Goal: Task Accomplishment & Management: Manage account settings

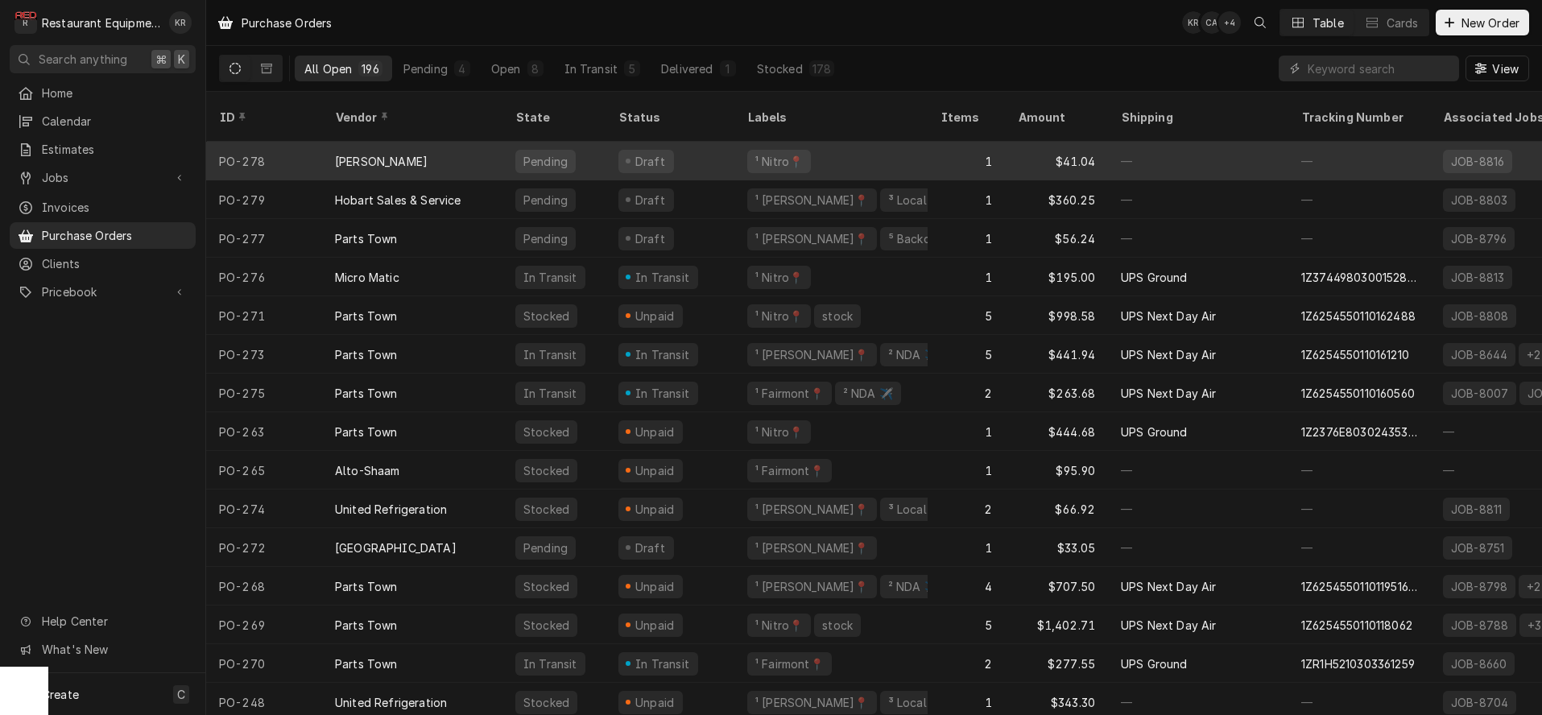
click at [599, 143] on div "Pending" at bounding box center [553, 161] width 103 height 39
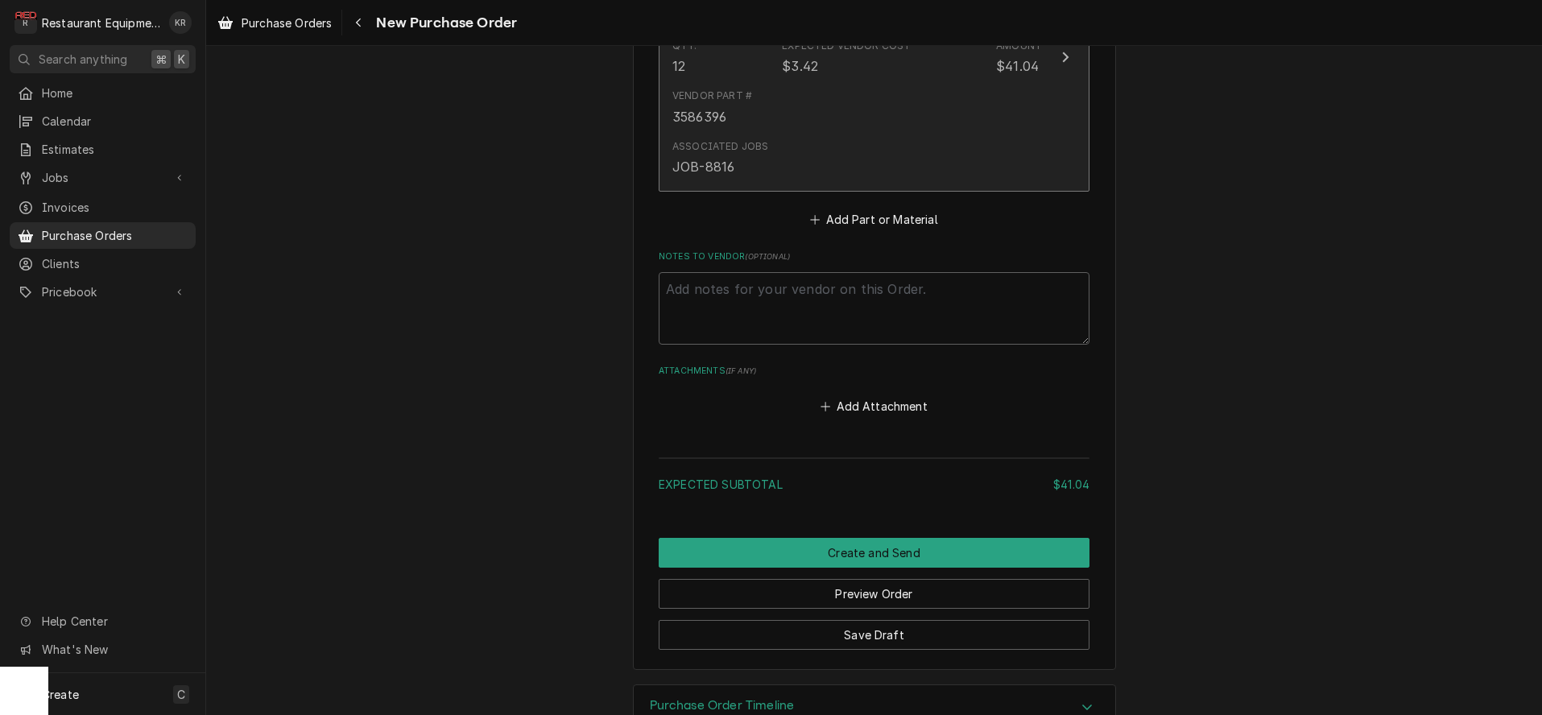
scroll to position [859, 0]
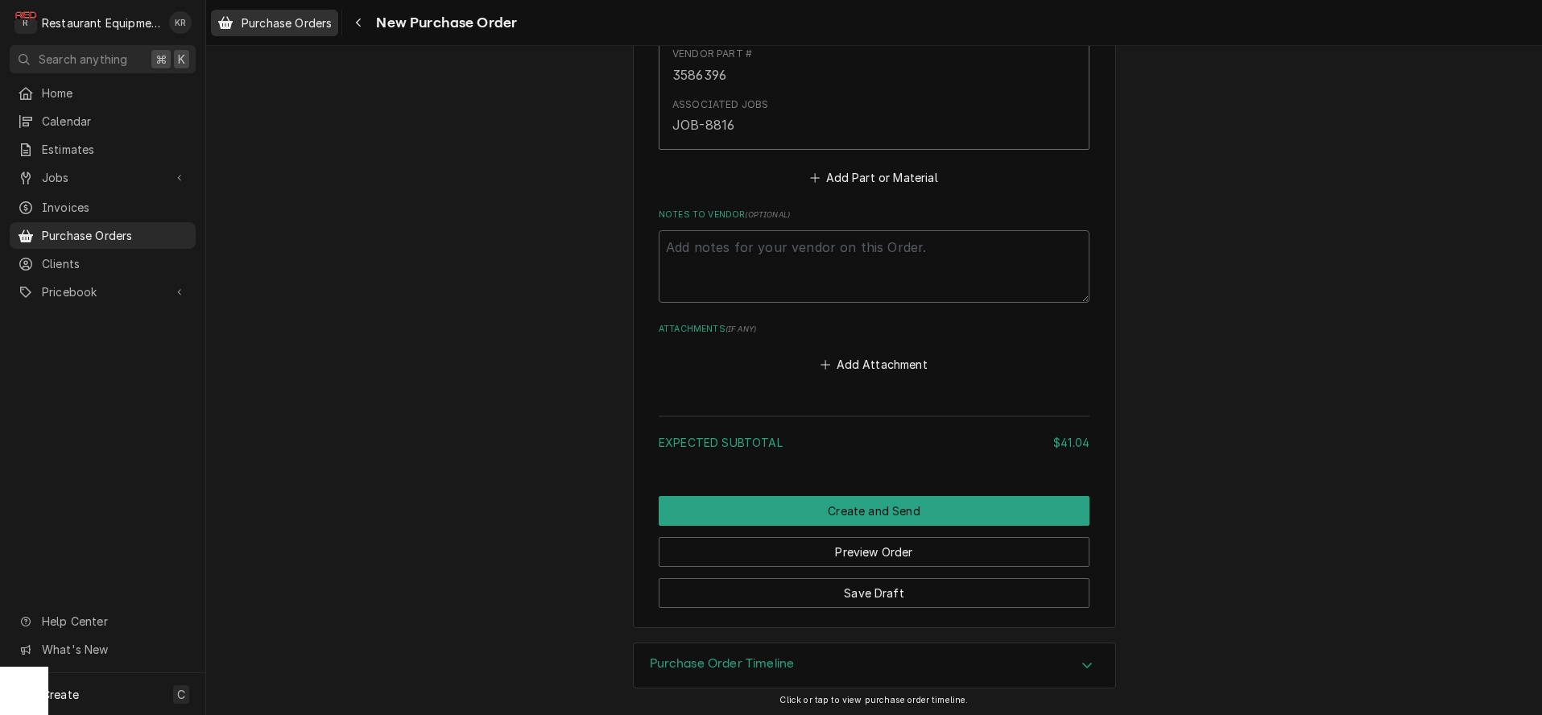
click at [293, 27] on span "Purchase Orders" at bounding box center [287, 22] width 90 height 17
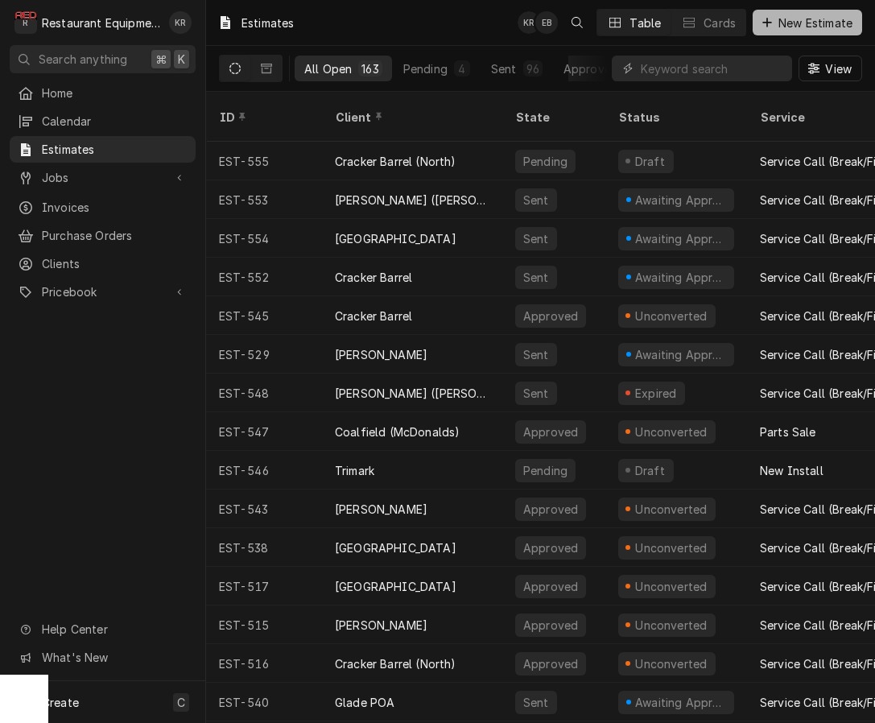
click at [822, 28] on span "New Estimate" at bounding box center [815, 22] width 81 height 17
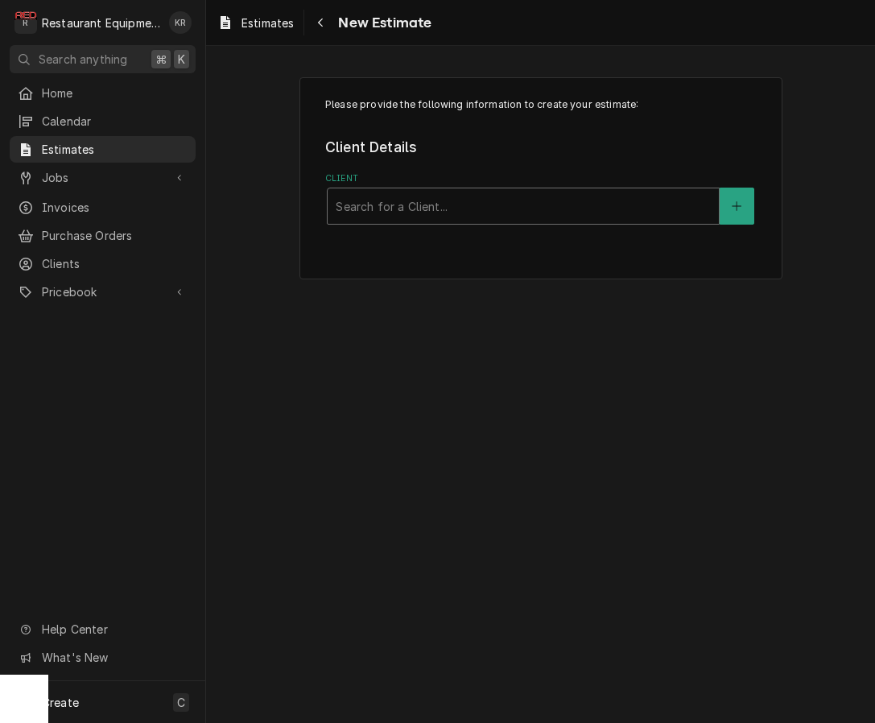
click at [451, 205] on div "Client" at bounding box center [523, 206] width 375 height 29
type input "coal"
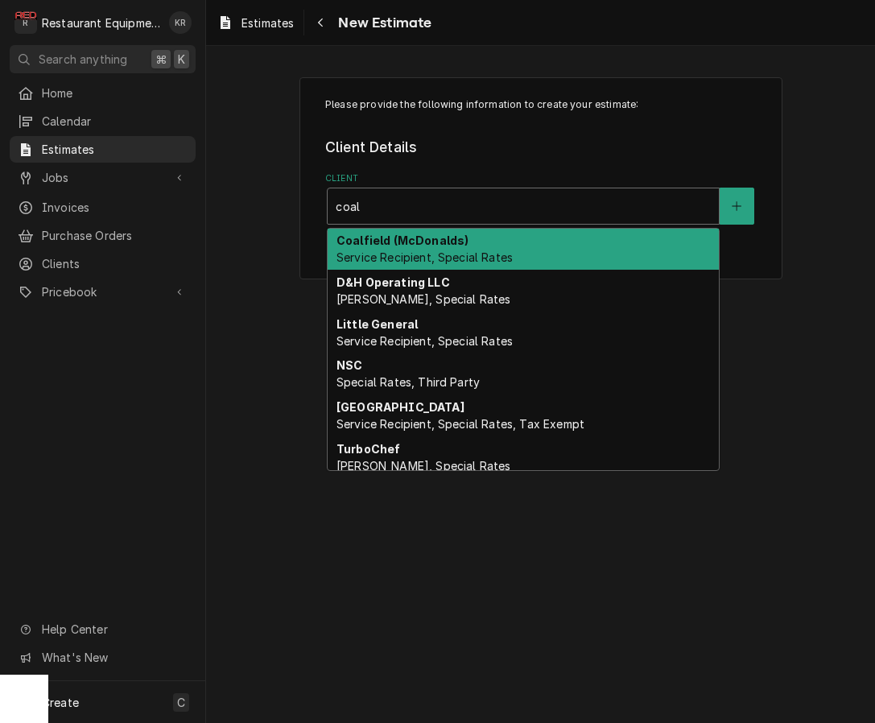
click at [430, 253] on span "Service Recipient, Special Rates" at bounding box center [425, 257] width 176 height 14
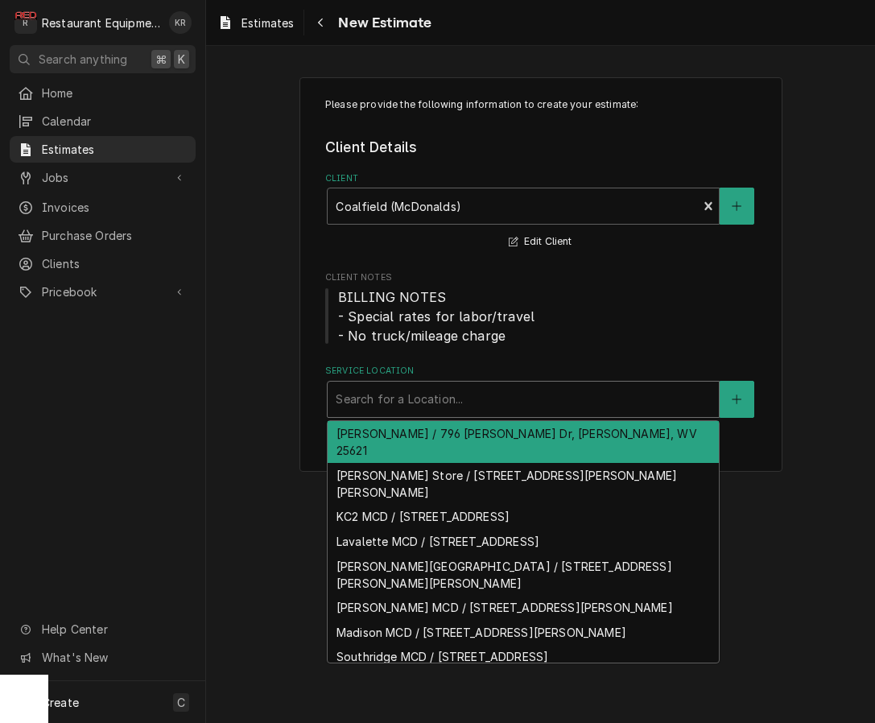
click at [512, 408] on div "Service Location" at bounding box center [523, 399] width 375 height 29
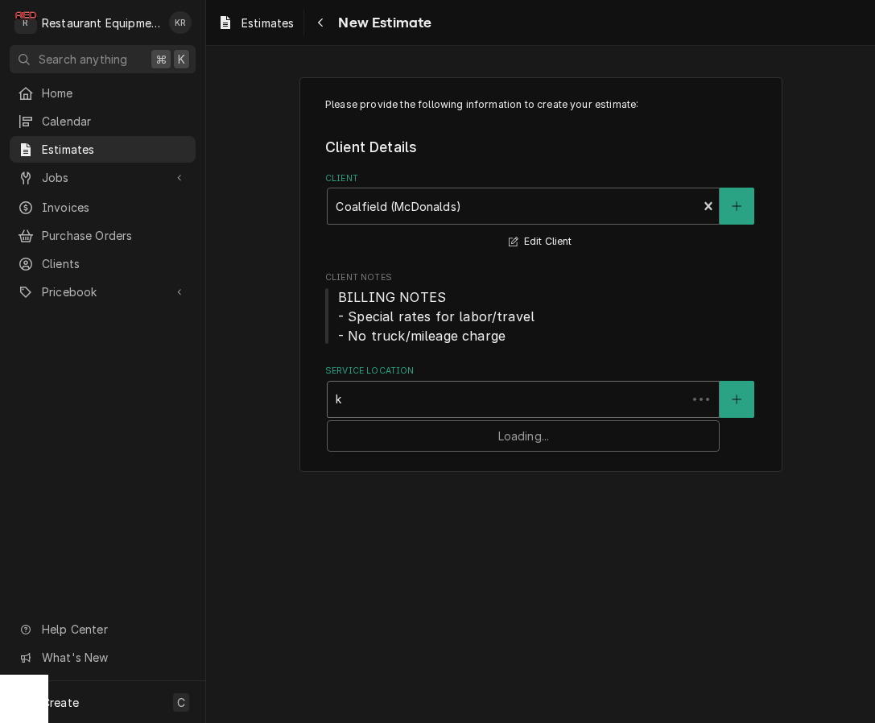
type input "kc"
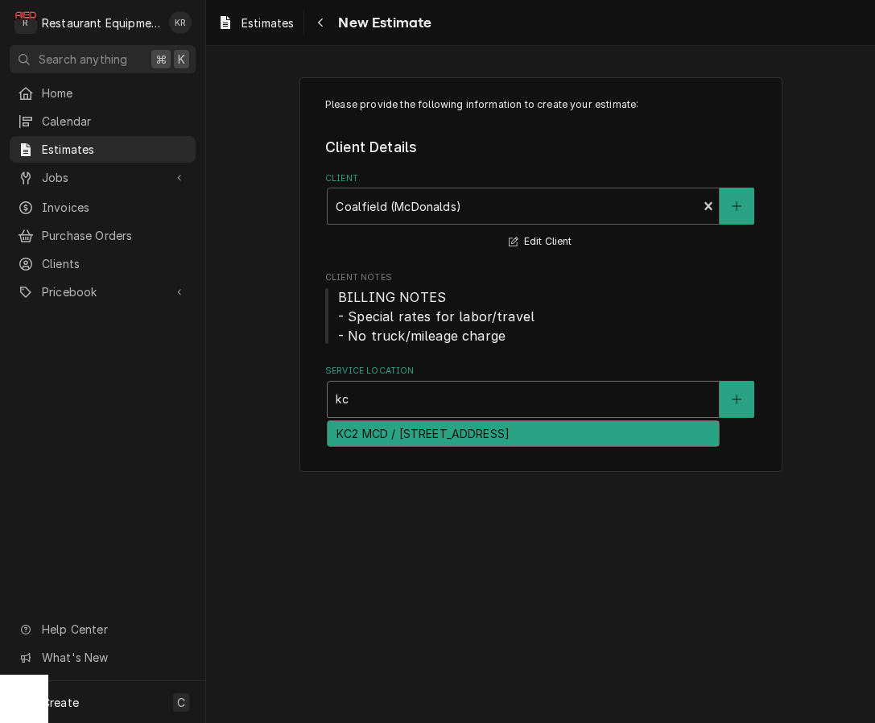
click at [440, 436] on div "KC2 MCD / [STREET_ADDRESS]" at bounding box center [523, 433] width 391 height 25
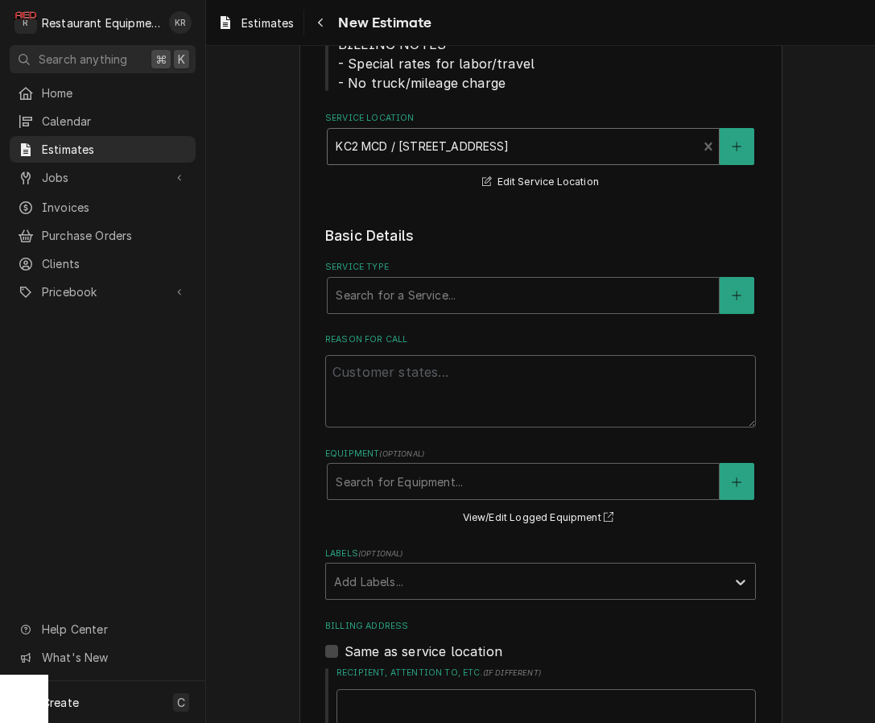
scroll to position [265, 0]
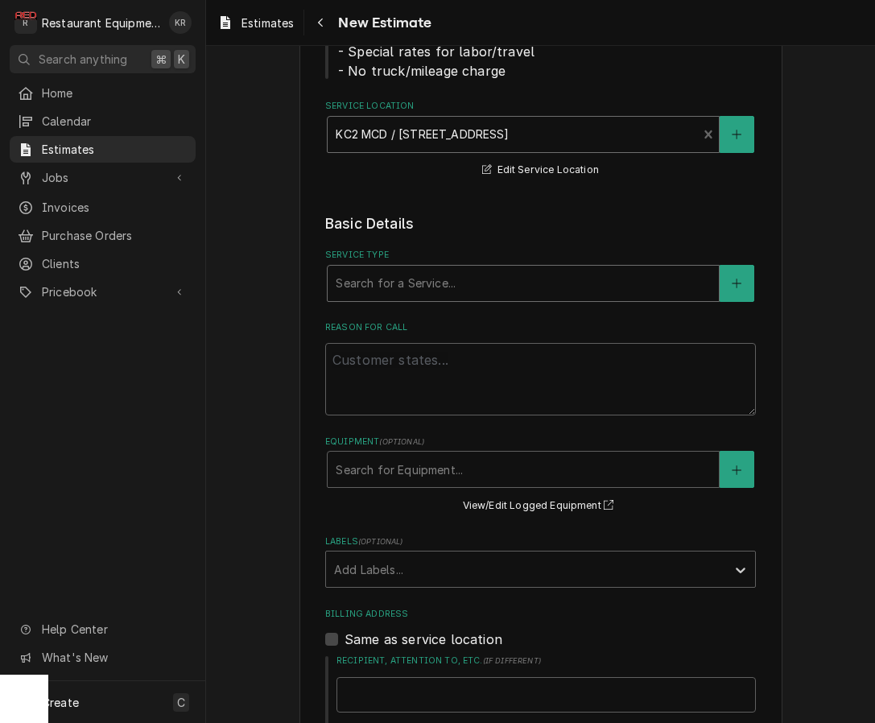
click at [457, 287] on div "Service Type" at bounding box center [523, 283] width 375 height 29
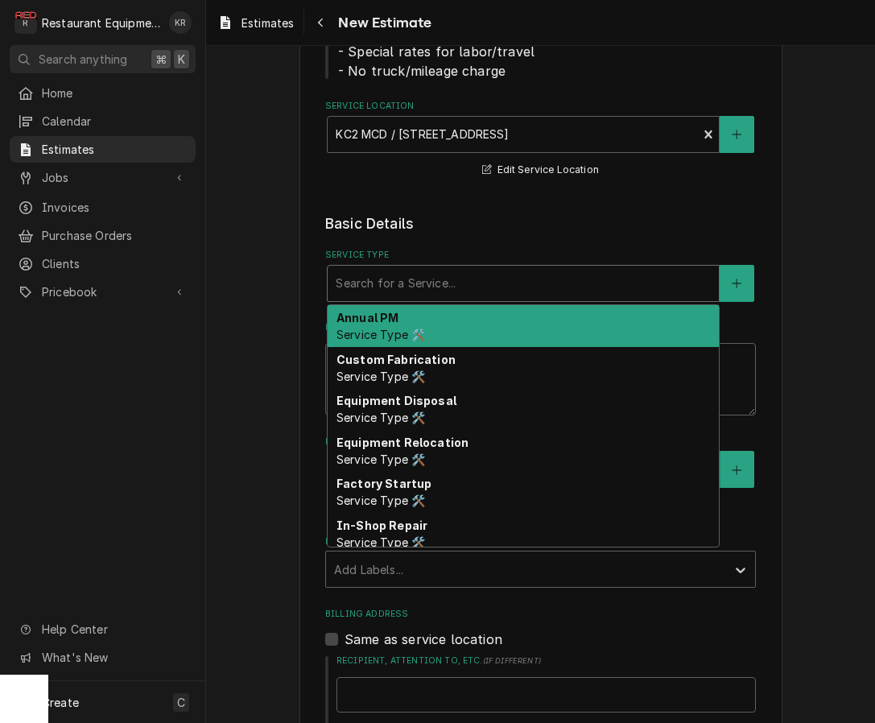
type textarea "x"
type input "b"
type textarea "x"
type input "br"
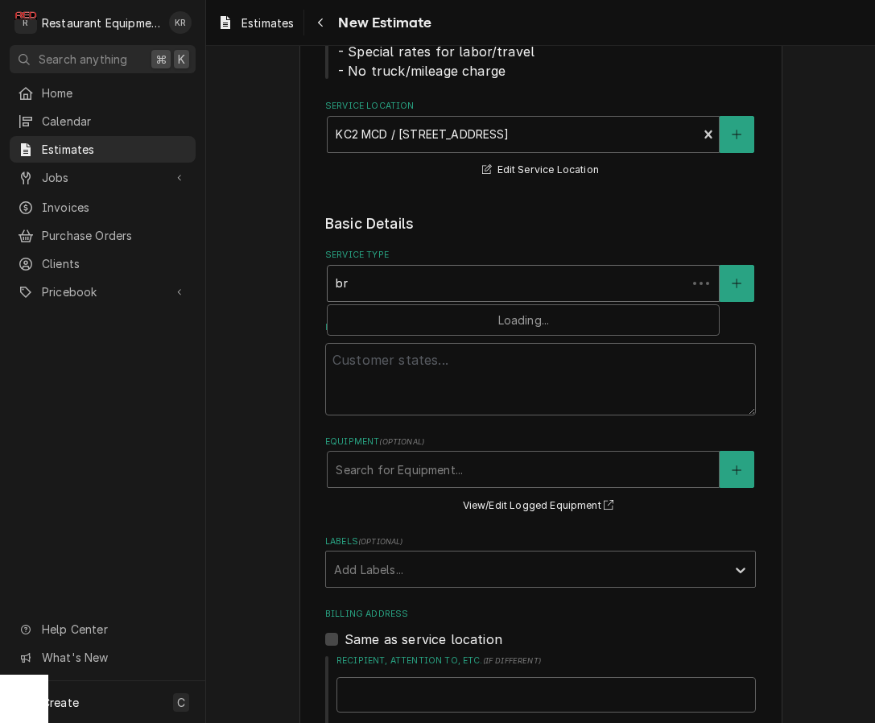
type textarea "x"
type input "bre"
type textarea "x"
type input "brea"
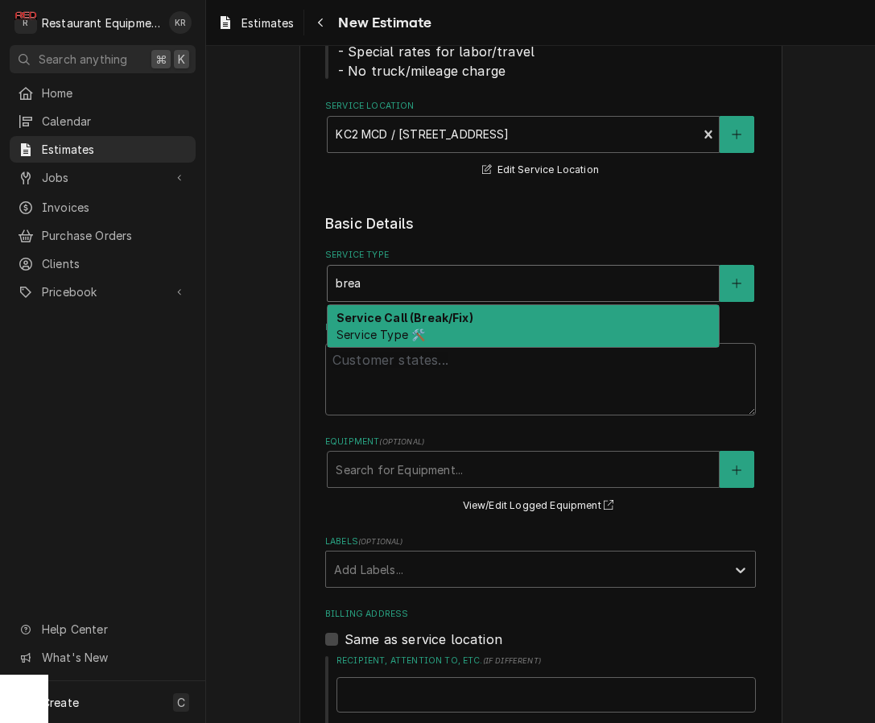
click at [442, 320] on strong "Service Call (Break/Fix)" at bounding box center [405, 318] width 137 height 14
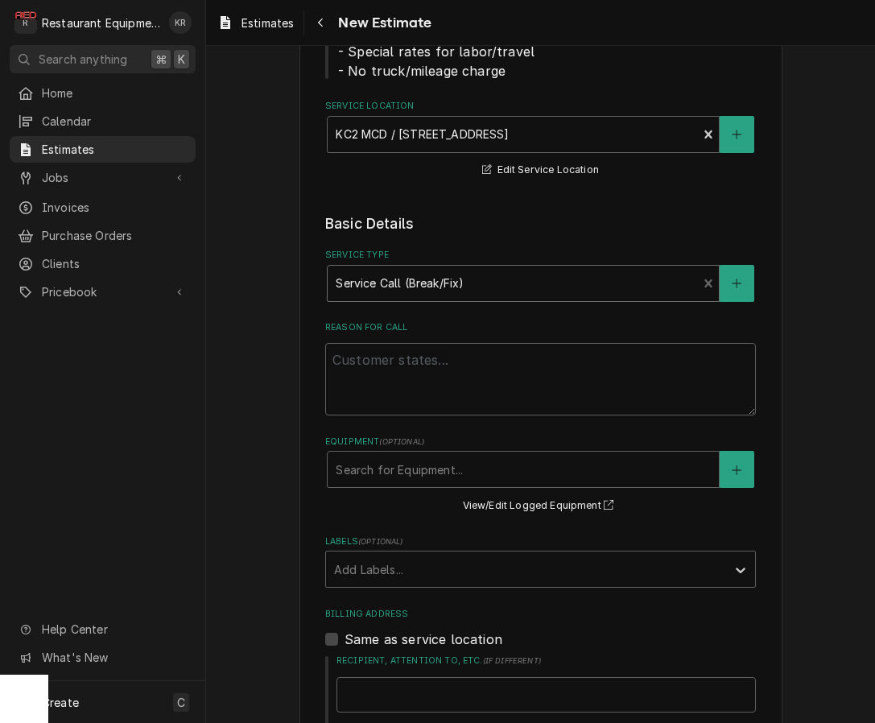
type textarea "x"
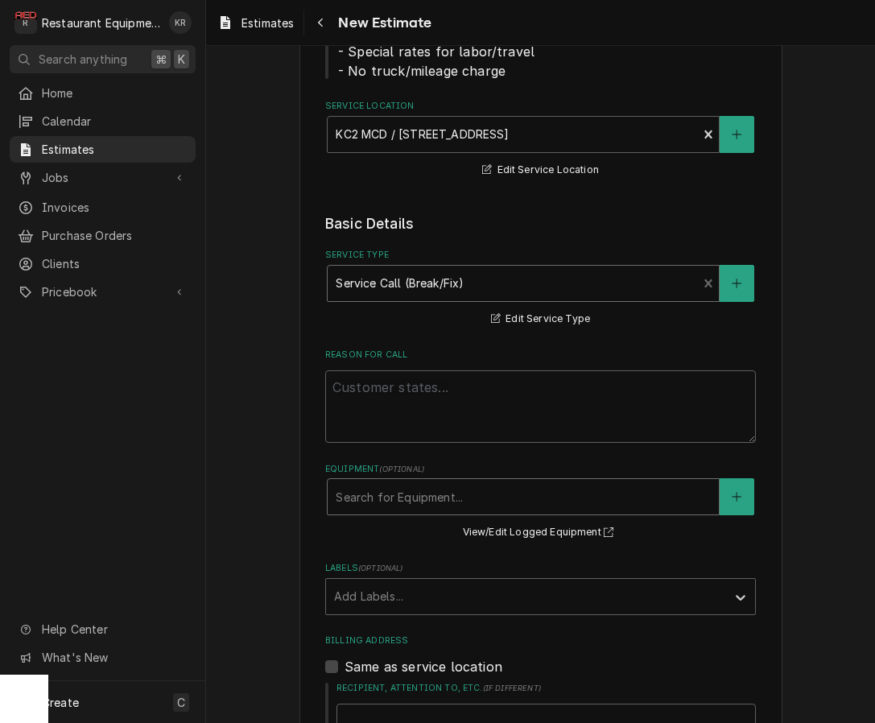
click at [375, 498] on div "Equipment" at bounding box center [523, 496] width 375 height 29
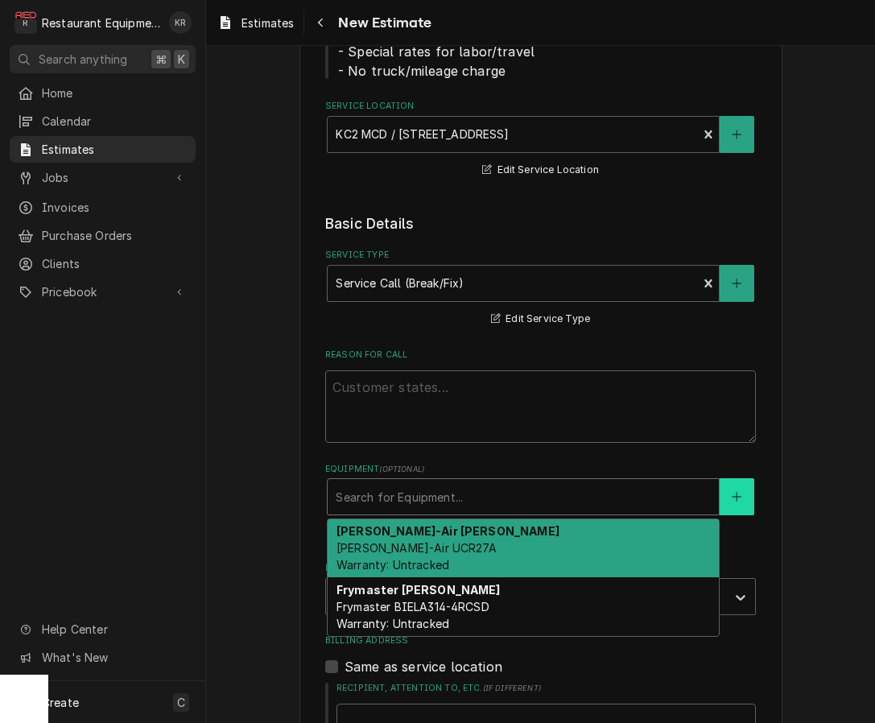
click at [745, 498] on button "Equipment" at bounding box center [737, 496] width 34 height 37
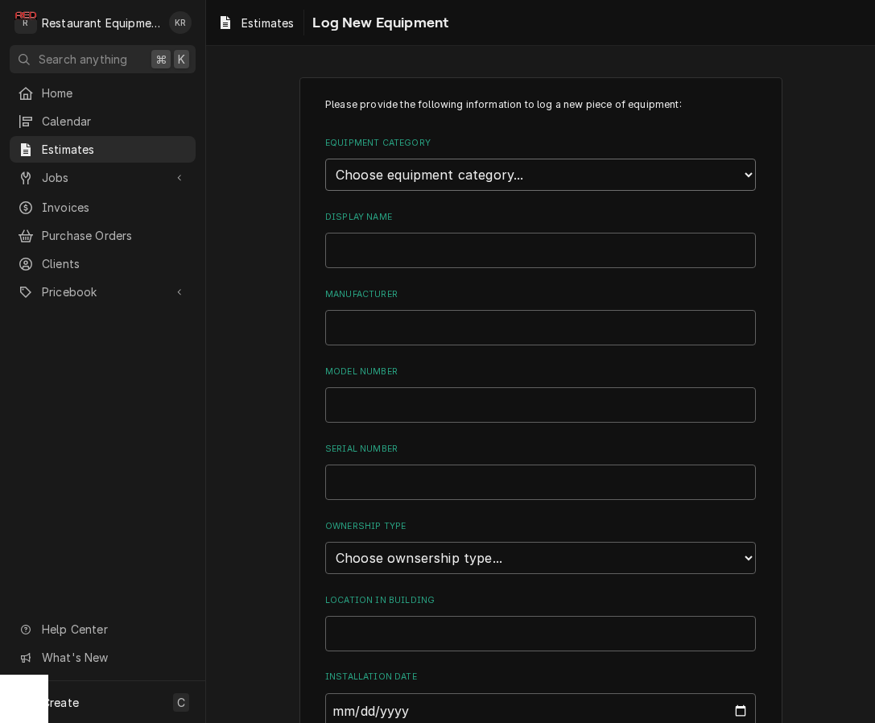
select select "1"
click option "Cooking Equipment" at bounding box center [0, 0] width 0 height 0
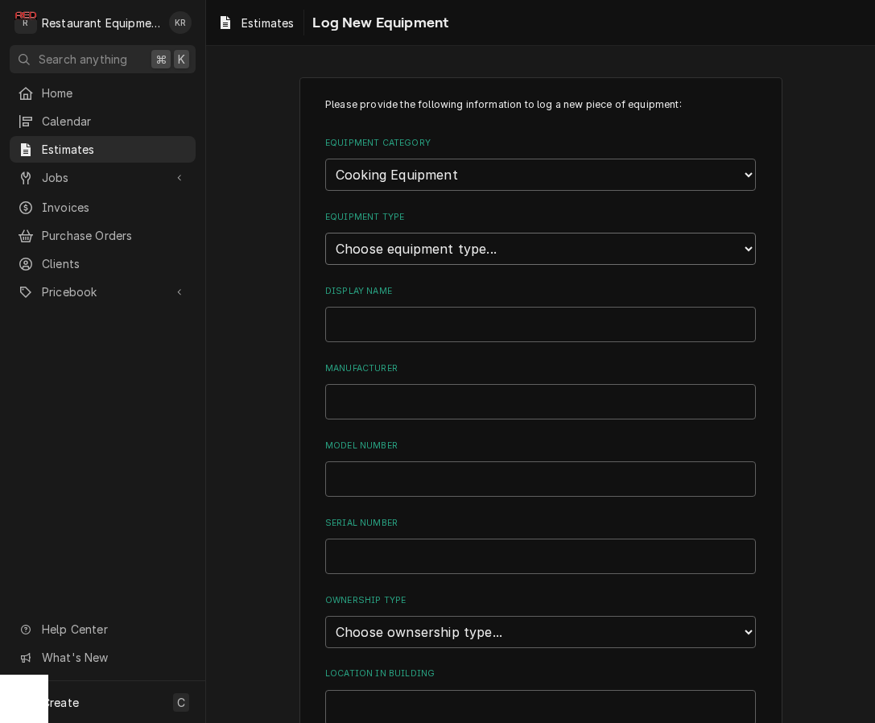
select select "6"
click option "Grill and Griddle" at bounding box center [0, 0] width 0 height 0
click at [402, 320] on input "Display Name" at bounding box center [540, 324] width 431 height 35
type input "Garland Grill"
type input "Garland"
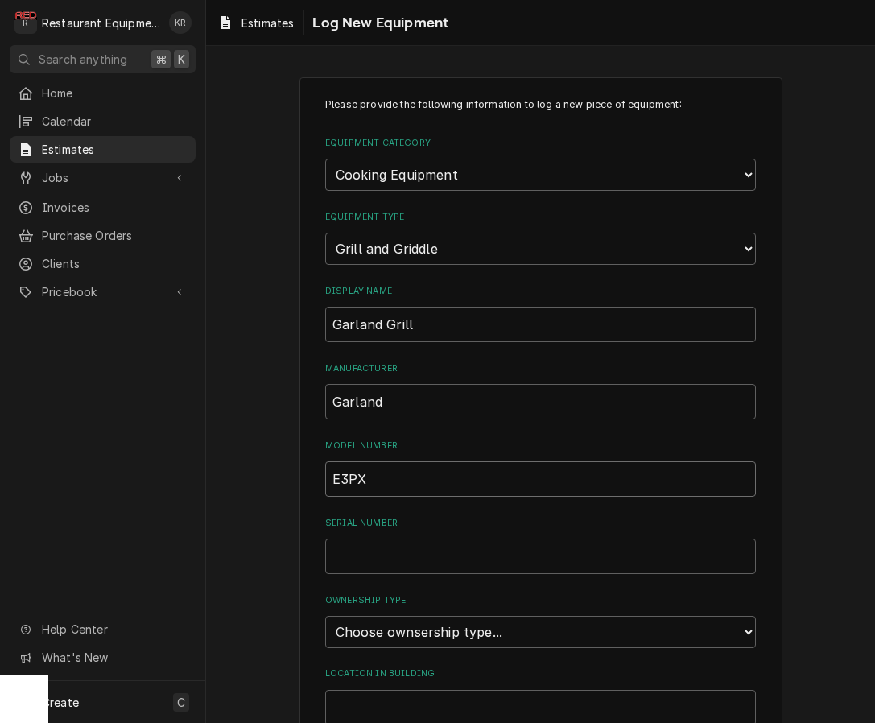
type input "E3PX"
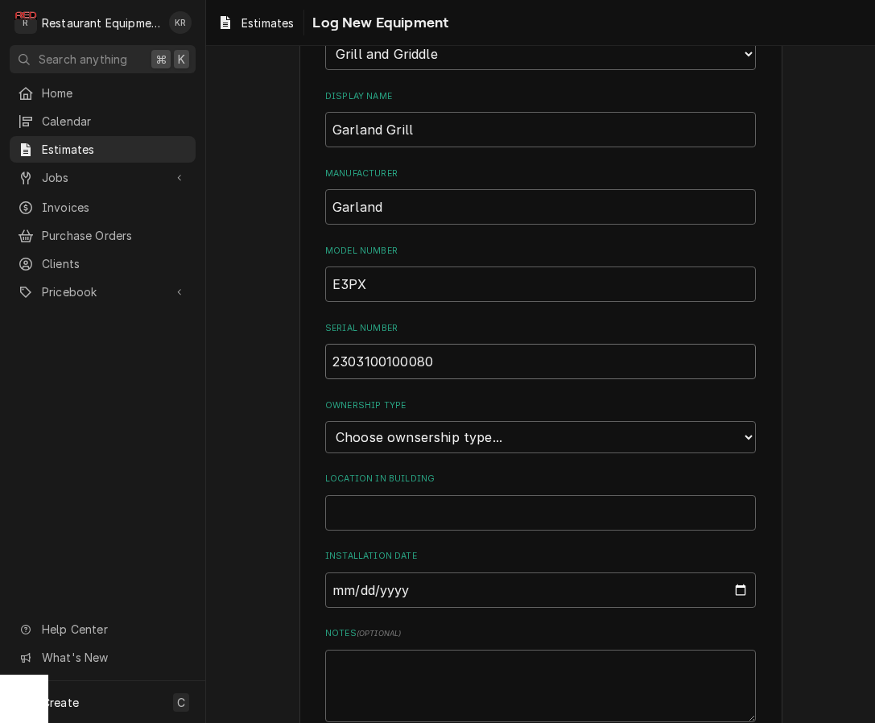
scroll to position [198, 0]
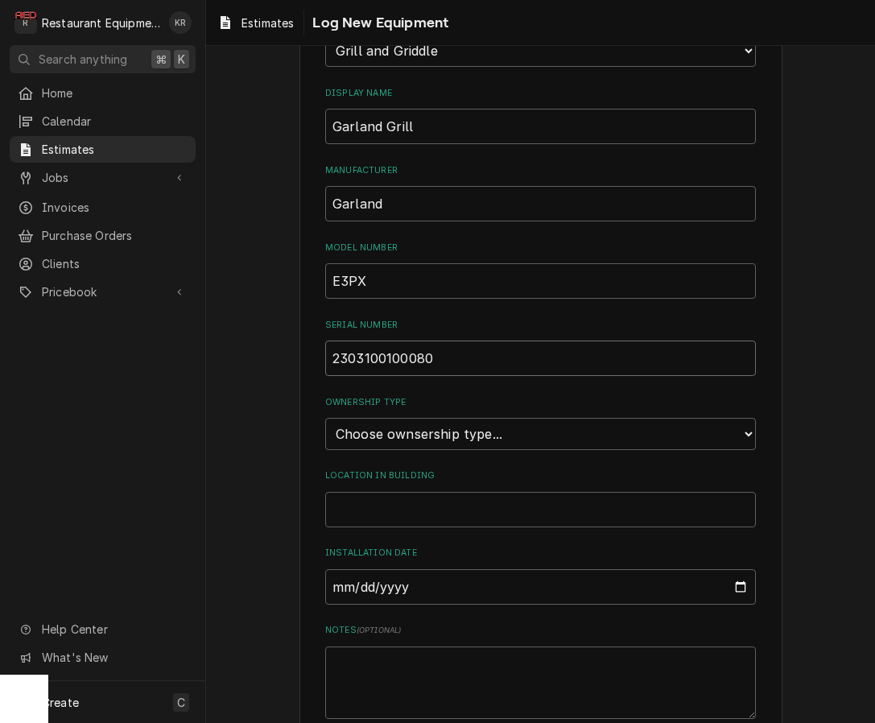
type input "2303100100080"
select select "1"
click option "Owned" at bounding box center [0, 0] width 0 height 0
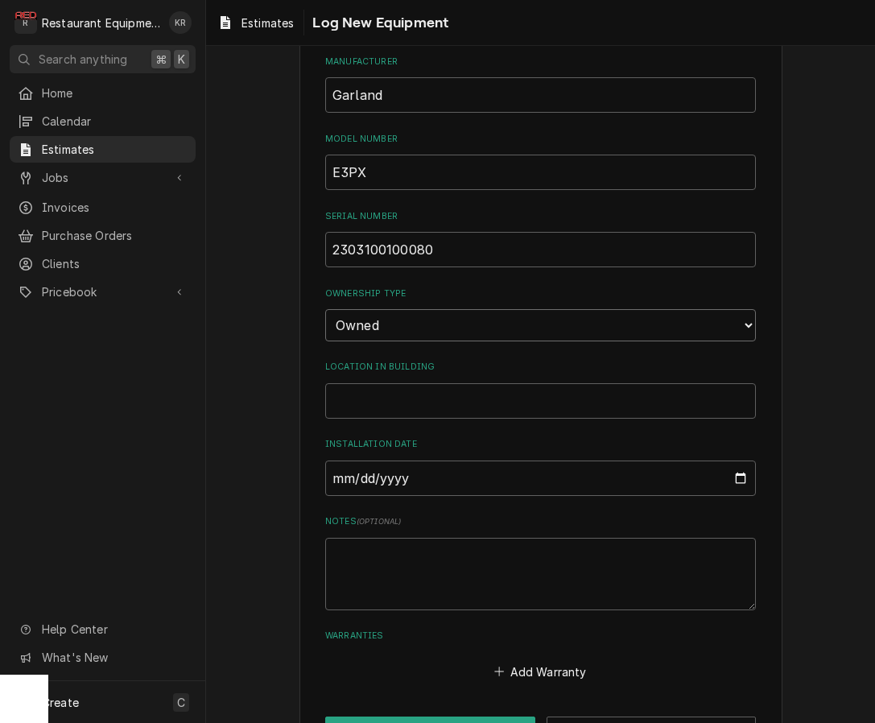
scroll to position [360, 0]
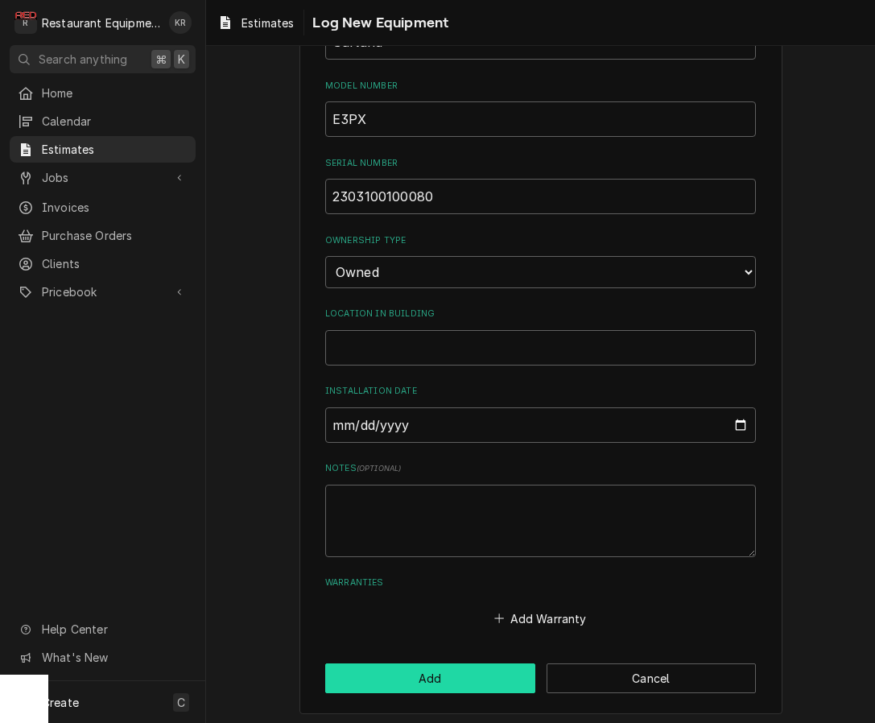
click at [465, 673] on button "Add" at bounding box center [430, 679] width 210 height 30
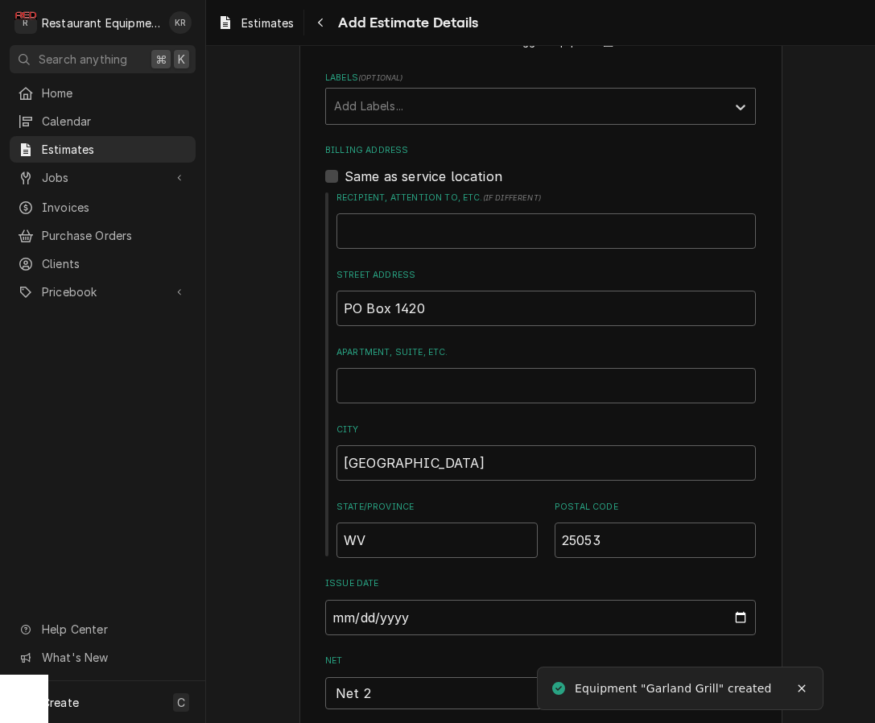
scroll to position [784, 0]
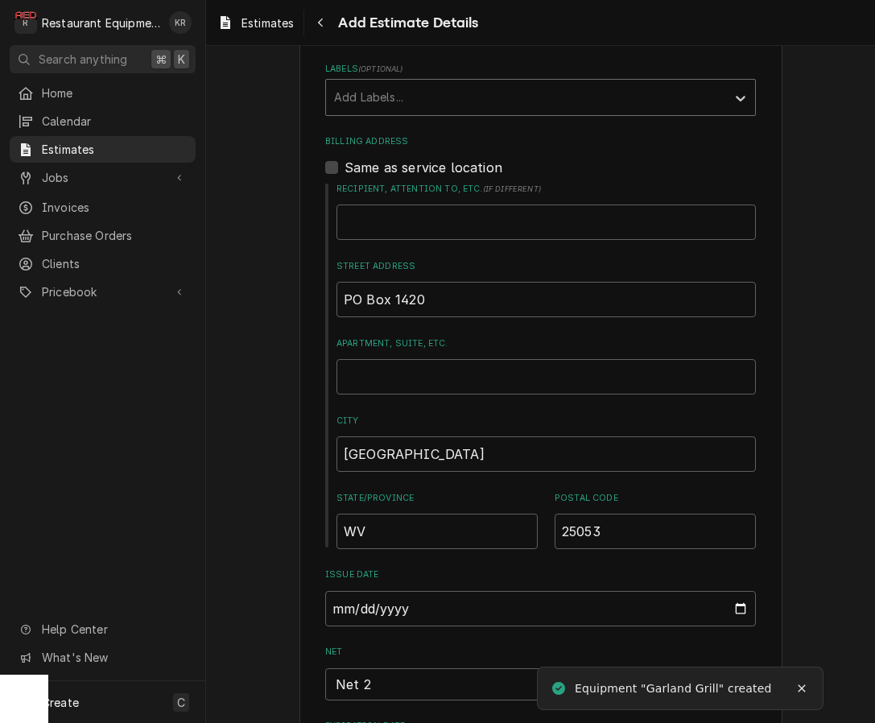
click at [484, 110] on div "Labels" at bounding box center [526, 97] width 384 height 29
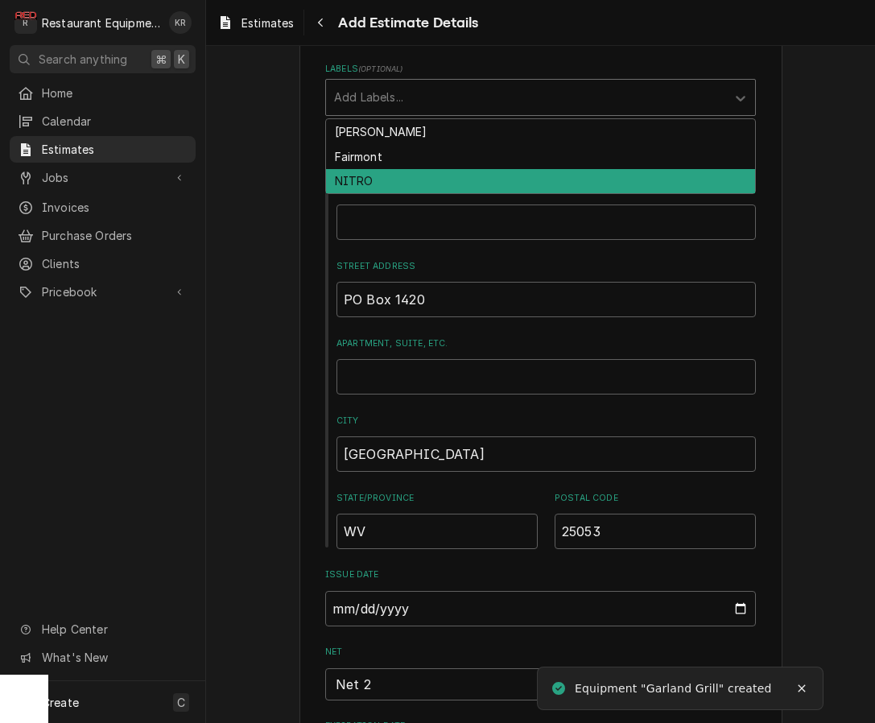
click at [473, 178] on div "NITRO" at bounding box center [540, 181] width 429 height 25
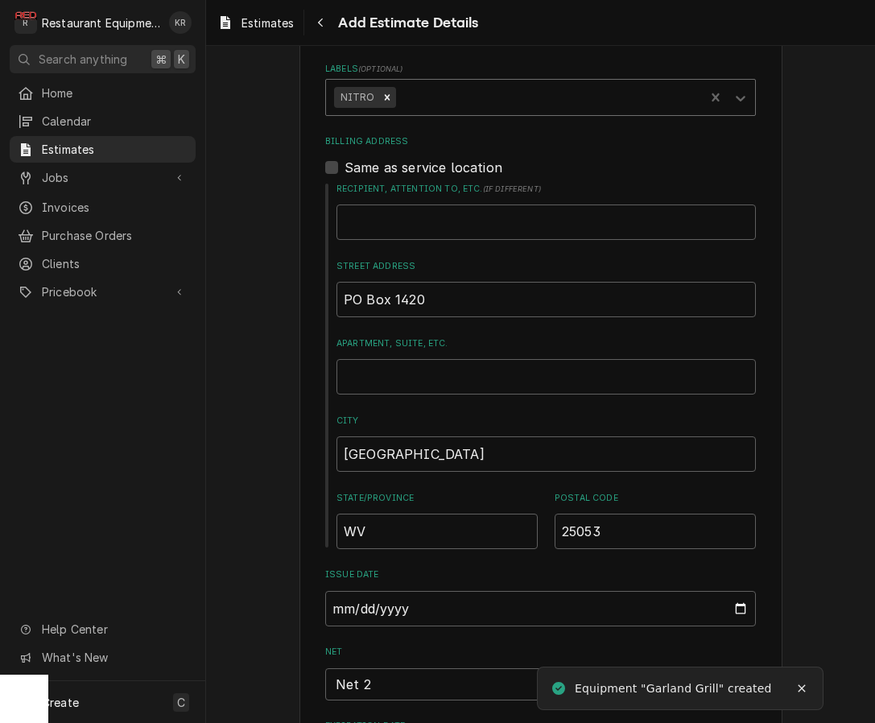
type textarea "x"
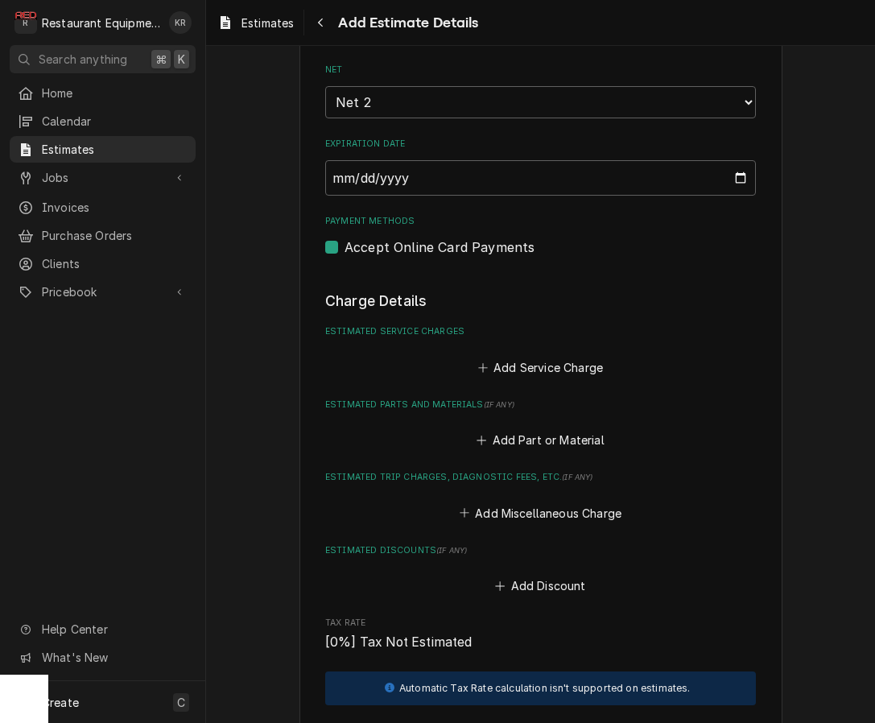
scroll to position [1378, 0]
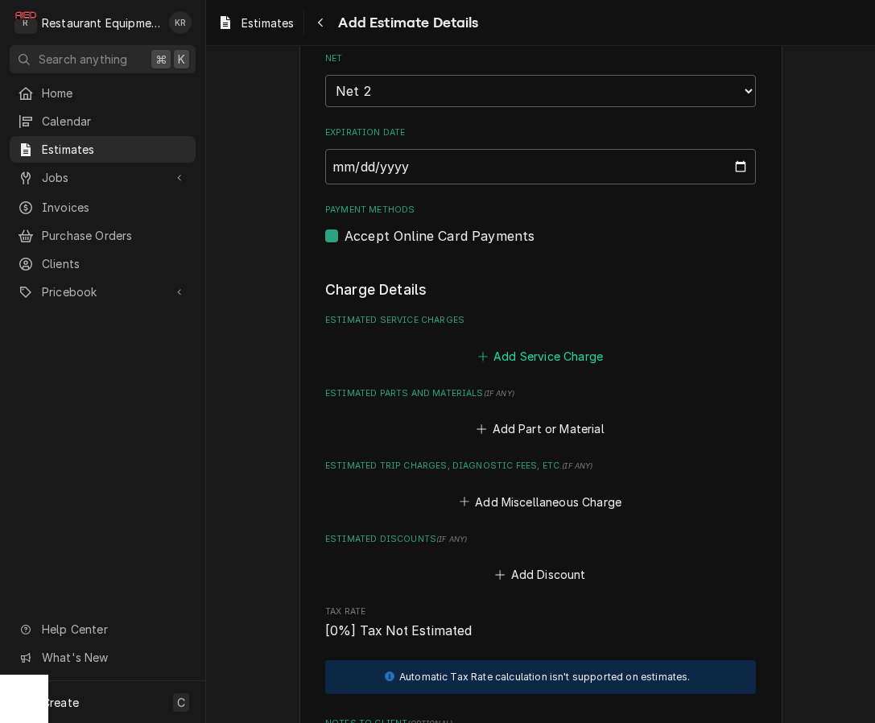
click at [523, 359] on button "Add Service Charge" at bounding box center [540, 356] width 130 height 23
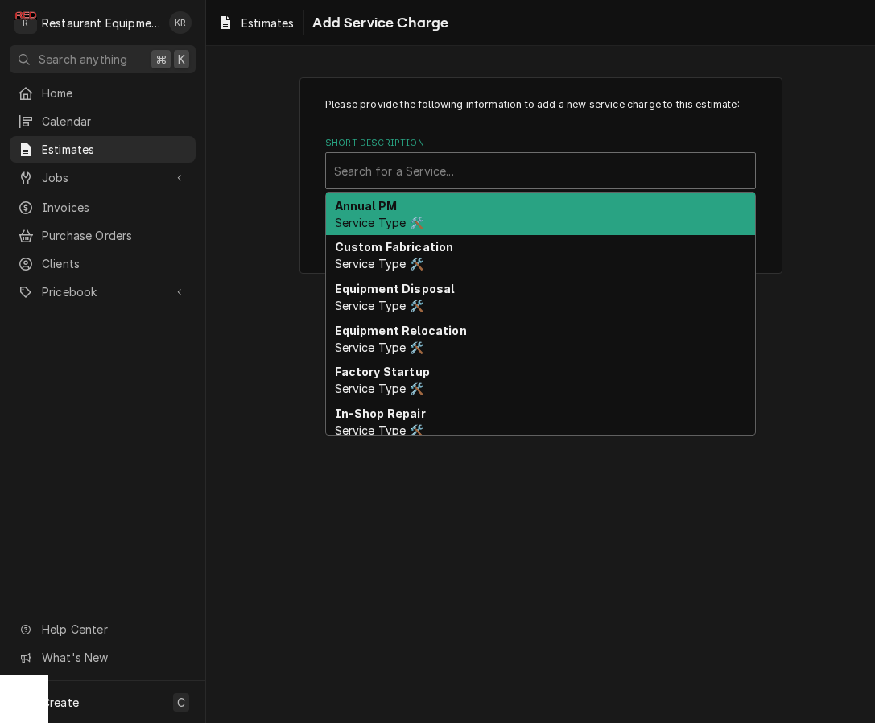
click at [451, 179] on div "Short Description" at bounding box center [540, 170] width 413 height 29
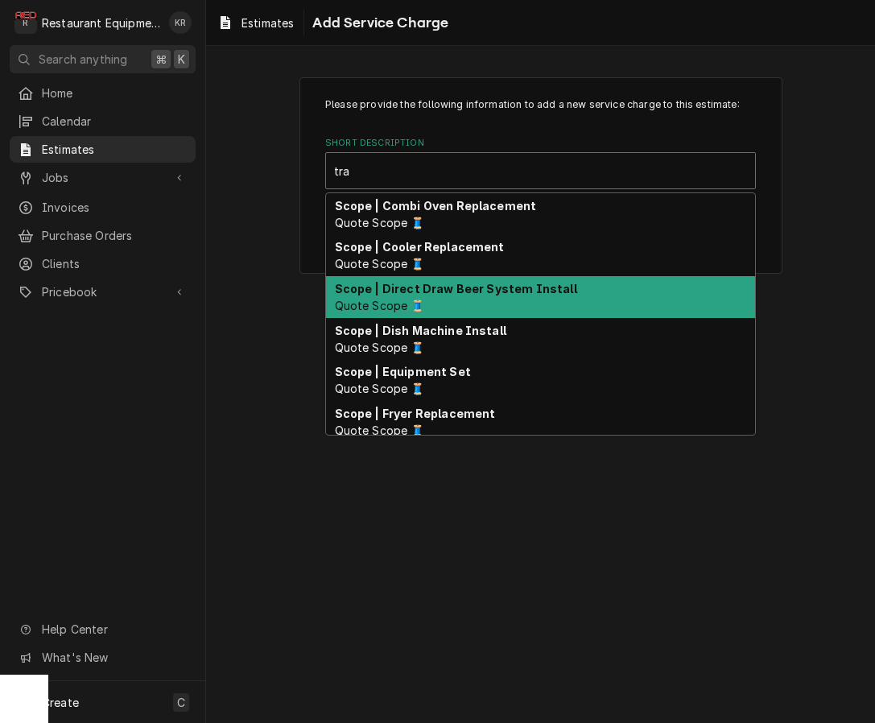
type input "trav"
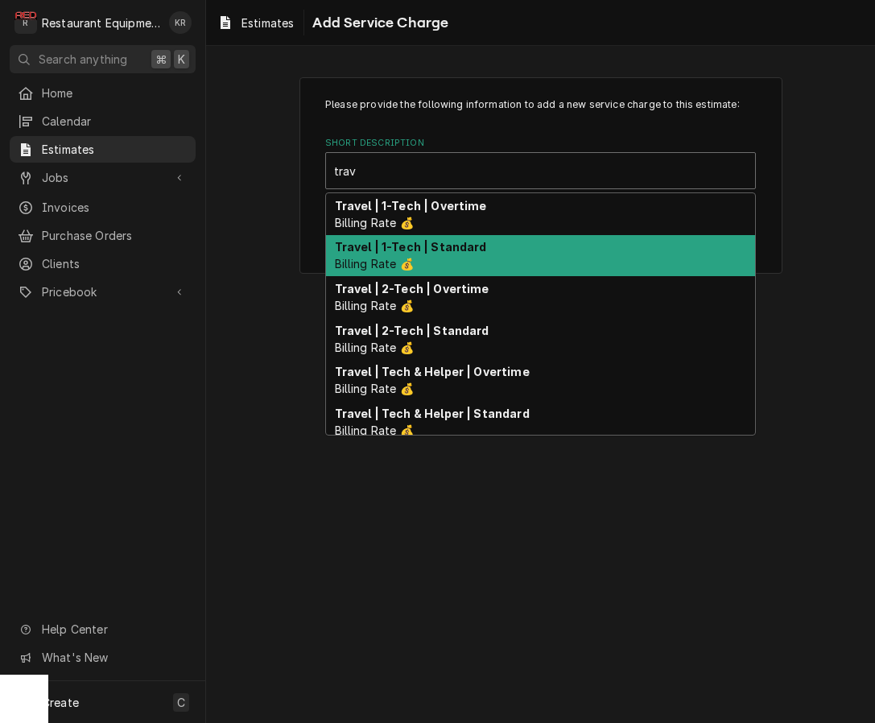
click at [442, 262] on div "Travel | 1-Tech | Standard Billing Rate 💰" at bounding box center [540, 256] width 429 height 42
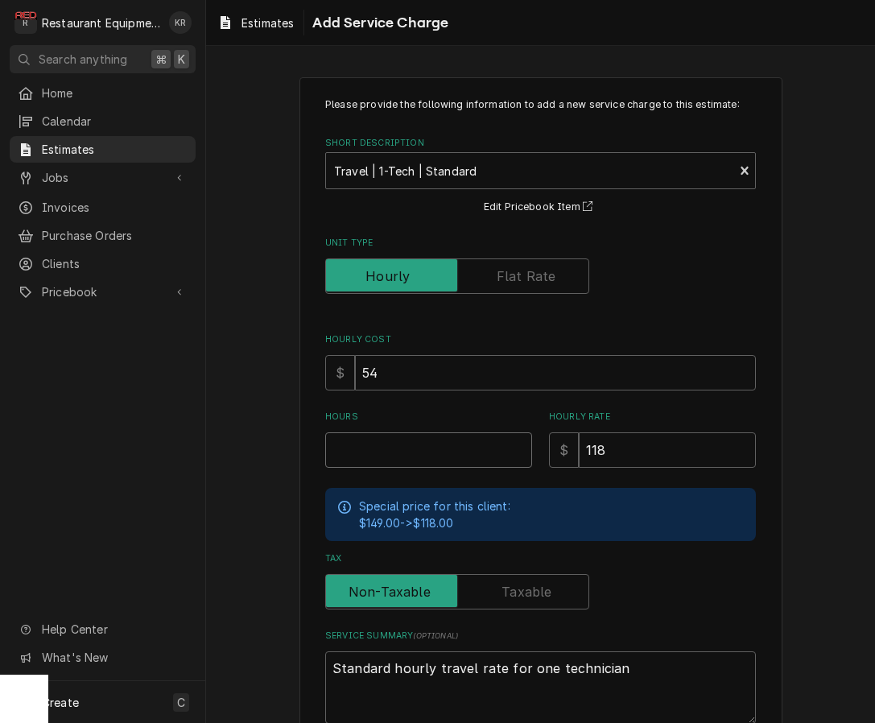
click at [415, 450] on input "Hours" at bounding box center [428, 449] width 207 height 35
type textarea "x"
type input "2"
type textarea "x"
type input "2"
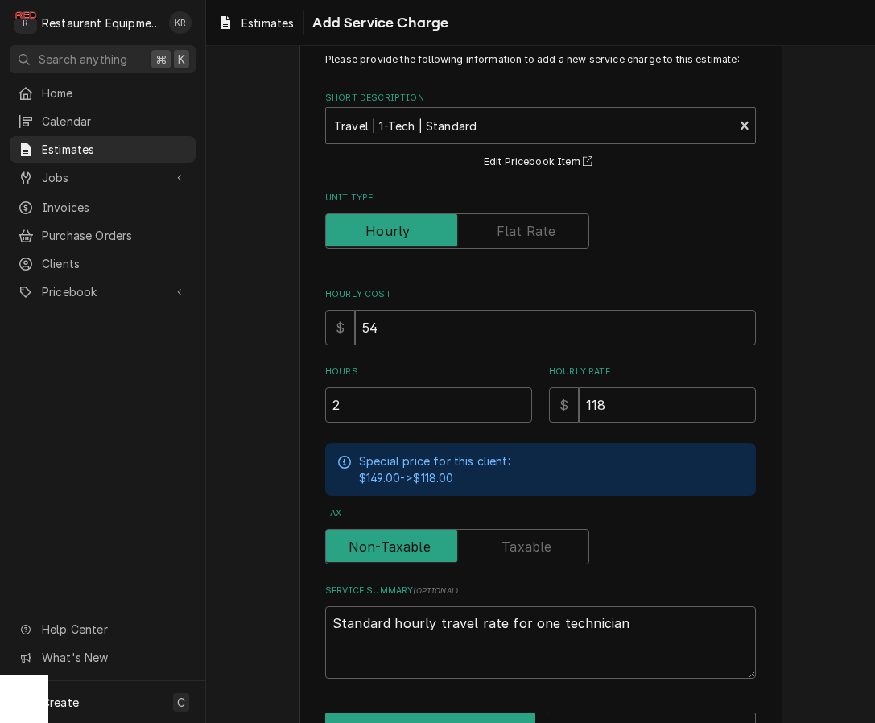
scroll to position [97, 0]
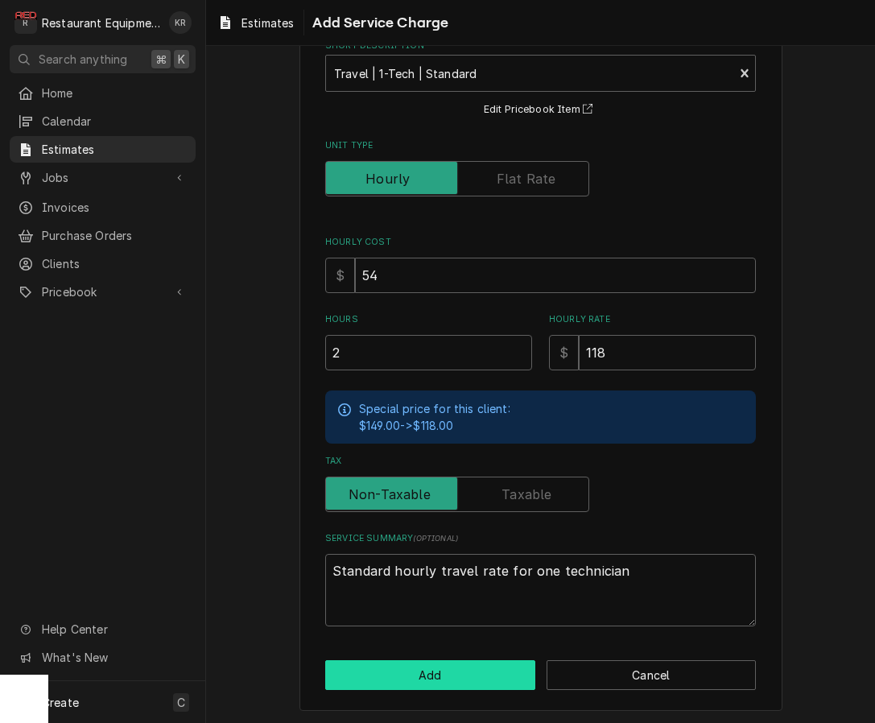
click at [482, 666] on button "Add" at bounding box center [430, 675] width 210 height 30
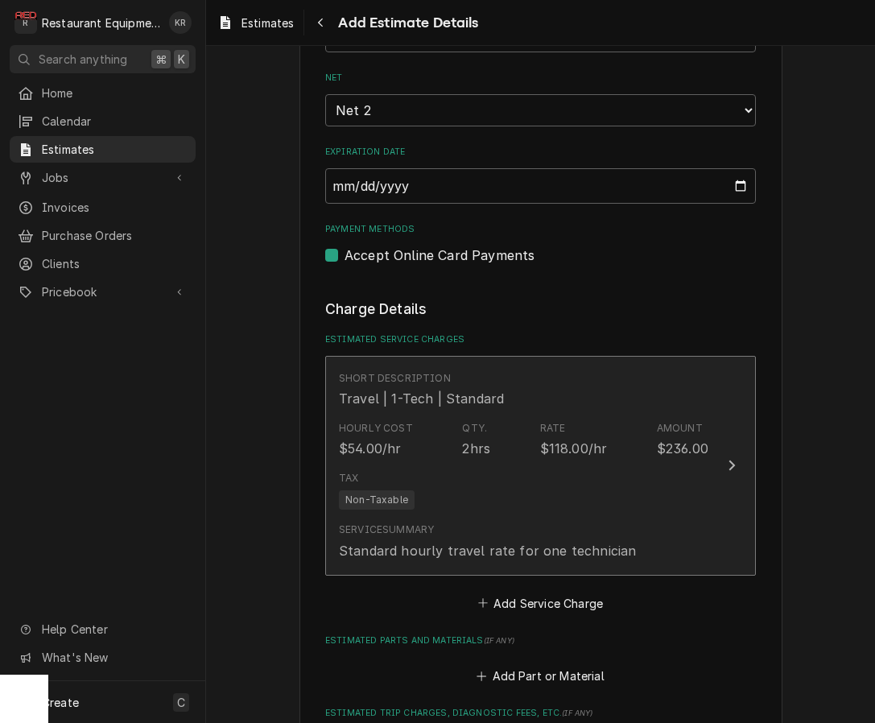
type textarea "x"
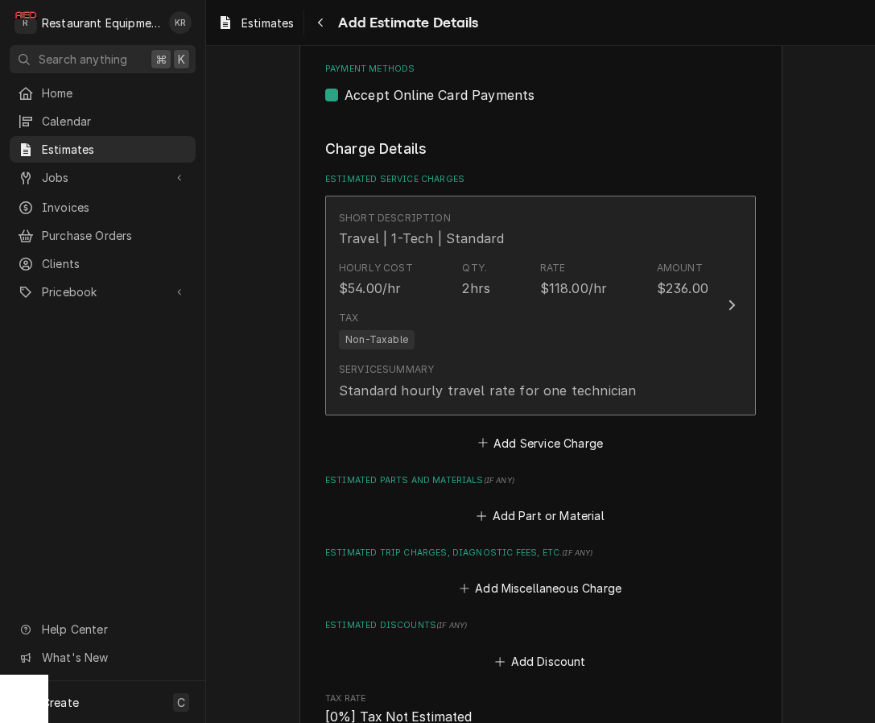
scroll to position [1531, 0]
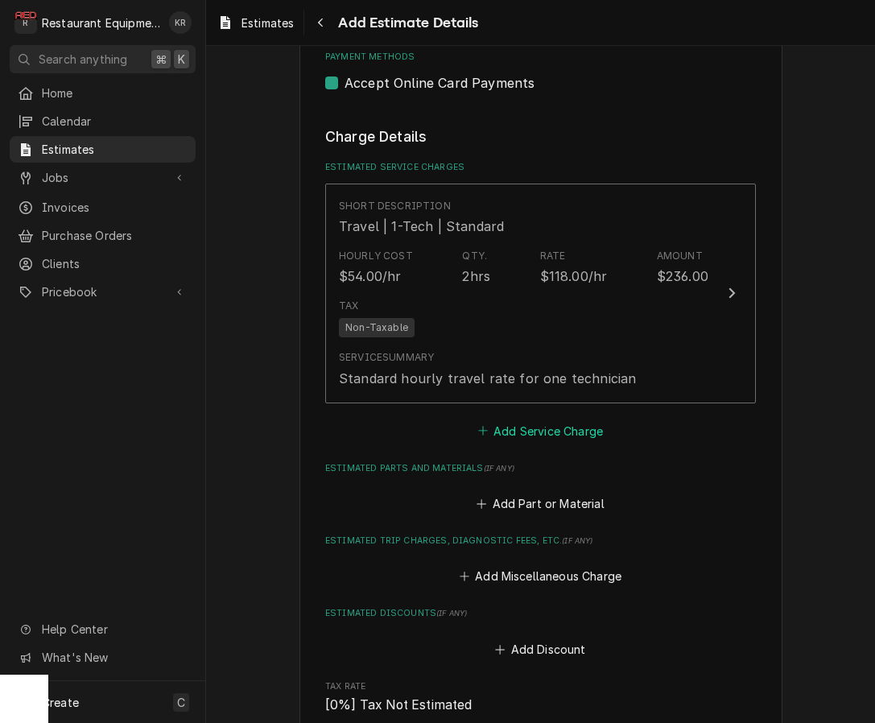
click at [554, 428] on button "Add Service Charge" at bounding box center [540, 431] width 130 height 23
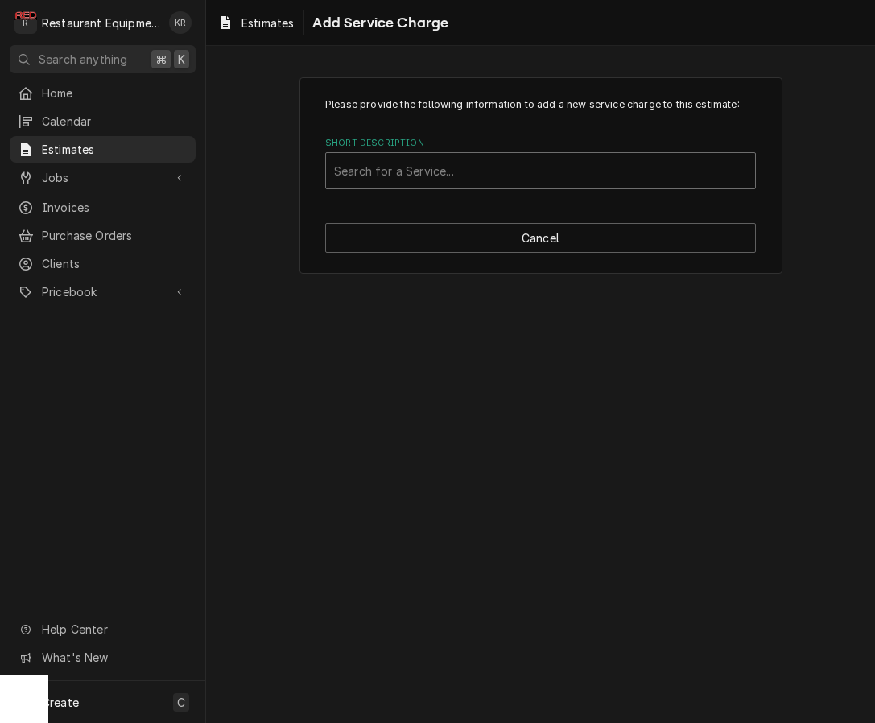
click at [478, 172] on div "Short Description" at bounding box center [540, 170] width 413 height 29
type input "labo"
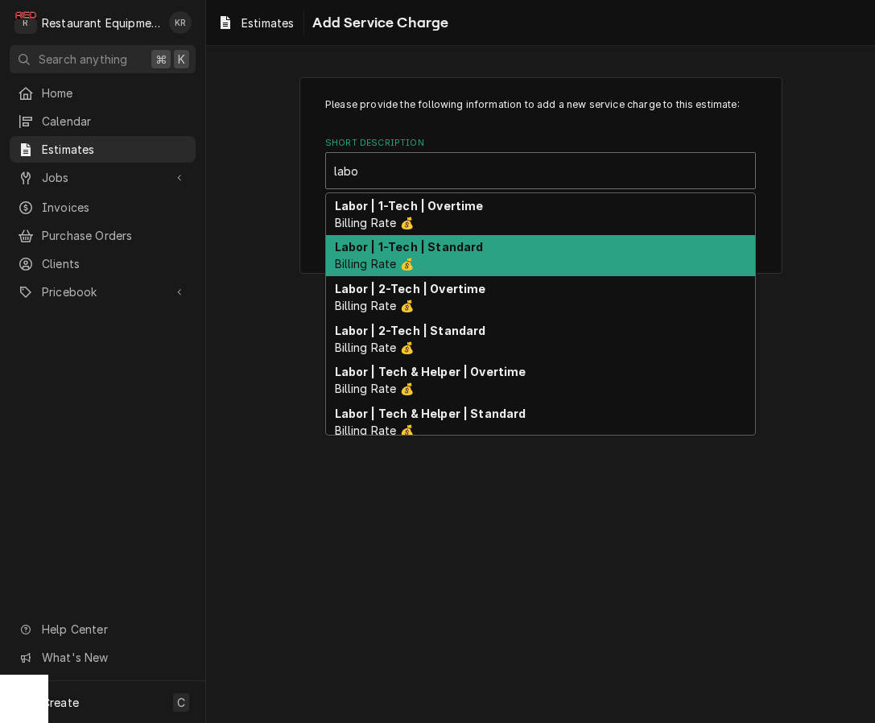
click at [443, 266] on div "Labor | 1-Tech | Standard Billing Rate 💰" at bounding box center [540, 256] width 429 height 42
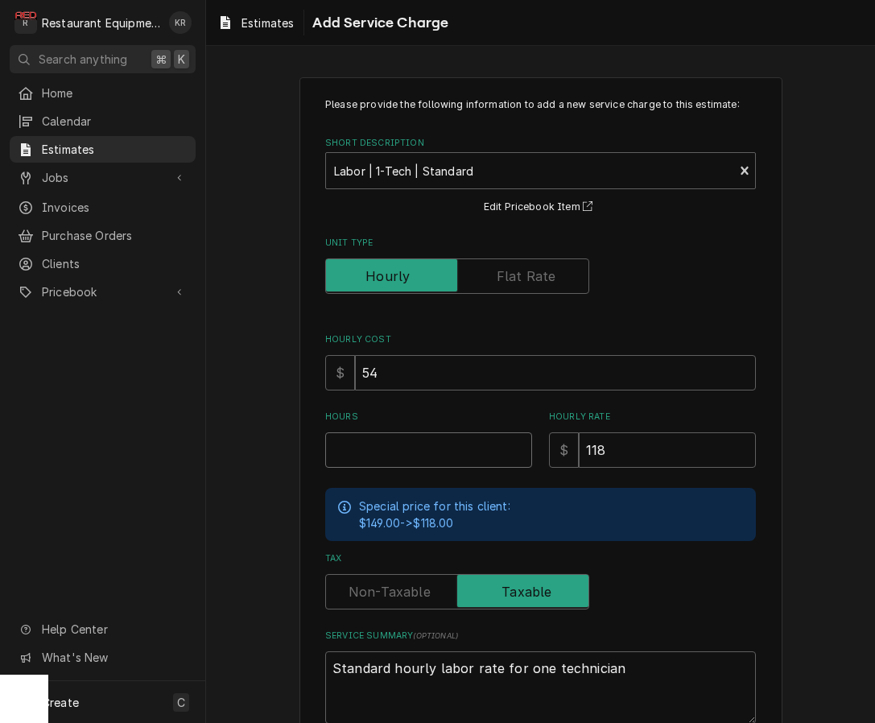
click at [378, 456] on input "Hours" at bounding box center [428, 449] width 207 height 35
type textarea "x"
type input "4"
type textarea "x"
type input "4.2"
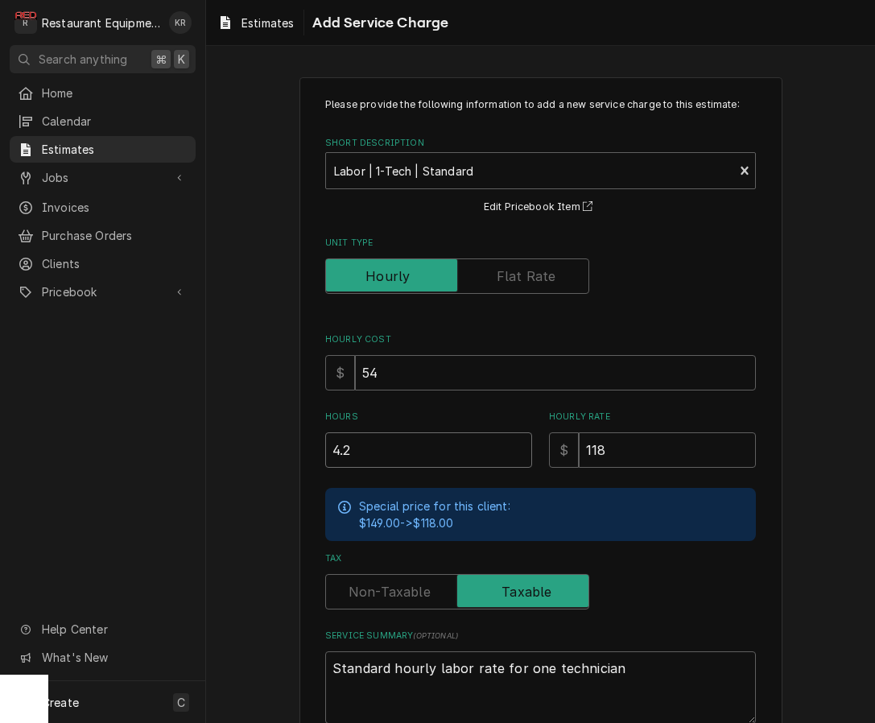
type textarea "x"
type input "4.25"
type textarea "x"
type input "4.25"
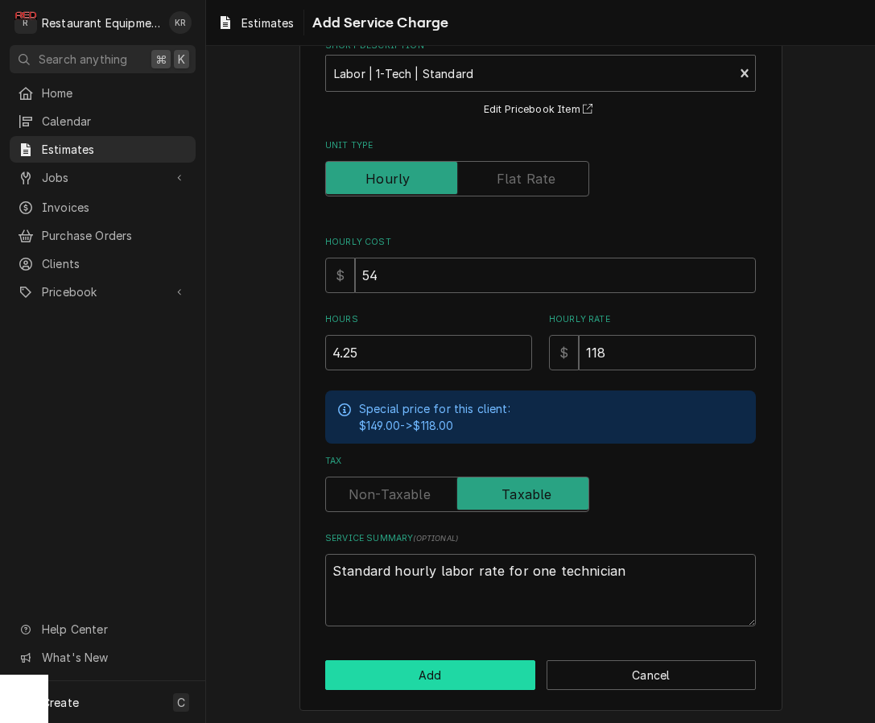
click at [435, 680] on button "Add" at bounding box center [430, 675] width 210 height 30
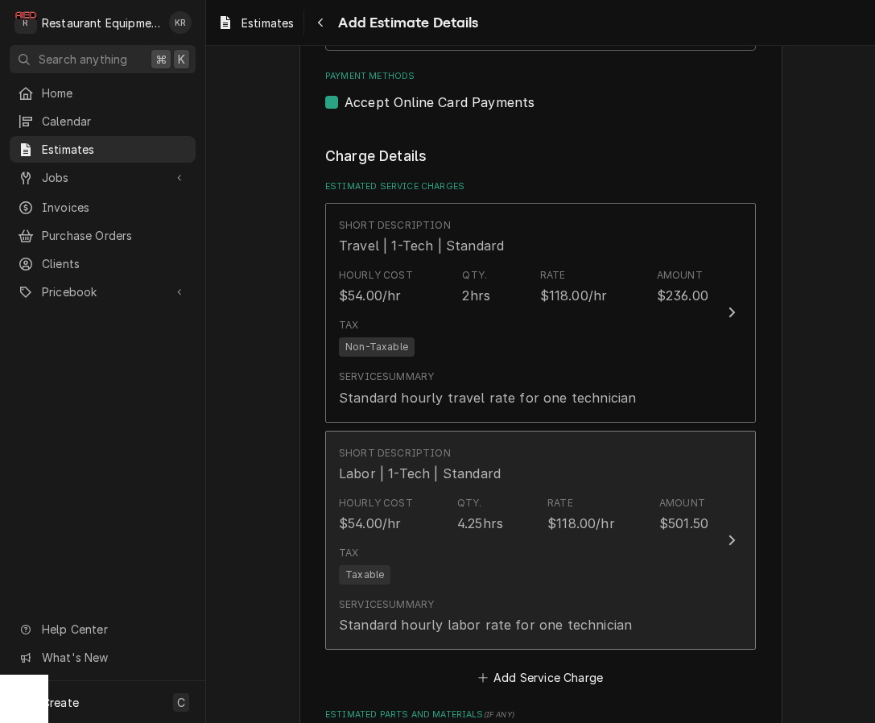
type textarea "x"
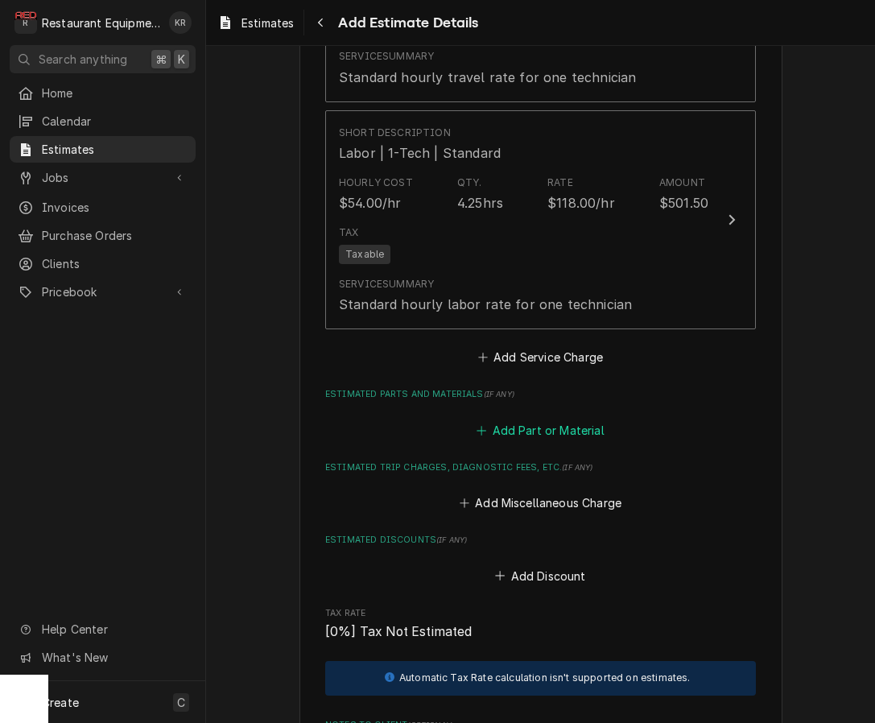
scroll to position [1838, 0]
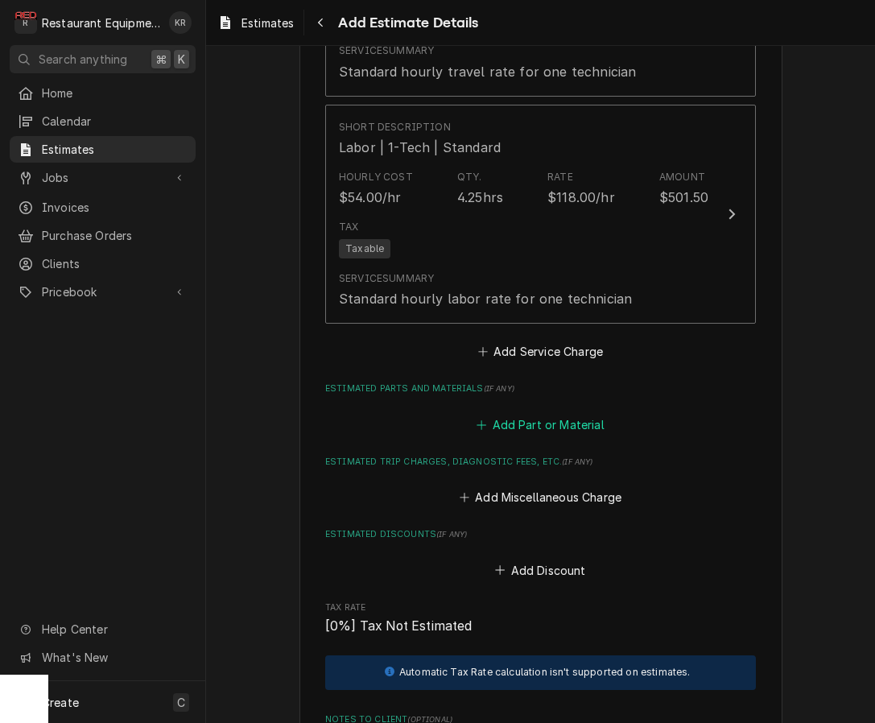
click at [535, 419] on button "Add Part or Material" at bounding box center [540, 424] width 133 height 23
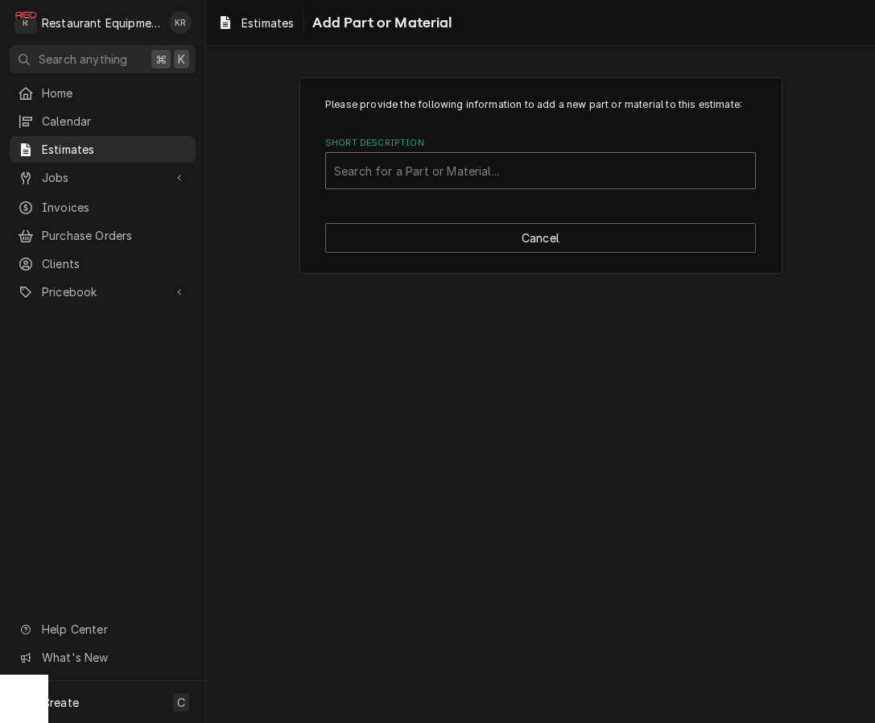
click at [450, 179] on div "Short Description" at bounding box center [540, 170] width 413 height 29
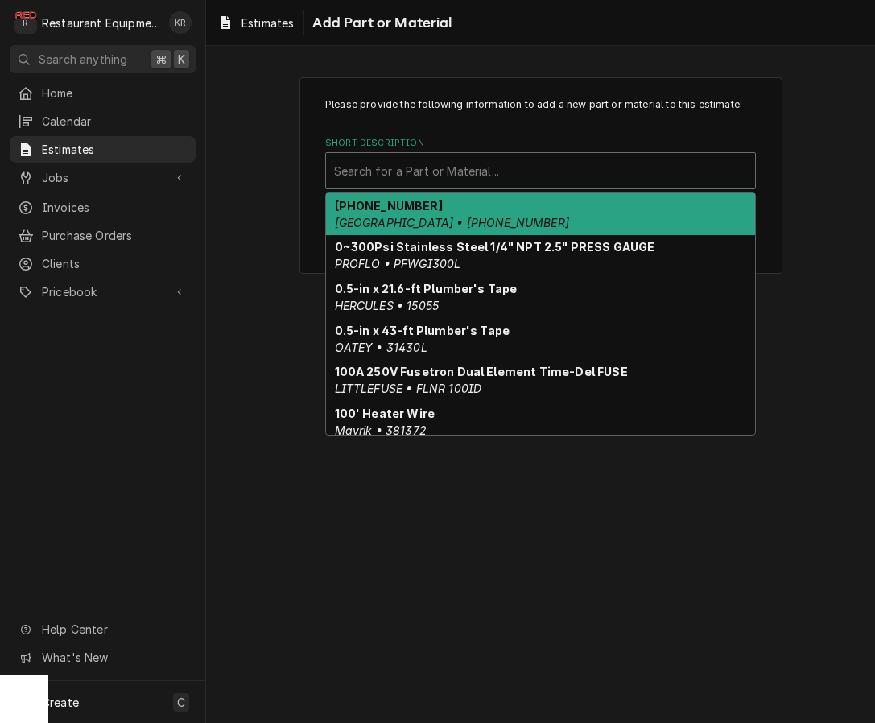
type input "1"
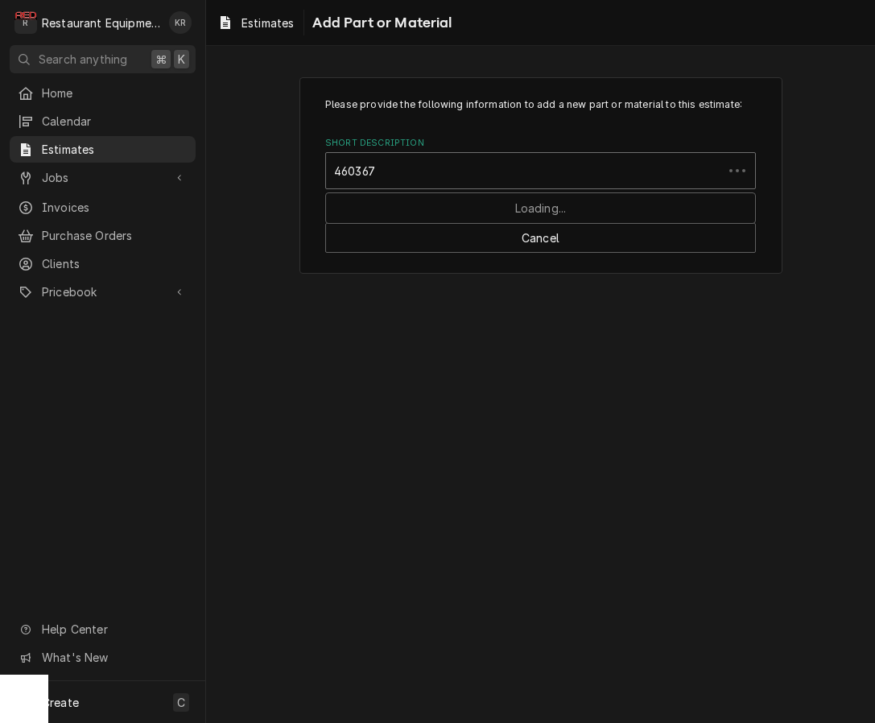
type input "4603678"
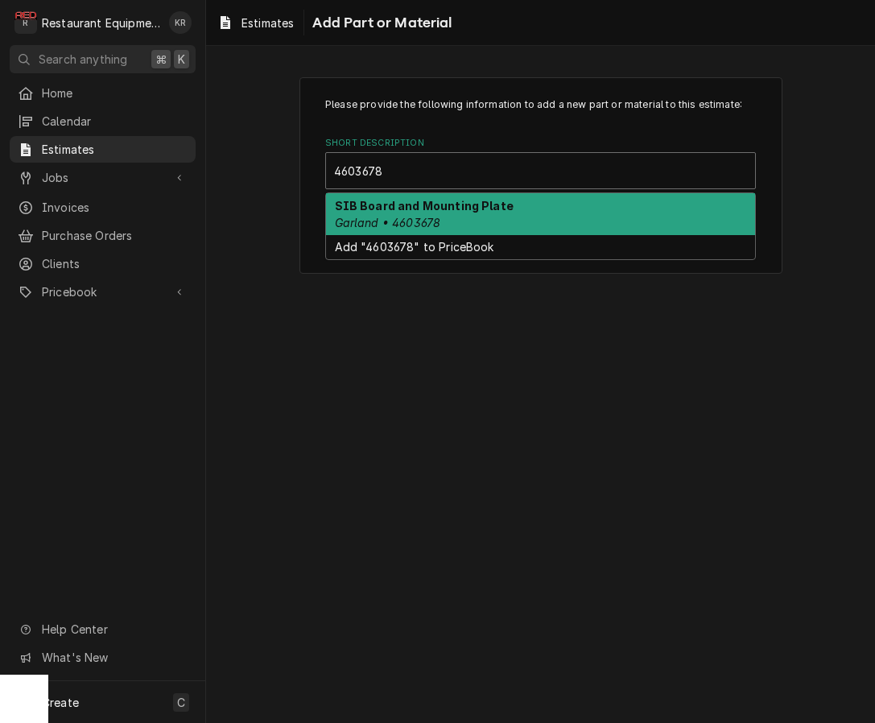
drag, startPoint x: 496, startPoint y: 217, endPoint x: 514, endPoint y: 217, distance: 17.7
click at [496, 217] on div "SIB Board and Mounting Plate Garland • 4603678" at bounding box center [540, 214] width 429 height 42
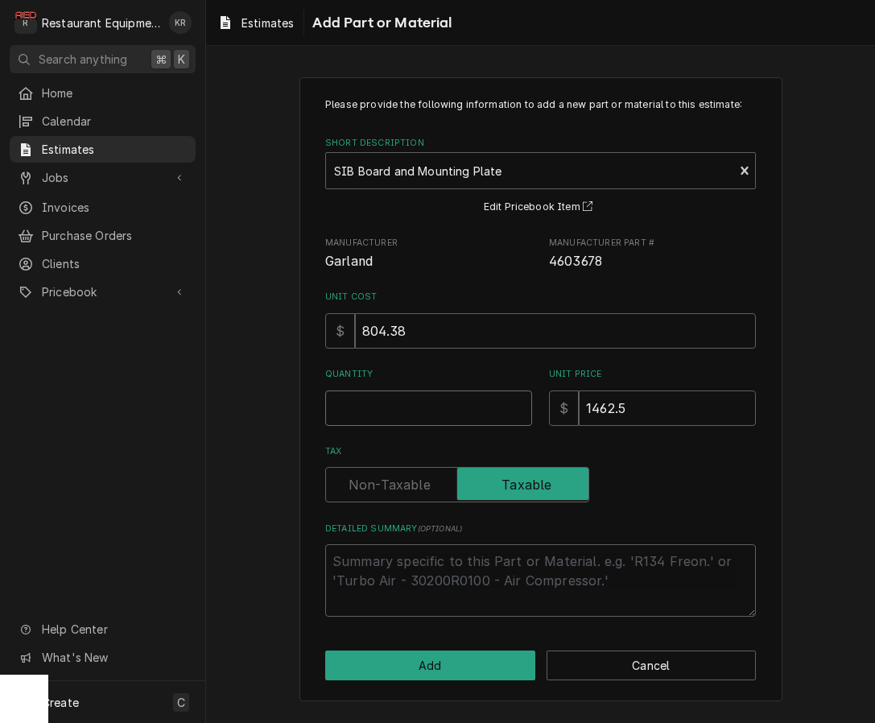
click at [378, 403] on input "Quantity" at bounding box center [428, 408] width 207 height 35
type textarea "x"
type input "1"
type textarea "x"
type input "1"
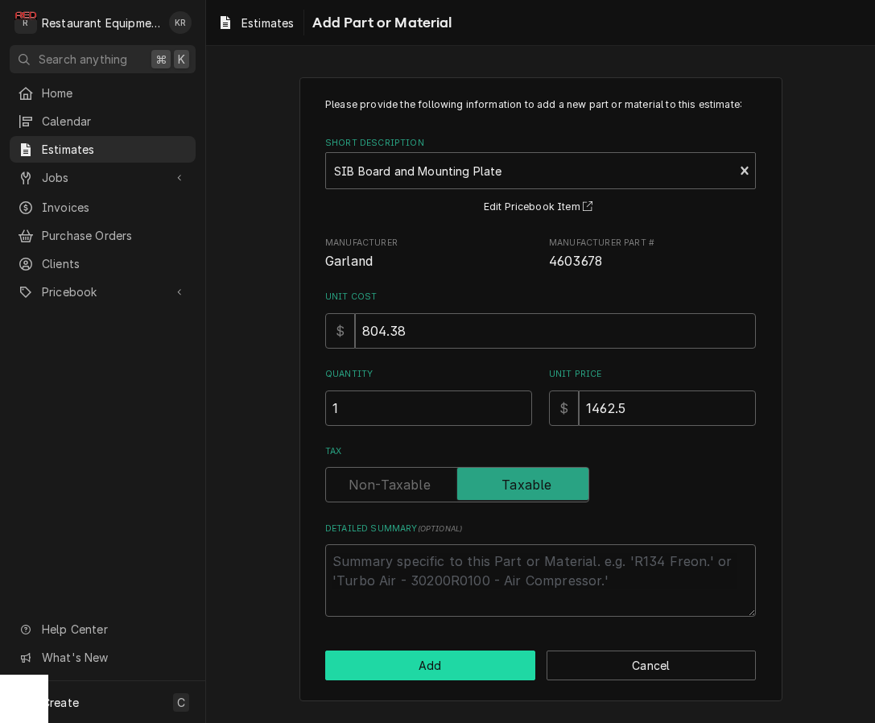
click at [438, 666] on button "Add" at bounding box center [430, 666] width 210 height 30
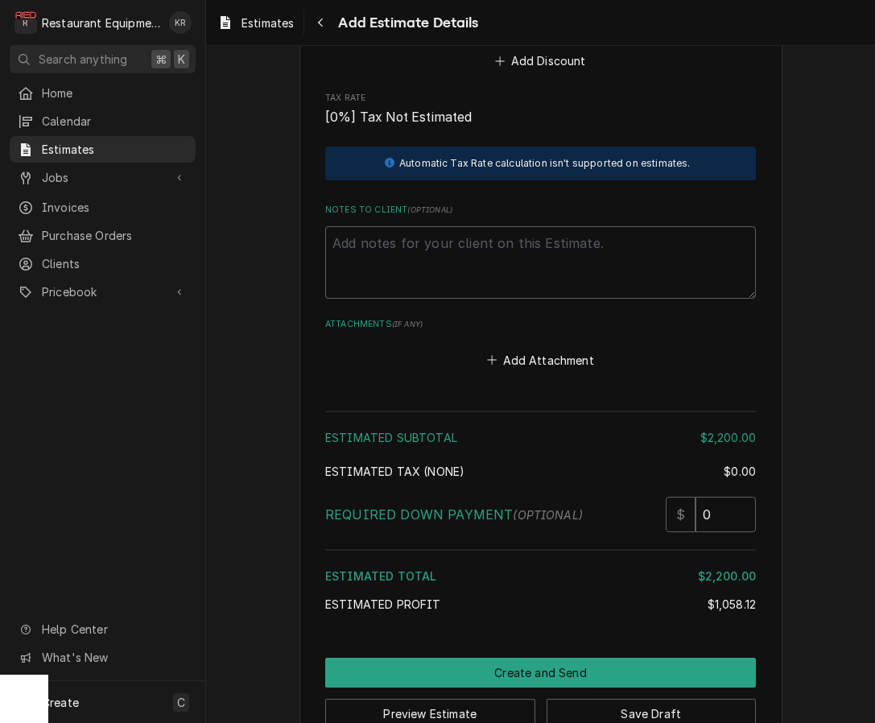
scroll to position [2612, 0]
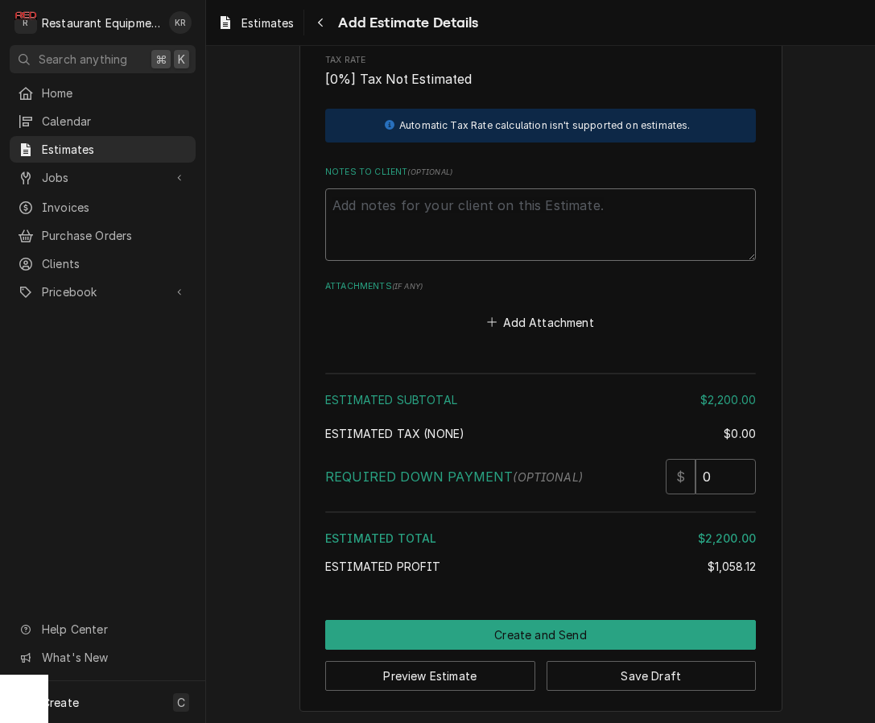
click at [417, 216] on textarea "Notes to Client ( optional )" at bounding box center [540, 224] width 431 height 72
type textarea "x"
type textarea "R"
type textarea "x"
type textarea "Ro"
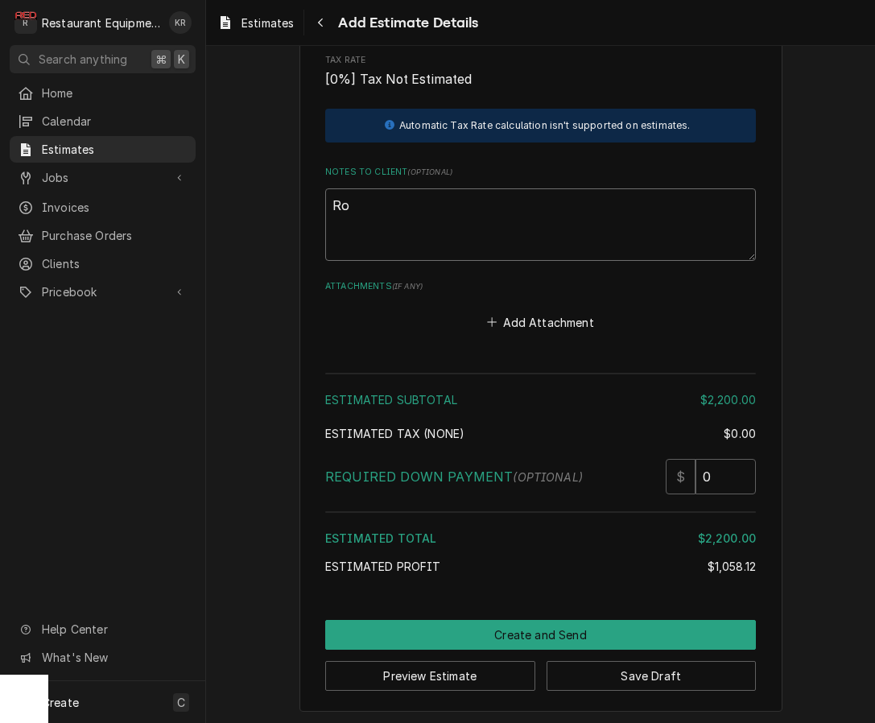
type textarea "x"
type textarea "Roo"
type textarea "x"
type textarea "Roo"
type textarea "x"
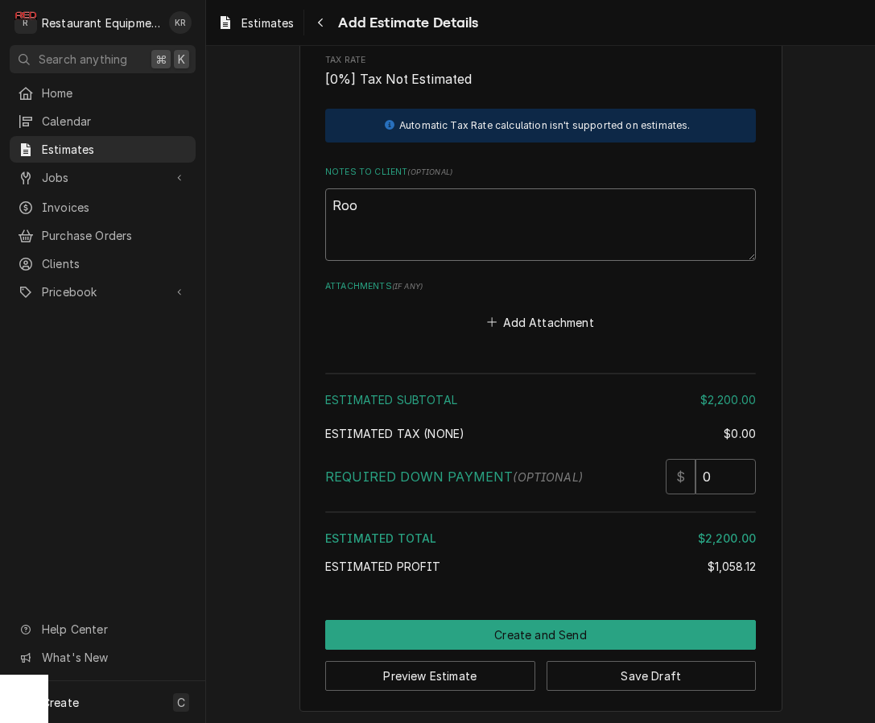
type textarea "Roo 8"
type textarea "x"
type textarea "Roo 88"
type textarea "x"
type textarea "Roo 881"
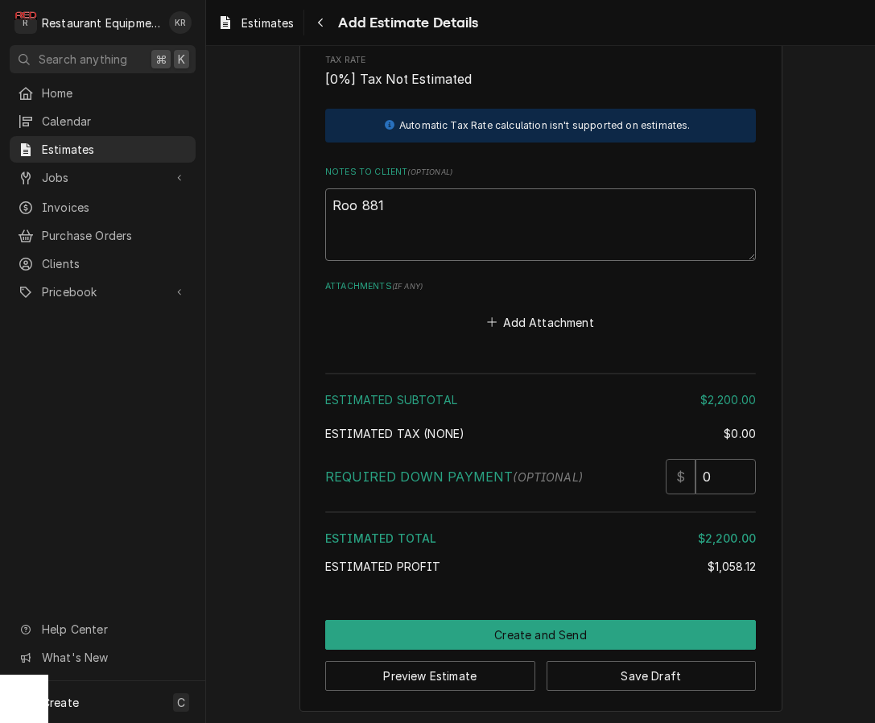
type textarea "x"
type textarea "Roo 8819"
type textarea "x"
type textarea "Roo 8819"
type textarea "x"
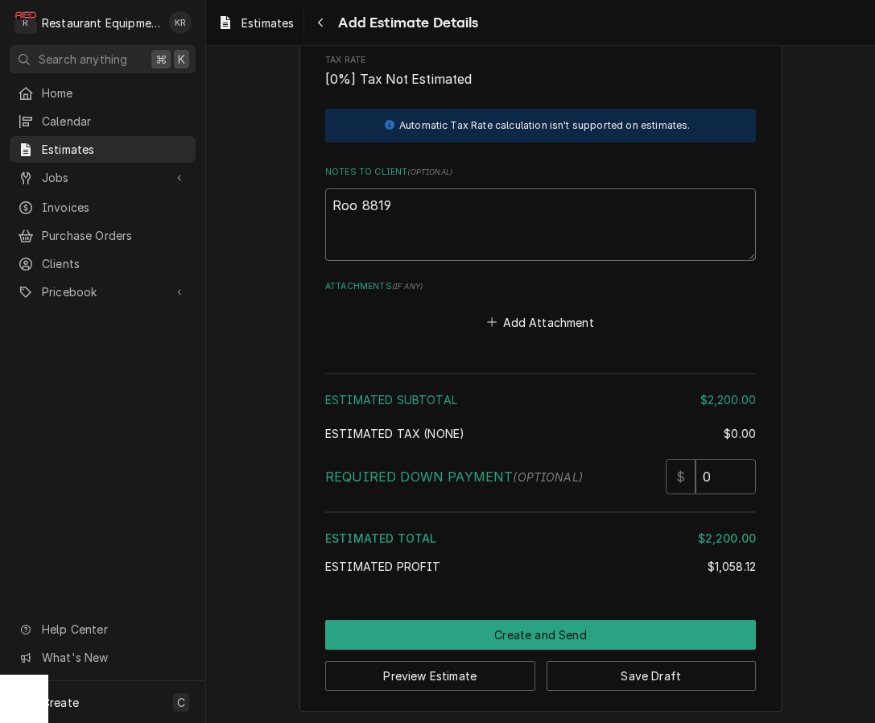
type textarea "Roo 8819"
paste textarea "09/09/2025 Time in: 9:30 Time out: 12:45 Truck 206, 207 Garland Grille Model: E…"
type textarea "x"
type textarea "Roo 8819 09/09/2025 Time in: 9:30 Time out: 12:45 Truck 206, 207 Garland Grille…"
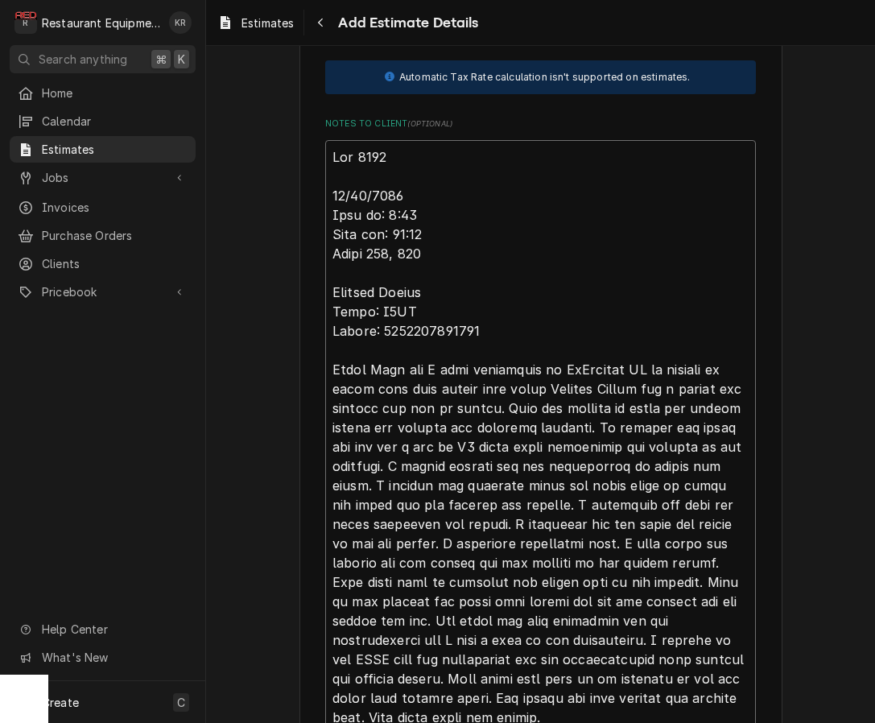
type textarea "x"
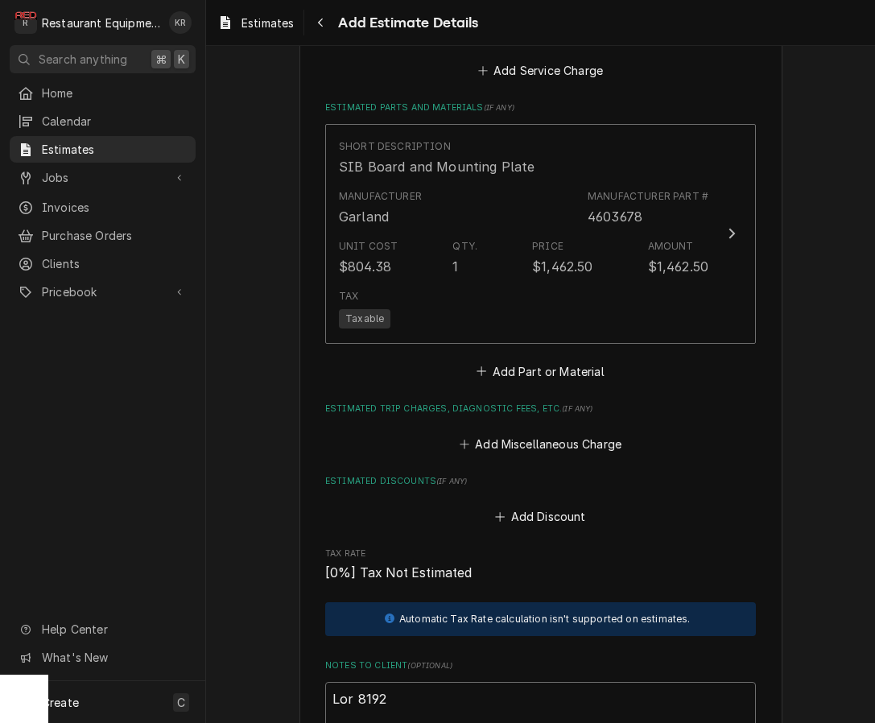
scroll to position [2124, 0]
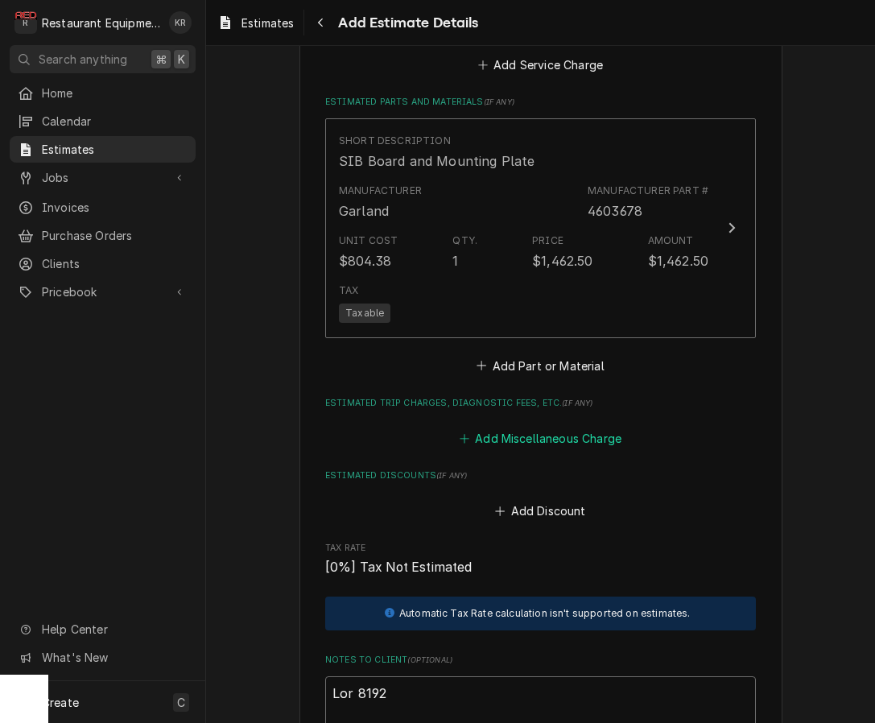
type textarea "Roo 8819 09/09/2025 Time in: 9:30 Time out: 12:45 Truck 206, 207 Garland Grille…"
click at [573, 436] on button "Add Miscellaneous Charge" at bounding box center [540, 438] width 167 height 23
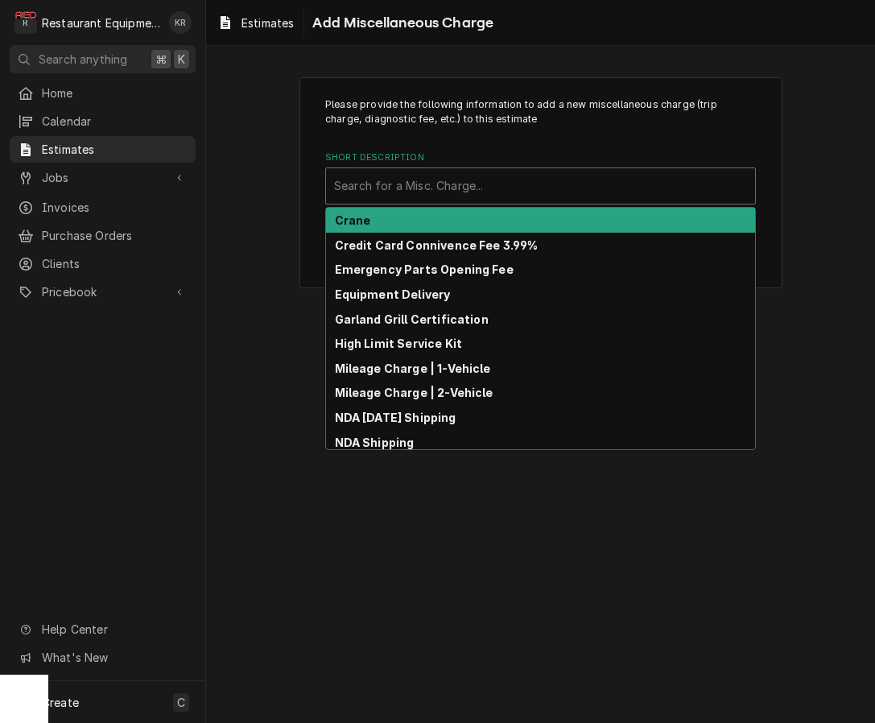
click at [459, 187] on div "Short Description" at bounding box center [540, 186] width 413 height 29
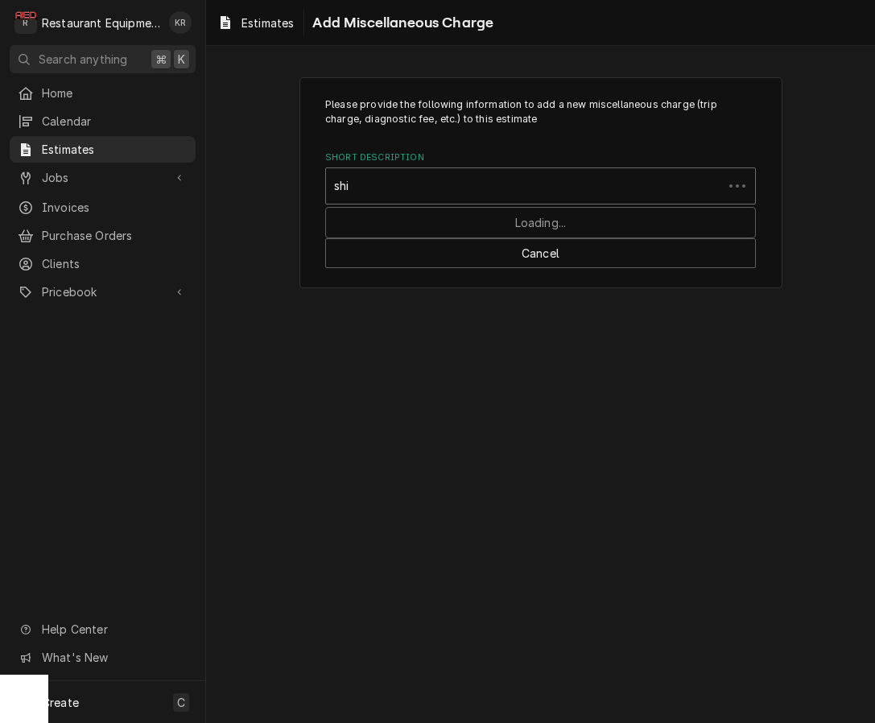
type input "ship"
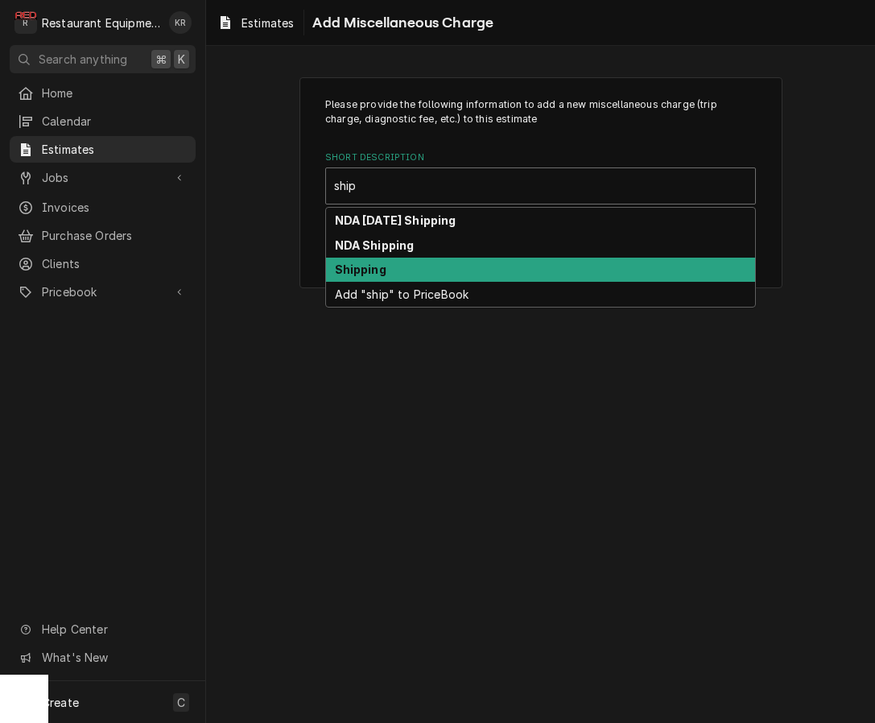
click at [440, 270] on div "Shipping" at bounding box center [540, 270] width 429 height 25
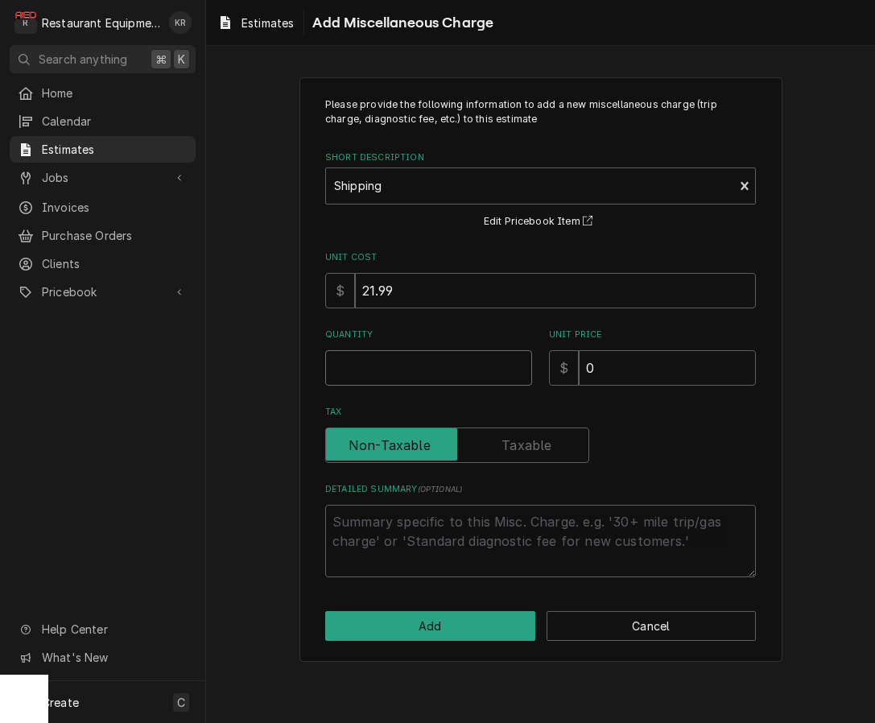
click at [374, 366] on input "Quantity" at bounding box center [428, 367] width 207 height 35
type textarea "x"
type input "1"
type textarea "x"
type input "7"
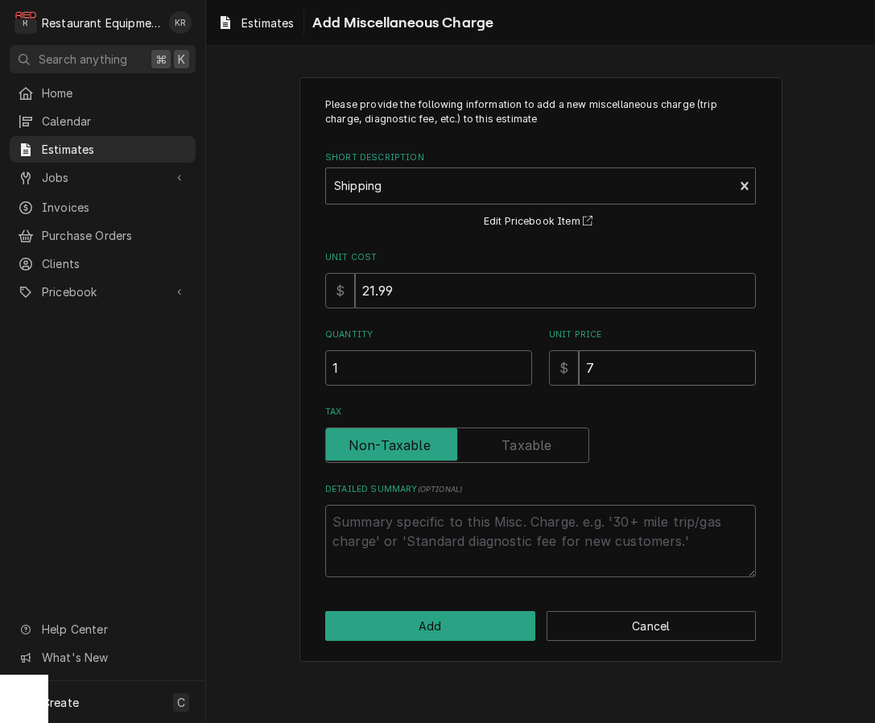
type textarea "x"
type input "77"
type textarea "x"
type input "77.6"
type textarea "x"
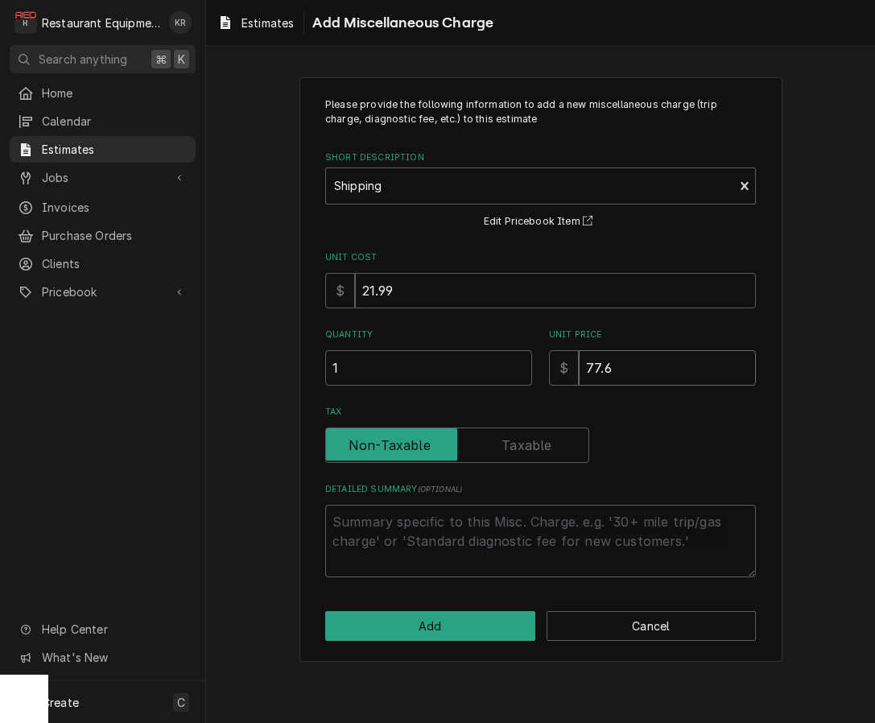
type input "77.64"
type textarea "x"
type input "77.64"
click at [389, 623] on button "Add" at bounding box center [430, 626] width 210 height 30
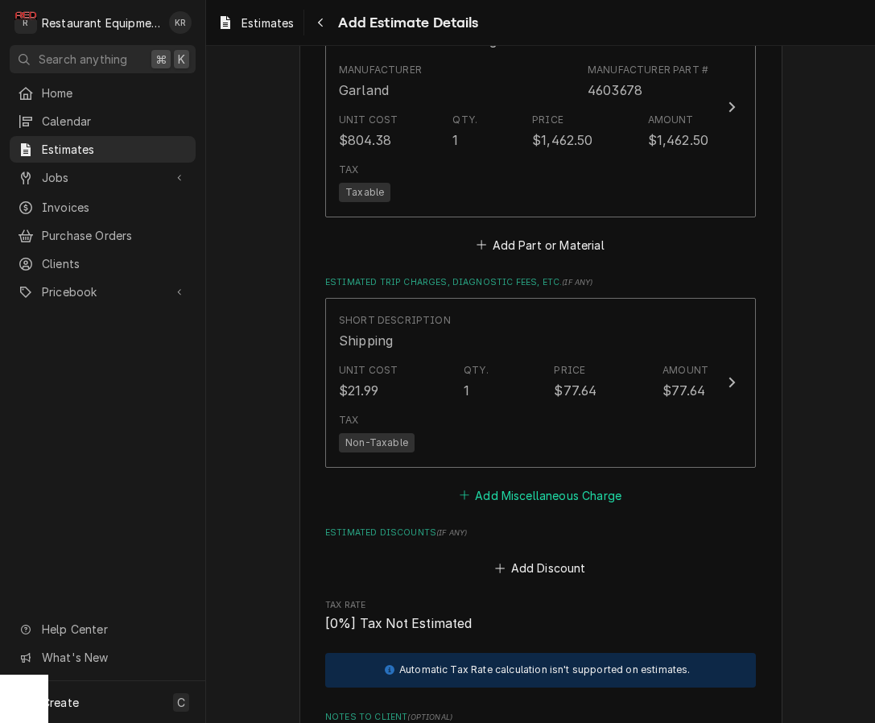
scroll to position [2255, 0]
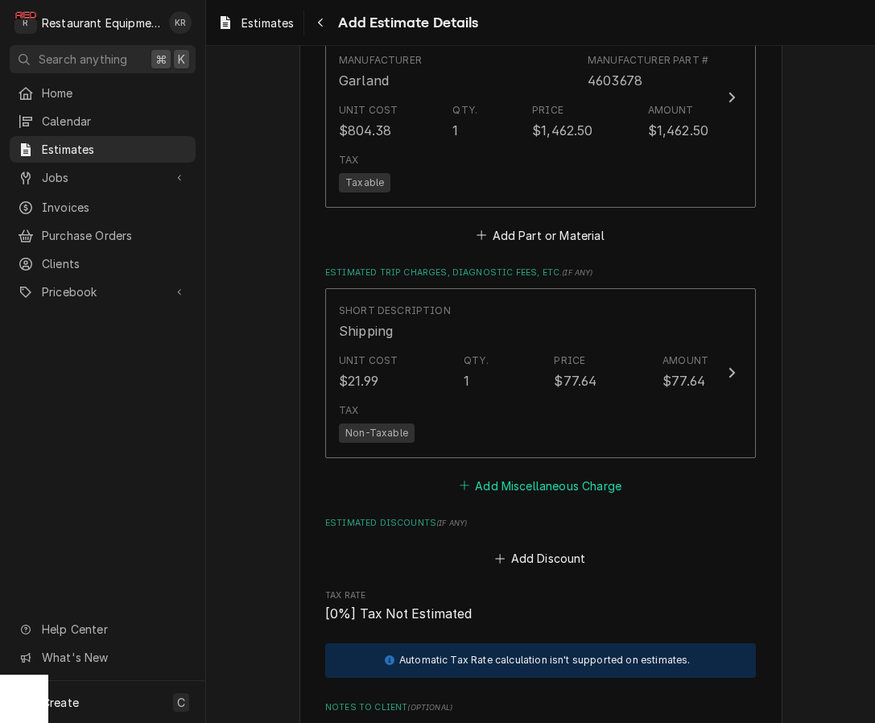
drag, startPoint x: 530, startPoint y: 489, endPoint x: 528, endPoint y: 477, distance: 12.2
click at [530, 489] on button "Add Miscellaneous Charge" at bounding box center [540, 485] width 167 height 23
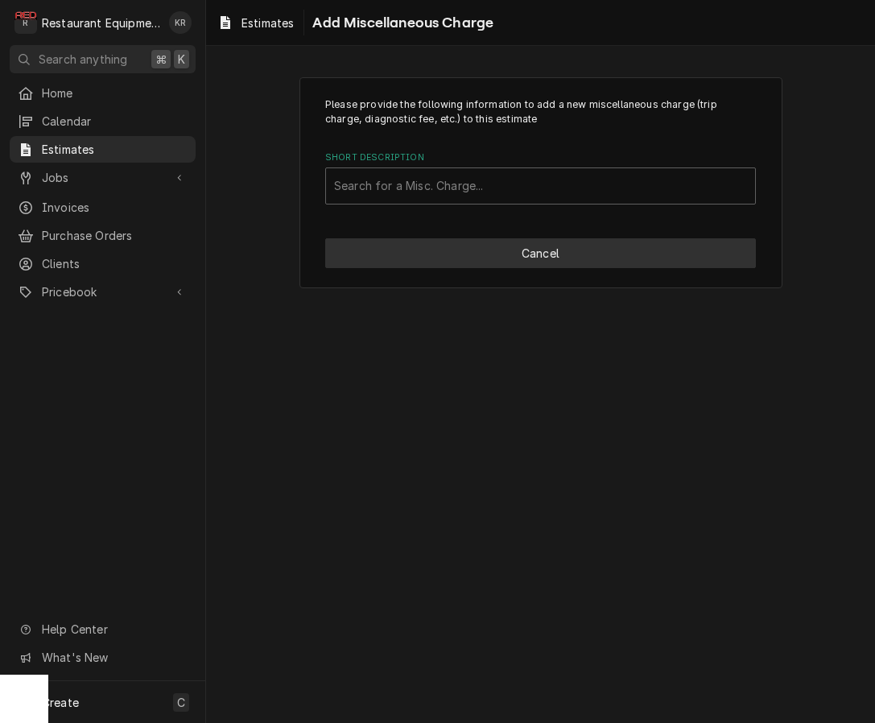
click at [521, 239] on div "Please provide the following information to add a new miscellaneous charge (tri…" at bounding box center [541, 183] width 483 height 212
click at [550, 248] on button "Cancel" at bounding box center [540, 253] width 431 height 30
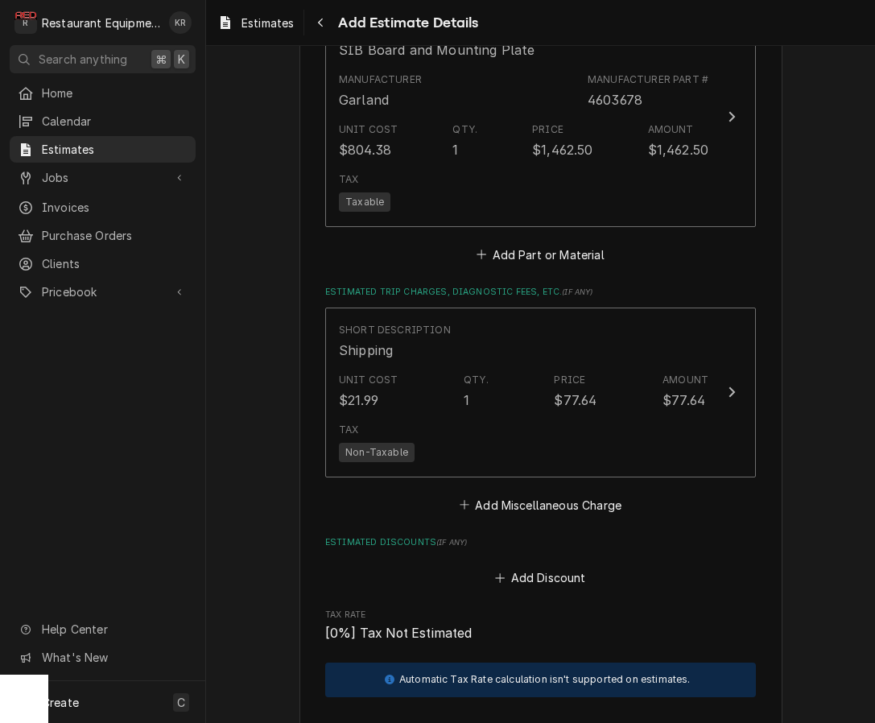
scroll to position [2235, 0]
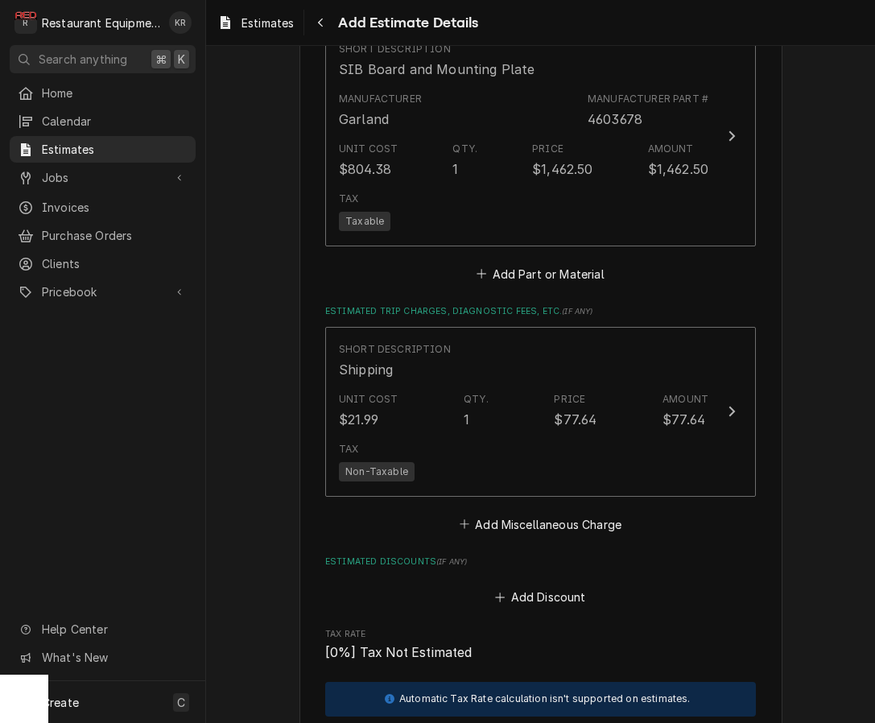
type textarea "x"
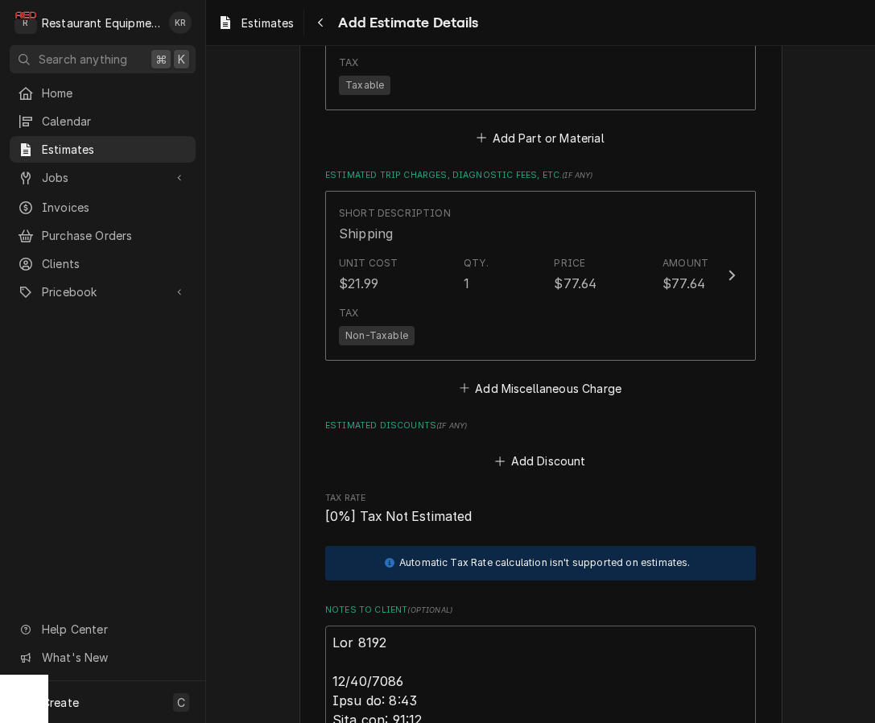
scroll to position [2371, 0]
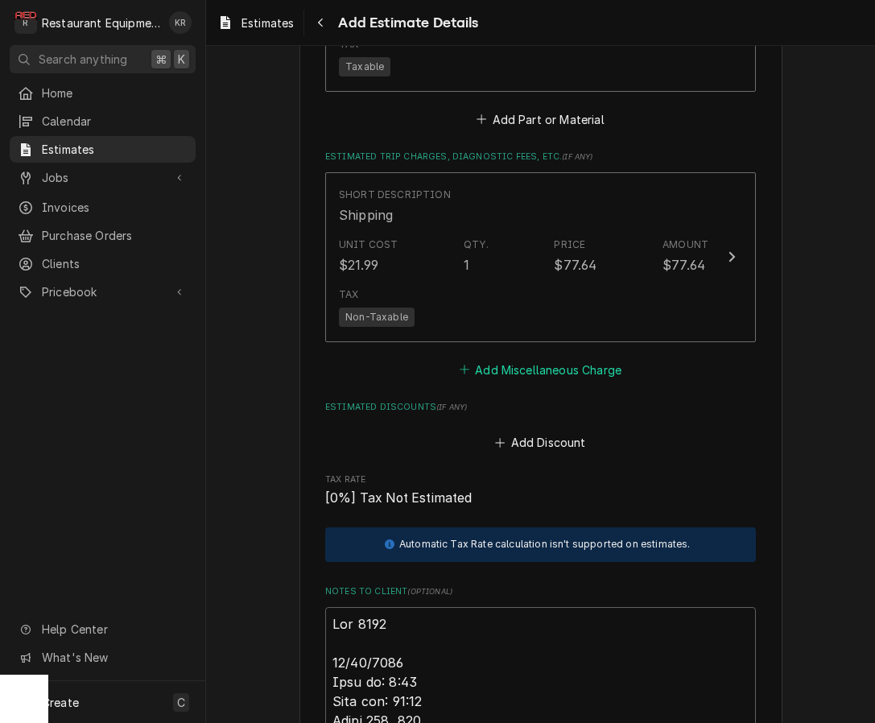
click at [556, 369] on button "Add Miscellaneous Charge" at bounding box center [540, 369] width 167 height 23
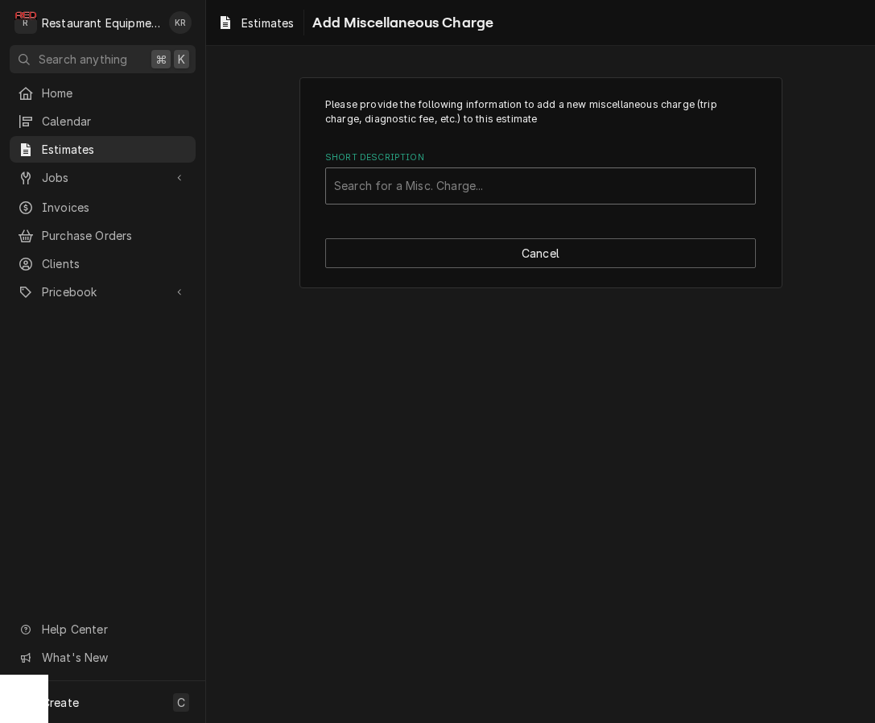
click at [467, 188] on div "Short Description" at bounding box center [540, 186] width 413 height 29
type input "Tax"
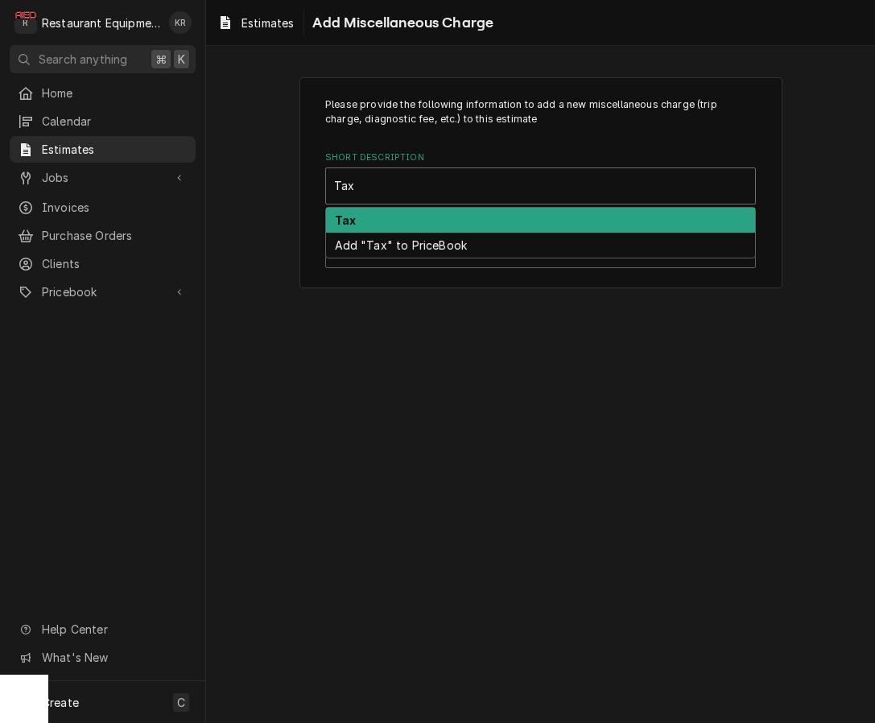
click at [440, 222] on div "Tax" at bounding box center [540, 220] width 429 height 25
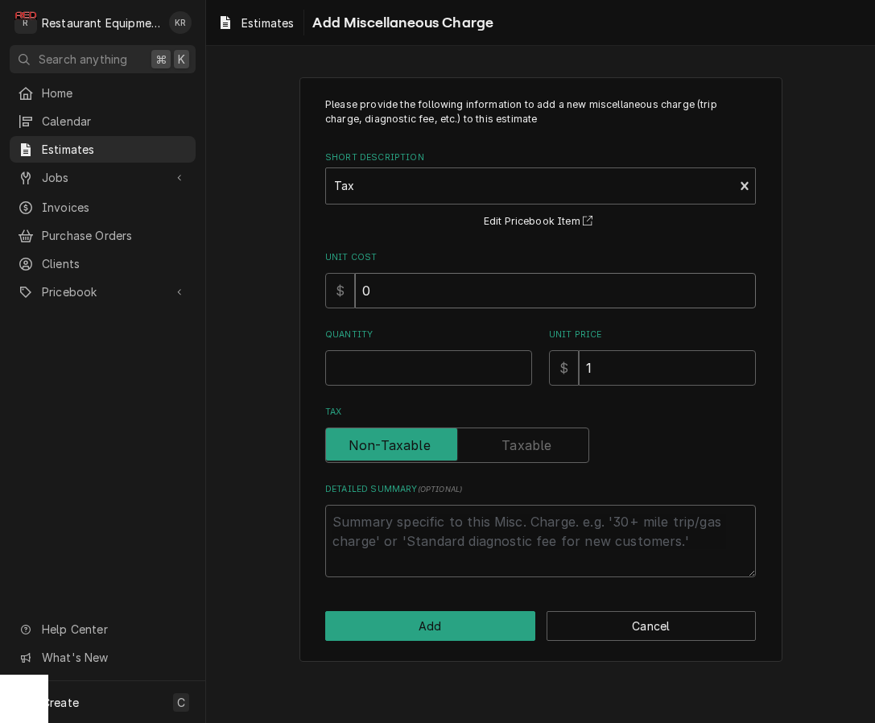
click at [449, 307] on input "0" at bounding box center [555, 290] width 401 height 35
type textarea "x"
type input "01"
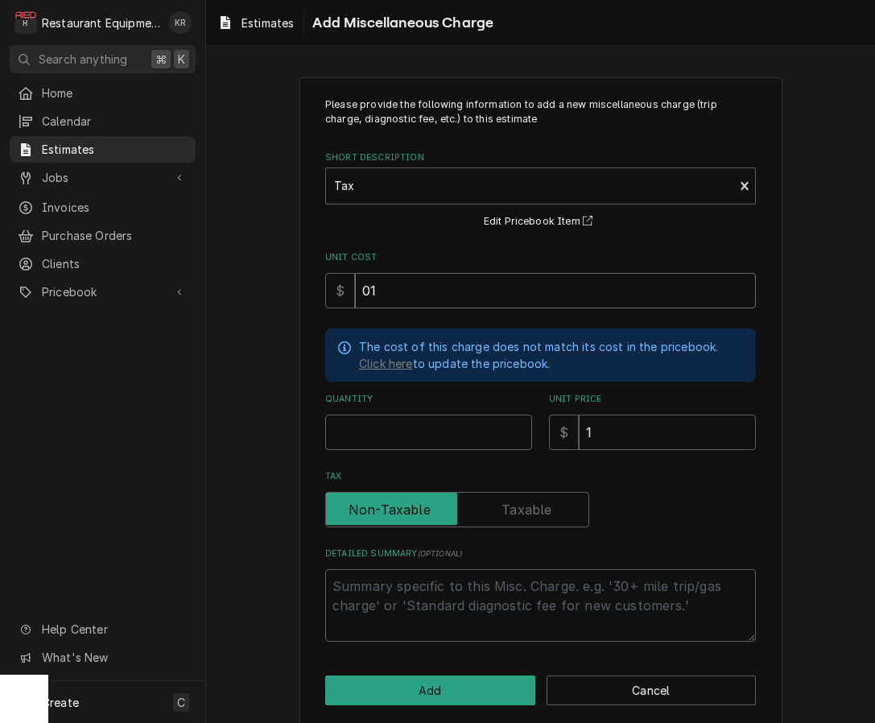
type textarea "x"
type input "013"
type textarea "x"
type input "0137"
type textarea "x"
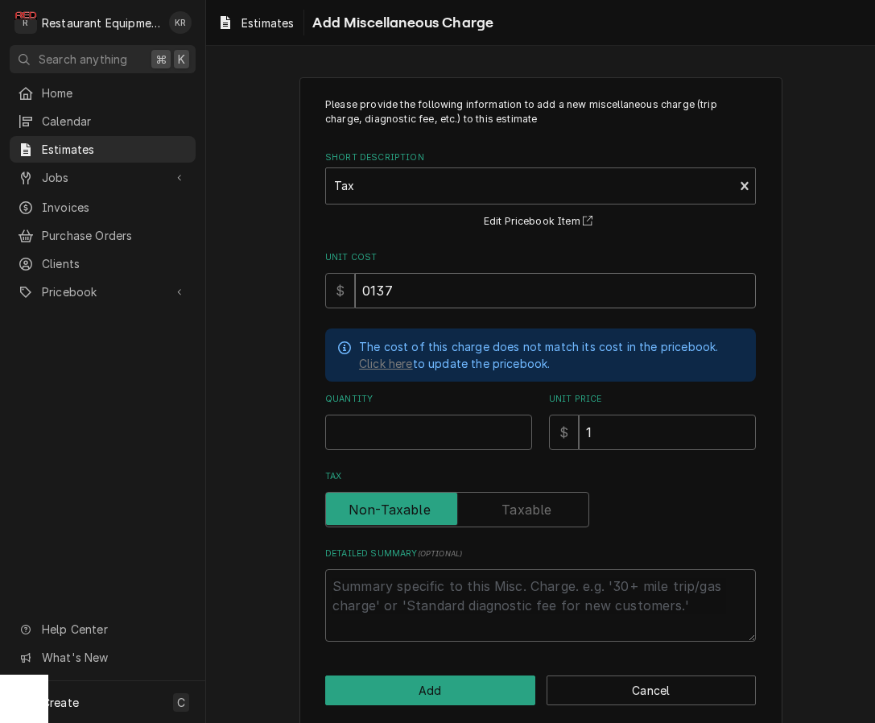
type input "137"
type textarea "x"
type input "0137.4"
type textarea "x"
type input "0137.48"
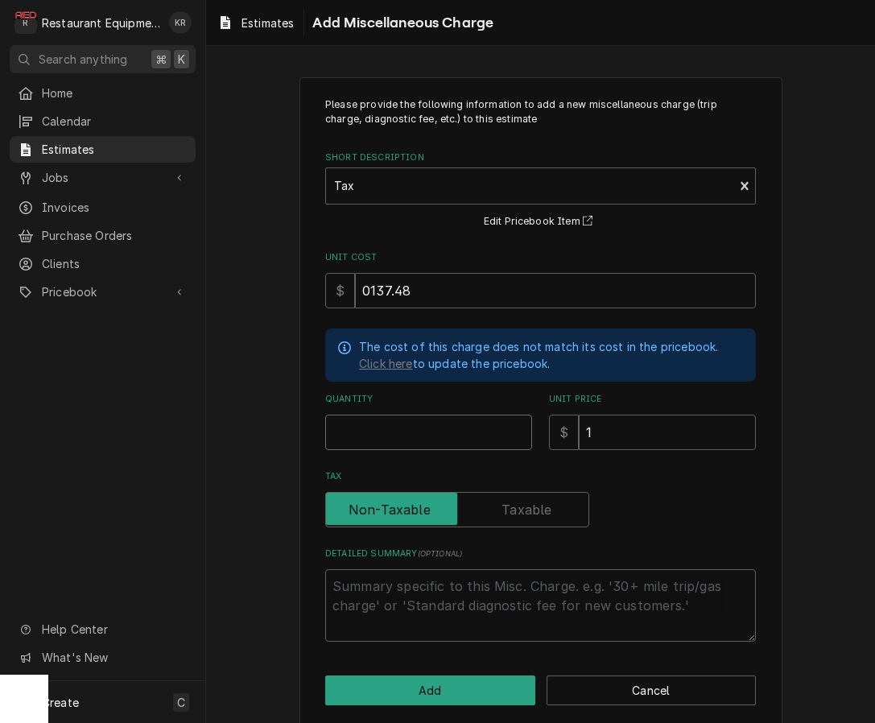
type textarea "x"
type input "1"
type textarea "x"
type input "13"
type textarea "x"
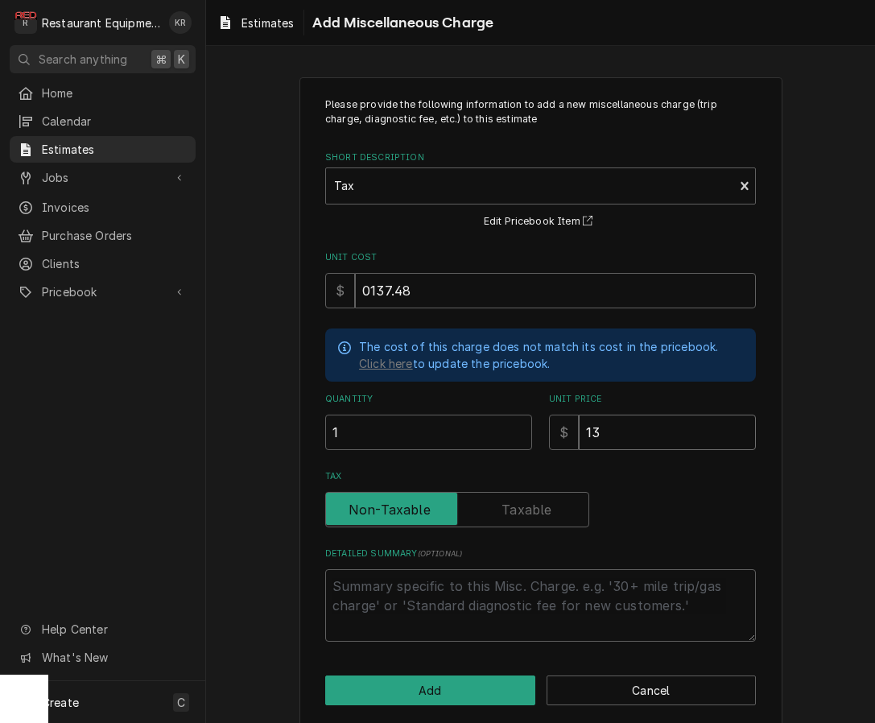
type input "137"
type textarea "x"
type input "137.4"
type textarea "x"
type input "137.48"
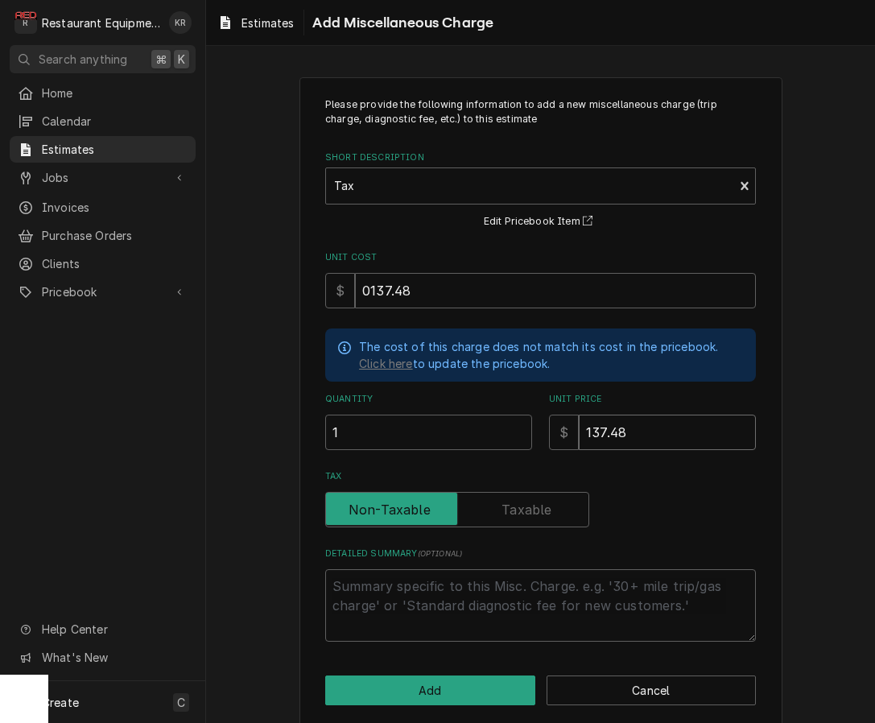
type textarea "x"
type input "137.48"
type textarea "x"
type input "137.48"
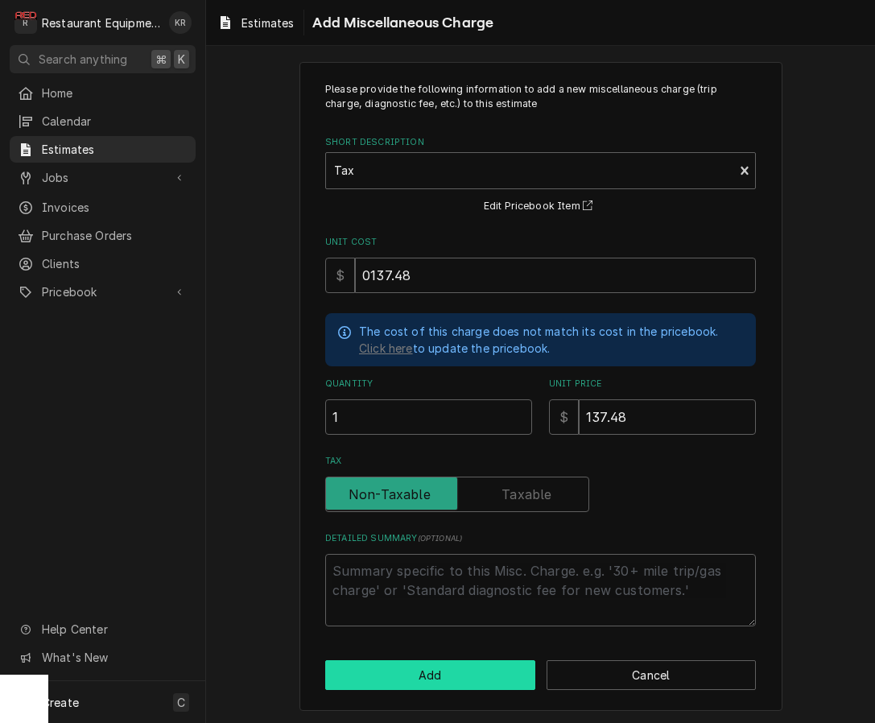
click at [393, 676] on button "Add" at bounding box center [430, 675] width 210 height 30
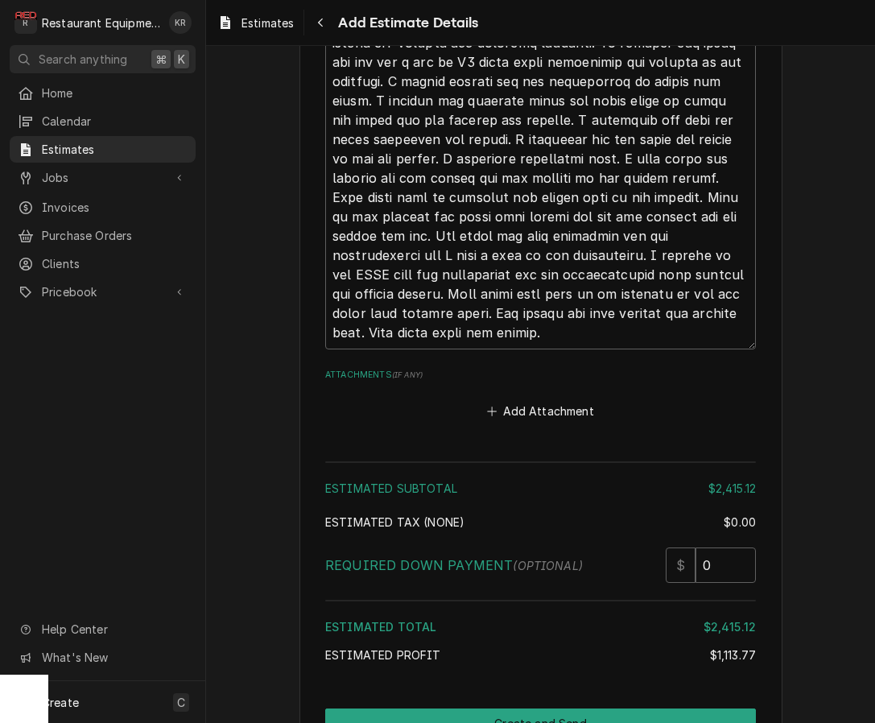
scroll to position [3489, 0]
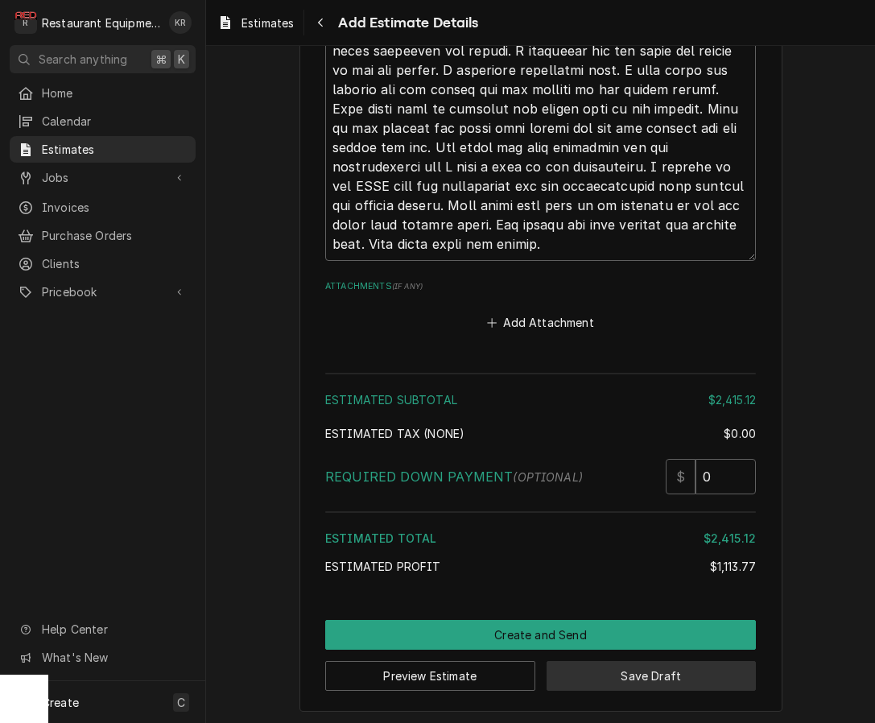
click at [633, 682] on button "Save Draft" at bounding box center [652, 676] width 210 height 30
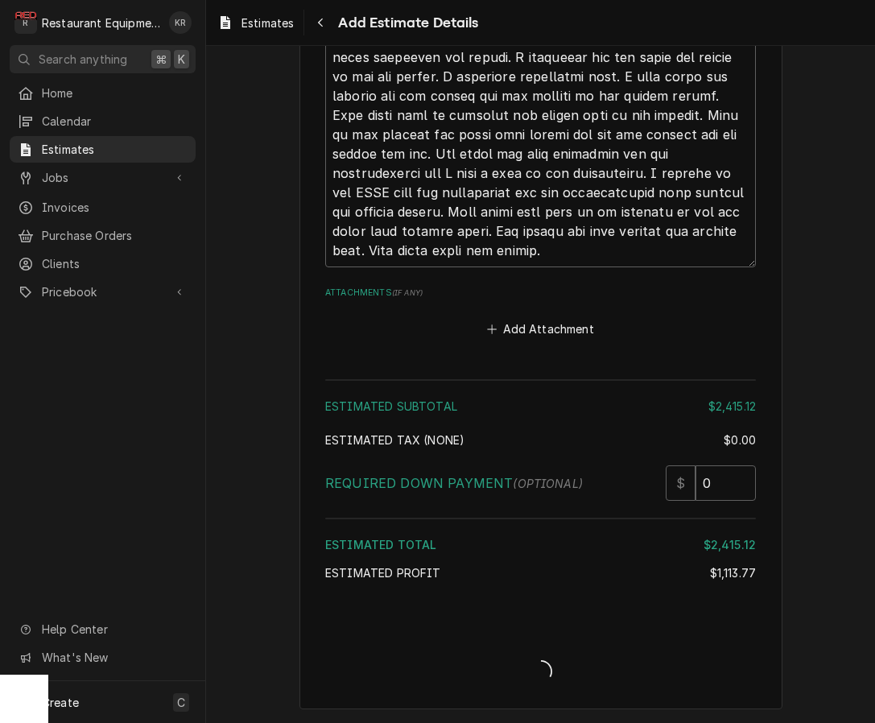
scroll to position [3480, 0]
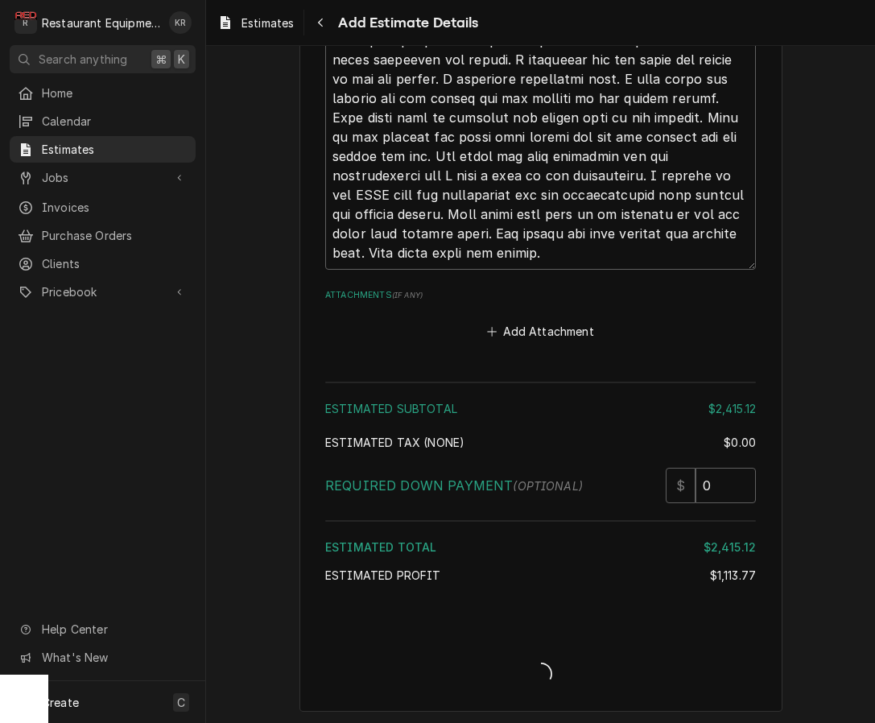
type textarea "x"
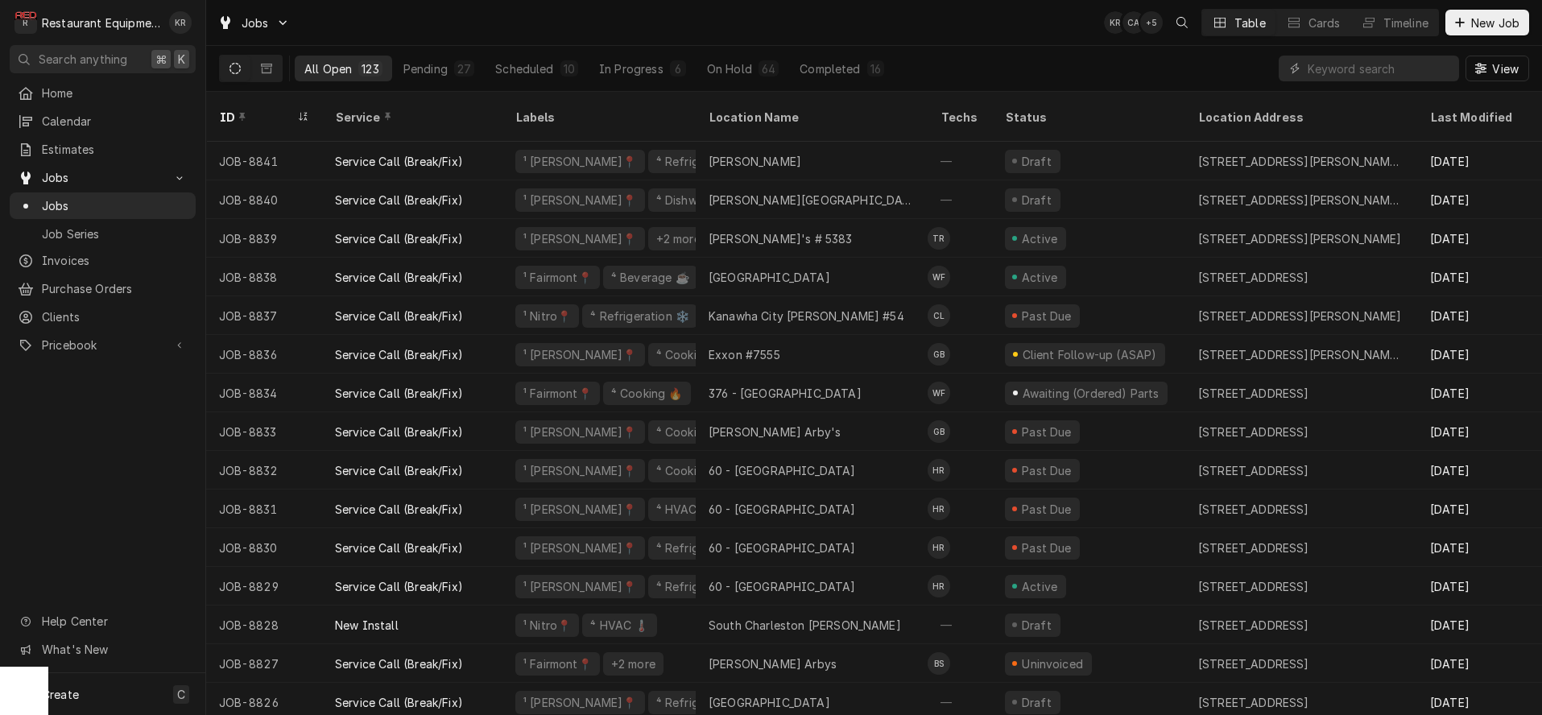
click at [1361, 68] on input "Dynamic Content Wrapper" at bounding box center [1379, 69] width 143 height 26
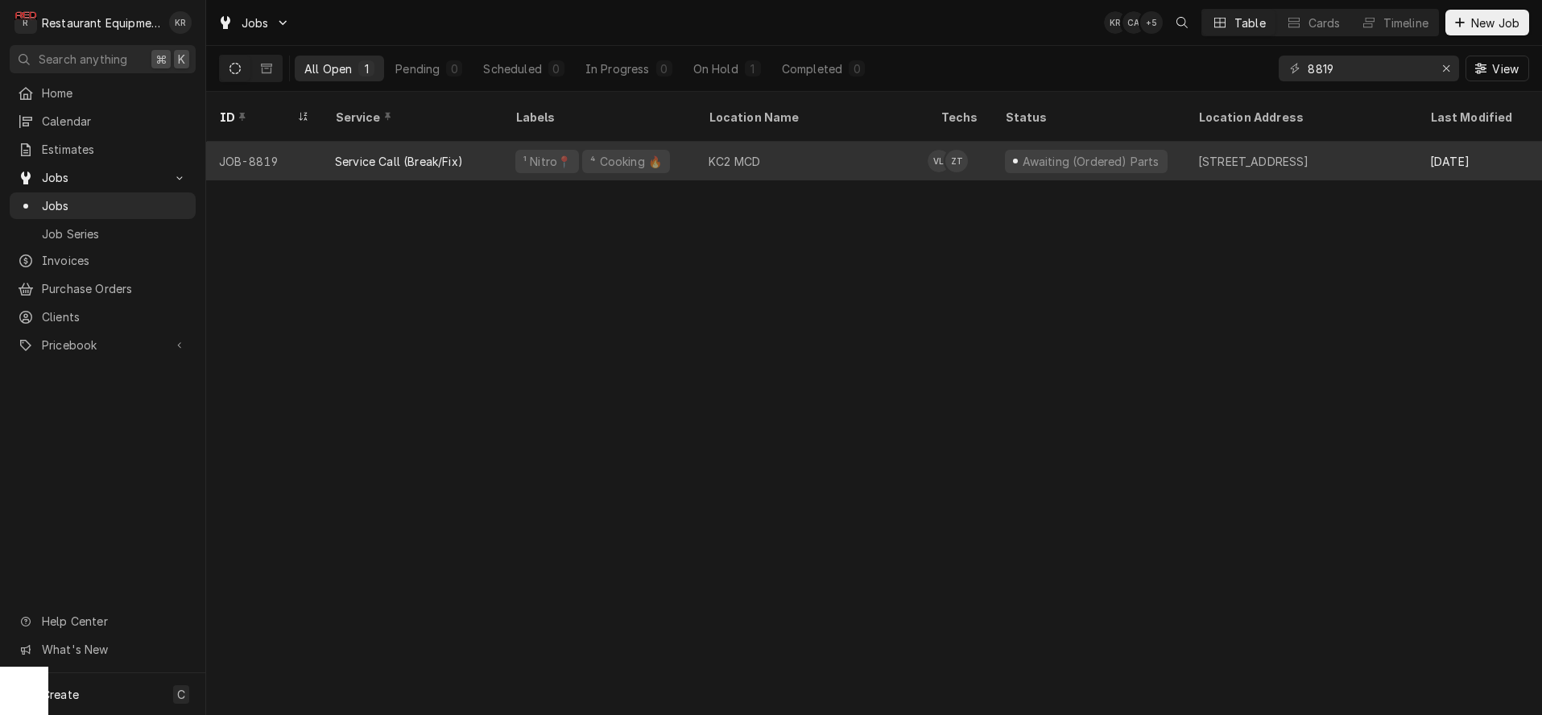
type input "8819"
click at [790, 145] on div "KC2 MCD" at bounding box center [812, 161] width 232 height 39
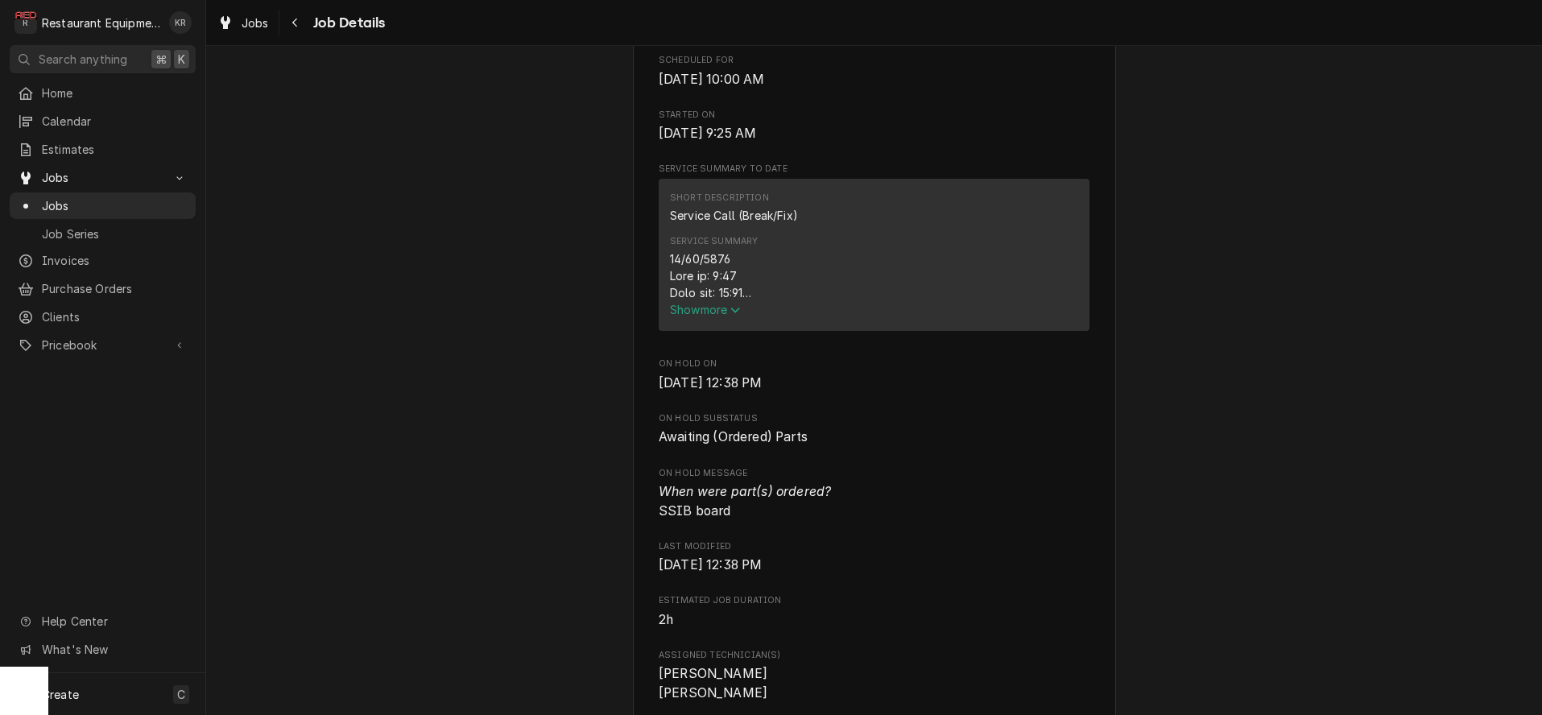
scroll to position [547, 0]
click at [725, 316] on span "Show more" at bounding box center [705, 309] width 71 height 14
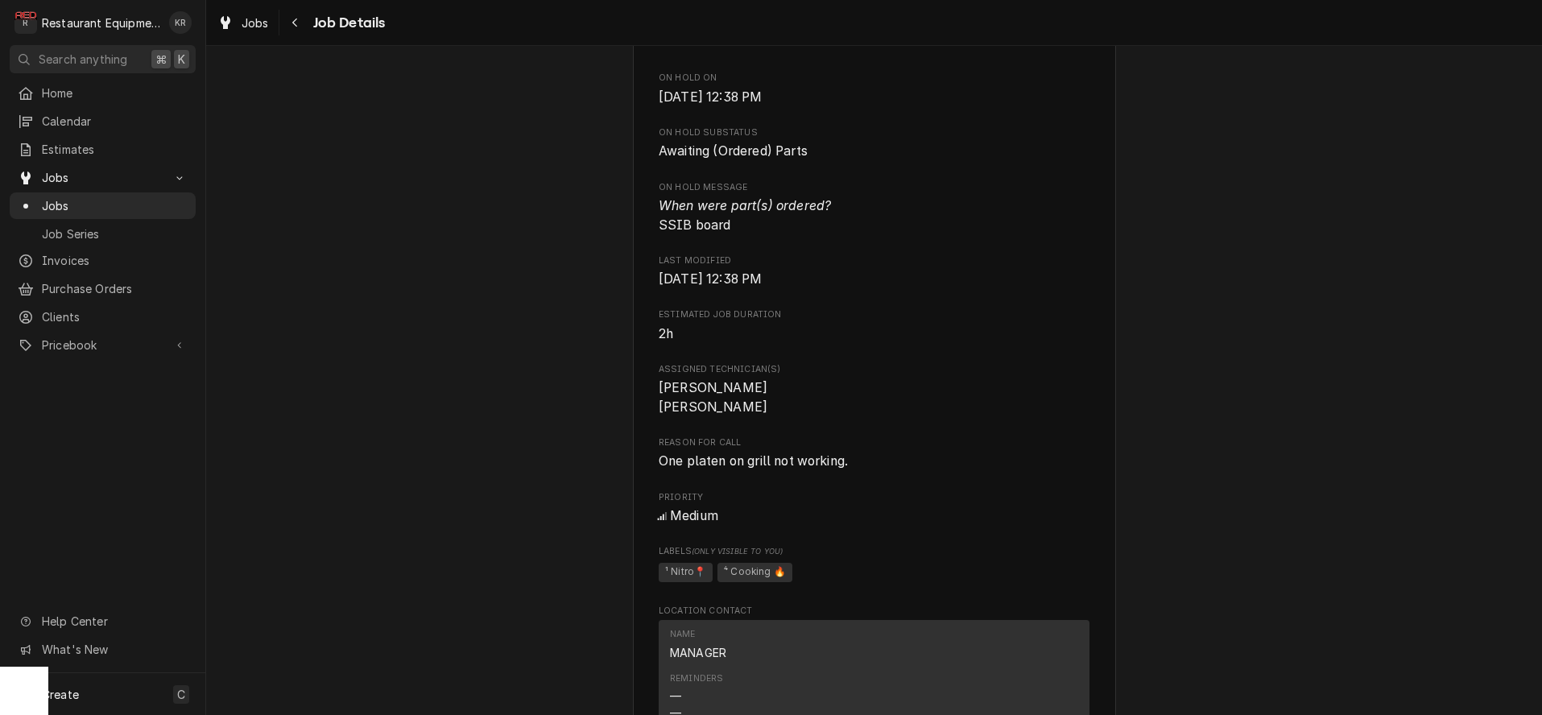
scroll to position [1164, 0]
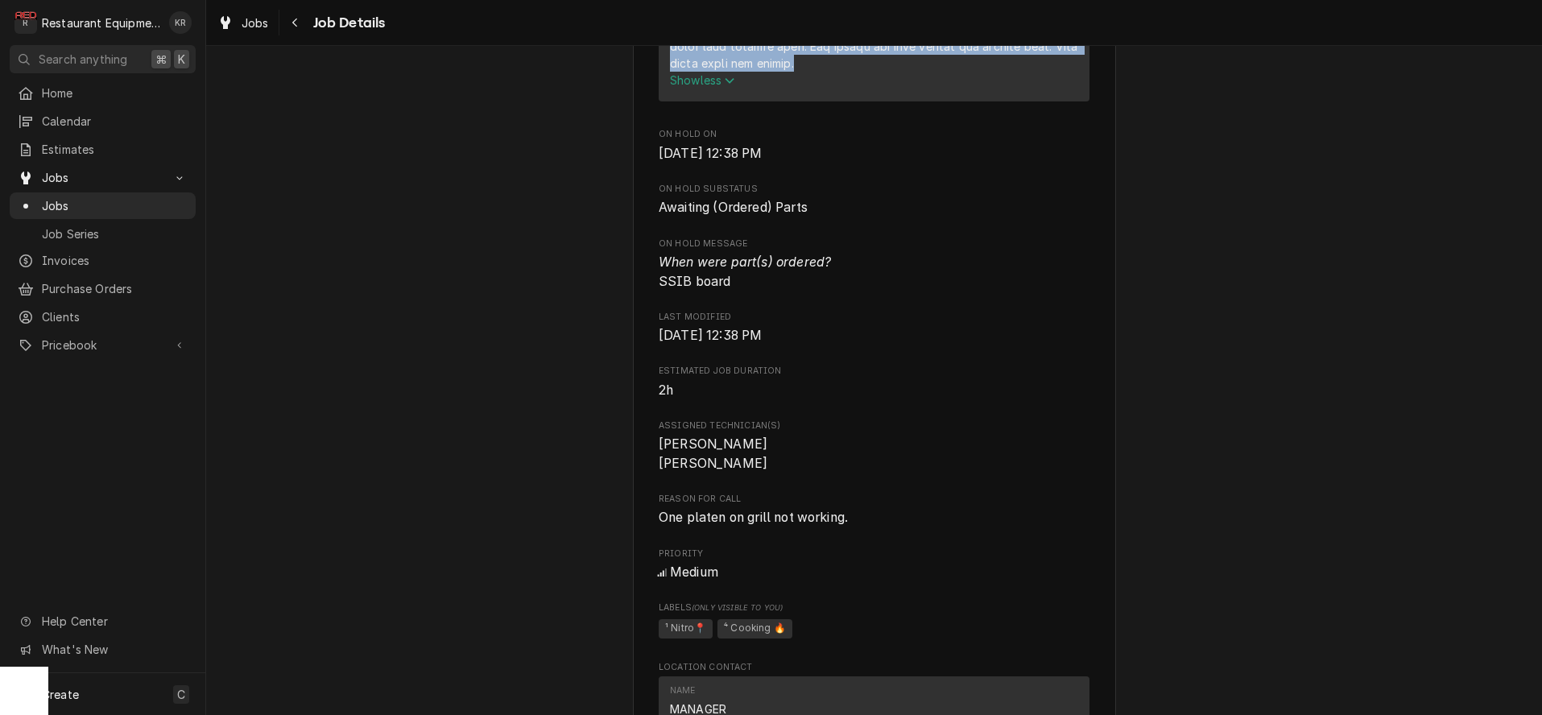
drag, startPoint x: 669, startPoint y: 276, endPoint x: 925, endPoint y: 101, distance: 310.0
copy div "09/09/2025 Time in: 9:30 Time out: 12:45 Truck 206, 207 Garland Grille Model: E…"
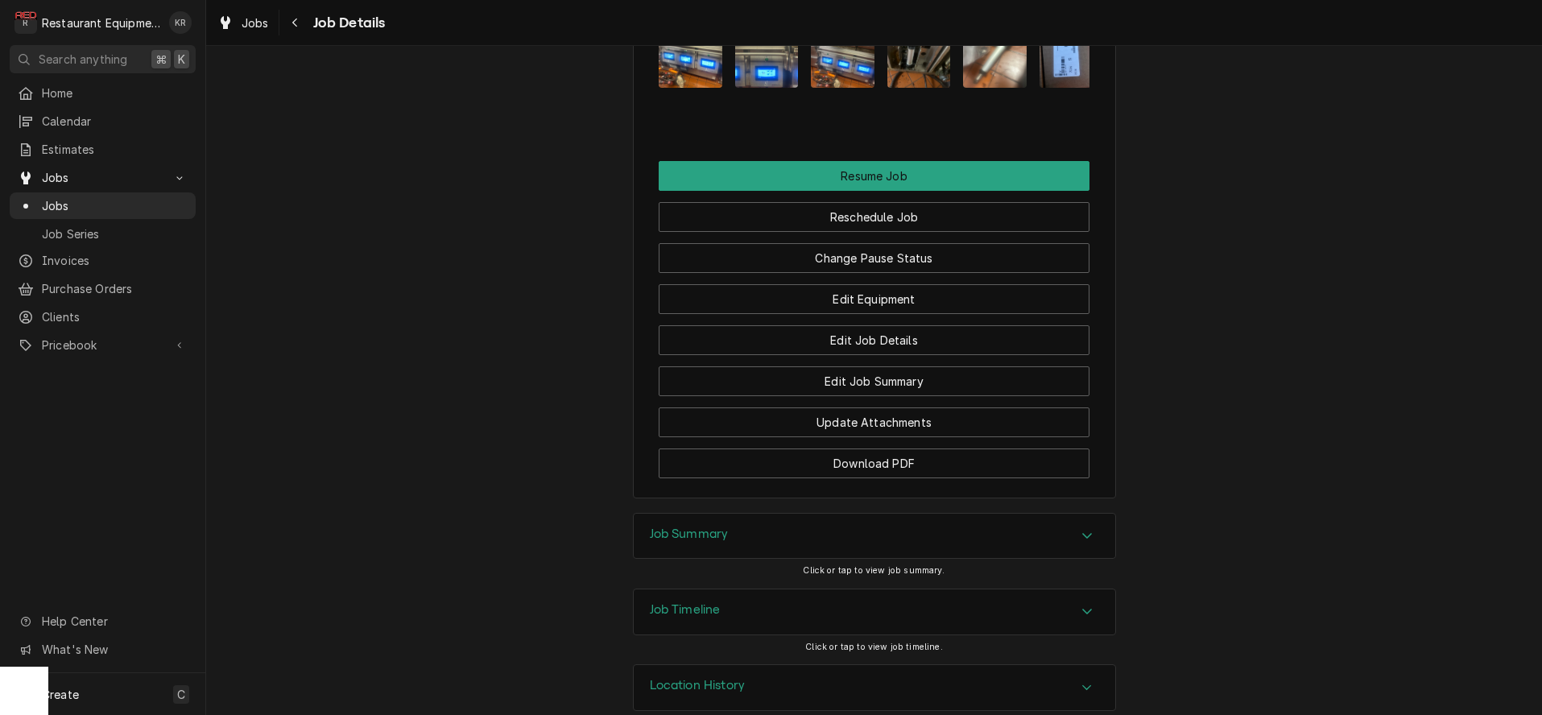
scroll to position [2316, 0]
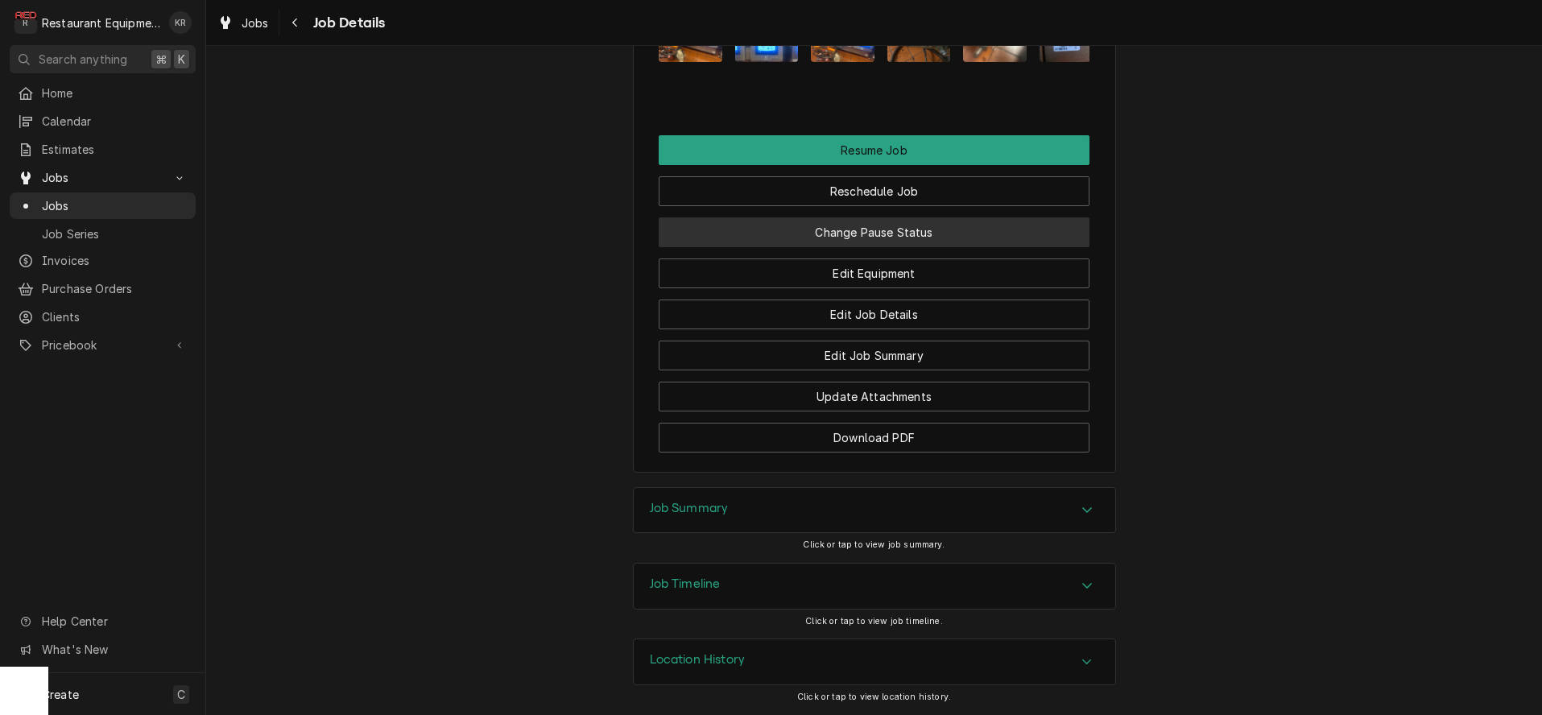
click at [878, 232] on button "Change Pause Status" at bounding box center [874, 232] width 431 height 30
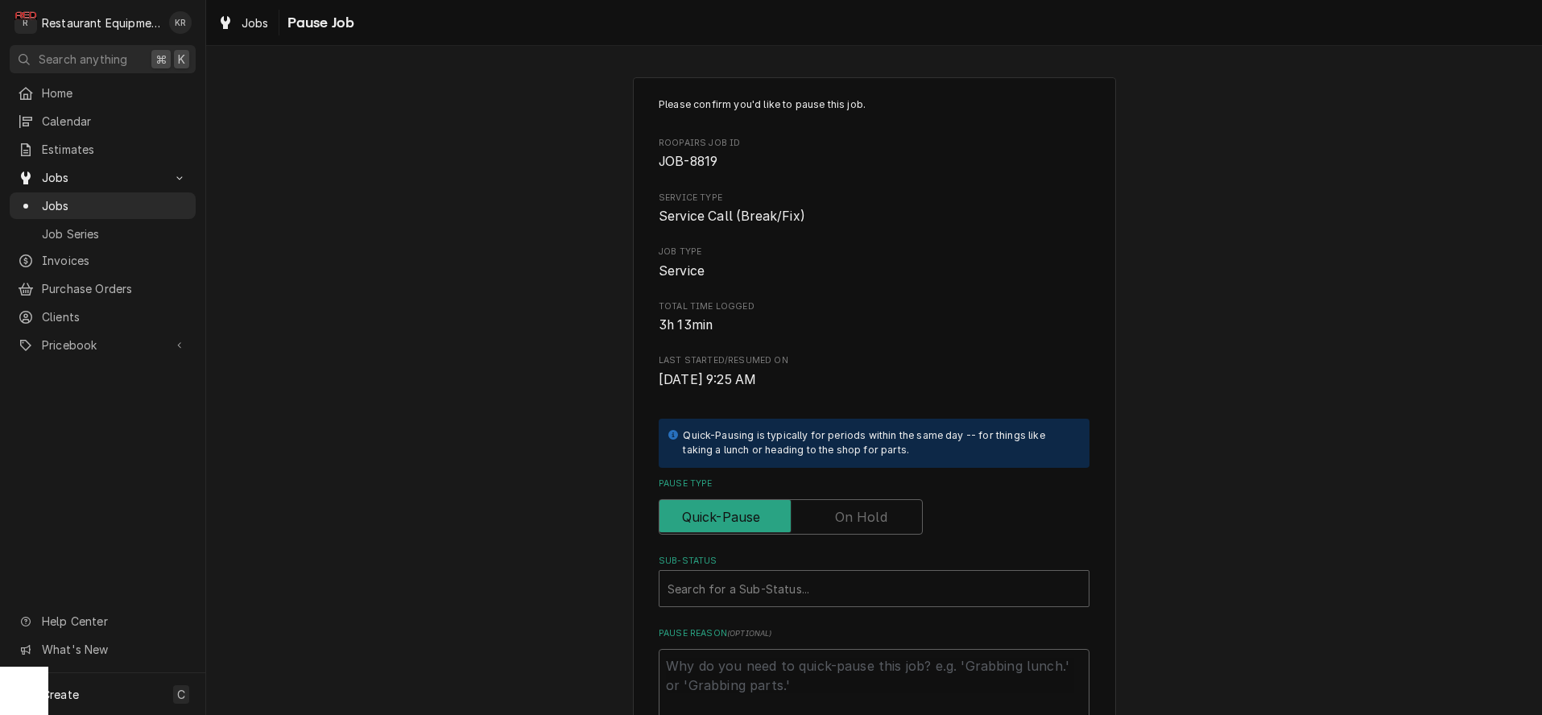
scroll to position [3, 0]
drag, startPoint x: 856, startPoint y: 523, endPoint x: 848, endPoint y: 516, distance: 10.3
click at [852, 520] on label "Pause Type" at bounding box center [791, 513] width 264 height 35
click at [848, 519] on label "Pause Type" at bounding box center [791, 513] width 264 height 35
click at [848, 519] on input "Pause Type" at bounding box center [791, 513] width 250 height 35
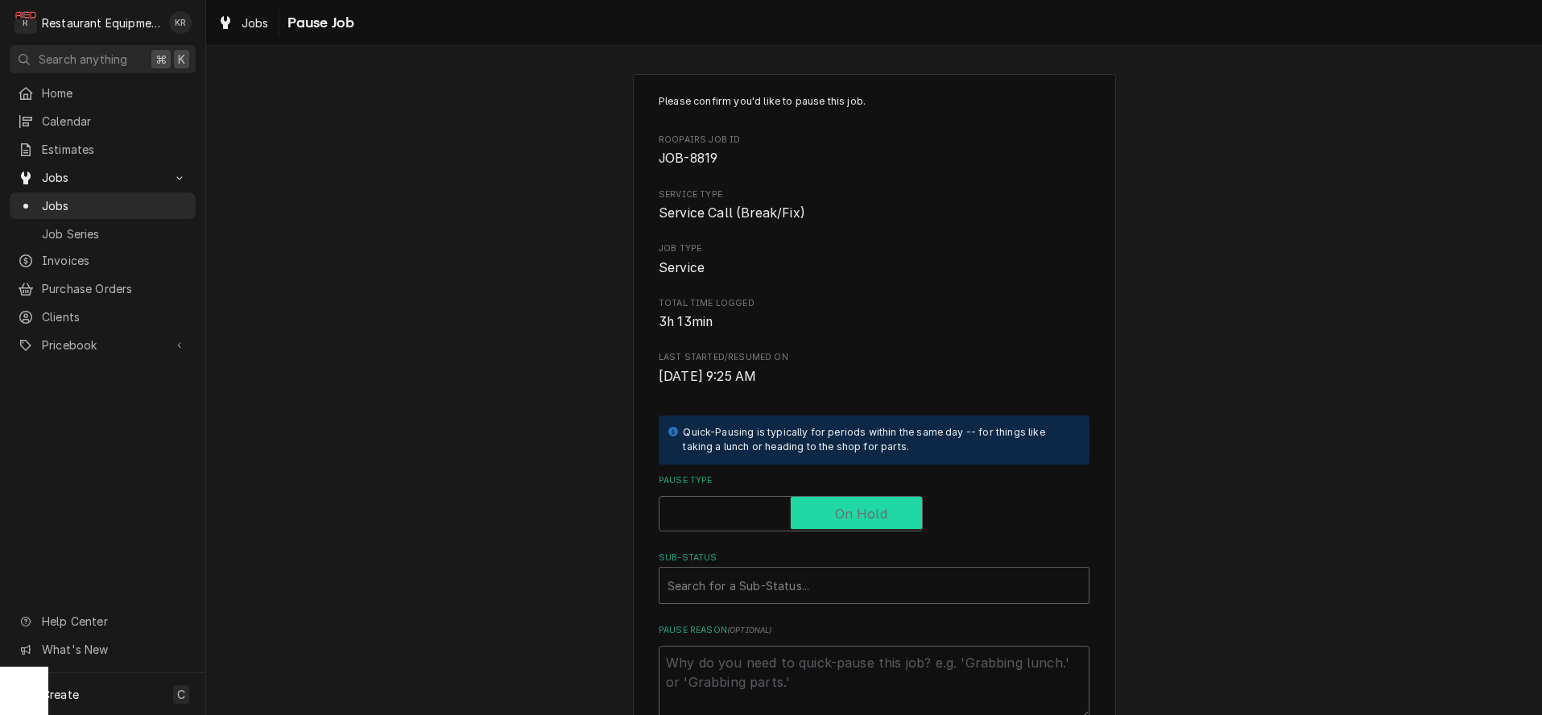
checkbox input "true"
click at [767, 593] on div "Sub-Status" at bounding box center [874, 585] width 413 height 29
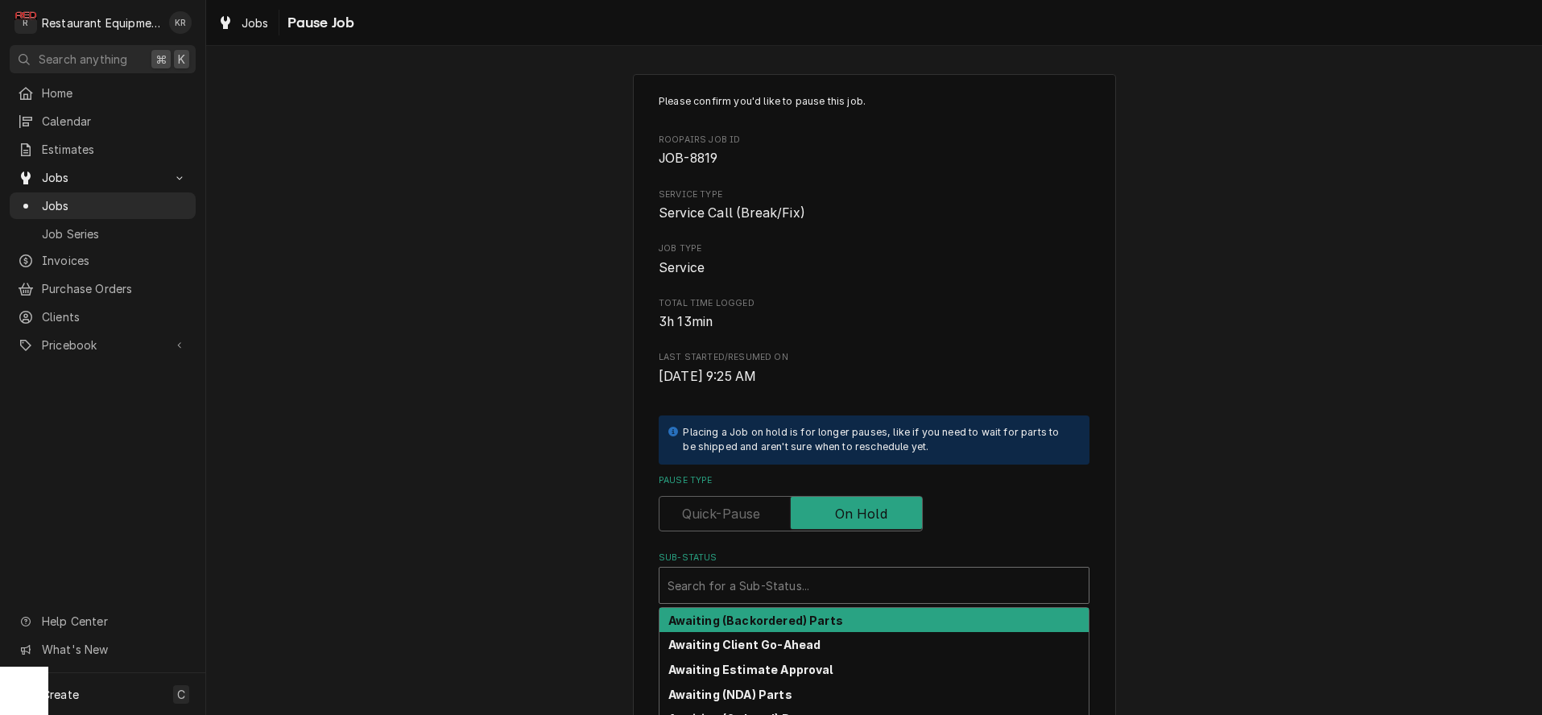
type textarea "x"
type input "est"
click at [746, 614] on strong "Awaiting Estimate Approval" at bounding box center [750, 621] width 165 height 14
type textarea "x"
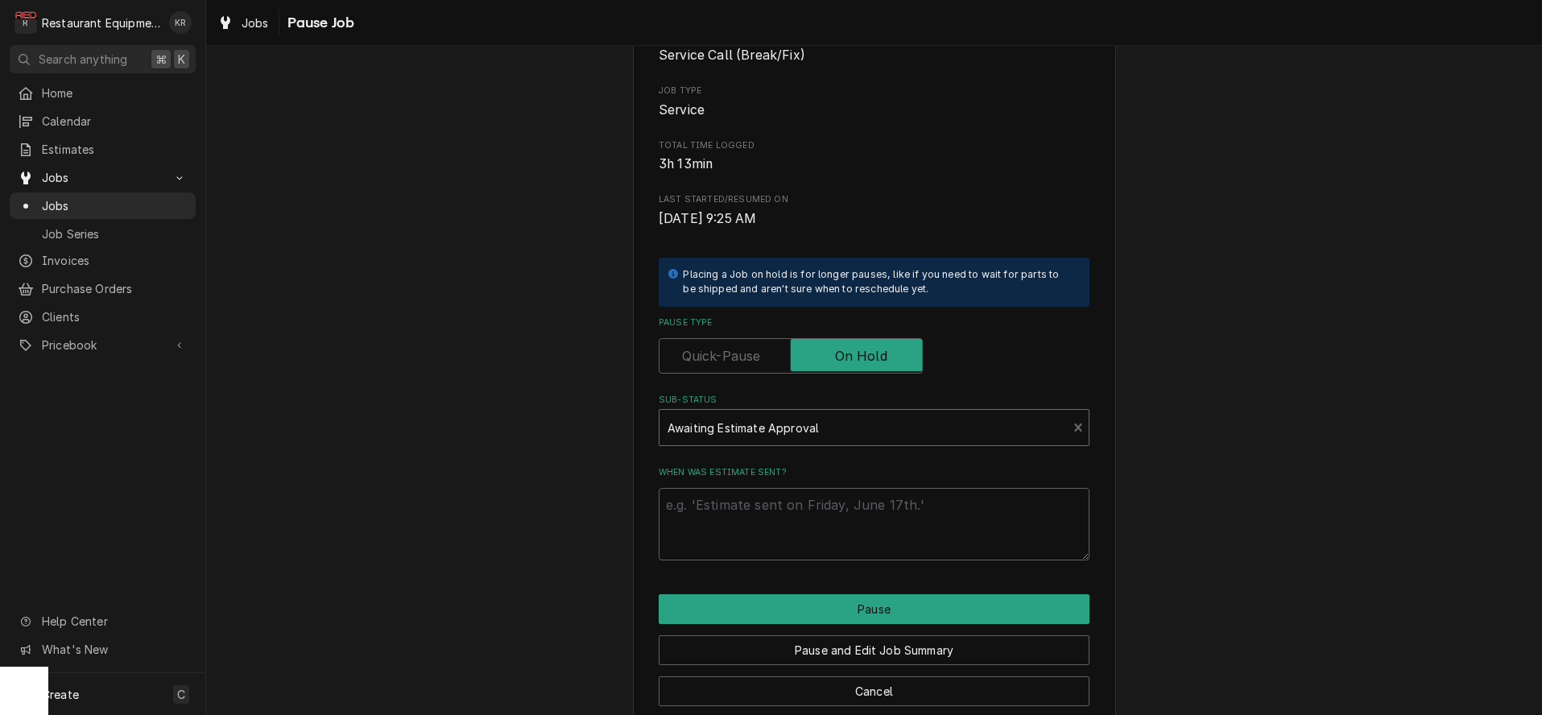
scroll to position [187, 0]
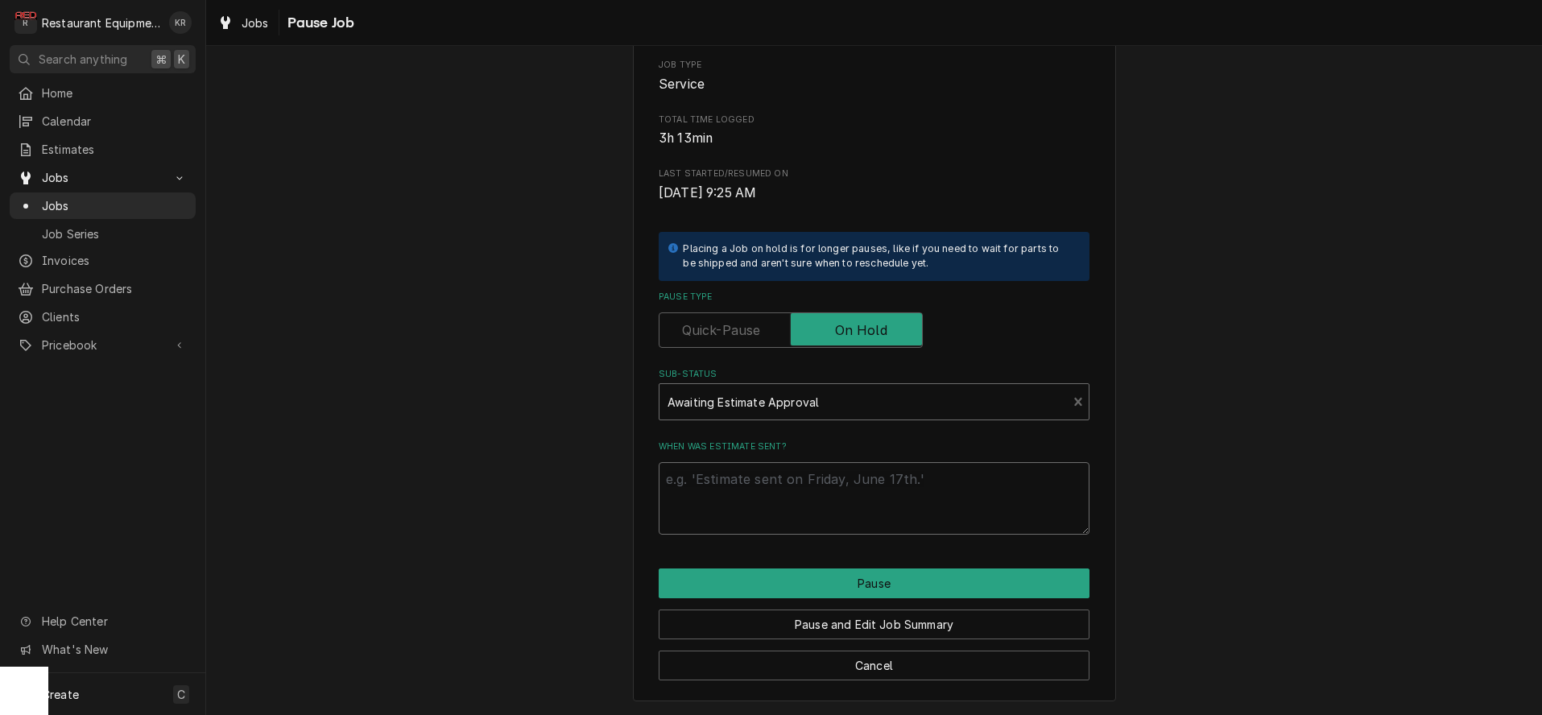
click at [726, 484] on textarea "When was estimate sent?" at bounding box center [874, 498] width 431 height 72
type textarea "x"
type textarea "9"
type textarea "x"
type textarea "9/"
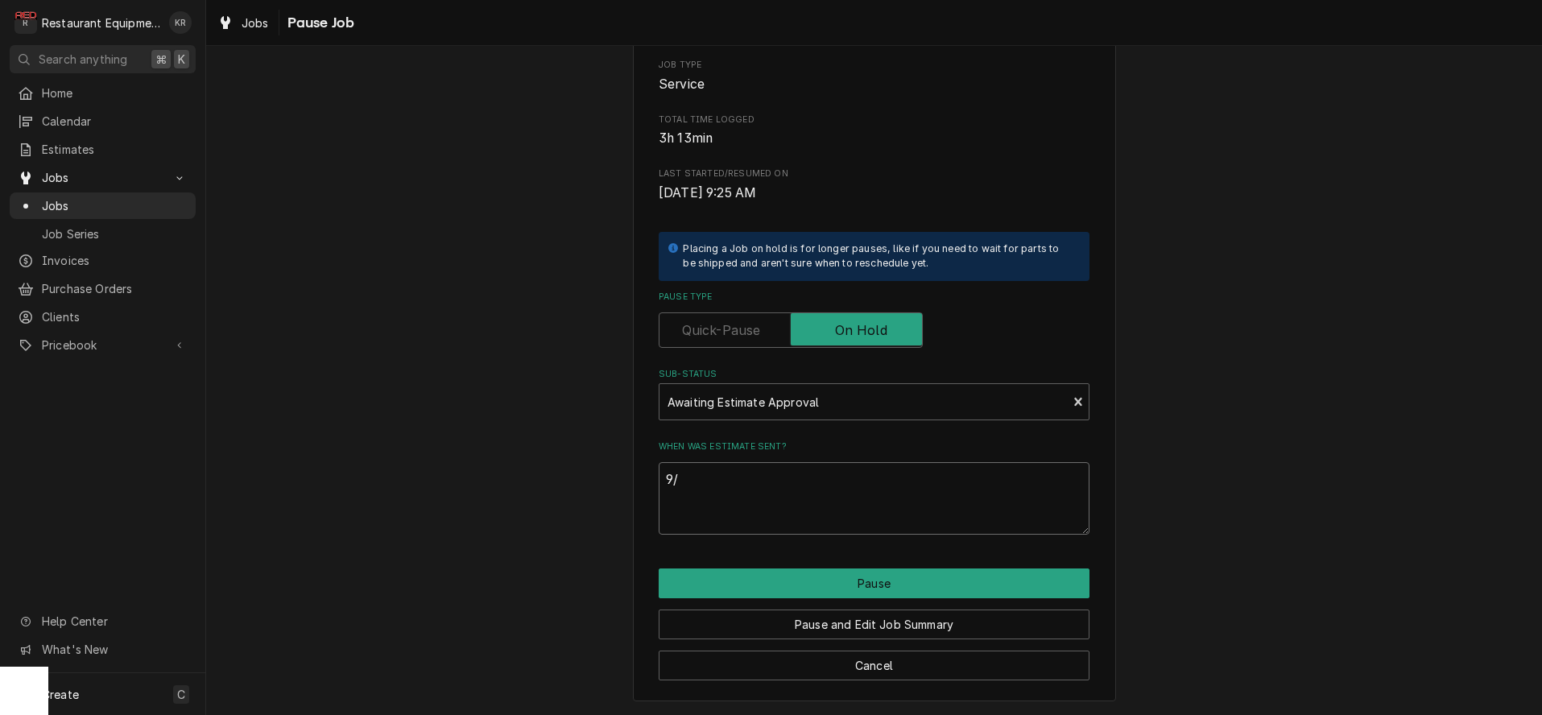
type textarea "x"
type textarea "9/9"
click at [800, 586] on button "Pause" at bounding box center [874, 584] width 431 height 30
type textarea "x"
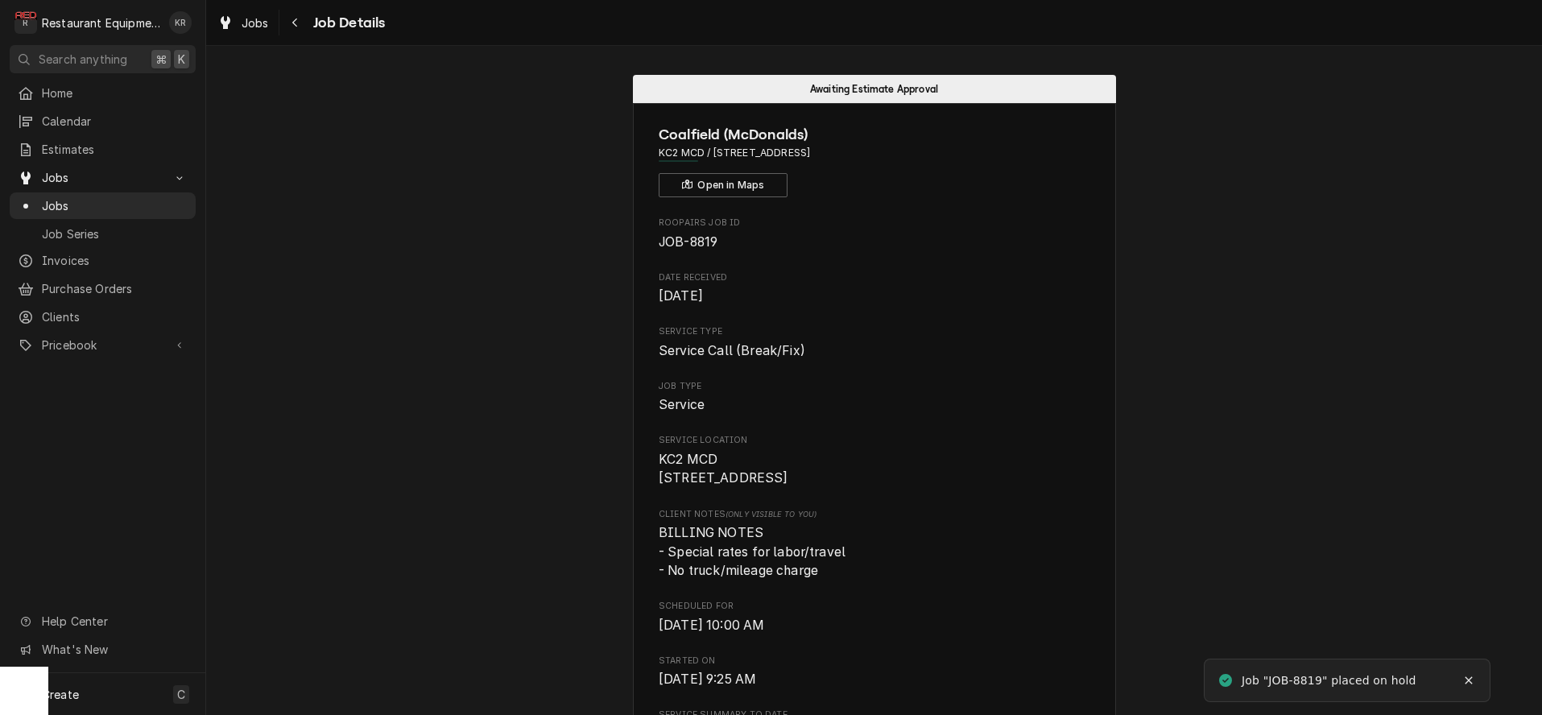
drag, startPoint x: 250, startPoint y: 23, endPoint x: 21, endPoint y: 36, distance: 229.8
click at [239, 19] on div "Jobs" at bounding box center [243, 23] width 58 height 20
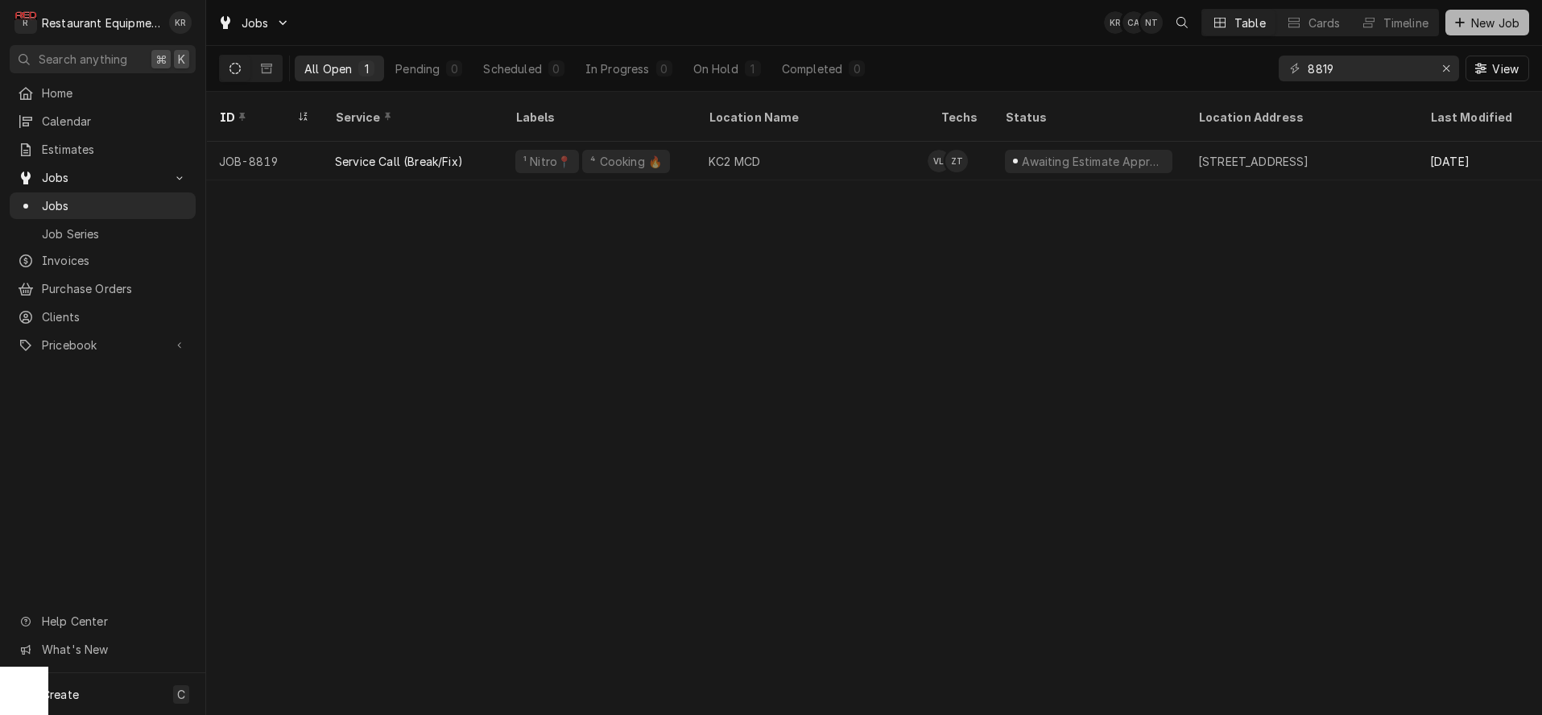
click at [1483, 20] on span "New Job" at bounding box center [1495, 22] width 55 height 17
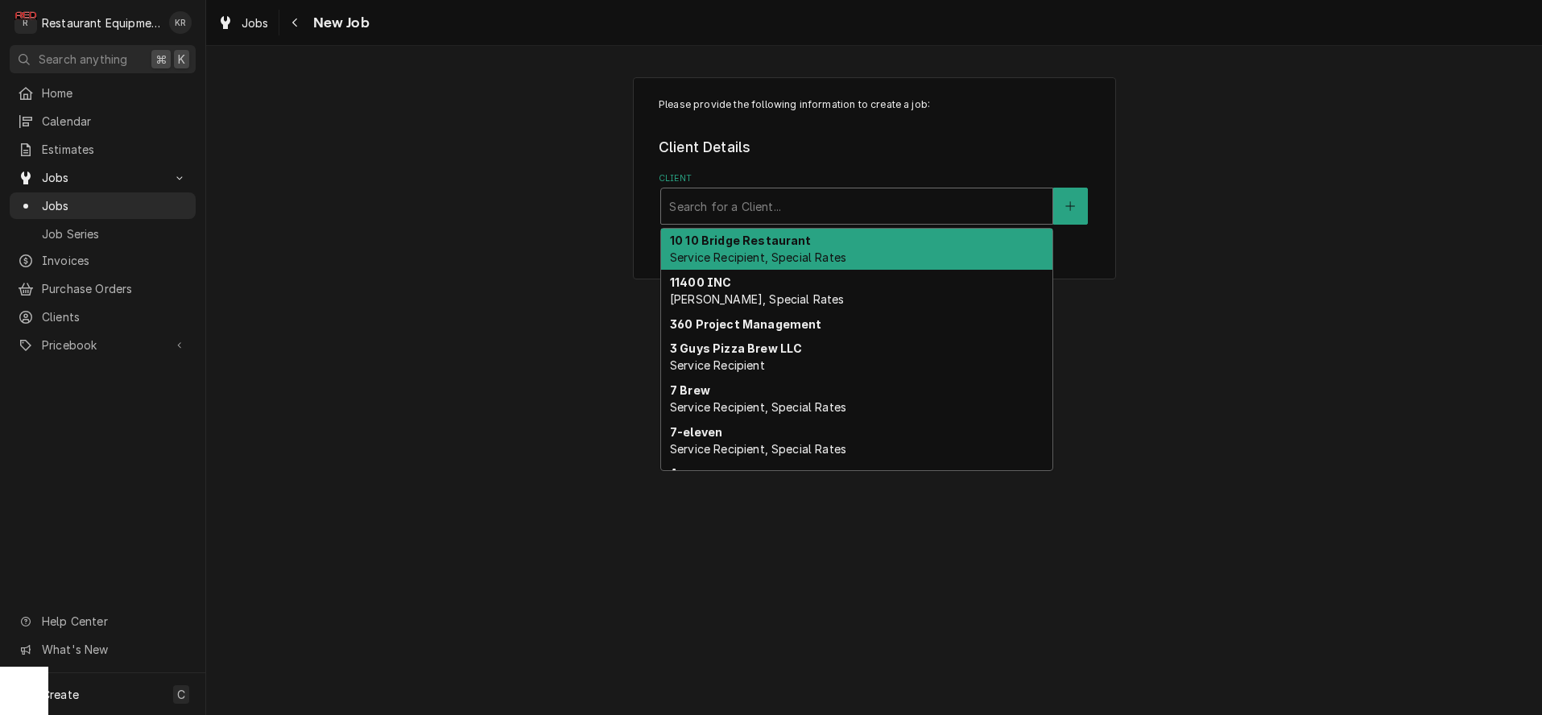
click at [731, 203] on div "Client" at bounding box center [856, 206] width 375 height 29
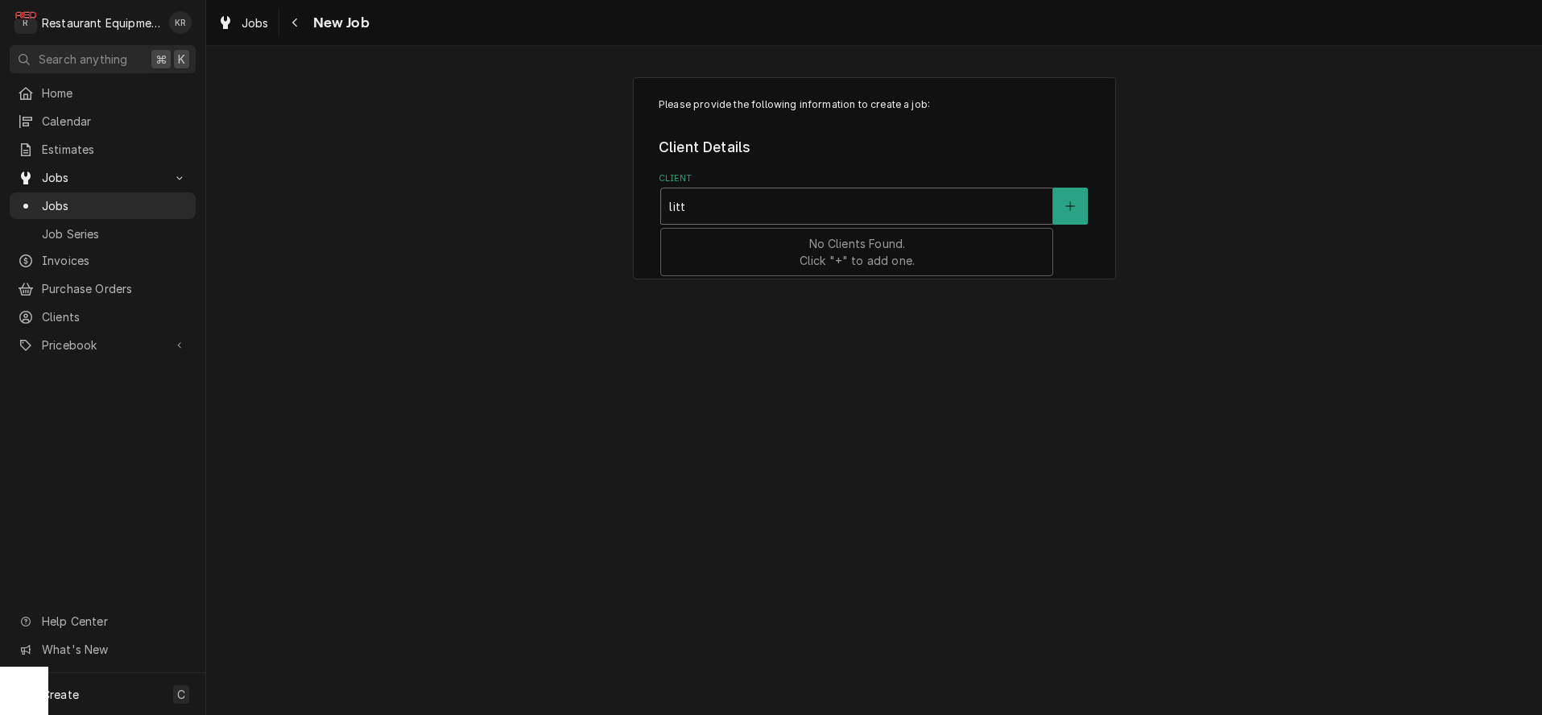
type input "littl"
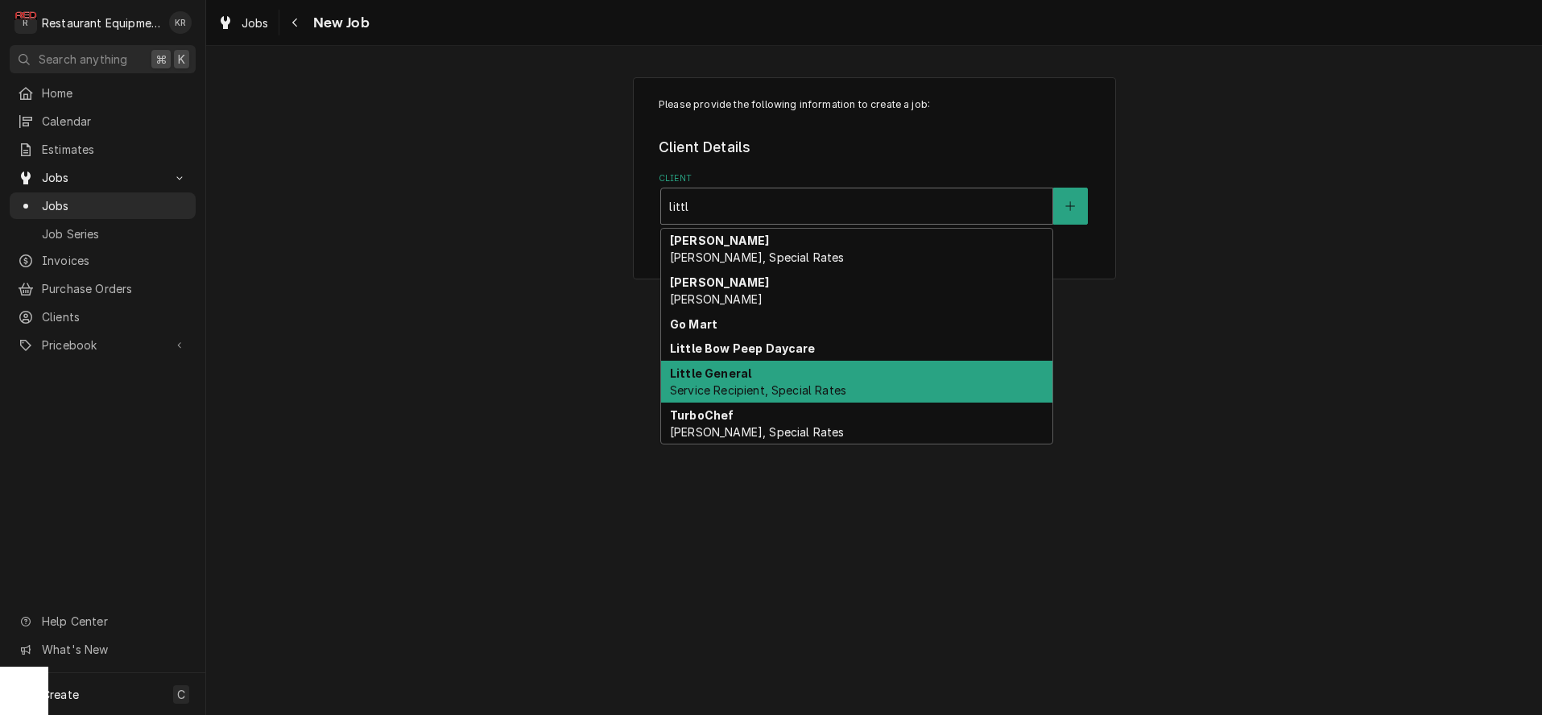
click at [734, 378] on strong "Little General" at bounding box center [710, 373] width 81 height 14
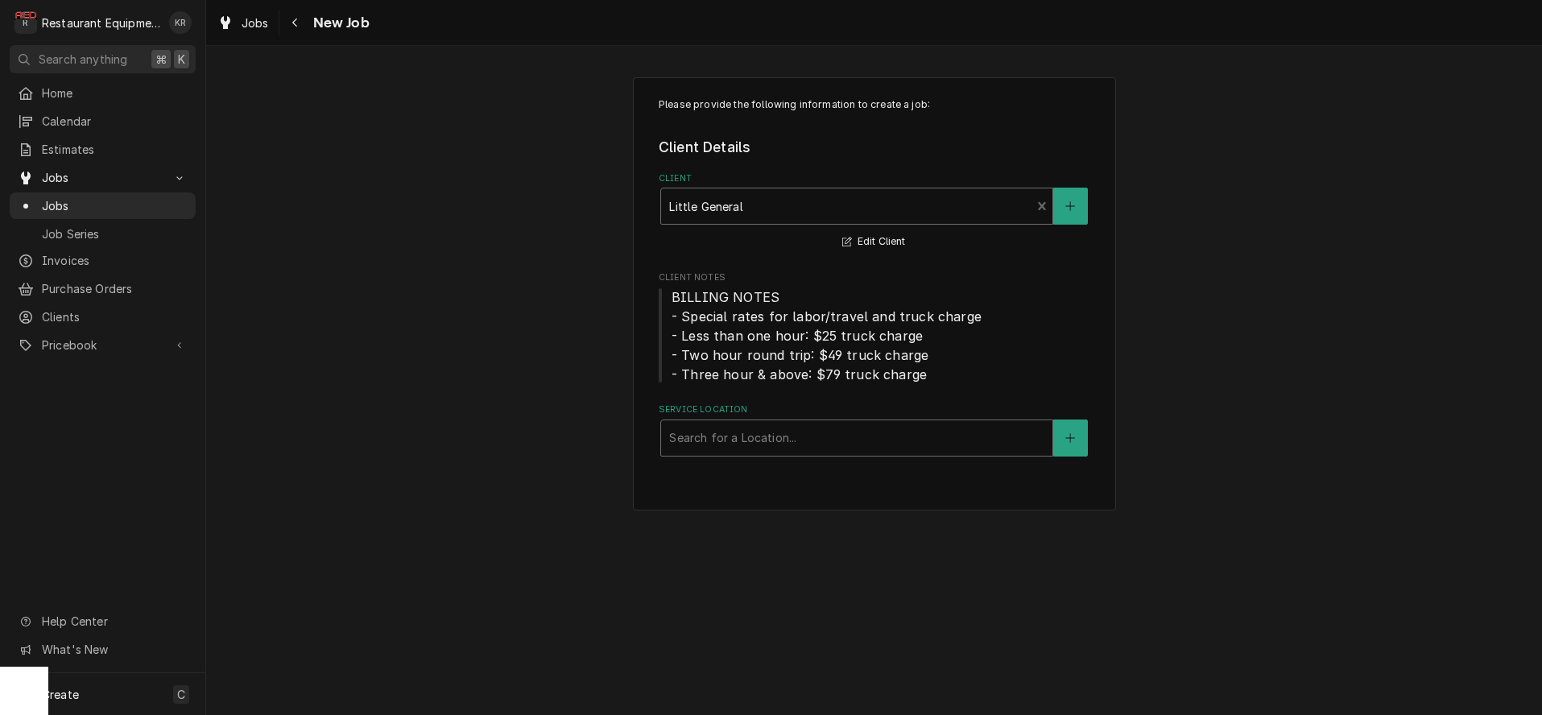
click at [734, 452] on div "Service Location" at bounding box center [856, 438] width 375 height 29
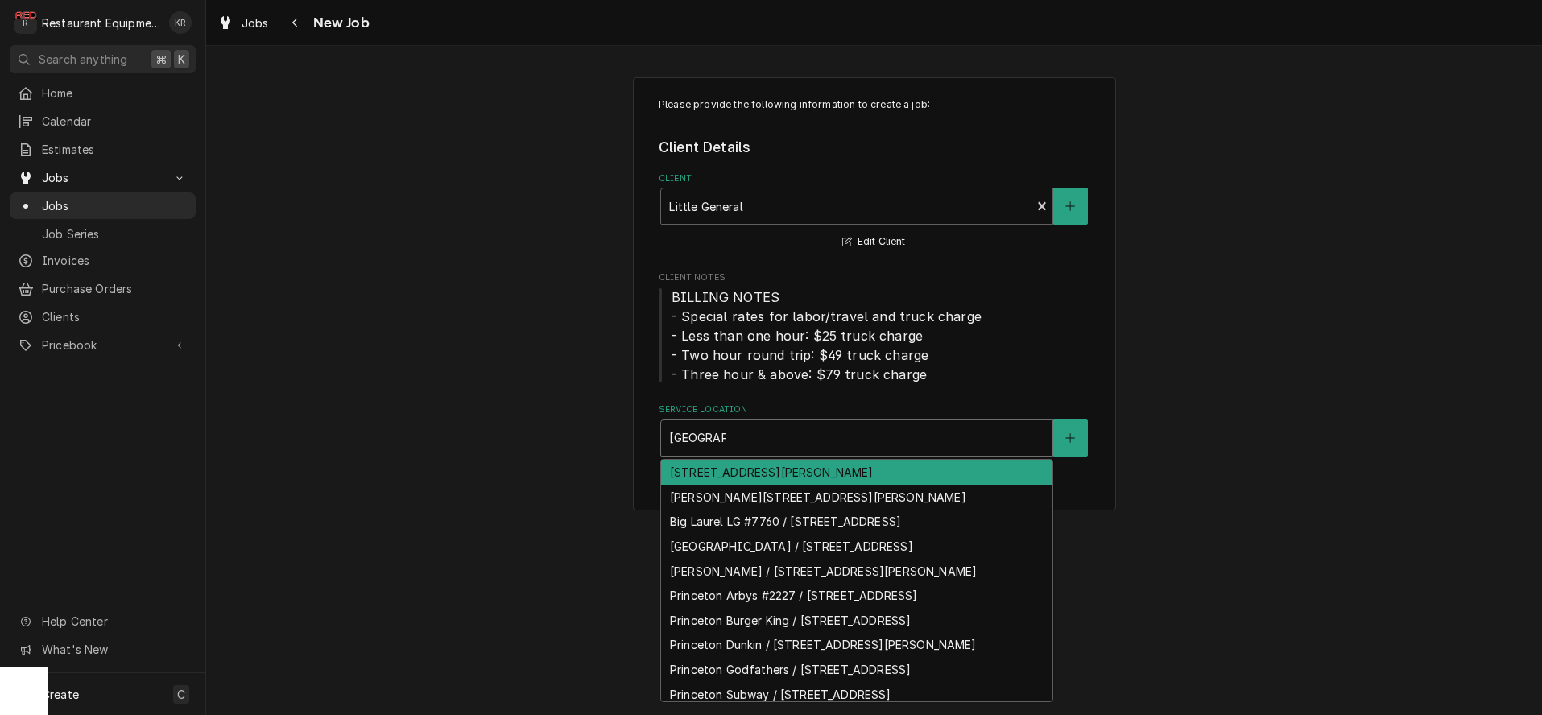
type input "princeton"
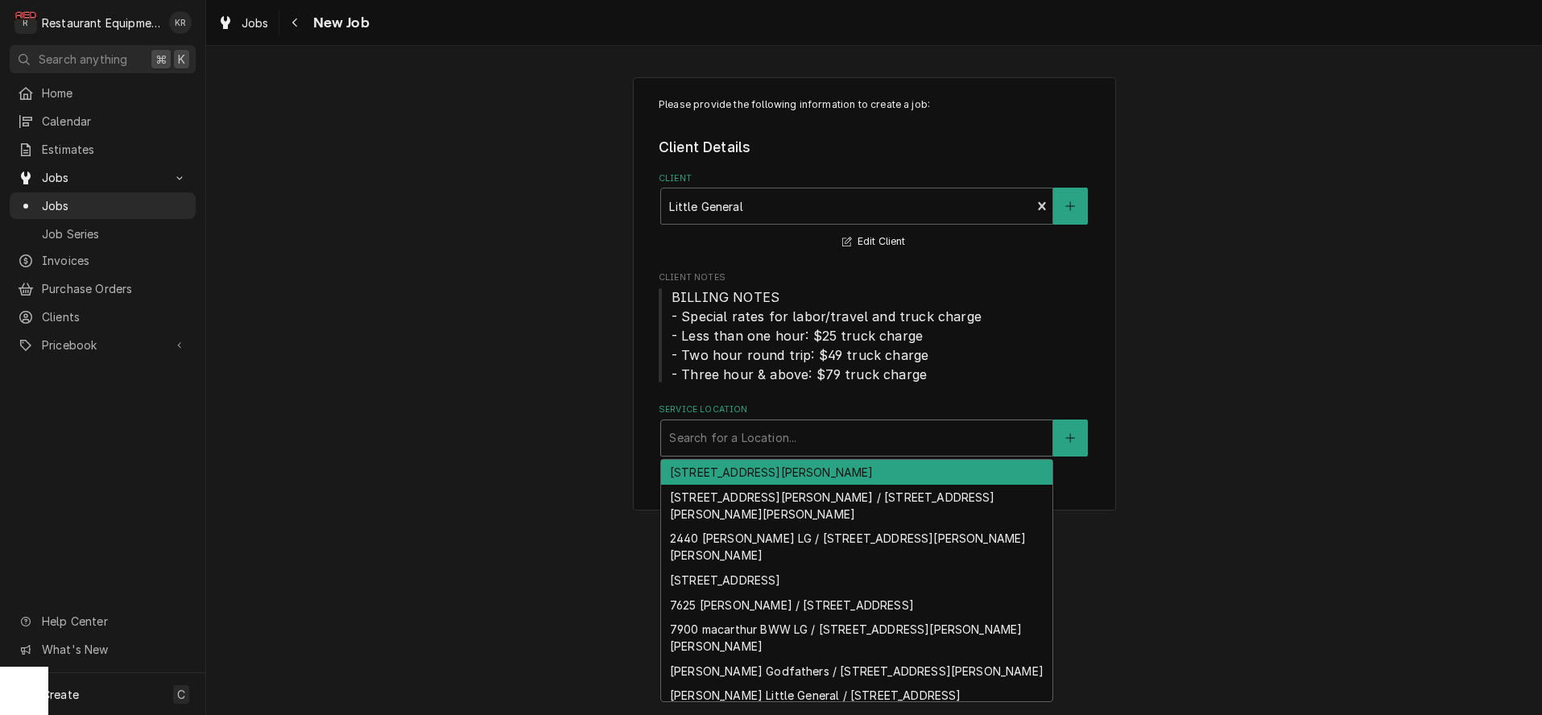
click at [793, 426] on div "Service Location" at bounding box center [856, 438] width 375 height 29
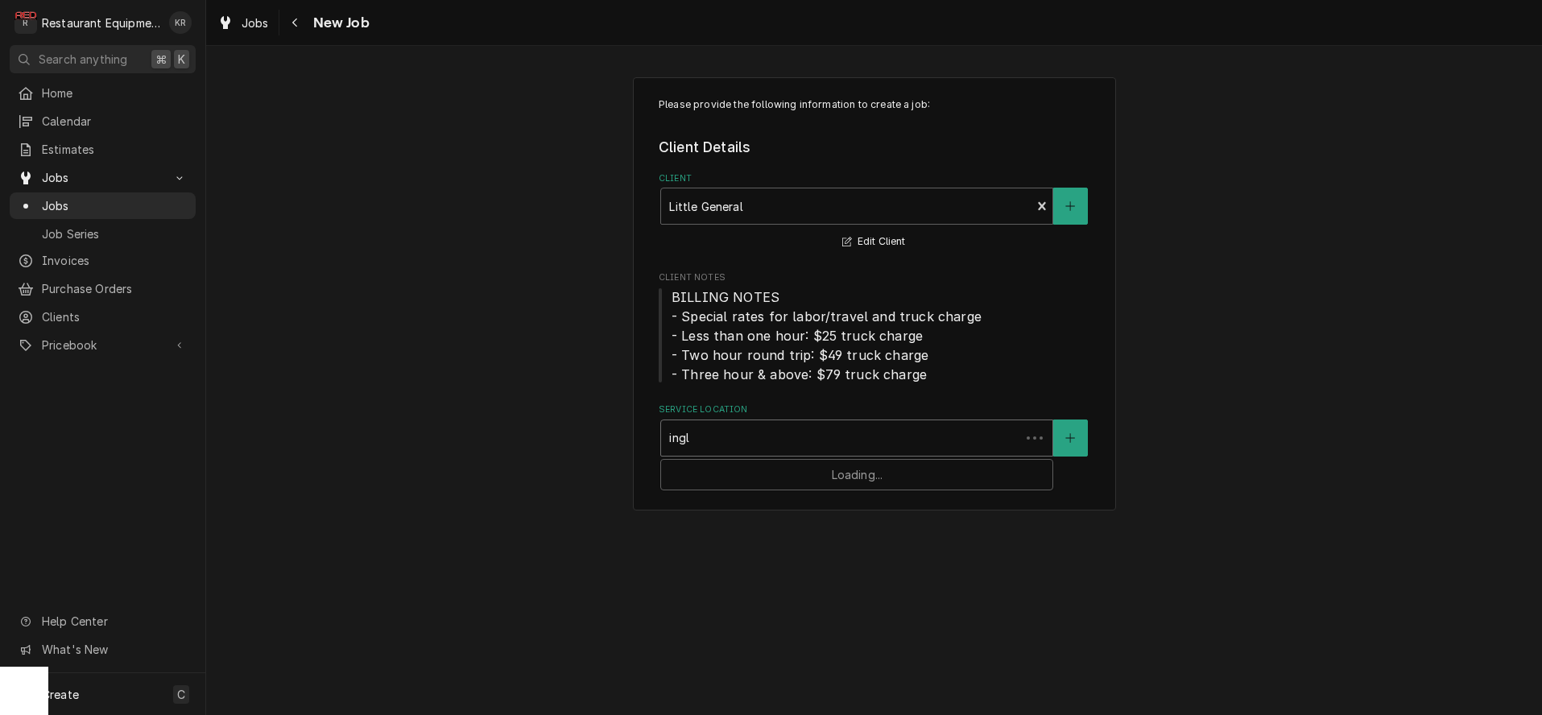
type input "ingle"
drag, startPoint x: 753, startPoint y: 444, endPoint x: 742, endPoint y: 443, distance: 11.4
click at [747, 444] on div "Service Location" at bounding box center [856, 438] width 375 height 29
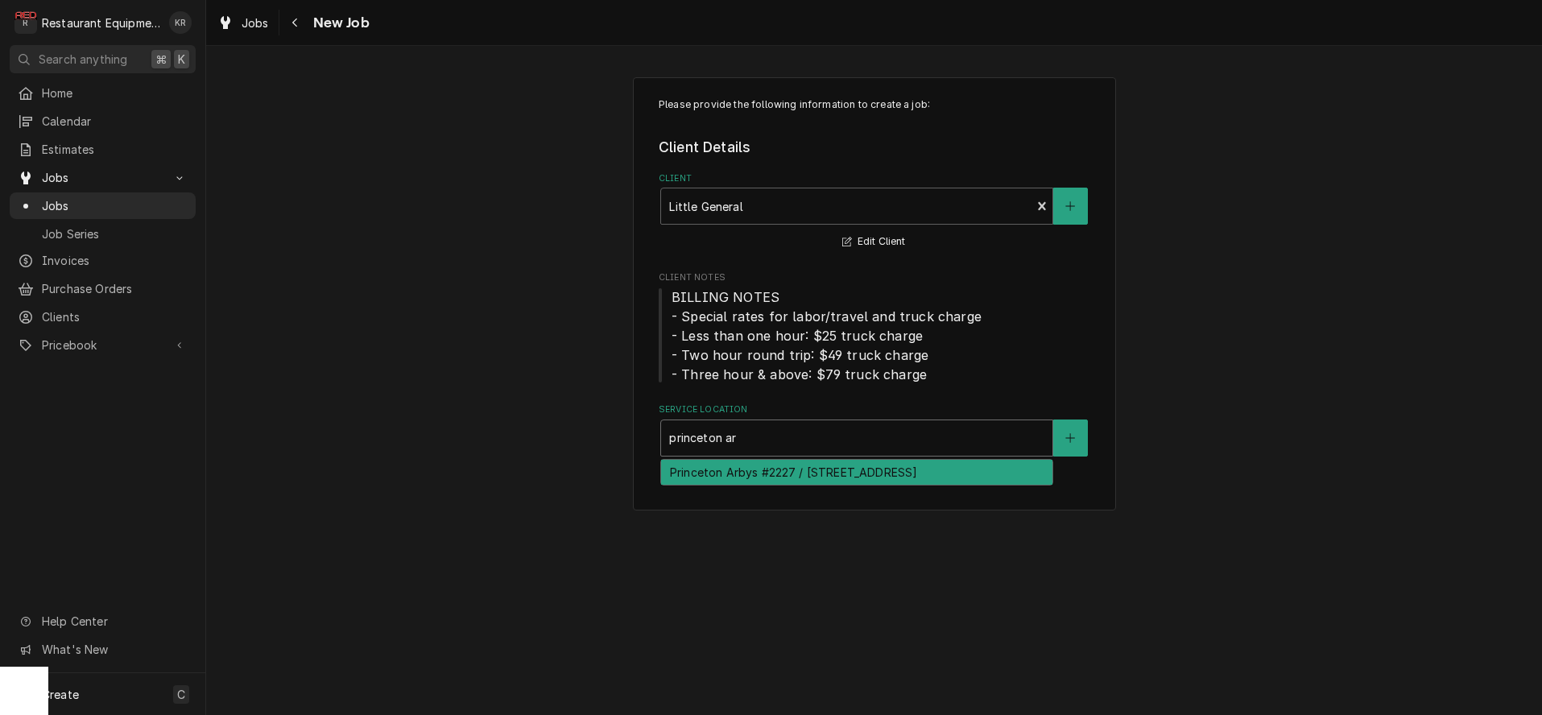
type input "princeton ar"
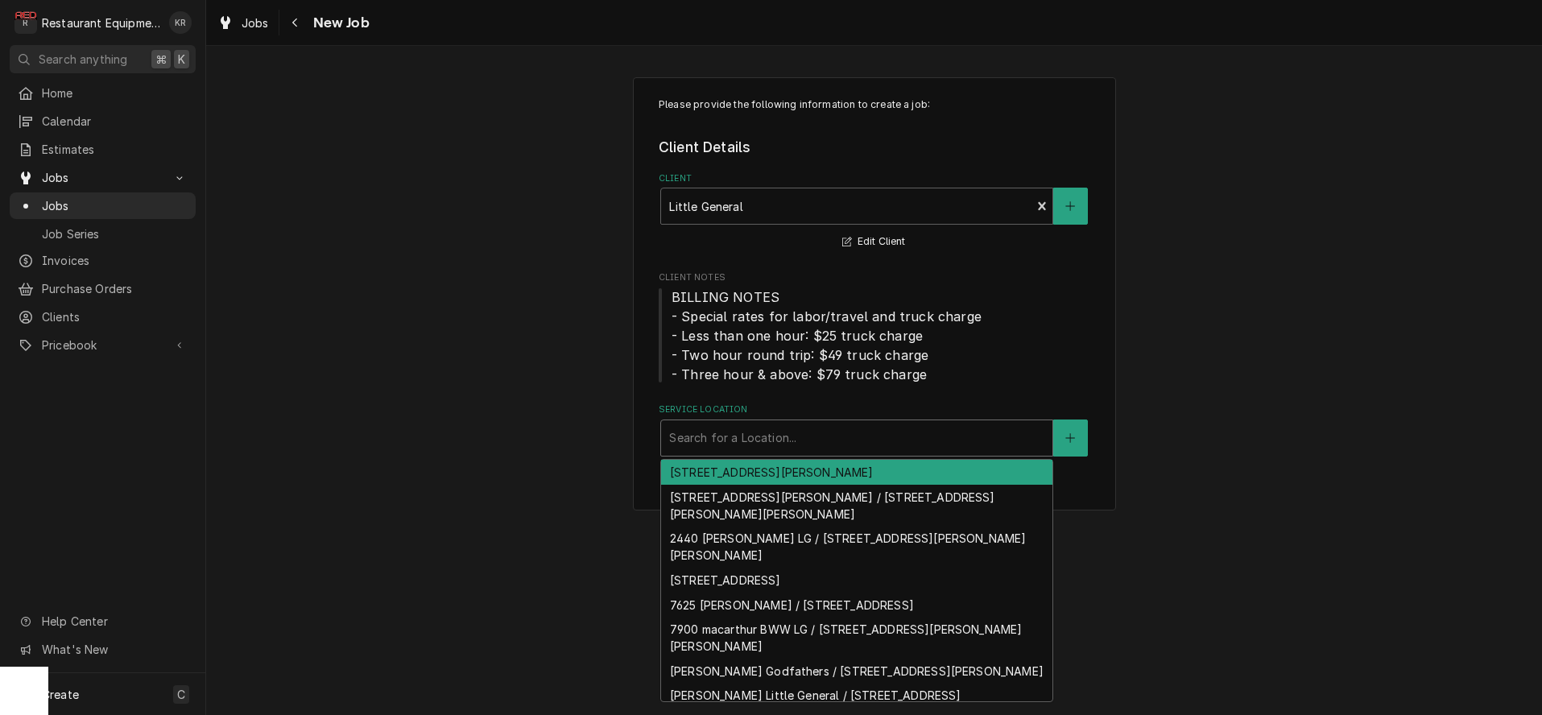
click at [837, 434] on div "Service Location" at bounding box center [856, 438] width 375 height 29
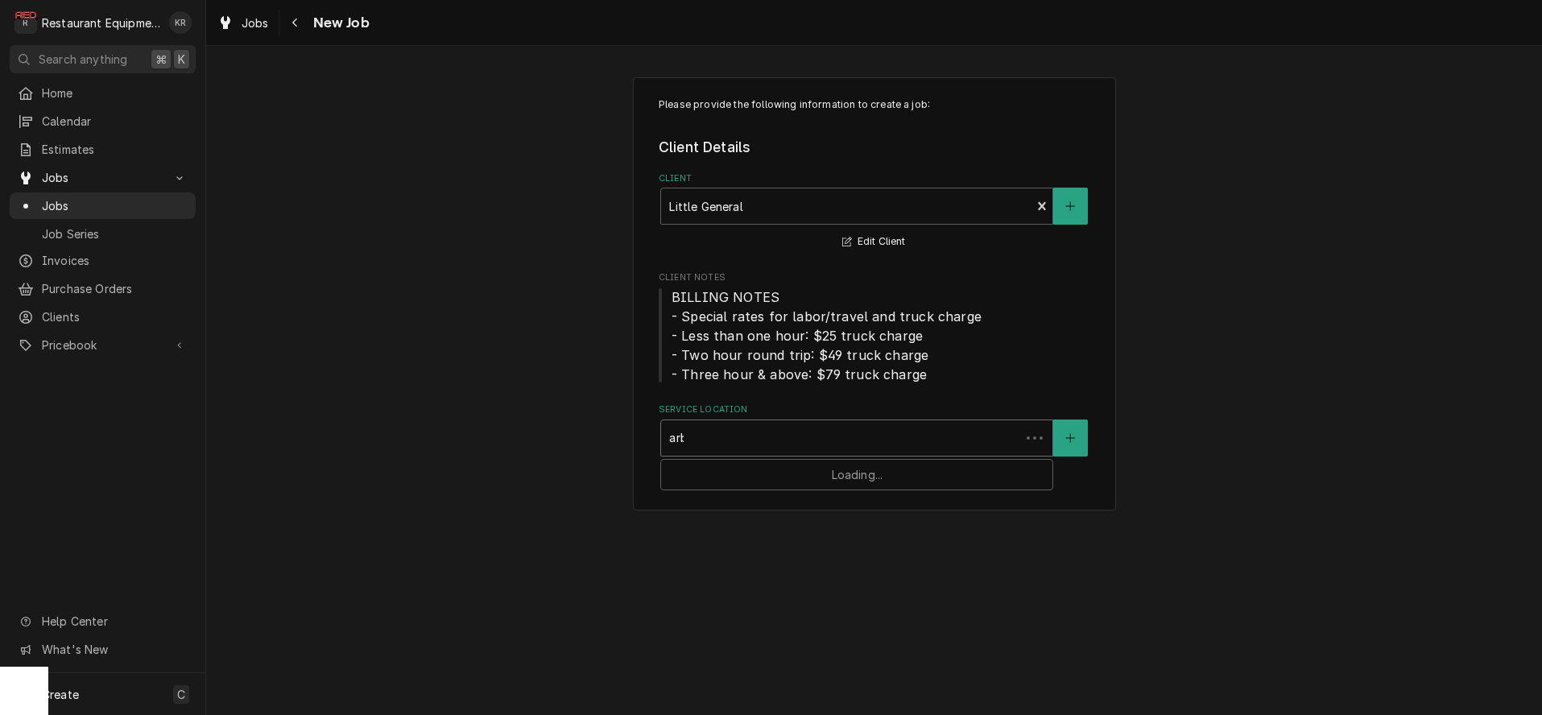
type input "arby"
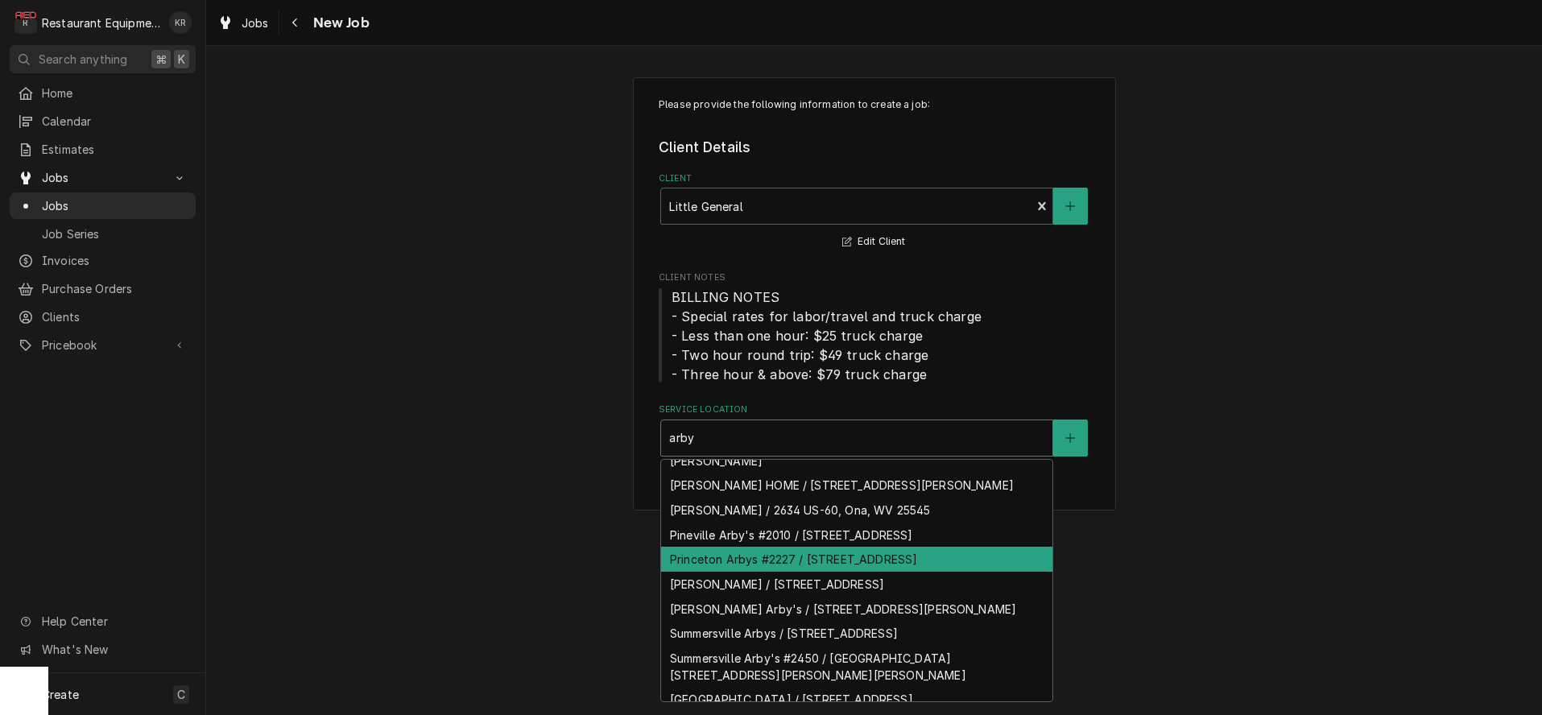
scroll to position [209, 0]
click at [759, 548] on div "Princeton Arbys #2227 / 1000 Oakvale Rd, Princeton, WV 24740" at bounding box center [856, 560] width 391 height 25
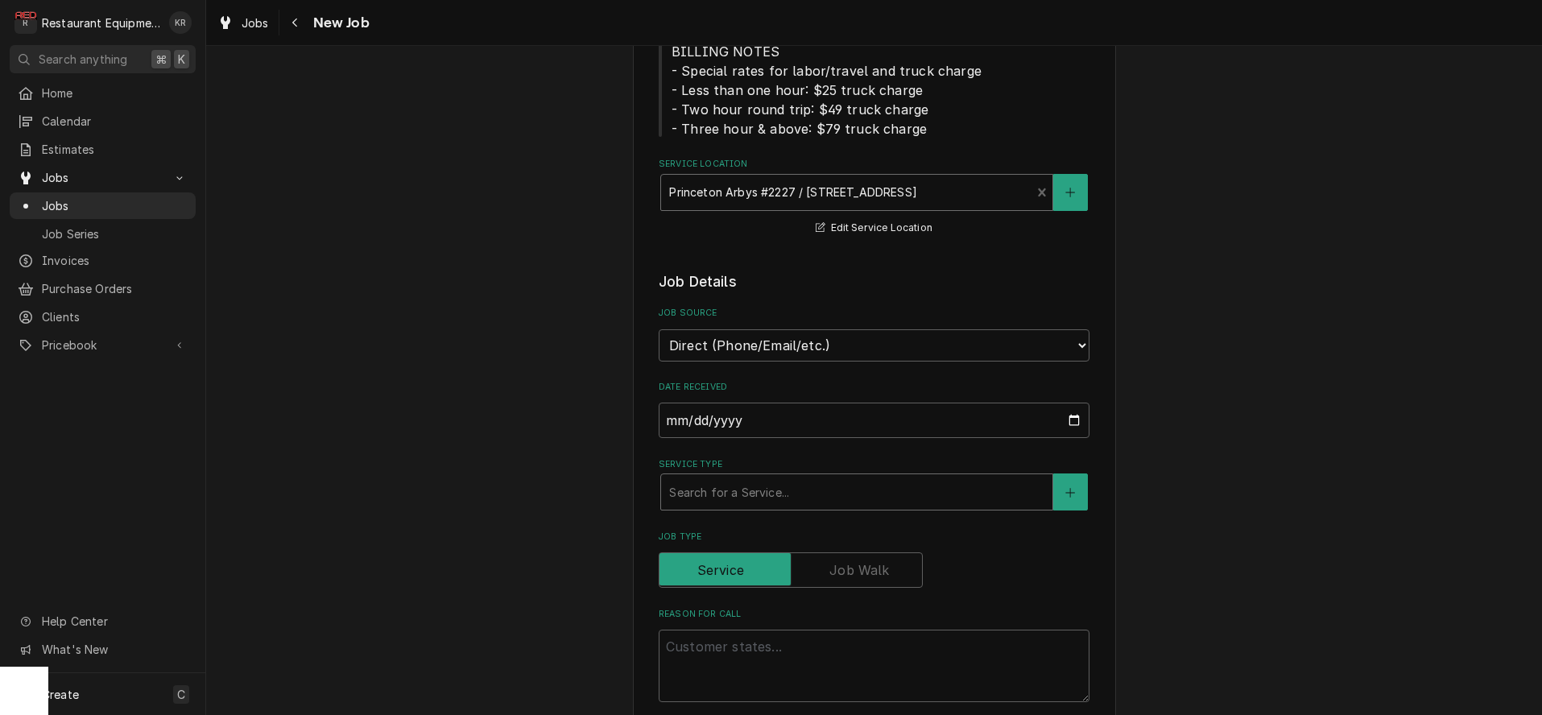
scroll to position [251, 0]
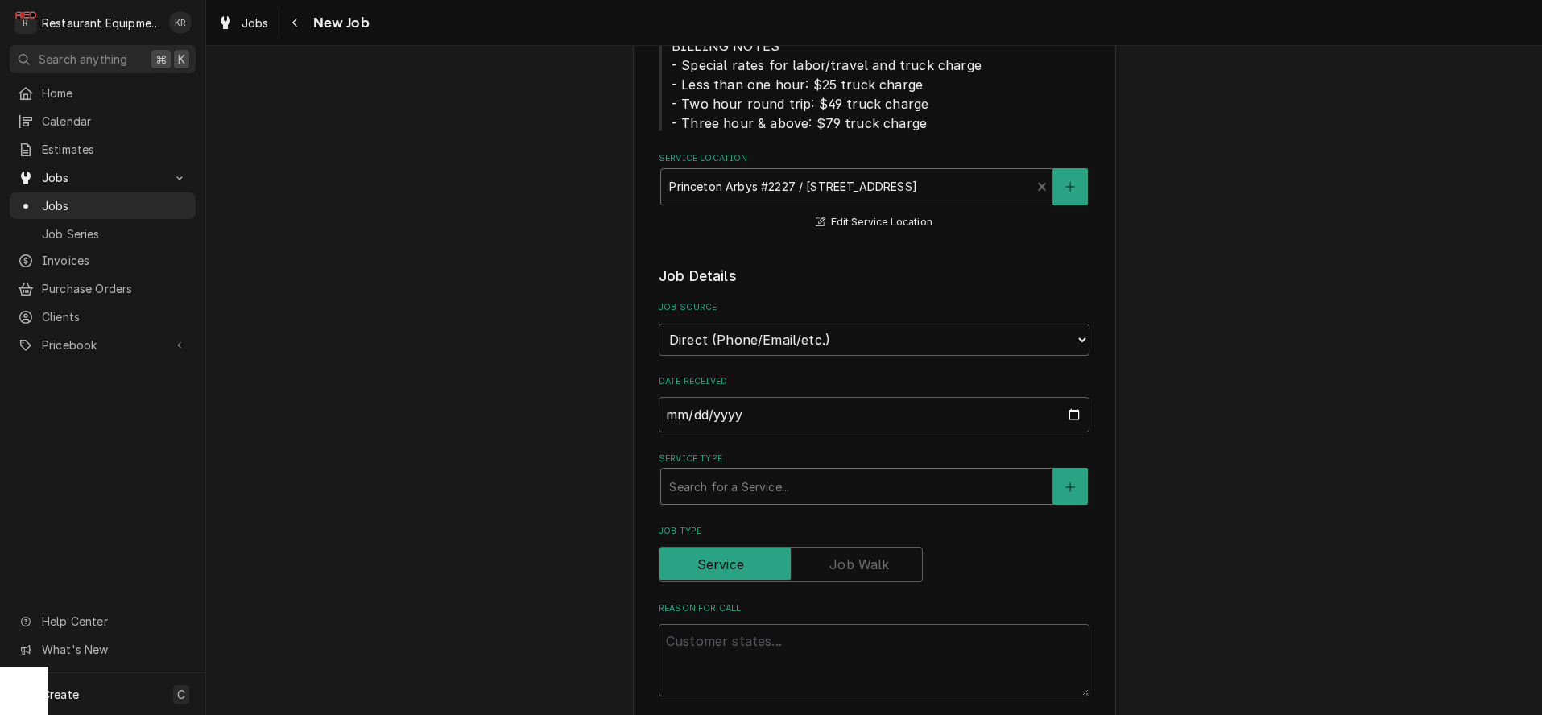
click at [743, 494] on div "Service Type" at bounding box center [856, 486] width 375 height 29
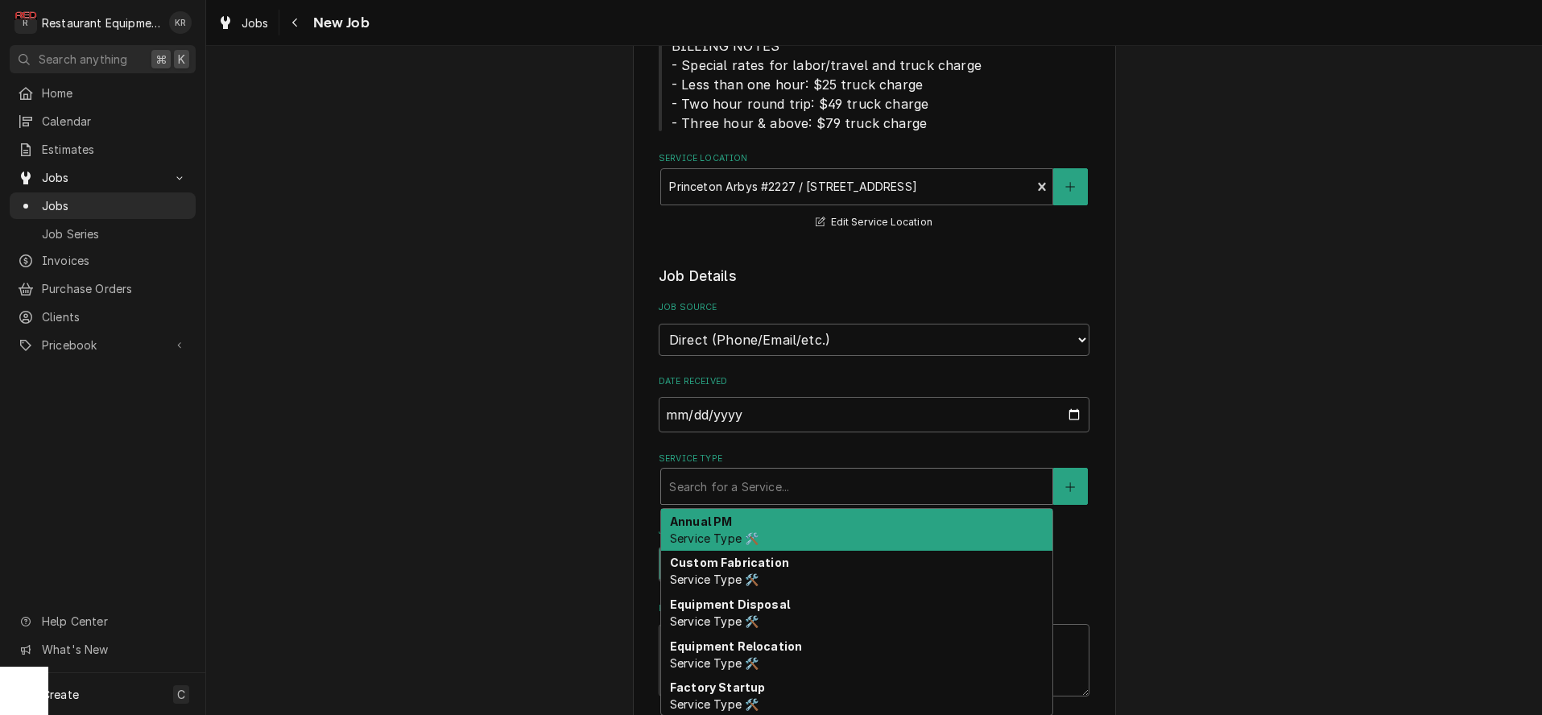
type textarea "x"
type input "b"
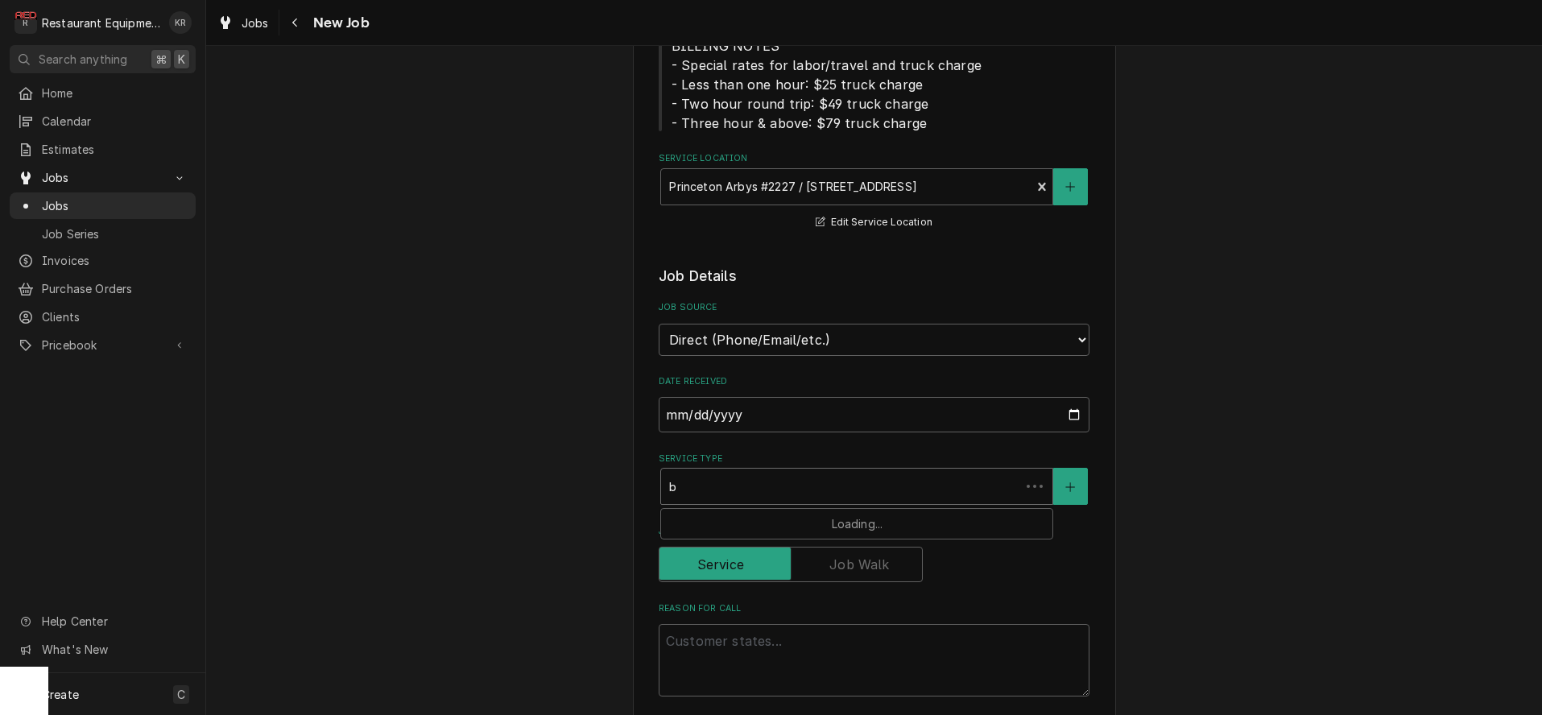
type textarea "x"
type input "br"
type textarea "x"
type input "bre"
type textarea "x"
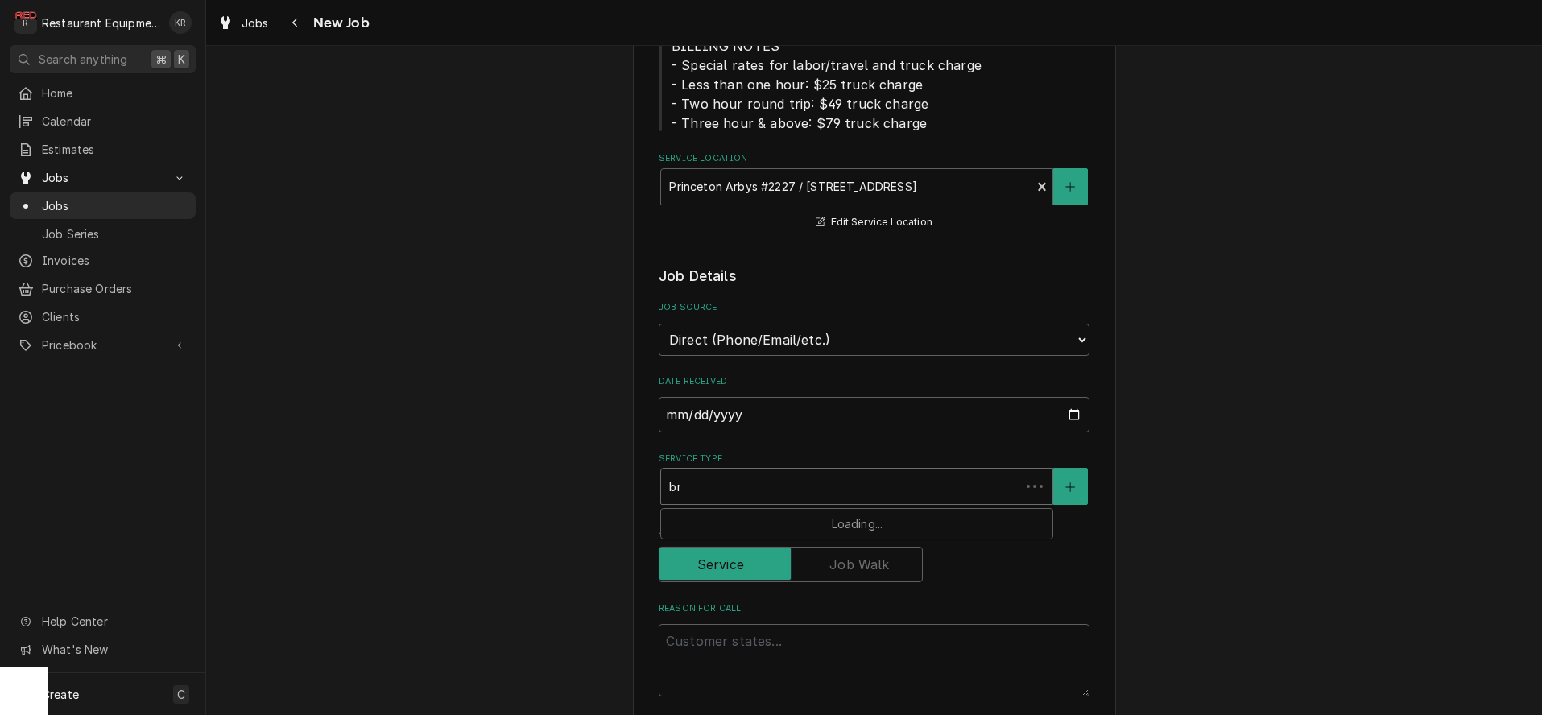
type input "brea"
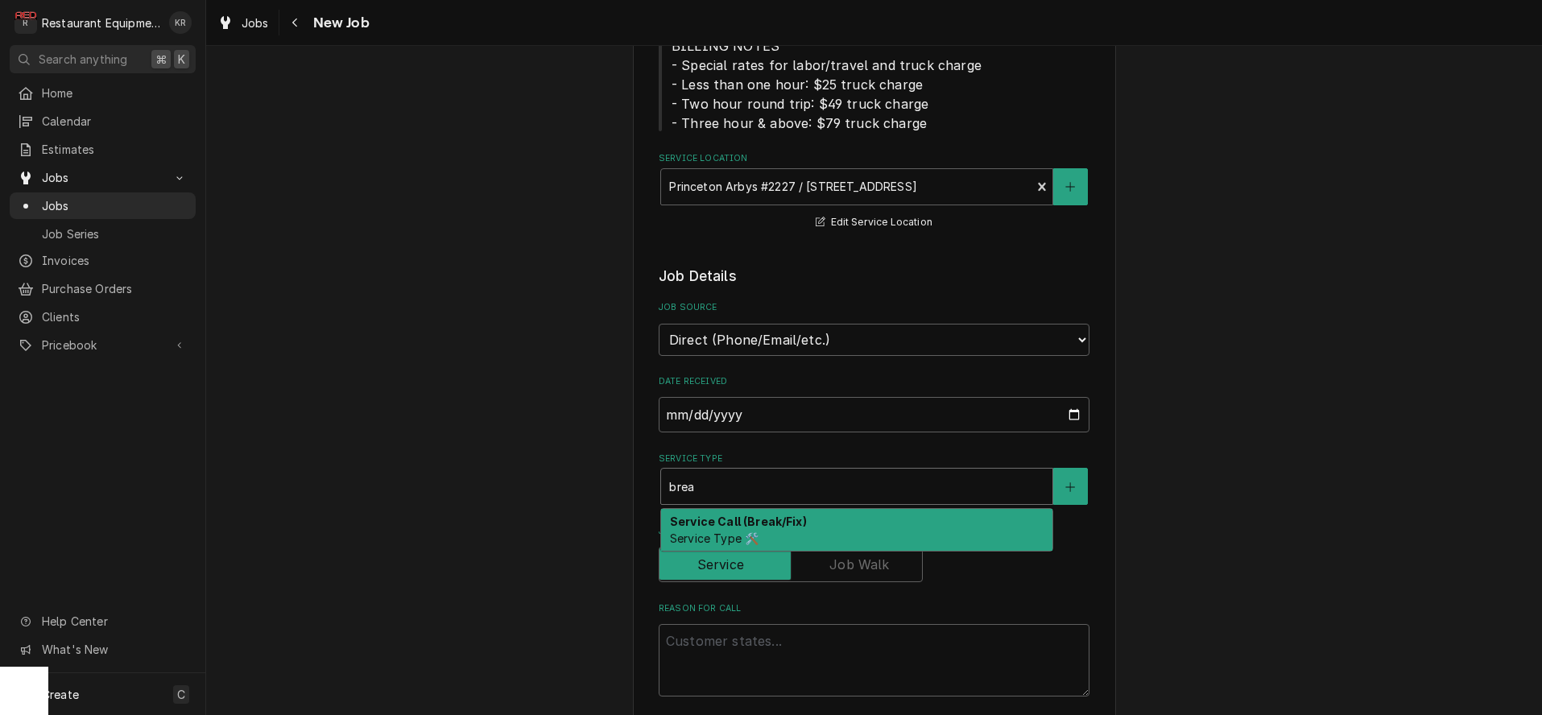
click at [738, 519] on strong "Service Call (Break/Fix)" at bounding box center [738, 522] width 137 height 14
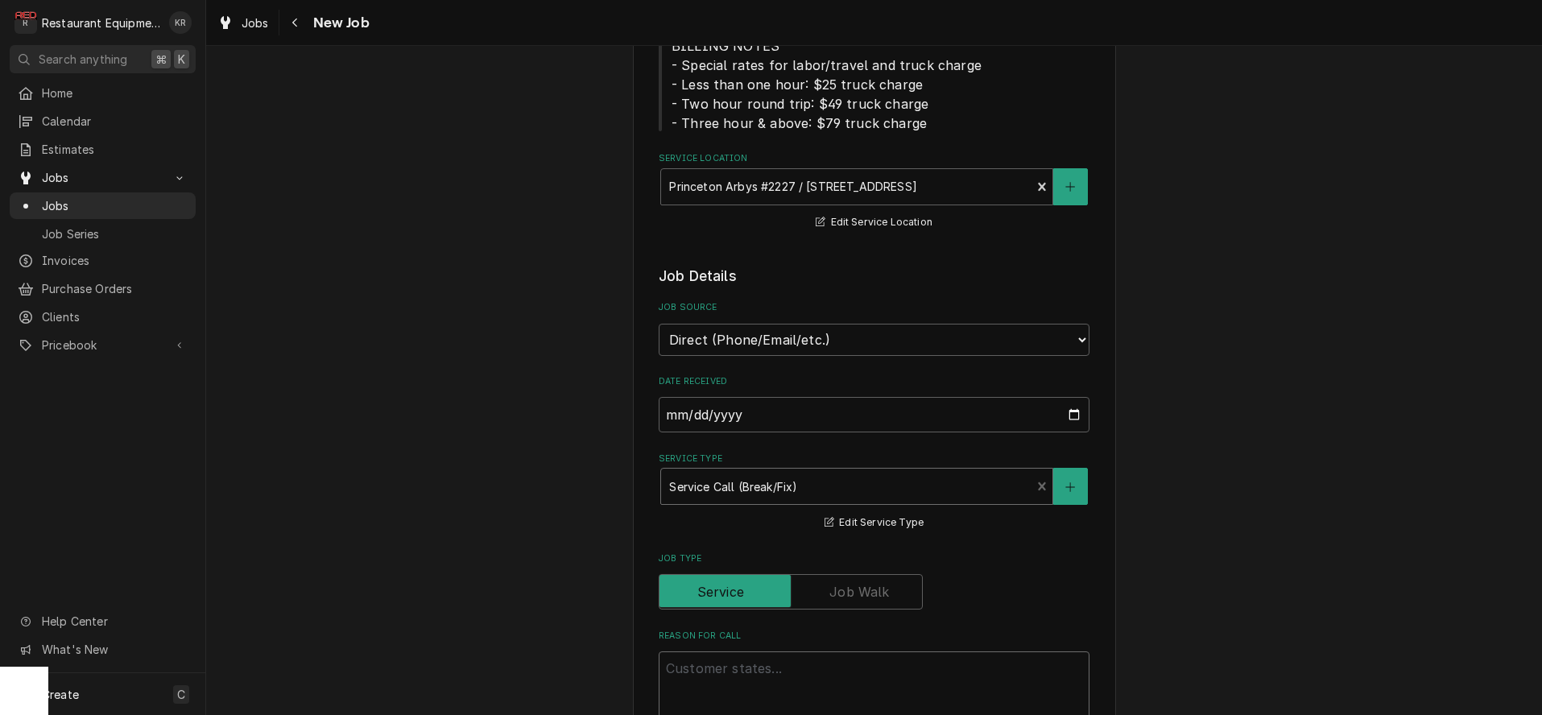
click at [749, 664] on textarea "Reason For Call" at bounding box center [874, 687] width 431 height 72
paste textarea "Work Order #: 88426 Request number: 112925 fryer the last fryer screams for hel…"
type textarea "x"
type textarea "Work Order #: 88426 Request number: 112925 fryer the last fryer screams for hel…"
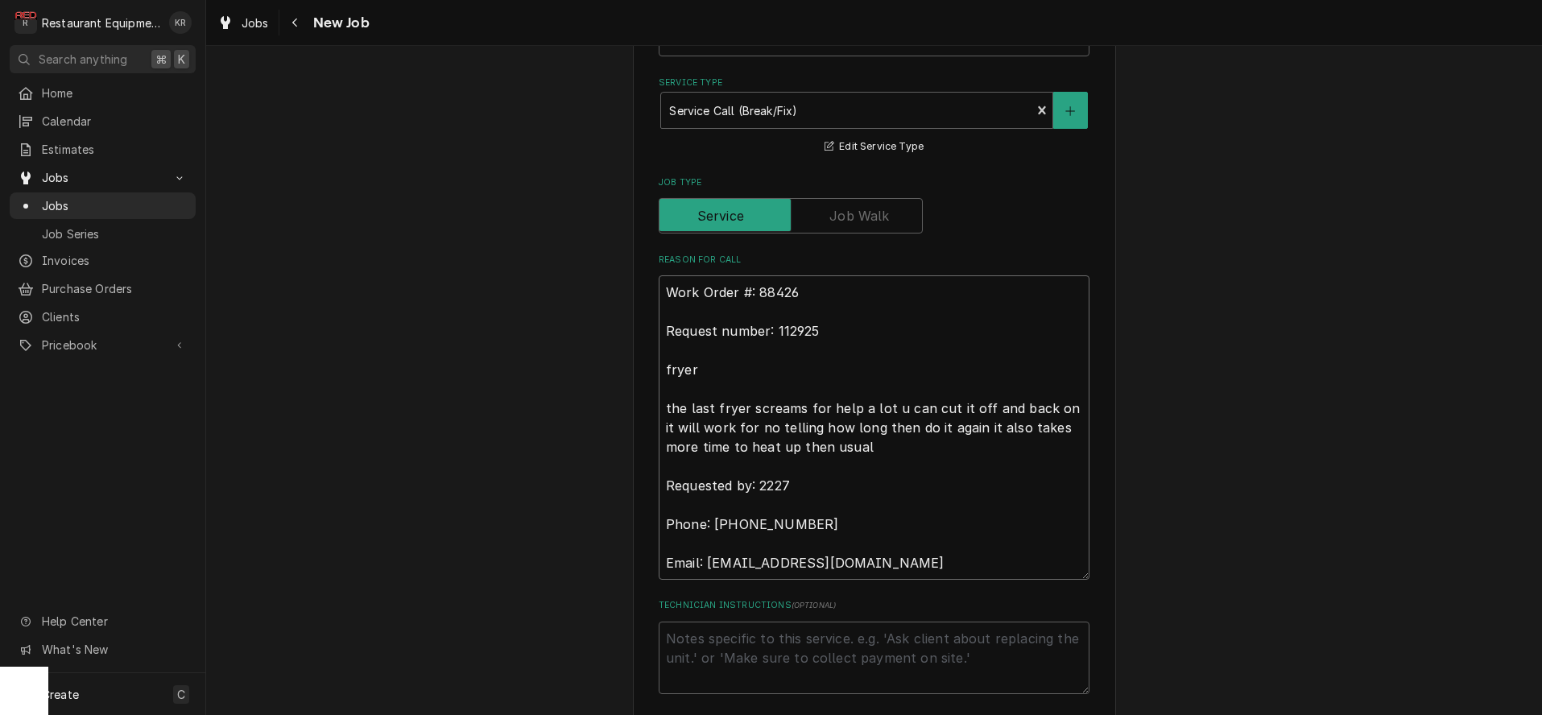
type textarea "x"
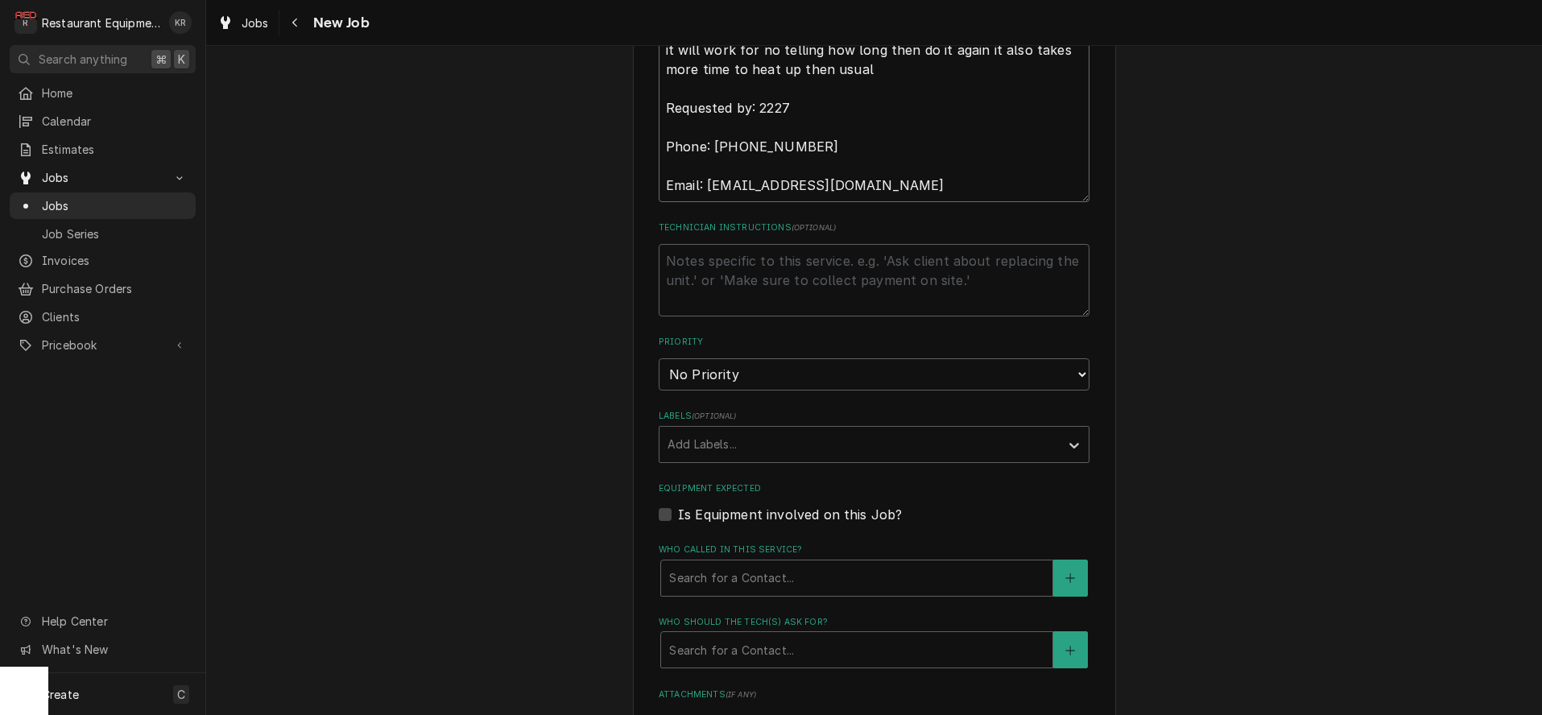
scroll to position [1021, 0]
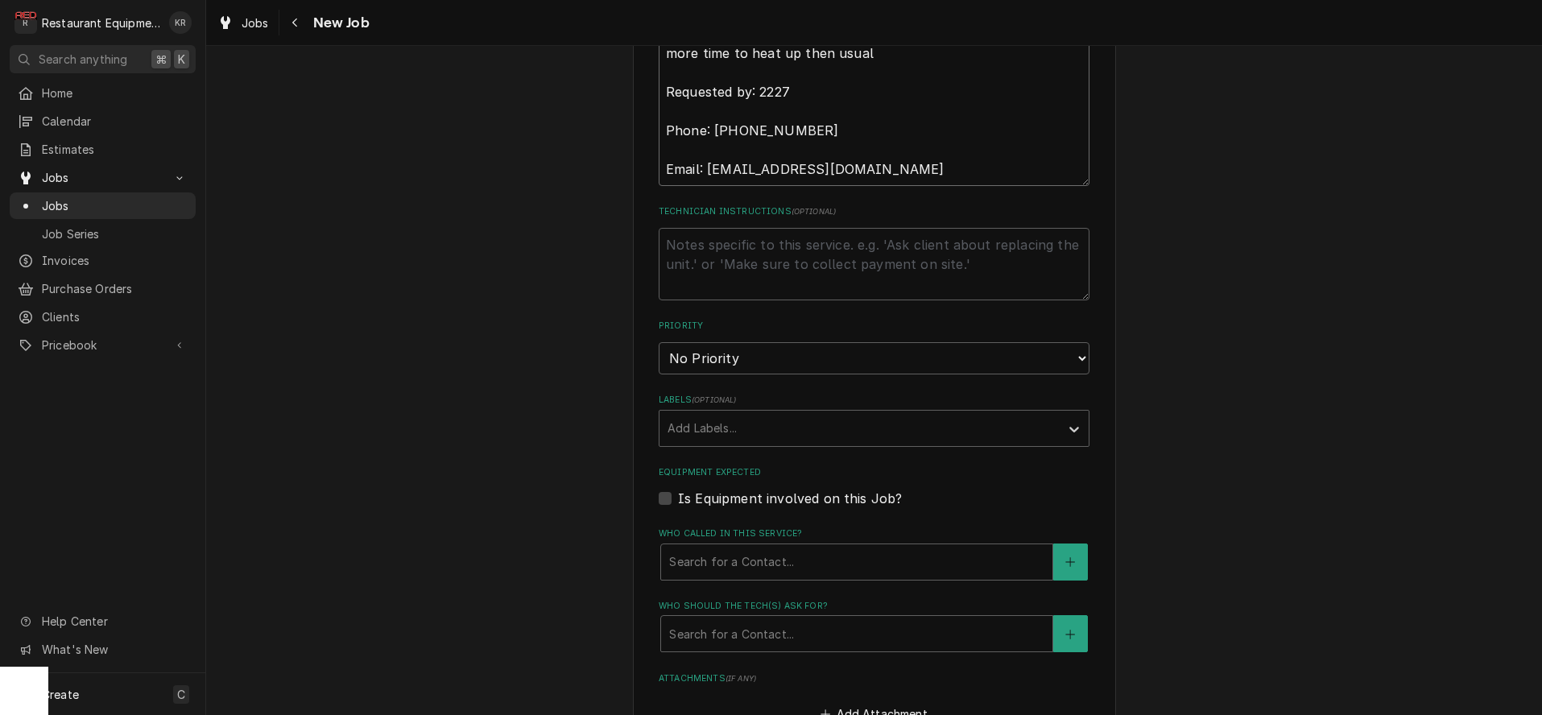
type textarea "Work Order #: 88426 Request number: 112925 fryer the last fryer screams for hel…"
select select "1"
click option "Urgent" at bounding box center [0, 0] width 0 height 0
type textarea "x"
select select "2"
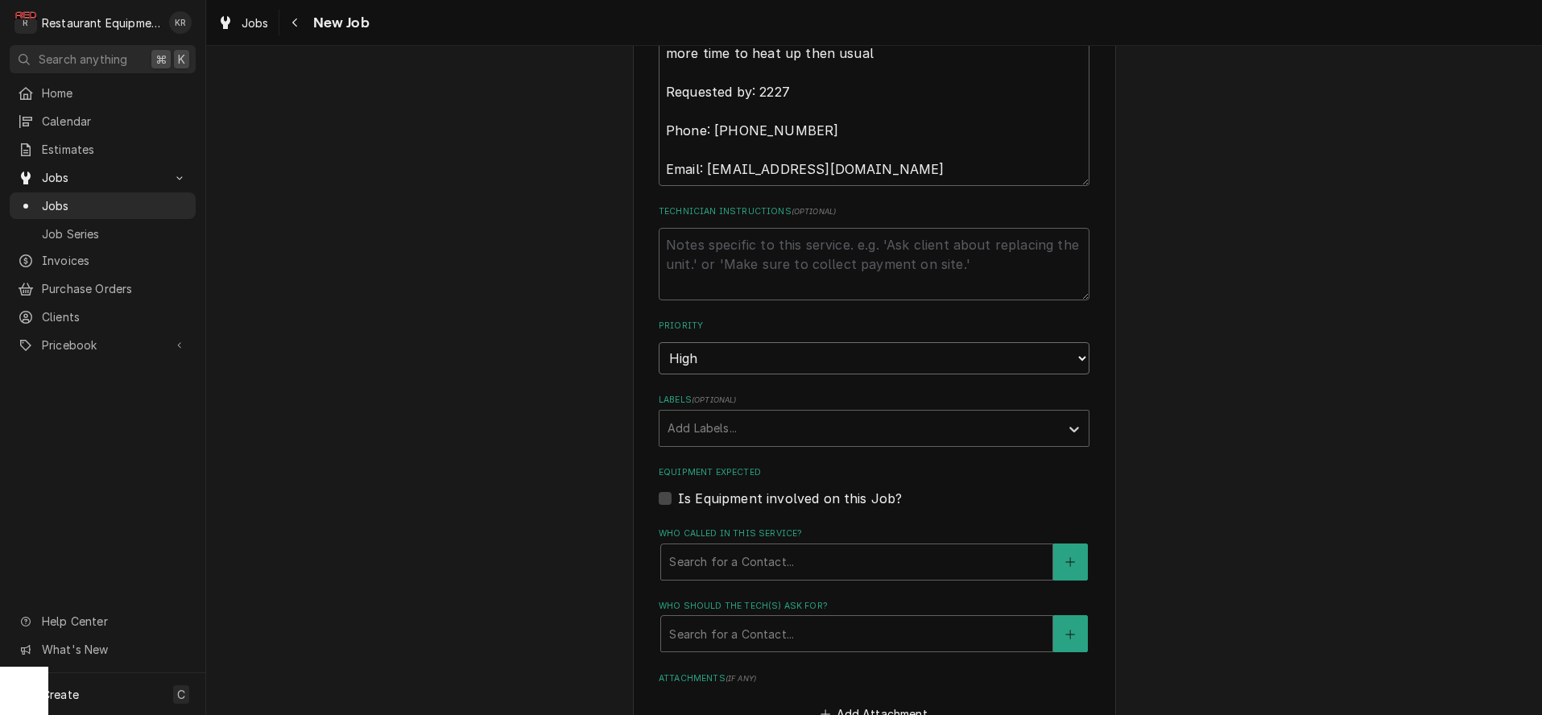
click option "High" at bounding box center [0, 0] width 0 height 0
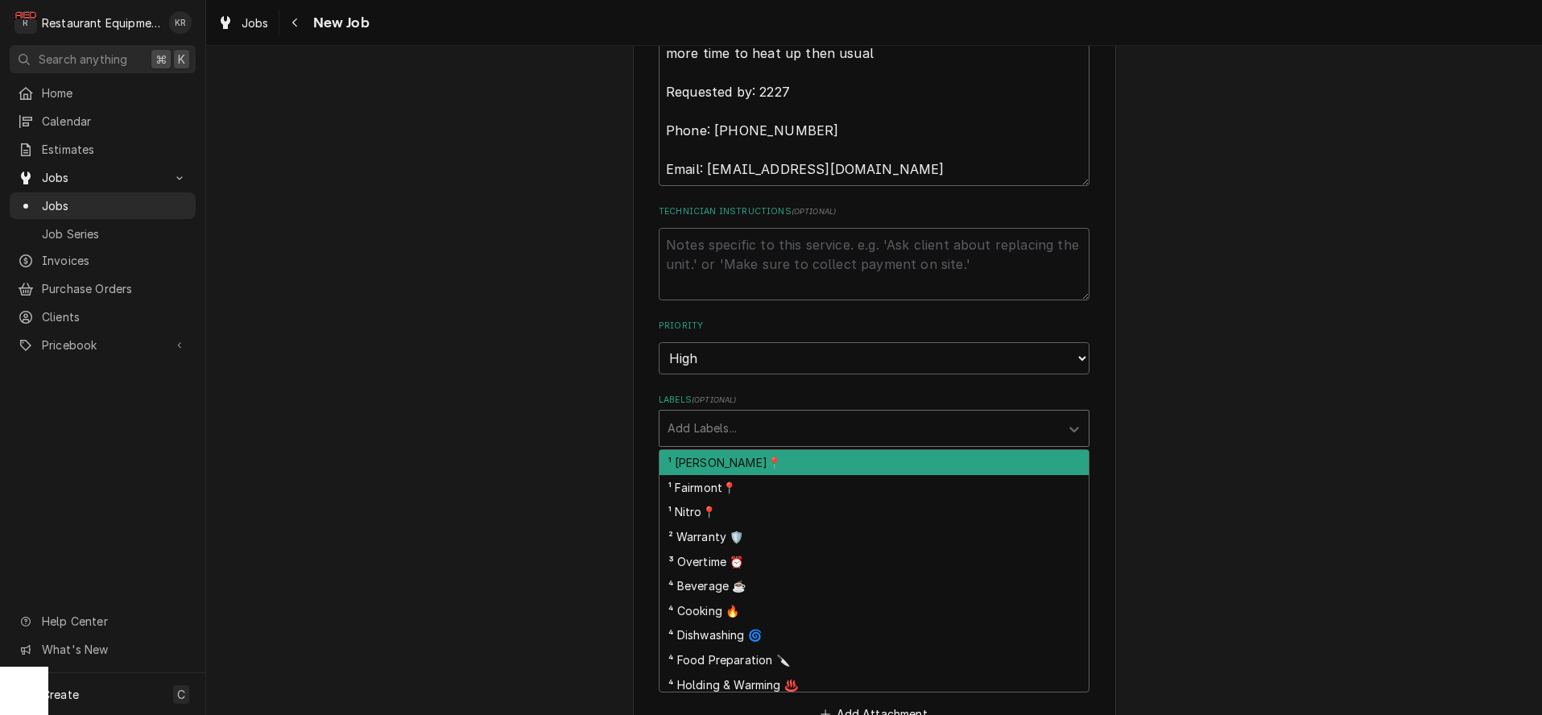
click at [745, 422] on div "Labels" at bounding box center [860, 428] width 384 height 29
click at [752, 466] on div "¹ [PERSON_NAME]📍" at bounding box center [873, 462] width 429 height 25
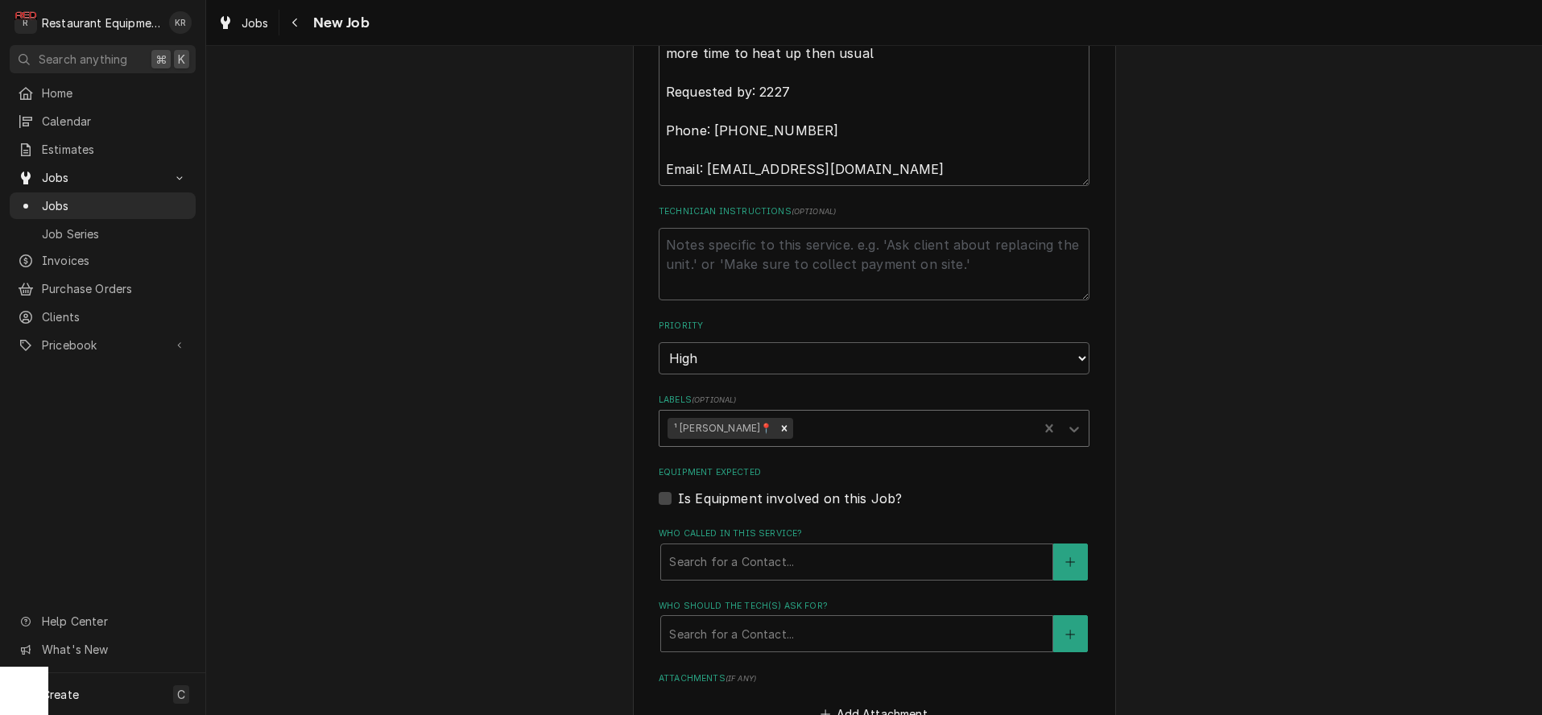
click at [796, 429] on div "Labels" at bounding box center [913, 428] width 234 height 29
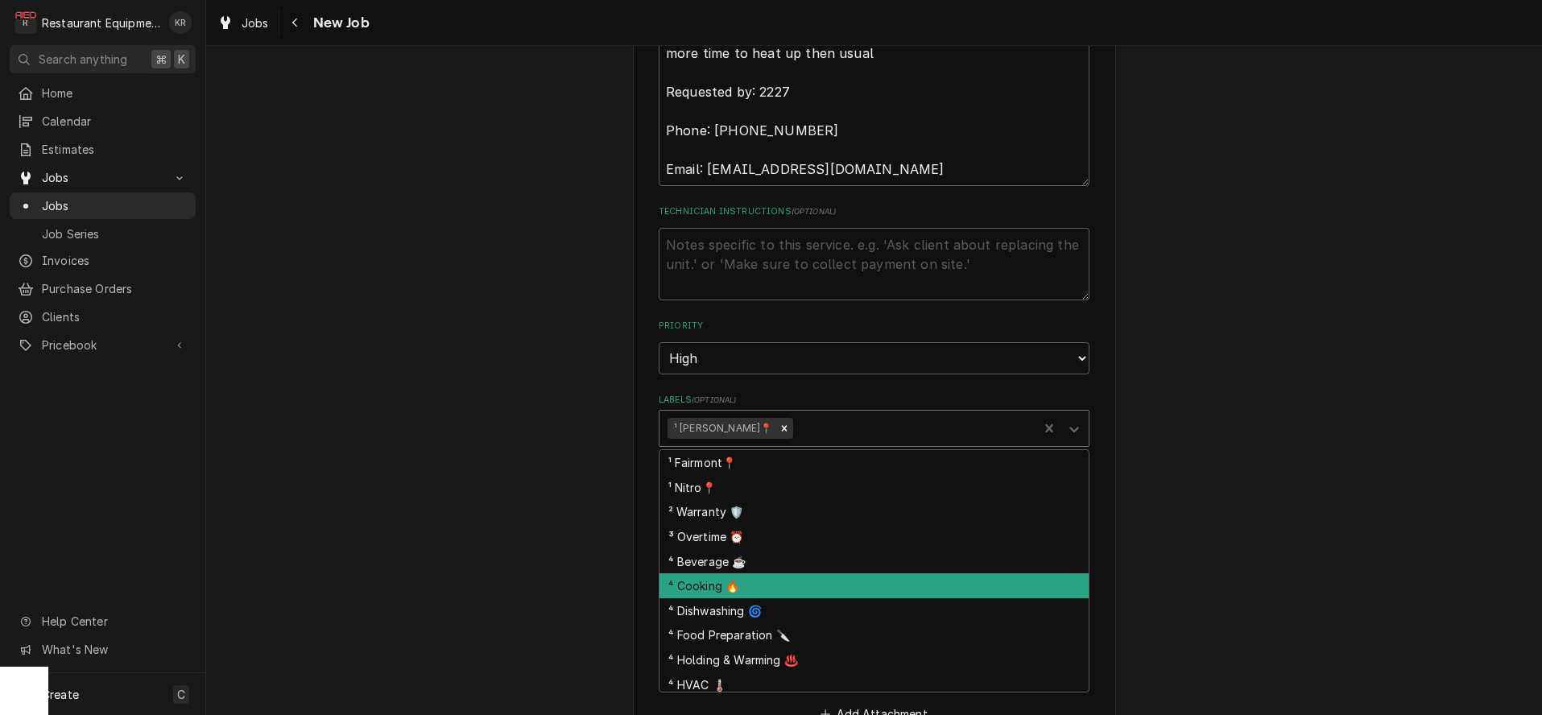
click at [783, 588] on div "⁴ Cooking 🔥" at bounding box center [873, 585] width 429 height 25
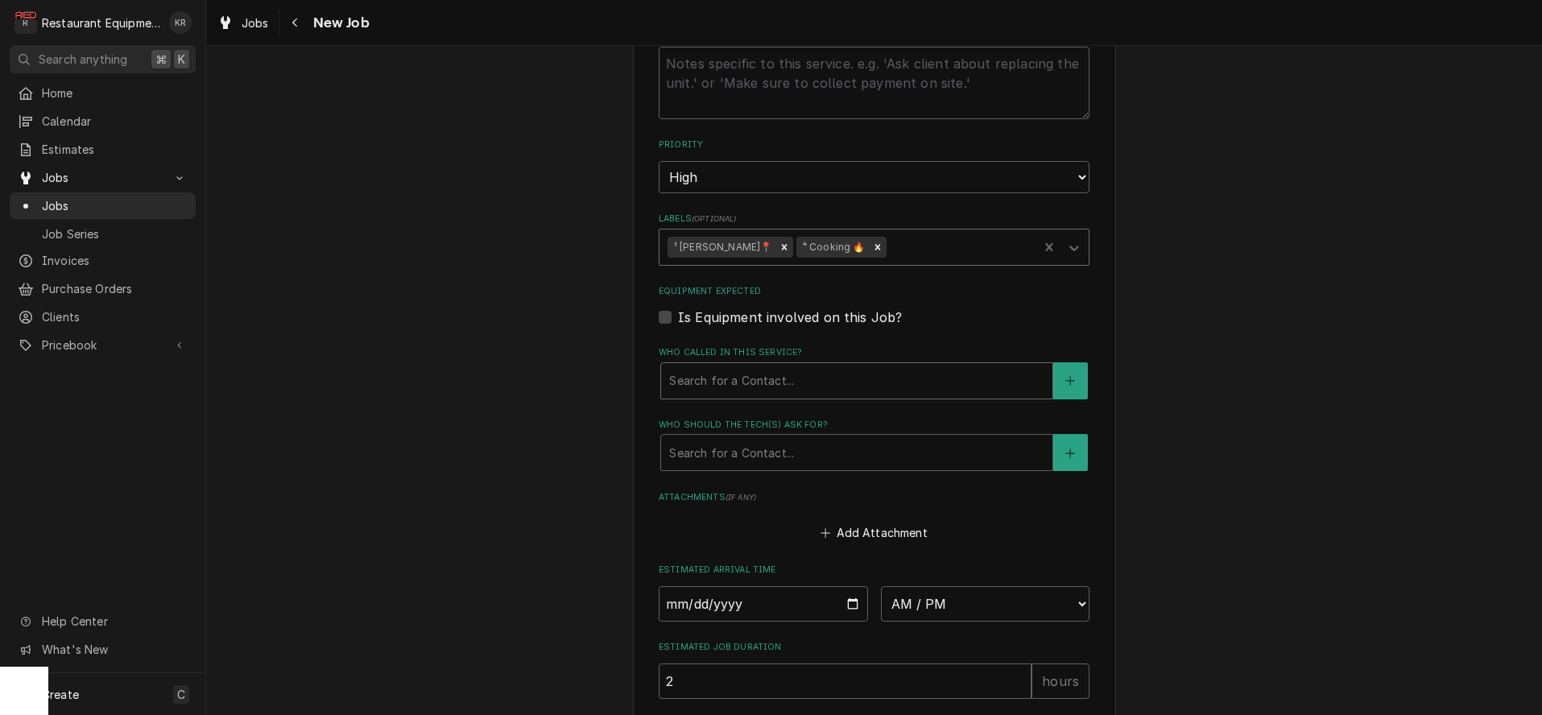
scroll to position [1213, 0]
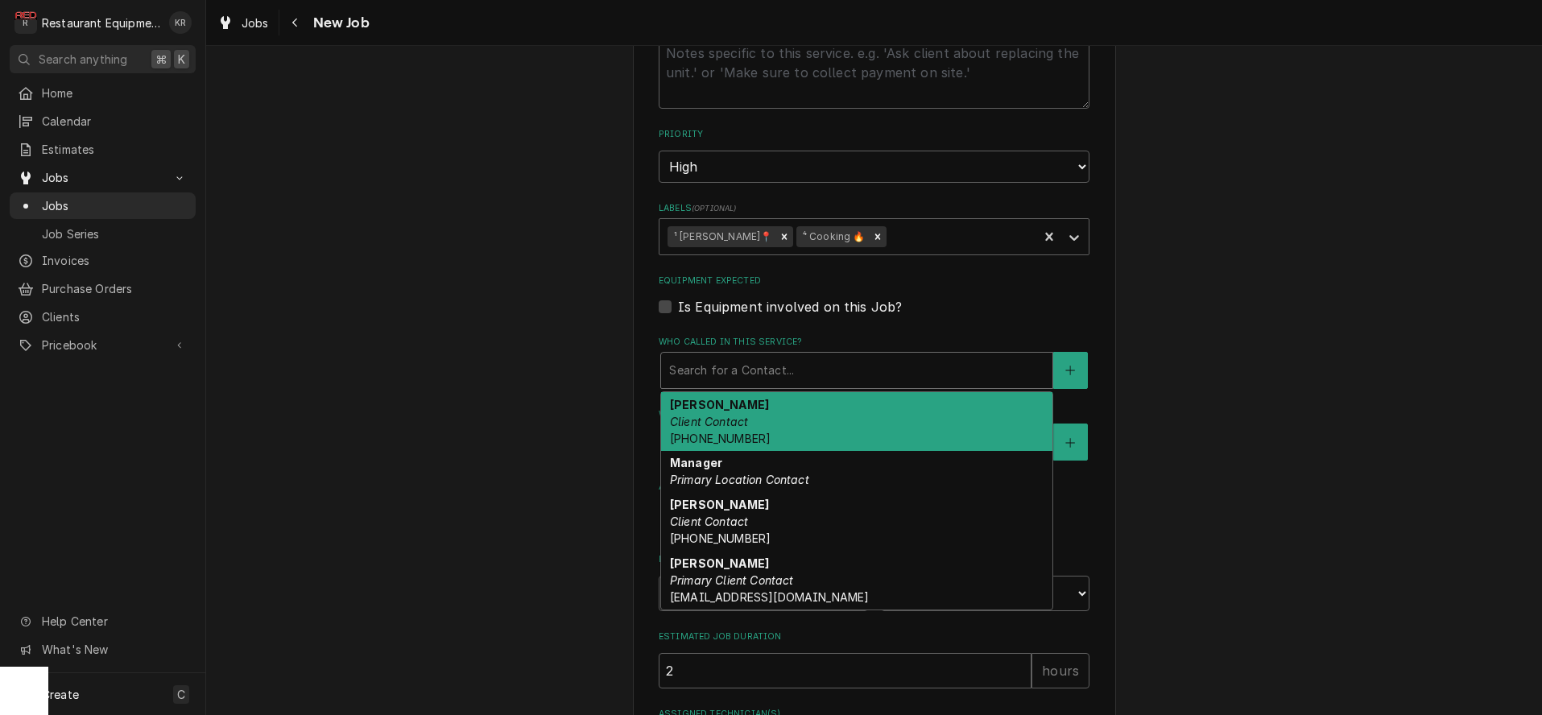
click at [802, 374] on div "Who called in this service?" at bounding box center [856, 370] width 375 height 29
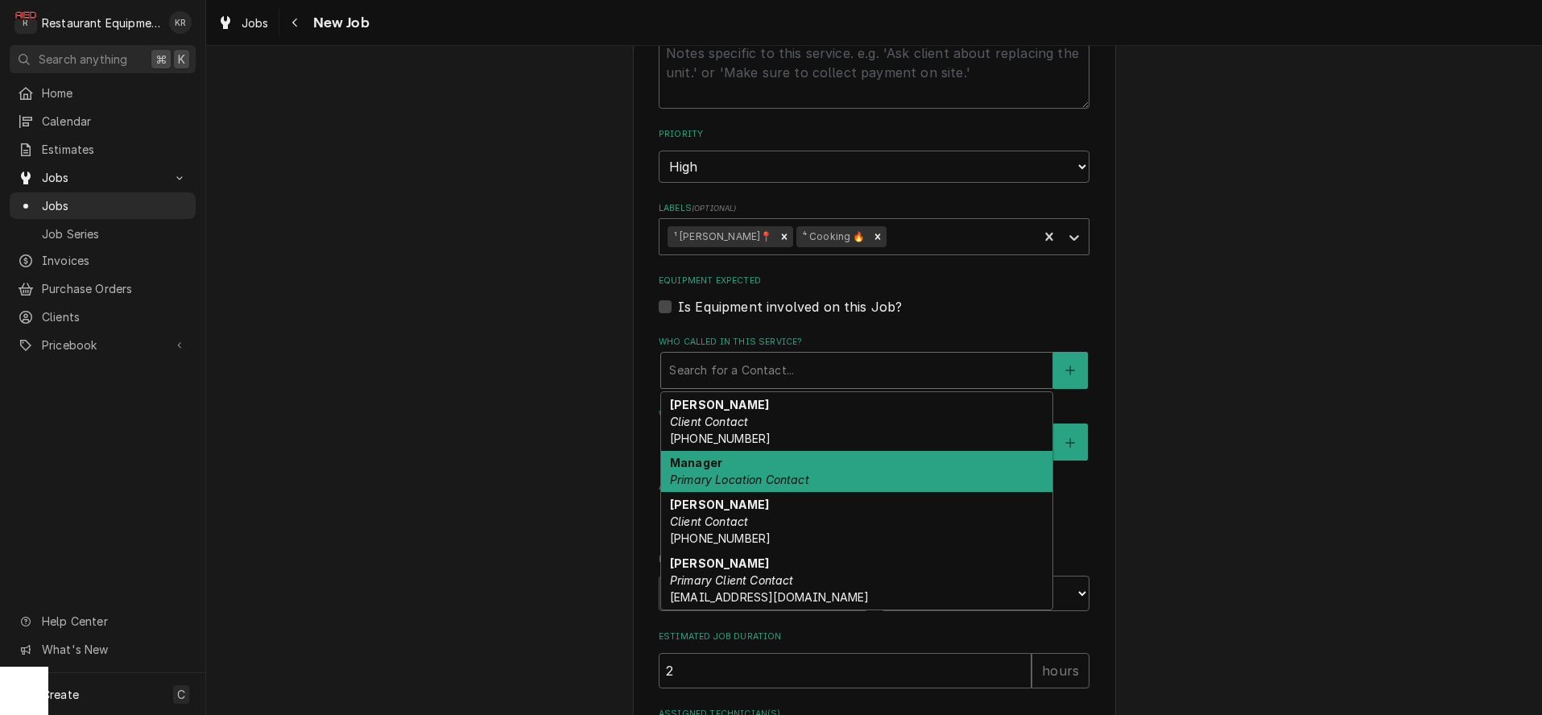
click at [803, 473] on em "Primary Location Contact" at bounding box center [739, 480] width 139 height 14
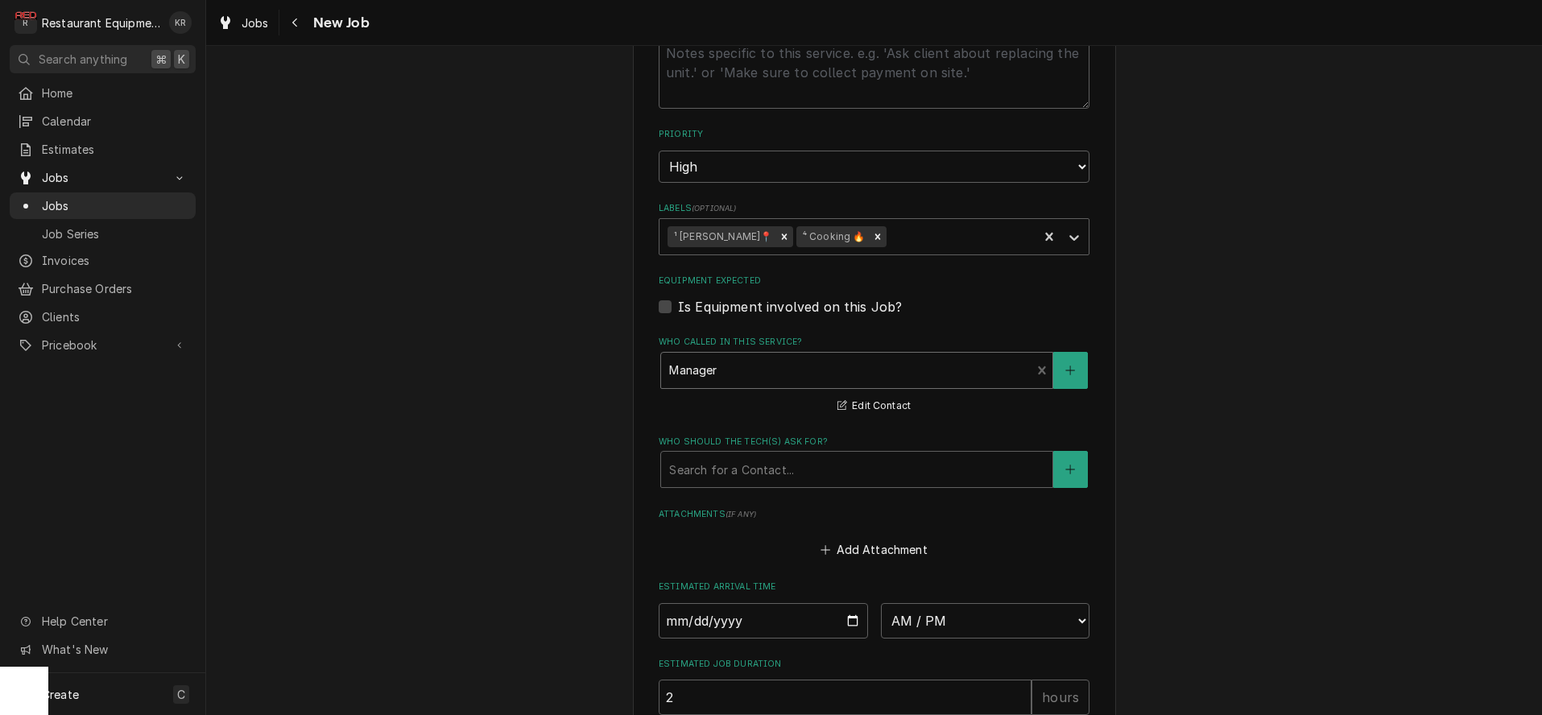
drag, startPoint x: 804, startPoint y: 469, endPoint x: 803, endPoint y: 486, distance: 17.0
click at [804, 470] on div "Who should the tech(s) ask for?" at bounding box center [856, 469] width 375 height 29
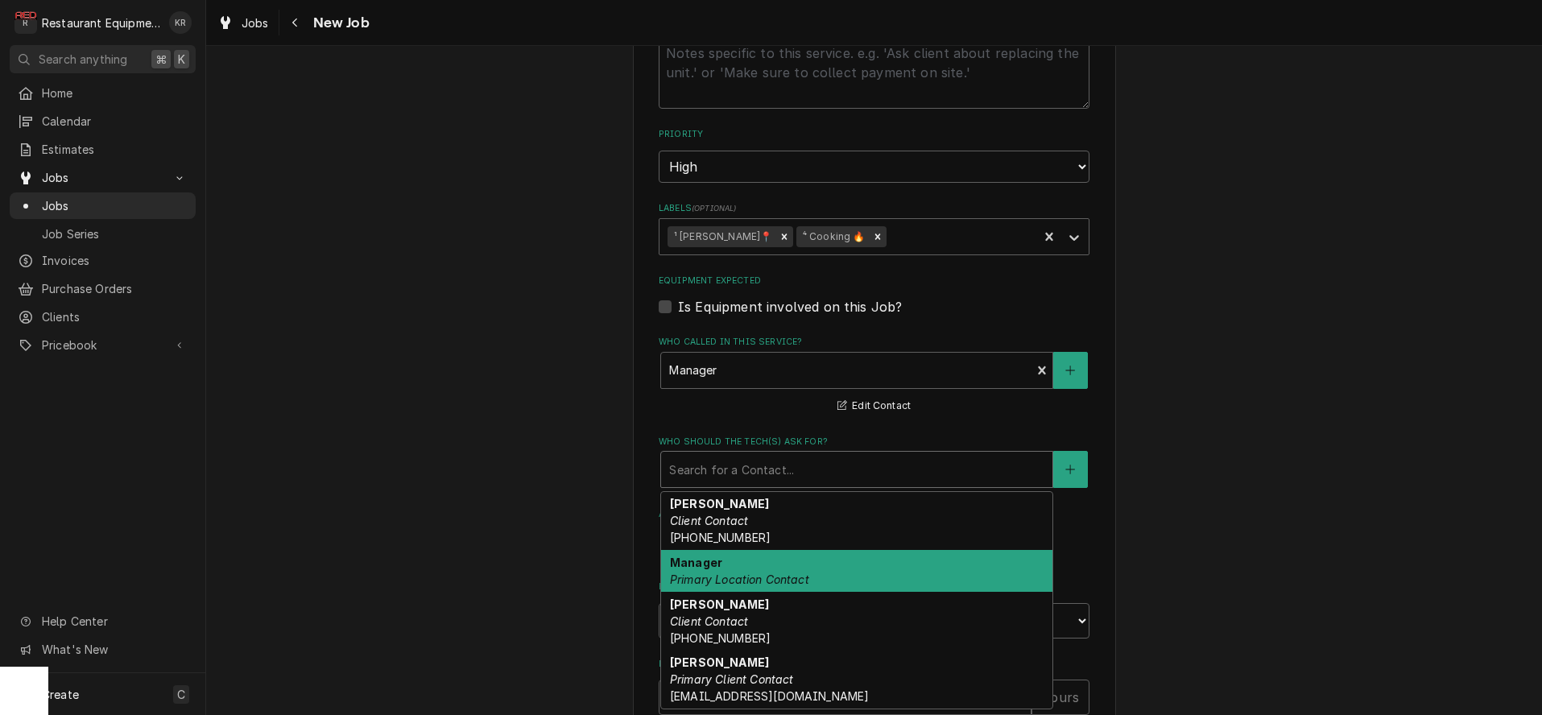
click at [803, 576] on em "Primary Location Contact" at bounding box center [739, 580] width 139 height 14
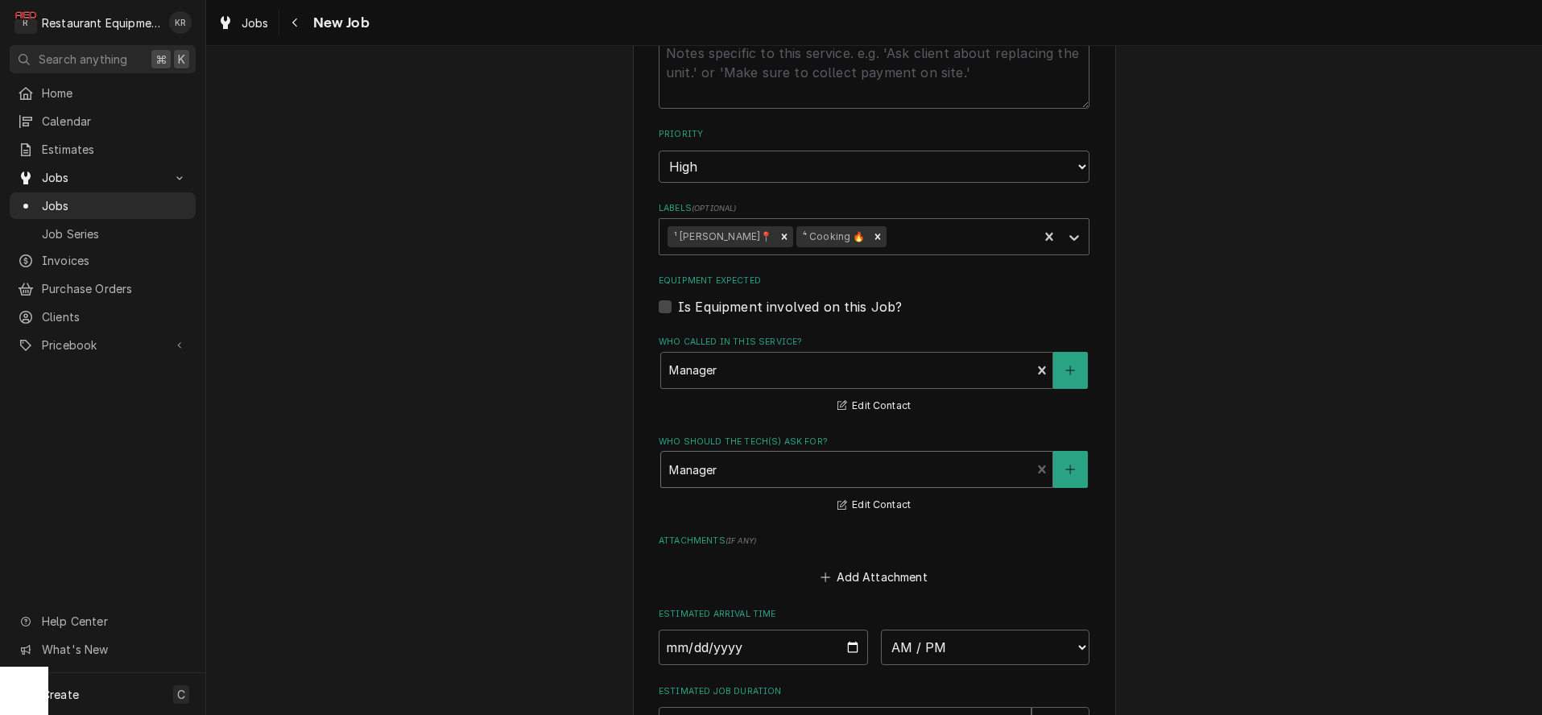
scroll to position [1449, 0]
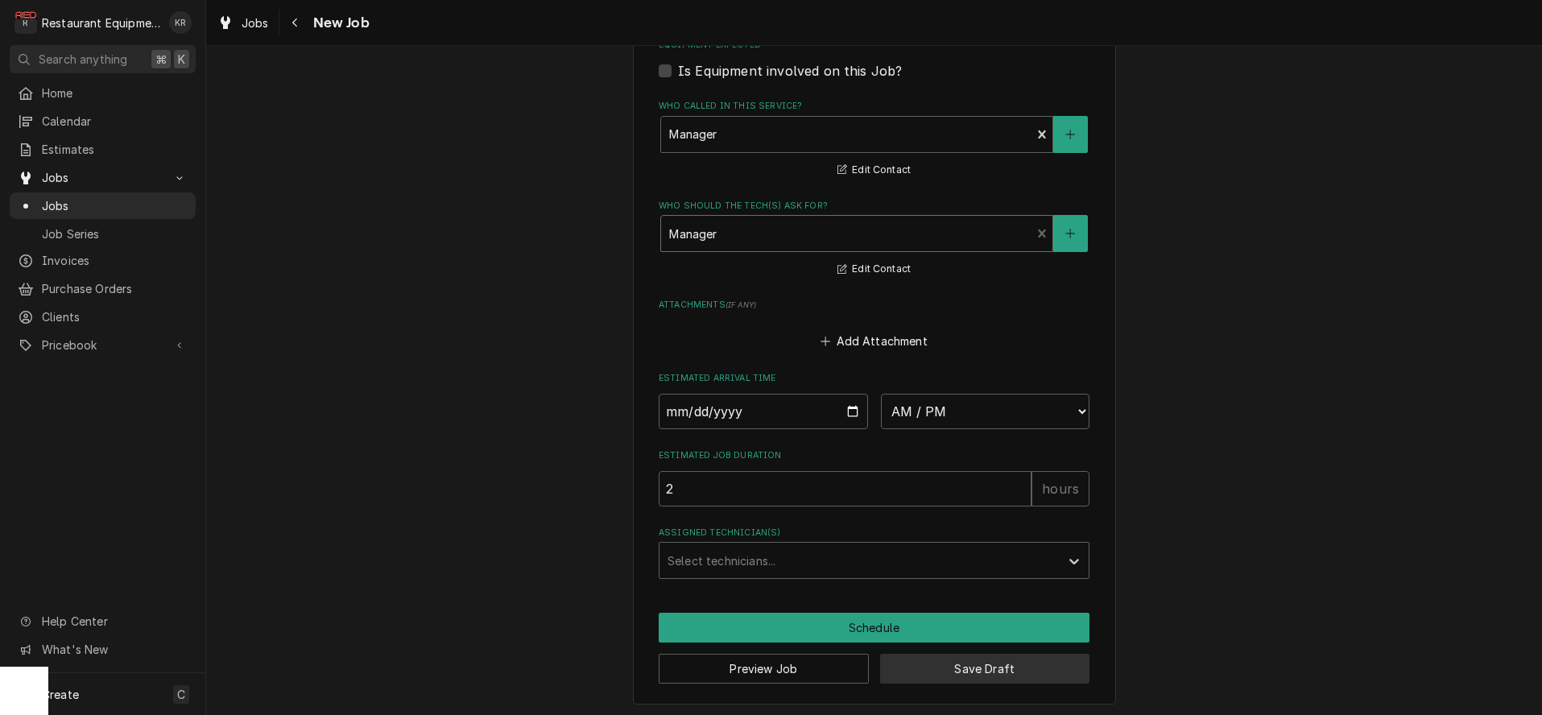
click at [969, 668] on button "Save Draft" at bounding box center [985, 669] width 210 height 30
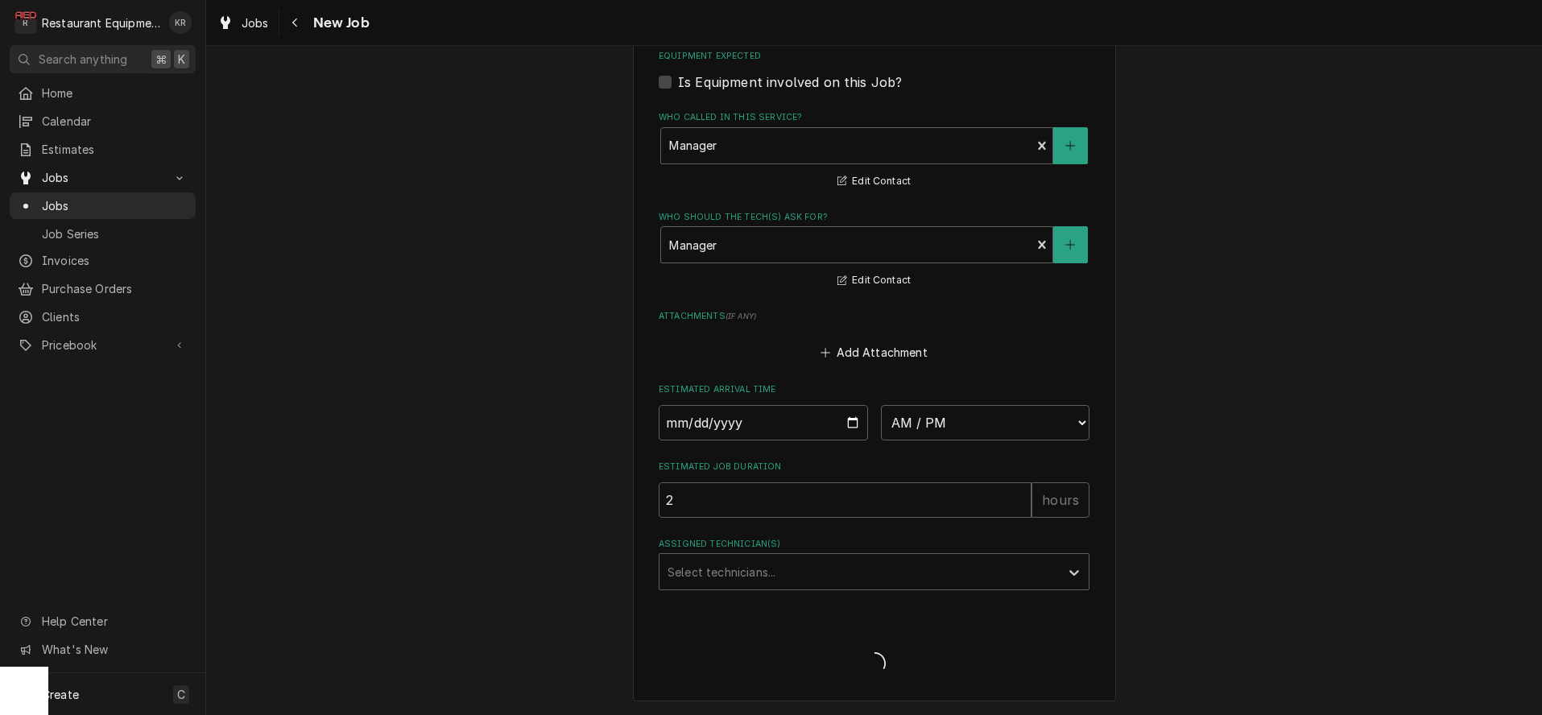
scroll to position [1434, 0]
type textarea "x"
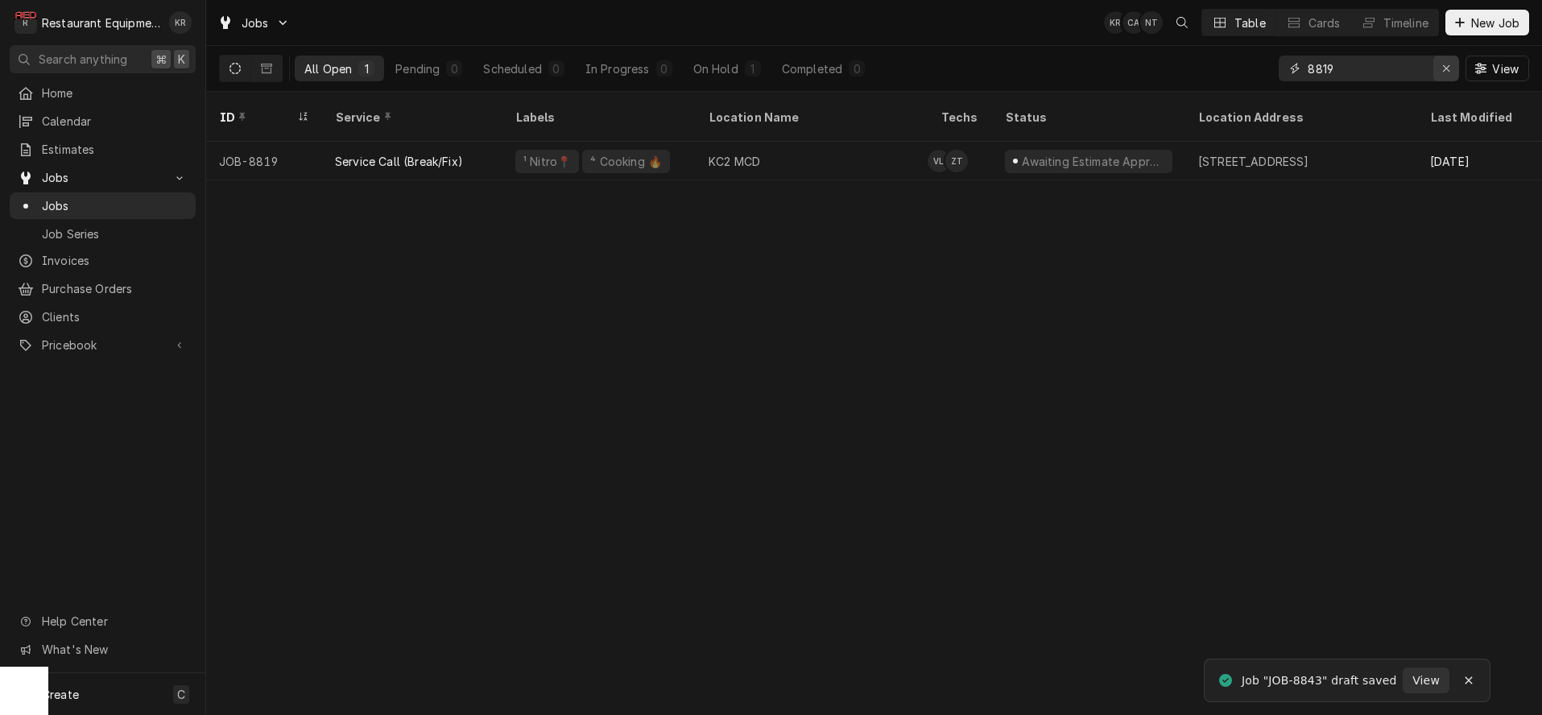
click at [1453, 72] on div "Erase input" at bounding box center [1446, 68] width 16 height 16
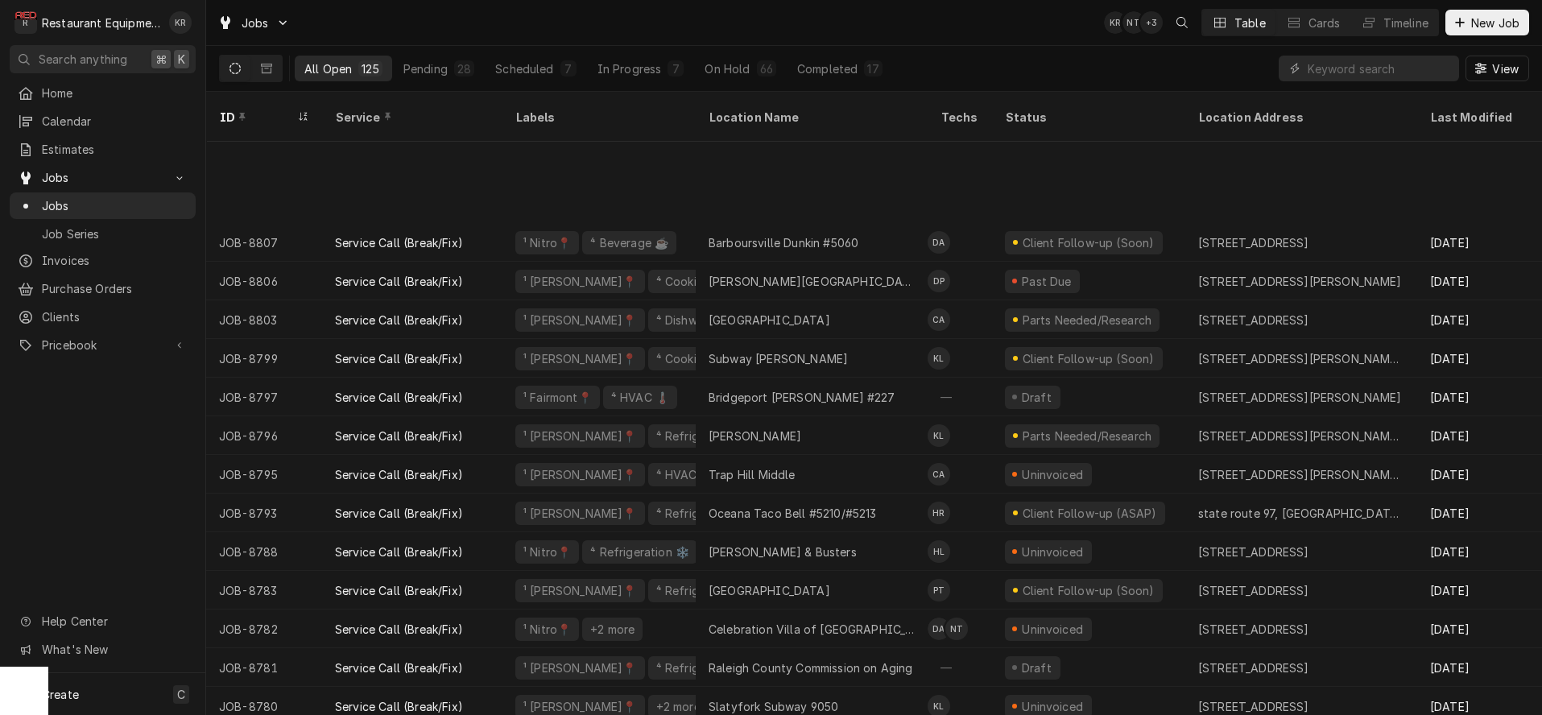
scroll to position [1362, 0]
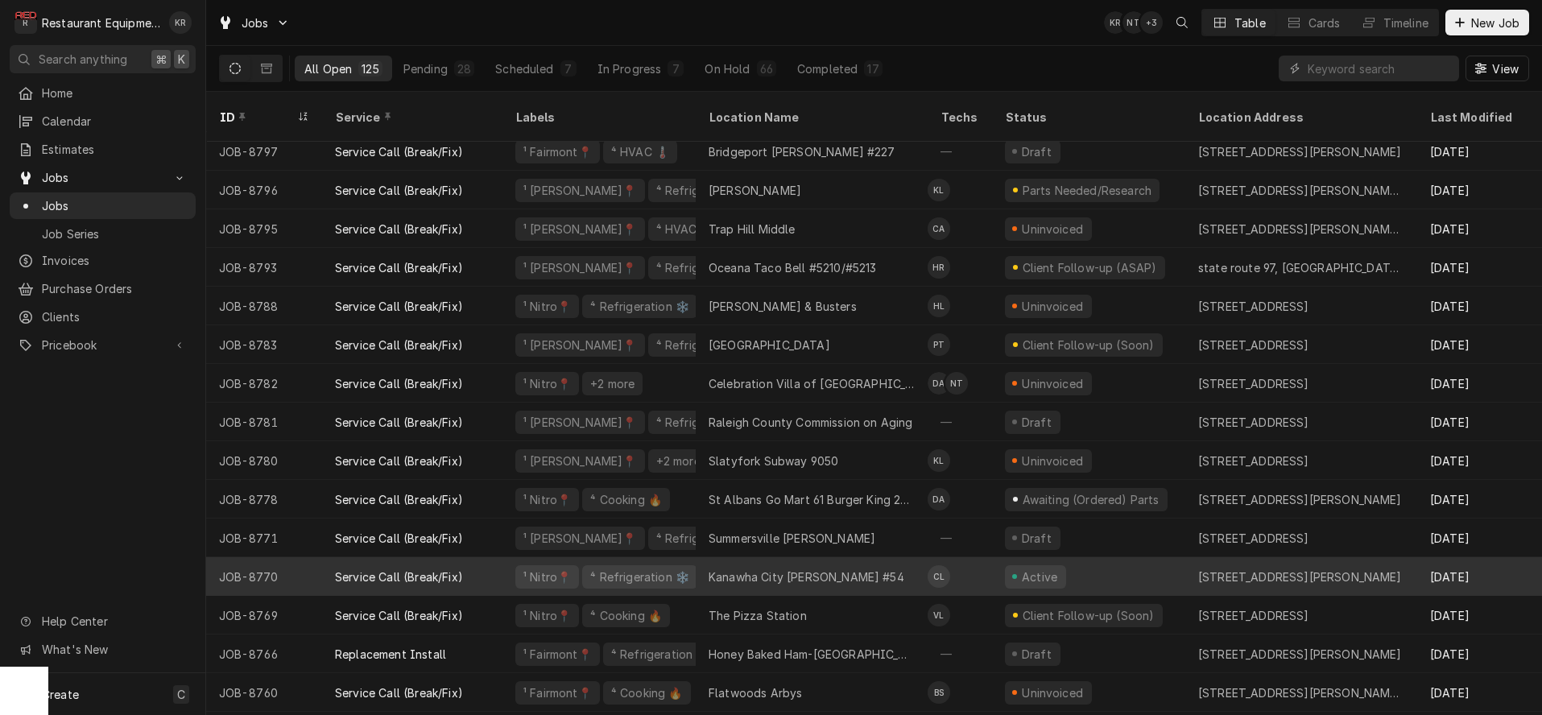
click at [440, 568] on div "Service Call (Break/Fix)" at bounding box center [399, 576] width 128 height 17
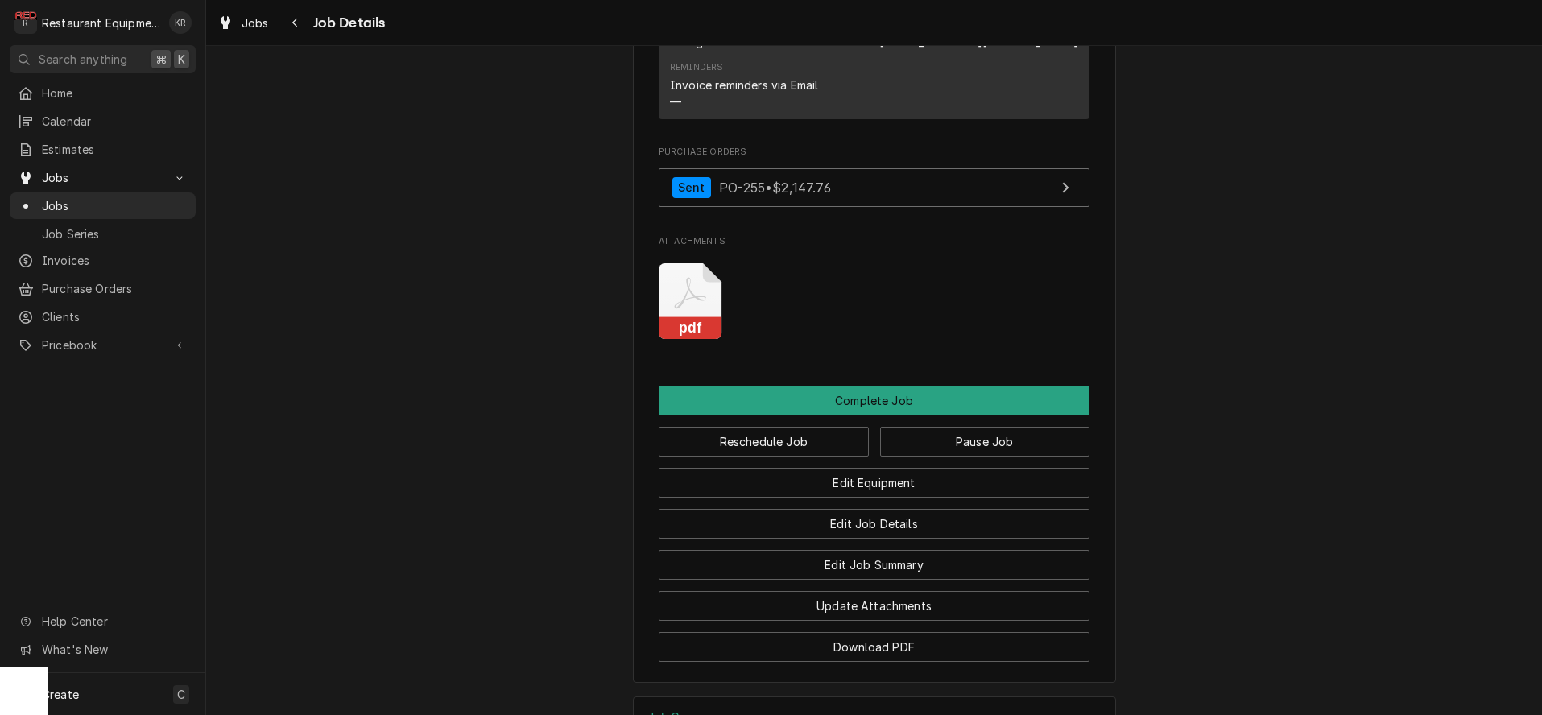
scroll to position [2370, 0]
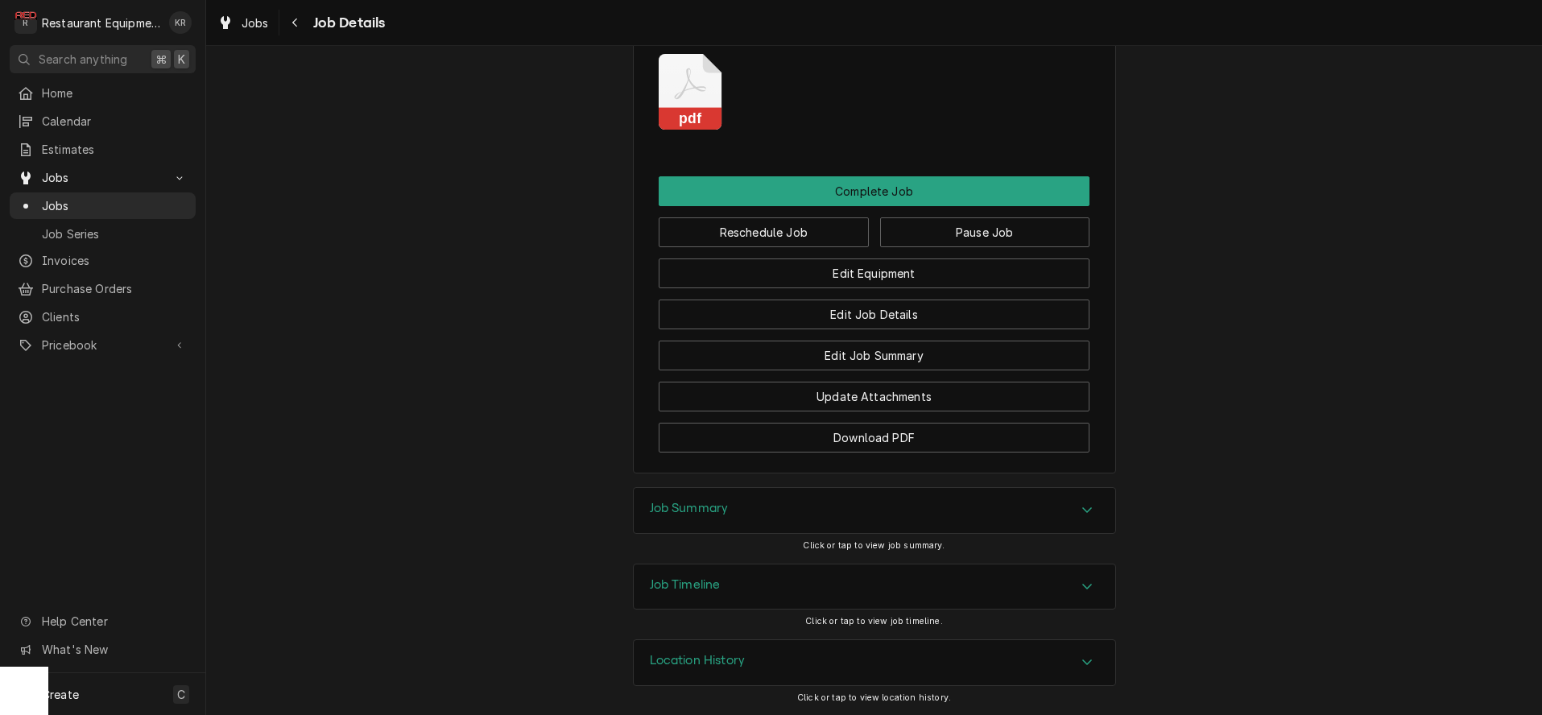
click at [718, 515] on h3 "Job Summary" at bounding box center [689, 508] width 79 height 15
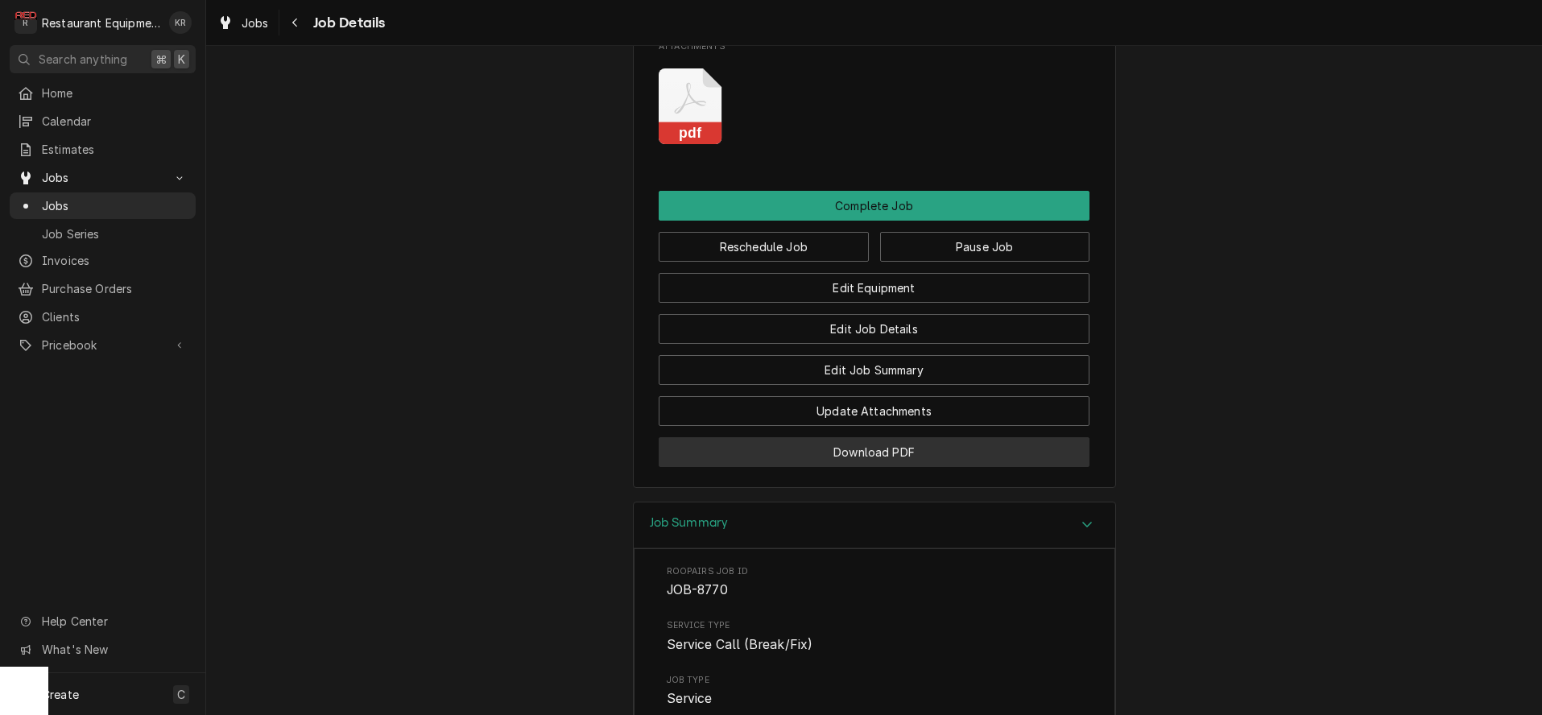
scroll to position [2336, 0]
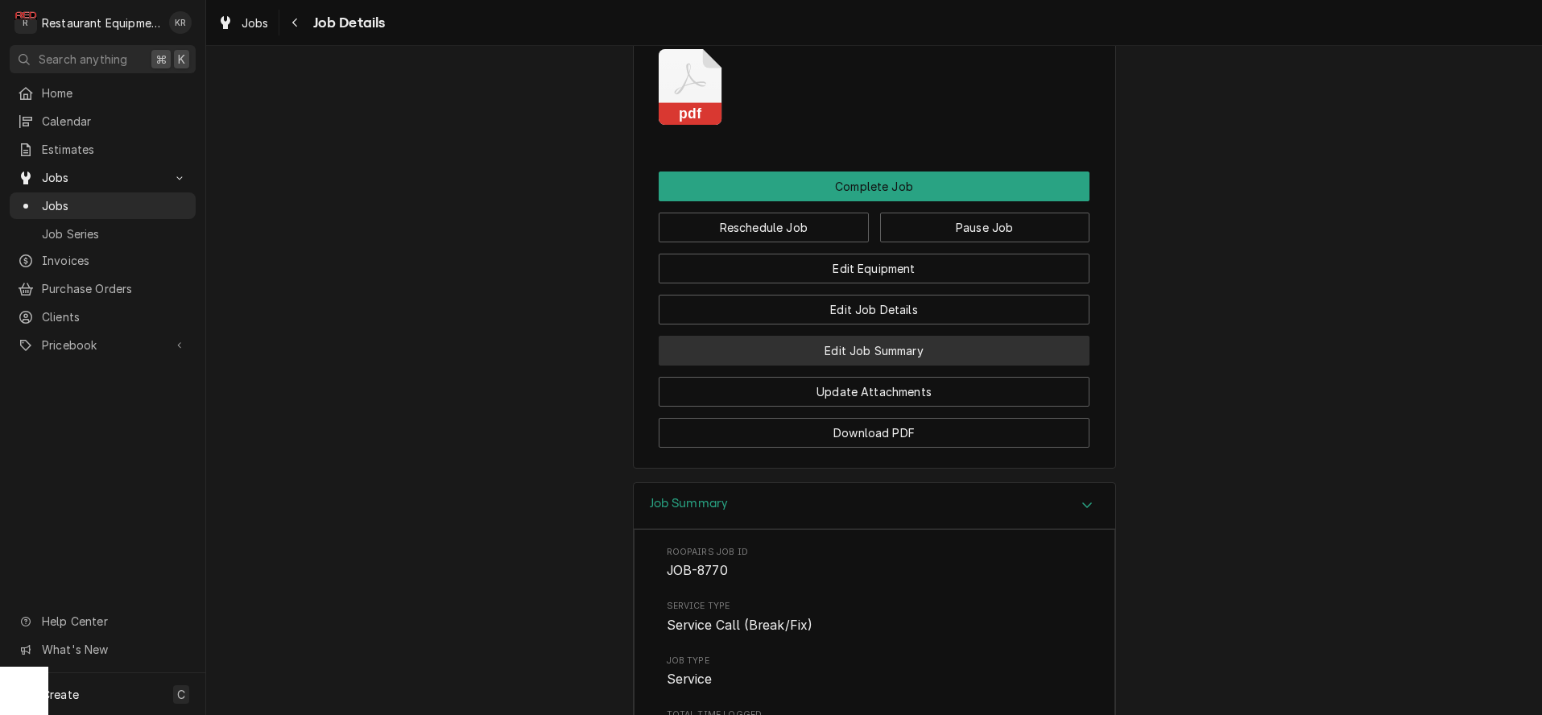
click at [857, 366] on button "Edit Job Summary" at bounding box center [874, 351] width 431 height 30
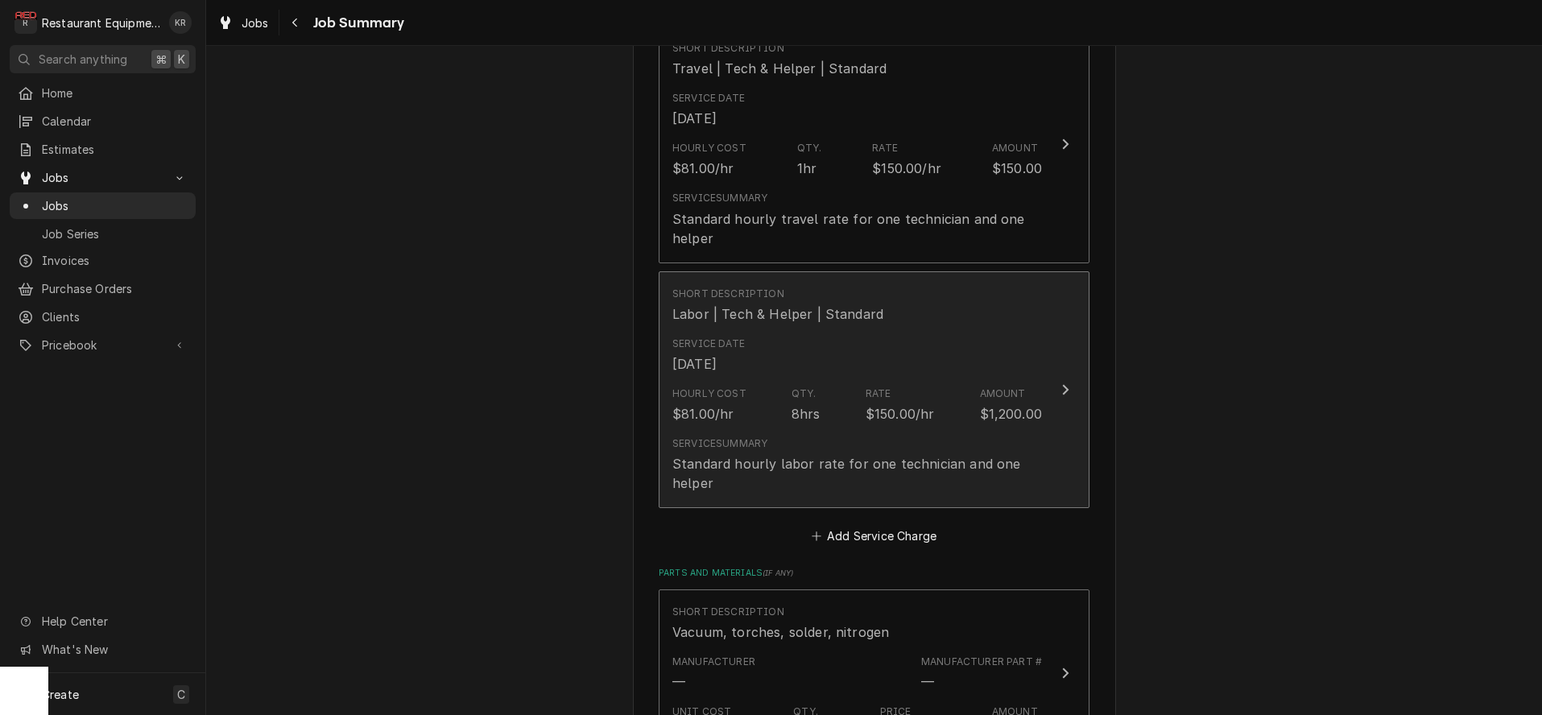
scroll to position [433, 0]
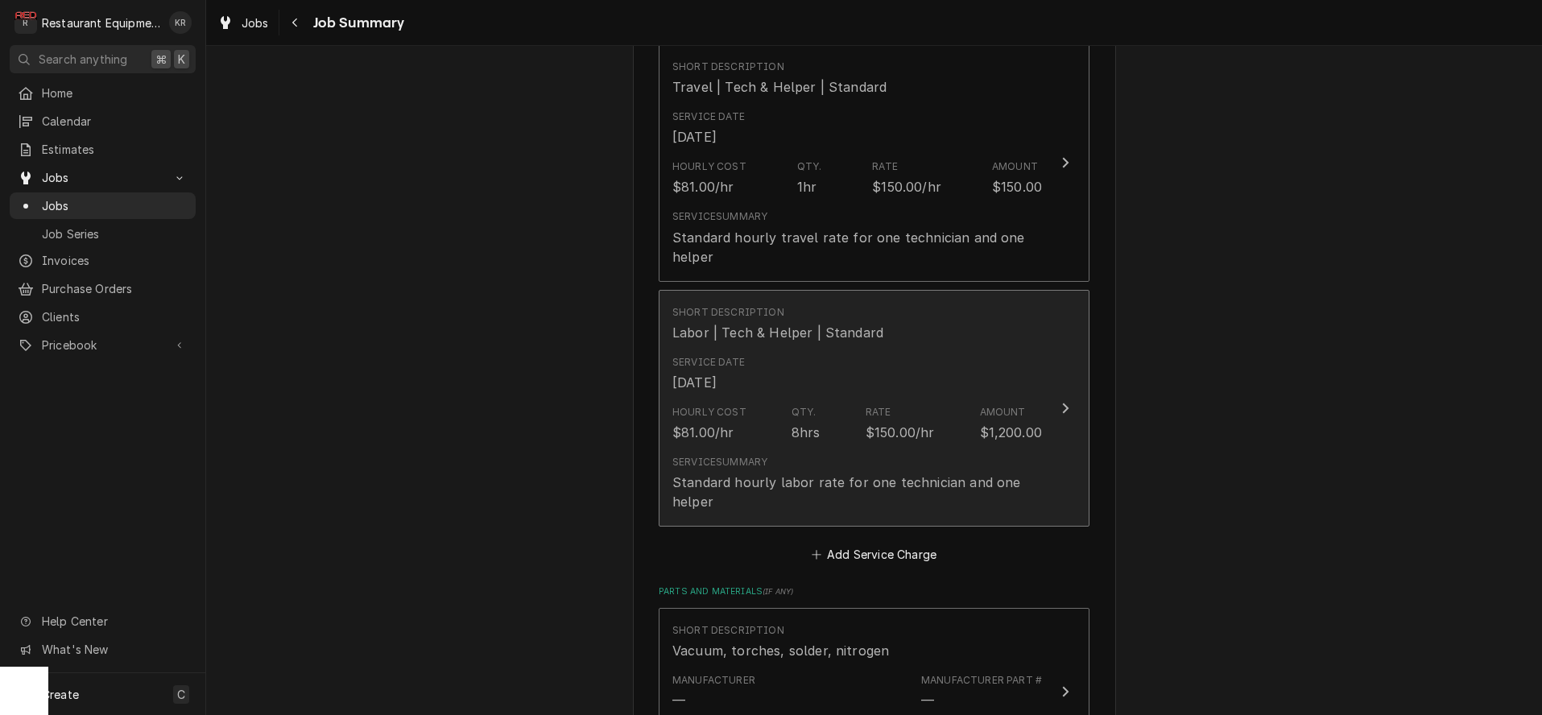
click at [847, 461] on div "Service Summary Standard hourly labor rate for one technician and one helper" at bounding box center [857, 483] width 370 height 56
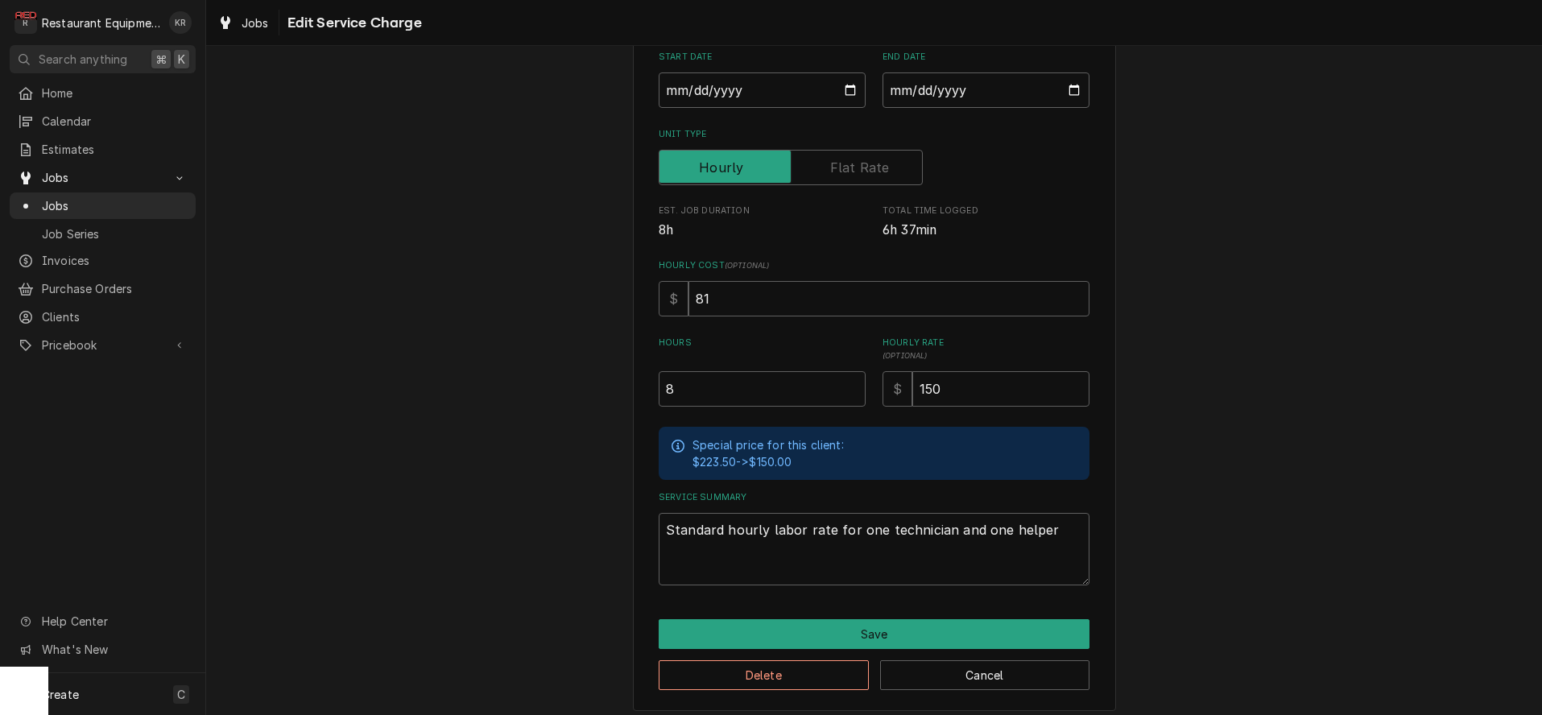
scroll to position [180, 0]
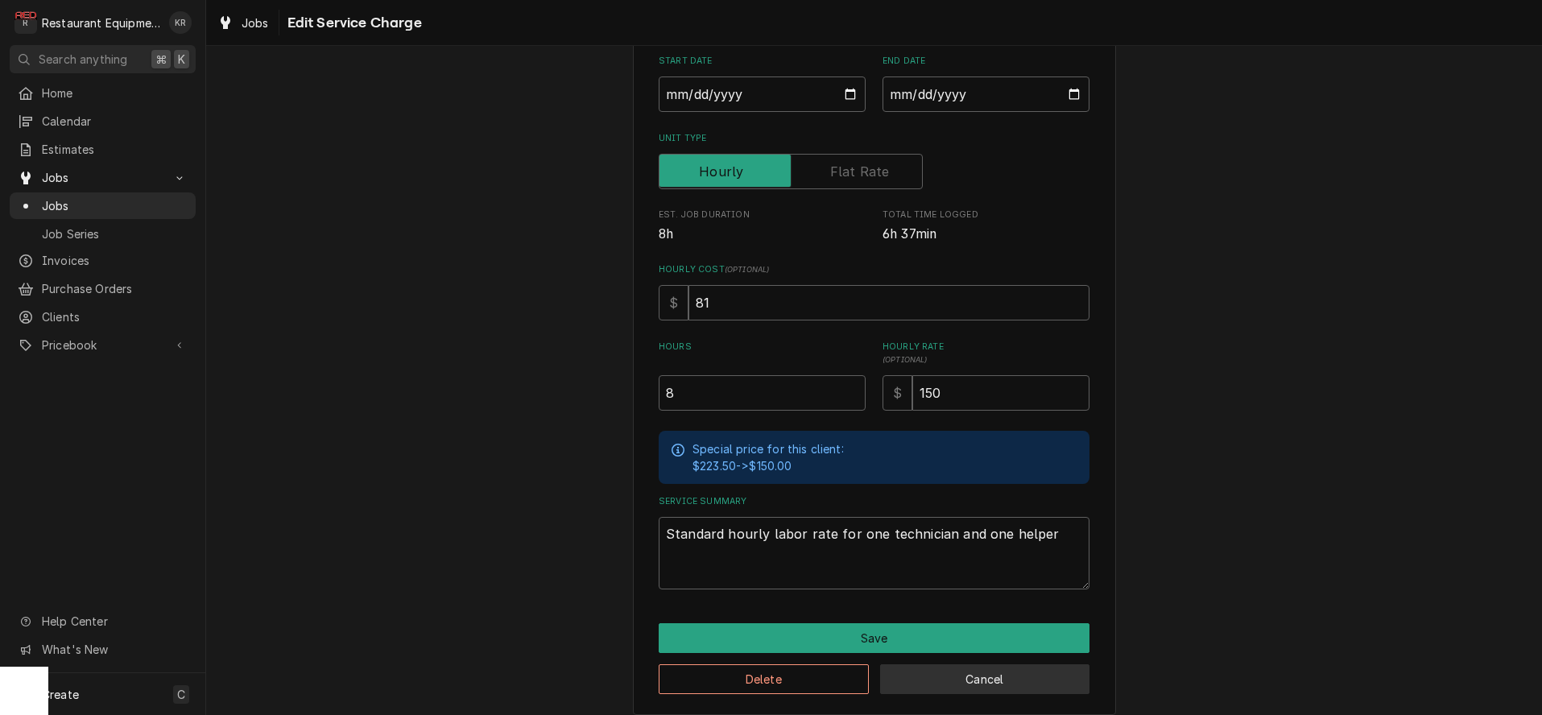
click at [969, 691] on button "Cancel" at bounding box center [985, 679] width 210 height 30
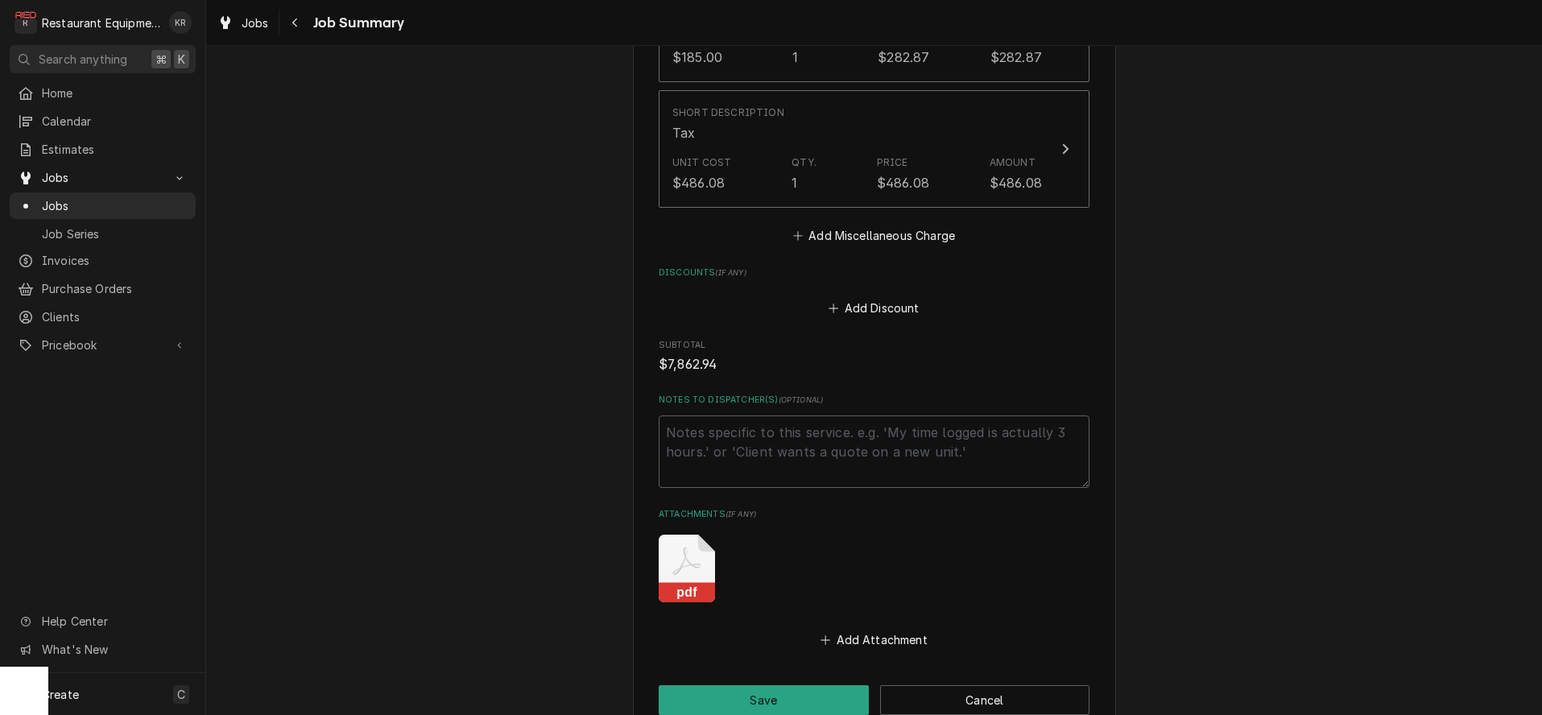
scroll to position [2123, 0]
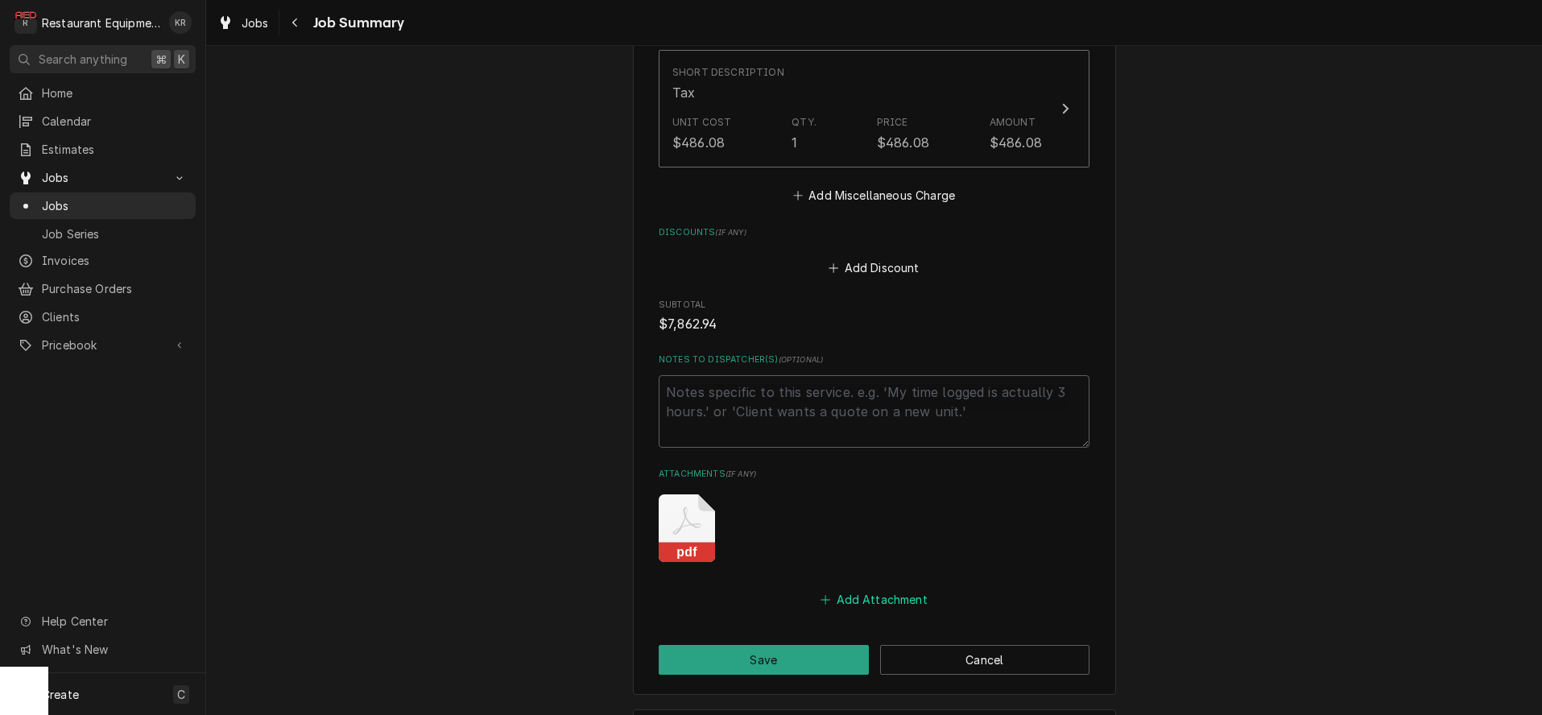
click at [895, 597] on button "Add Attachment" at bounding box center [874, 600] width 113 height 23
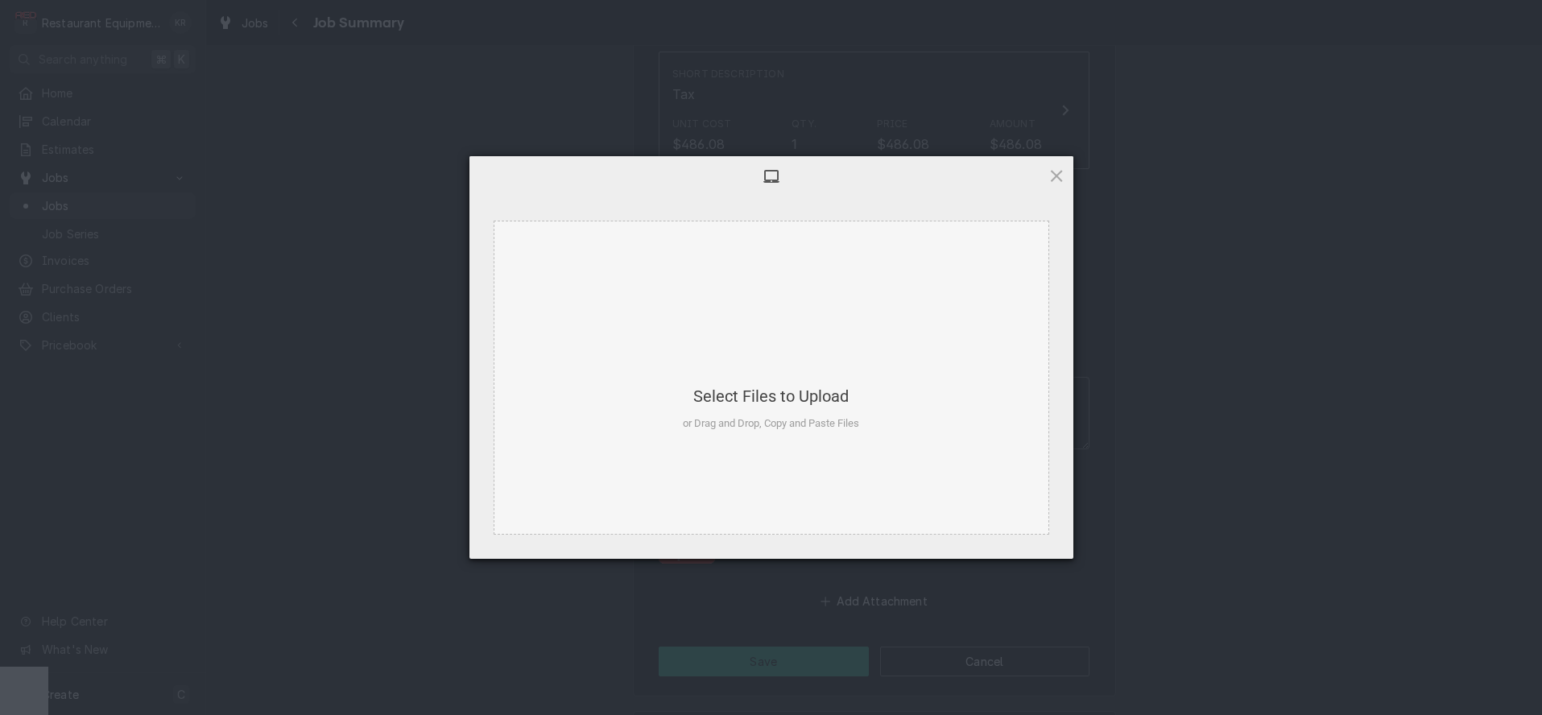
type textarea "x"
click at [766, 345] on div "Select Files to Upload or Drag and Drop, Copy and Paste Files" at bounding box center [771, 378] width 176 height 107
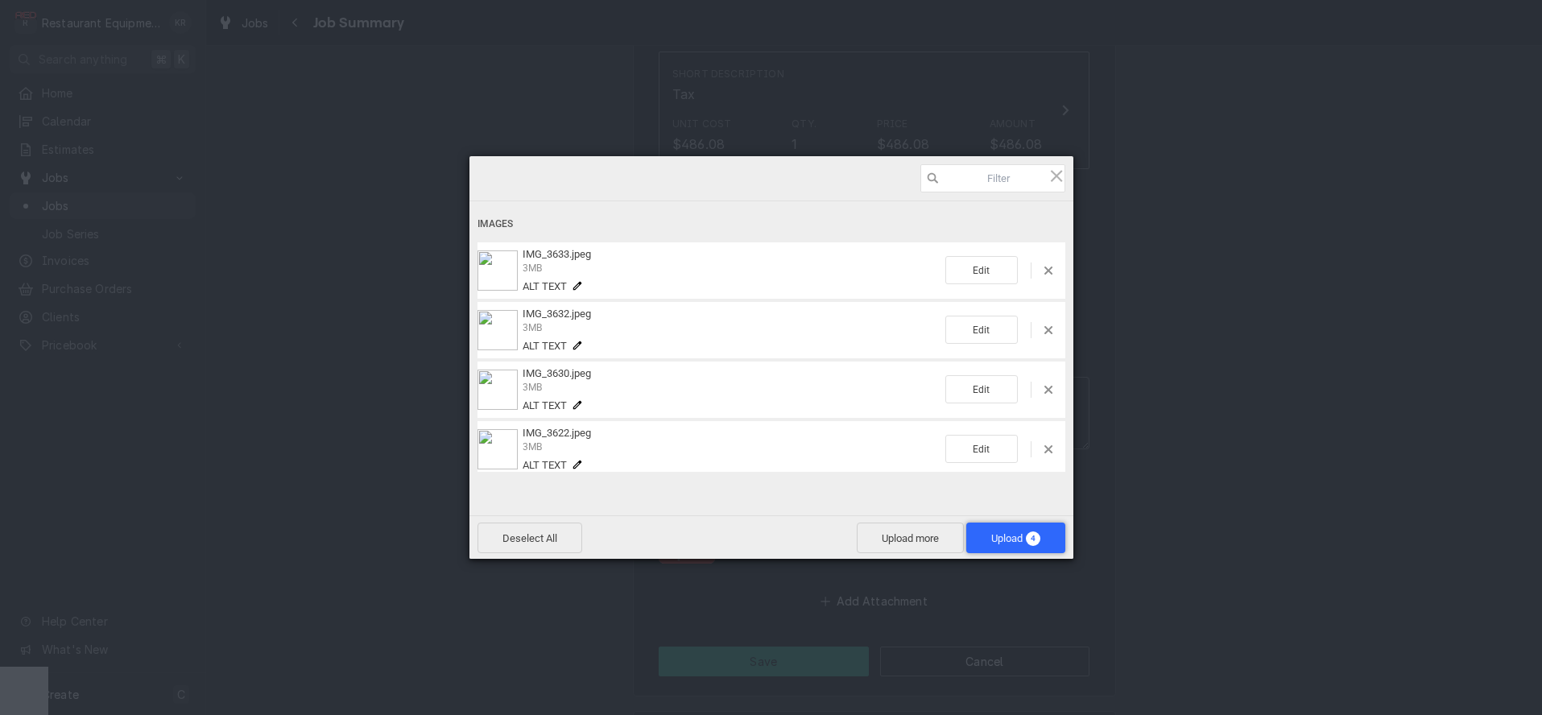
click at [1015, 537] on span "Upload 4" at bounding box center [1015, 538] width 49 height 12
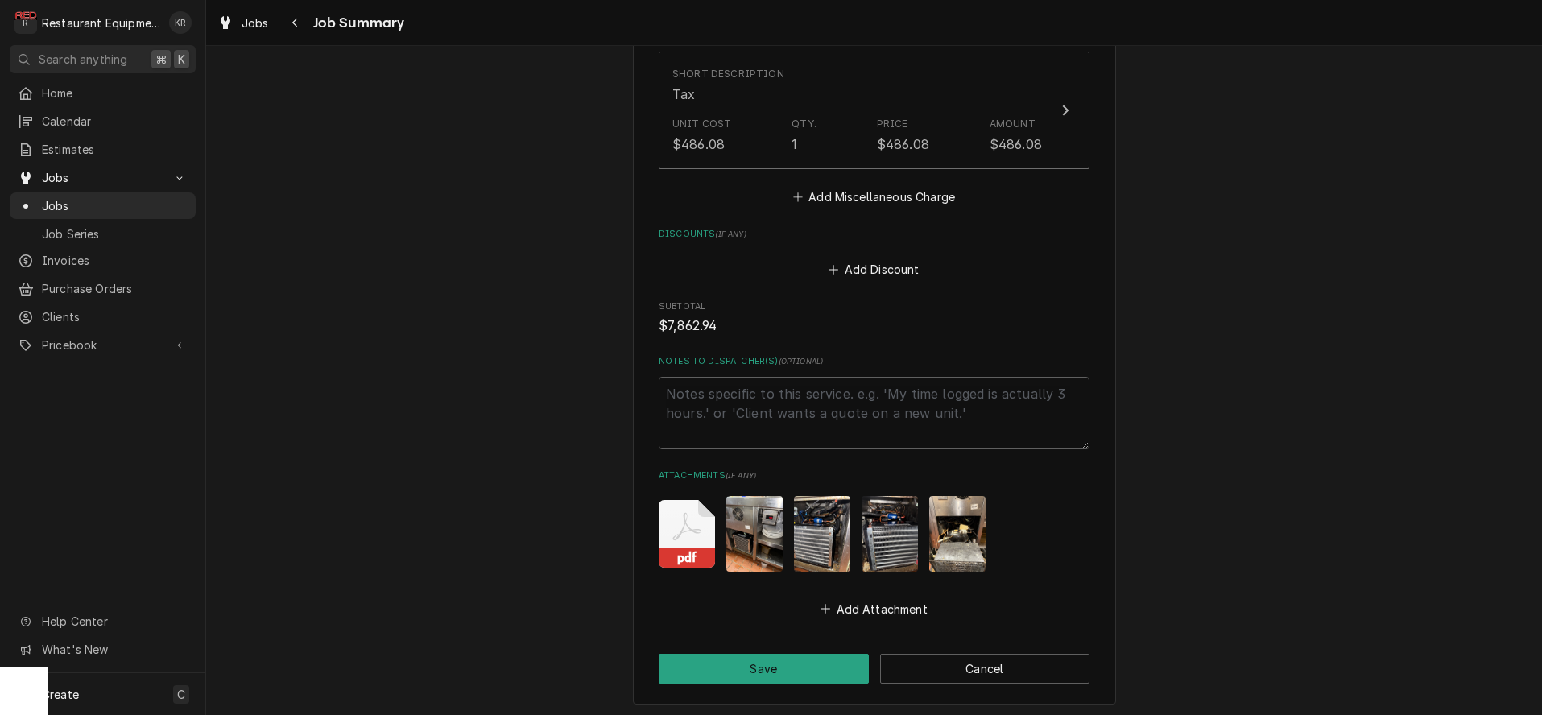
type textarea "x"
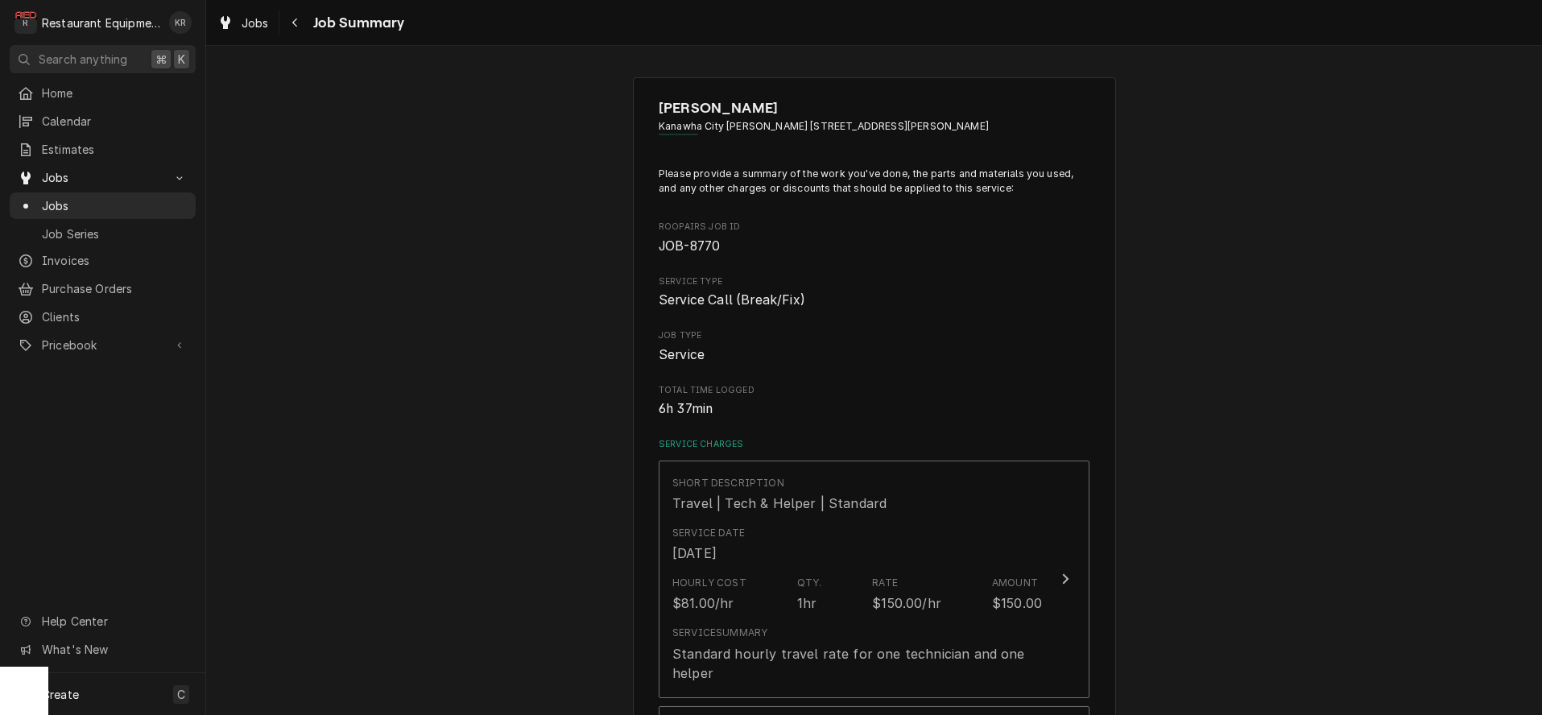
scroll to position [1, 0]
click at [294, 25] on icon "Navigate back" at bounding box center [294, 22] width 7 height 11
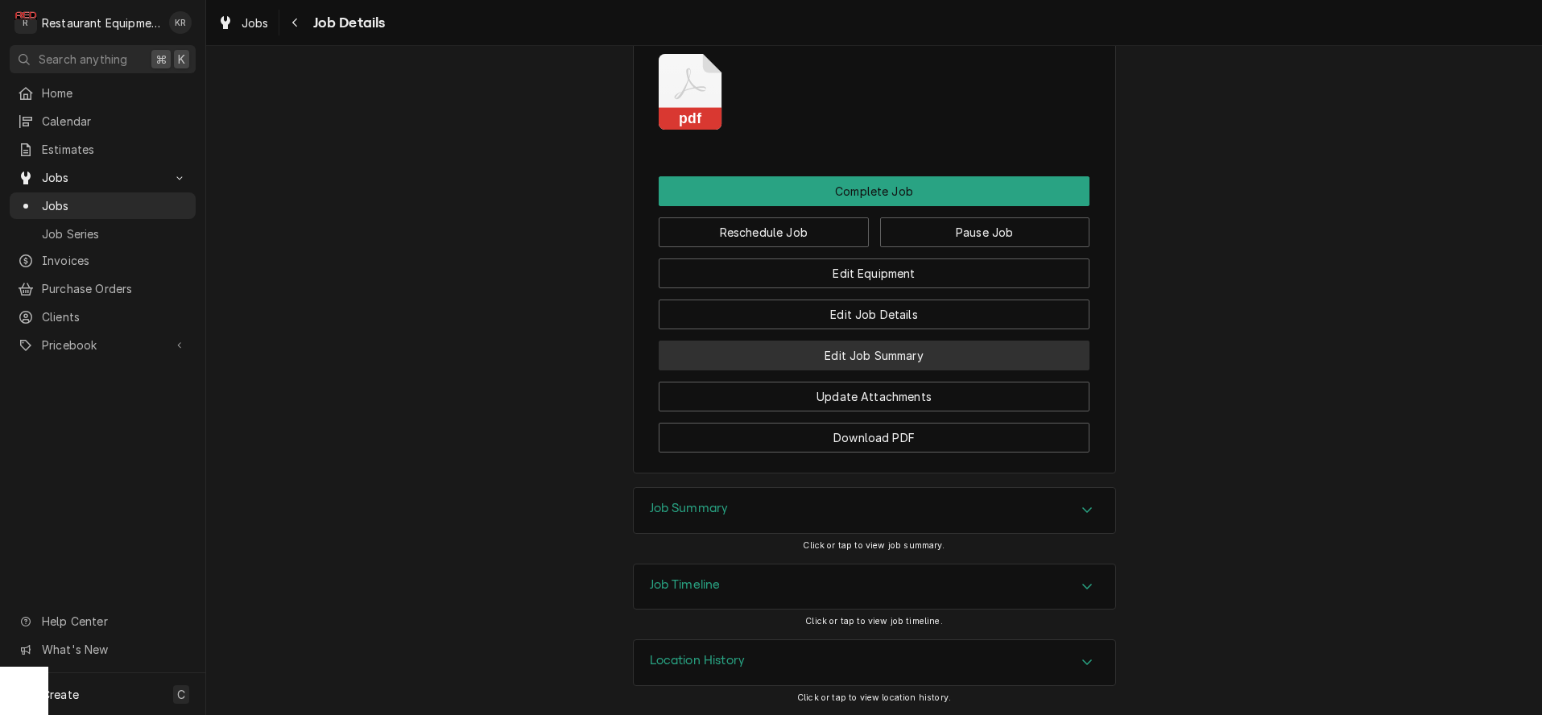
scroll to position [2370, 0]
click at [870, 349] on button "Edit Job Summary" at bounding box center [874, 356] width 431 height 30
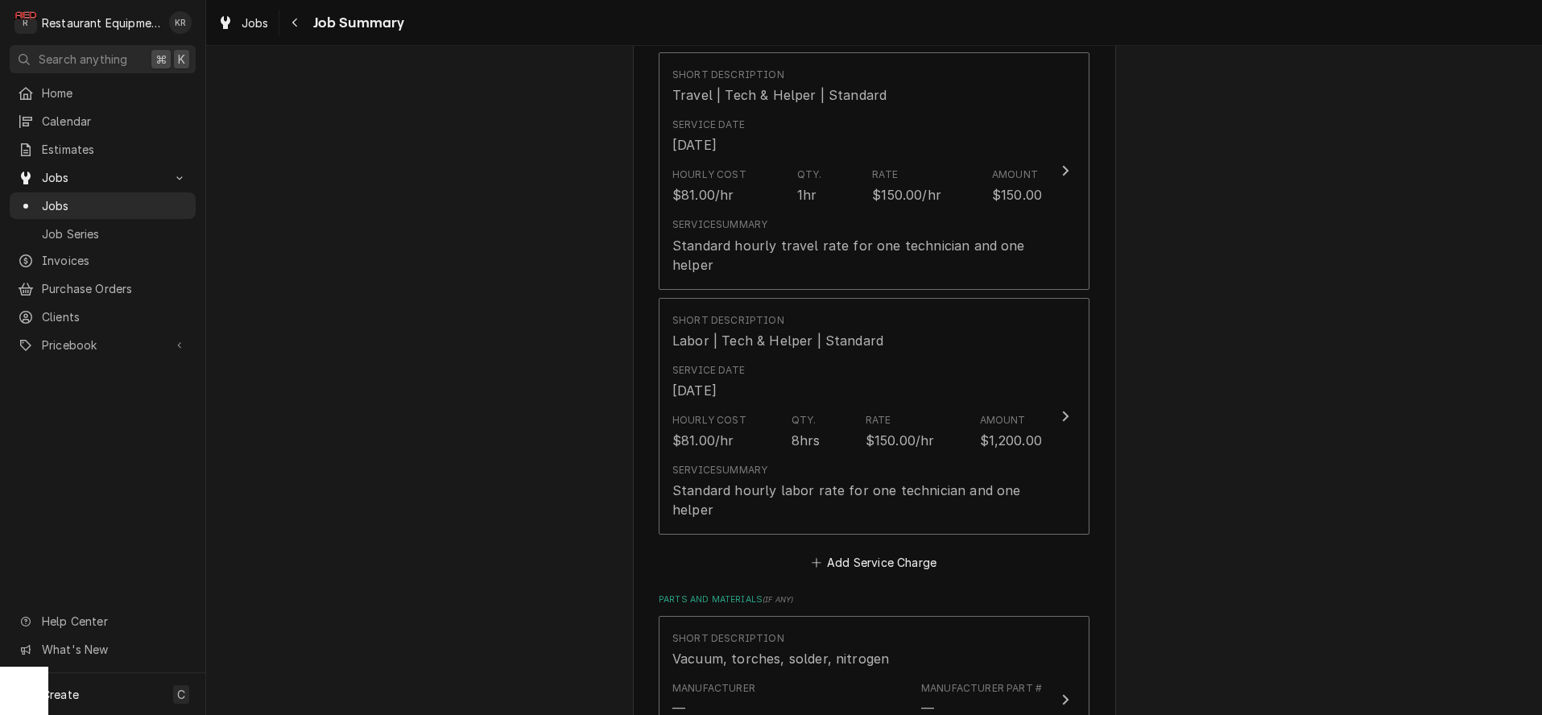
scroll to position [326, 0]
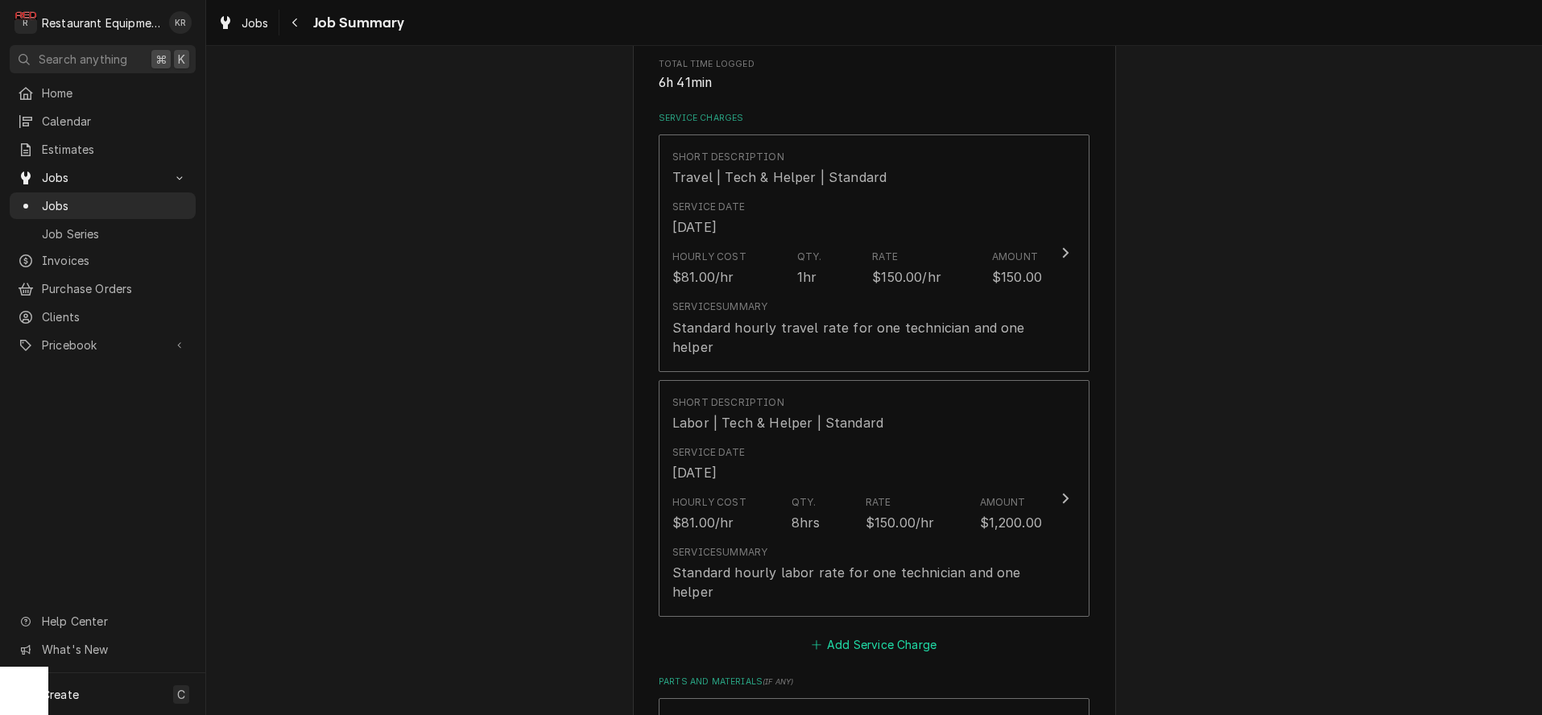
click at [894, 645] on button "Add Service Charge" at bounding box center [873, 645] width 130 height 23
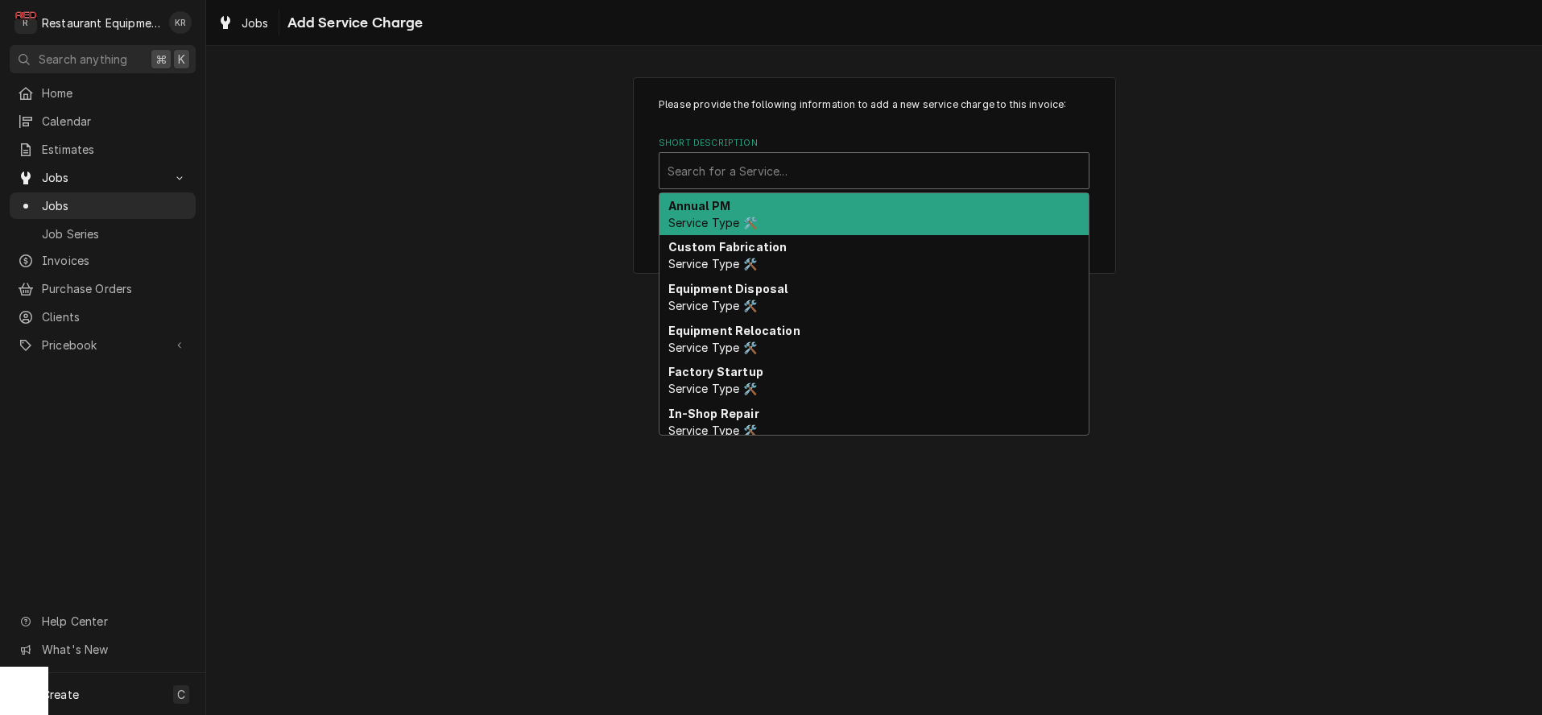
click at [758, 175] on div "Short Description" at bounding box center [874, 170] width 413 height 29
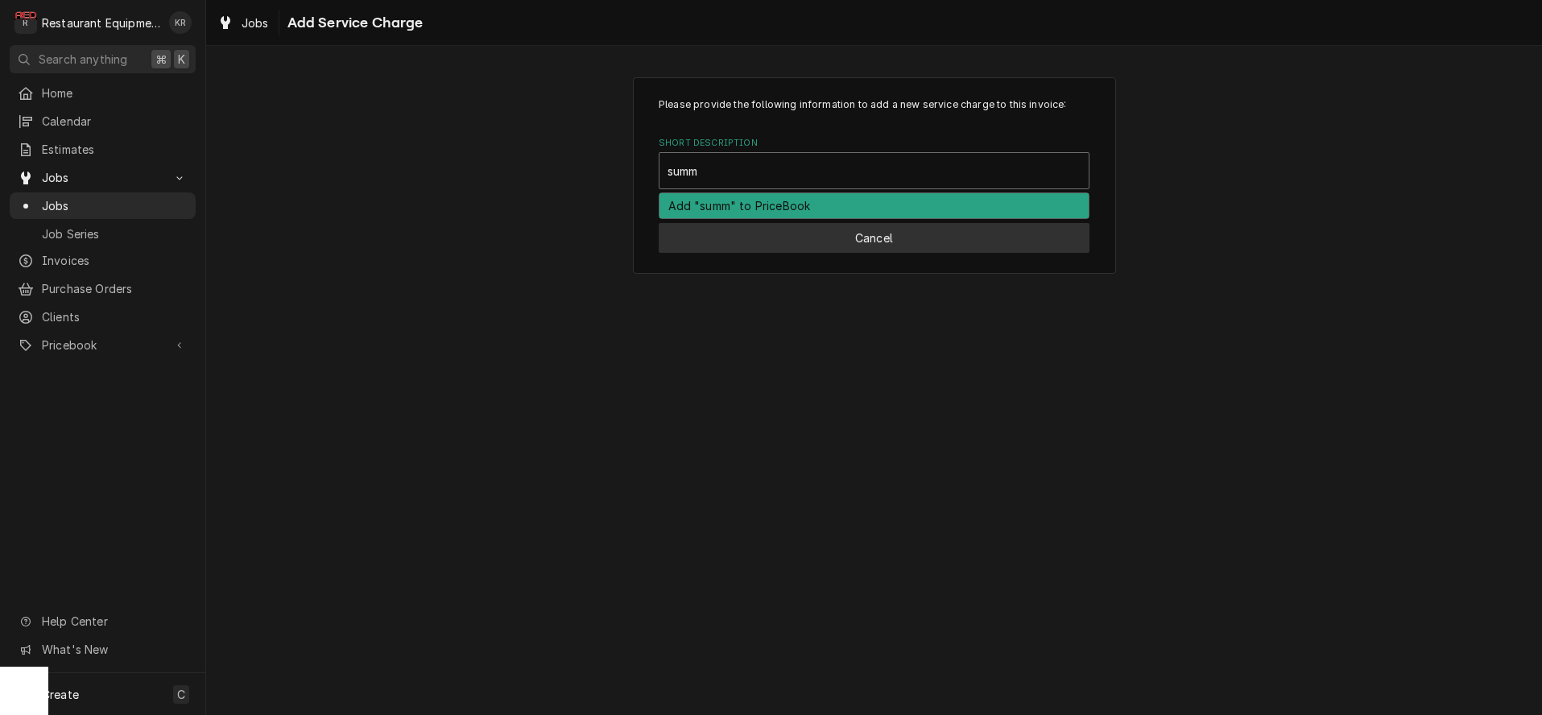
type input "summ"
click at [770, 241] on button "Cancel" at bounding box center [874, 238] width 431 height 30
type textarea "x"
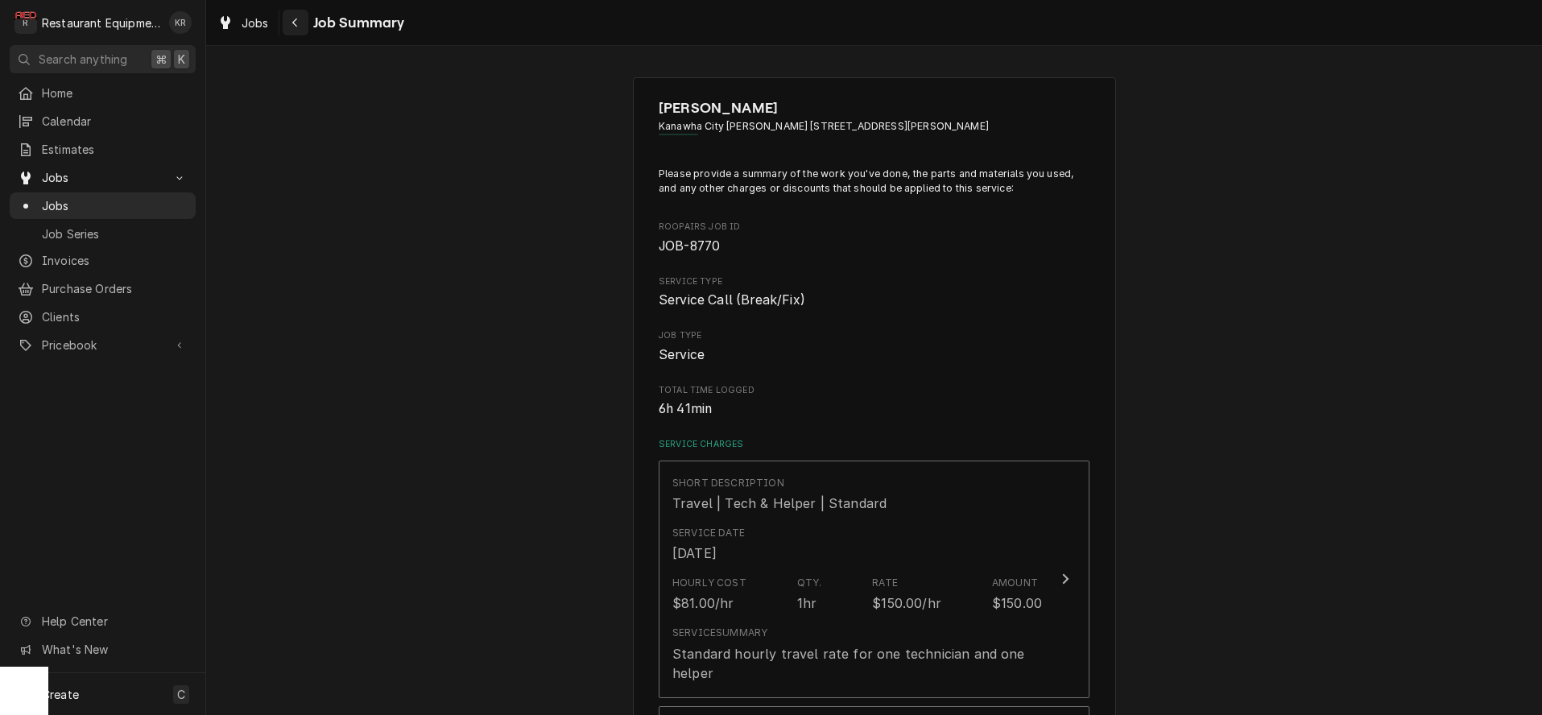
click at [297, 28] on div "Navigate back" at bounding box center [295, 22] width 16 height 16
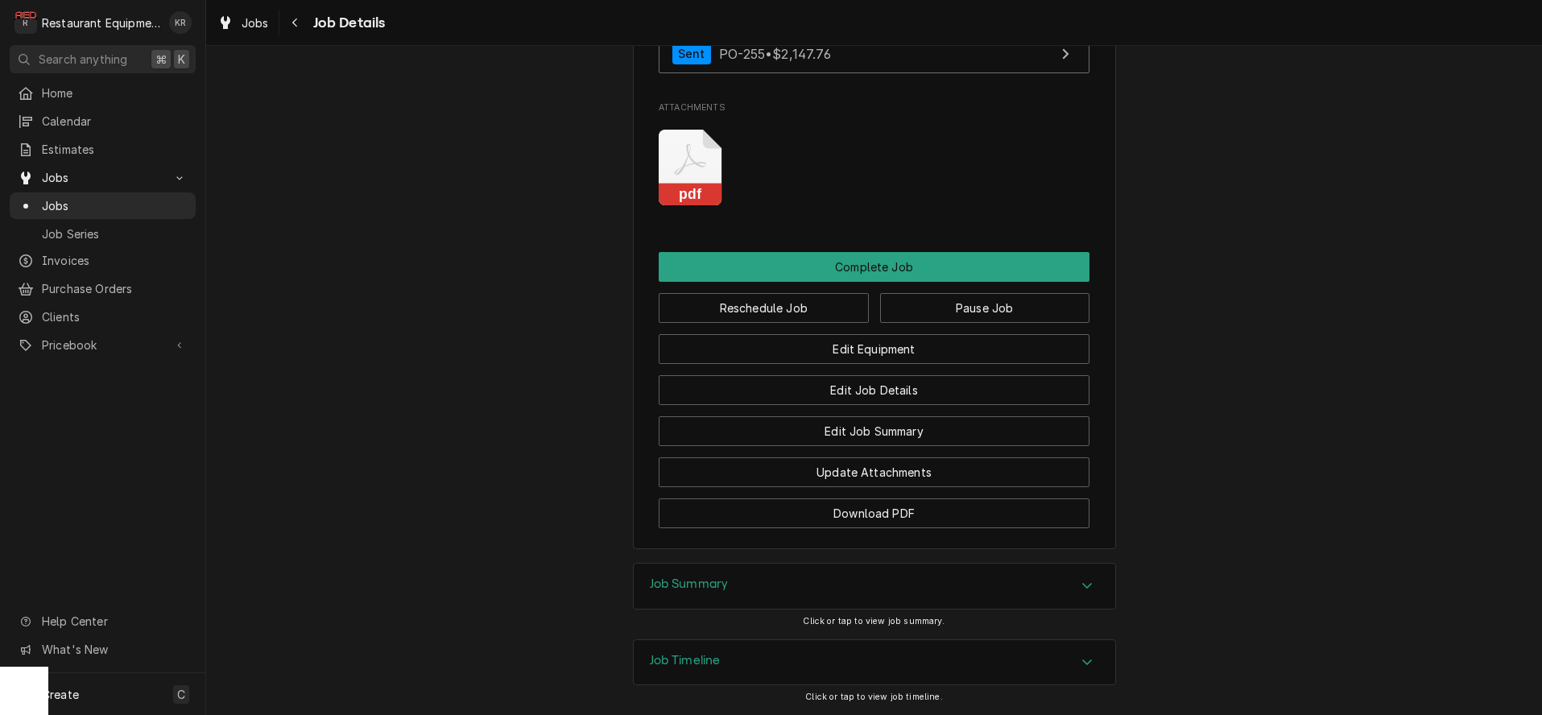
scroll to position [2370, 0]
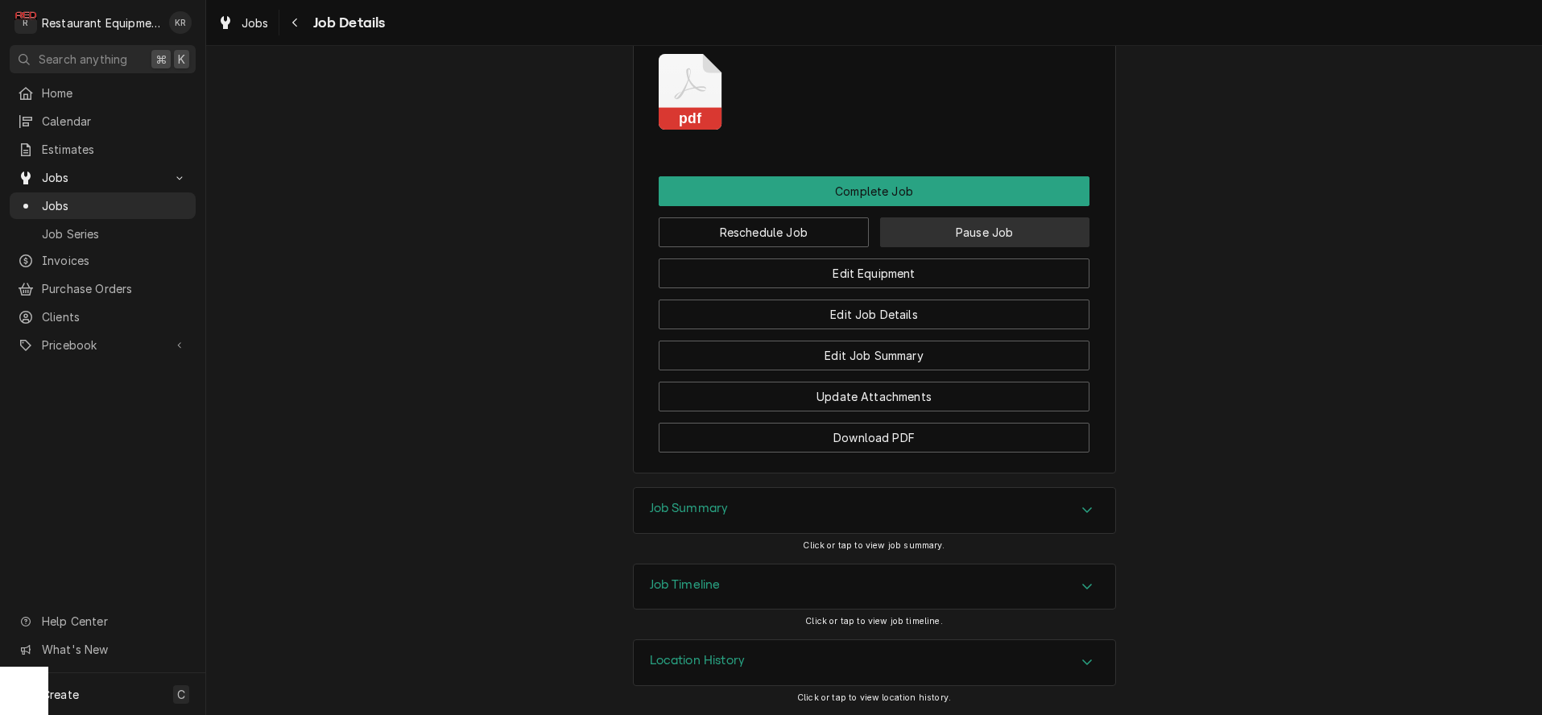
click at [996, 231] on button "Pause Job" at bounding box center [985, 232] width 210 height 30
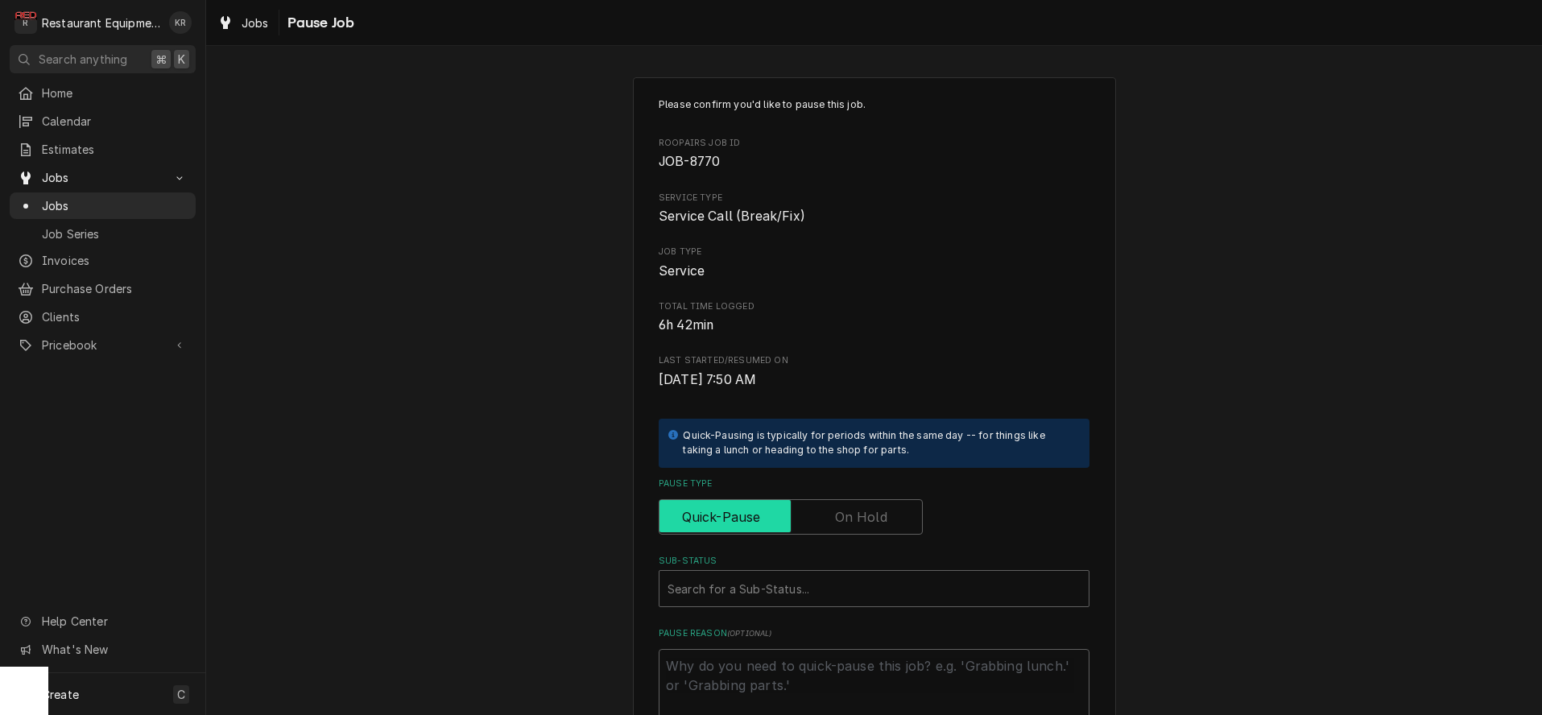
click at [832, 526] on input "Pause Type" at bounding box center [791, 516] width 250 height 35
checkbox input "true"
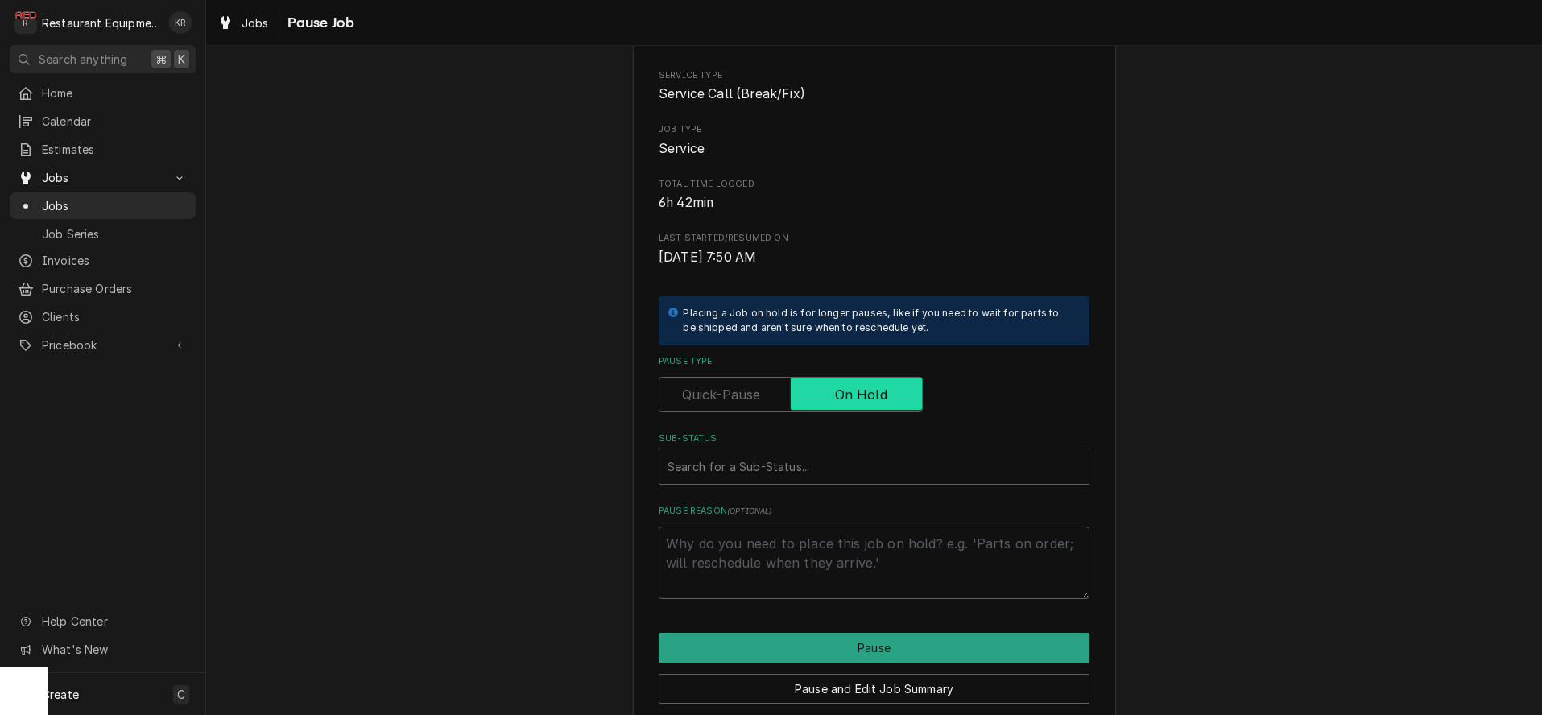
scroll to position [187, 0]
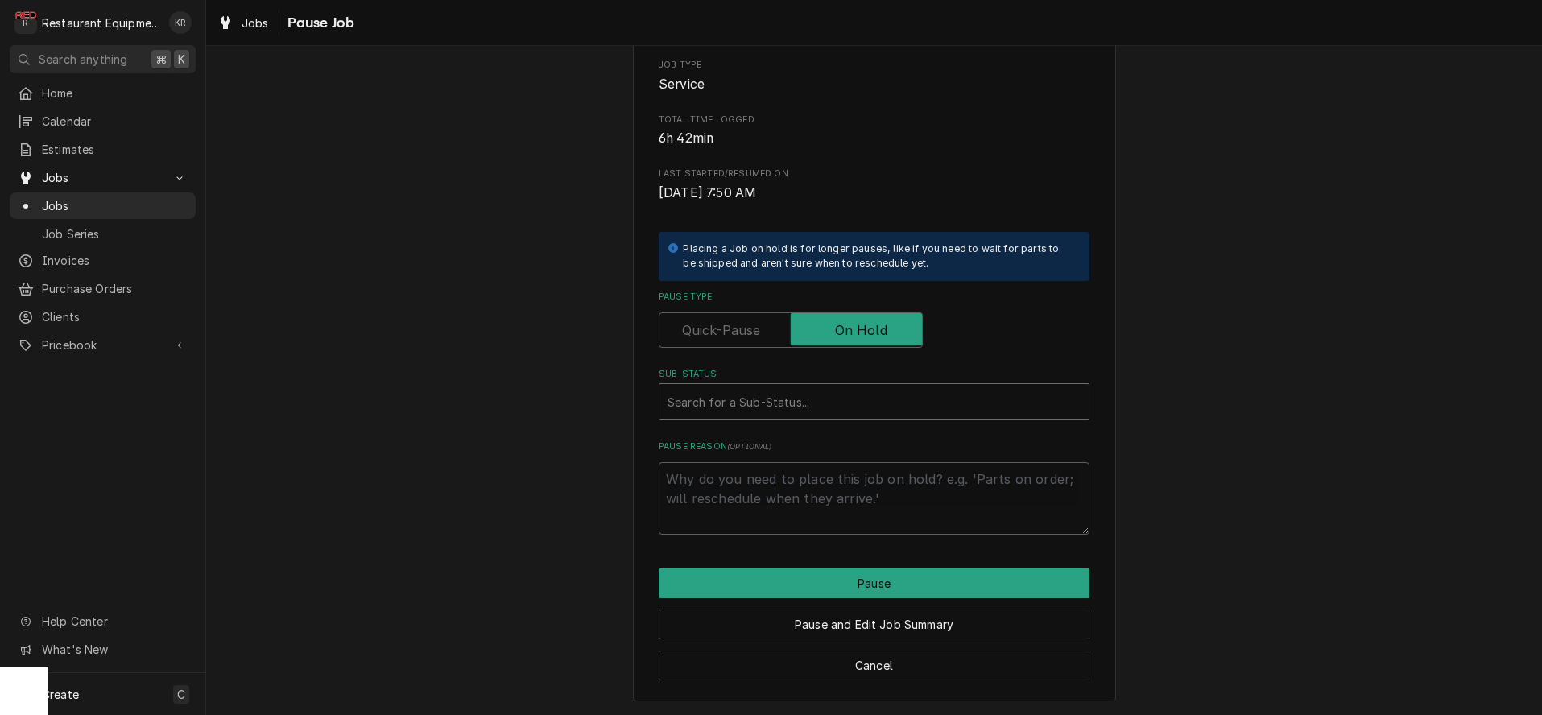
click at [773, 416] on div "Sub-Status" at bounding box center [874, 401] width 413 height 29
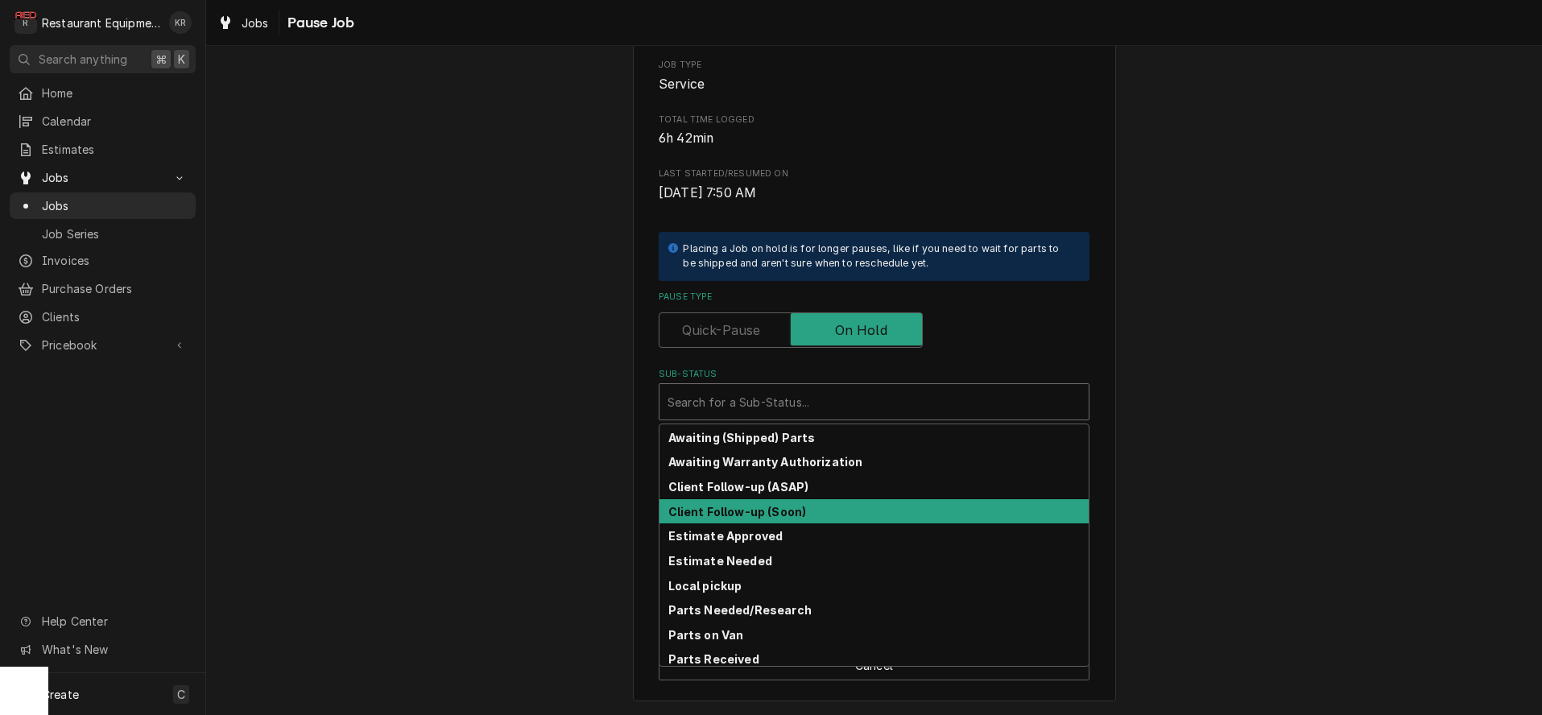
scroll to position [121, 0]
click at [771, 516] on strong "Client Follow-up (Soon)" at bounding box center [737, 513] width 138 height 14
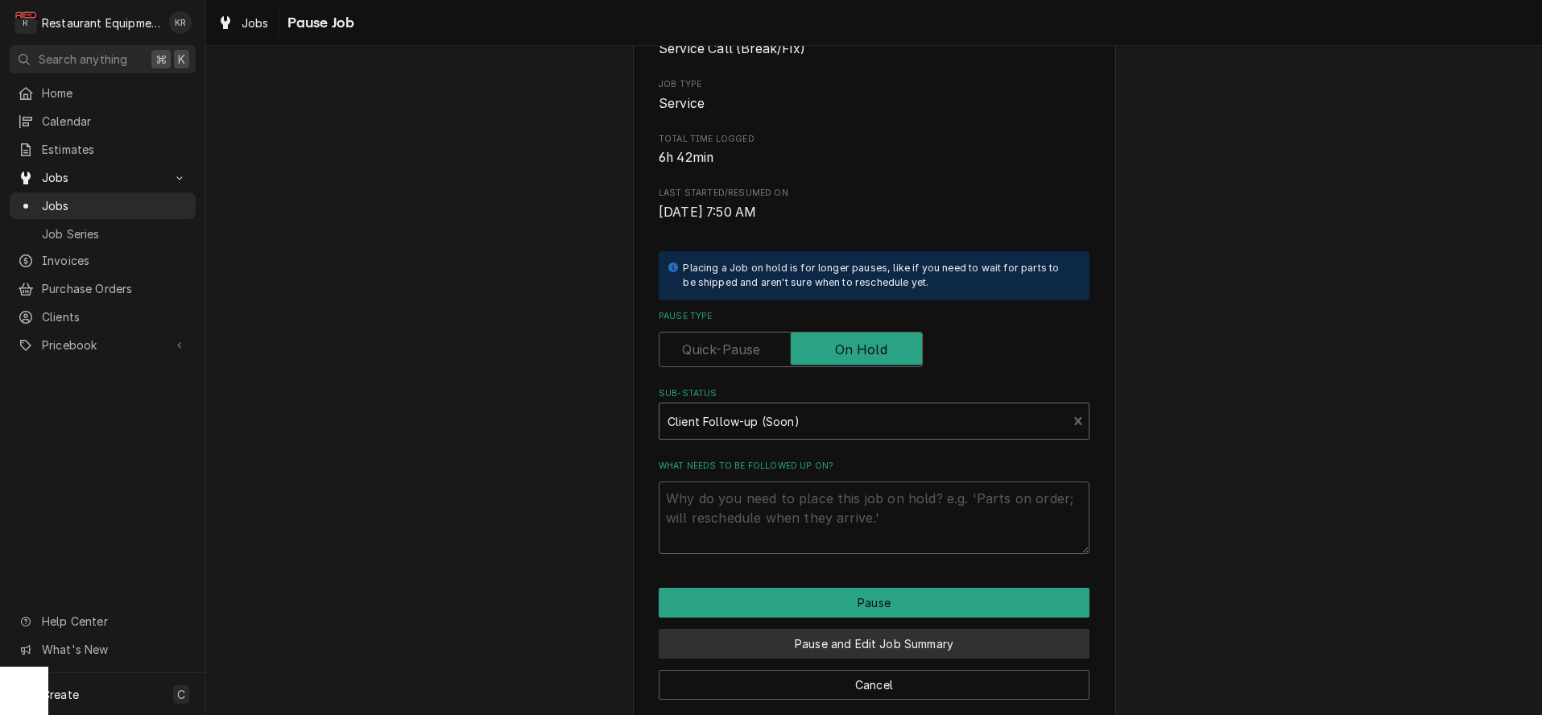
scroll to position [168, 0]
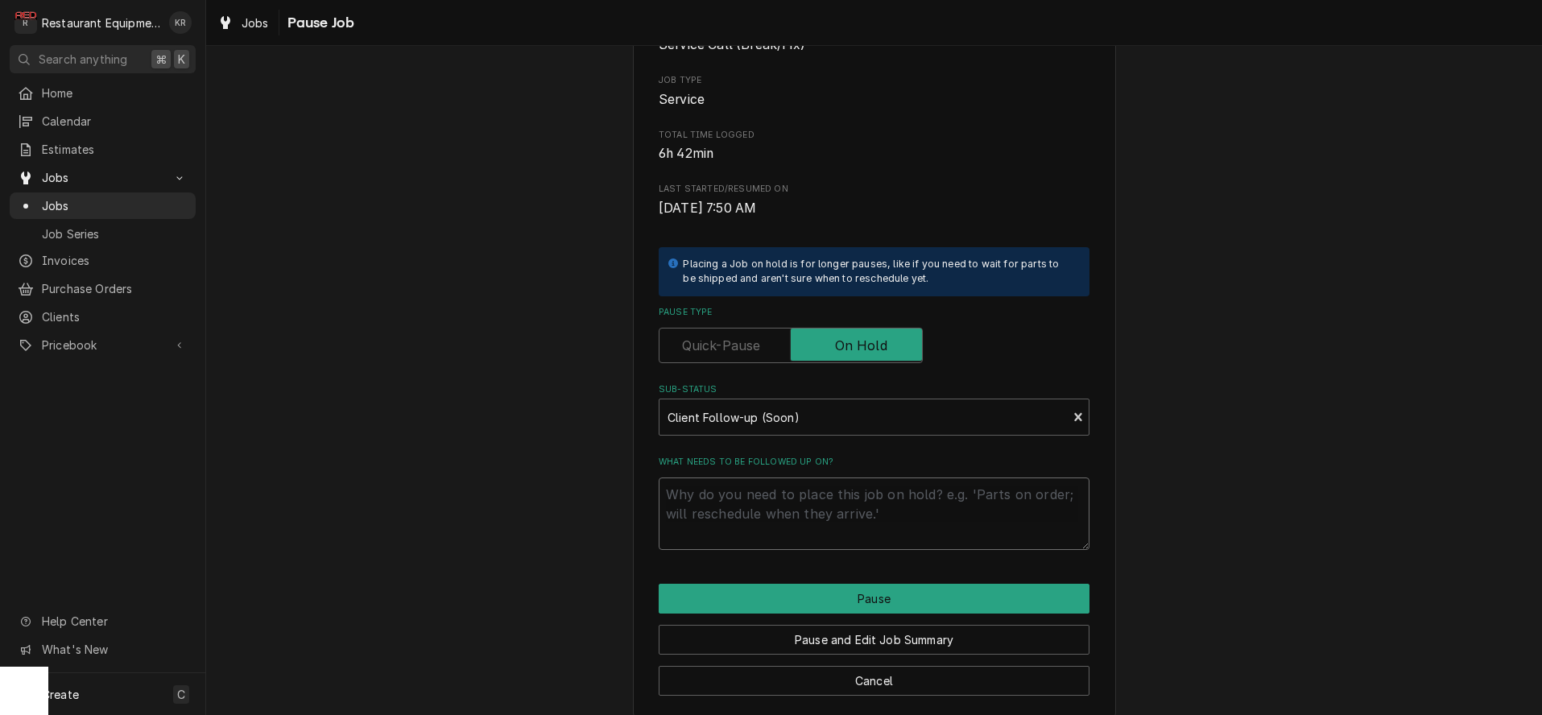
click at [769, 515] on textarea "What needs to be followed up on?" at bounding box center [874, 513] width 431 height 72
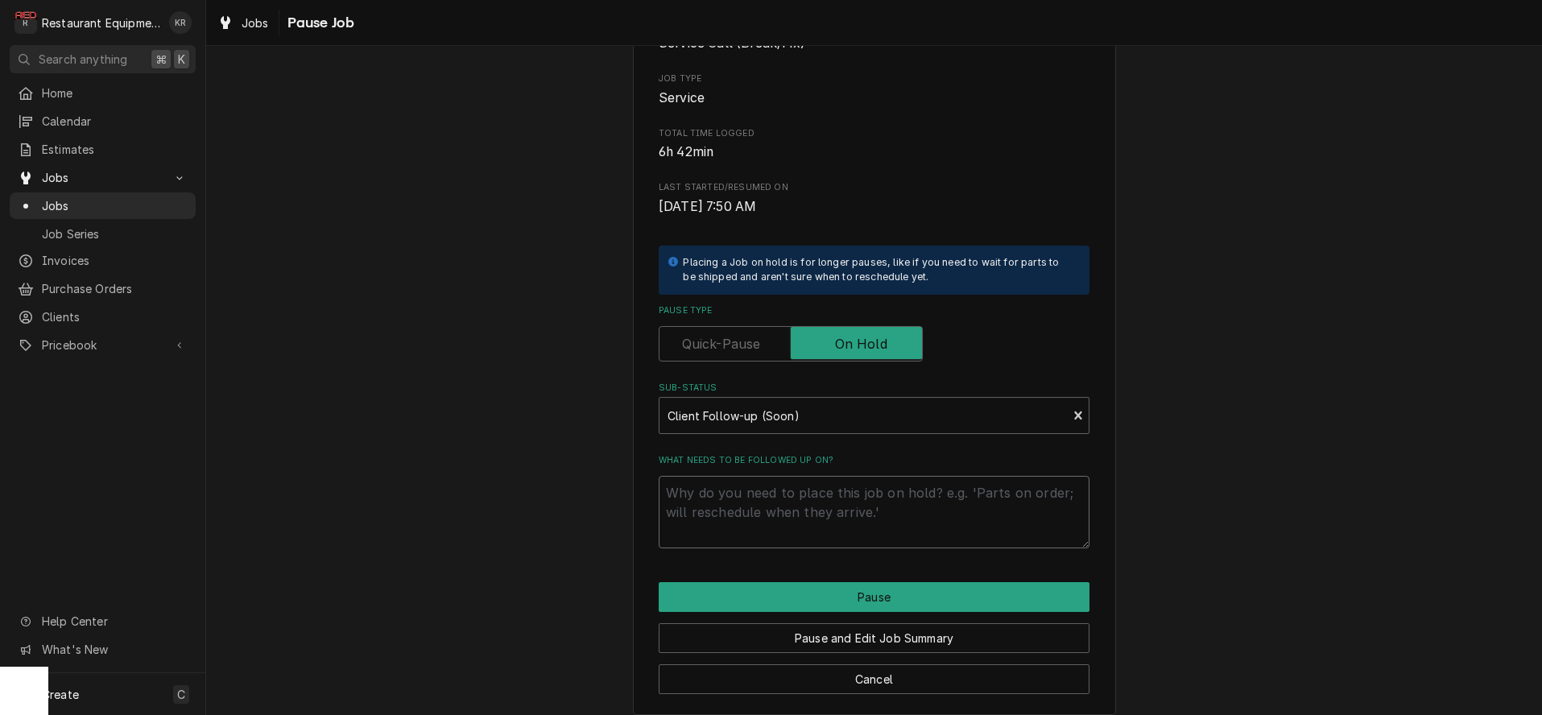
type textarea "x"
type textarea "p"
type textarea "x"
type textarea "pr"
type textarea "x"
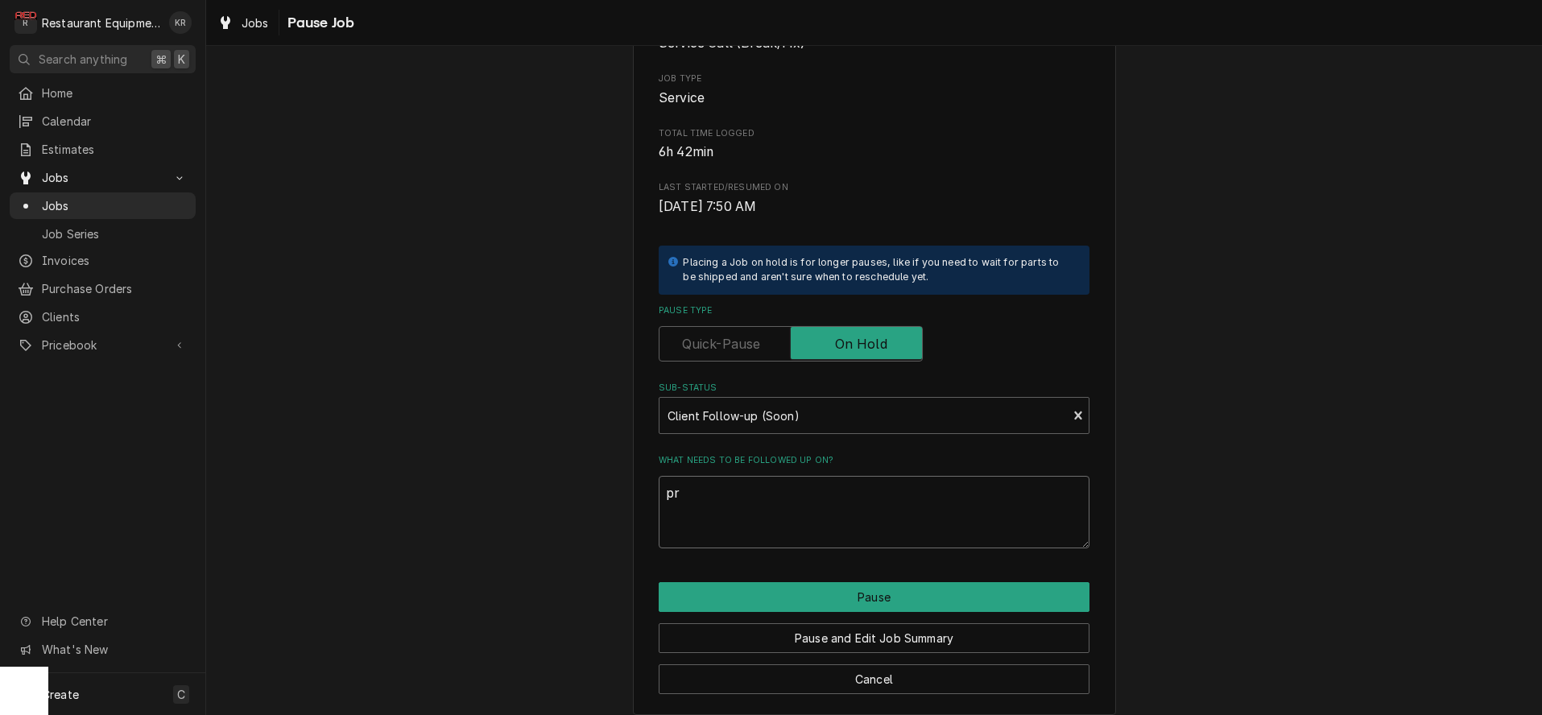
type textarea "pro"
type textarea "x"
type textarea "prop"
type textarea "x"
type textarea "prope"
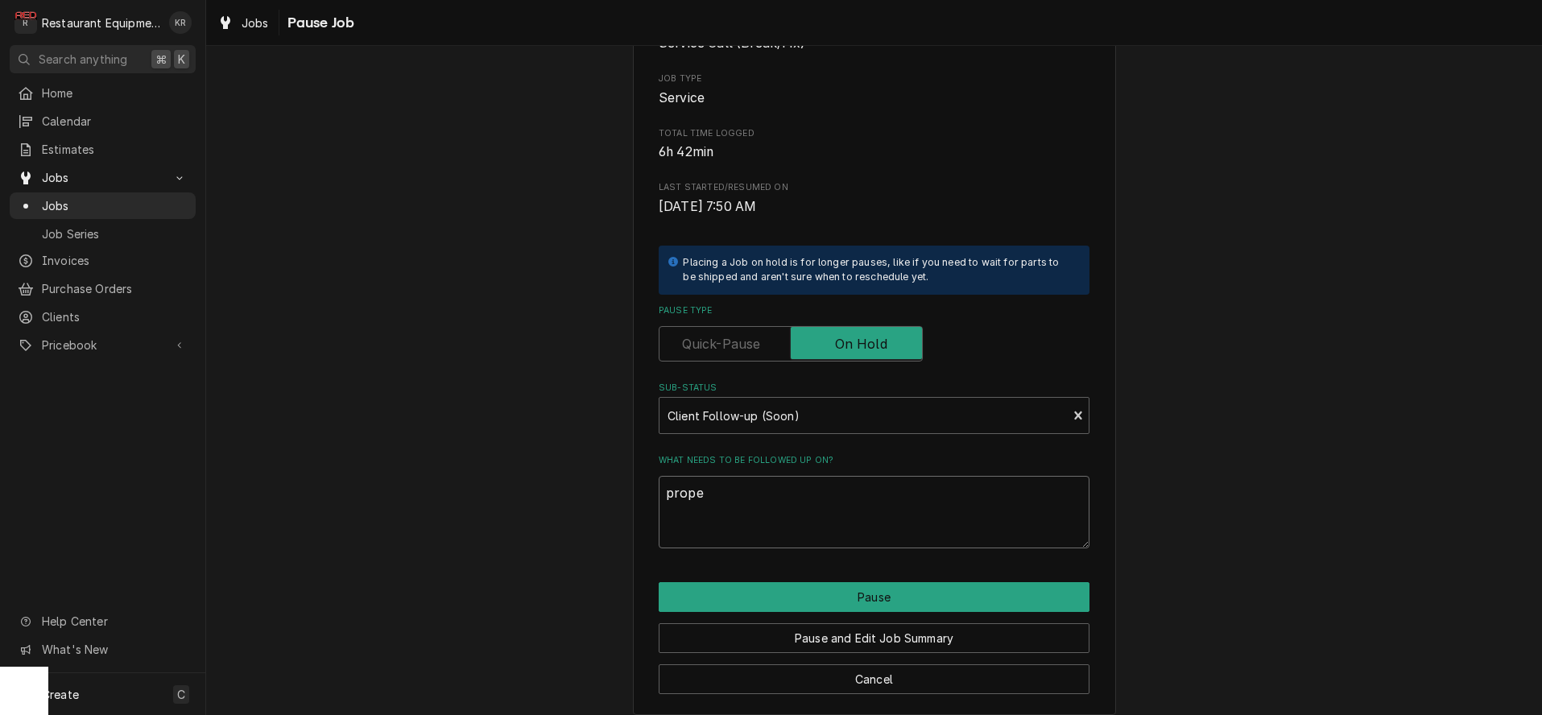
type textarea "x"
type textarea "proper"
type textarea "x"
type textarea "proper"
type textarea "x"
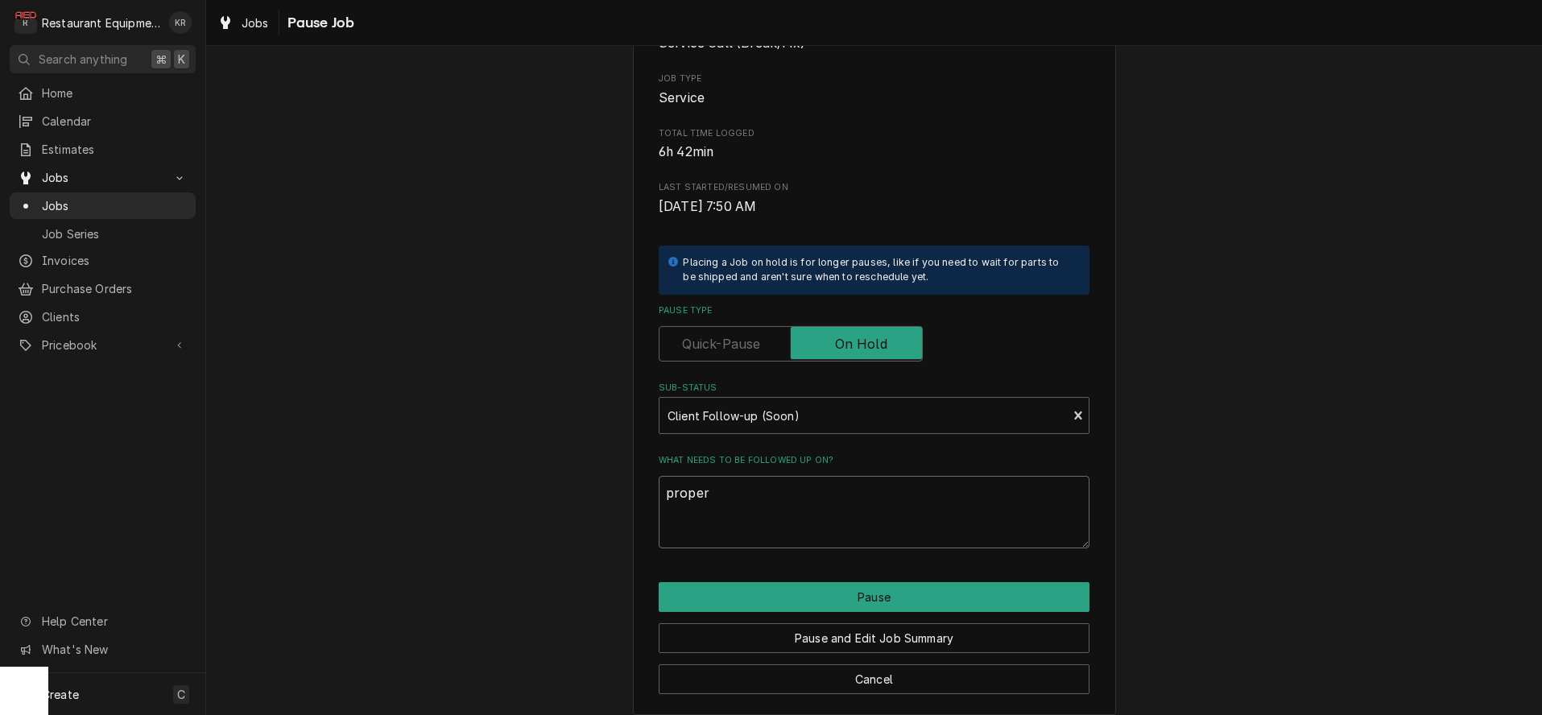
type textarea "proper f"
type textarea "x"
type textarea "proper fu"
type textarea "x"
type textarea "proper fun"
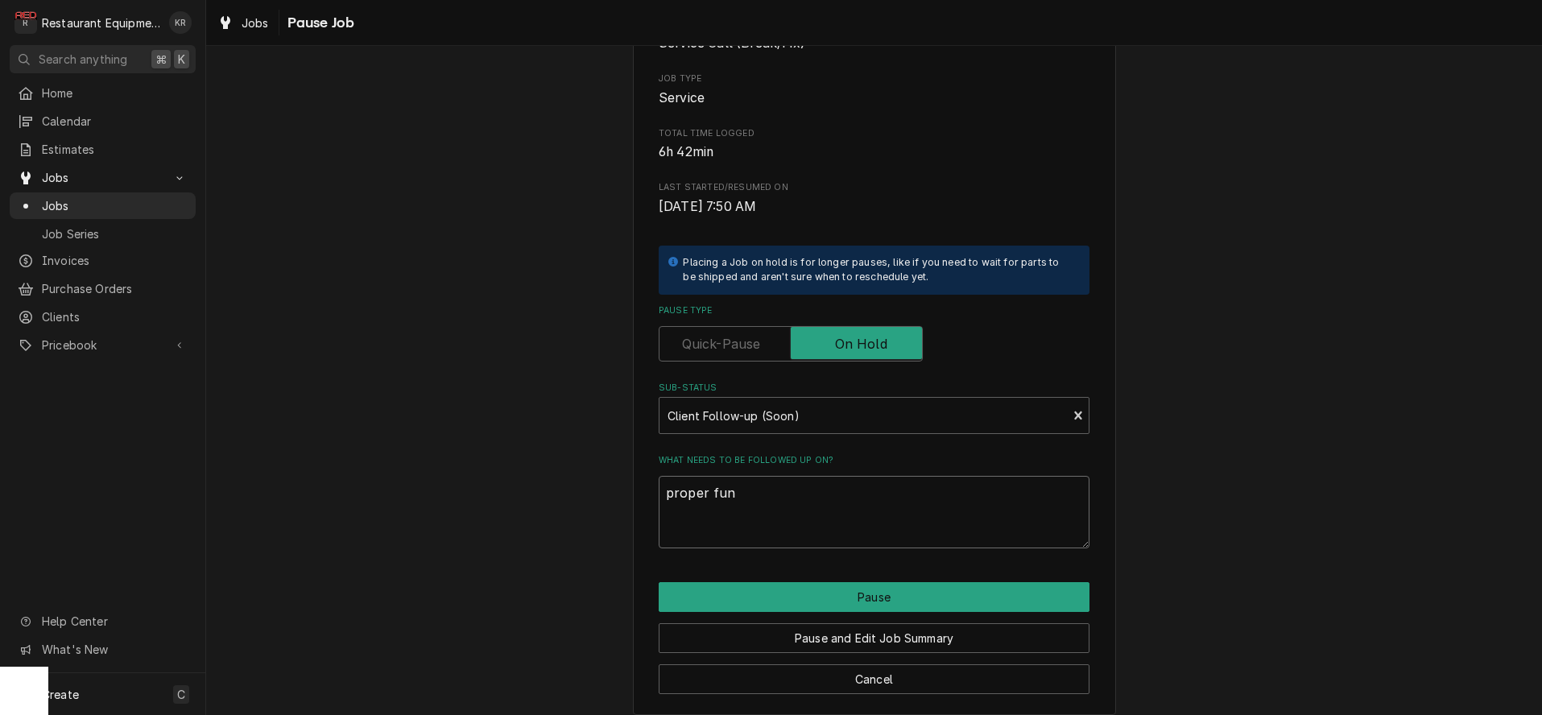
type textarea "x"
type textarea "proper func"
type textarea "x"
type textarea "proper funct"
type textarea "x"
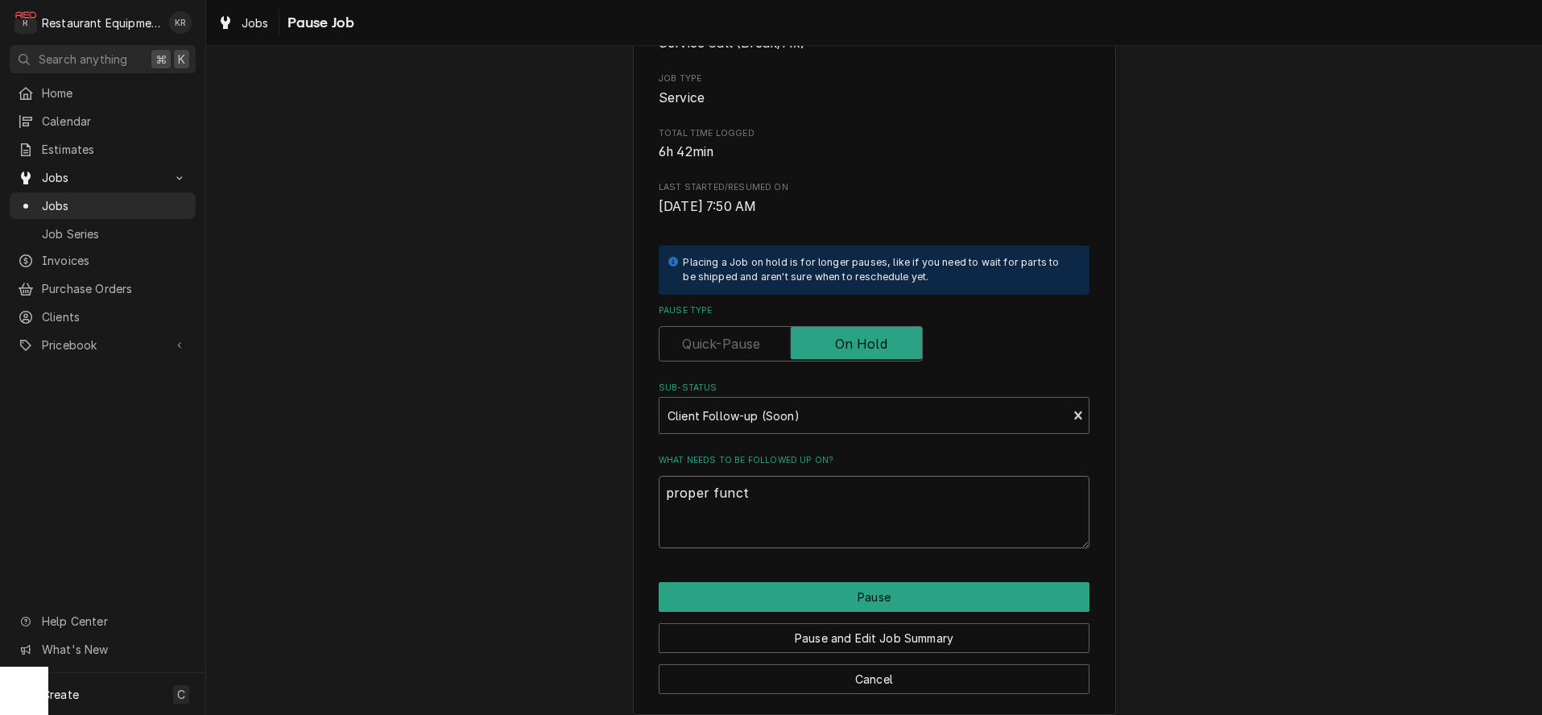
type textarea "proper functi"
type textarea "x"
type textarea "proper functio"
type textarea "x"
type textarea "proper function"
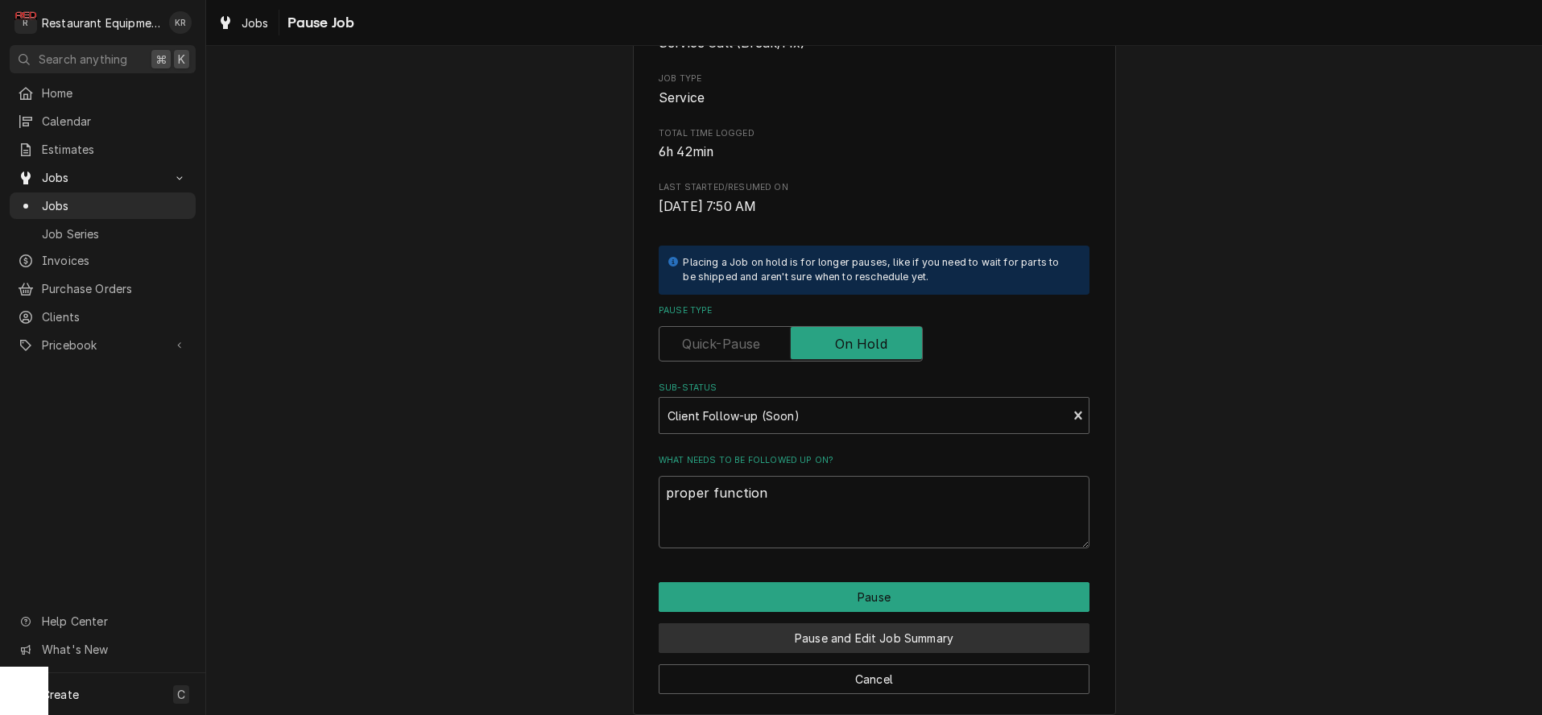
click at [858, 643] on button "Pause and Edit Job Summary" at bounding box center [874, 638] width 431 height 30
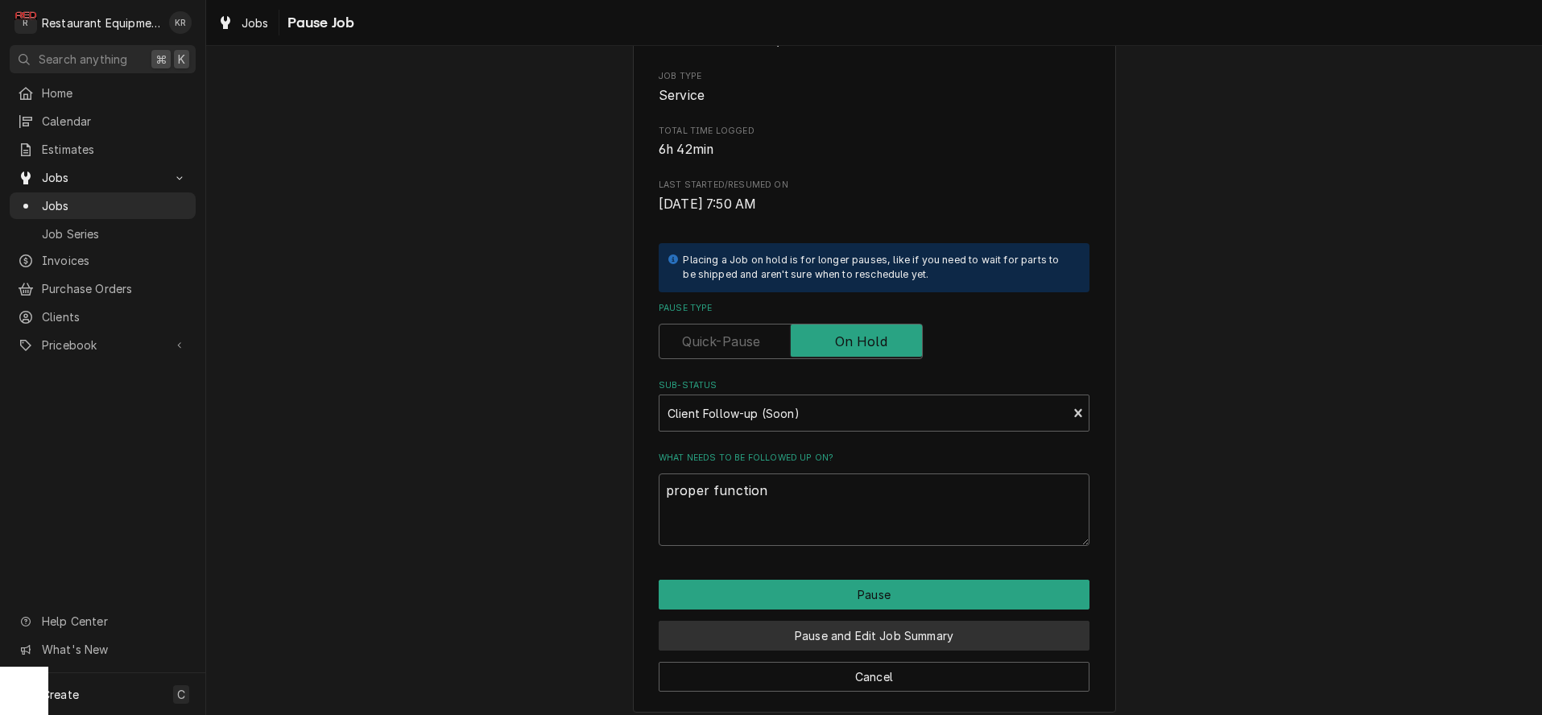
type textarea "x"
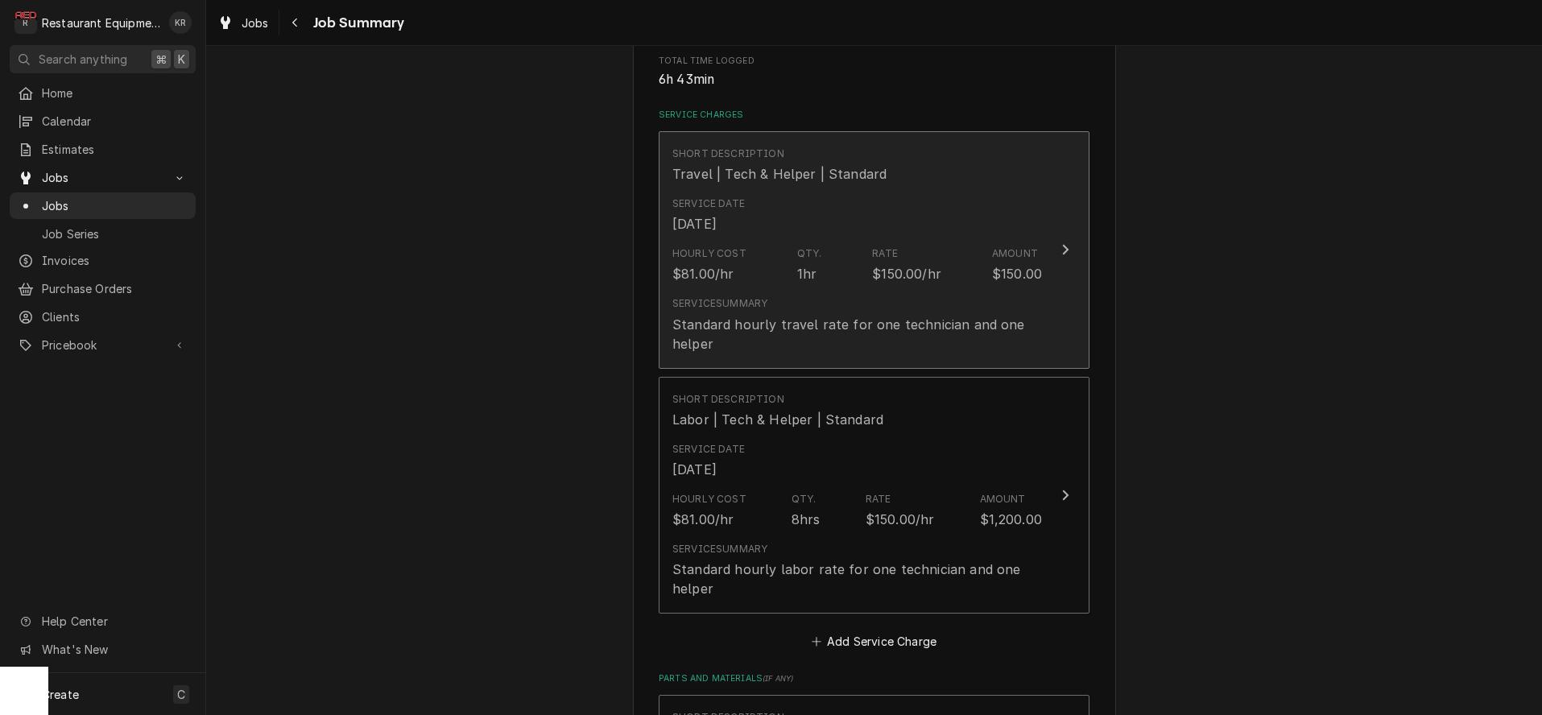
scroll to position [330, 0]
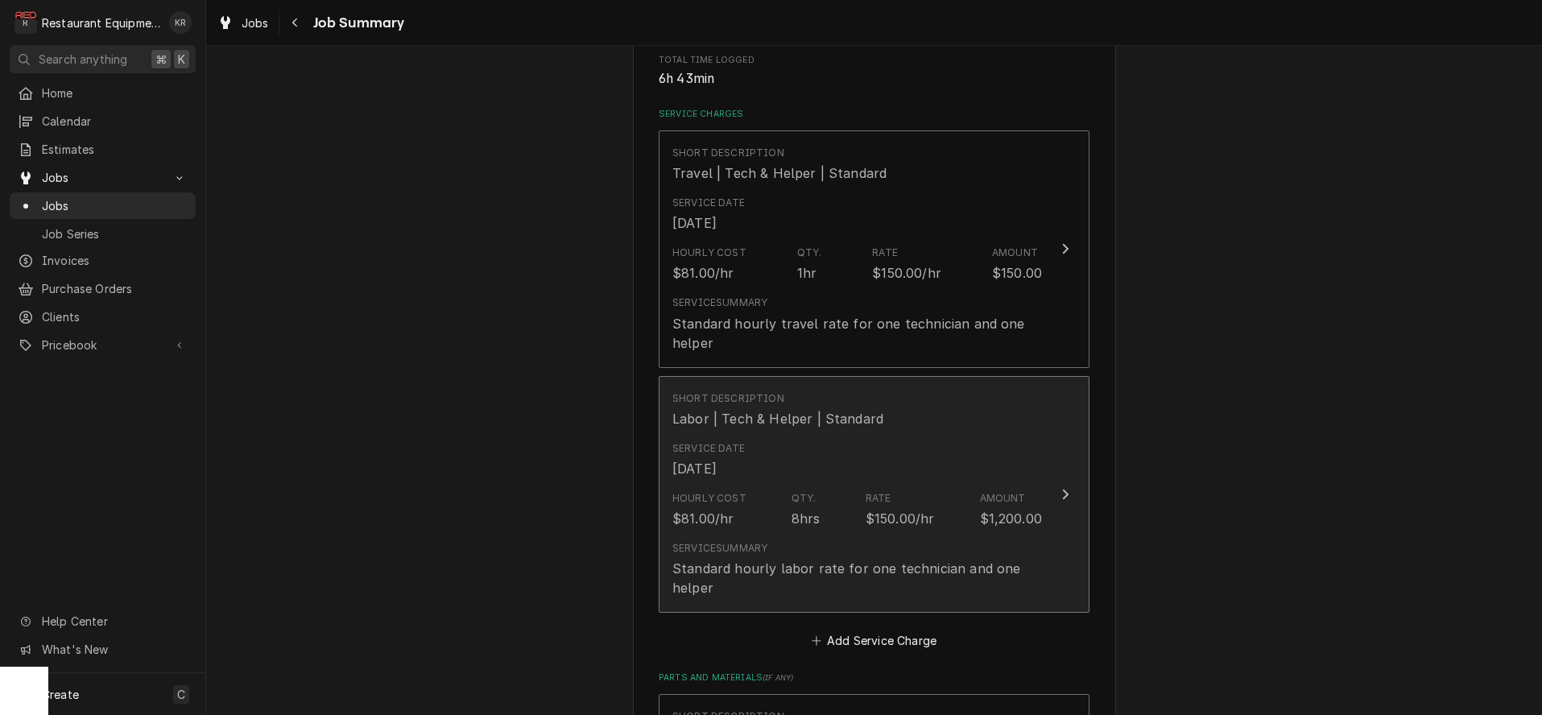
click at [844, 452] on div "Service Date [DATE]" at bounding box center [857, 460] width 370 height 50
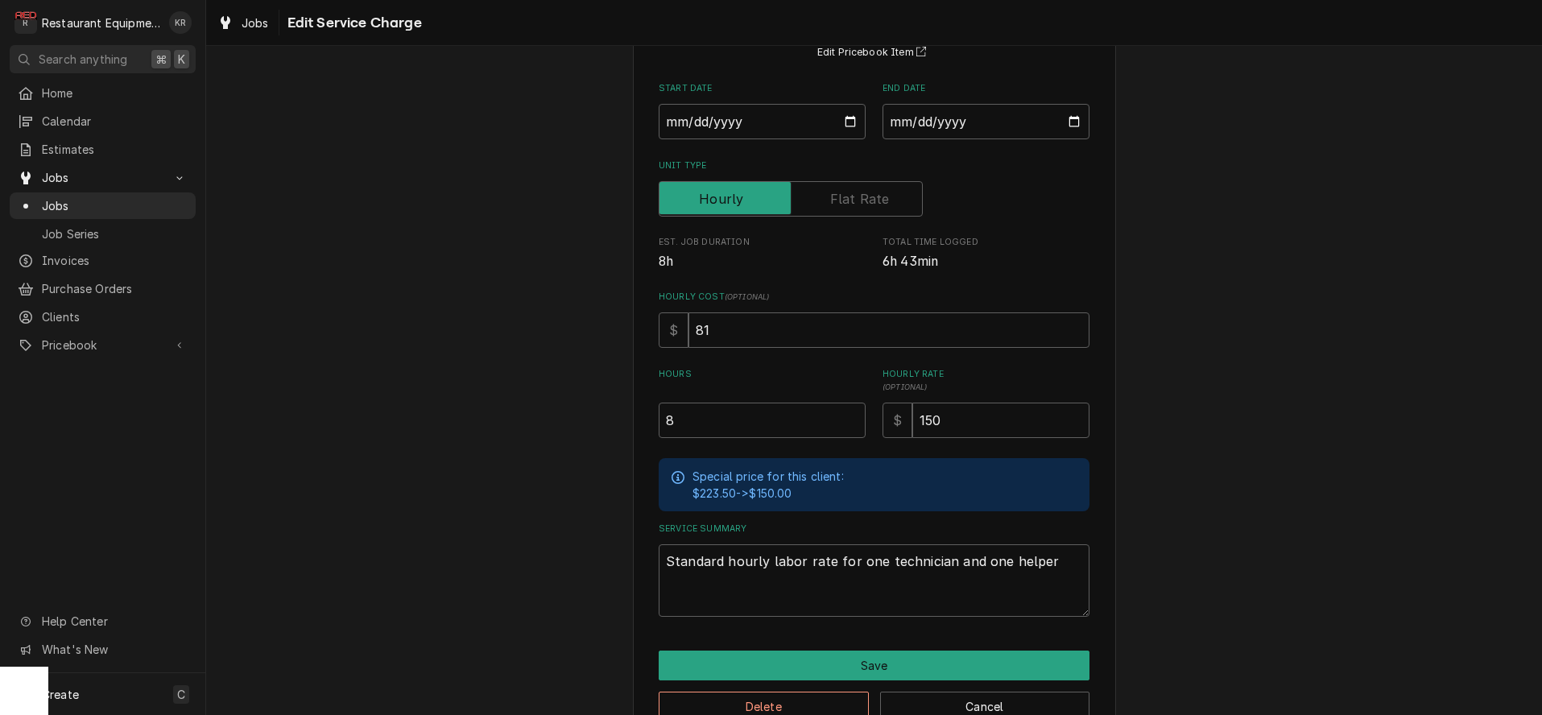
scroll to position [194, 0]
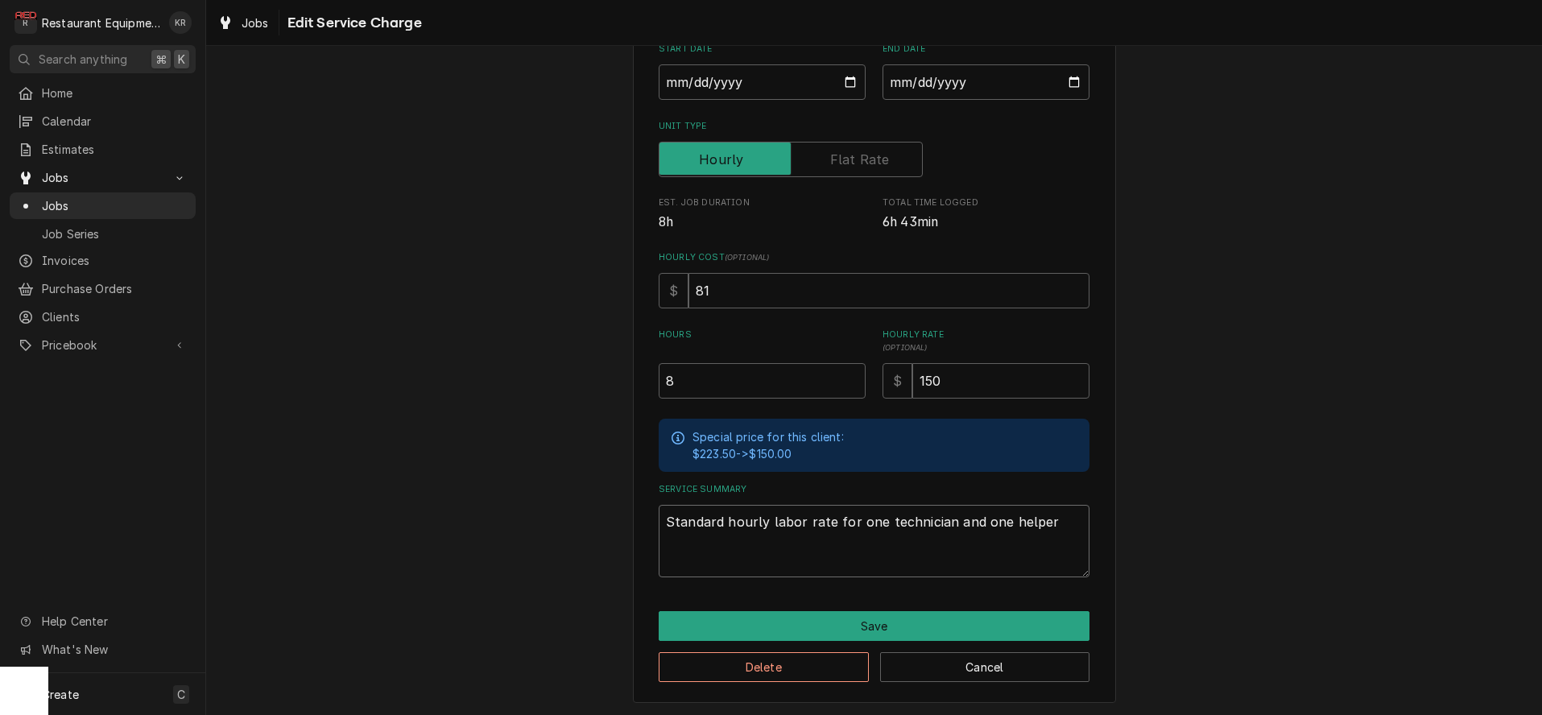
drag, startPoint x: 1050, startPoint y: 522, endPoint x: 687, endPoint y: 537, distance: 363.5
click at [659, 525] on textarea "Standard hourly labor rate for one technician and one helper" at bounding box center [874, 541] width 431 height 72
paste textarea "9/9/25 Time in 8:00 Time out 12:30 205 208 Wasserstrom (cooler) Model: N/A Seri…"
type textarea "x"
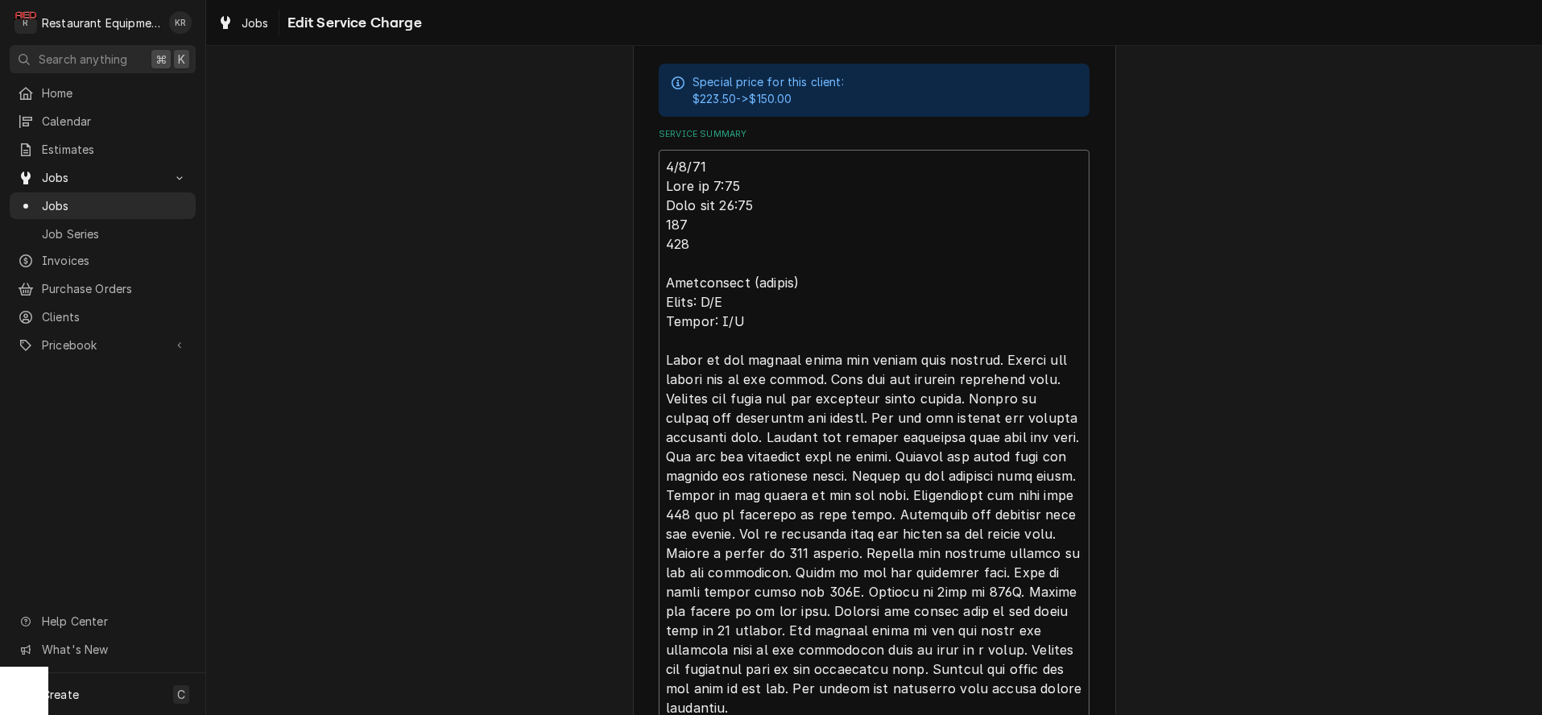
scroll to position [697, 0]
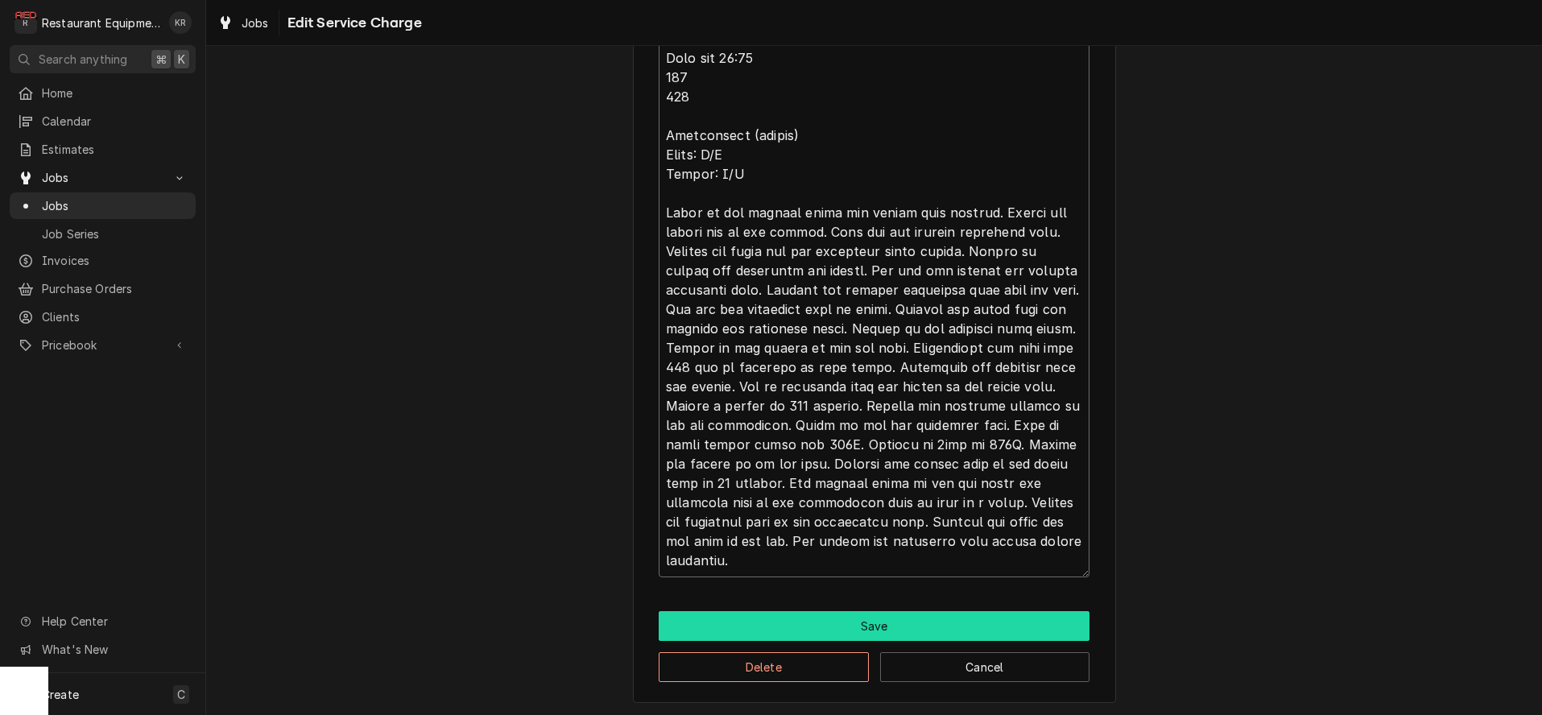
type textarea "9/9/25 Time in 8:00 Time out 12:30 205 208 Wasserstrom (cooler) Model: N/A Seri…"
click at [899, 635] on button "Save" at bounding box center [874, 626] width 431 height 30
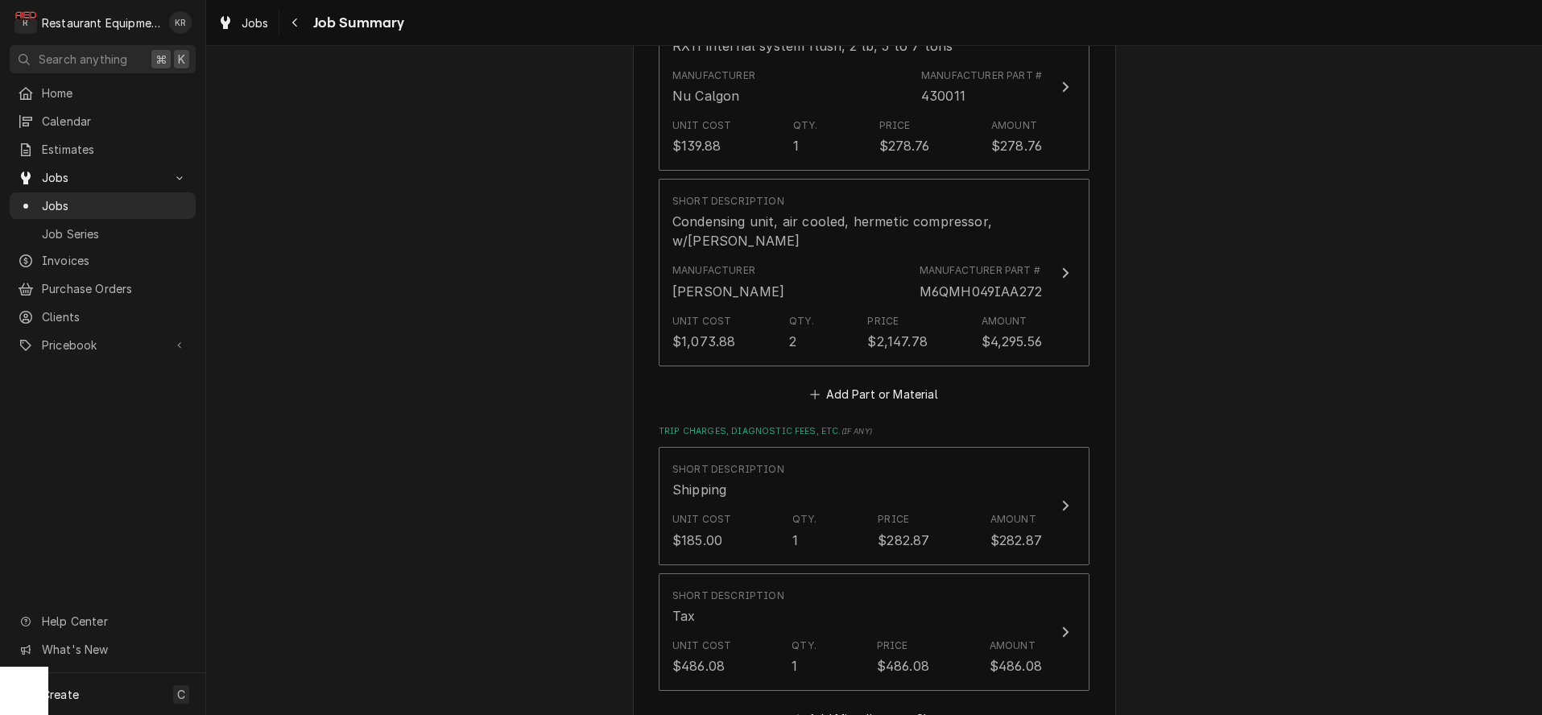
scroll to position [2754, 0]
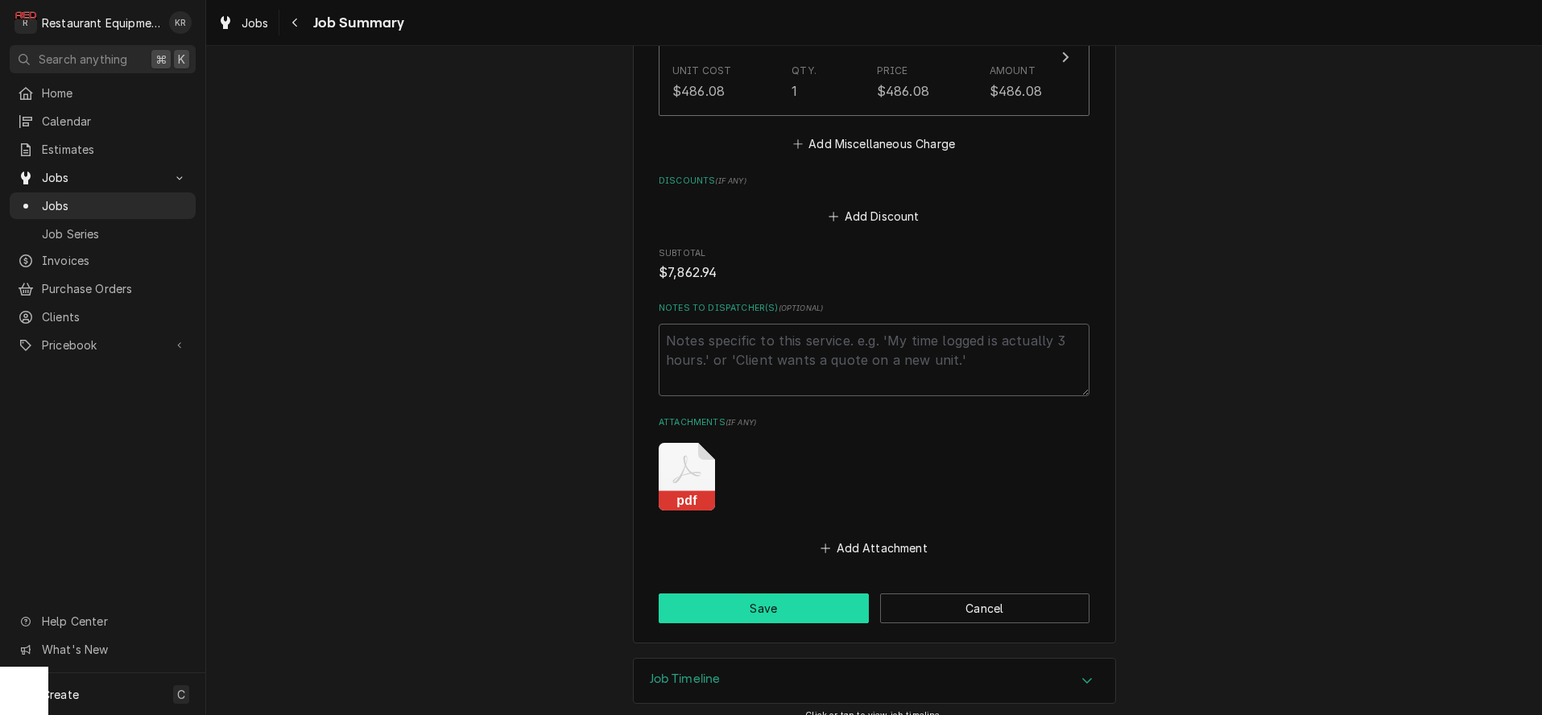
click at [794, 599] on button "Save" at bounding box center [764, 608] width 210 height 30
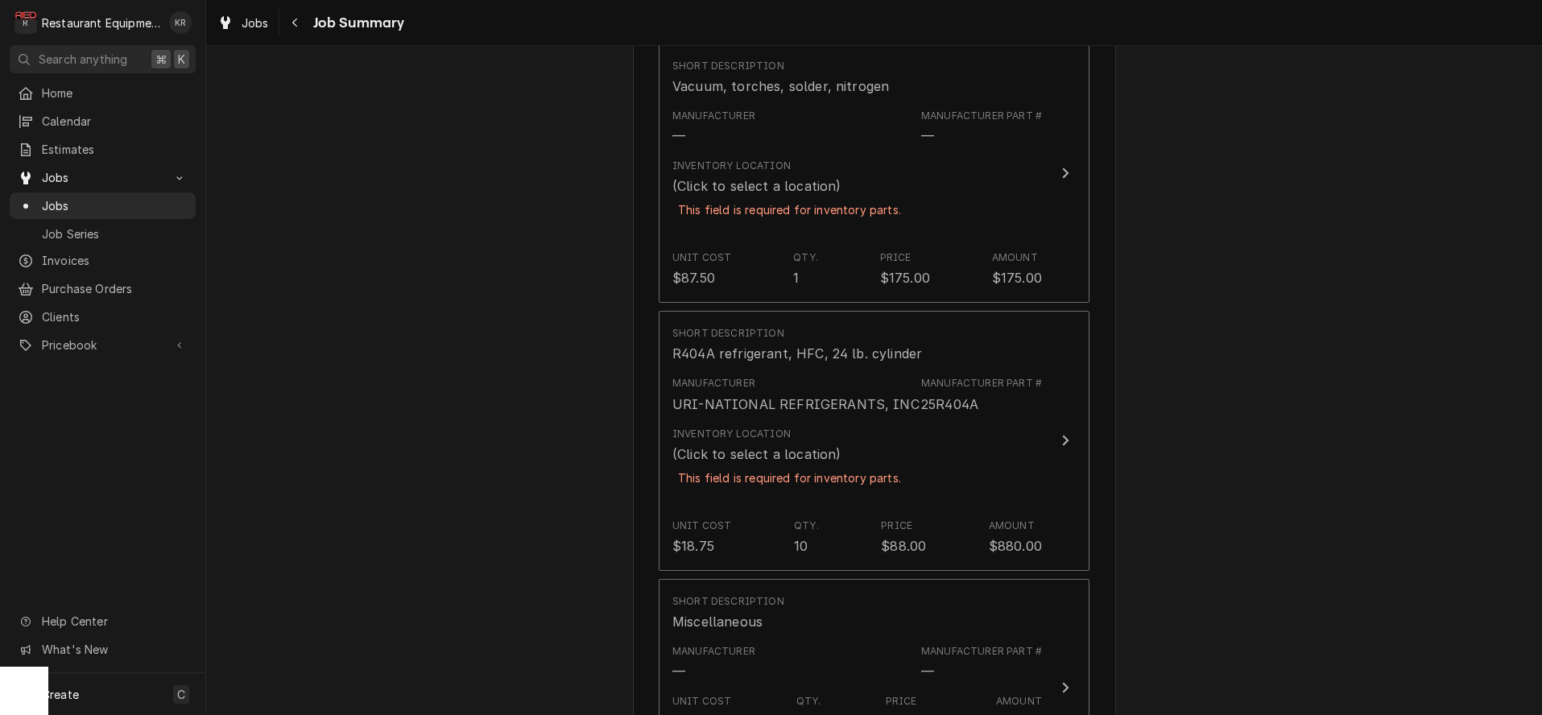
scroll to position [1631, 0]
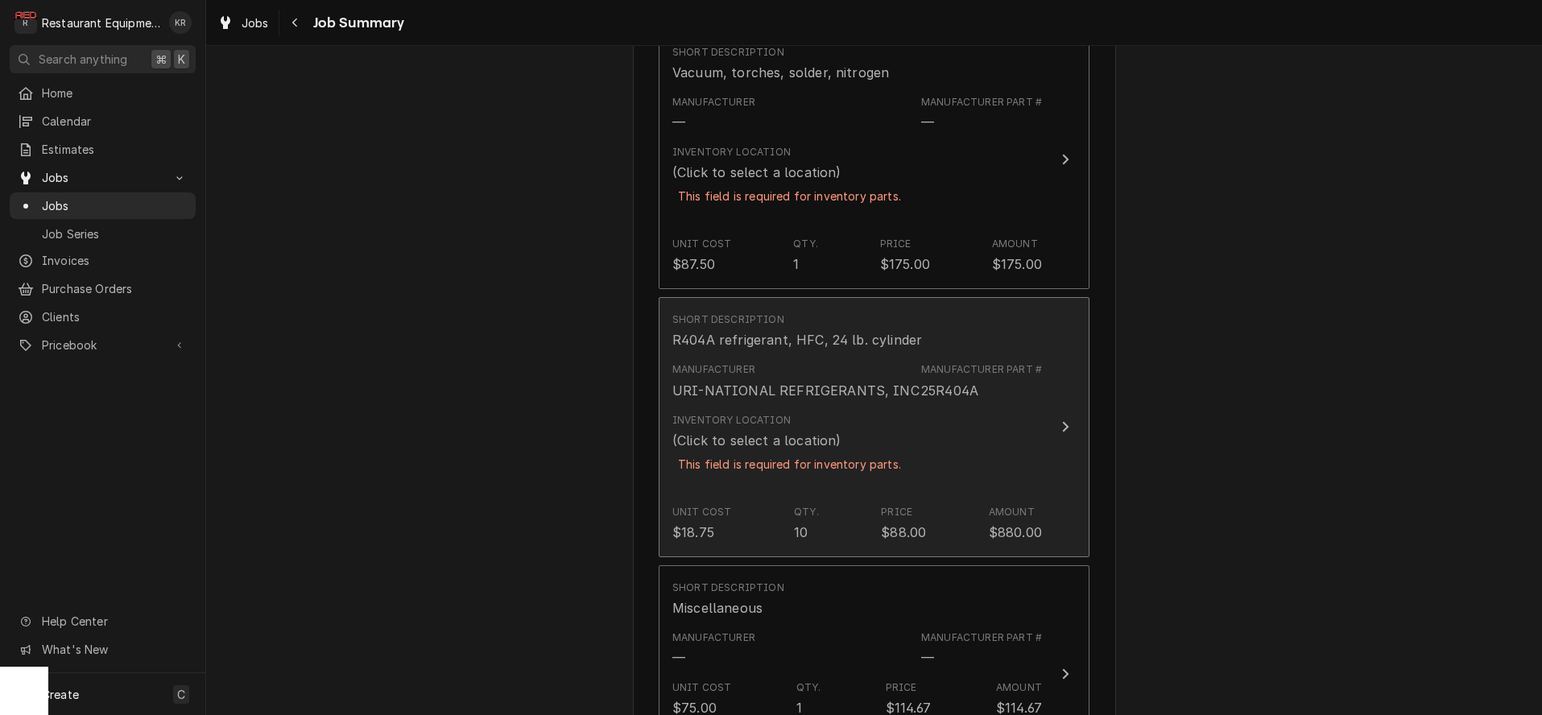
click at [812, 455] on div "This field is required for inventory parts." at bounding box center [789, 464] width 234 height 28
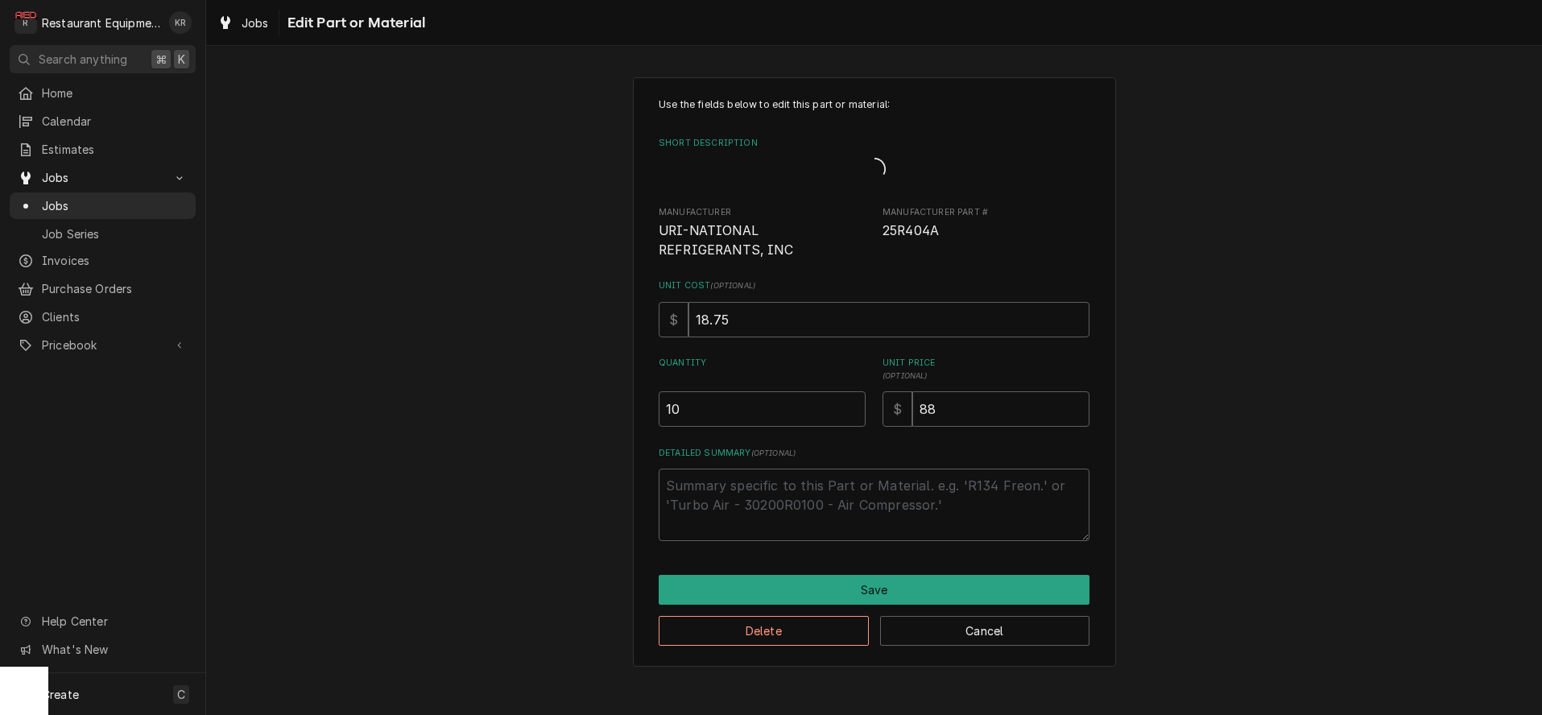
type textarea "x"
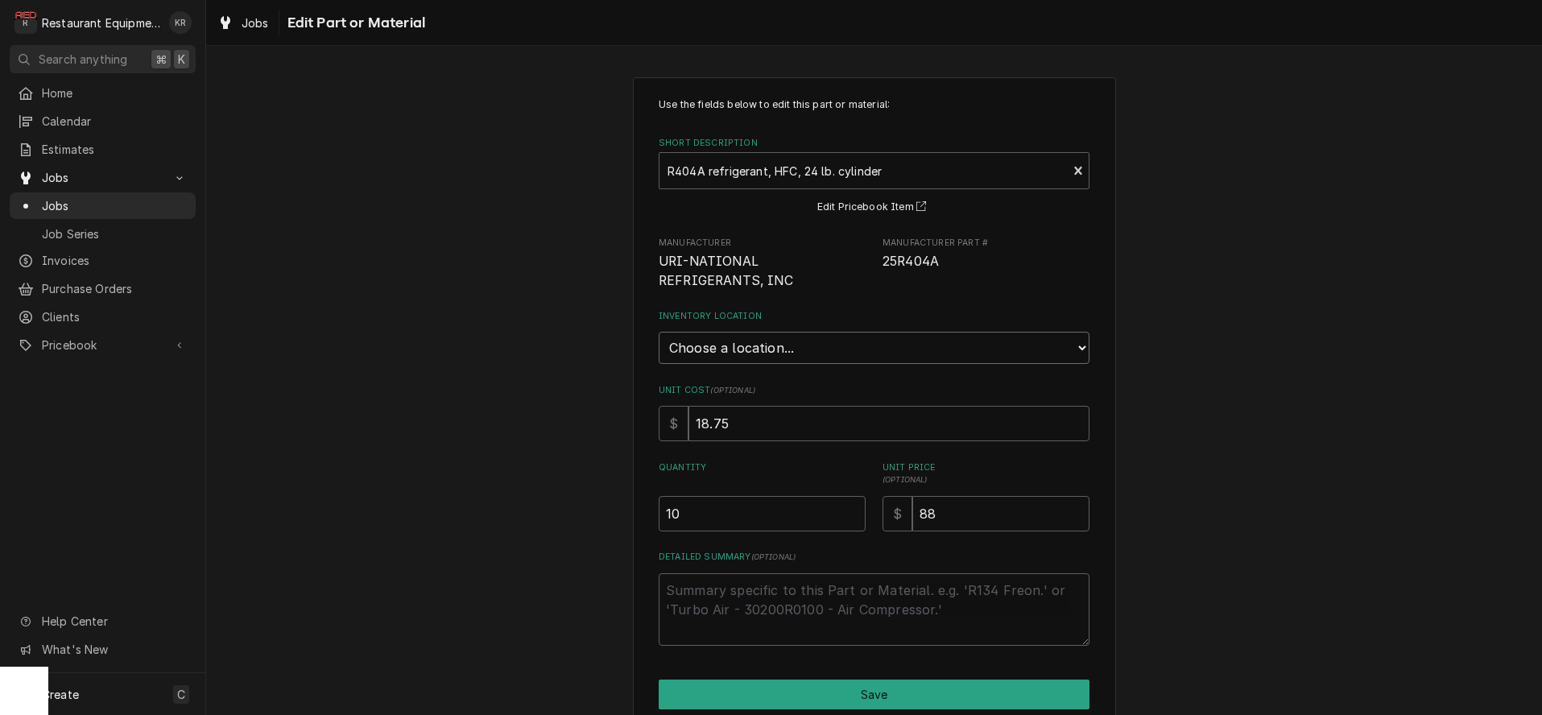
click at [659, 332] on select "Choose a location... Beckley AccuTemp Griddle Box Beckley AccuTemp Steamer Box …" at bounding box center [874, 348] width 431 height 32
select select "59"
click option "Charleston Warehouse" at bounding box center [0, 0] width 0 height 0
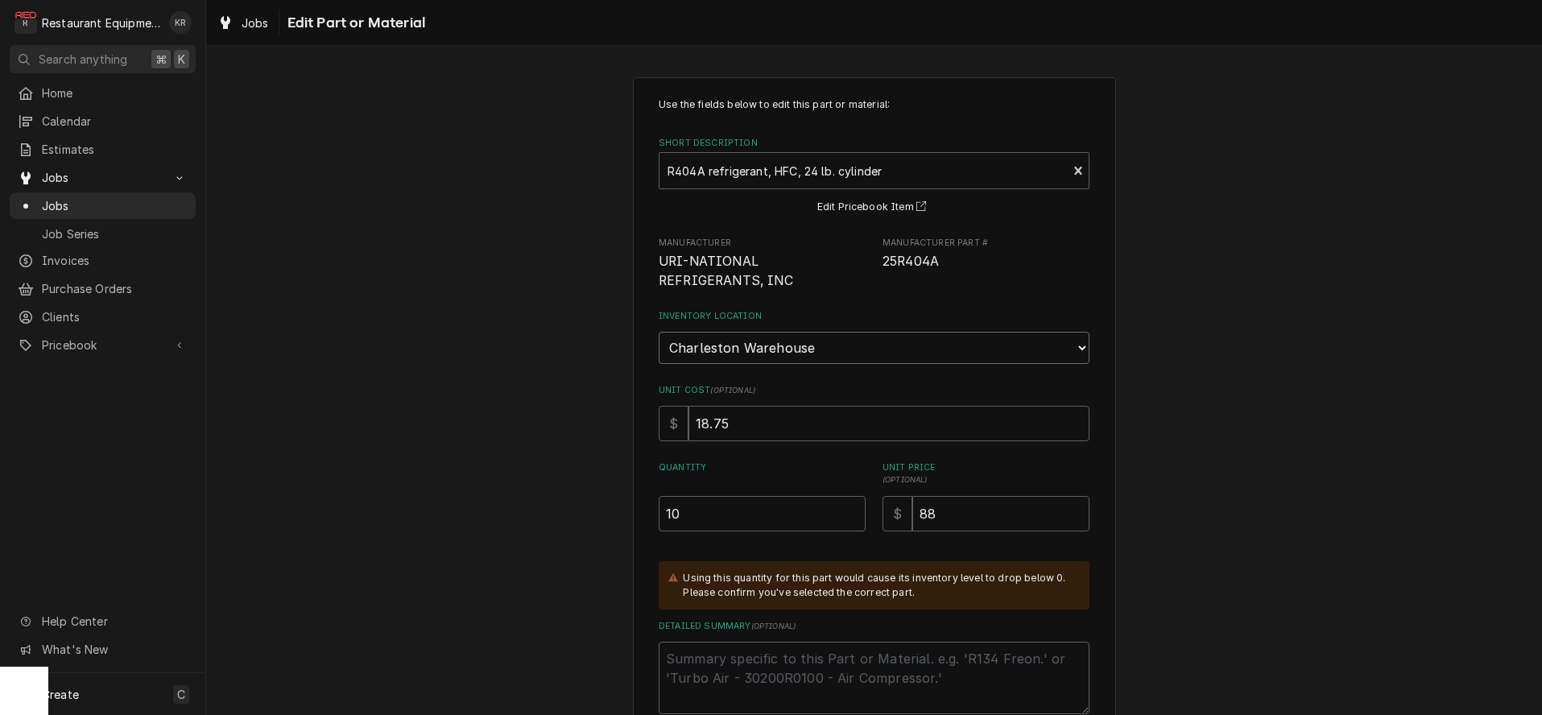
scroll to position [137, 0]
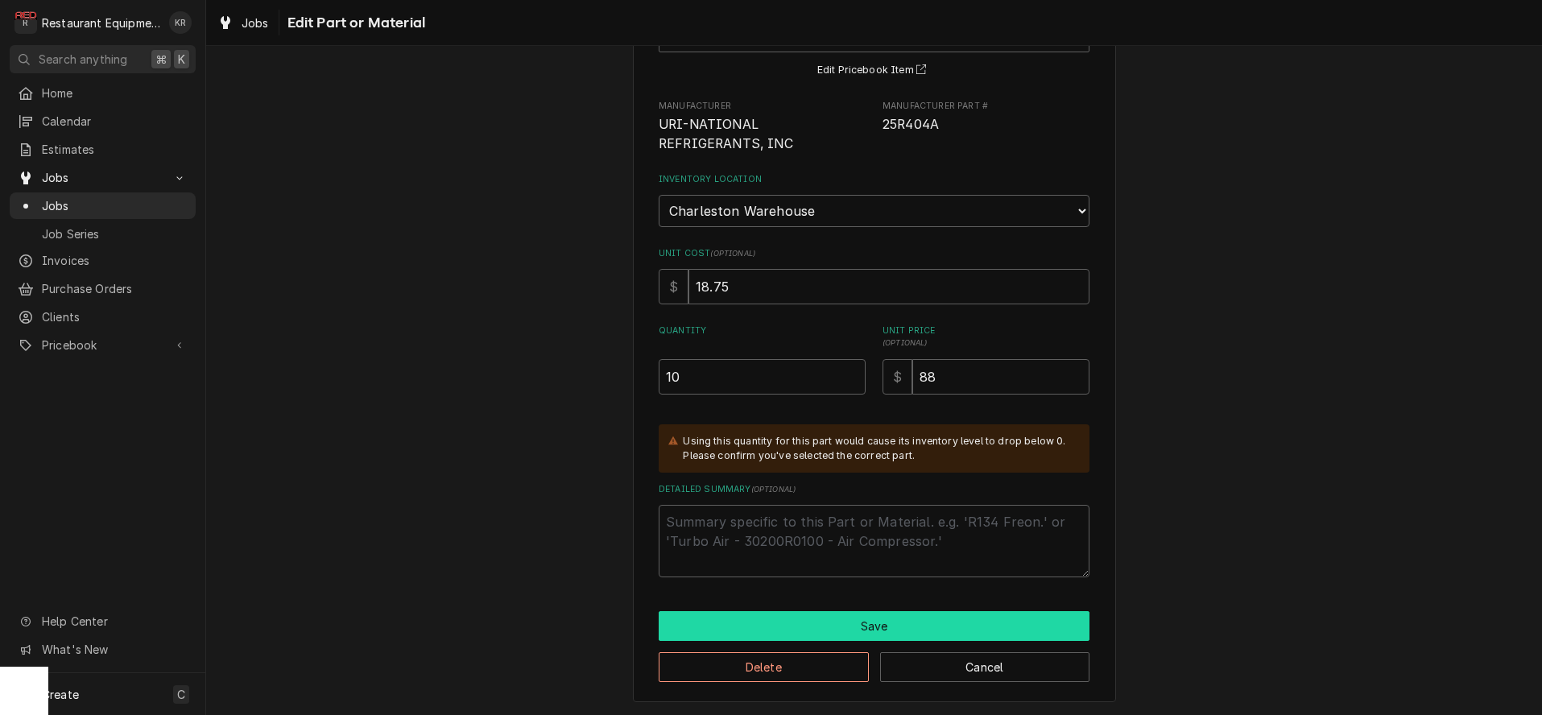
click at [838, 634] on button "Save" at bounding box center [874, 626] width 431 height 30
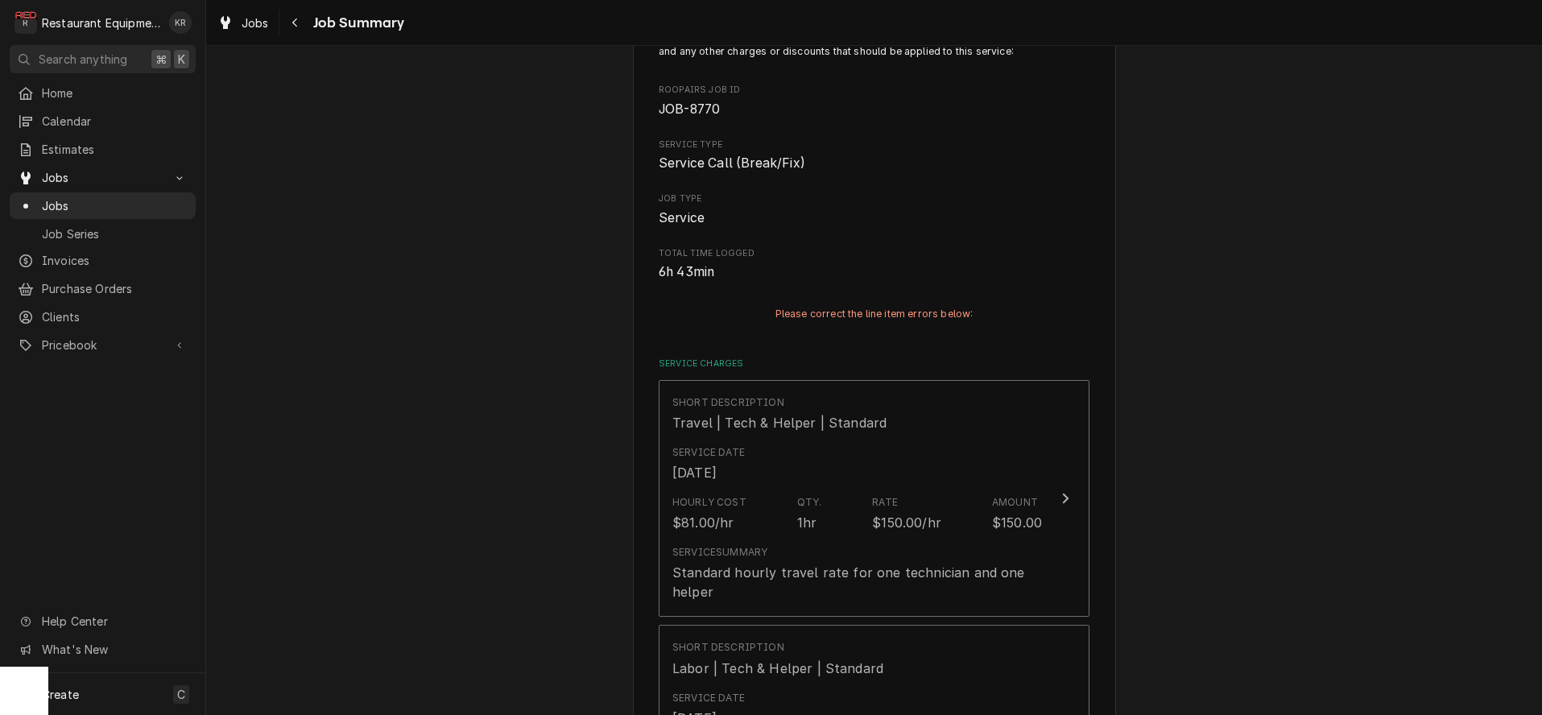
scroll to position [1651, 0]
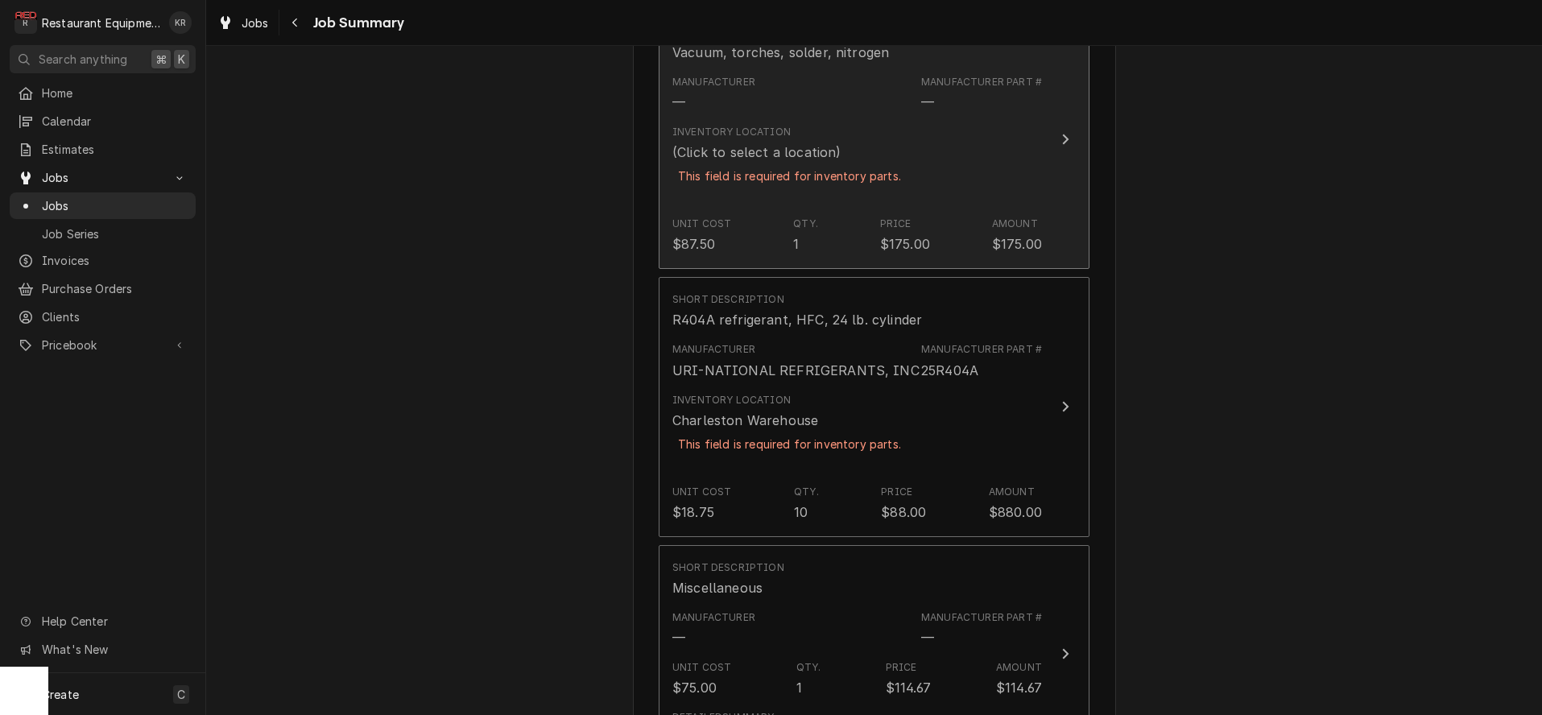
click at [839, 172] on div "Inventory Location (Click to select a location) This field is required for inve…" at bounding box center [789, 164] width 234 height 79
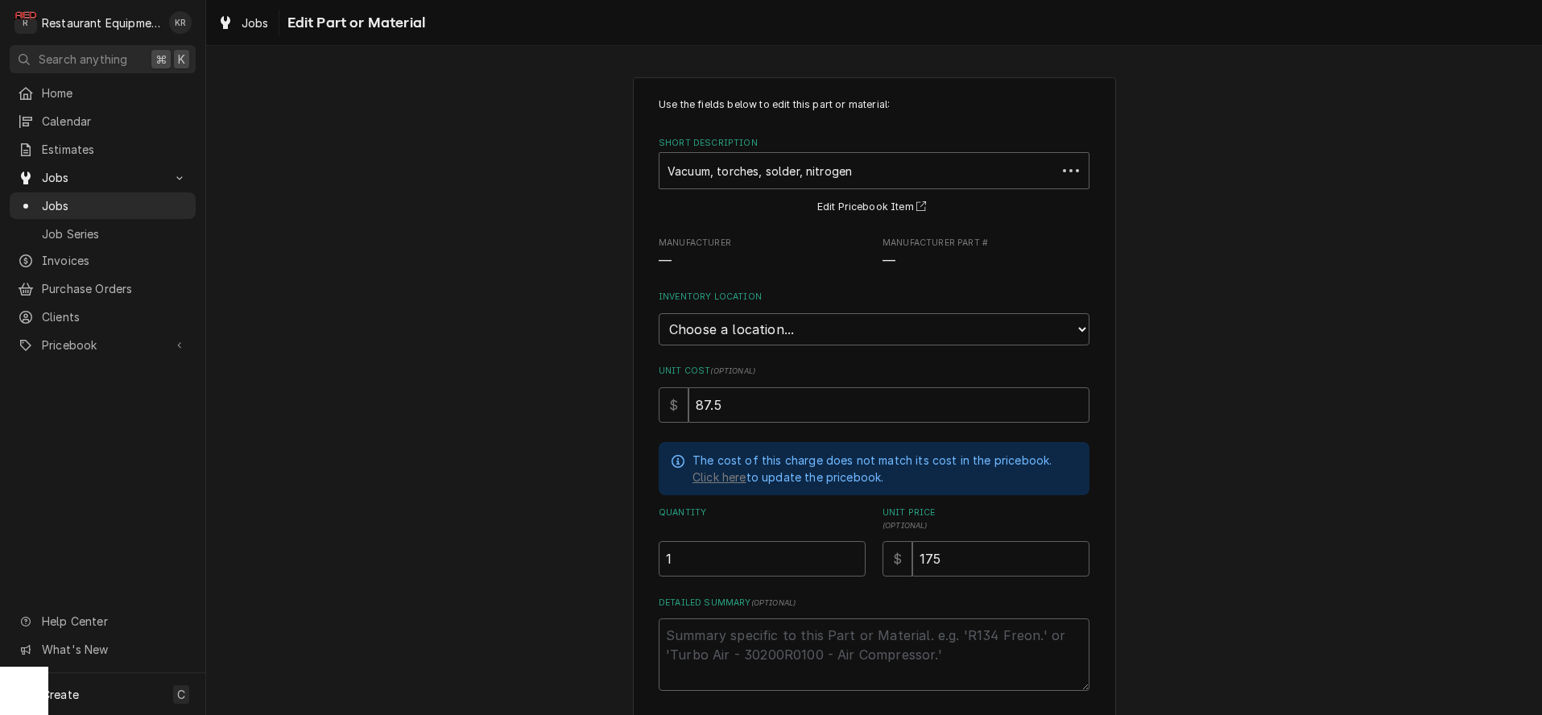
type textarea "x"
click at [659, 313] on select "Choose a location... Beckley AccuTemp Griddle Box Beckley AccuTemp Steamer Box …" at bounding box center [874, 329] width 431 height 32
select select "59"
click option "Charleston Warehouse" at bounding box center [0, 0] width 0 height 0
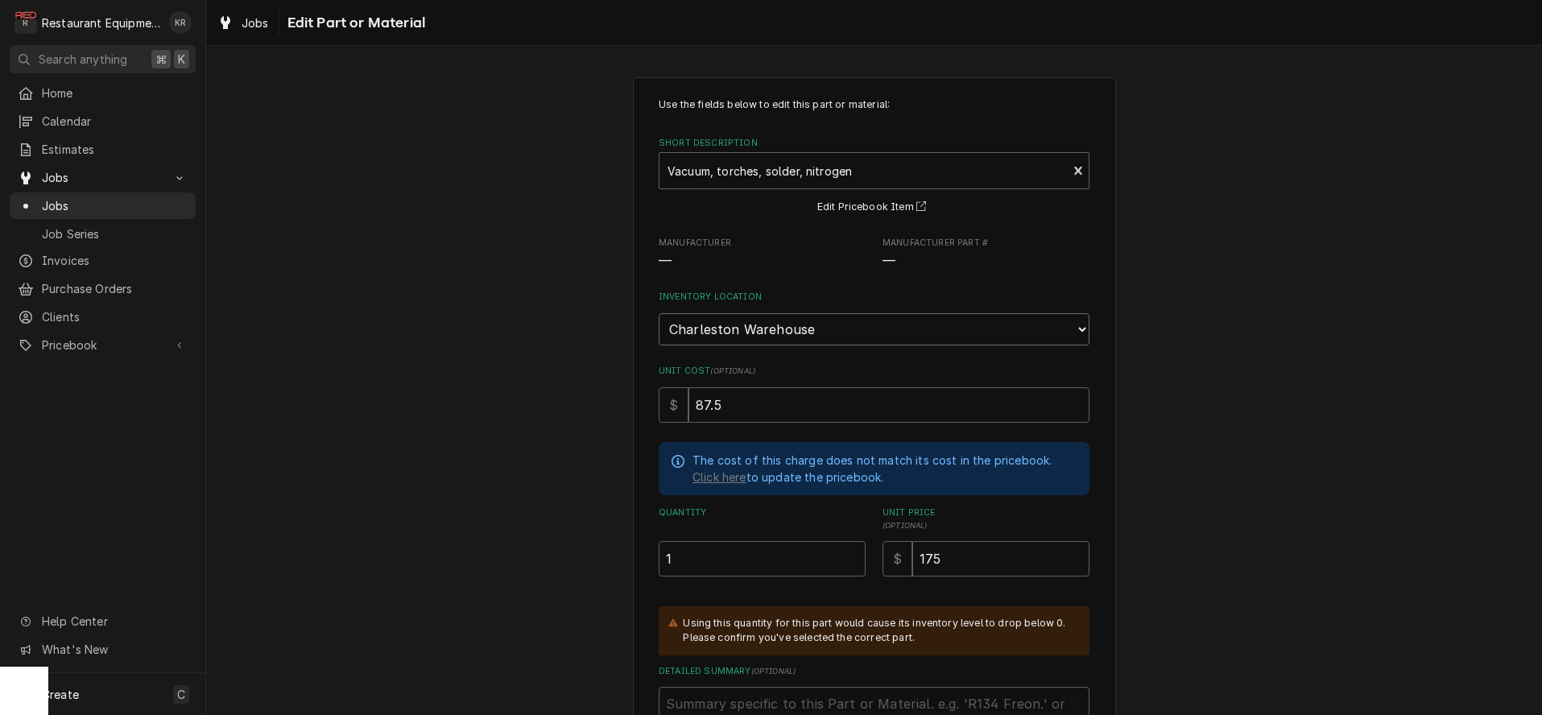
scroll to position [181, 0]
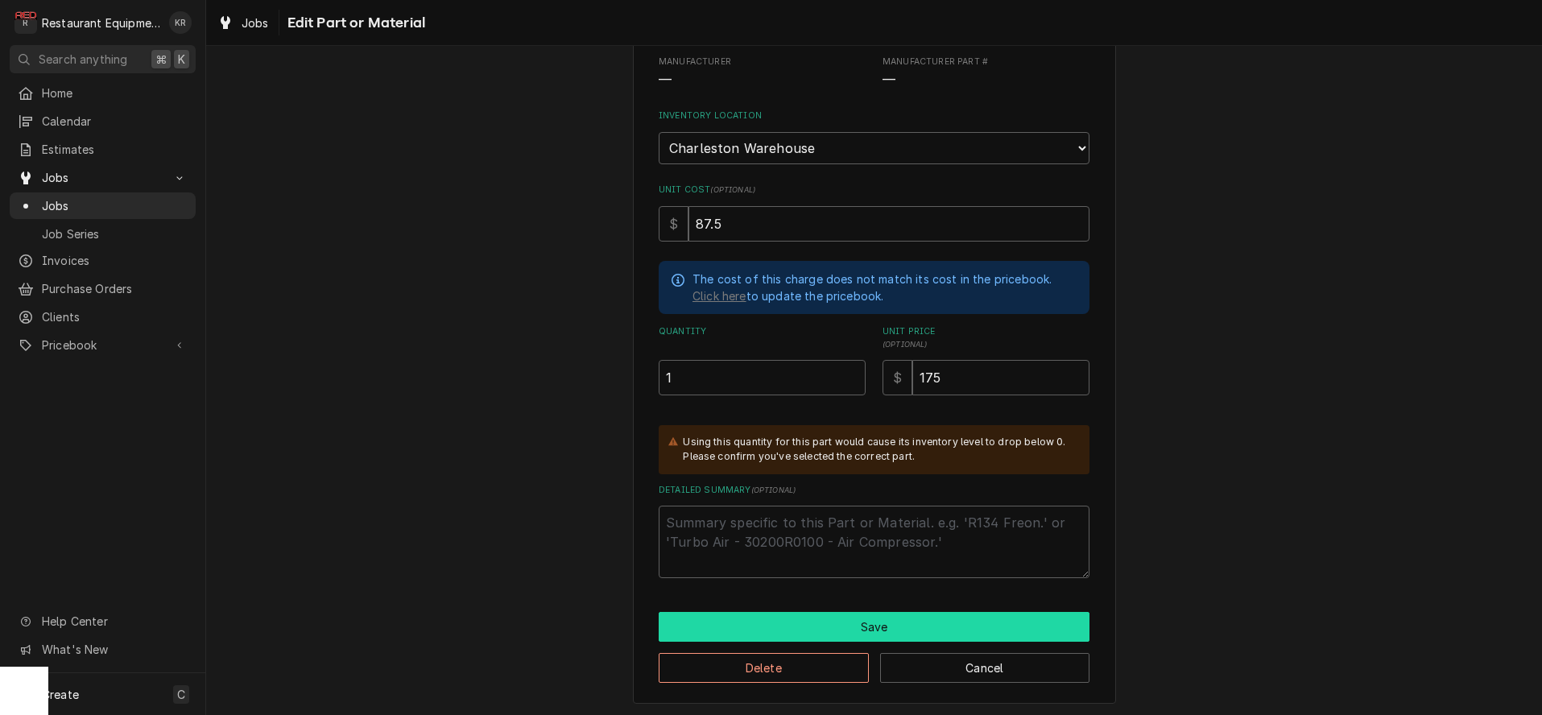
click at [836, 629] on button "Save" at bounding box center [874, 627] width 431 height 30
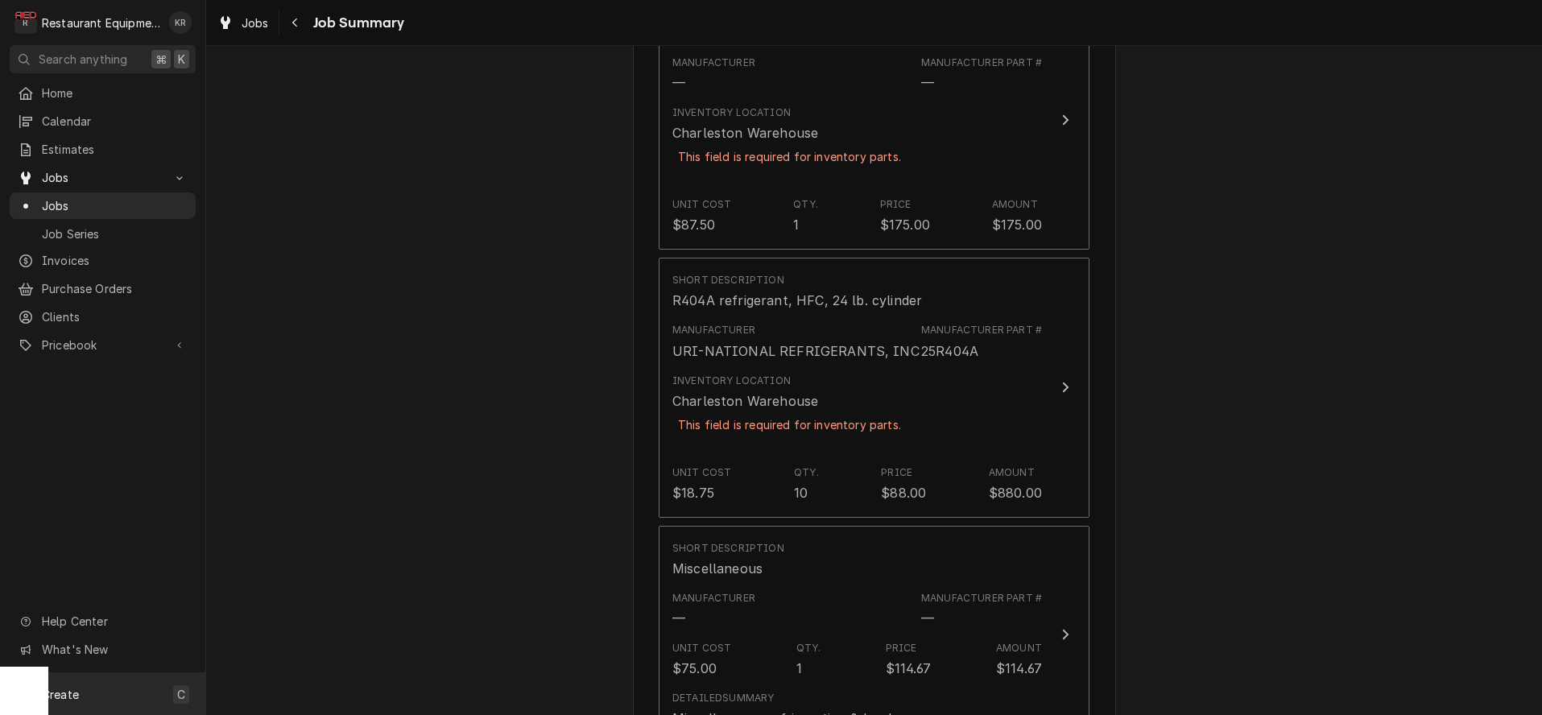
scroll to position [2994, 0]
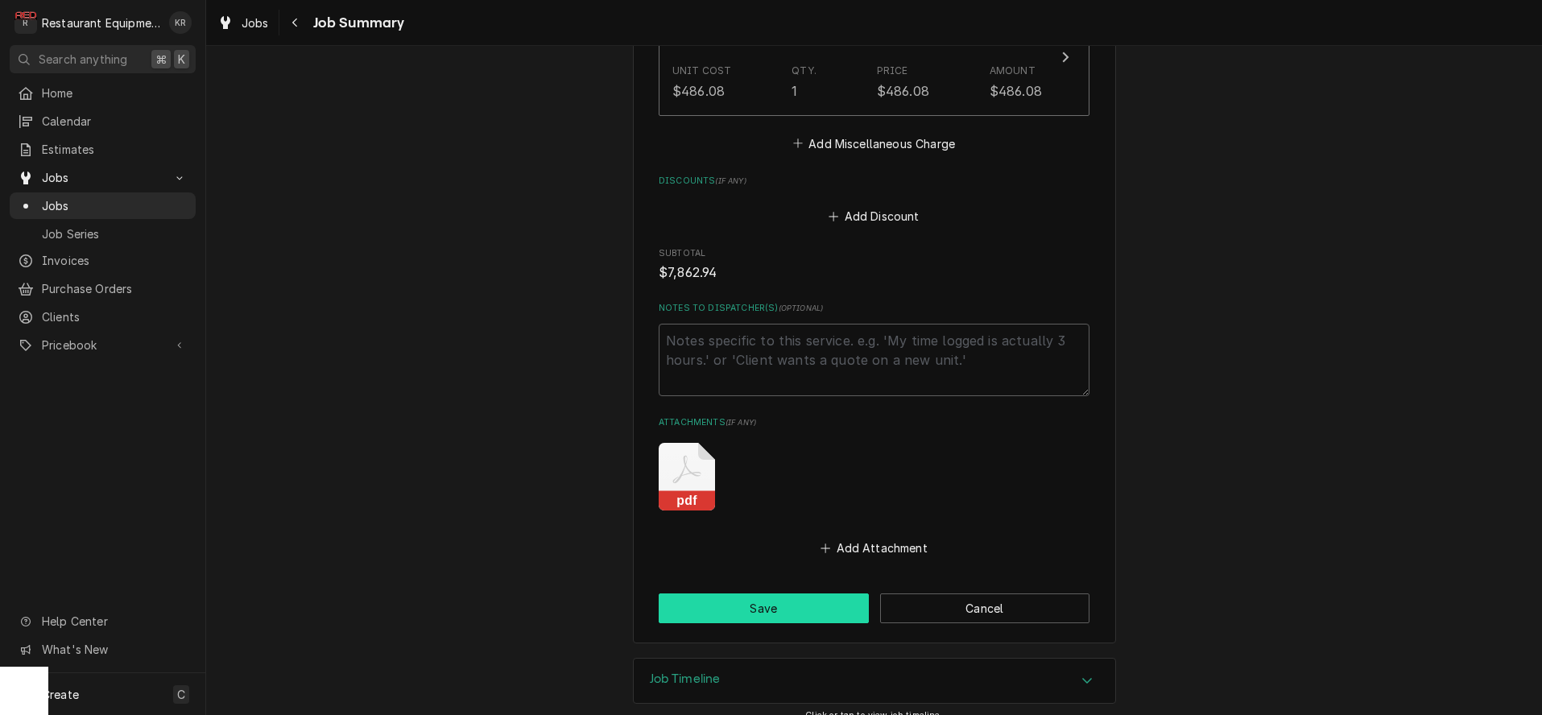
click at [797, 602] on button "Save" at bounding box center [764, 608] width 210 height 30
type textarea "x"
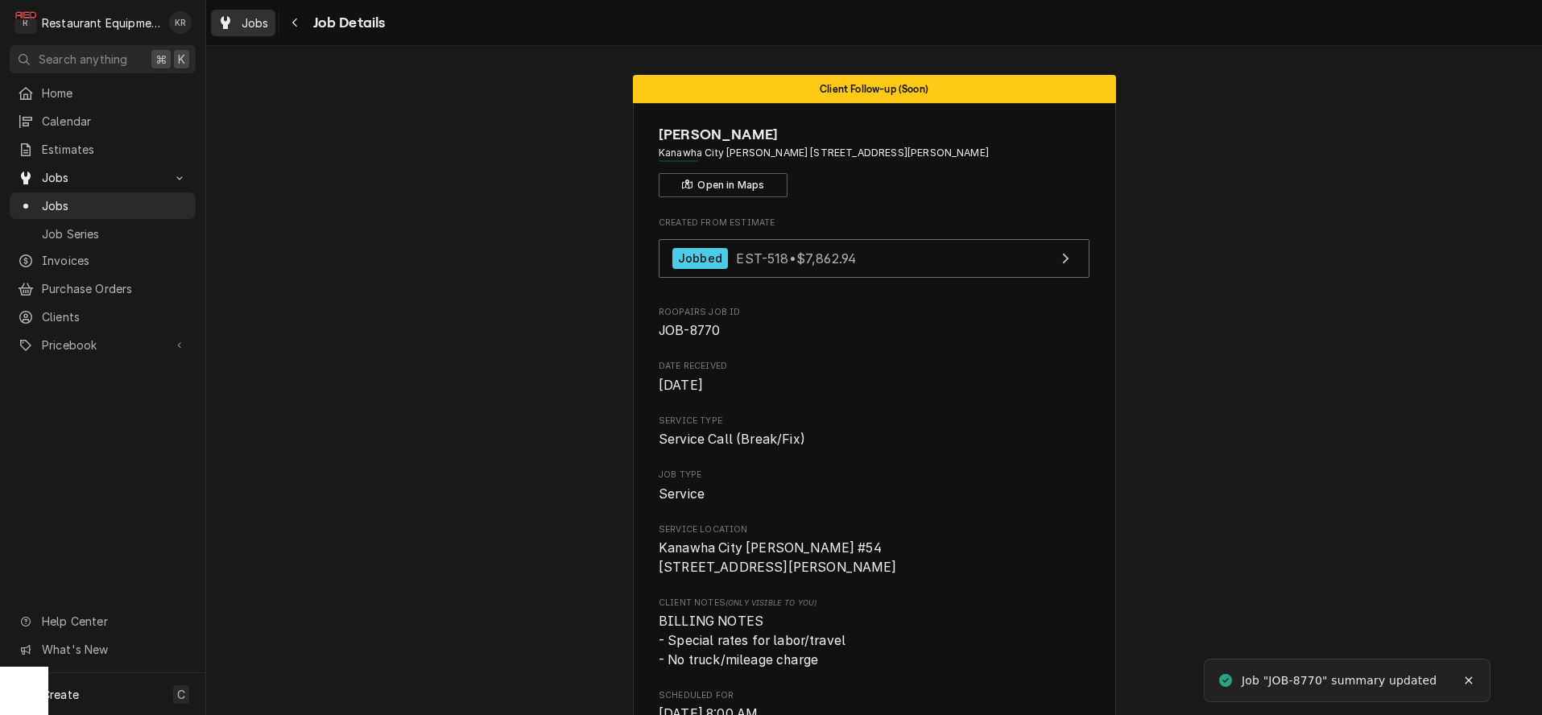
click at [275, 25] on div "Jobs Job Details" at bounding box center [298, 23] width 174 height 27
click at [269, 25] on link "Jobs" at bounding box center [243, 23] width 64 height 27
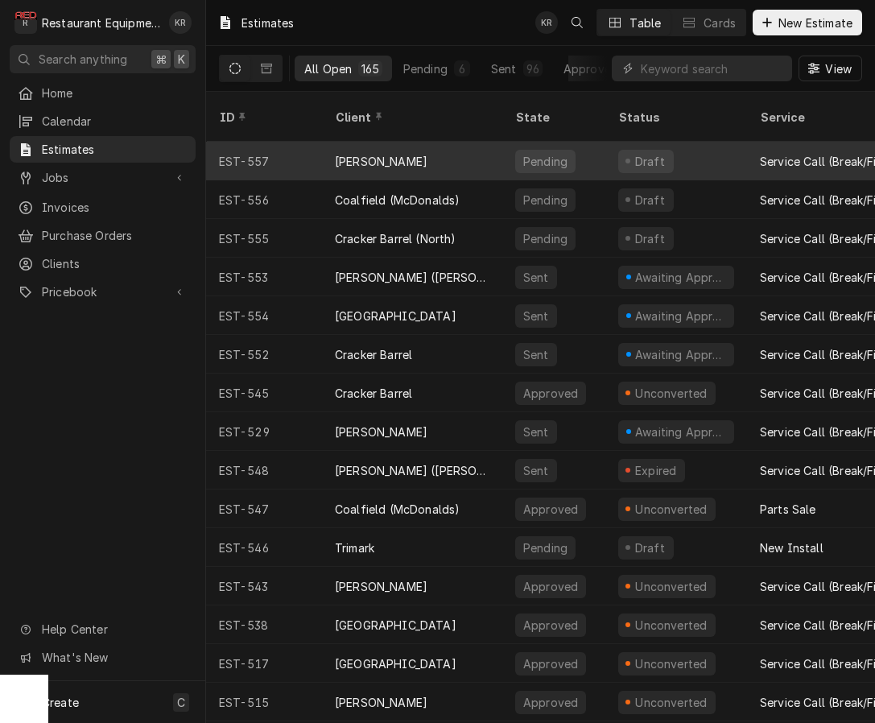
click at [403, 142] on div "[PERSON_NAME]" at bounding box center [412, 161] width 180 height 39
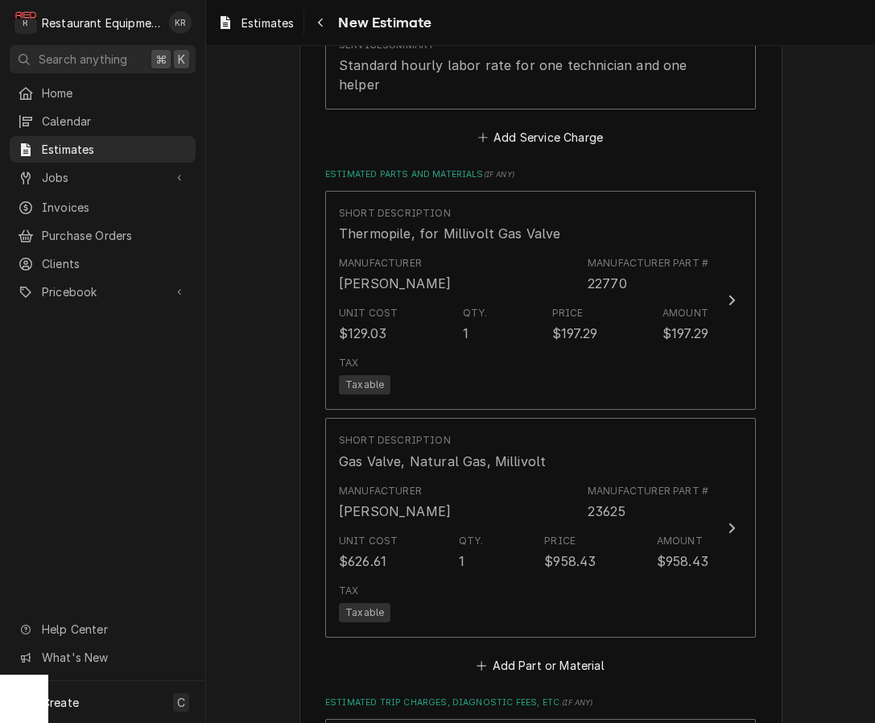
scroll to position [2071, 0]
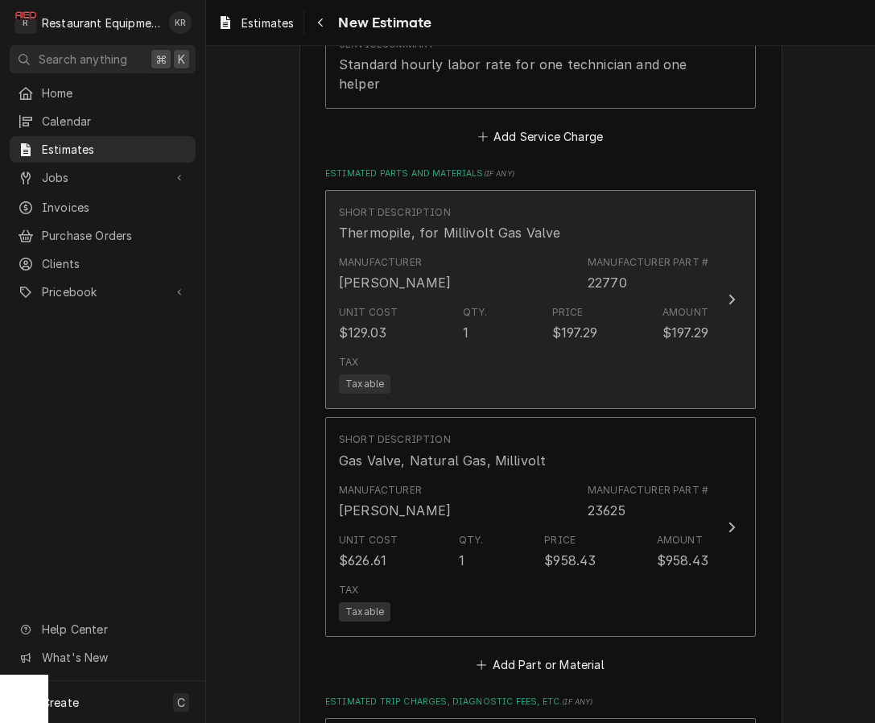
click at [449, 343] on div "Unit Cost $129.03 Qty. 1 Price $197.29 Amount $197.29" at bounding box center [524, 324] width 370 height 50
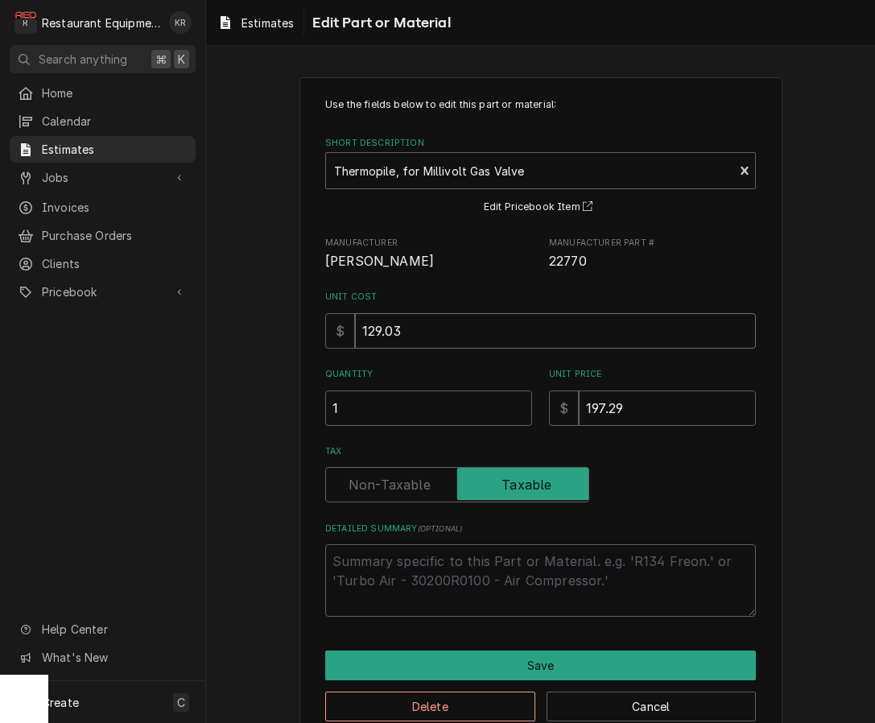
click at [415, 340] on input "129.03" at bounding box center [555, 330] width 401 height 35
drag, startPoint x: 415, startPoint y: 337, endPoint x: 289, endPoint y: 326, distance: 126.9
click at [355, 326] on input "129.03" at bounding box center [555, 330] width 401 height 35
type textarea "x"
type input "5"
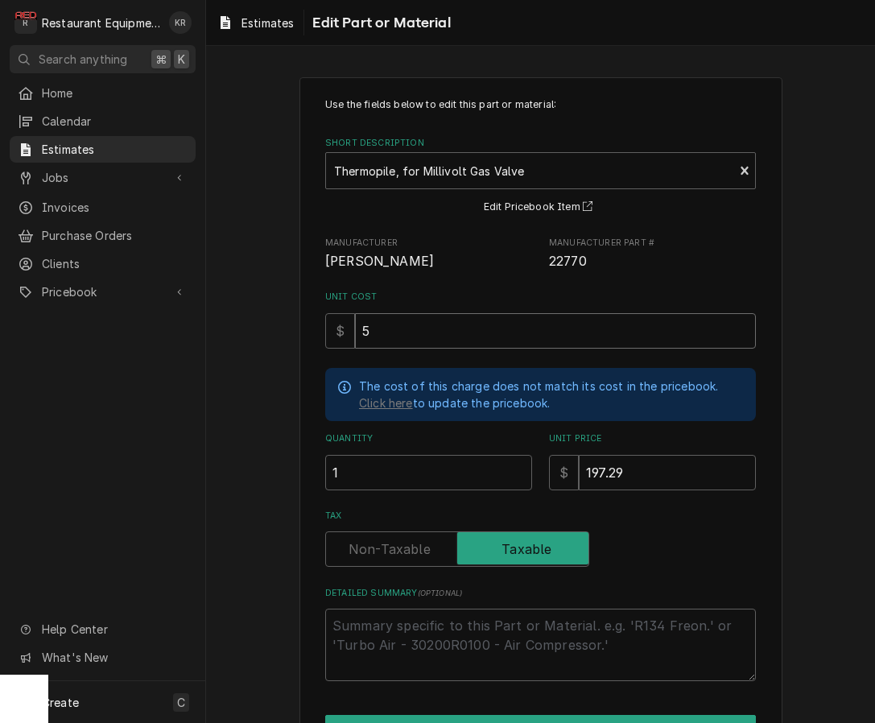
type textarea "x"
type input "52"
type textarea "x"
type input "52.6"
type textarea "x"
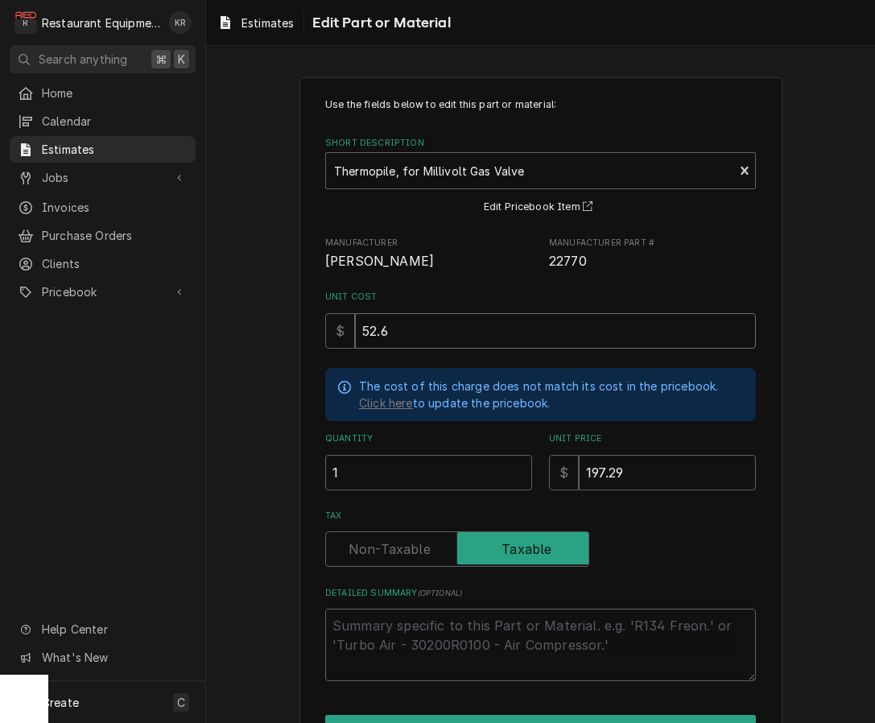
type input "52.63"
type textarea "x"
type input "52.63"
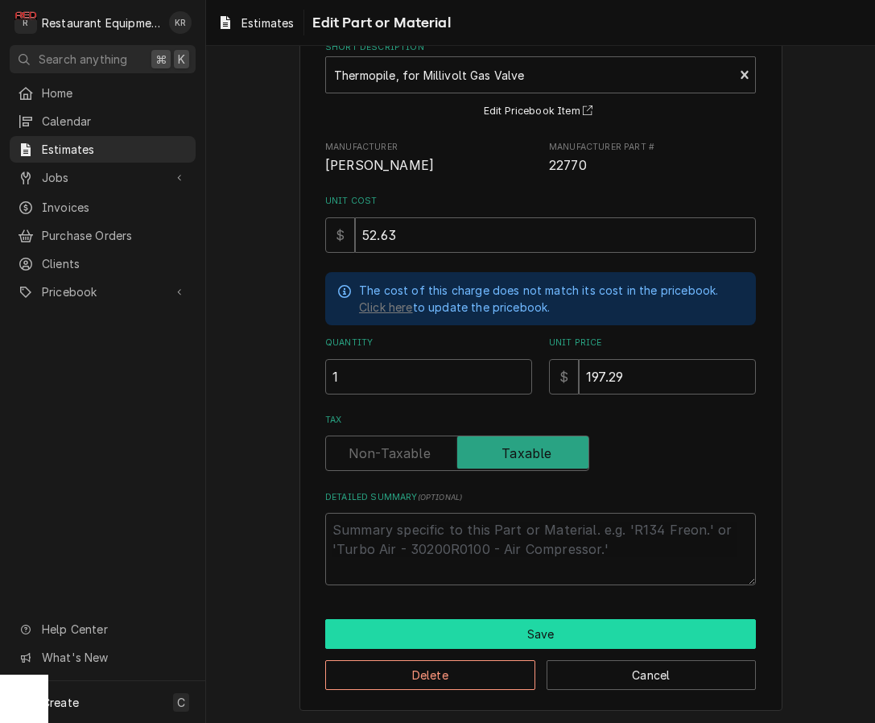
click at [510, 626] on button "Save" at bounding box center [540, 634] width 431 height 30
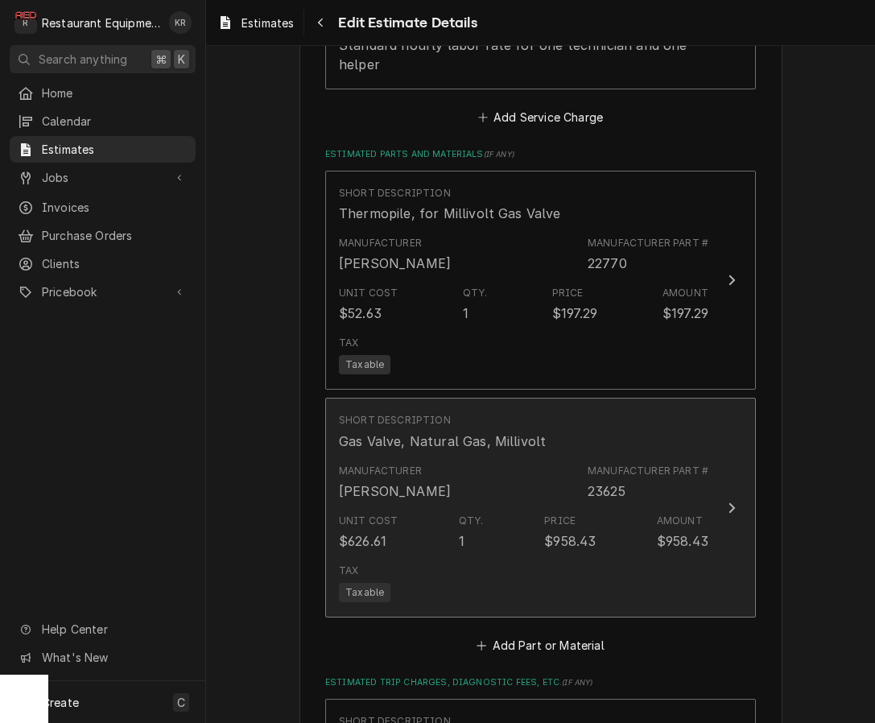
scroll to position [2071, 0]
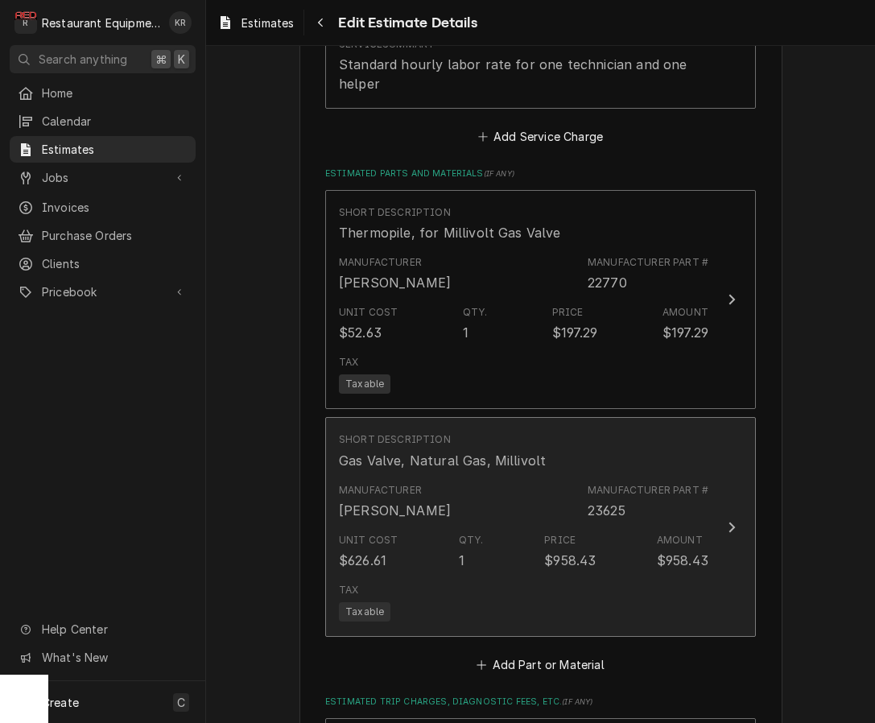
click at [513, 541] on div "Unit Cost $626.61 Qty. 1 Price $958.43 Amount $958.43" at bounding box center [524, 552] width 370 height 50
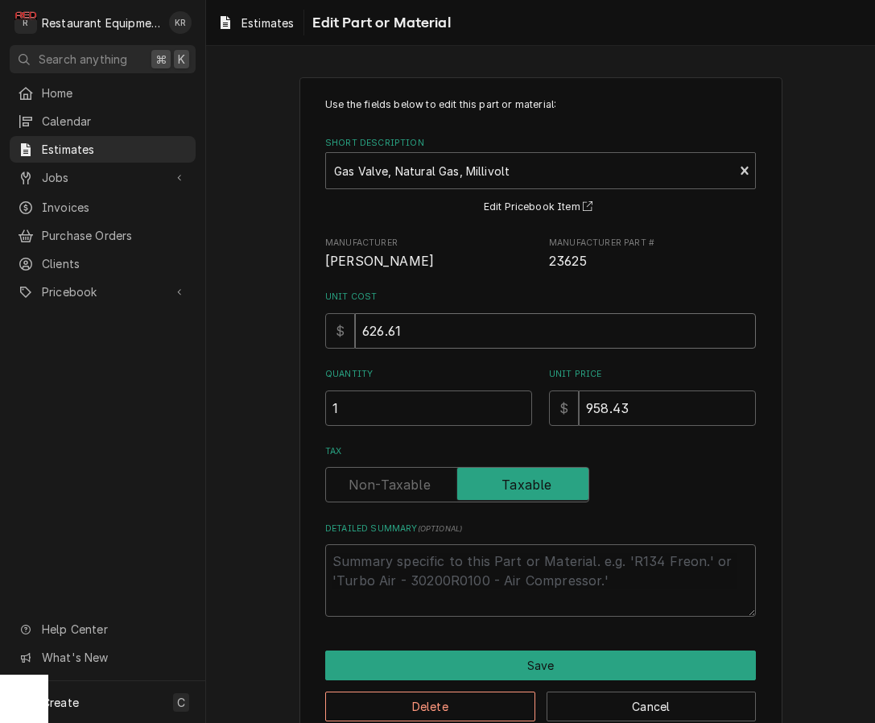
drag, startPoint x: 401, startPoint y: 339, endPoint x: 417, endPoint y: 336, distance: 16.4
click at [403, 337] on input "626.61" at bounding box center [555, 330] width 401 height 35
drag, startPoint x: 415, startPoint y: 335, endPoint x: 318, endPoint y: 324, distance: 98.1
click at [355, 324] on input "626.61" at bounding box center [555, 330] width 401 height 35
type textarea "x"
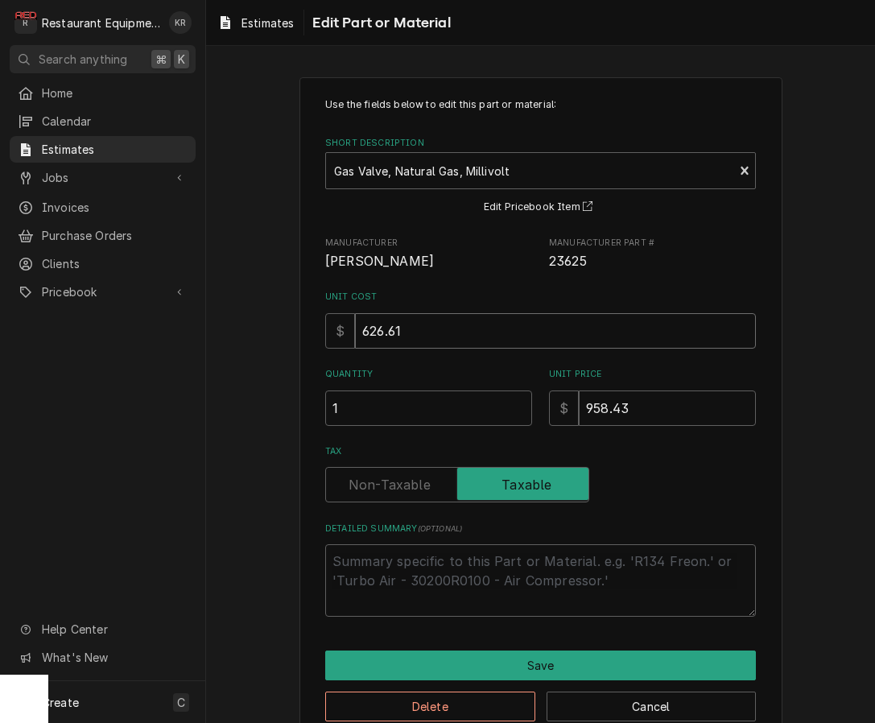
type input "3"
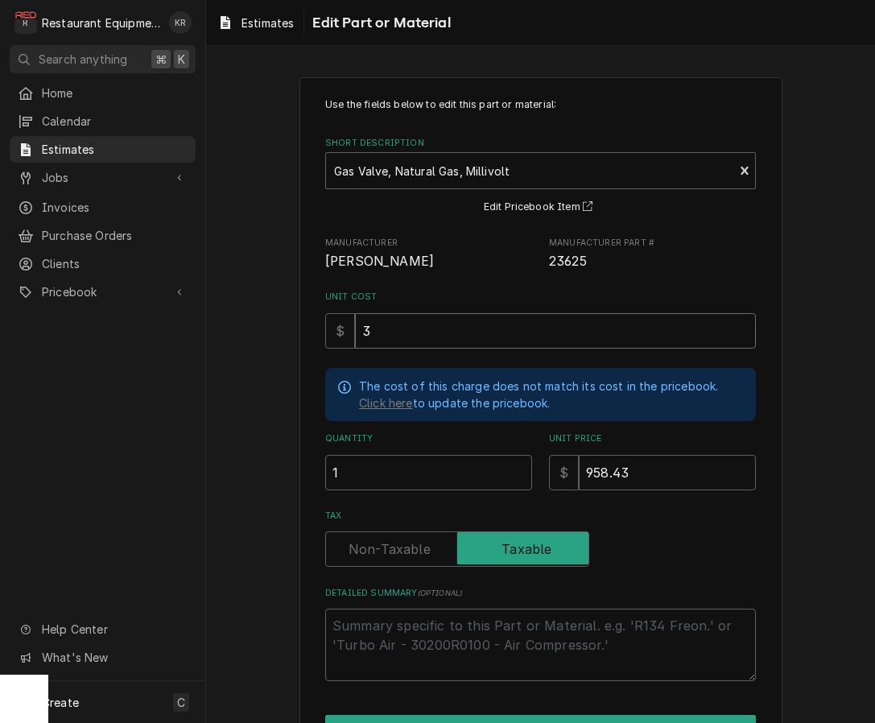
type textarea "x"
type input "39"
type textarea "x"
type input "397"
type textarea "x"
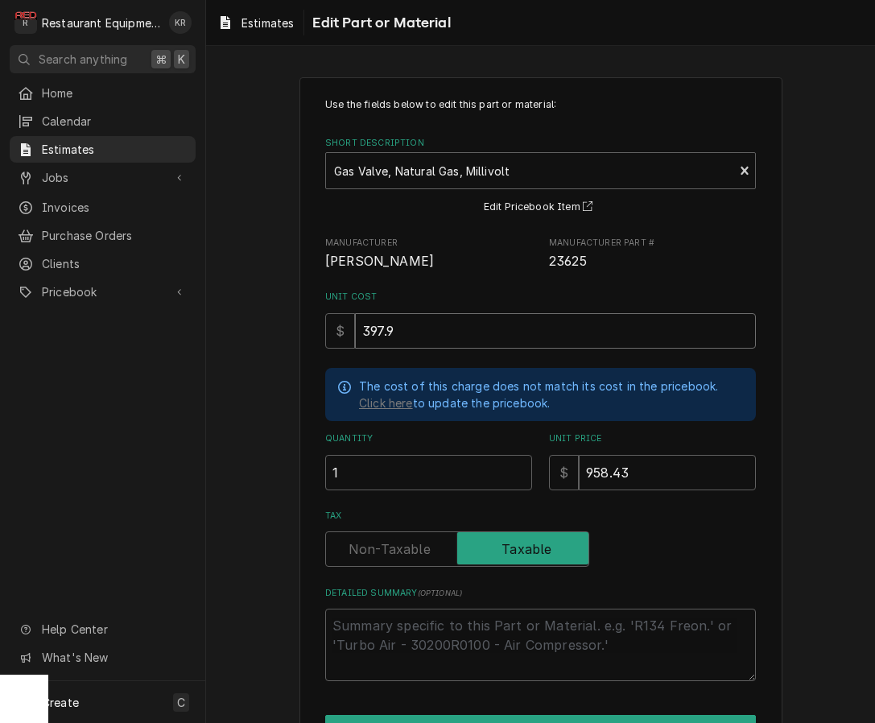
type input "397.97"
type textarea "x"
type input "397.97"
type textarea "x"
type input "6"
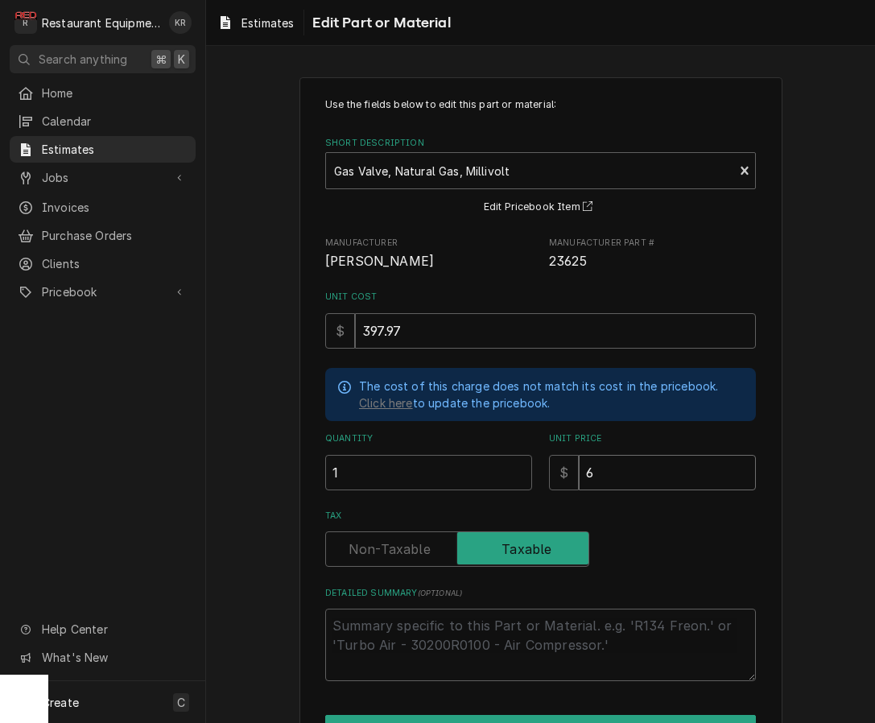
type textarea "x"
type input "68"
type textarea "x"
type input "681"
type textarea "x"
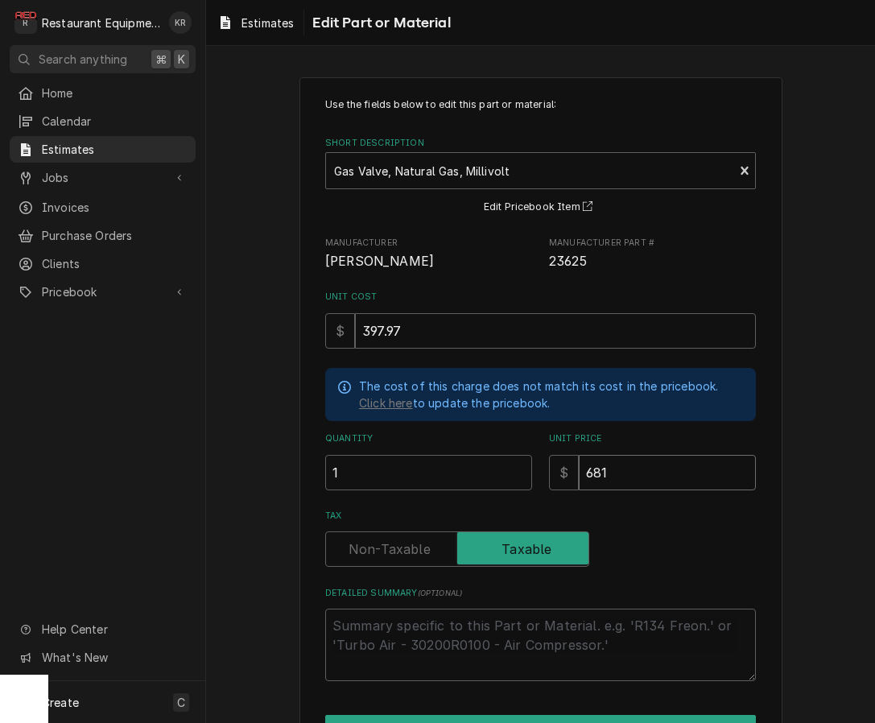
type input "681.0"
type textarea "x"
type input "681.09"
type textarea "x"
type input "681.09"
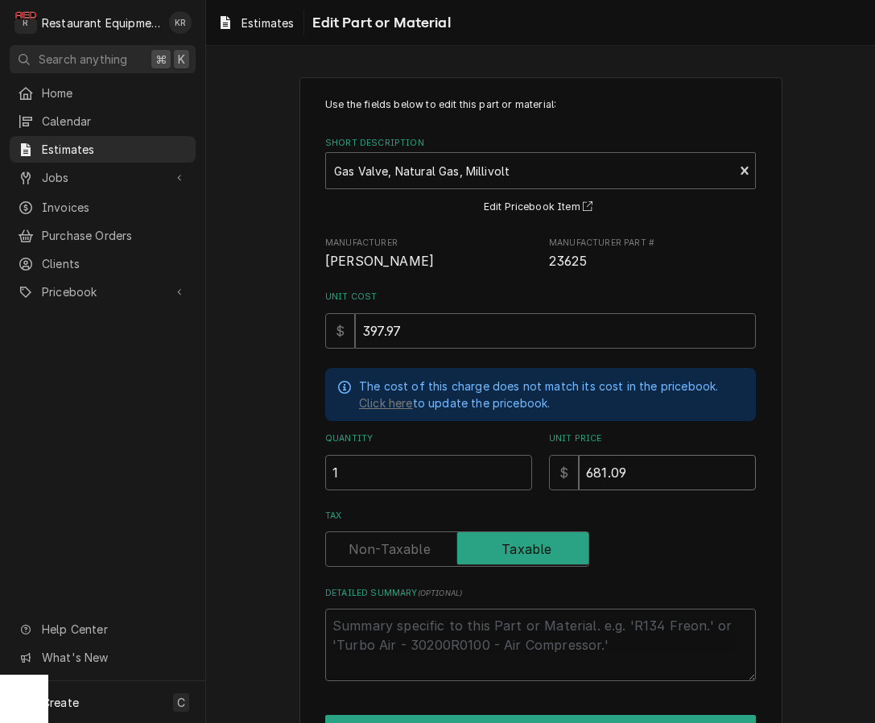
drag, startPoint x: 667, startPoint y: 473, endPoint x: 558, endPoint y: 457, distance: 109.8
click at [579, 457] on input "681.09" at bounding box center [667, 472] width 177 height 35
type textarea "x"
type input "5"
type textarea "x"
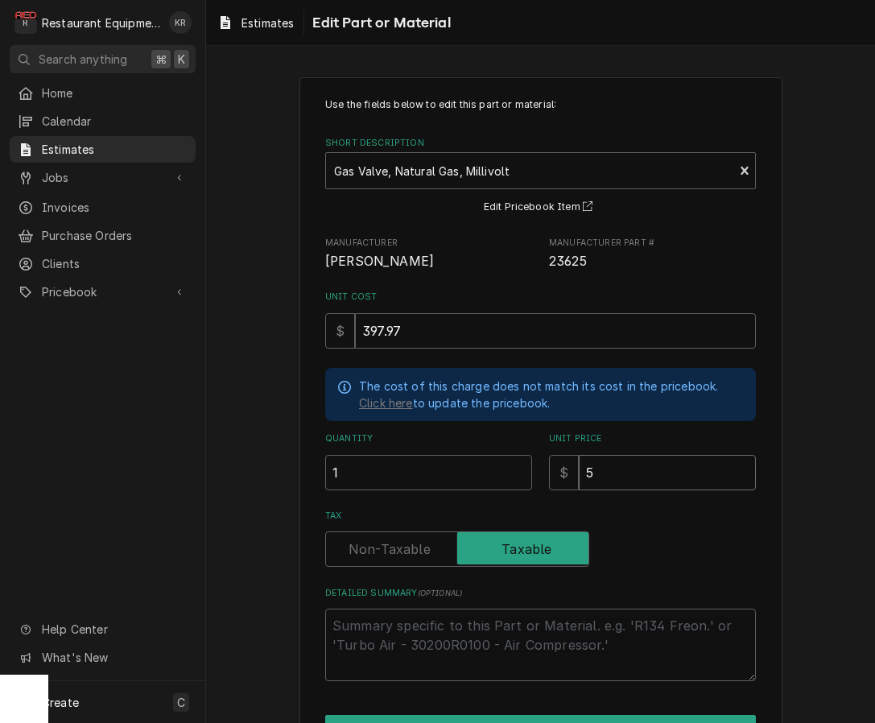
type input "51"
type textarea "x"
type input "517"
type textarea "x"
type input "517.5"
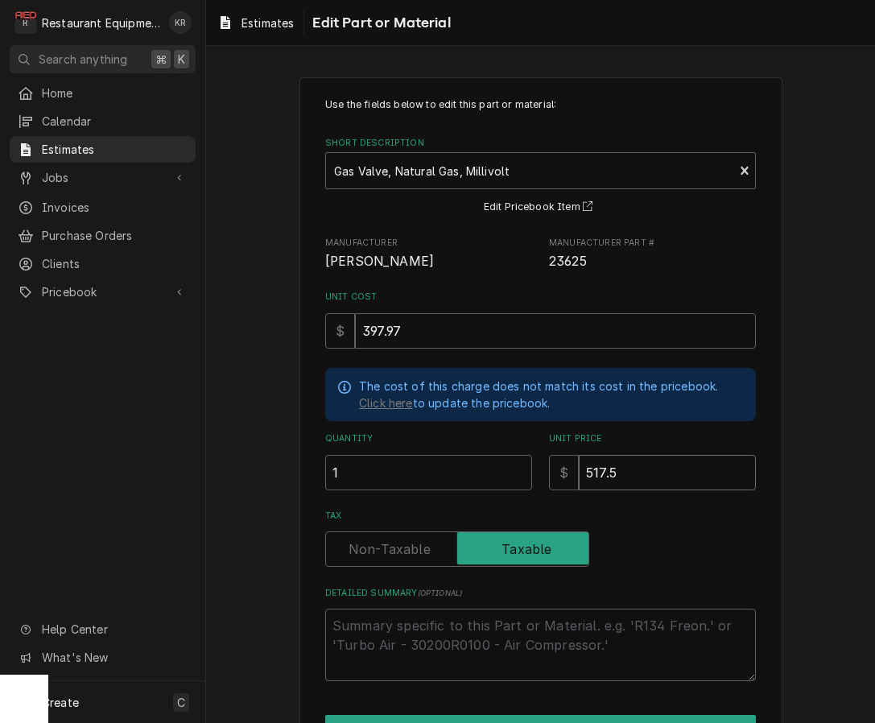
type textarea "x"
type input "517.52"
type textarea "x"
type input "517.52"
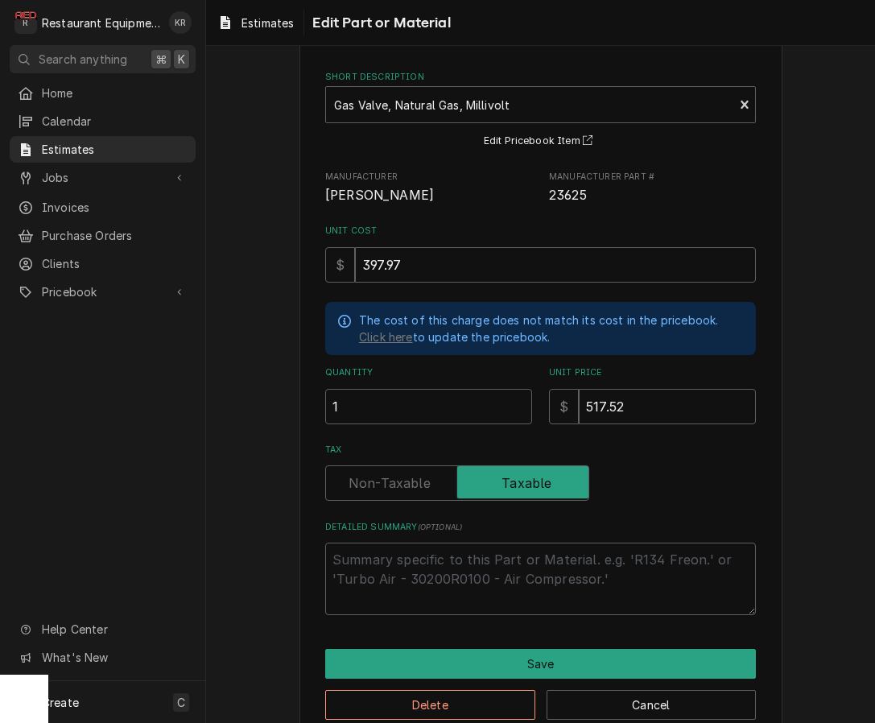
scroll to position [96, 0]
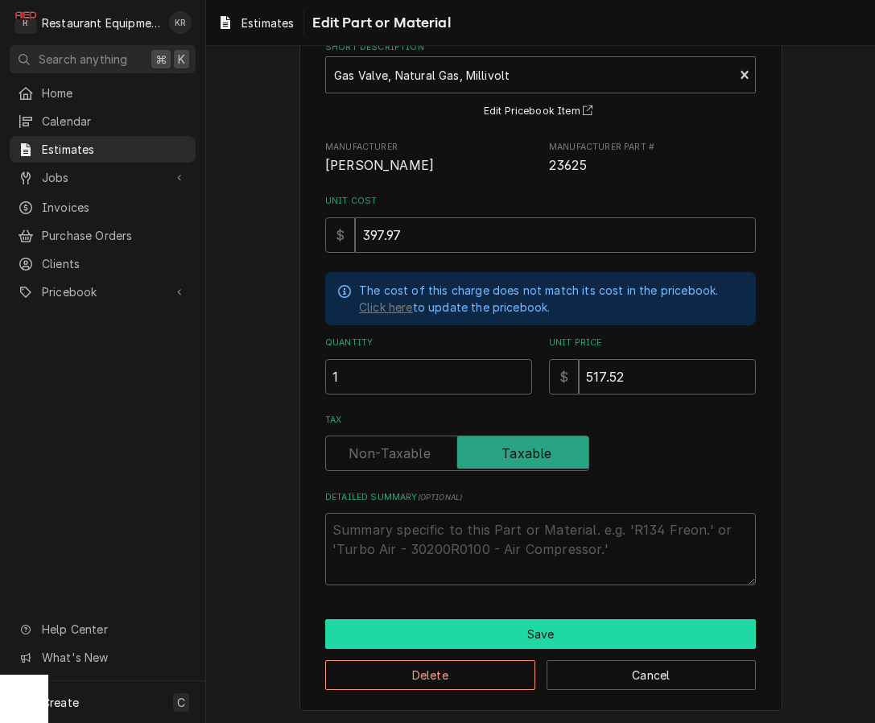
click at [543, 627] on button "Save" at bounding box center [540, 634] width 431 height 30
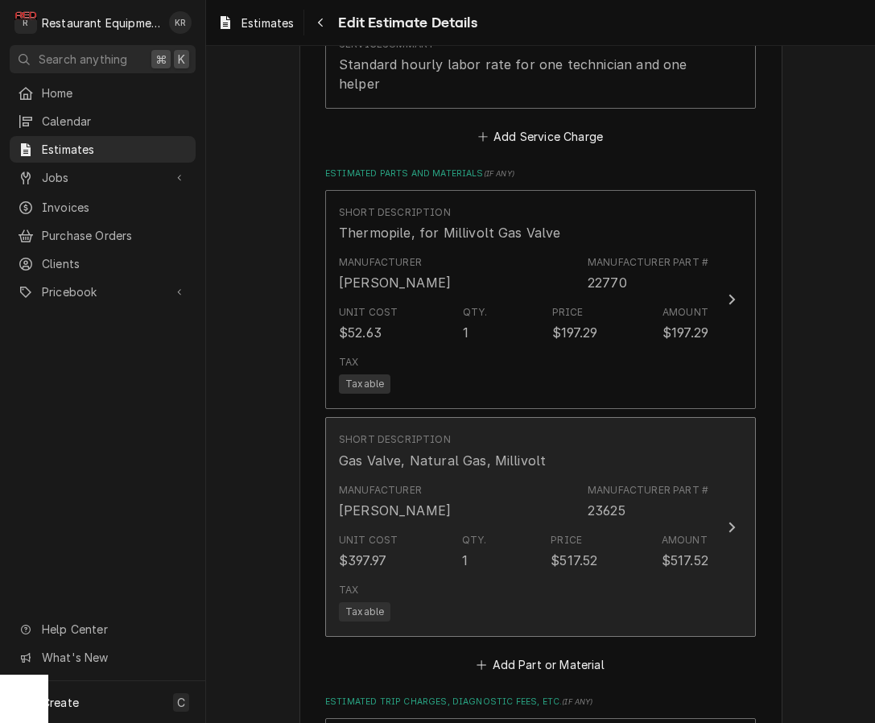
scroll to position [2071, 0]
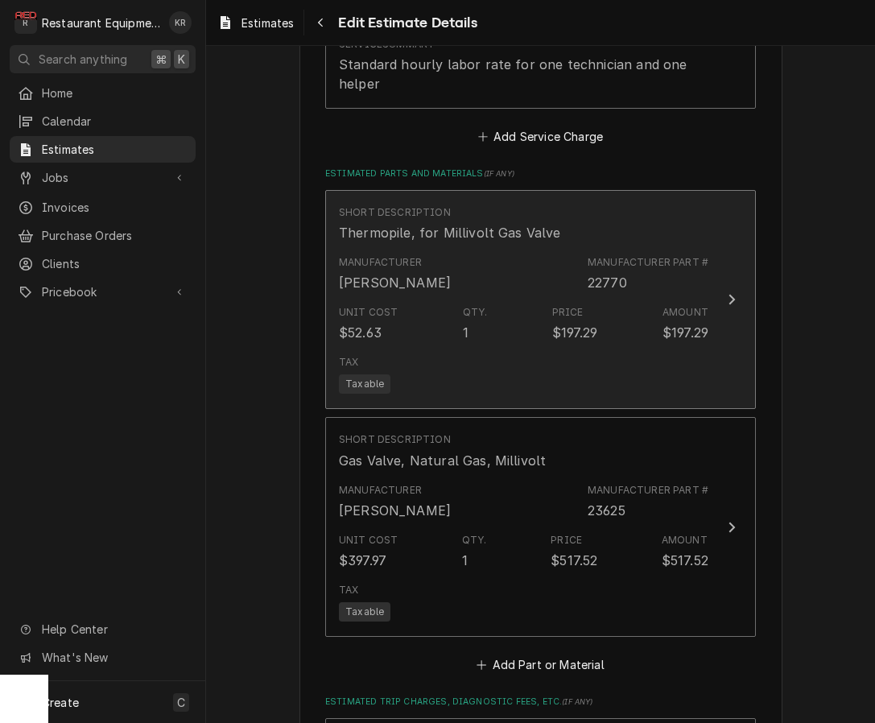
click at [498, 296] on div "Manufacturer [PERSON_NAME] Manufacturer Part # 22770" at bounding box center [524, 274] width 370 height 50
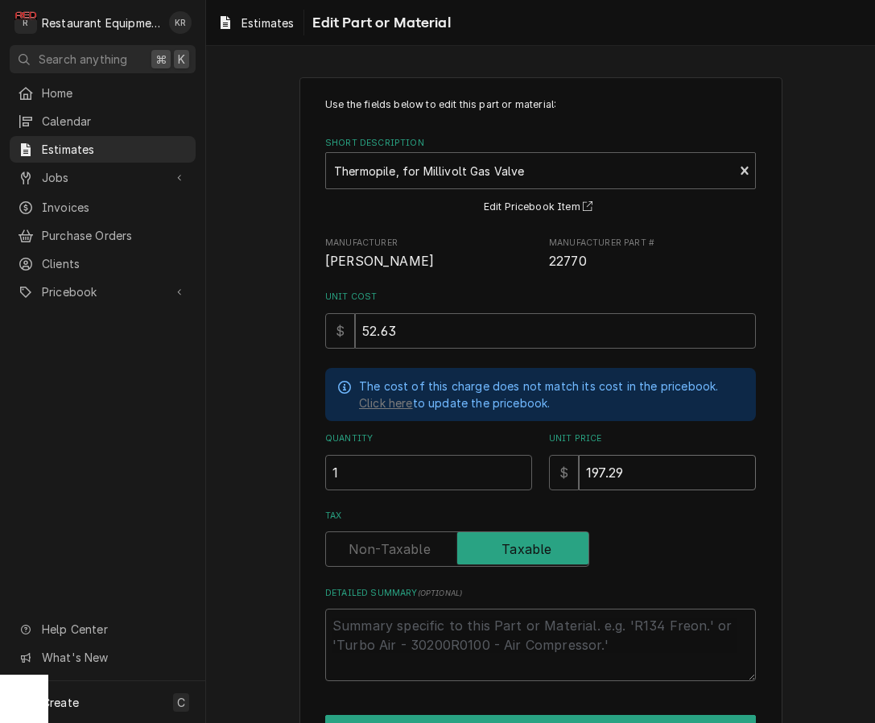
drag, startPoint x: 579, startPoint y: 465, endPoint x: 513, endPoint y: 461, distance: 66.2
click at [579, 461] on input "197.29" at bounding box center [667, 472] width 177 height 35
type textarea "x"
type input "1"
type textarea "x"
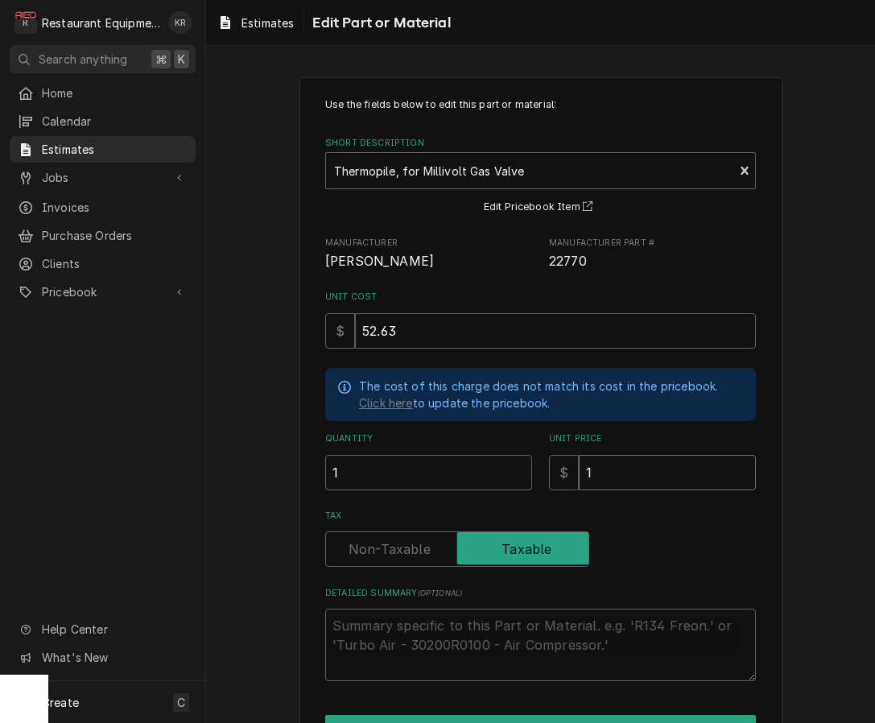
type input "14"
type textarea "x"
type input "140"
type textarea "x"
type input "140.2"
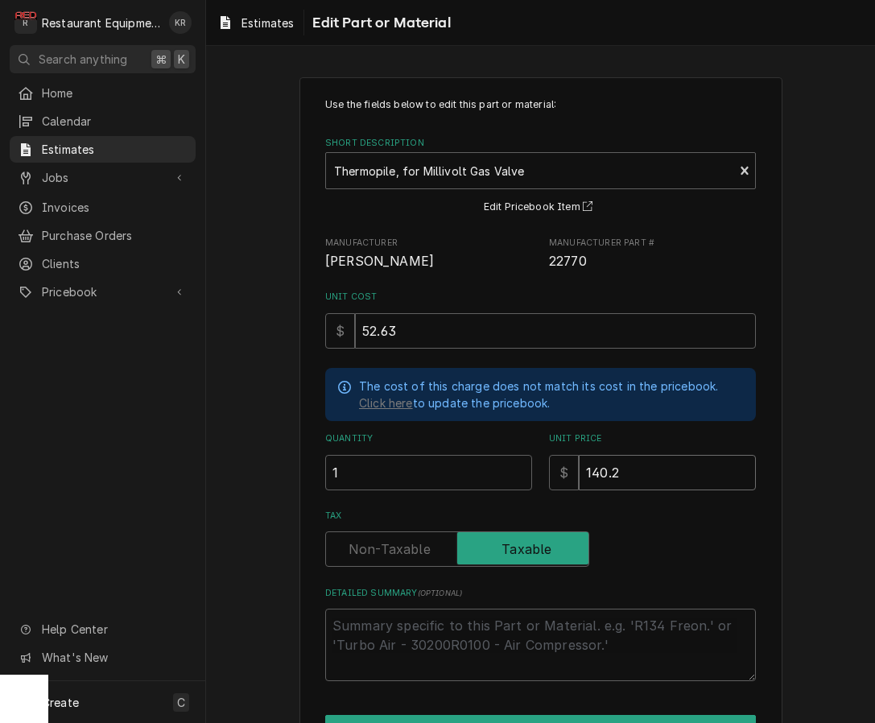
type textarea "x"
type input "140.25"
type textarea "x"
type input "140.25"
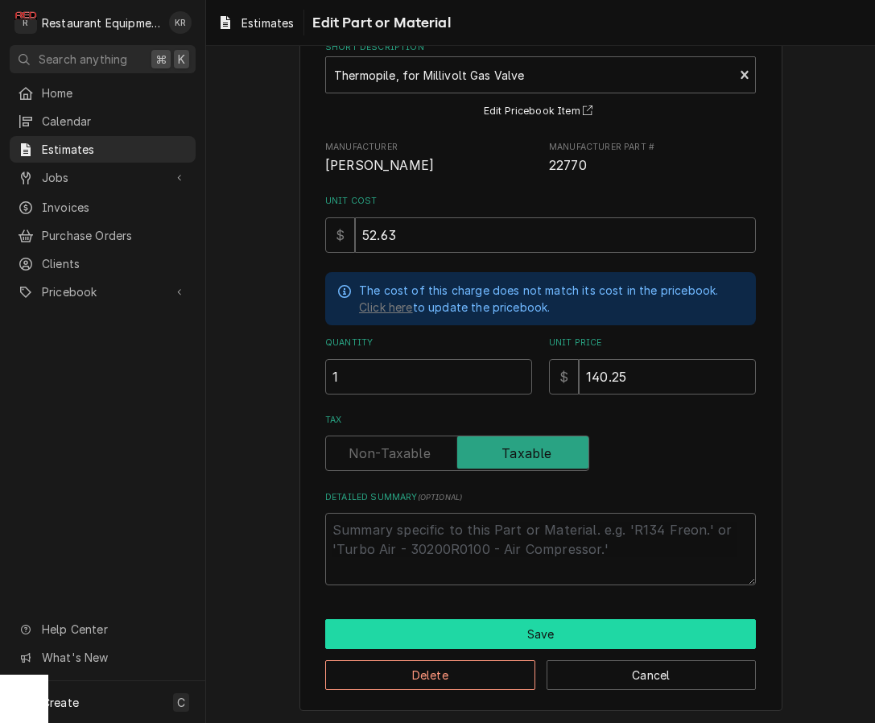
click at [541, 630] on button "Save" at bounding box center [540, 634] width 431 height 30
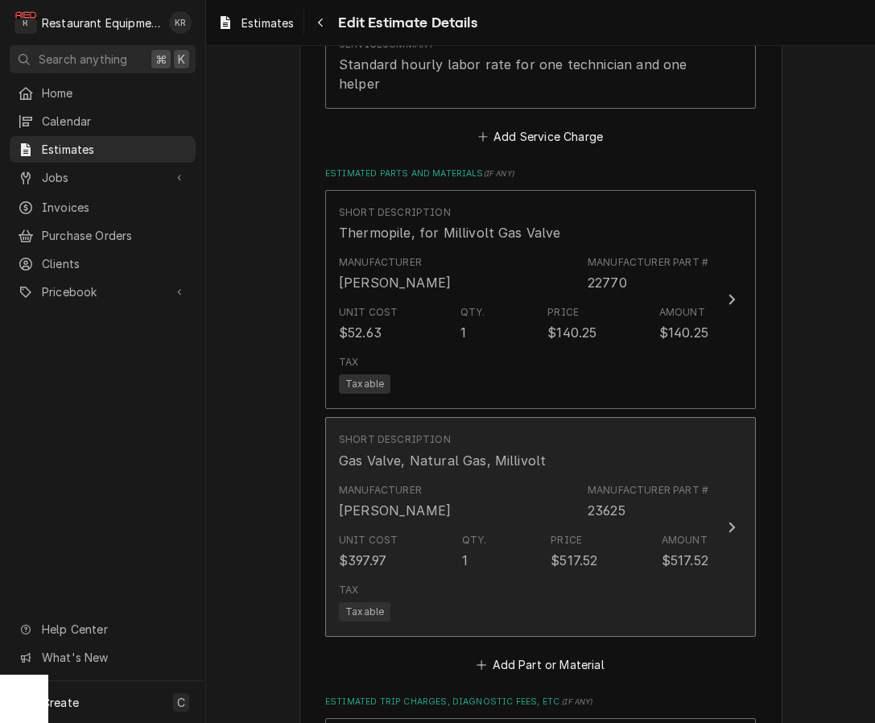
scroll to position [2071, 0]
click at [589, 541] on div "Price $517.52" at bounding box center [574, 551] width 47 height 37
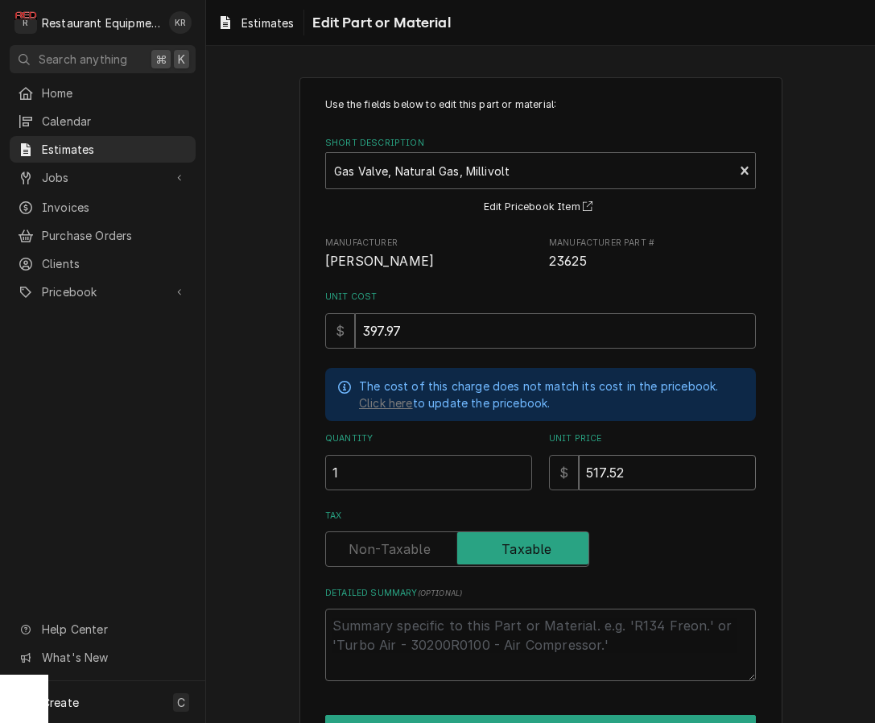
click at [638, 468] on input "517.52" at bounding box center [667, 472] width 177 height 35
drag, startPoint x: 635, startPoint y: 469, endPoint x: 533, endPoint y: 463, distance: 102.5
click at [579, 463] on input "517.52" at bounding box center [667, 472] width 177 height 35
type textarea "x"
type input "6"
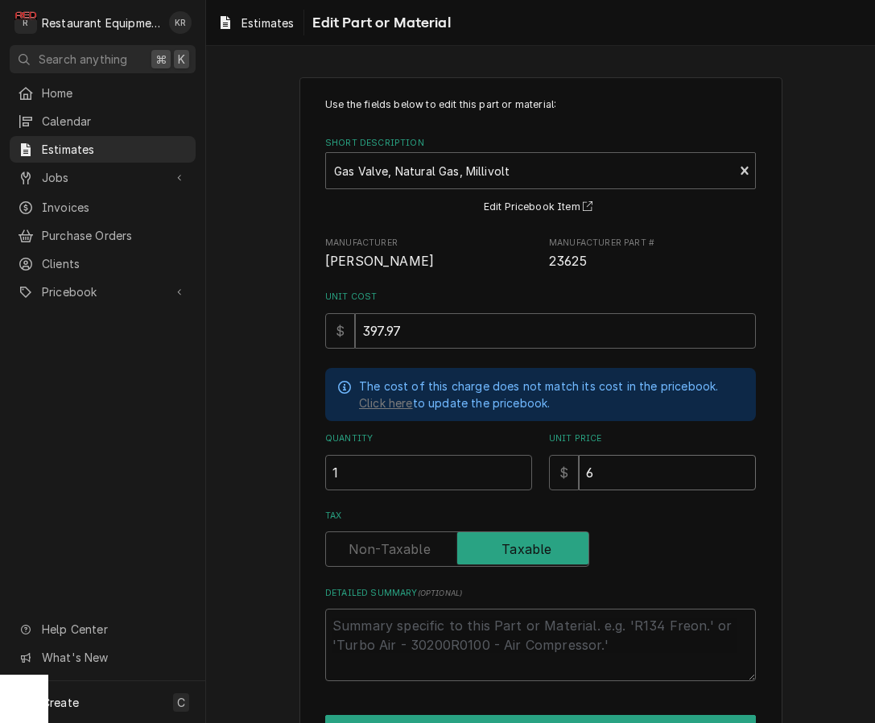
type textarea "x"
type input "68"
type textarea "x"
type input "681"
type textarea "x"
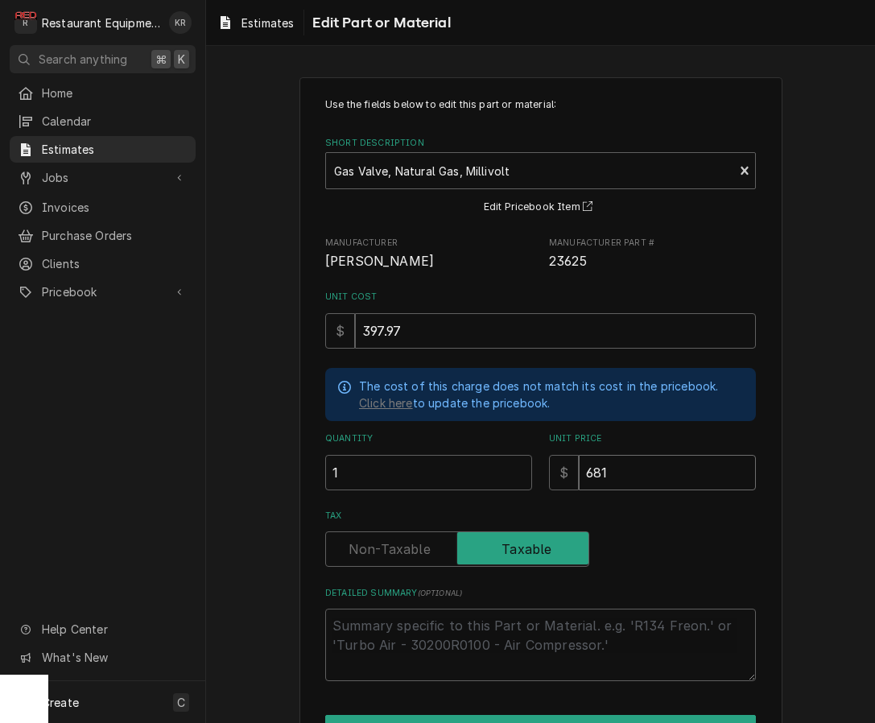
type input "681.0"
type textarea "x"
type input "681.09"
type textarea "x"
type input "681.09"
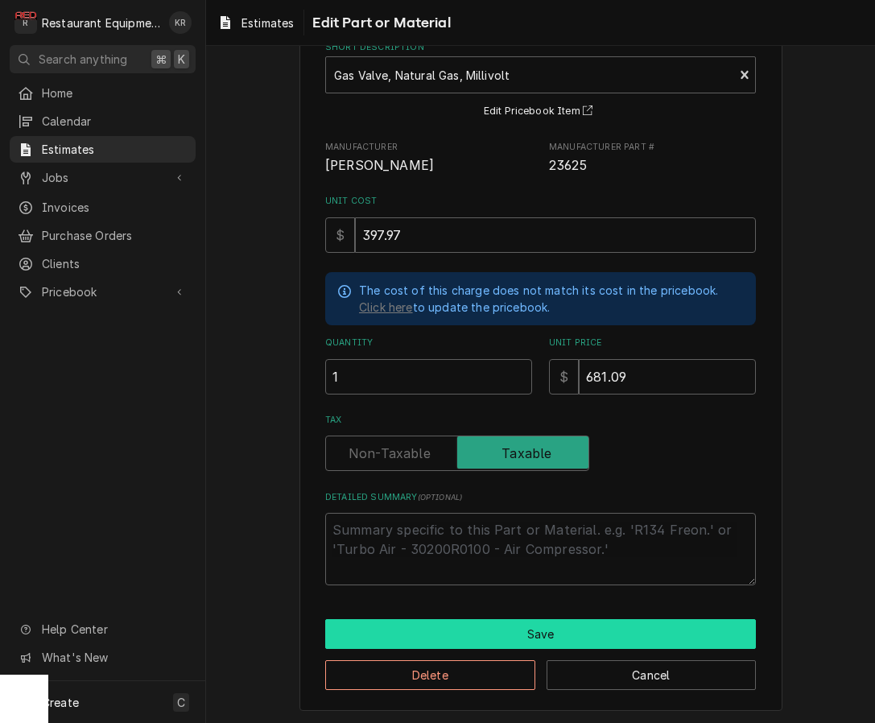
click at [568, 638] on button "Save" at bounding box center [540, 634] width 431 height 30
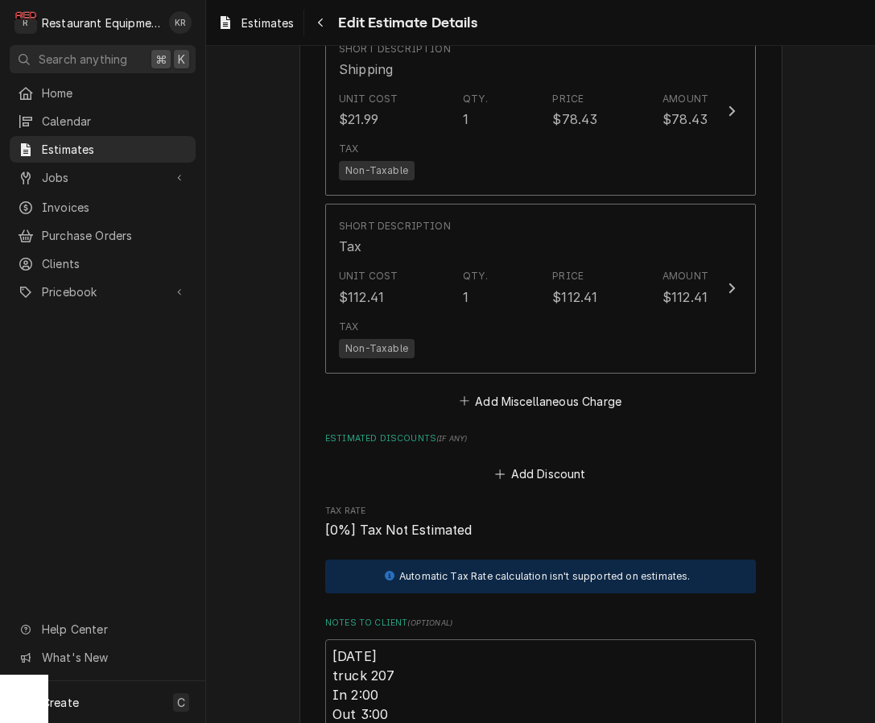
scroll to position [2776, 0]
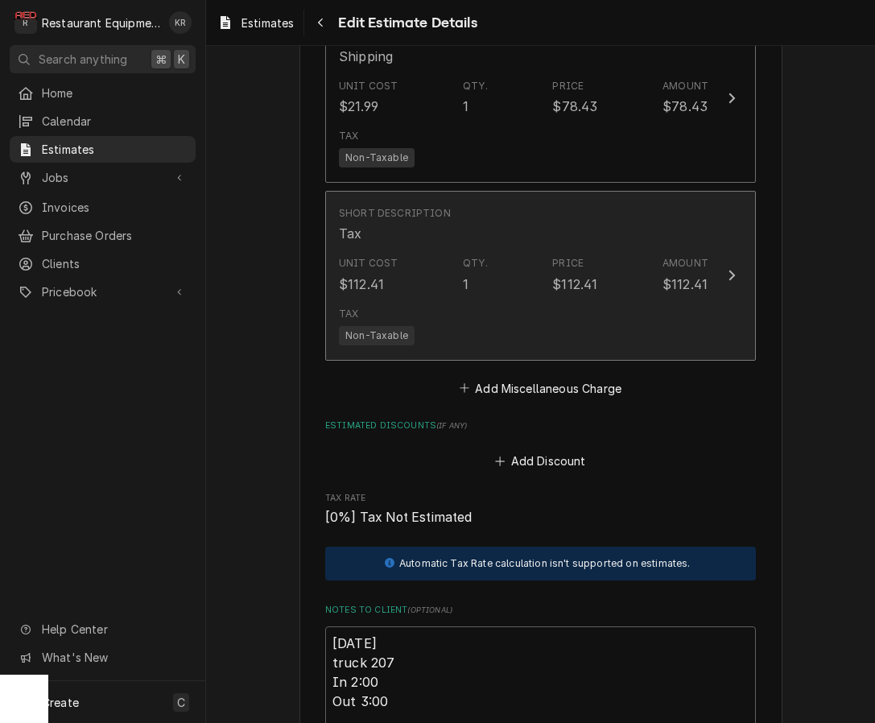
click at [444, 267] on div "Unit Cost $112.41 Qty. 1 Price $112.41 Amount $112.41" at bounding box center [524, 275] width 370 height 50
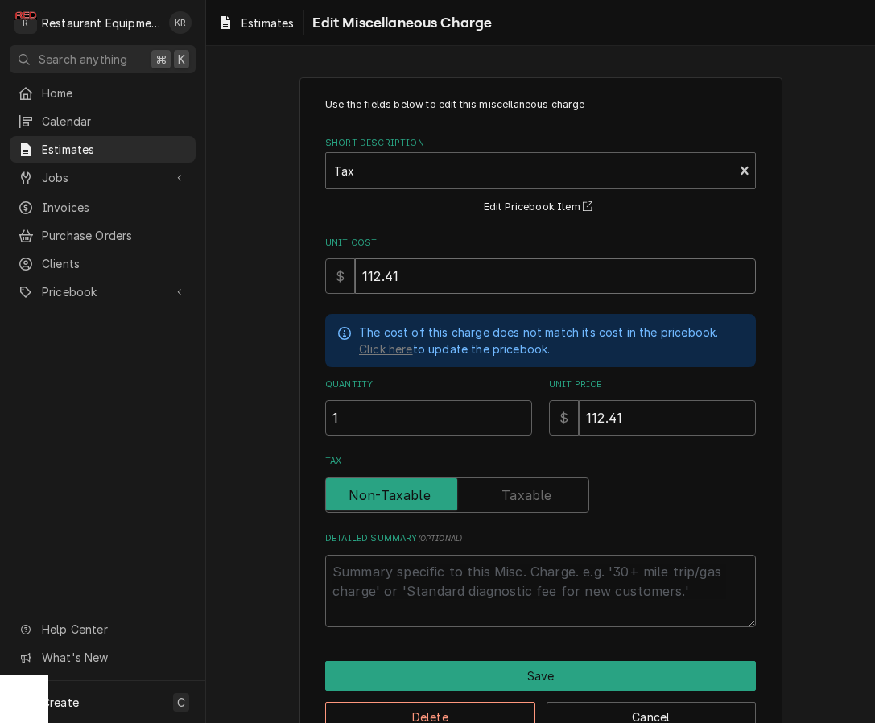
drag, startPoint x: 428, startPoint y: 279, endPoint x: 294, endPoint y: 267, distance: 134.2
click at [355, 267] on input "112.41" at bounding box center [555, 275] width 401 height 35
type textarea "x"
type input "9"
type textarea "x"
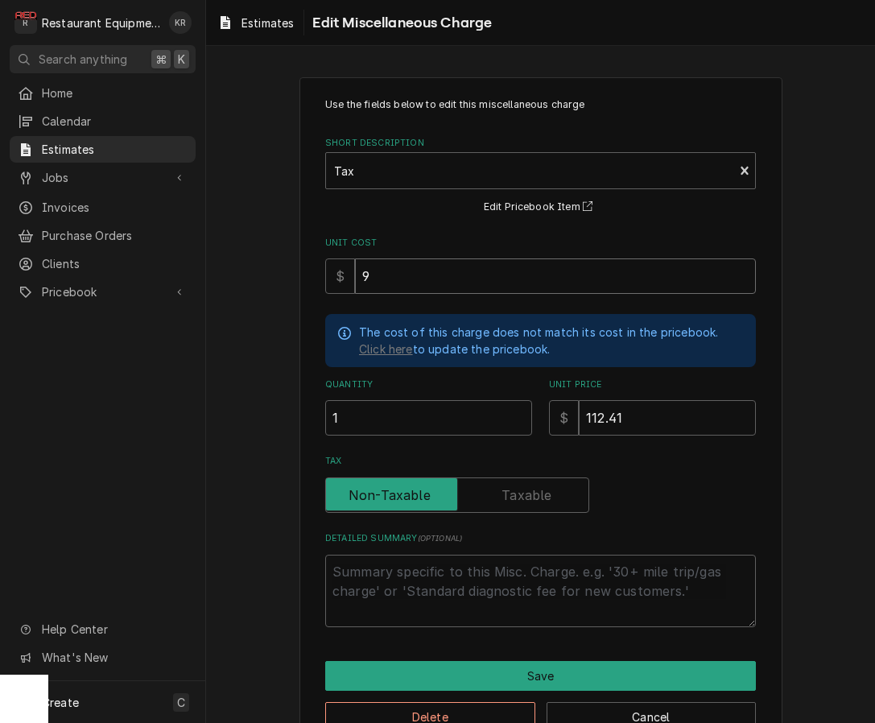
type input "98"
type textarea "x"
type input "9"
type textarea "x"
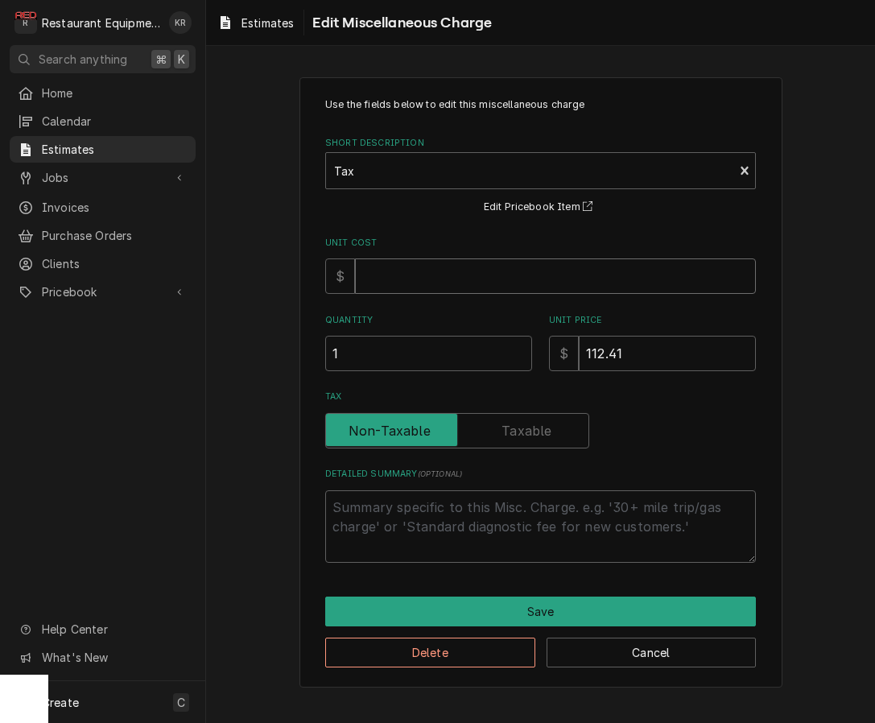
type textarea "x"
type input "8"
type textarea "x"
type input "88"
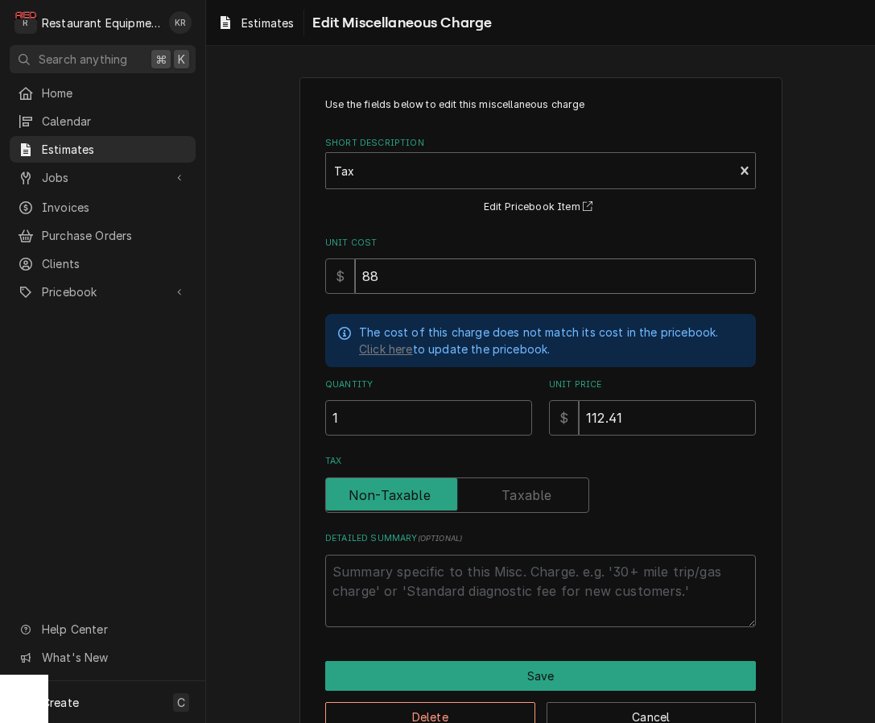
type textarea "x"
type input "88.9"
type textarea "x"
type input "88.99"
type textarea "x"
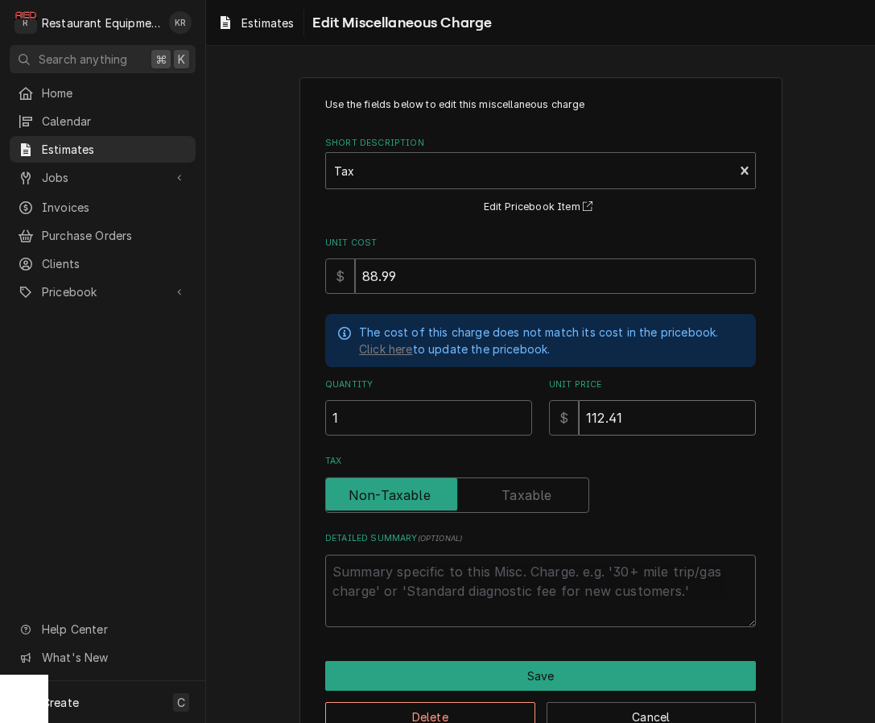
type input "8"
type textarea "x"
type input "88"
type textarea "x"
type input "88.9"
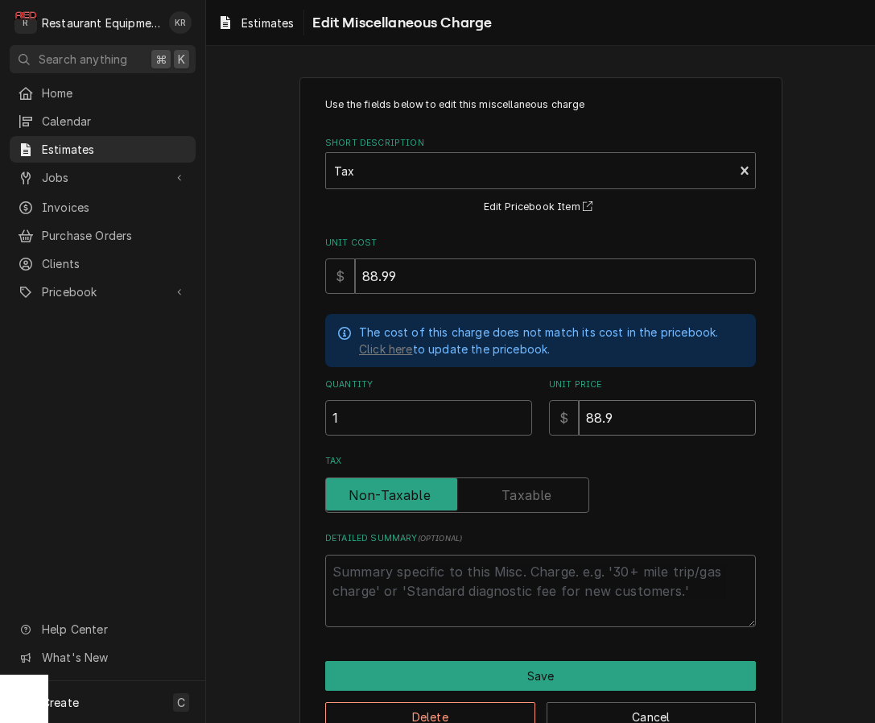
type textarea "x"
type input "88.99"
type textarea "x"
type input "88.99"
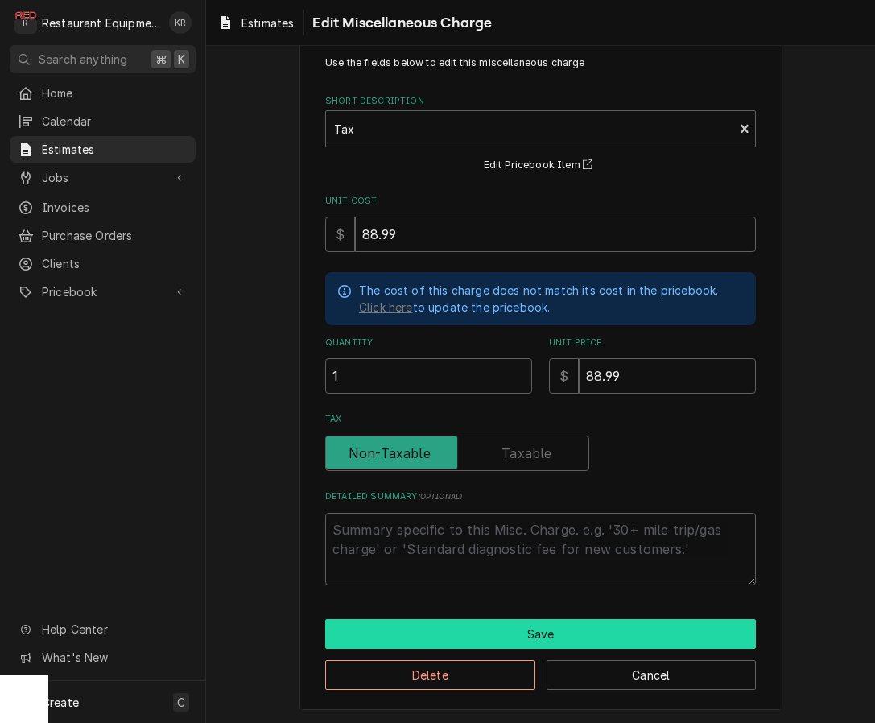
click at [549, 629] on button "Save" at bounding box center [540, 634] width 431 height 30
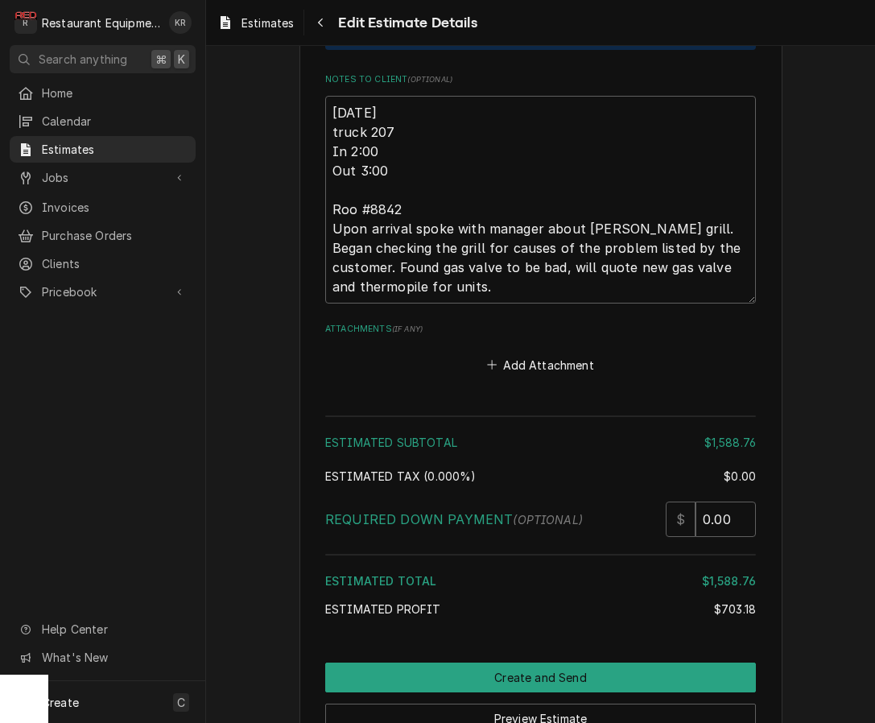
scroll to position [3465, 0]
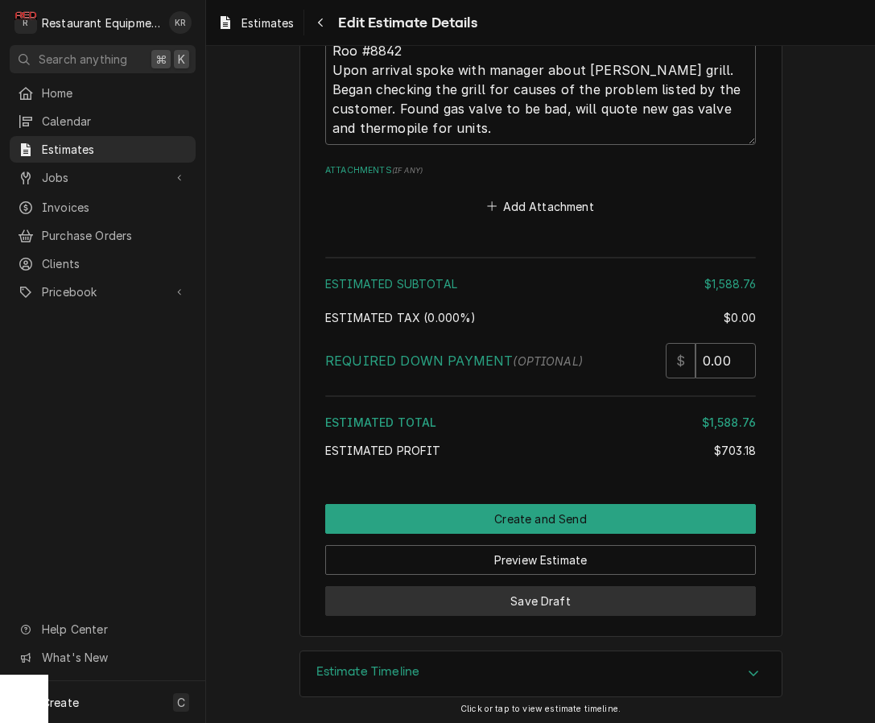
click at [553, 589] on button "Save Draft" at bounding box center [540, 601] width 431 height 30
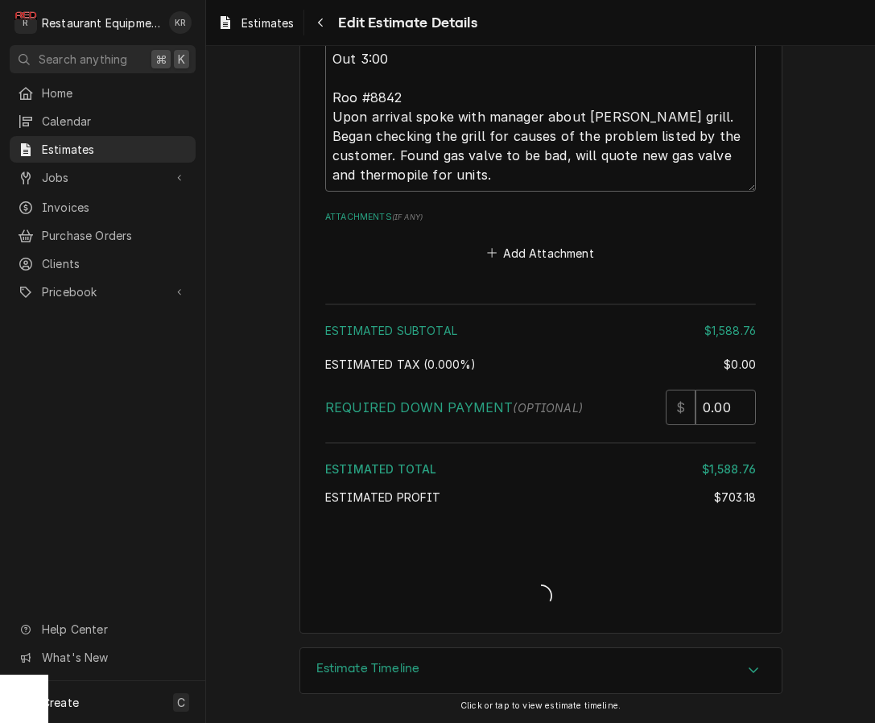
scroll to position [3415, 0]
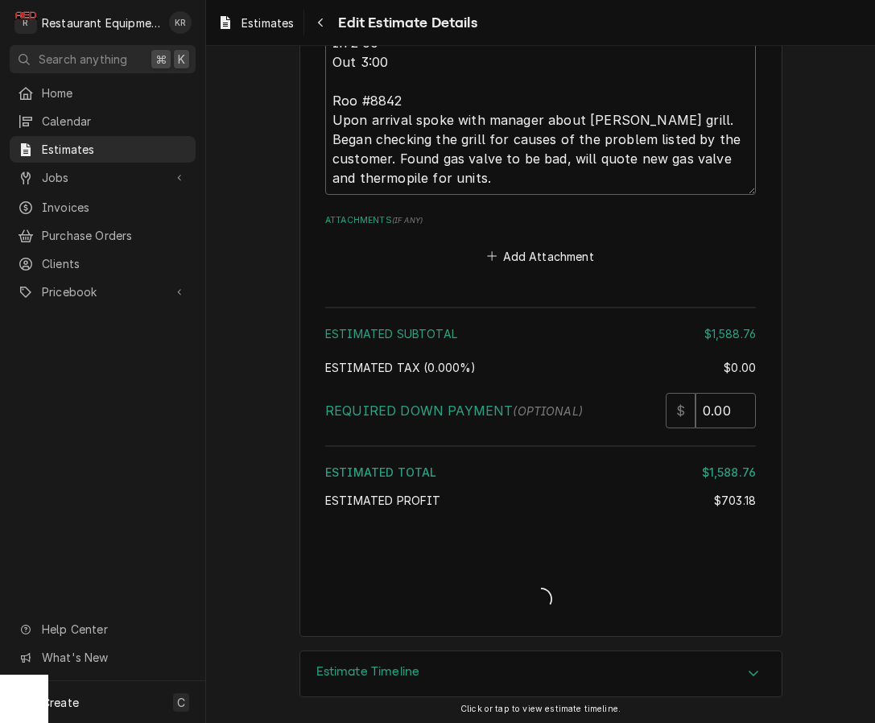
type textarea "x"
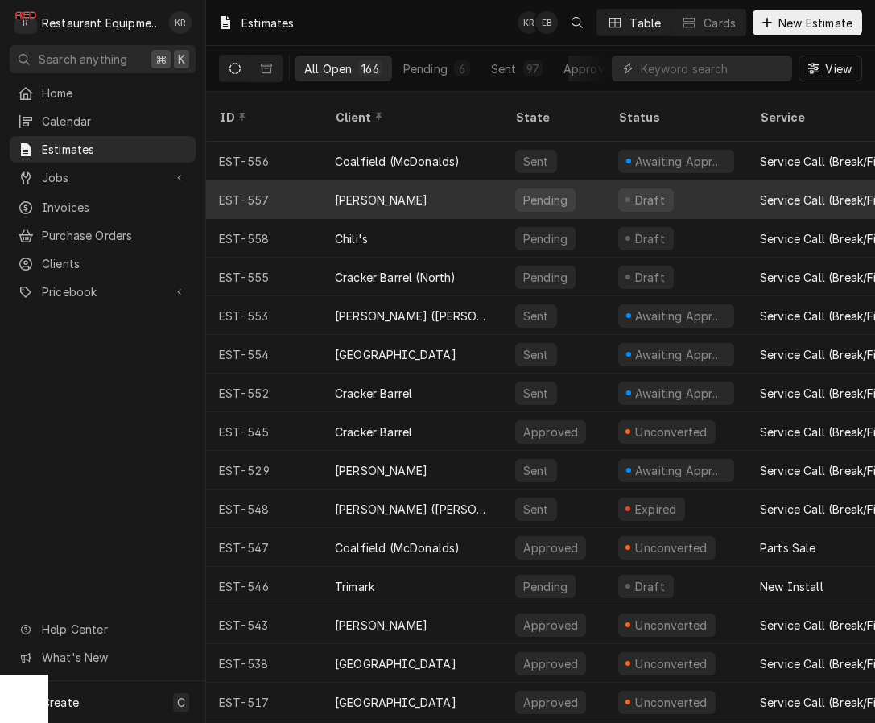
click at [436, 180] on div "[PERSON_NAME]" at bounding box center [412, 199] width 180 height 39
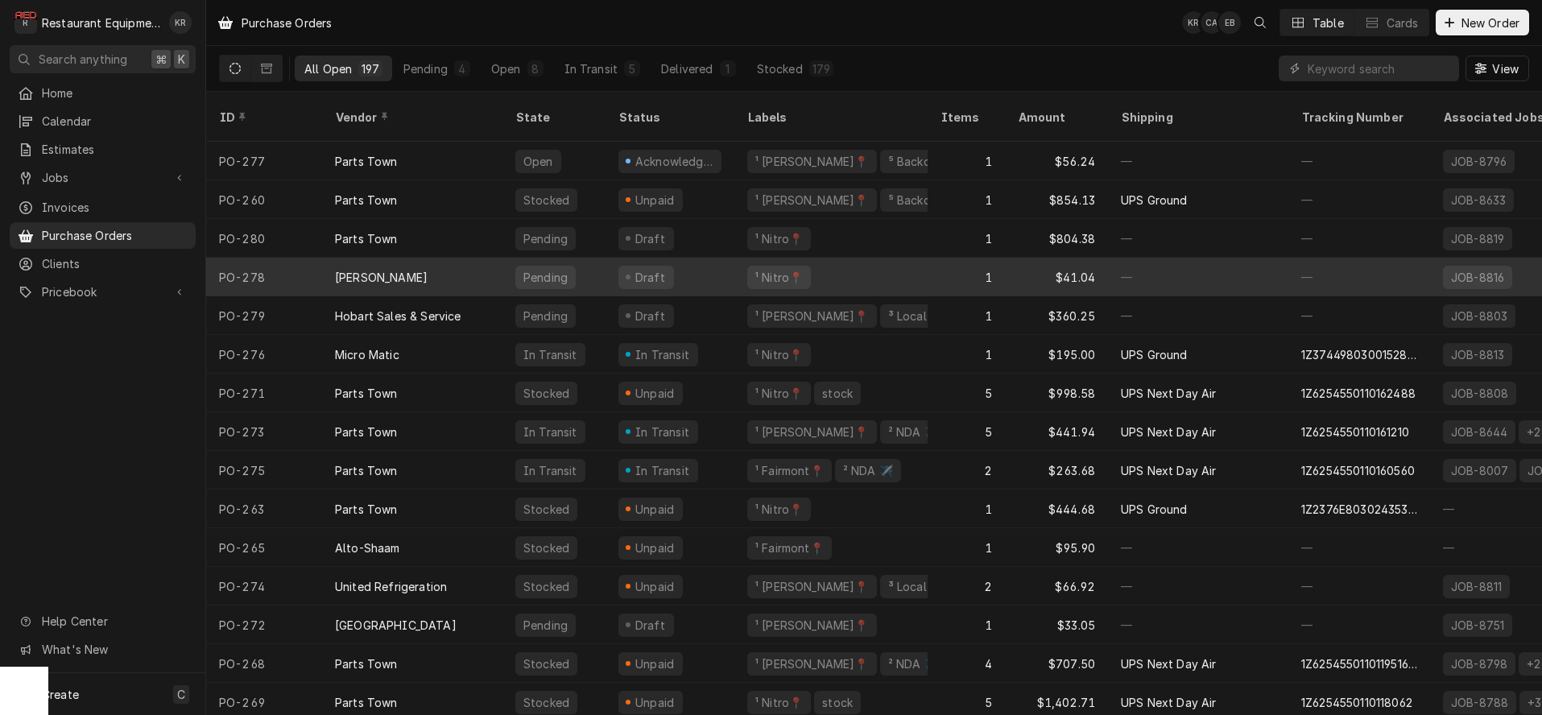
click at [424, 258] on div "[PERSON_NAME]" at bounding box center [412, 277] width 180 height 39
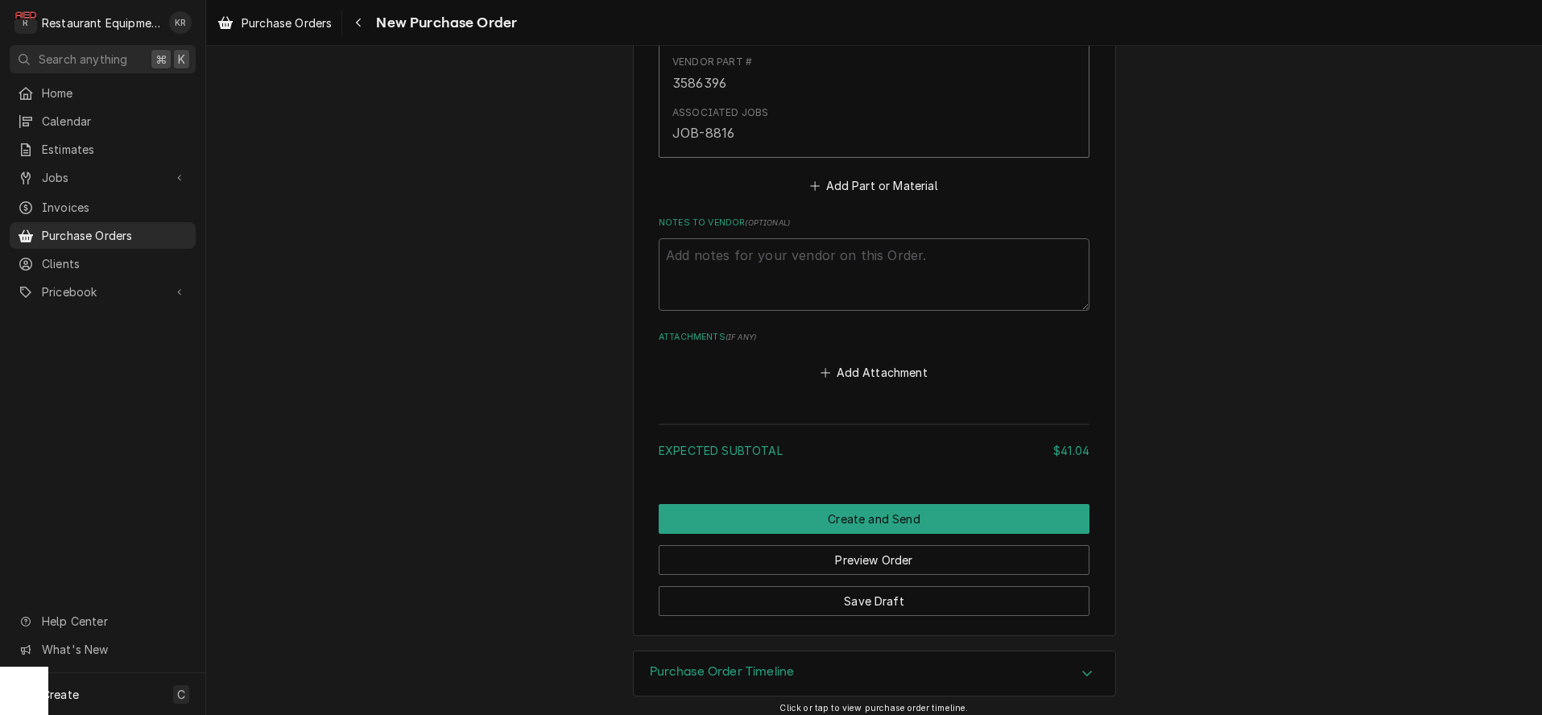
scroll to position [859, 0]
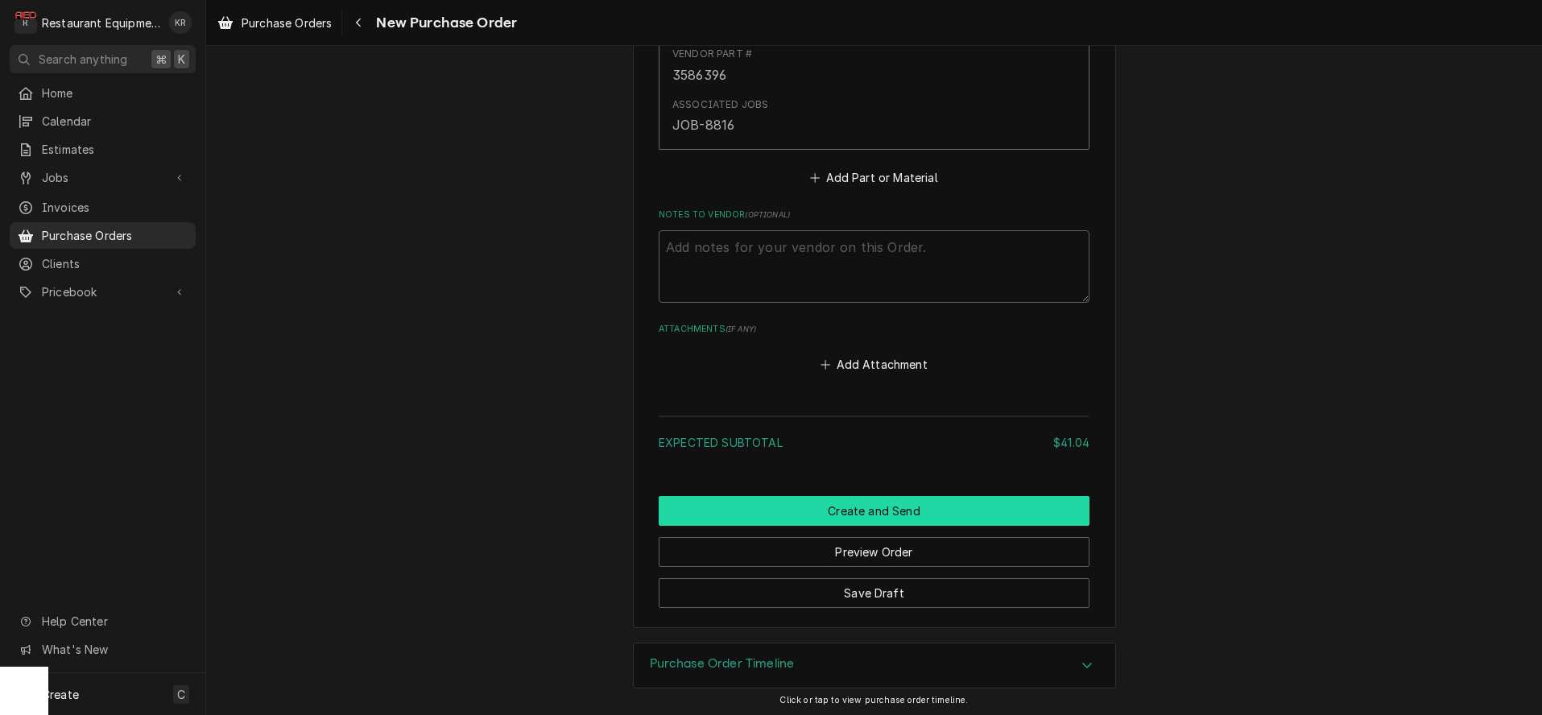
click at [876, 506] on button "Create and Send" at bounding box center [874, 511] width 431 height 30
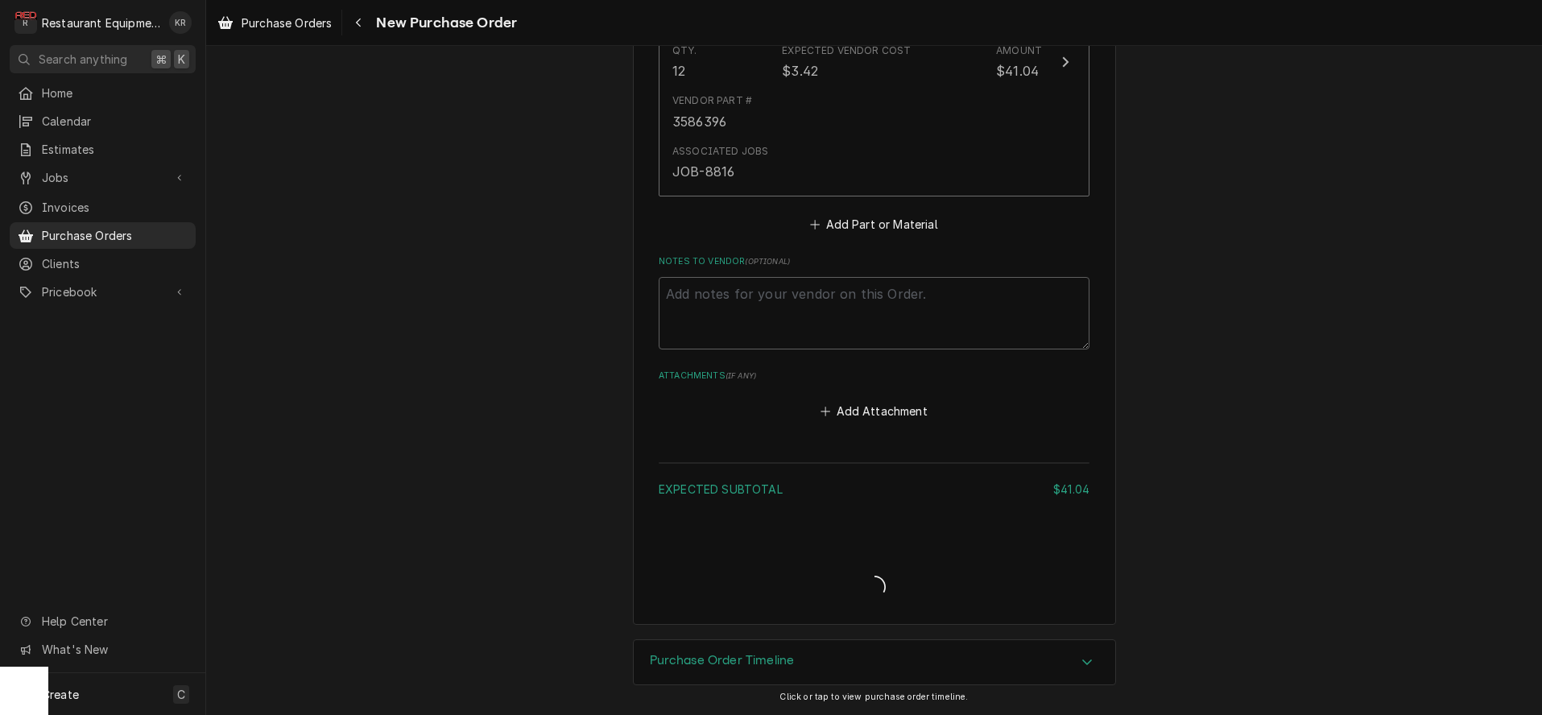
scroll to position [809, 0]
type textarea "x"
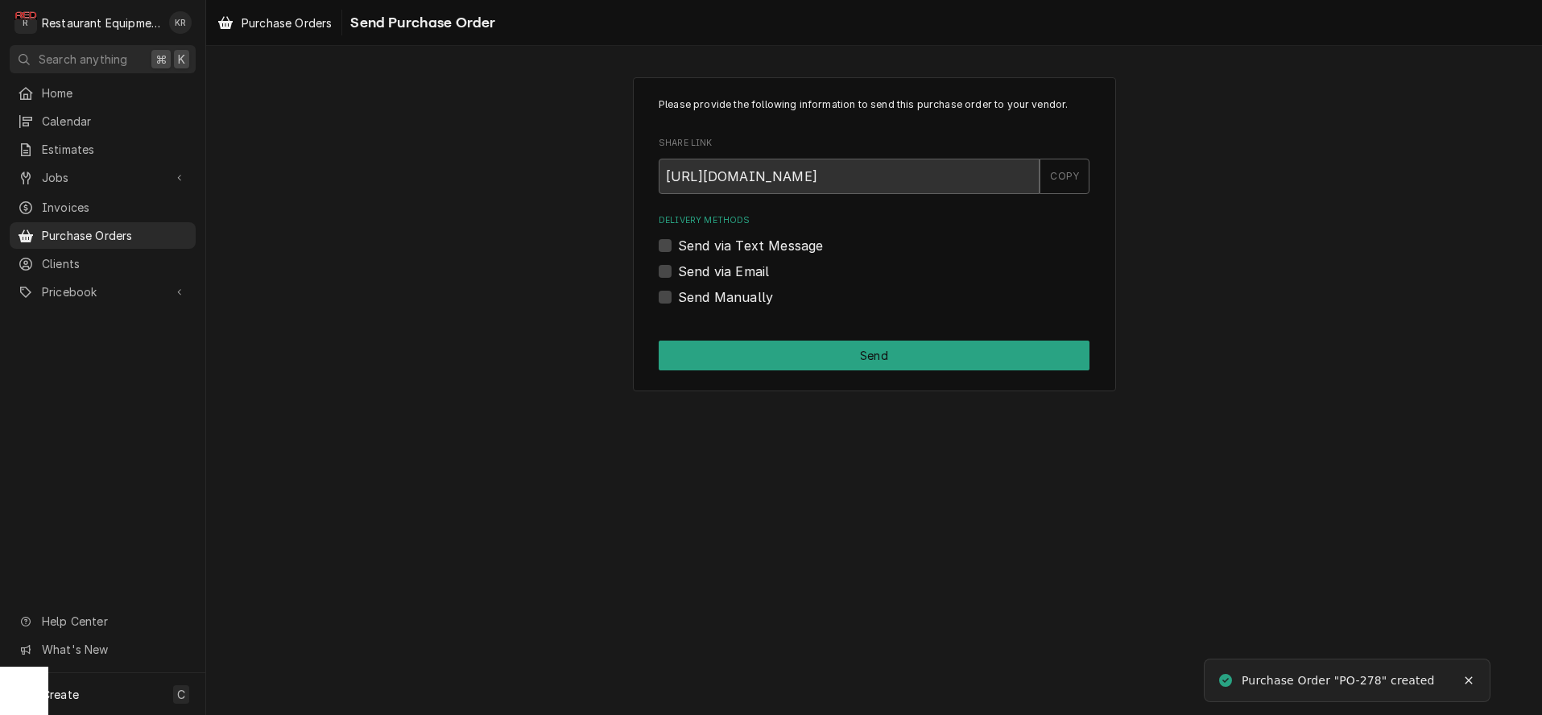
click at [678, 274] on label "Send via Email" at bounding box center [723, 271] width 91 height 19
click at [678, 274] on input "Send via Email" at bounding box center [893, 279] width 431 height 35
checkbox input "true"
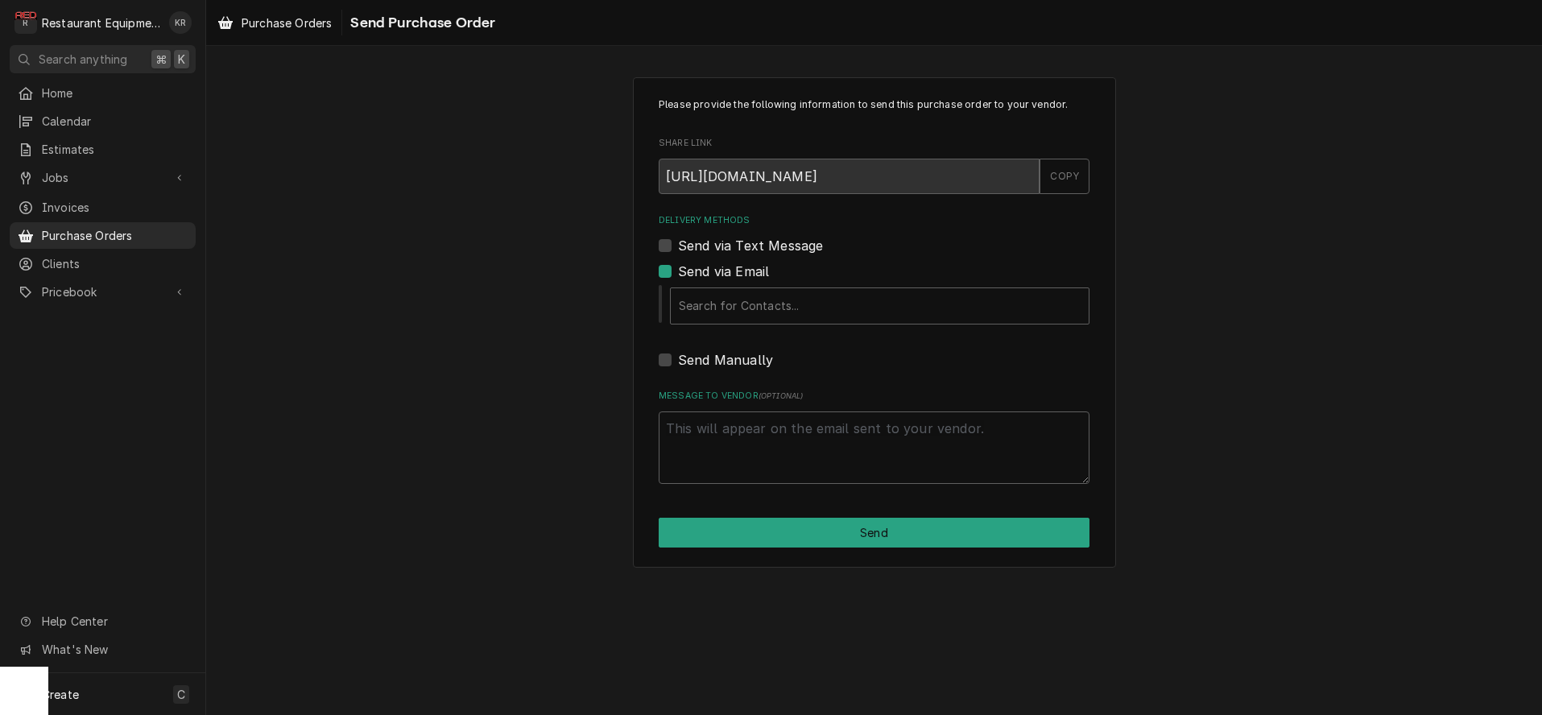
click at [678, 363] on label "Send Manually" at bounding box center [725, 359] width 95 height 19
click at [678, 363] on input "Send Manually" at bounding box center [893, 367] width 431 height 35
checkbox input "true"
type textarea "x"
click at [678, 275] on label "Send via Email" at bounding box center [723, 271] width 91 height 19
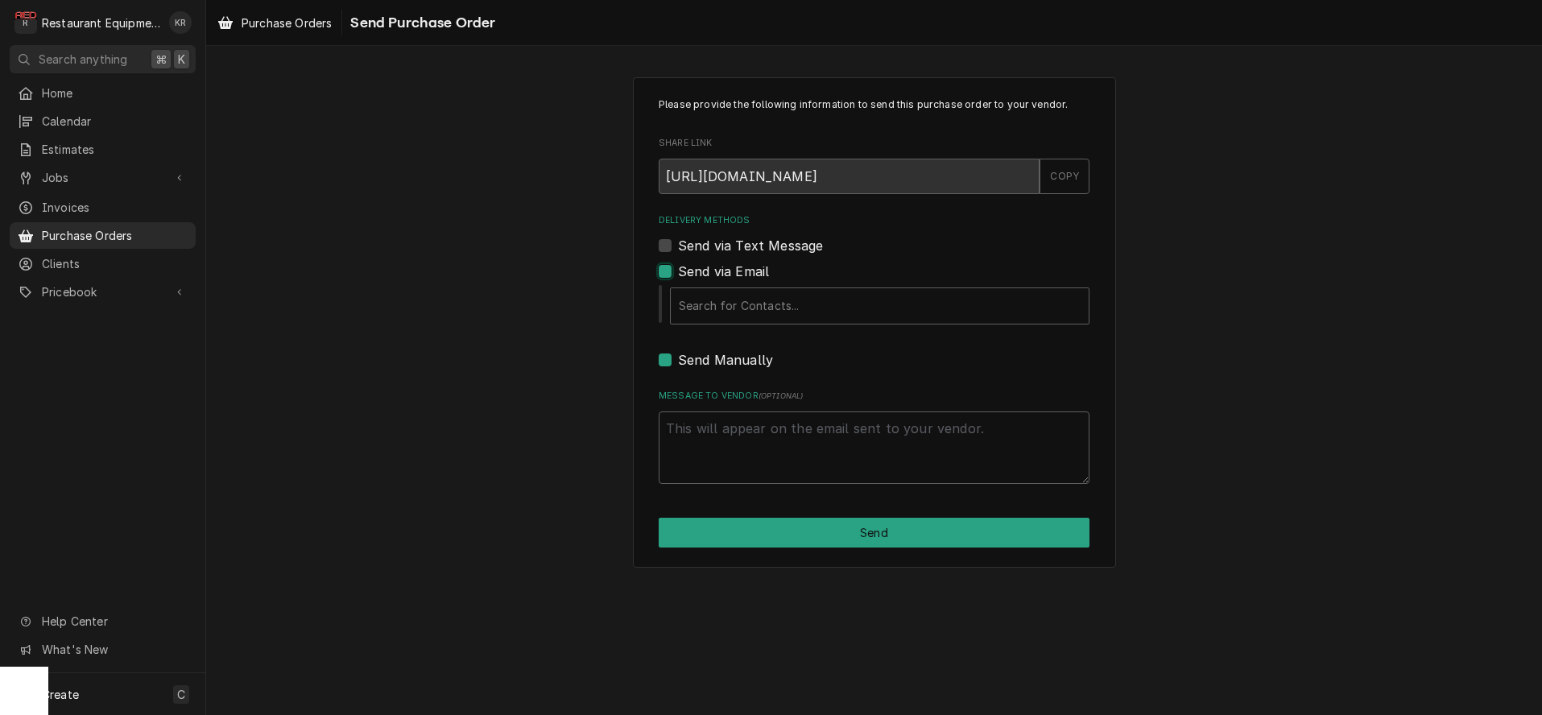
click at [678, 275] on input "Send via Email" at bounding box center [893, 279] width 431 height 35
checkbox input "false"
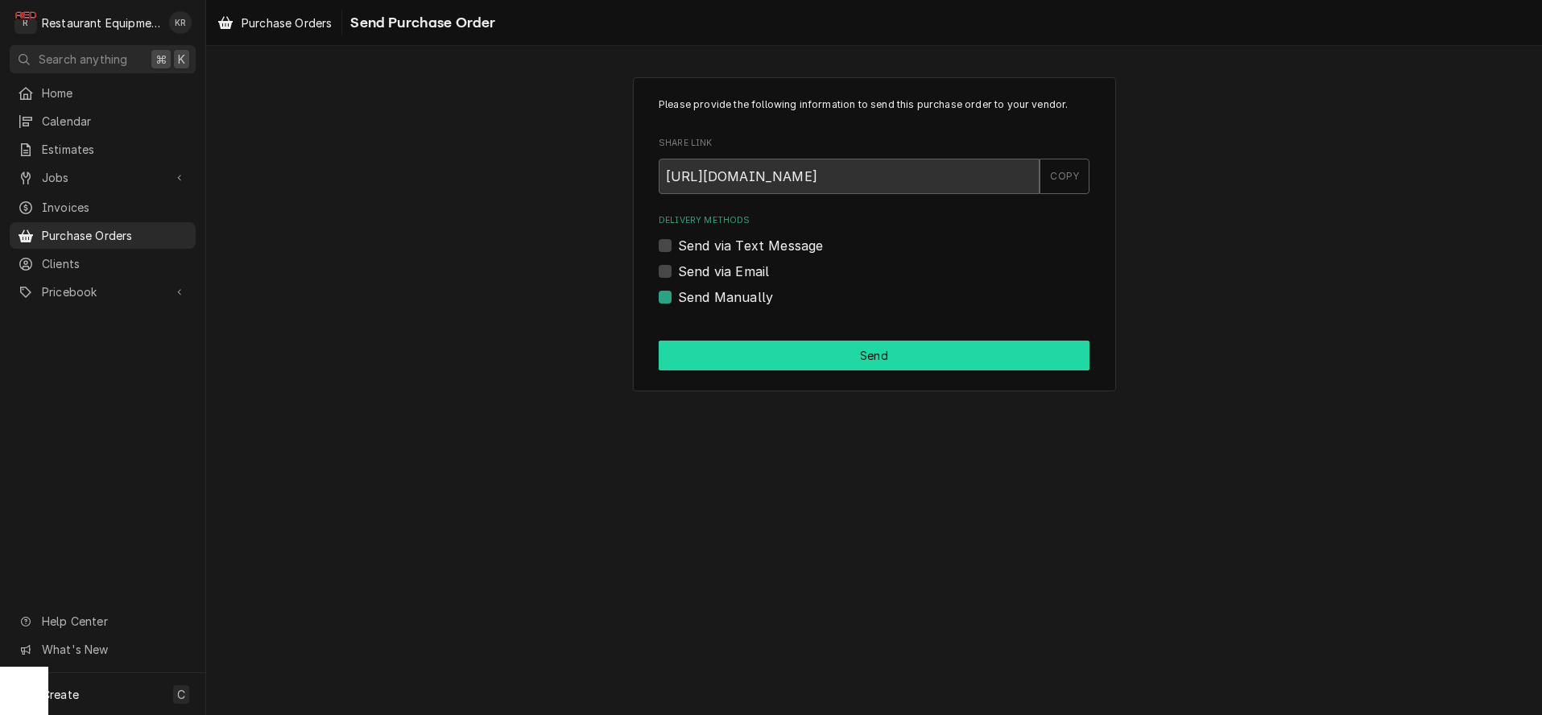
click at [793, 354] on button "Send" at bounding box center [874, 356] width 431 height 30
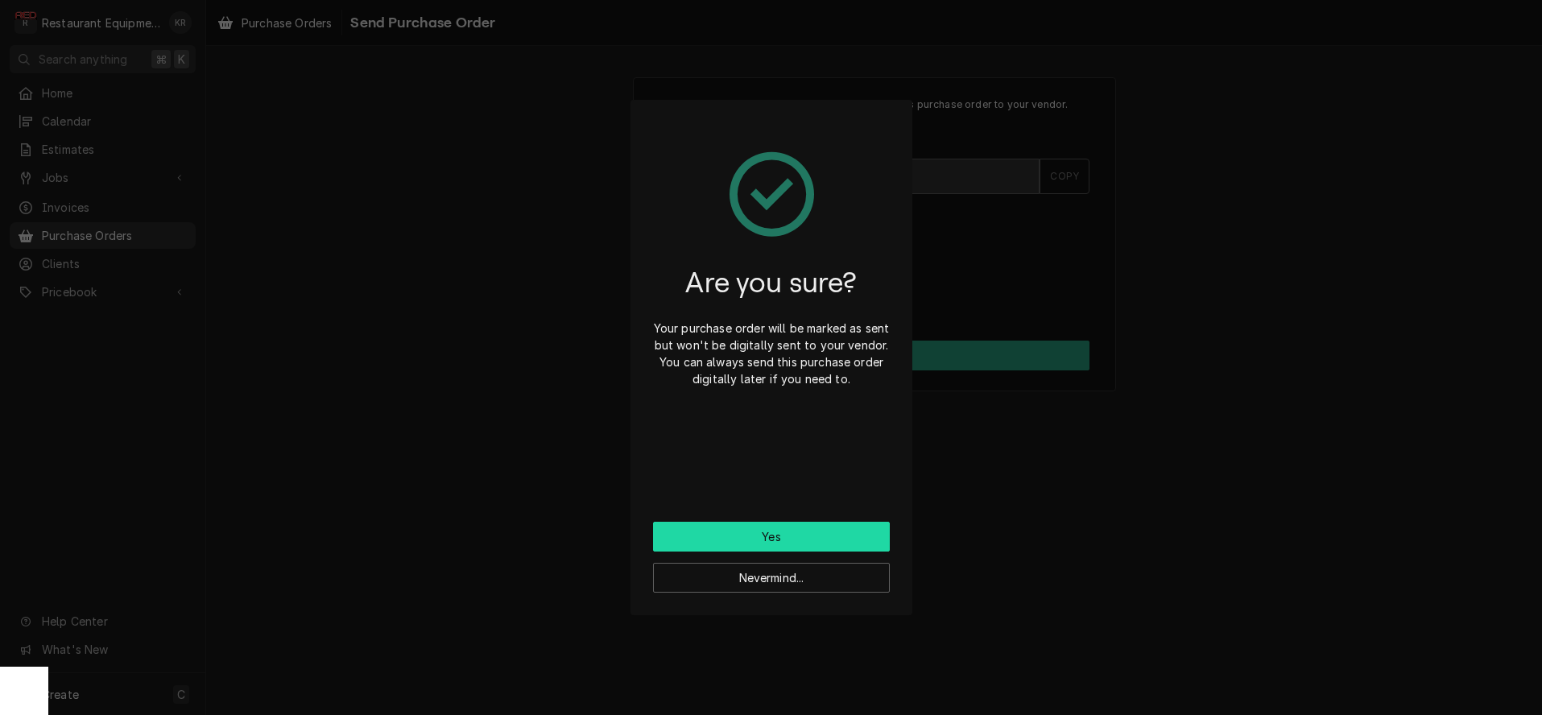
click at [757, 535] on button "Yes" at bounding box center [771, 537] width 237 height 30
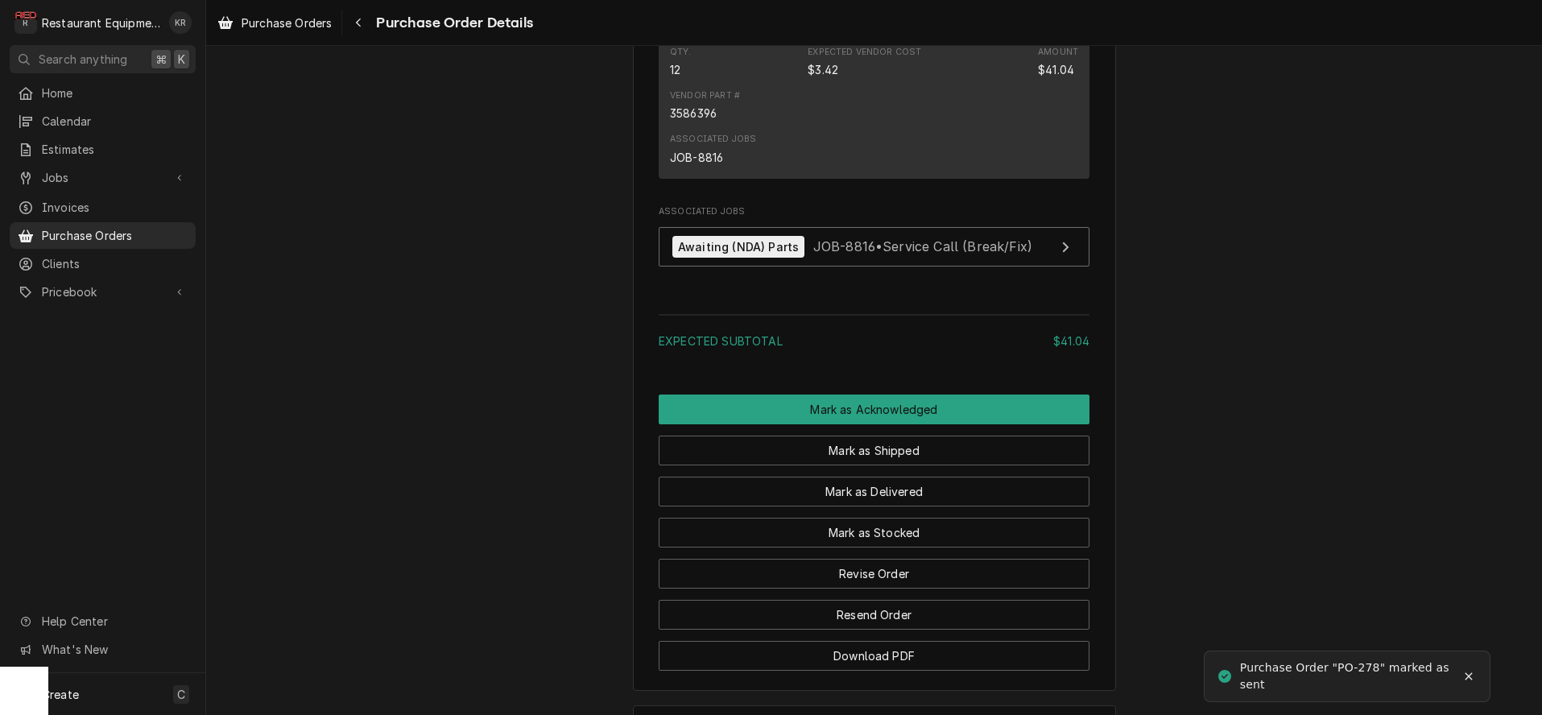
scroll to position [1163, 0]
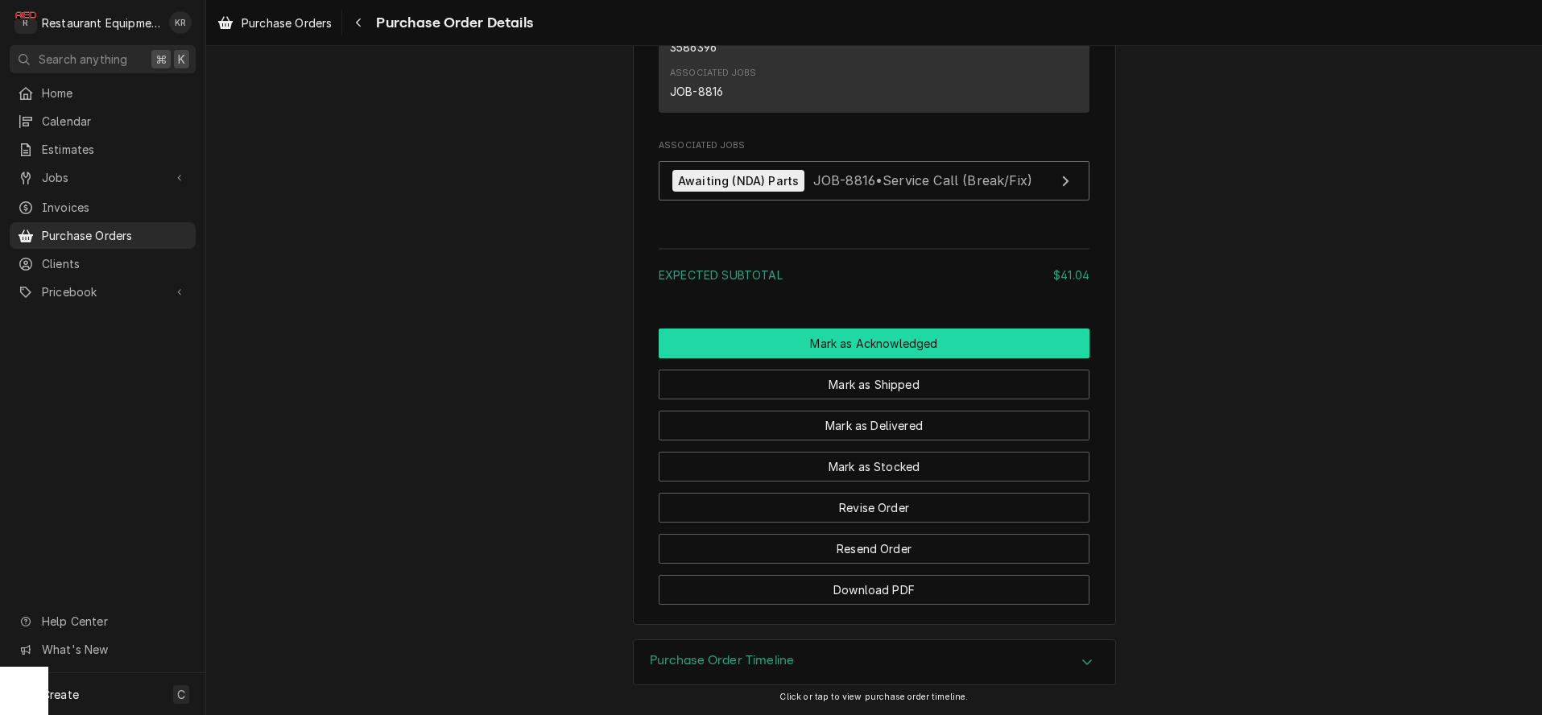
click at [863, 355] on button "Mark as Acknowledged" at bounding box center [874, 344] width 431 height 30
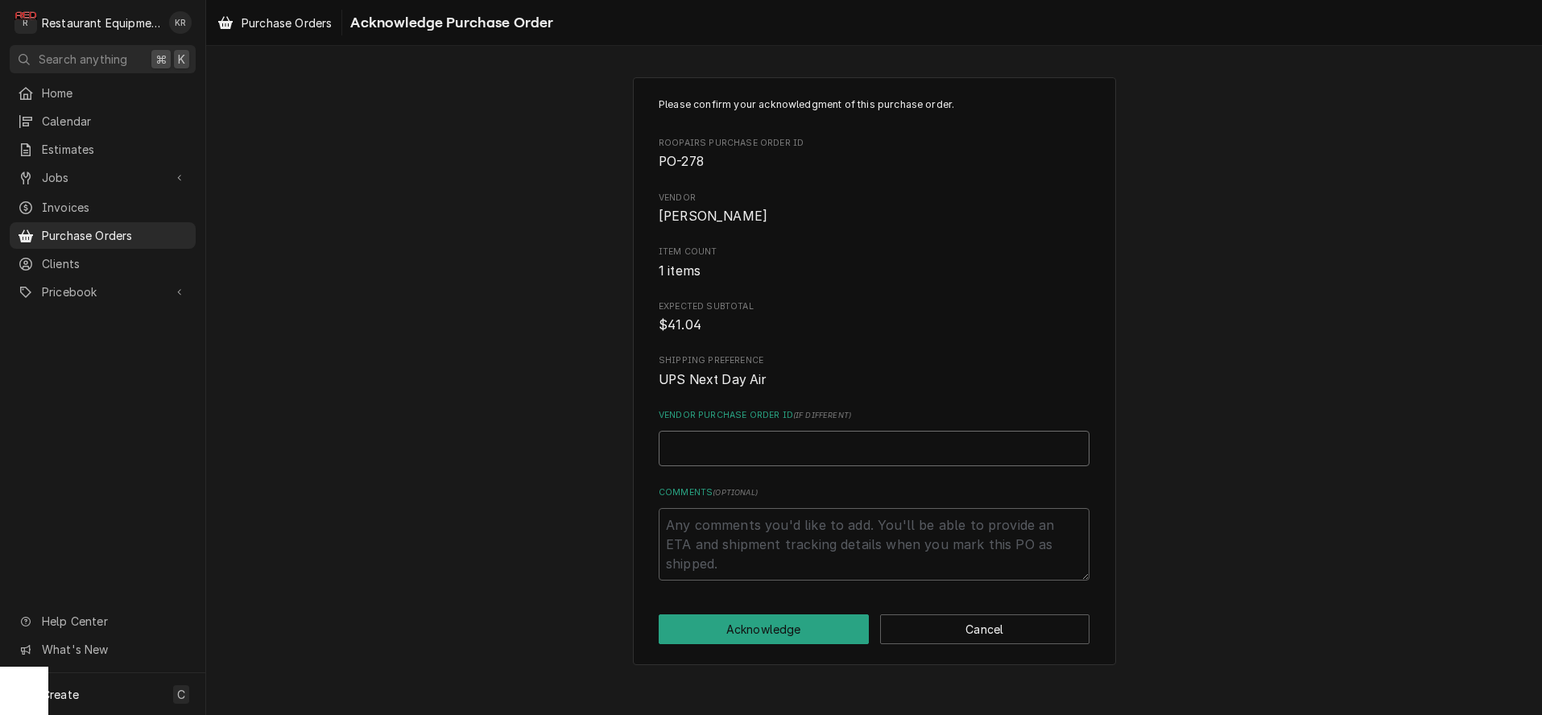
click at [773, 457] on input "Vendor Purchase Order ID ( if different )" at bounding box center [874, 448] width 431 height 35
paste input "47606190"
type textarea "x"
type input "47606190"
click at [773, 616] on button "Acknowledge" at bounding box center [764, 629] width 210 height 30
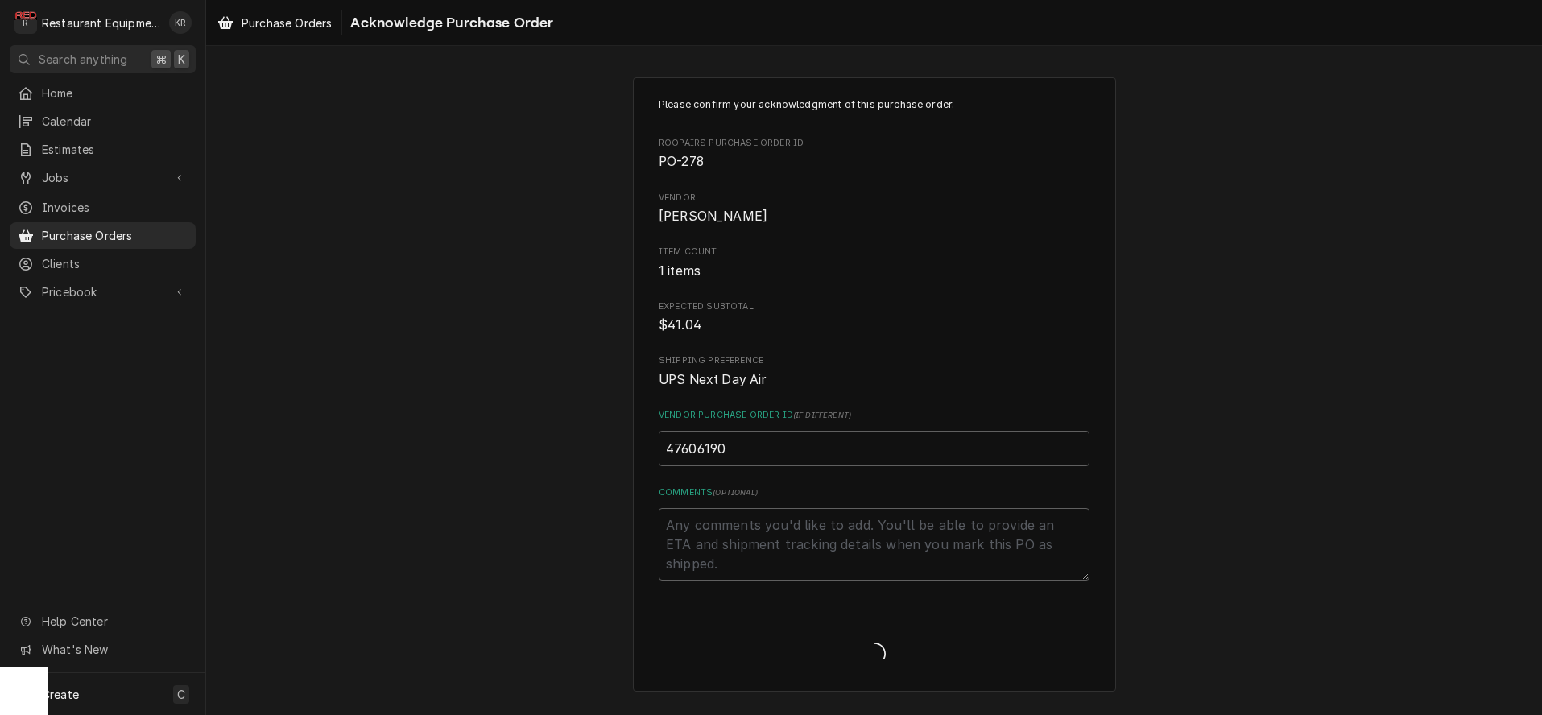
type textarea "x"
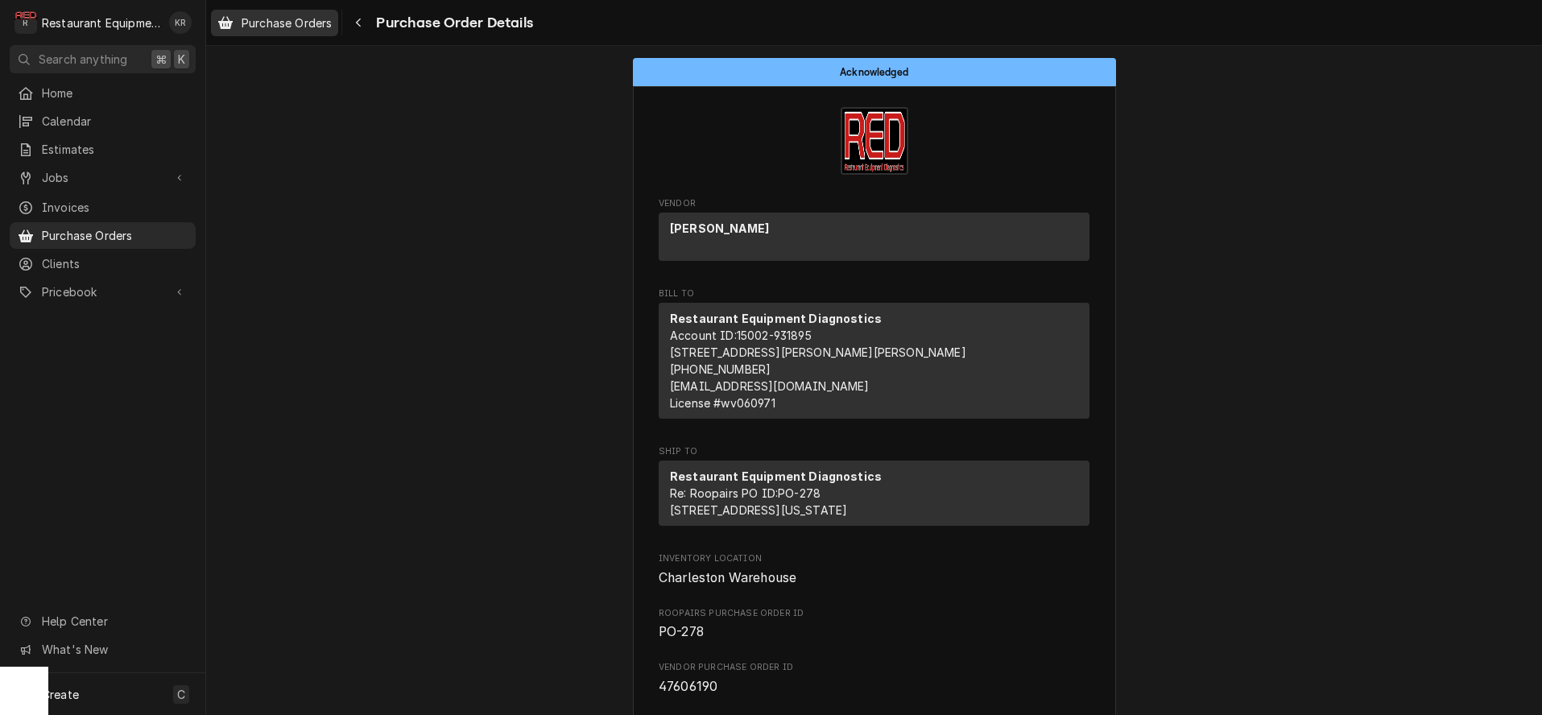
click at [308, 17] on span "Purchase Orders" at bounding box center [287, 22] width 90 height 17
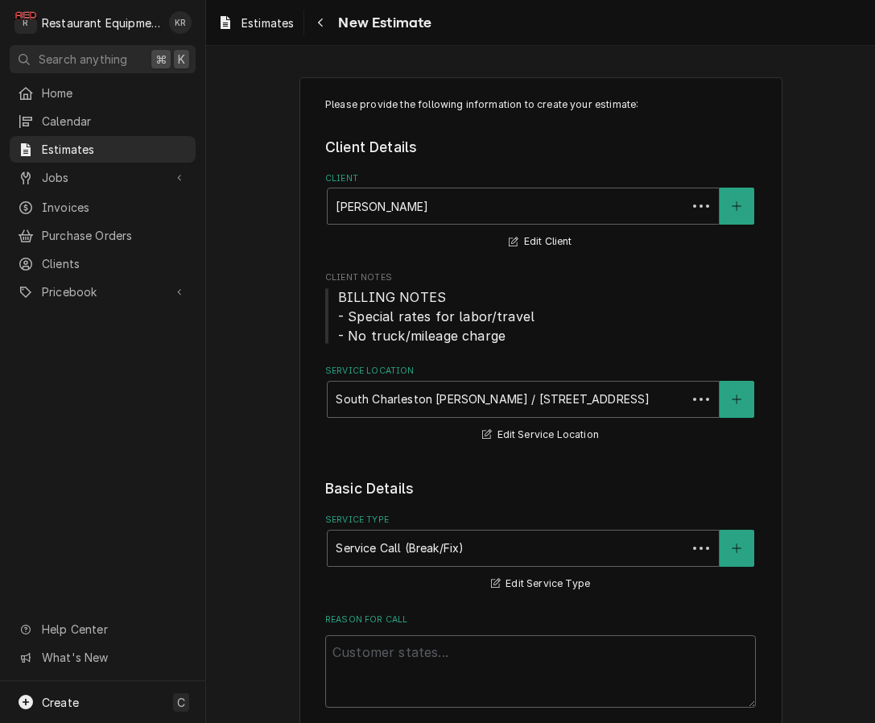
type textarea "x"
click at [322, 21] on icon "Navigate back" at bounding box center [320, 22] width 7 height 11
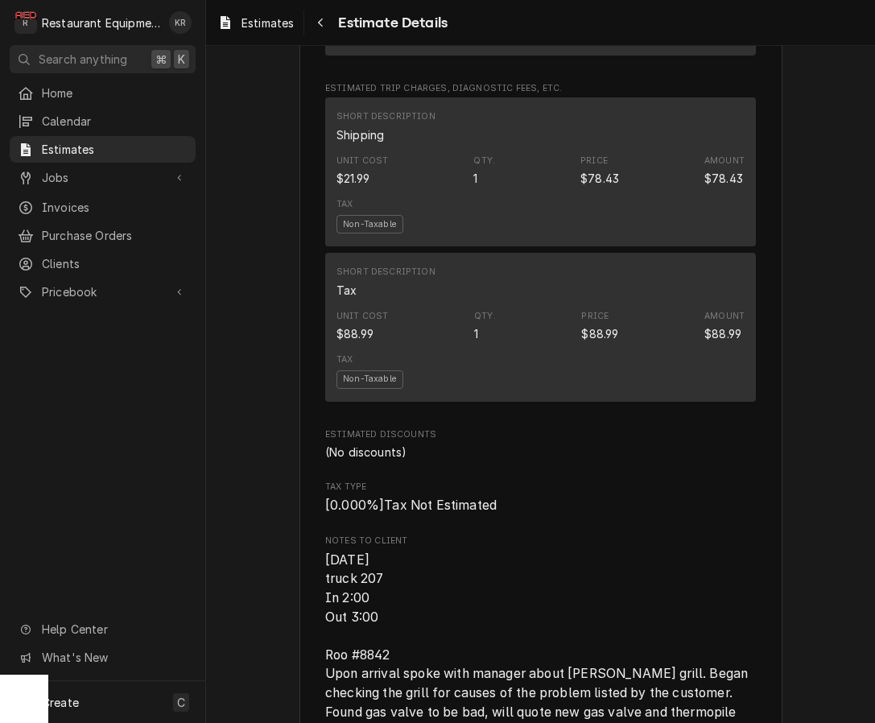
scroll to position [1674, 0]
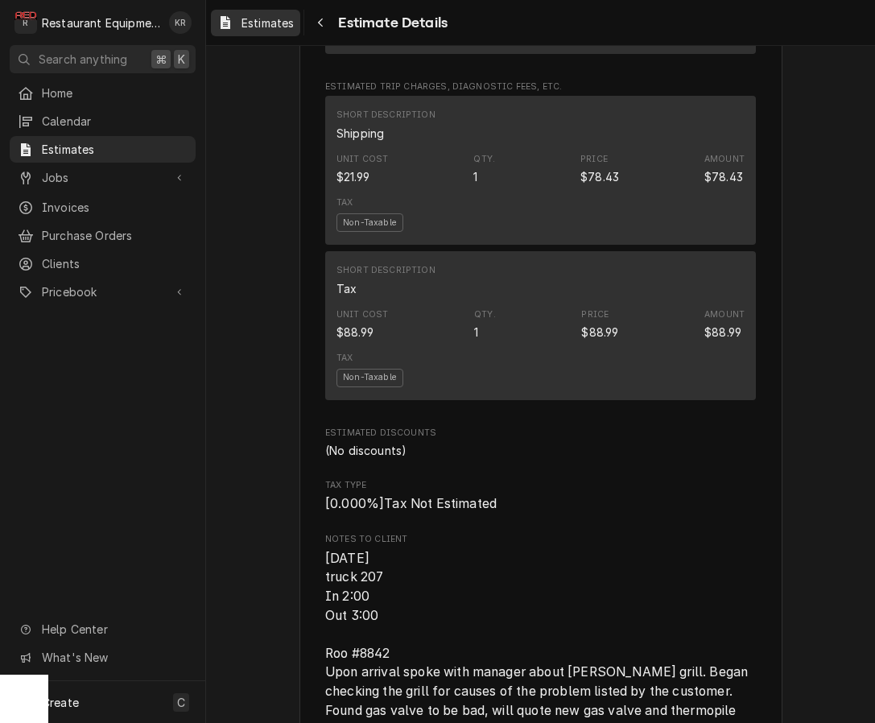
click at [264, 27] on span "Estimates" at bounding box center [268, 22] width 52 height 17
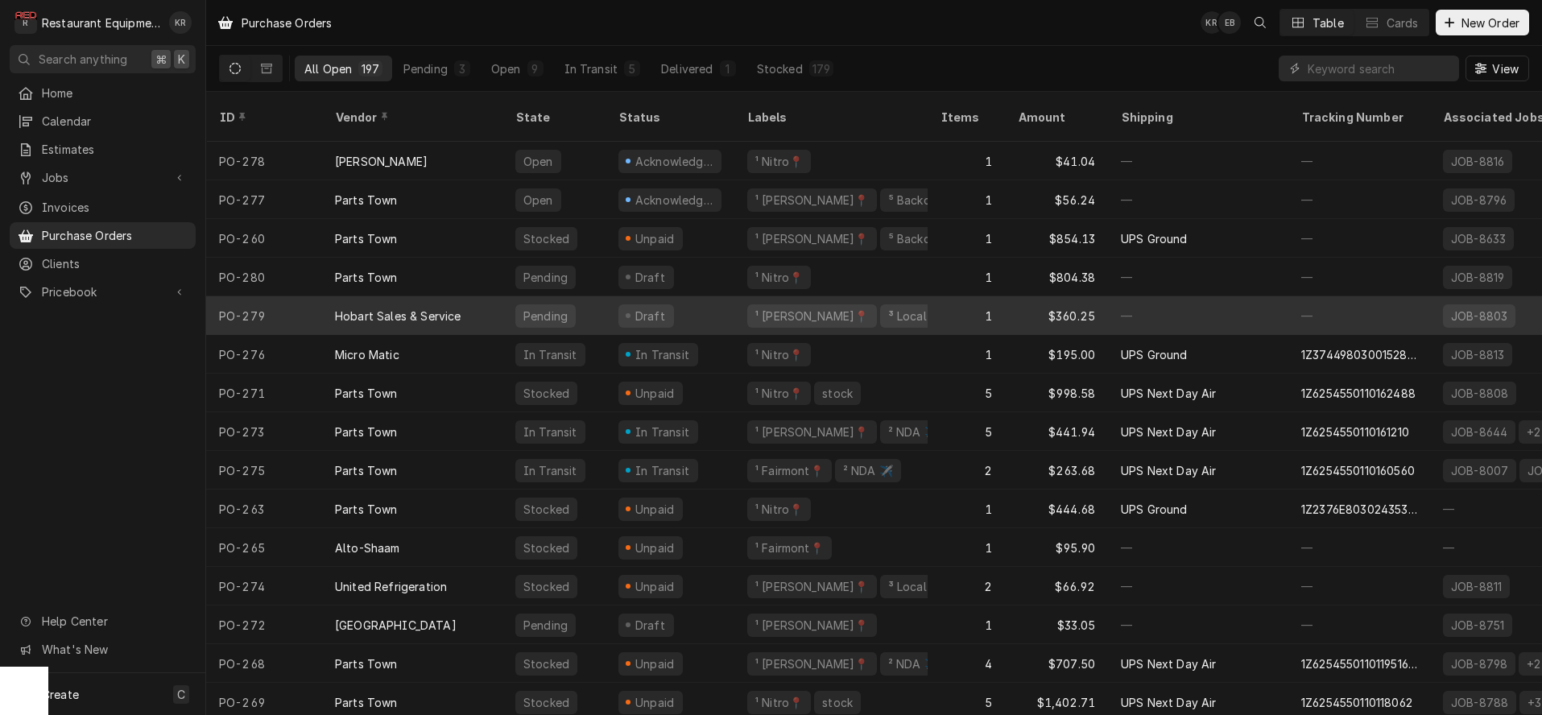
scroll to position [7, 0]
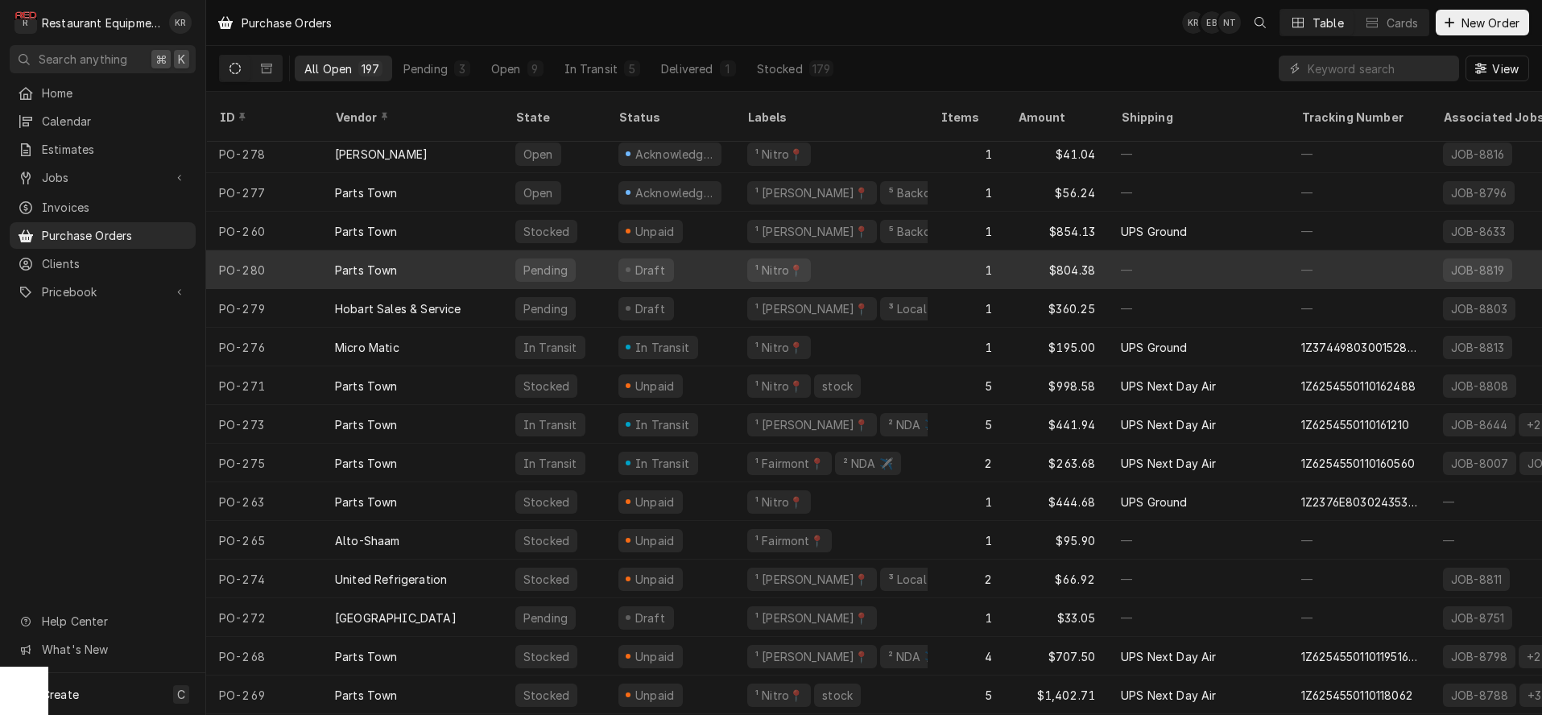
click at [885, 254] on div "¹ Nitro📍" at bounding box center [830, 269] width 193 height 39
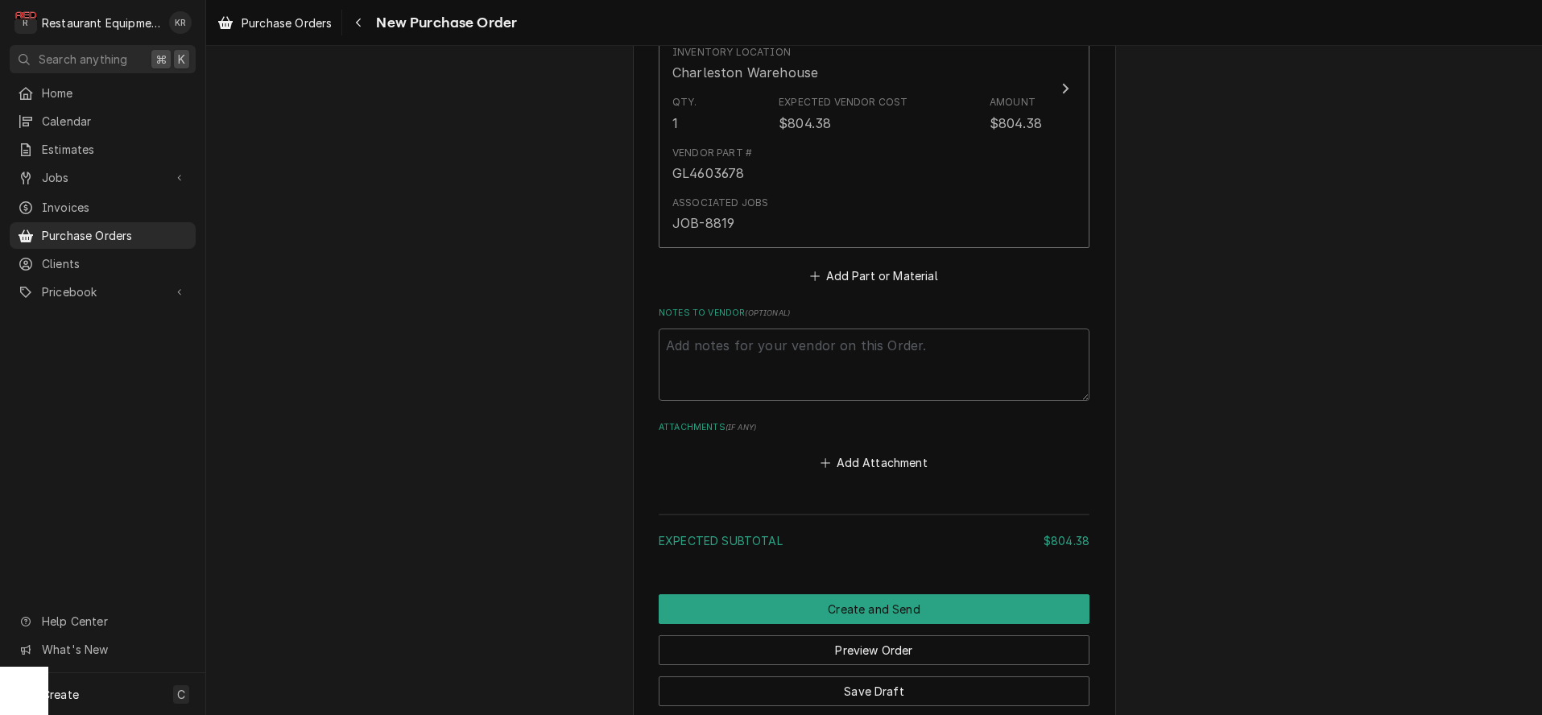
scroll to position [910, 0]
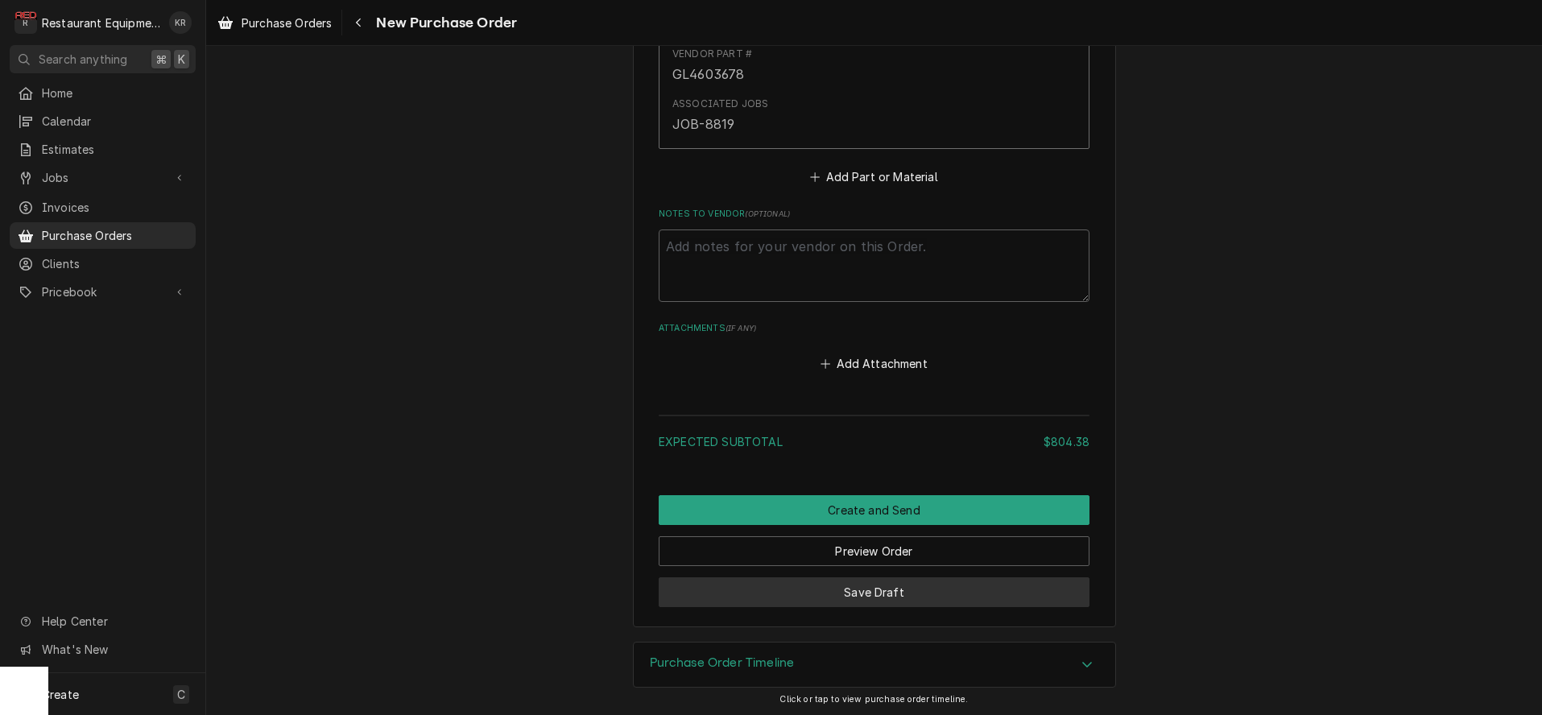
click at [883, 586] on button "Save Draft" at bounding box center [874, 592] width 431 height 30
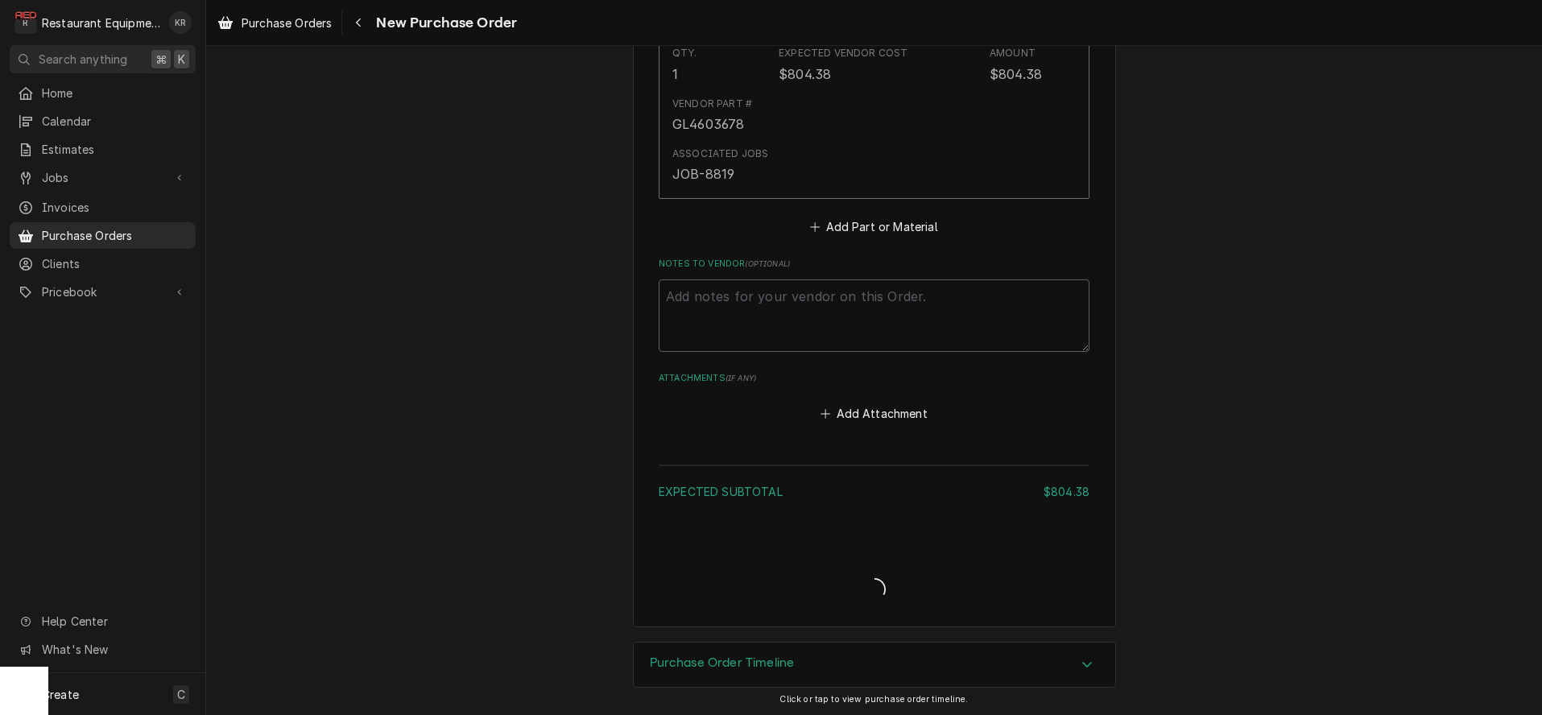
type textarea "x"
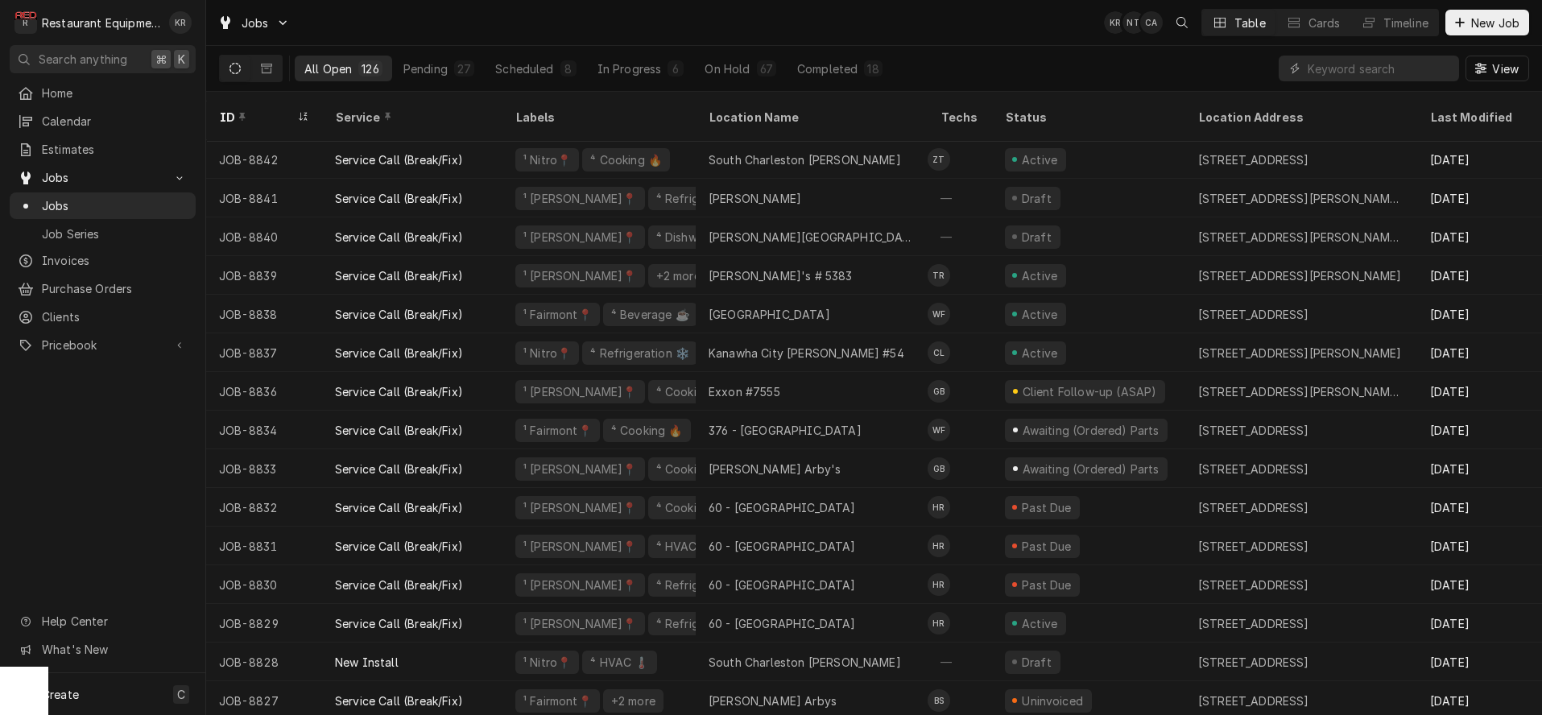
scroll to position [74, 0]
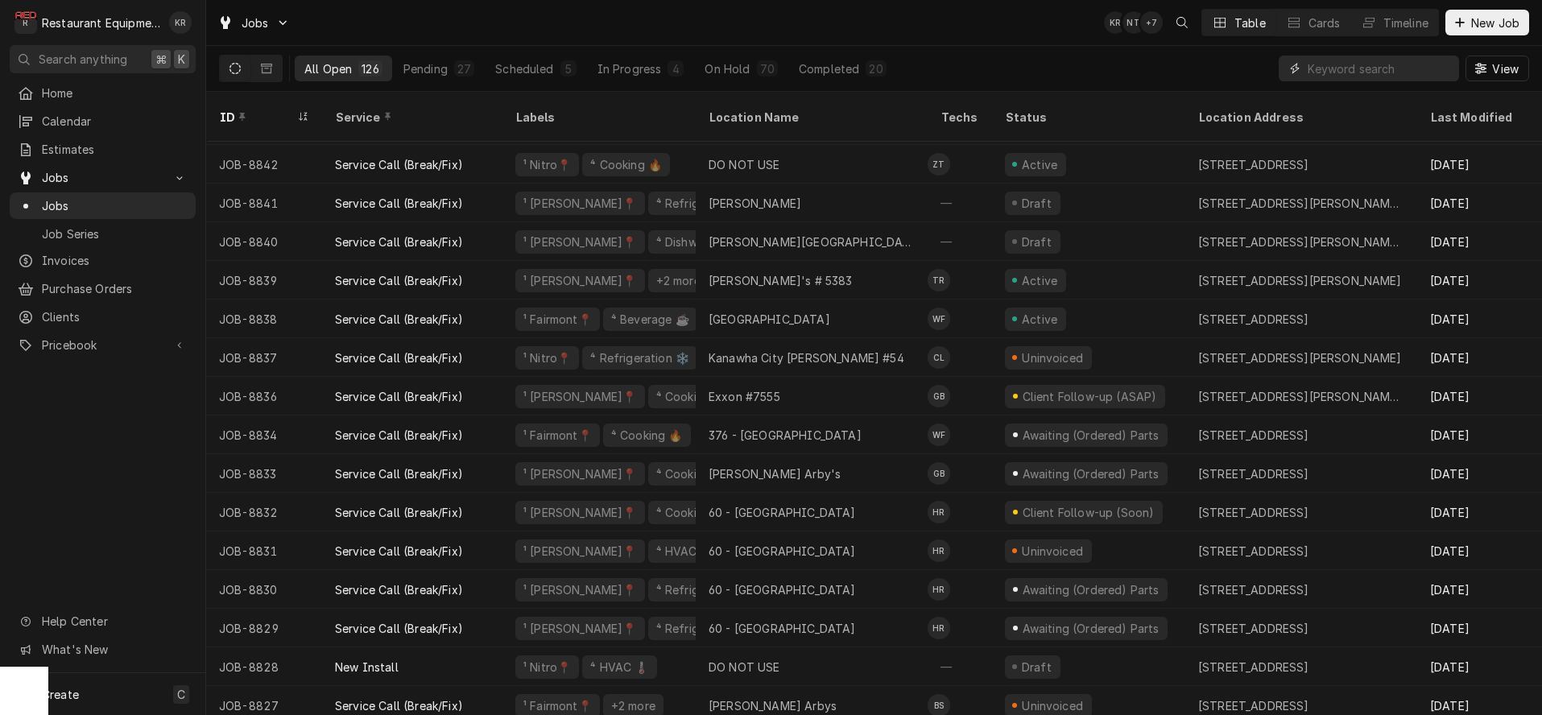
click at [1332, 61] on input "Dynamic Content Wrapper" at bounding box center [1379, 69] width 143 height 26
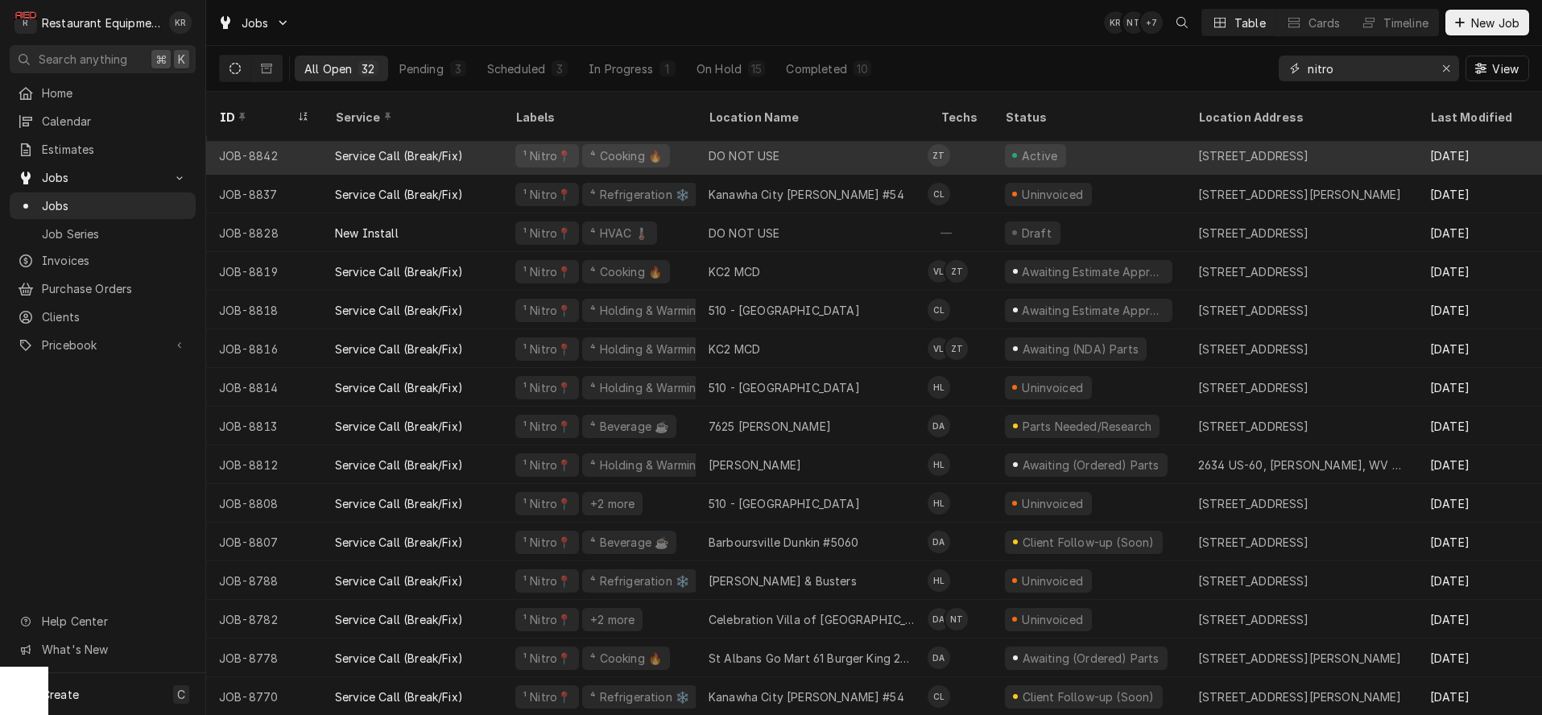
scroll to position [10, 0]
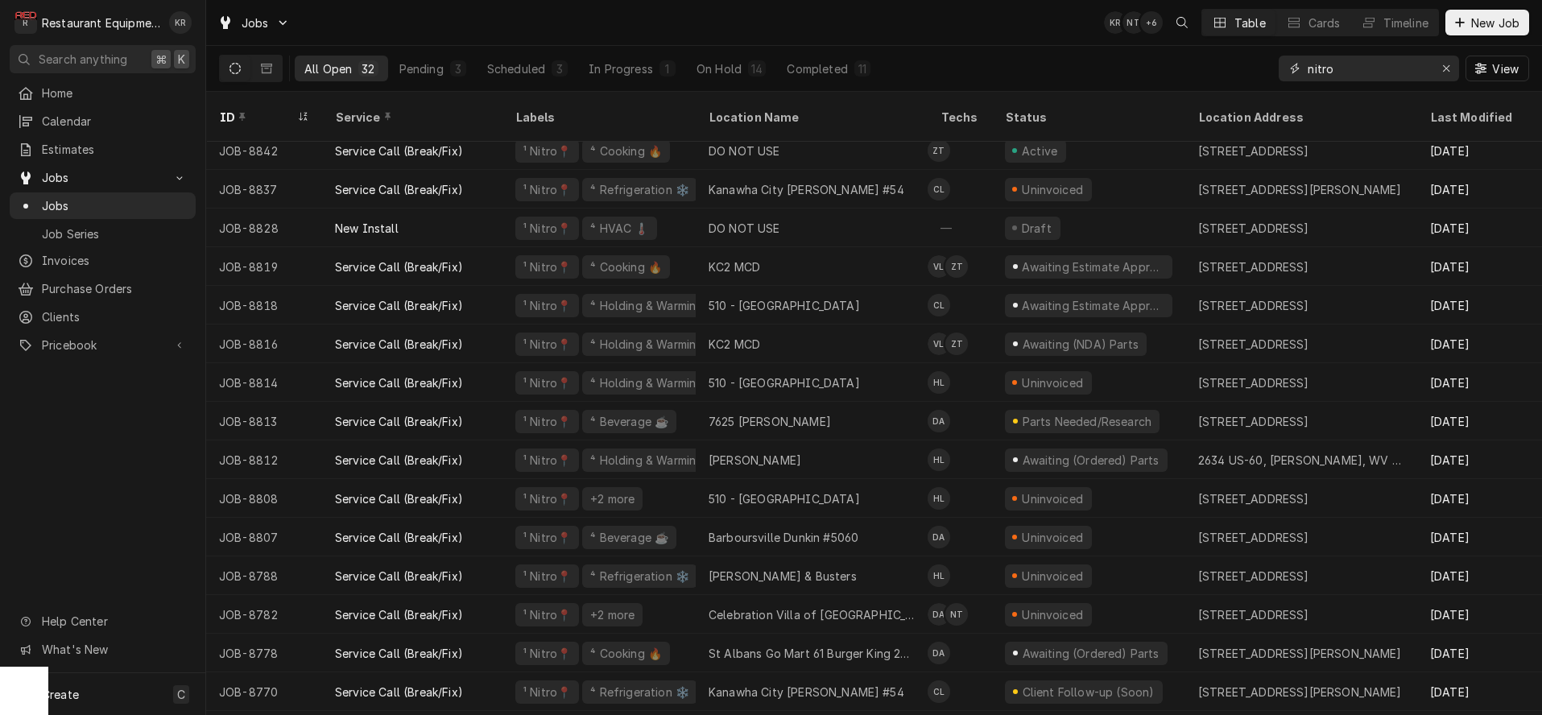
drag, startPoint x: 1375, startPoint y: 68, endPoint x: 1180, endPoint y: 65, distance: 194.1
click at [1308, 66] on input "nitro" at bounding box center [1368, 69] width 121 height 26
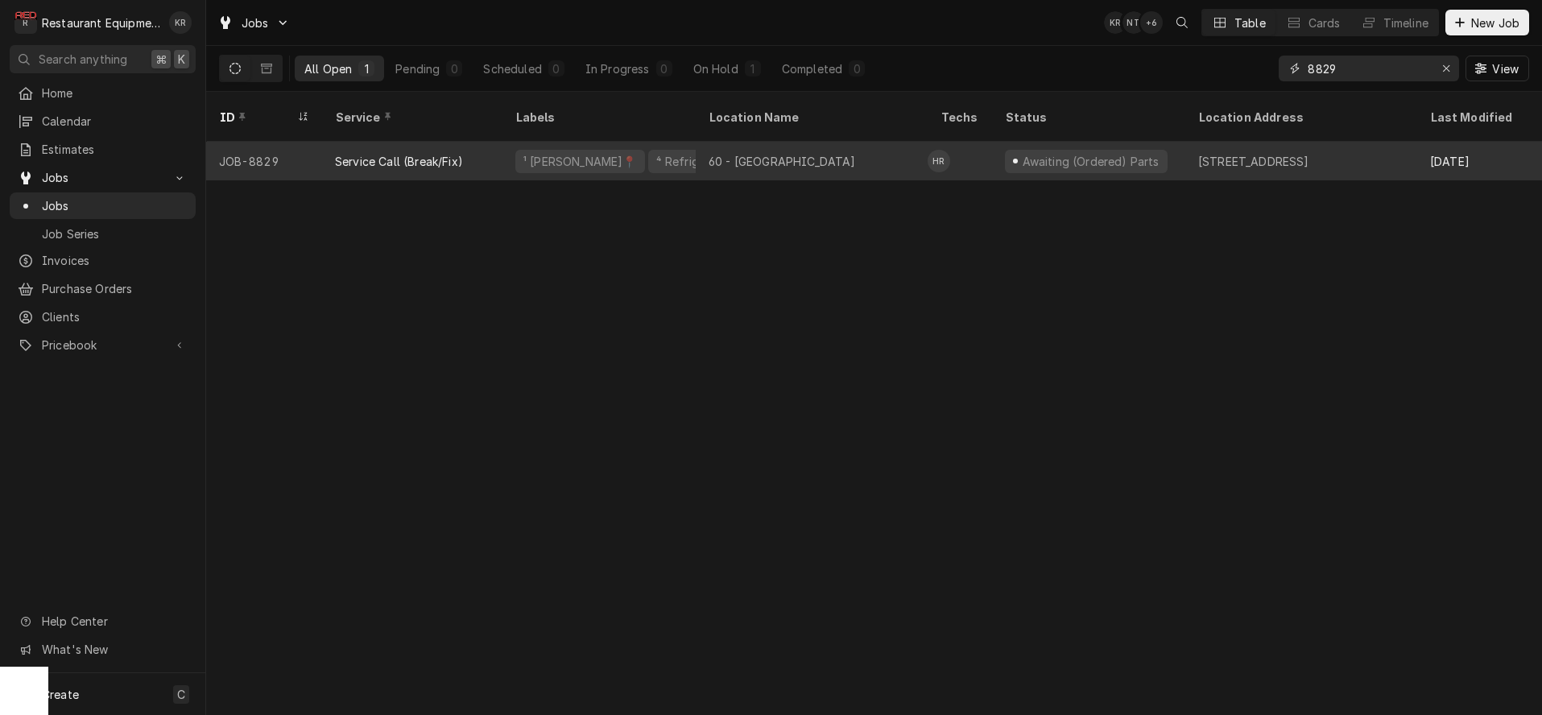
type input "8829"
click at [670, 153] on div "⁴ Refrigeration ❄️" at bounding box center [706, 161] width 102 height 17
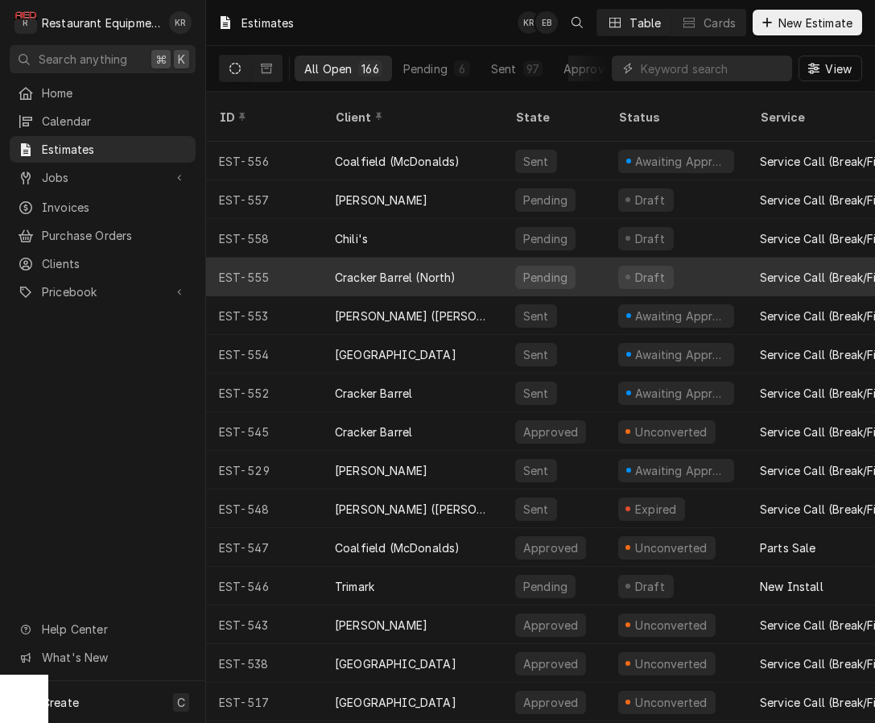
scroll to position [15, 0]
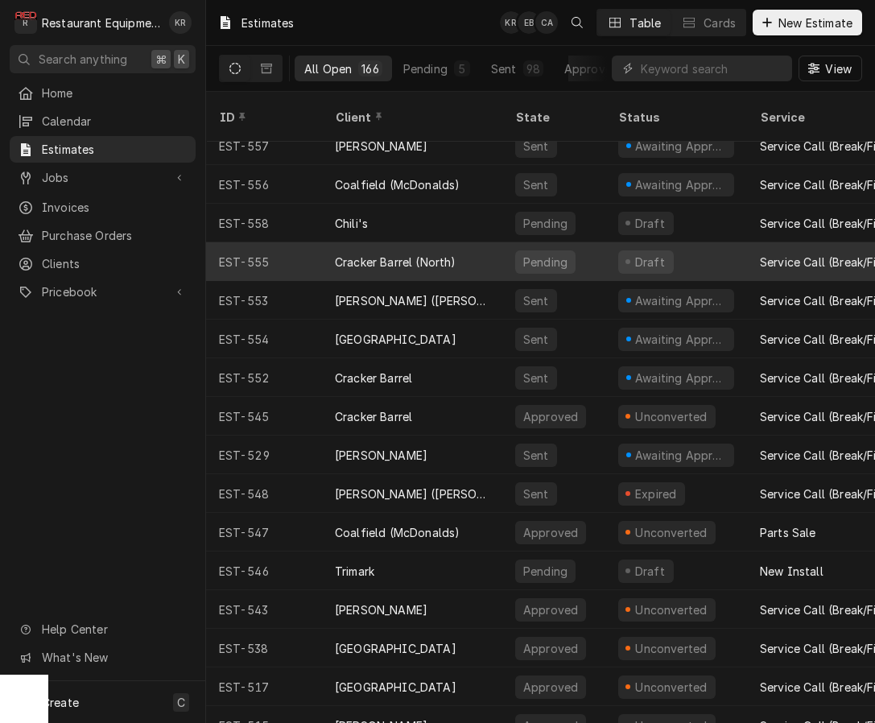
click at [396, 254] on div "Cracker Barrel (North)" at bounding box center [396, 262] width 122 height 17
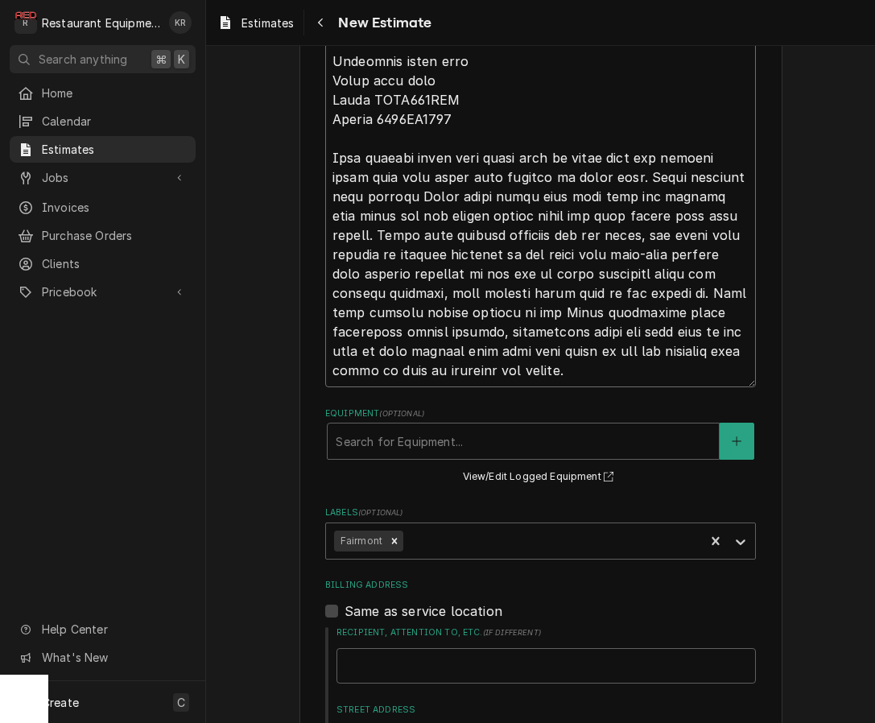
scroll to position [1030, 0]
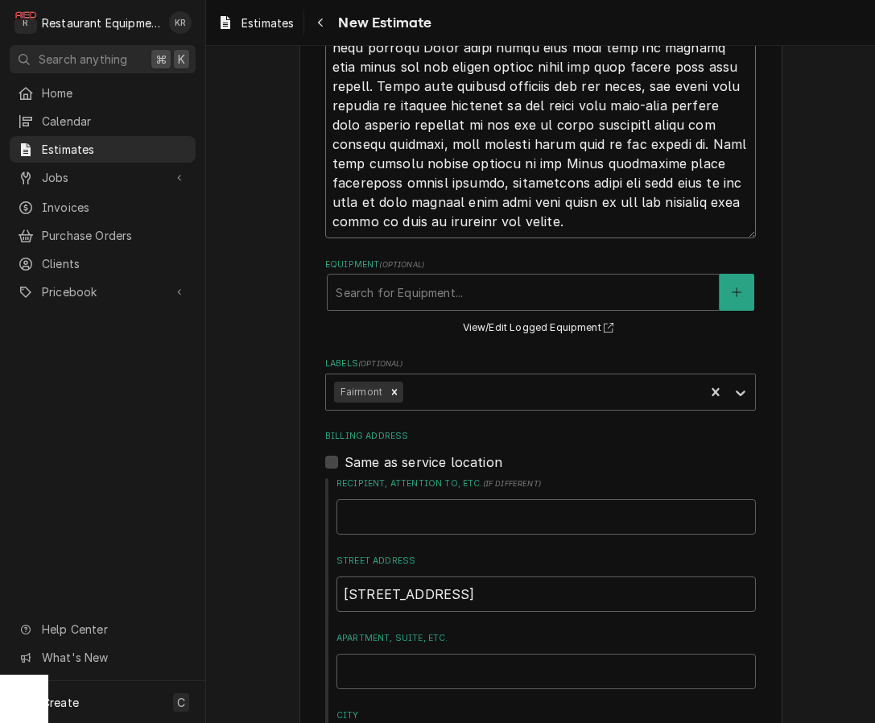
drag, startPoint x: 333, startPoint y: 186, endPoint x: 568, endPoint y: 191, distance: 235.2
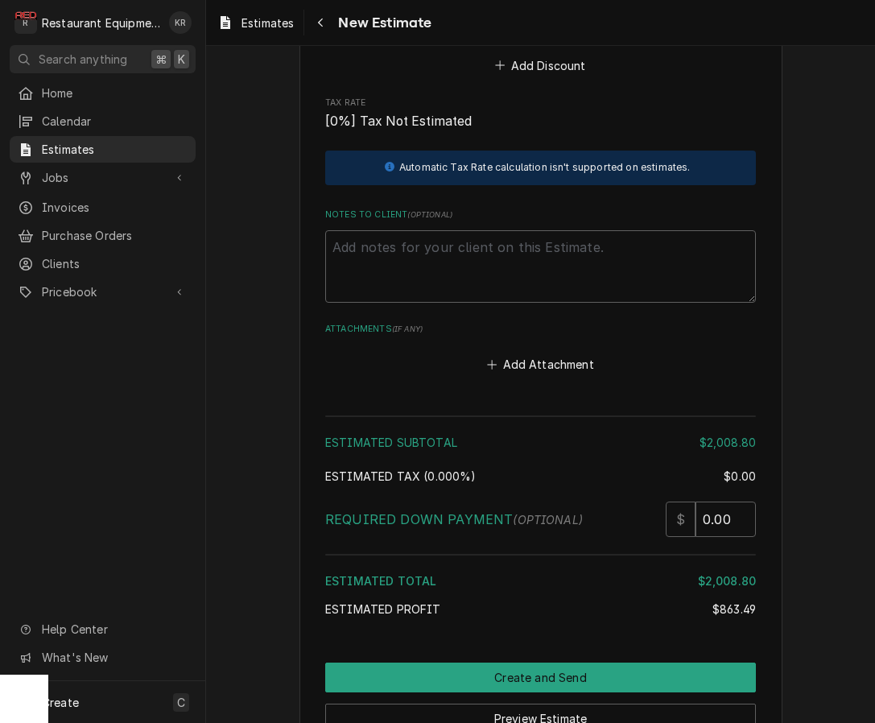
scroll to position [4306, 0]
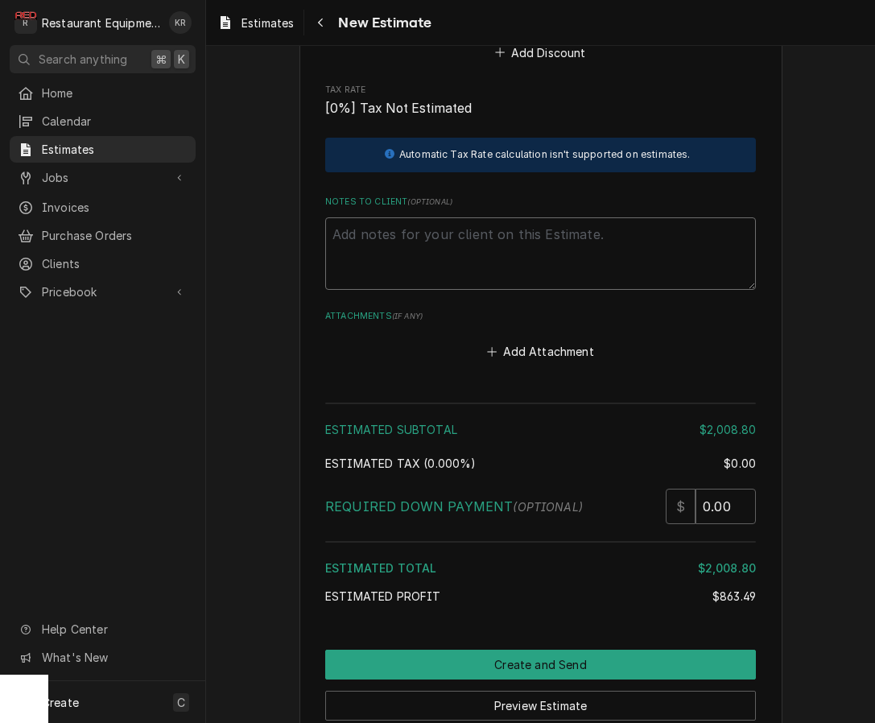
click at [409, 250] on textarea "Notes to Client ( optional )" at bounding box center [540, 253] width 431 height 72
paste textarea "Roo- 8834 TN# 325217465 GRILL LINE / KITCHEN EQUIPMENT / OPEN TOP FRYER (FRYMAS…"
type textarea "x"
type textarea "Roo- 8834 TN# 325217465 GRILL LINE / KITCHEN EQUIPMENT / OPEN TOP FRYER (FRYMAS…"
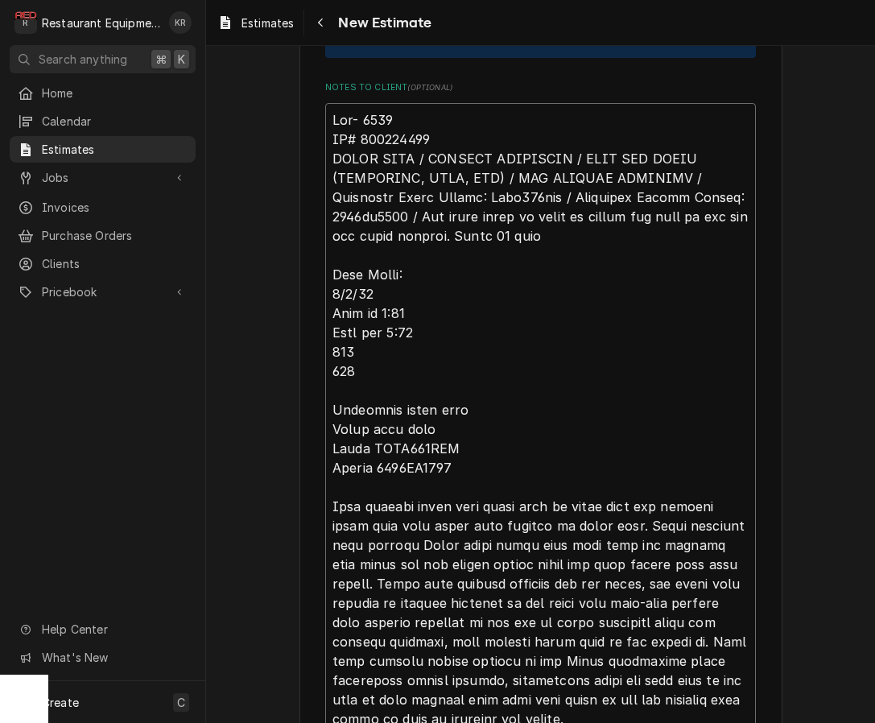
type textarea "x"
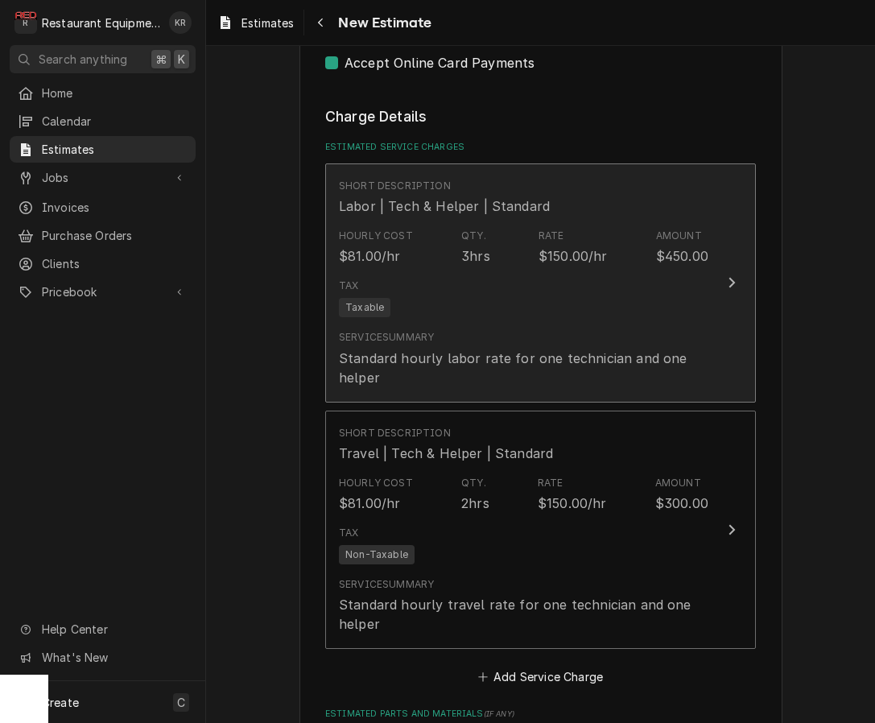
scroll to position [2093, 0]
type textarea "Roo- 8834 TN# 325217465 GRILL LINE / KITCHEN EQUIPMENT / OPEN TOP FRYER (FRYMAS…"
click at [472, 271] on div "Tax Taxable" at bounding box center [524, 297] width 370 height 52
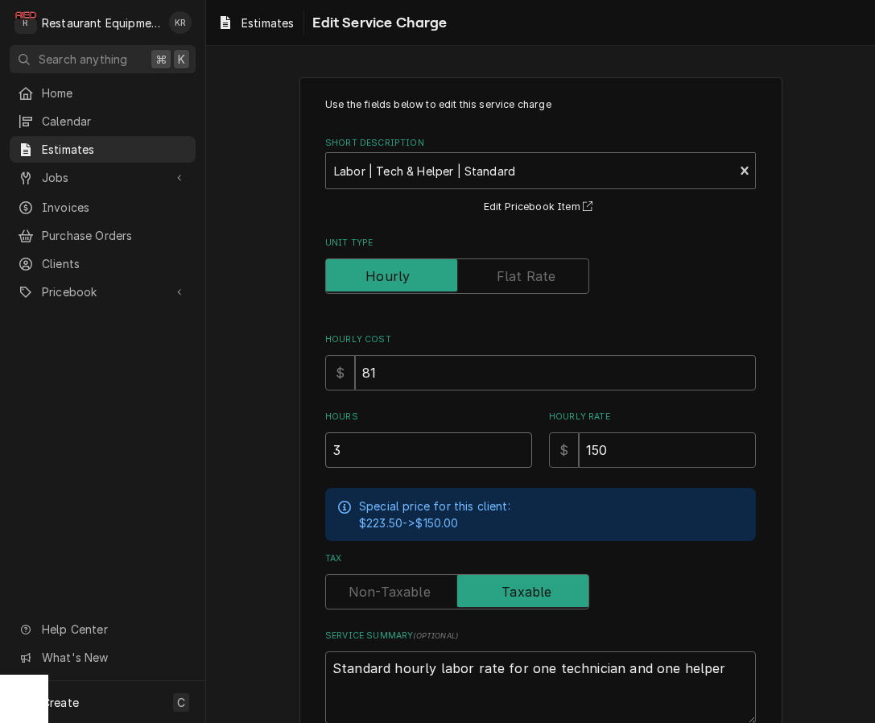
drag, startPoint x: 382, startPoint y: 448, endPoint x: 304, endPoint y: 443, distance: 77.5
click at [325, 443] on input "3" at bounding box center [428, 449] width 207 height 35
type textarea "x"
type input "2"
type textarea "x"
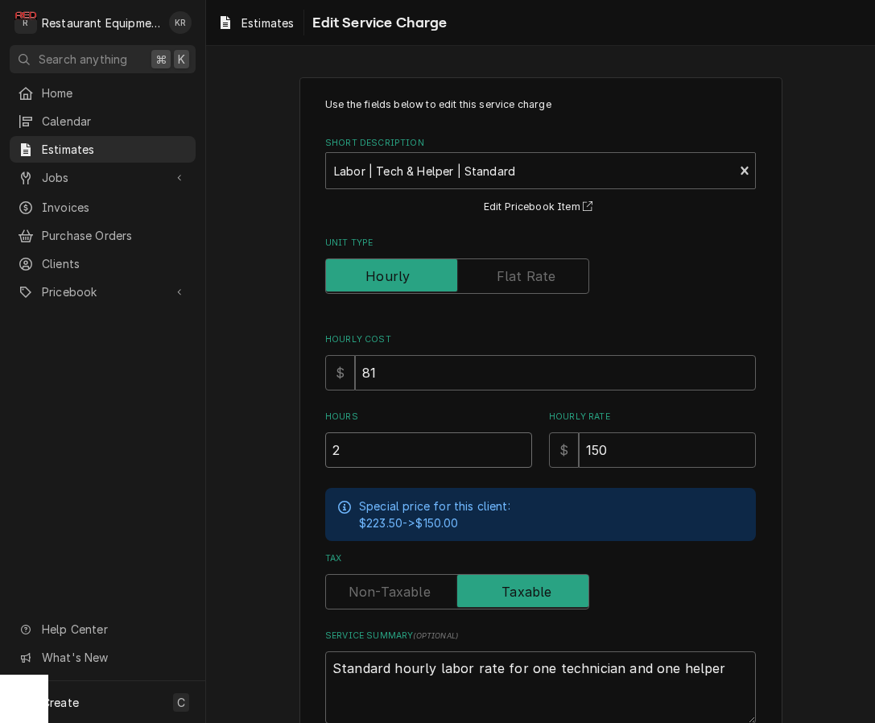
type input "2"
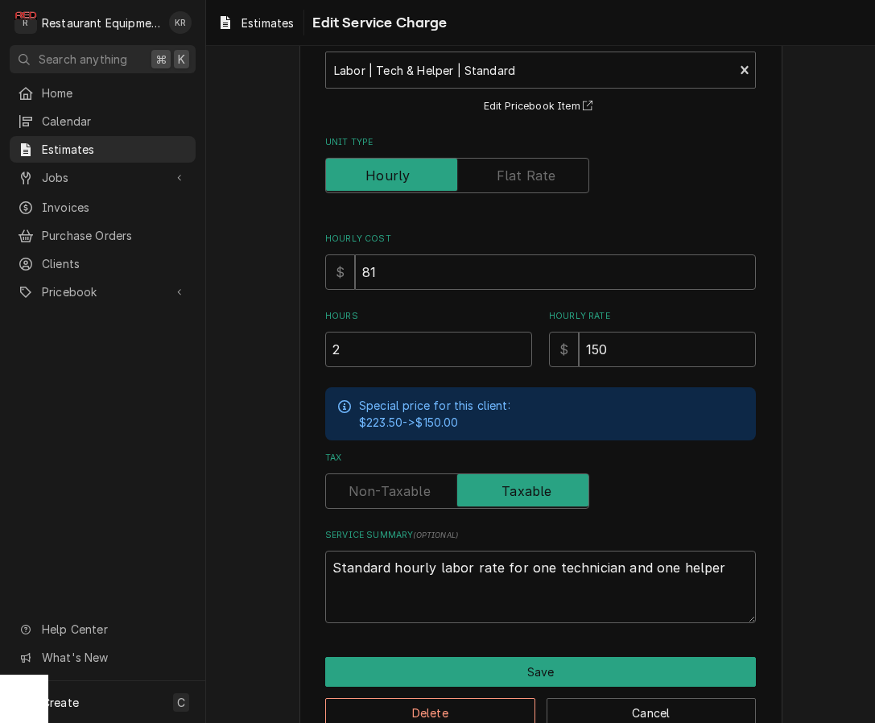
scroll to position [138, 0]
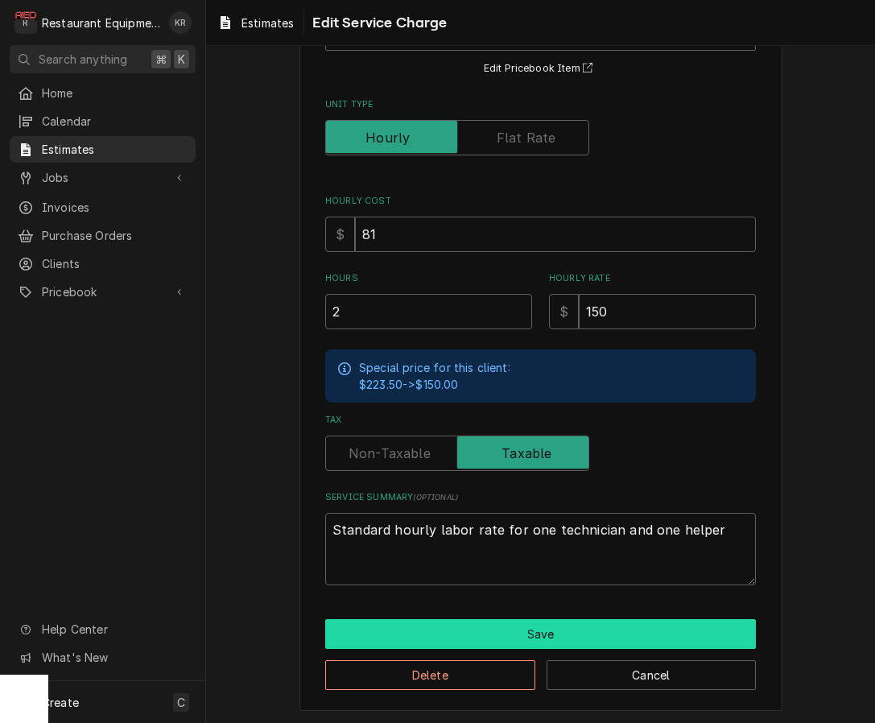
click at [528, 629] on button "Save" at bounding box center [540, 634] width 431 height 30
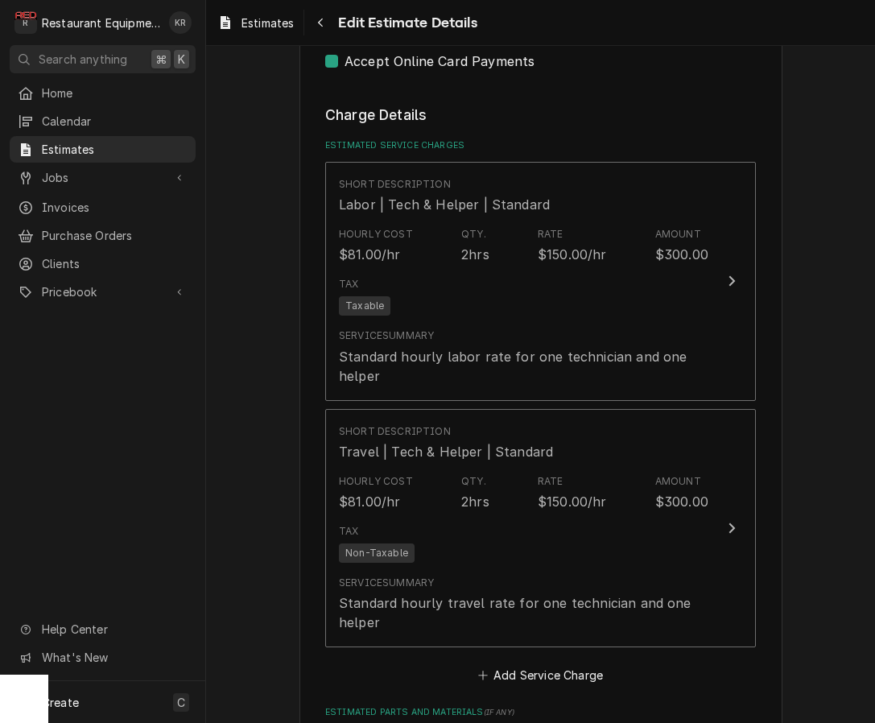
scroll to position [2073, 0]
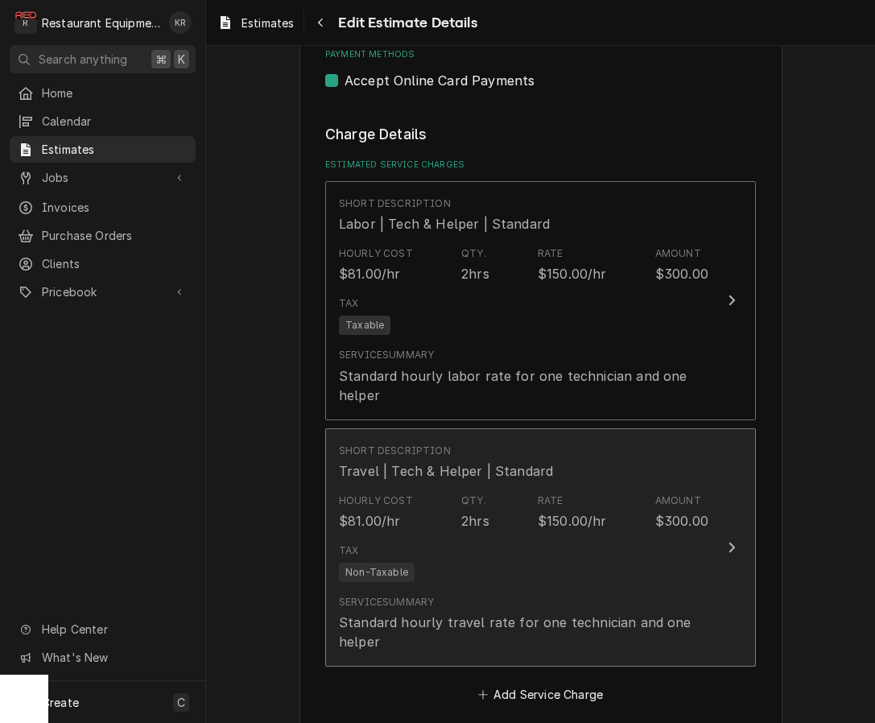
click at [496, 492] on div "Hourly Cost $81.00/hr Qty. 2hrs Rate $150.00/hr Amount $300.00" at bounding box center [524, 512] width 370 height 50
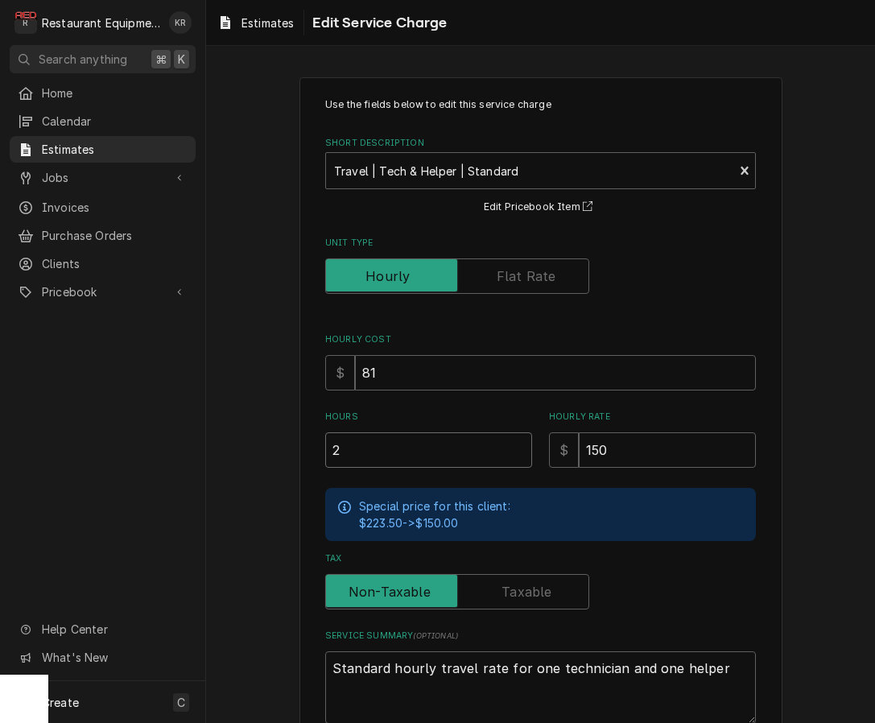
drag, startPoint x: 316, startPoint y: 457, endPoint x: 263, endPoint y: 456, distance: 52.3
click at [325, 456] on input "2" at bounding box center [428, 449] width 207 height 35
type textarea "x"
type input "1"
type textarea "x"
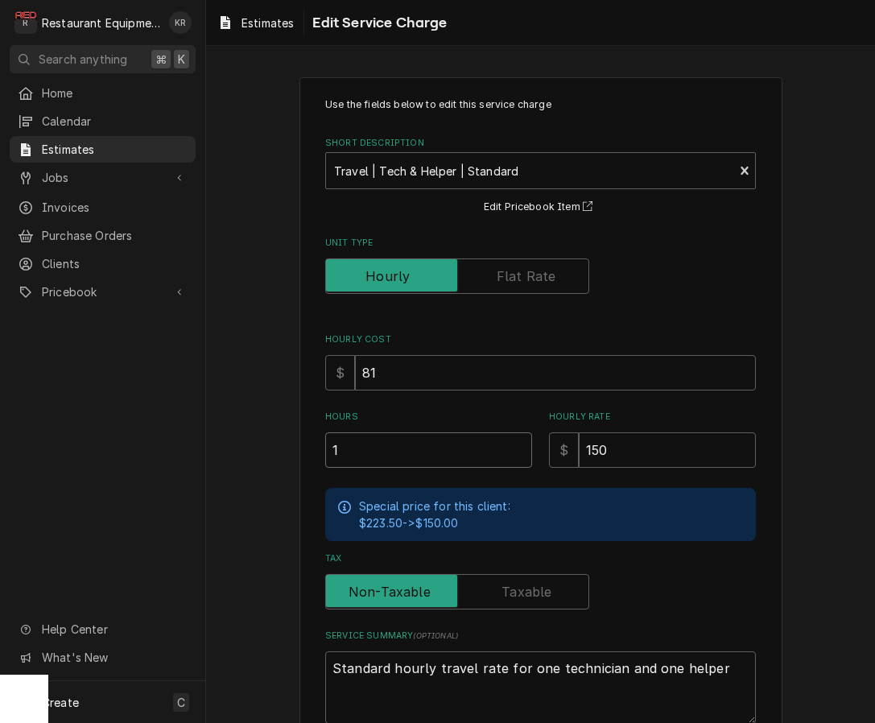
type input "1"
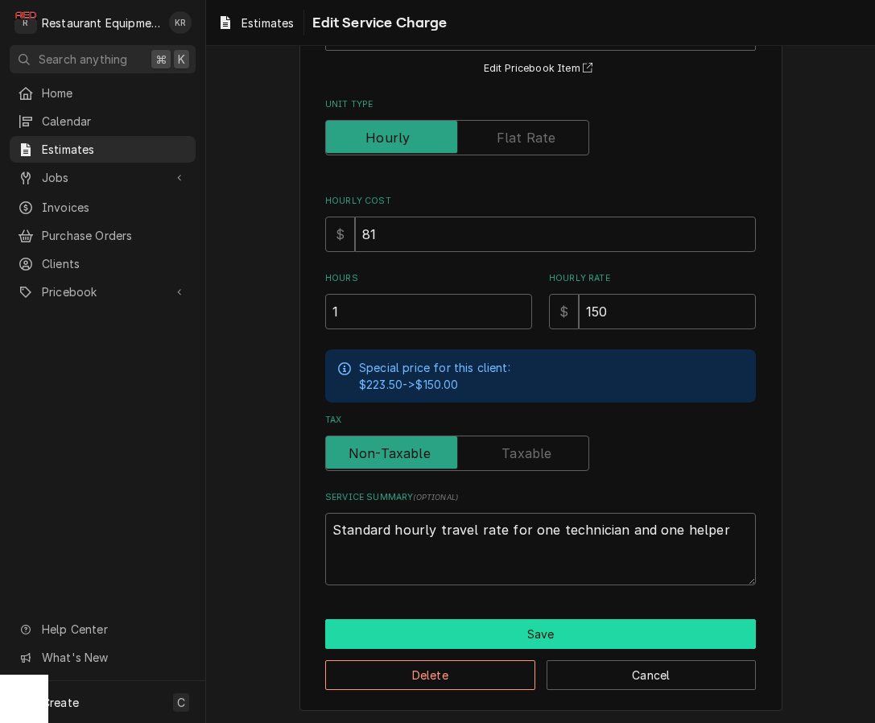
click at [467, 623] on button "Save" at bounding box center [540, 634] width 431 height 30
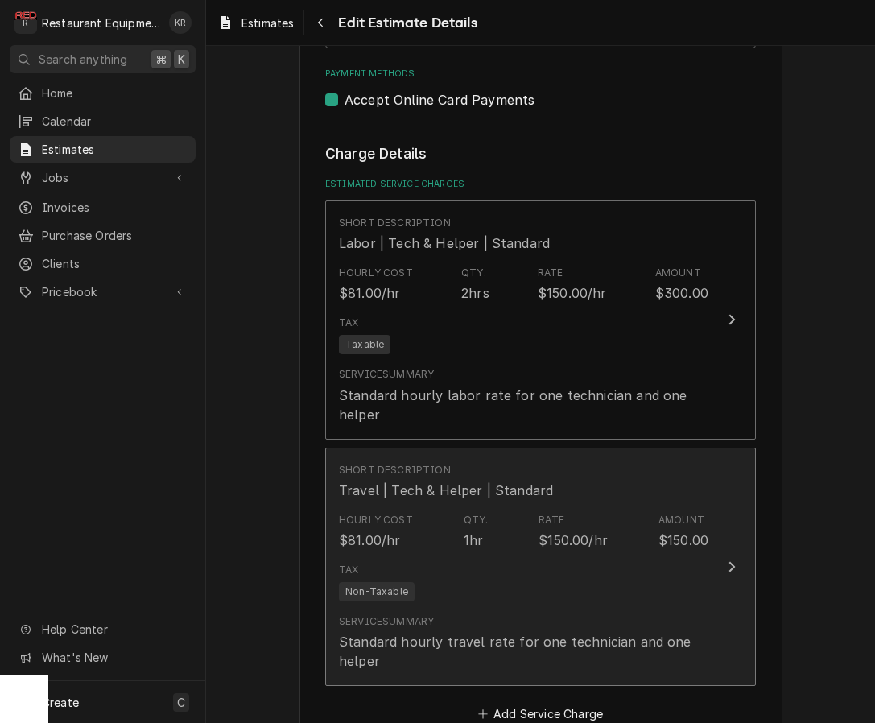
type textarea "x"
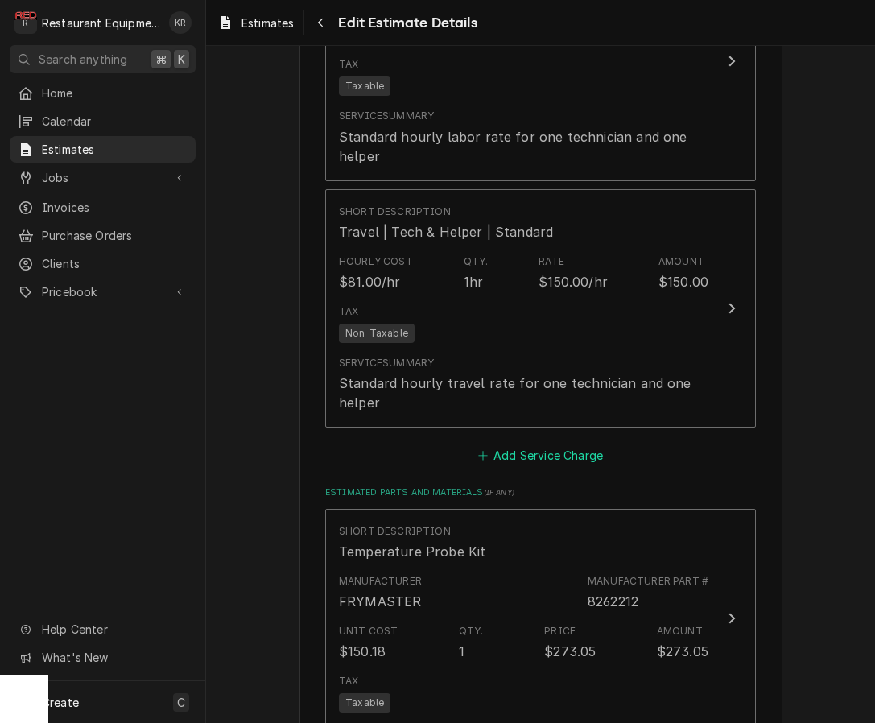
scroll to position [2335, 0]
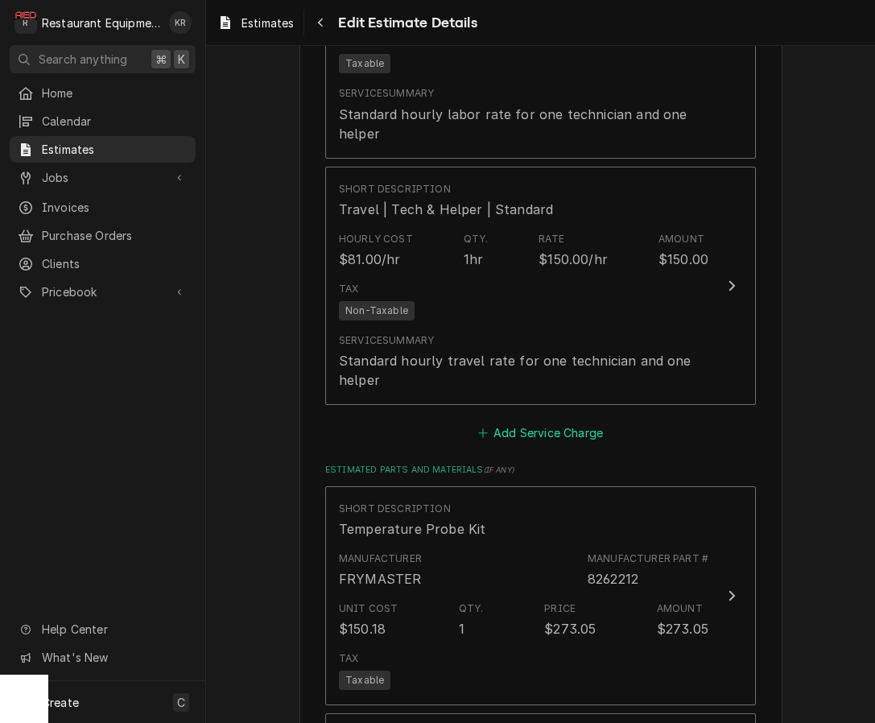
click at [522, 427] on button "Add Service Charge" at bounding box center [540, 433] width 130 height 23
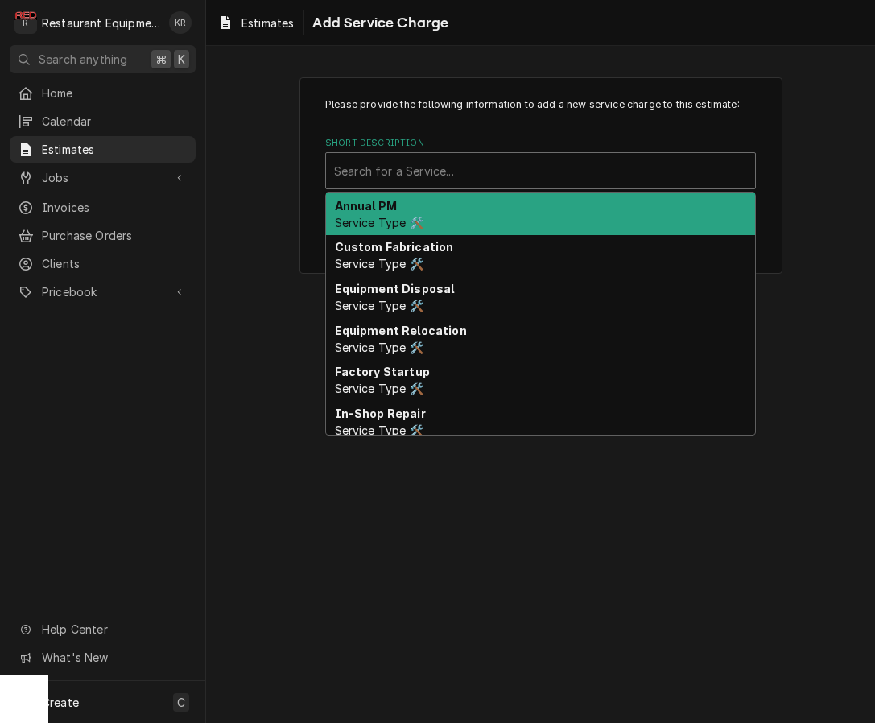
click at [382, 169] on div "Short Description" at bounding box center [540, 170] width 413 height 29
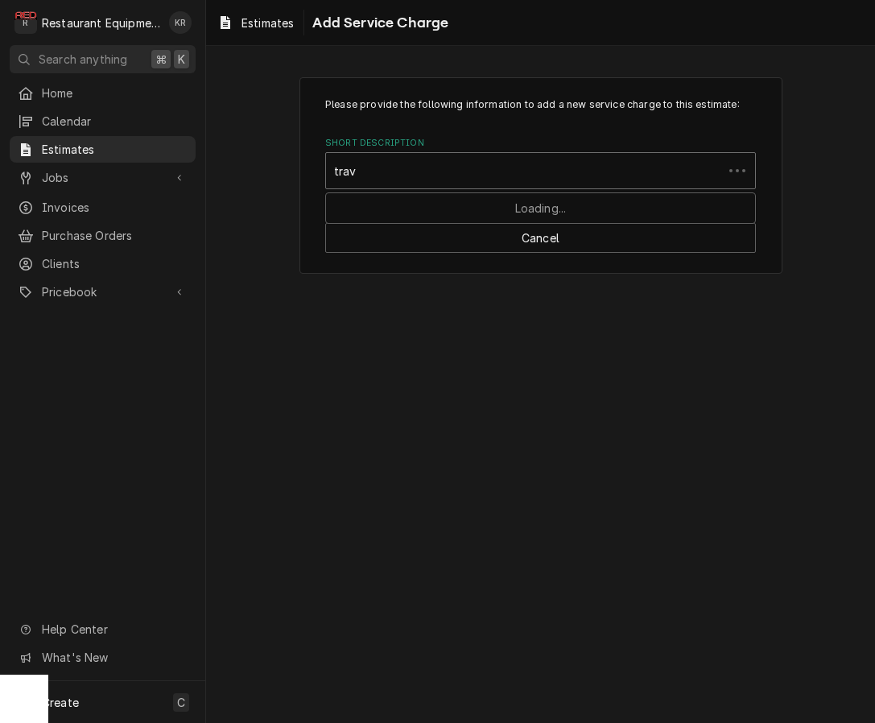
type input "trave"
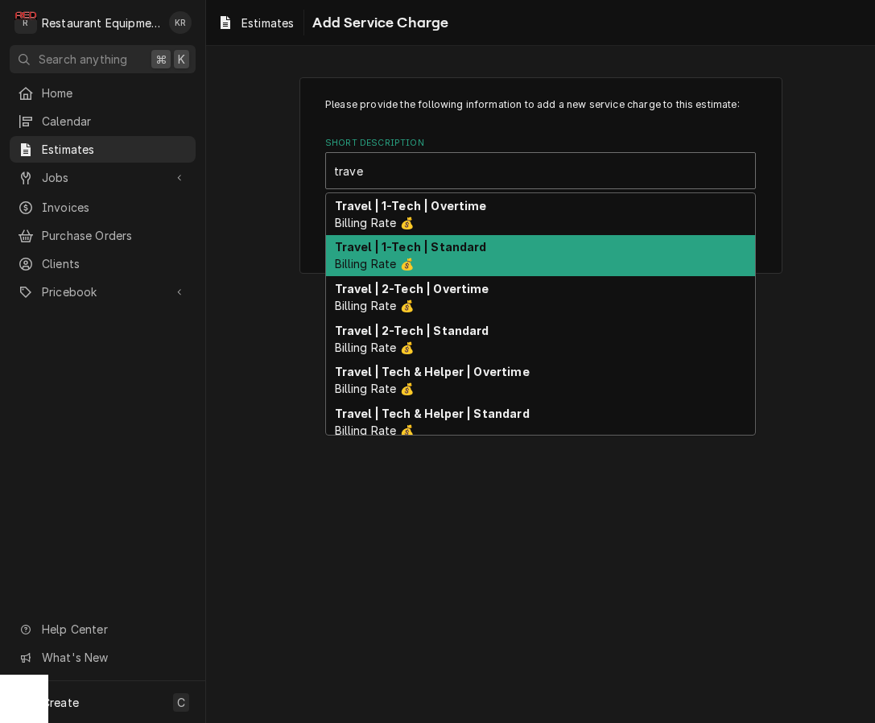
click at [383, 252] on strong "Travel | 1-Tech | Standard" at bounding box center [411, 247] width 152 height 14
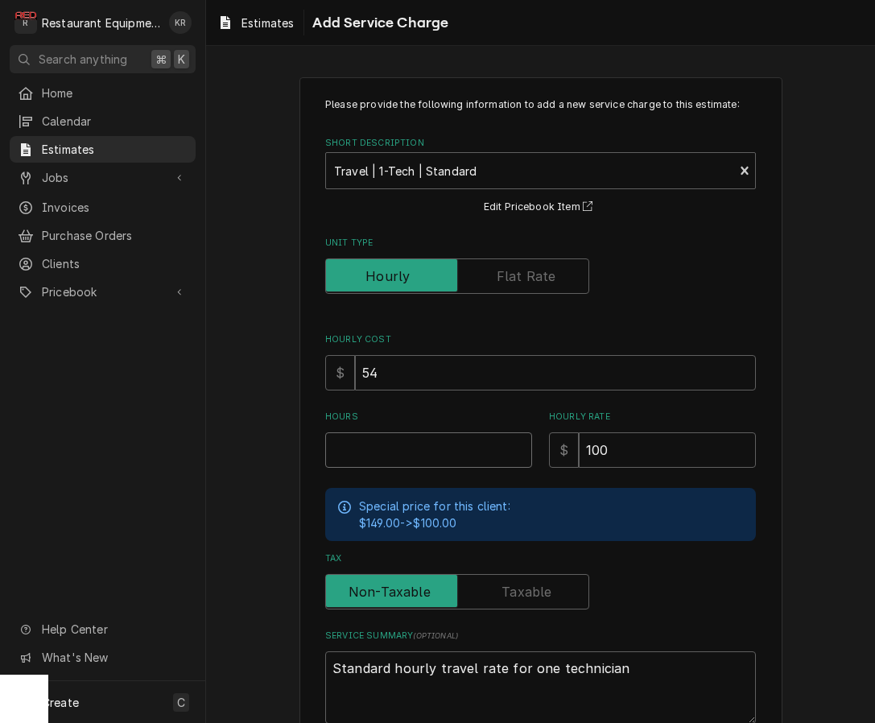
click at [377, 435] on input "Hours" at bounding box center [428, 449] width 207 height 35
type textarea "x"
type input "1"
type textarea "x"
type input "1"
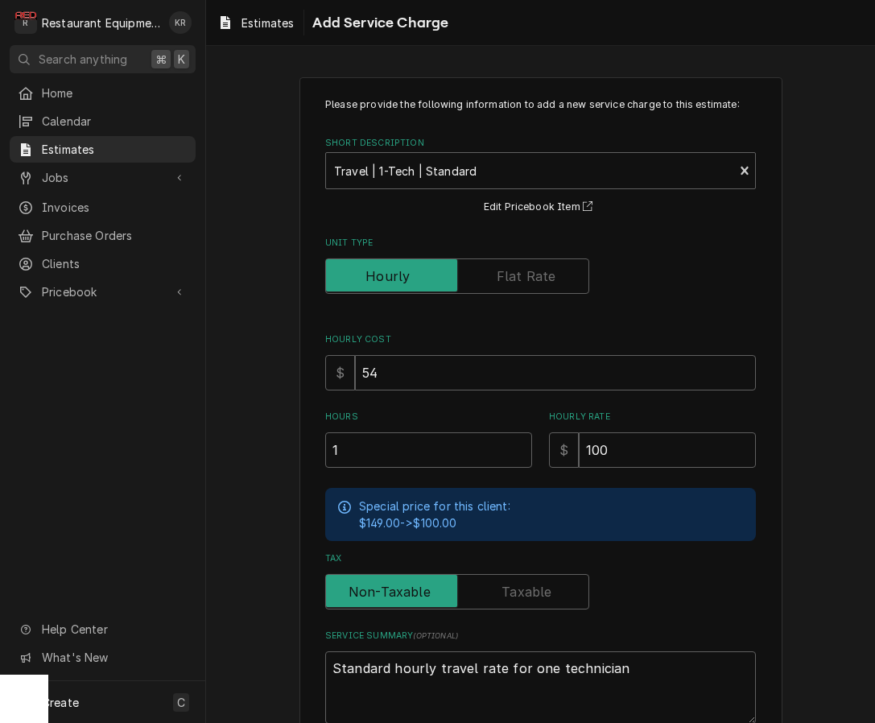
scroll to position [97, 0]
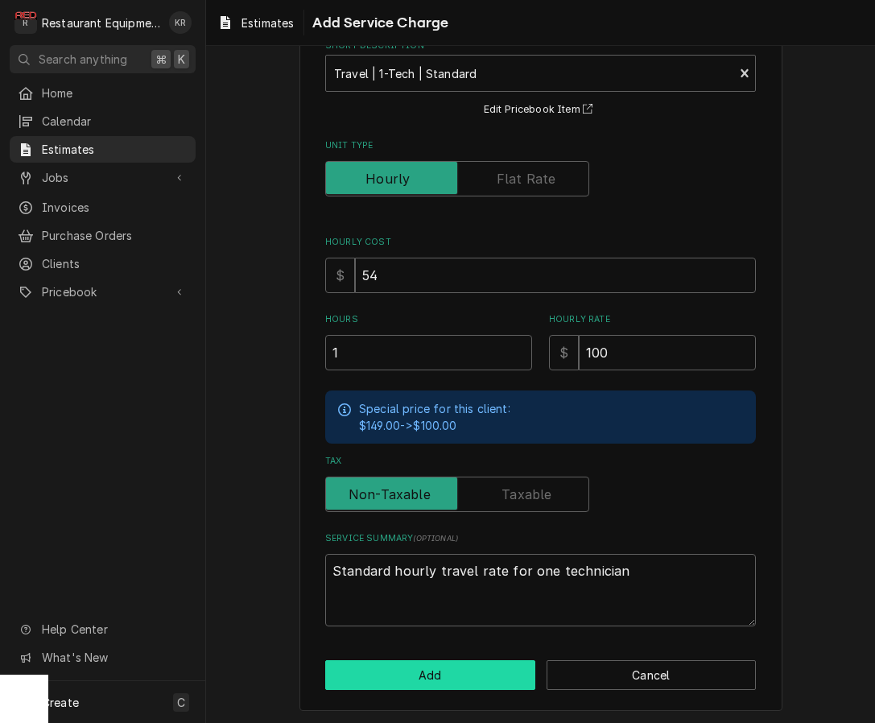
click at [444, 672] on button "Add" at bounding box center [430, 675] width 210 height 30
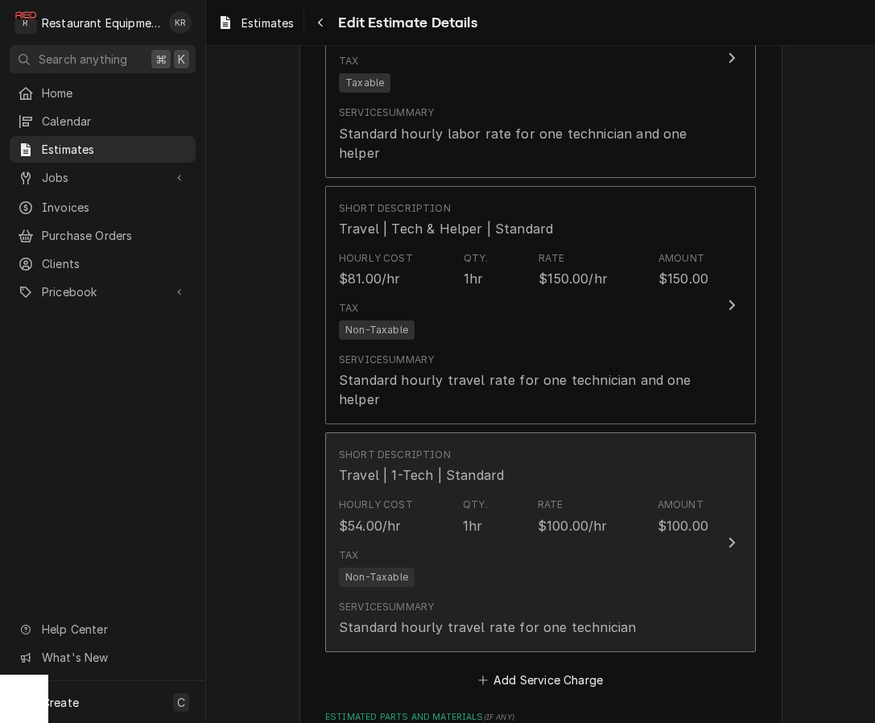
type textarea "x"
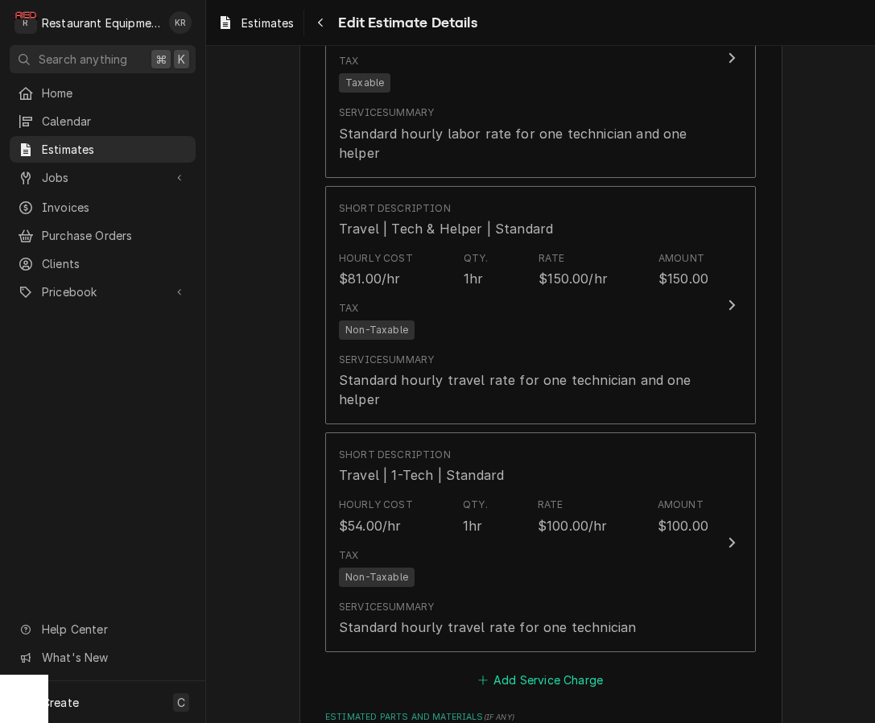
scroll to position [2346, 0]
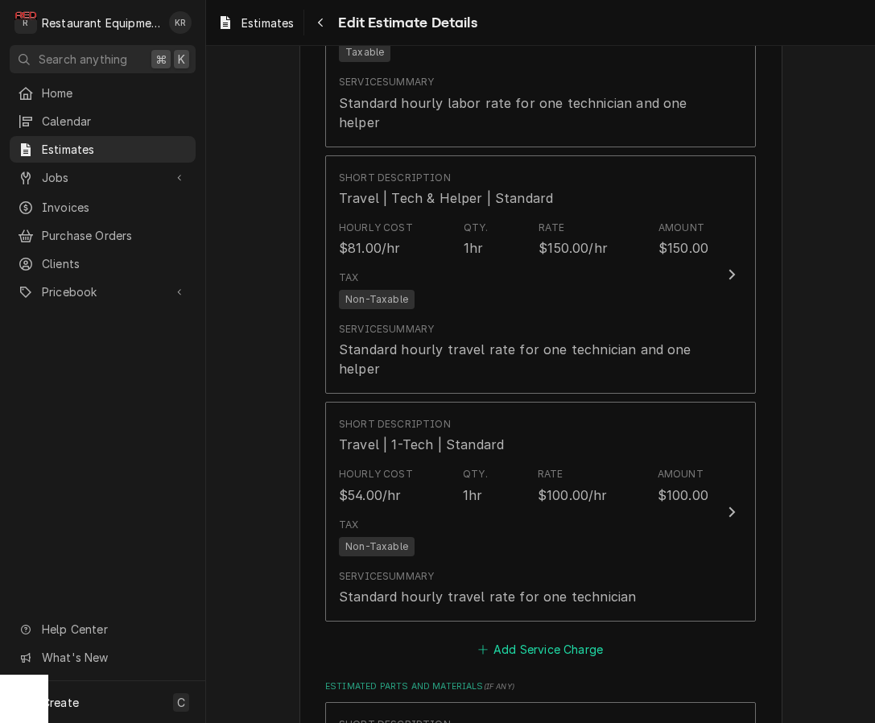
drag, startPoint x: 561, startPoint y: 647, endPoint x: 482, endPoint y: 463, distance: 199.8
click at [561, 647] on button "Add Service Charge" at bounding box center [540, 650] width 130 height 23
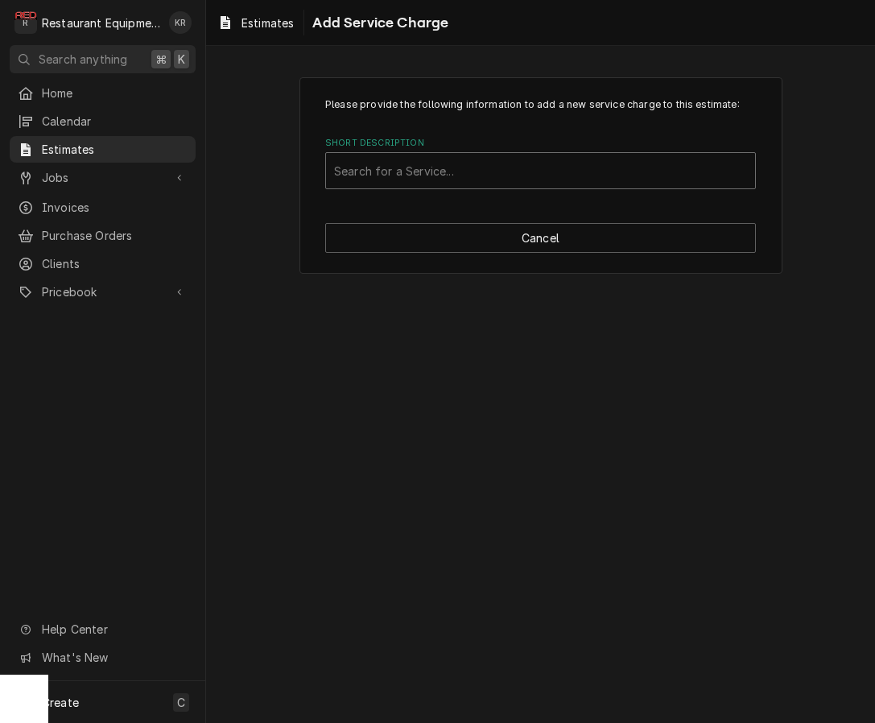
click at [439, 172] on div "Short Description" at bounding box center [540, 170] width 413 height 29
type input "labor"
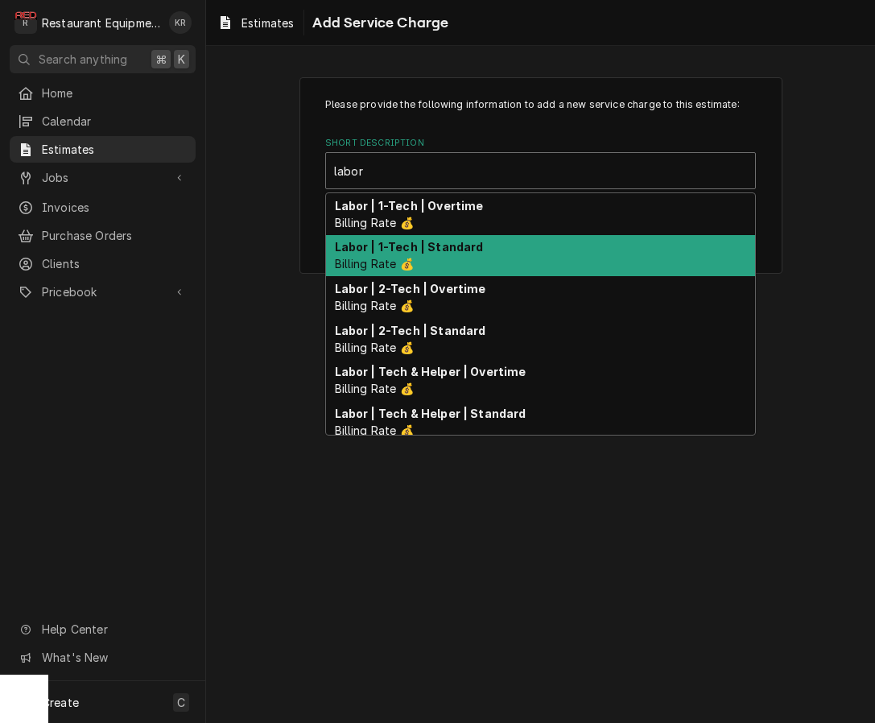
click at [424, 264] on div "Labor | 1-Tech | Standard Billing Rate 💰" at bounding box center [540, 256] width 429 height 42
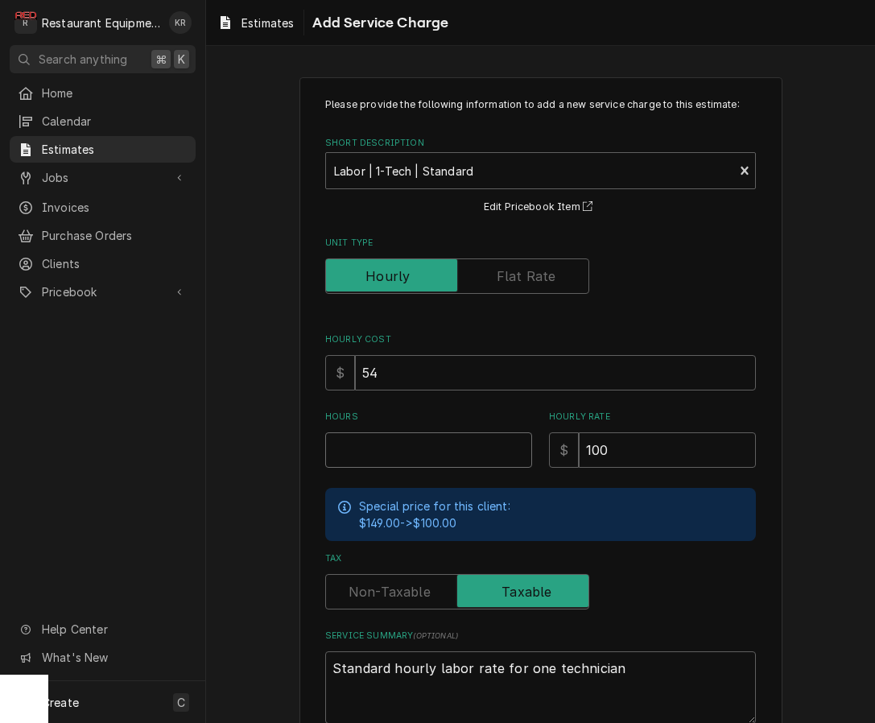
click at [379, 453] on input "Hours" at bounding box center [428, 449] width 207 height 35
type textarea "x"
type input "1"
type textarea "x"
type input "1"
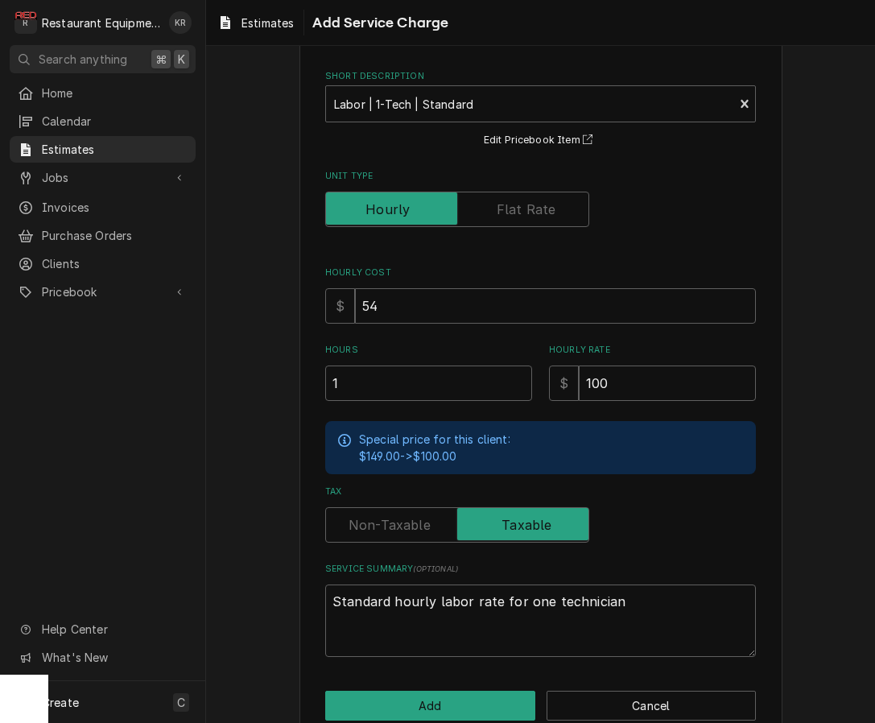
scroll to position [97, 0]
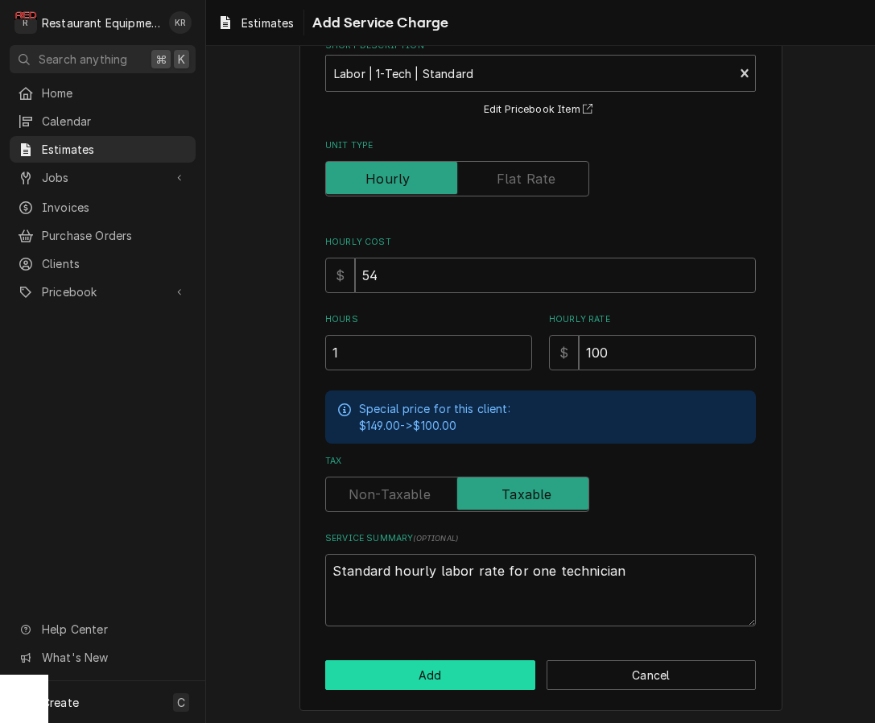
click at [414, 672] on button "Add" at bounding box center [430, 675] width 210 height 30
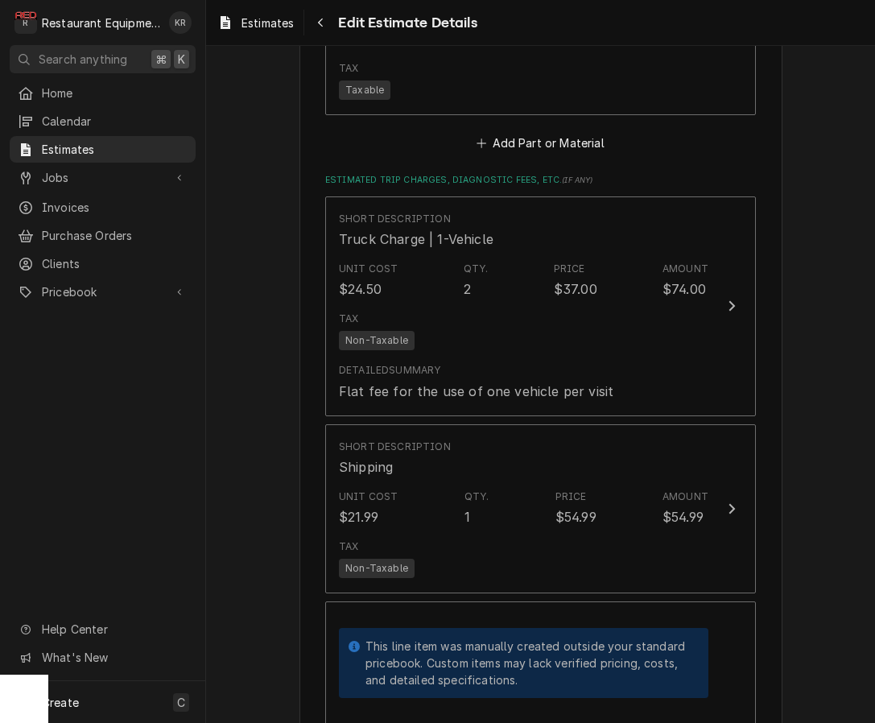
scroll to position [3841, 0]
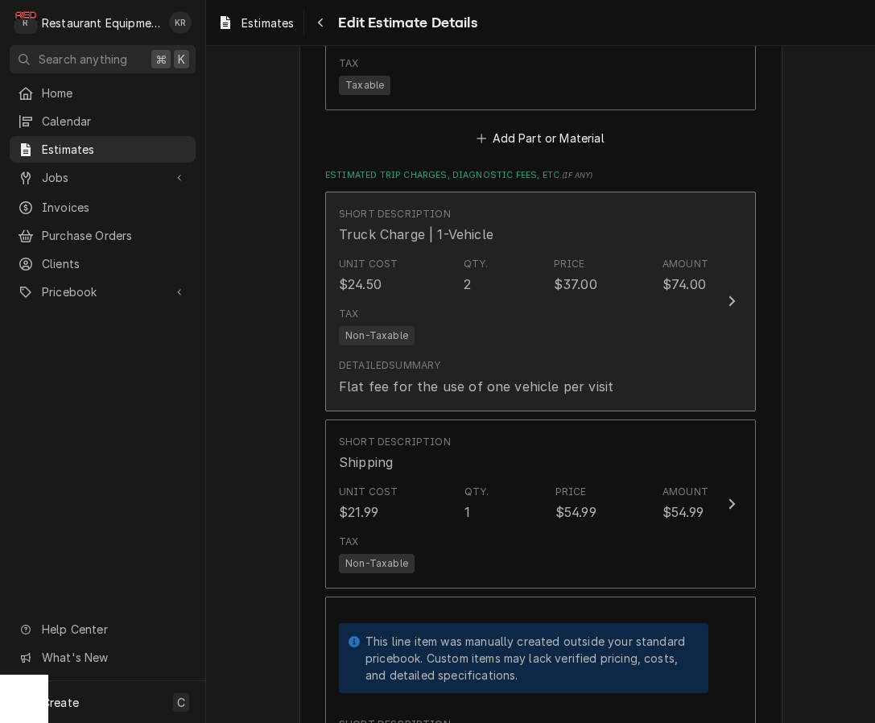
click at [465, 283] on div "2" at bounding box center [467, 284] width 7 height 19
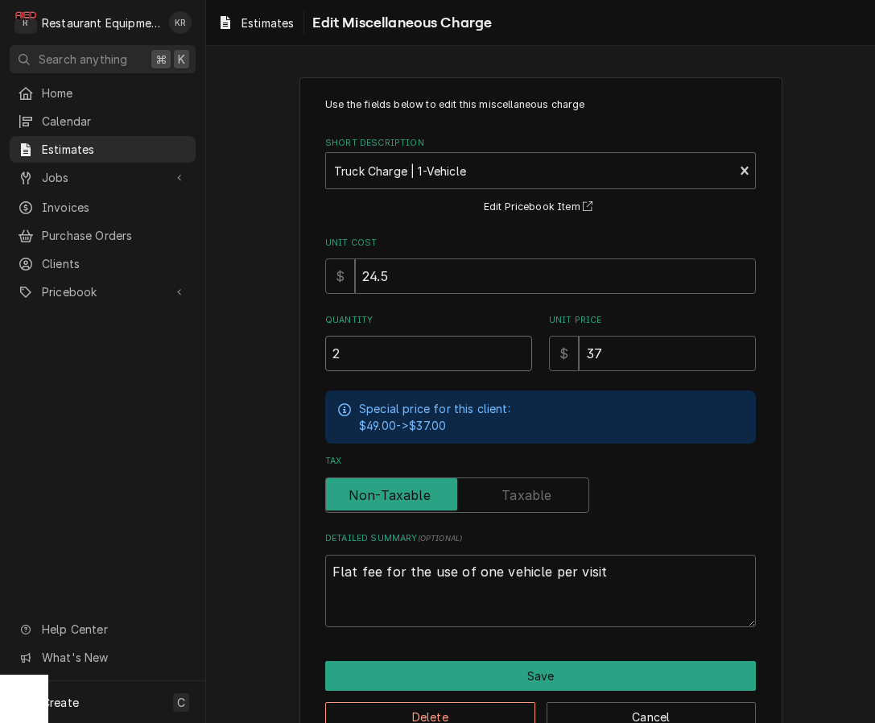
click at [375, 360] on input "2" at bounding box center [428, 353] width 207 height 35
type textarea "x"
type input "2.5"
type textarea "x"
type input "2.5"
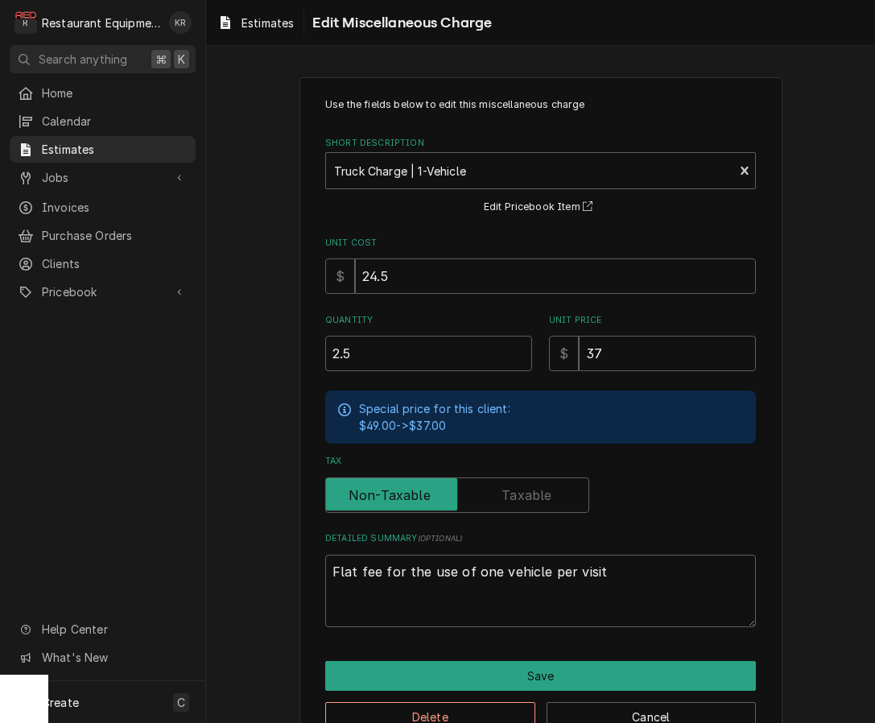
scroll to position [42, 0]
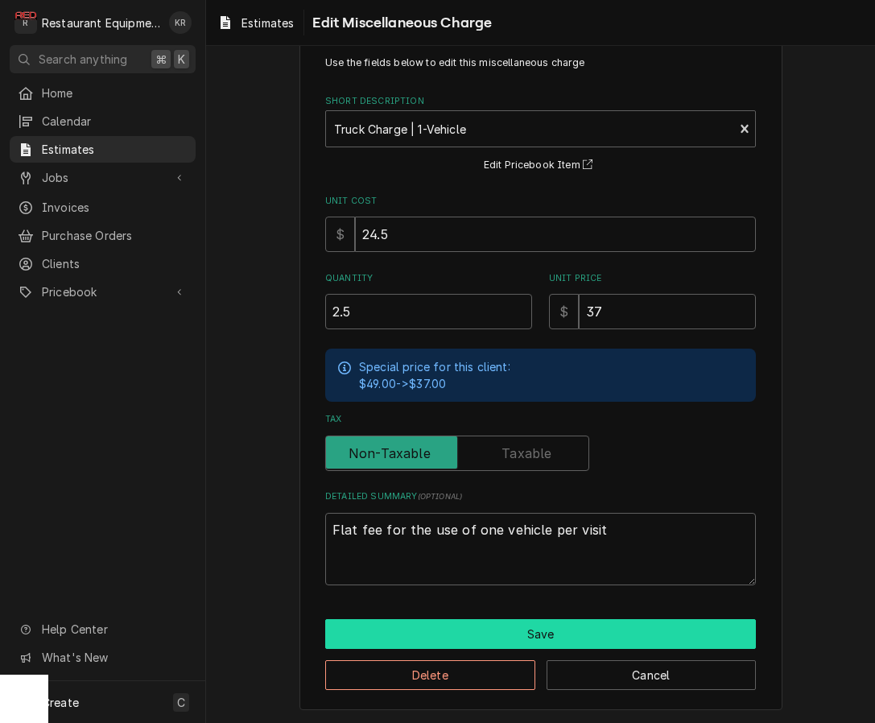
click at [522, 638] on button "Save" at bounding box center [540, 634] width 431 height 30
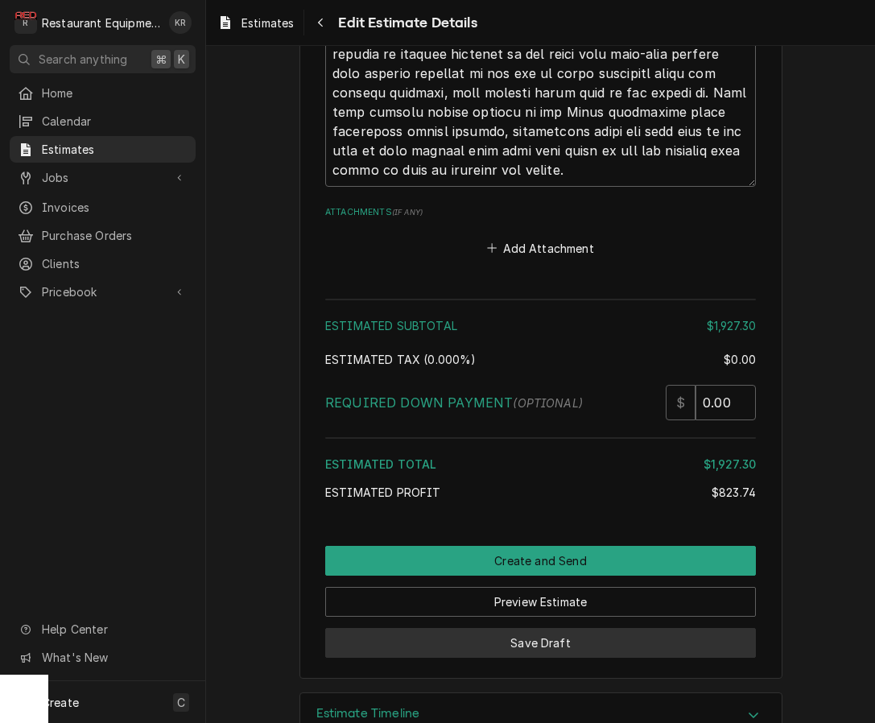
click at [531, 637] on button "Save Draft" at bounding box center [540, 643] width 431 height 30
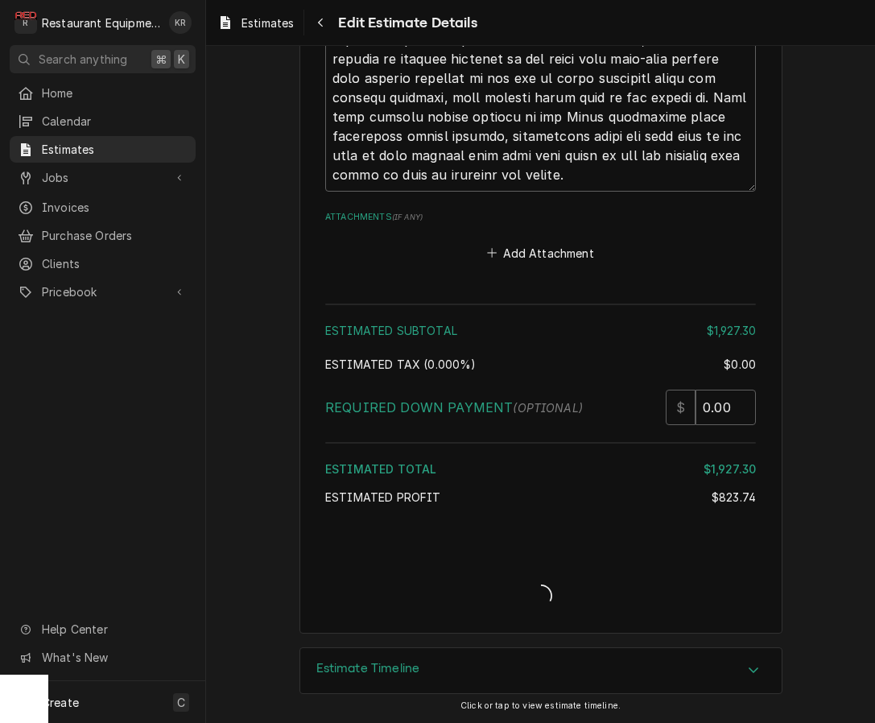
scroll to position [5415, 0]
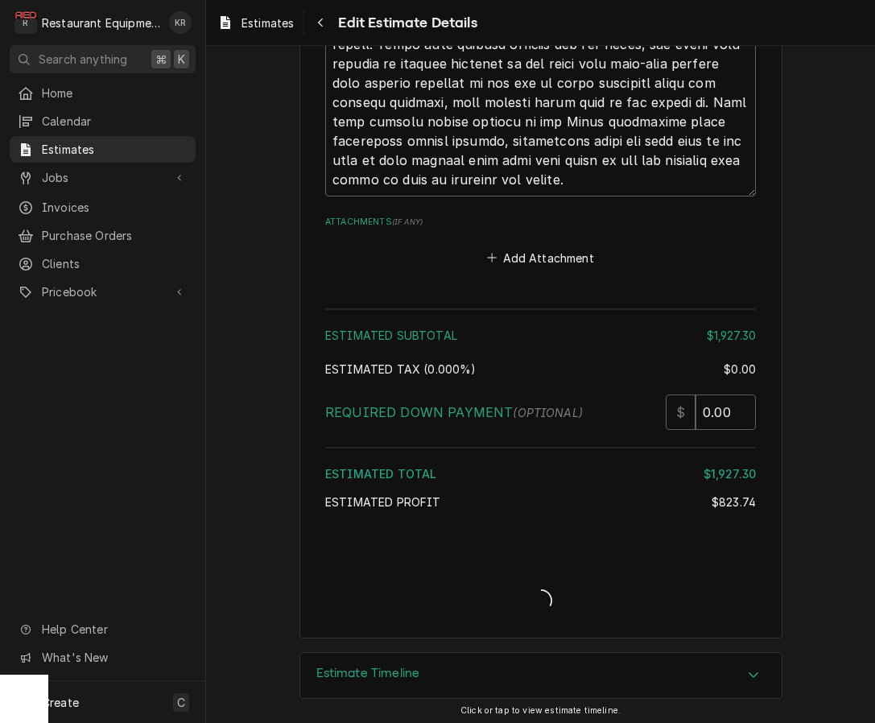
type textarea "x"
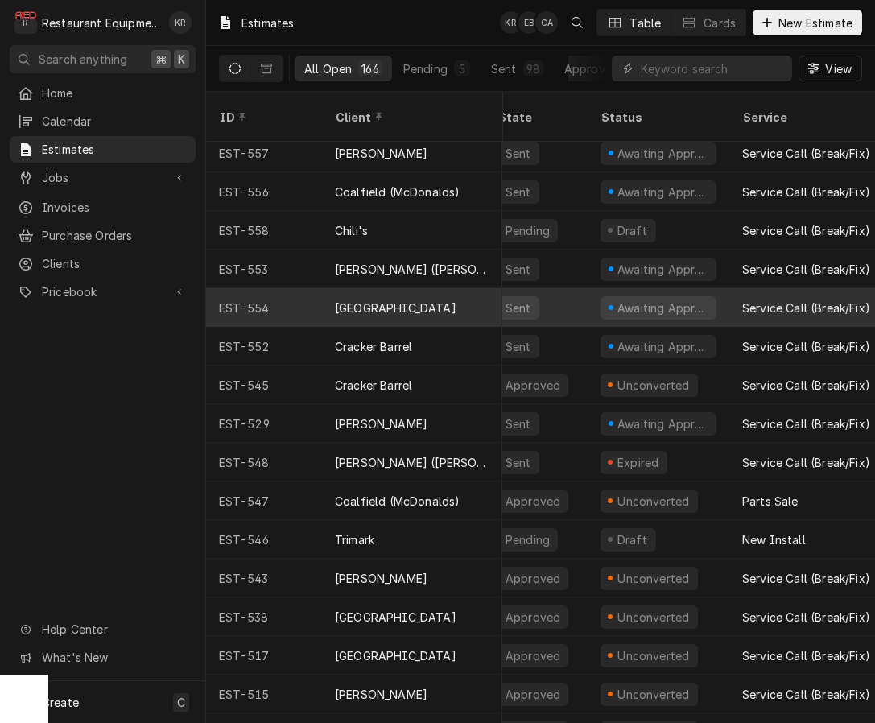
scroll to position [0, 18]
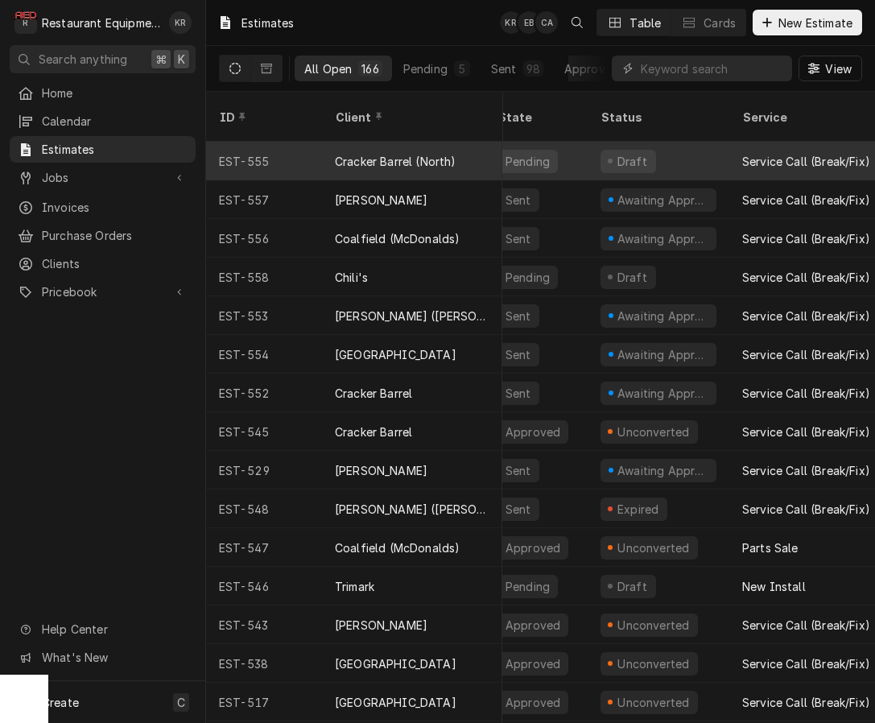
click at [432, 153] on div "Cracker Barrel (North)" at bounding box center [396, 161] width 122 height 17
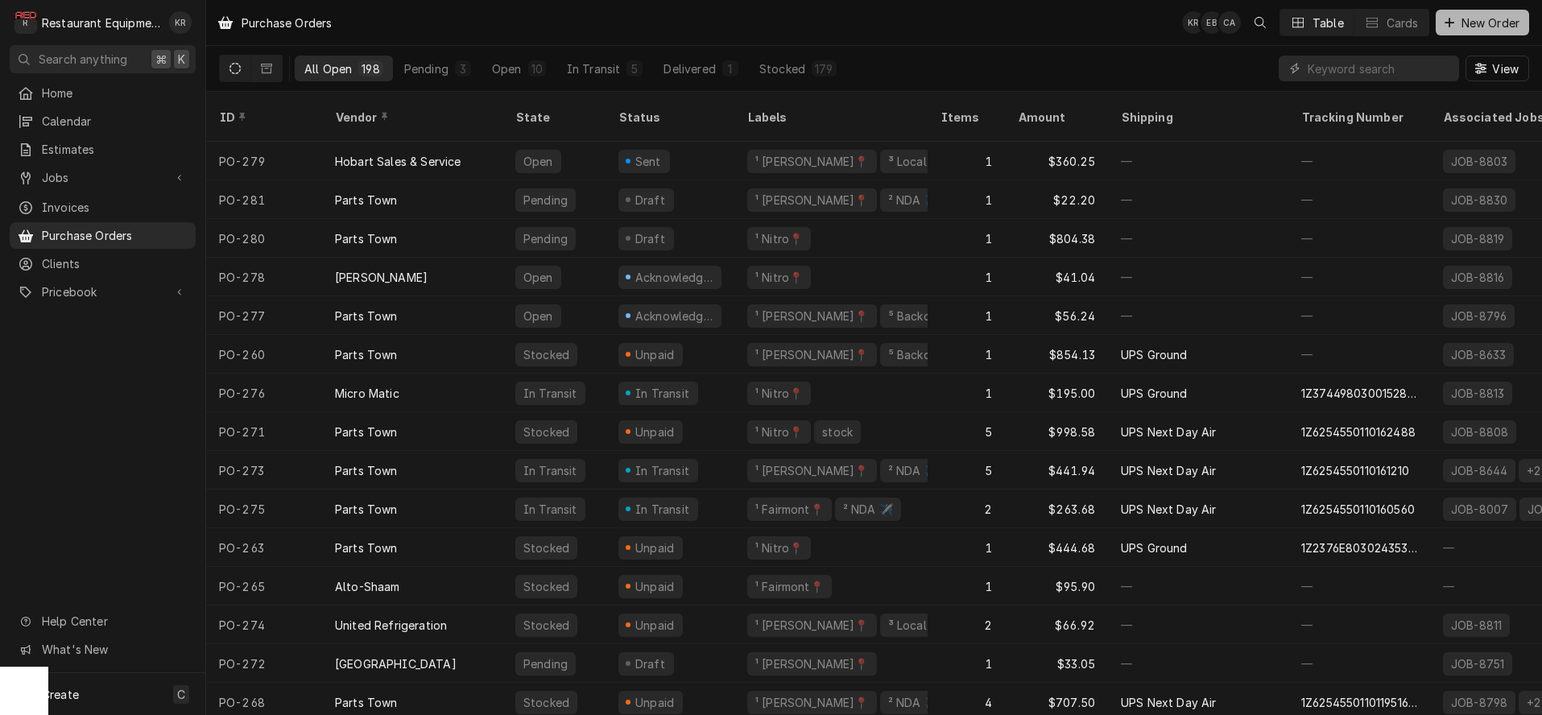
click at [1515, 25] on span "New Order" at bounding box center [1490, 22] width 64 height 17
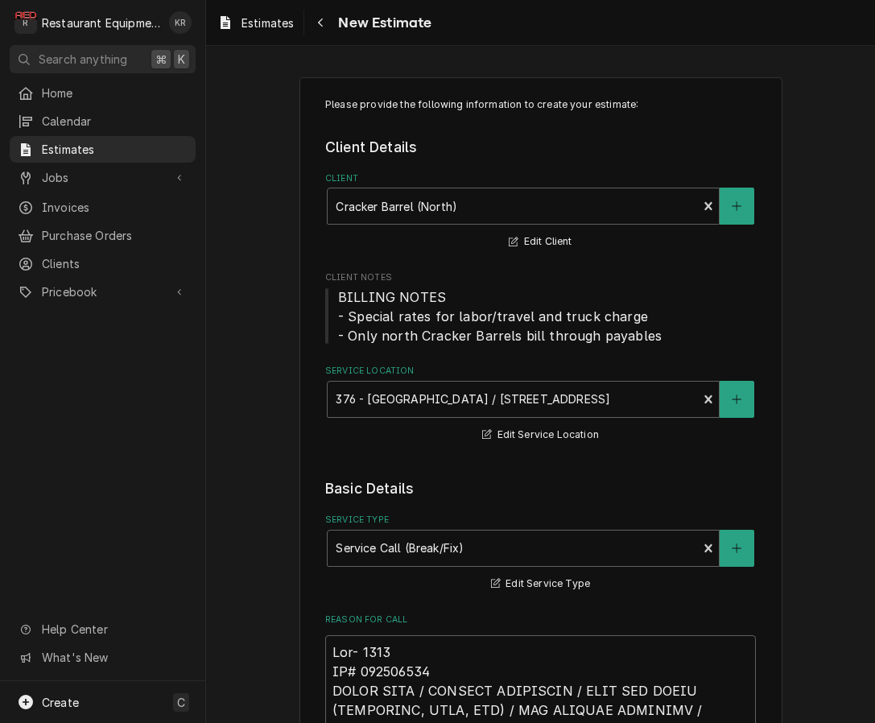
type textarea "x"
click at [322, 25] on icon "Navigate back" at bounding box center [320, 23] width 5 height 9
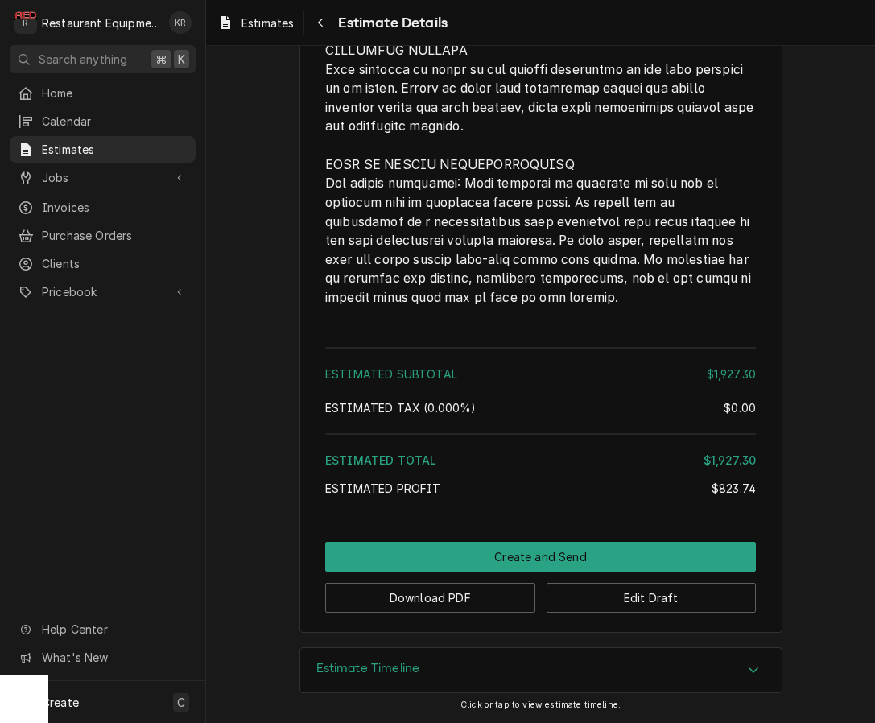
scroll to position [4740, 0]
click at [638, 595] on button "Edit Draft" at bounding box center [652, 598] width 210 height 30
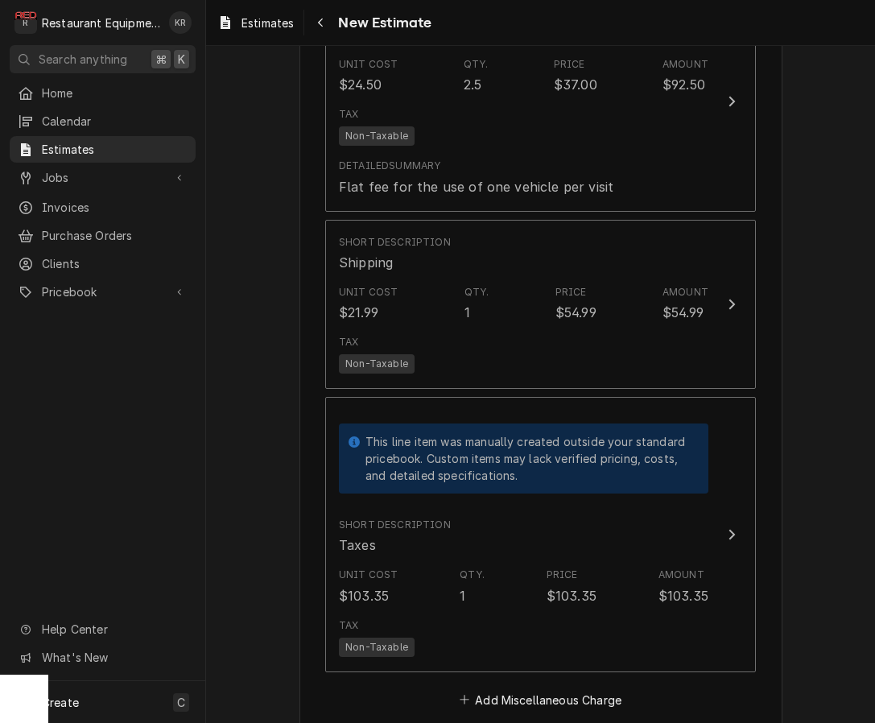
scroll to position [4038, 0]
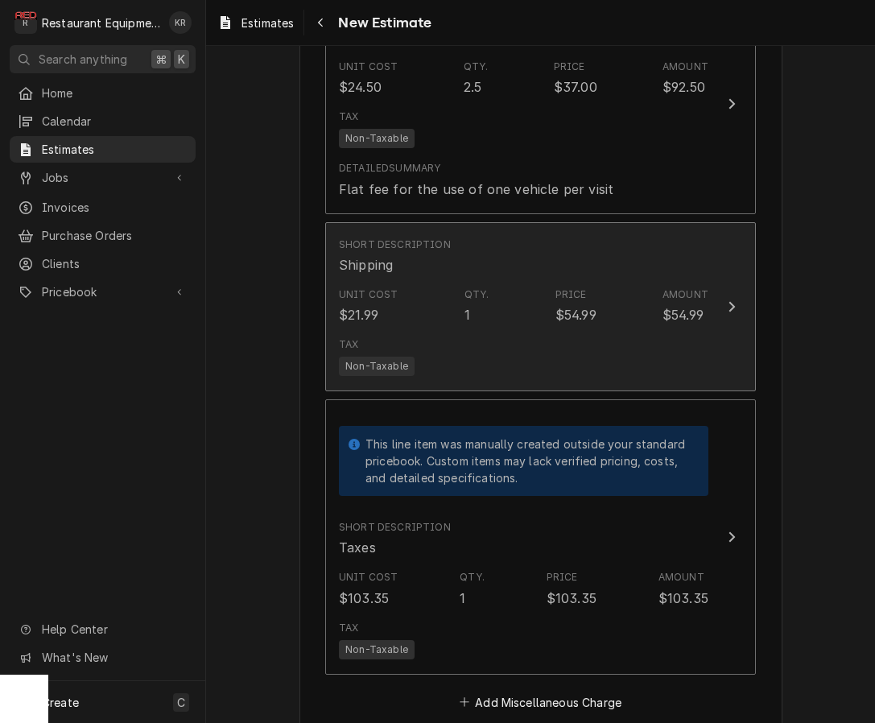
click at [551, 320] on div "Unit Cost $21.99 Qty. 1 Price $54.99 Amount $54.99" at bounding box center [524, 306] width 370 height 50
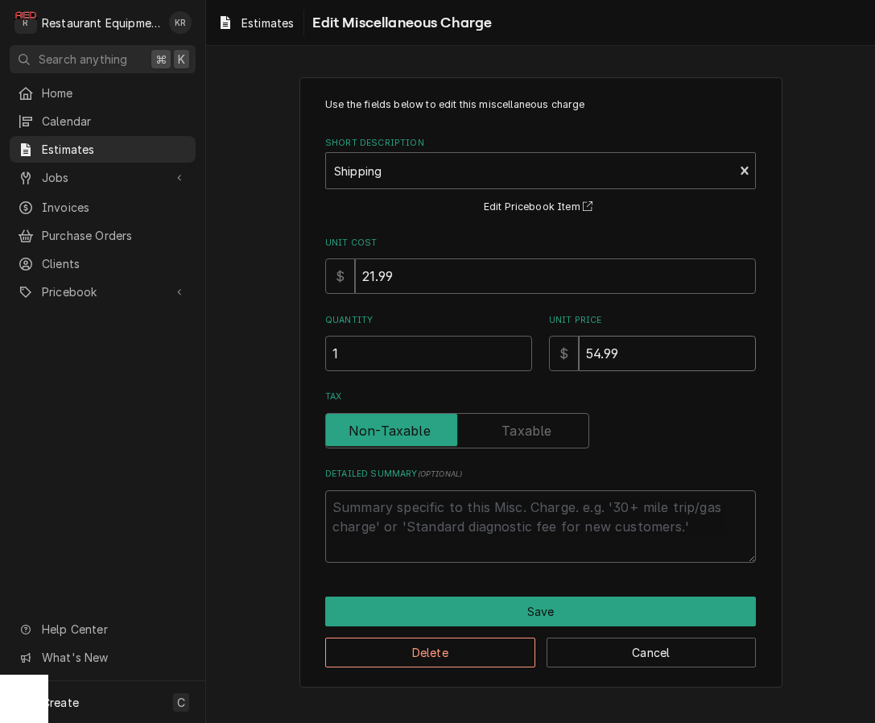
drag, startPoint x: 576, startPoint y: 354, endPoint x: 450, endPoint y: 342, distance: 126.2
click at [579, 342] on input "54.99" at bounding box center [667, 353] width 177 height 35
type textarea "x"
type input "7"
type textarea "x"
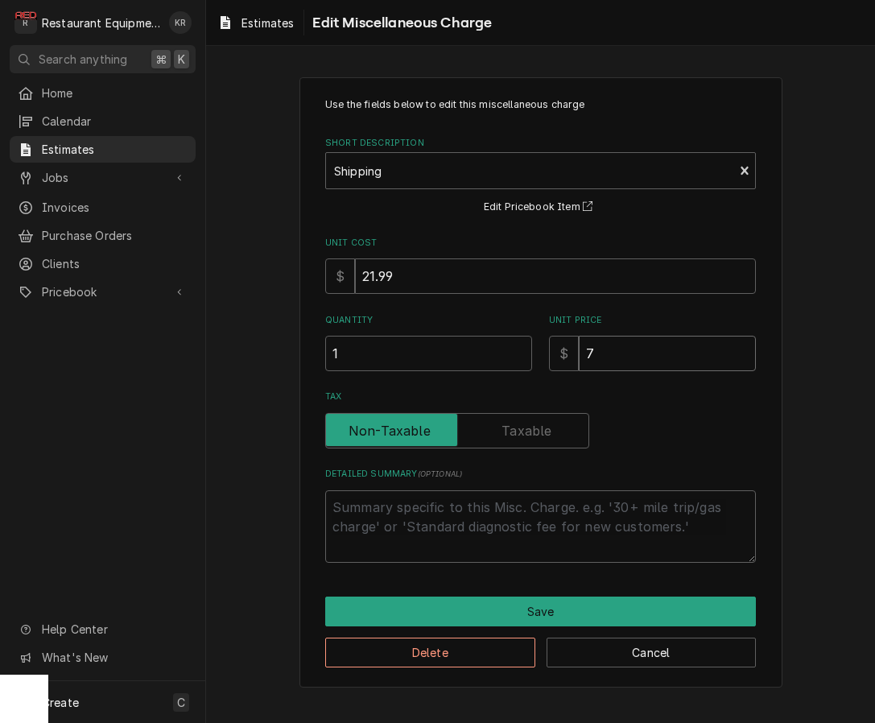
type input "78"
type textarea "x"
type input "78.3"
type textarea "x"
type input "78.34"
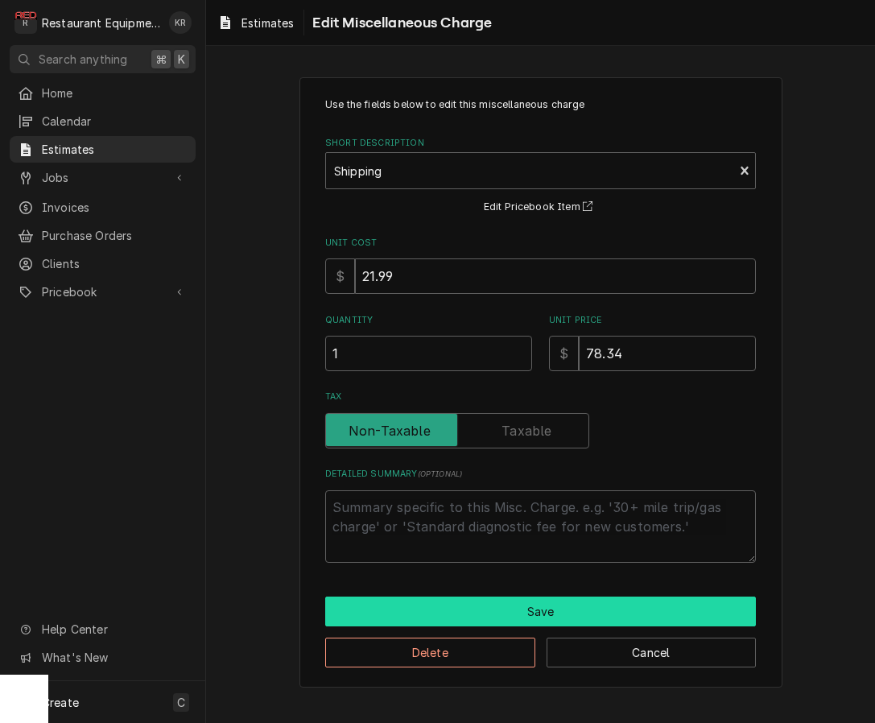
click at [540, 602] on button "Save" at bounding box center [540, 612] width 431 height 30
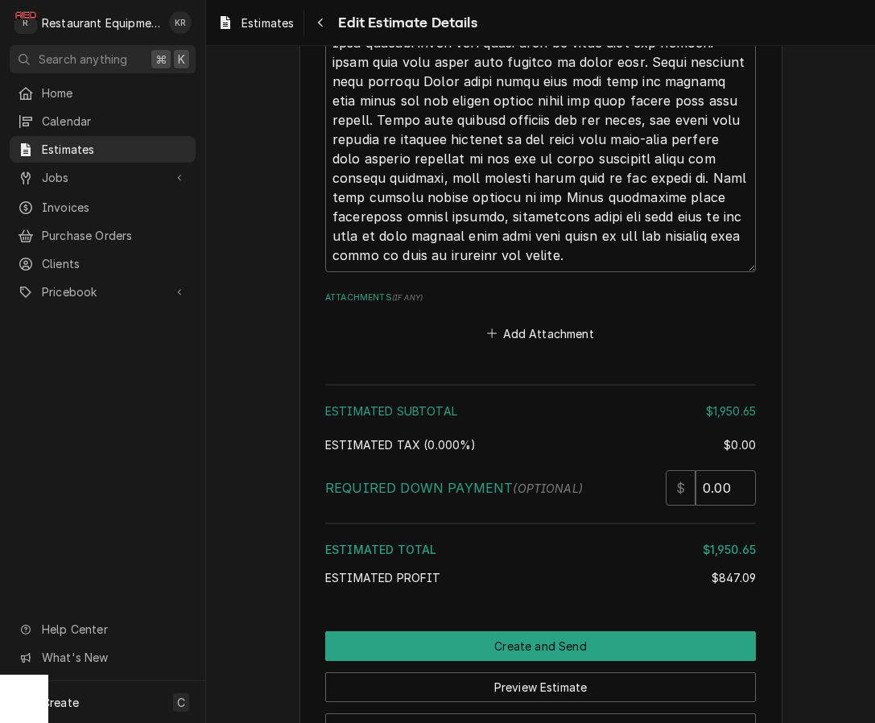
scroll to position [5465, 0]
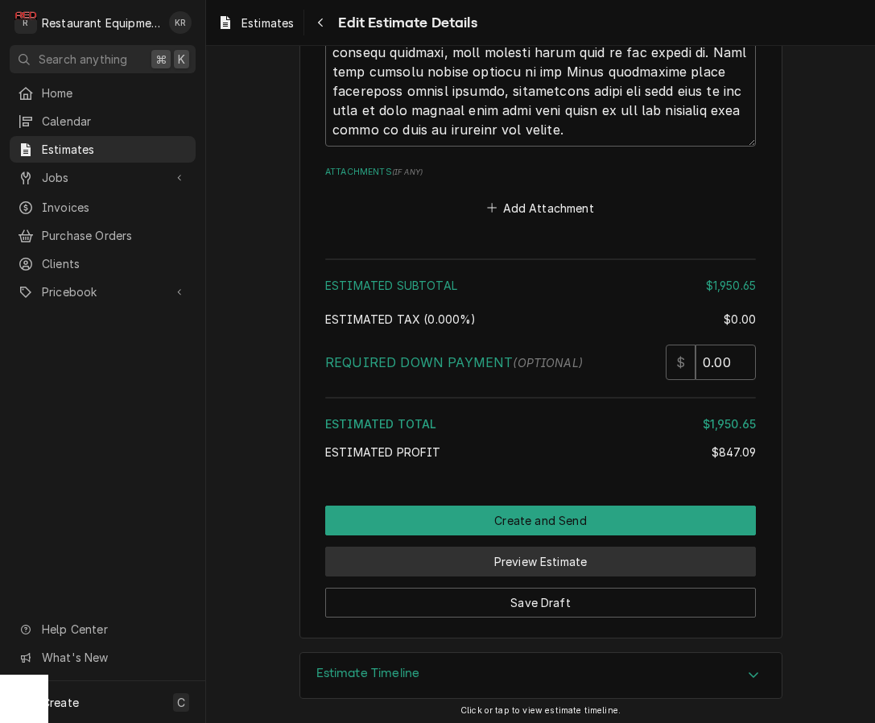
click at [548, 558] on button "Preview Estimate" at bounding box center [540, 562] width 431 height 30
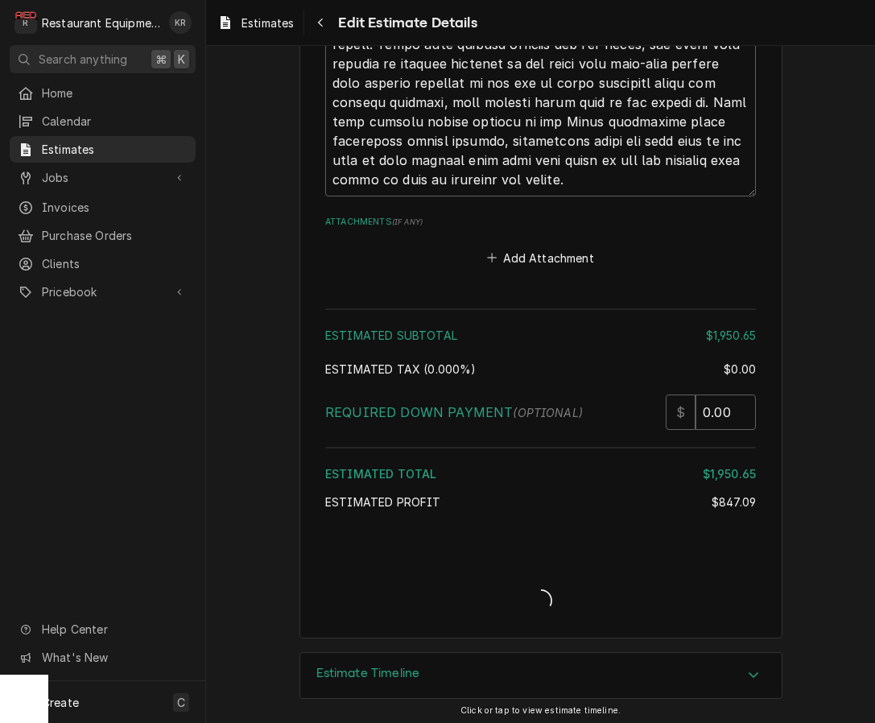
type textarea "x"
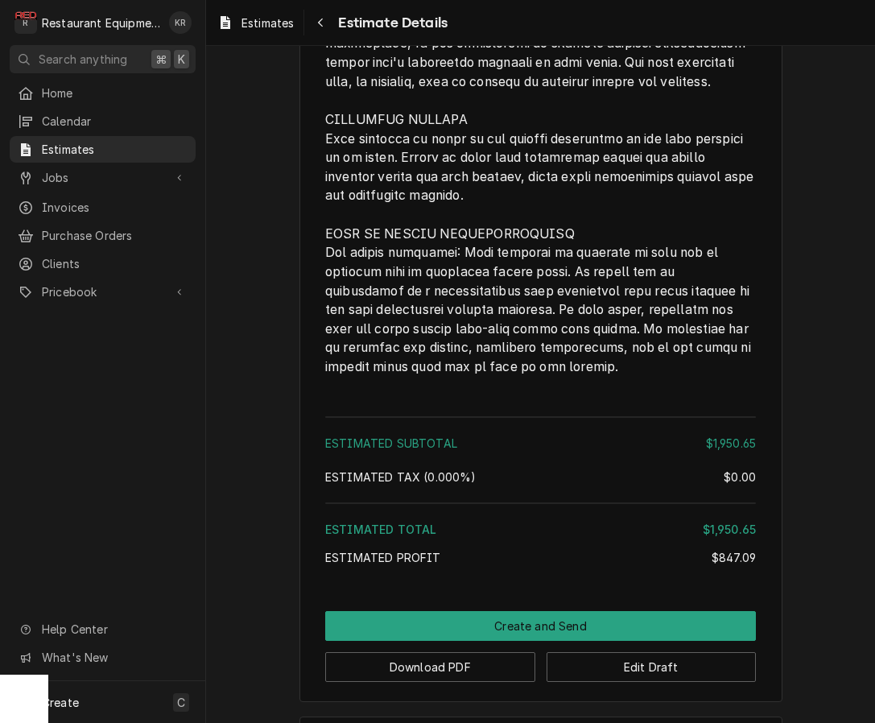
scroll to position [4740, 0]
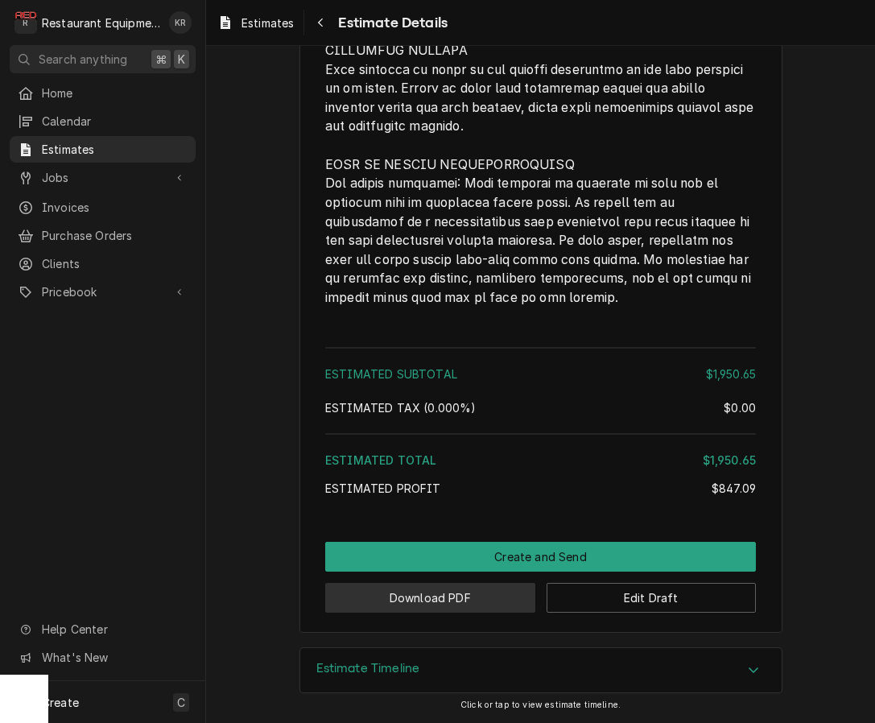
click at [490, 599] on button "Download PDF" at bounding box center [430, 598] width 210 height 30
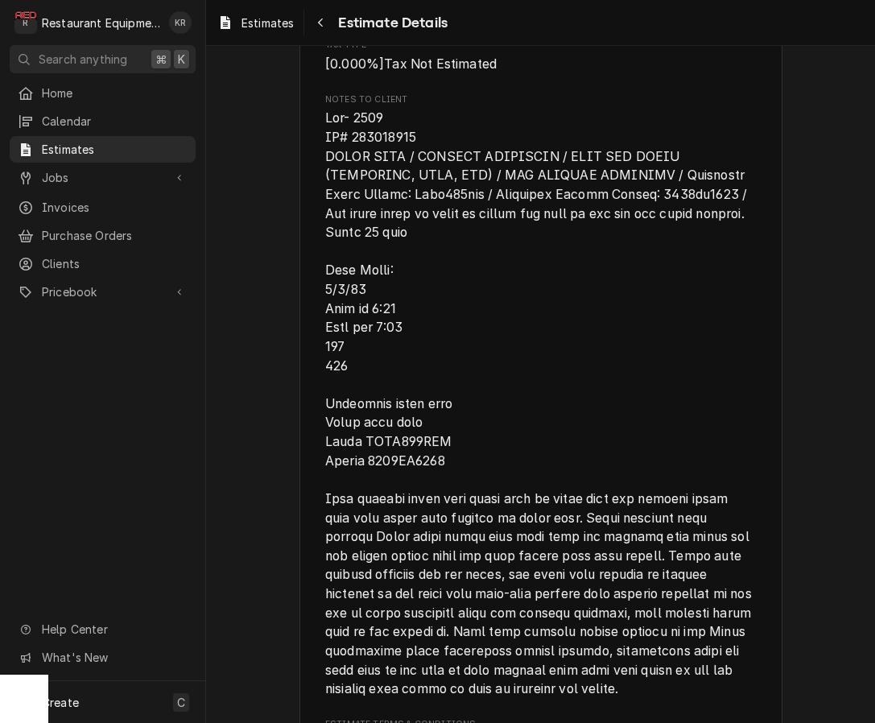
scroll to position [3603, 0]
click at [393, 182] on span "Notes to Client" at bounding box center [540, 404] width 430 height 586
copy span "325217465"
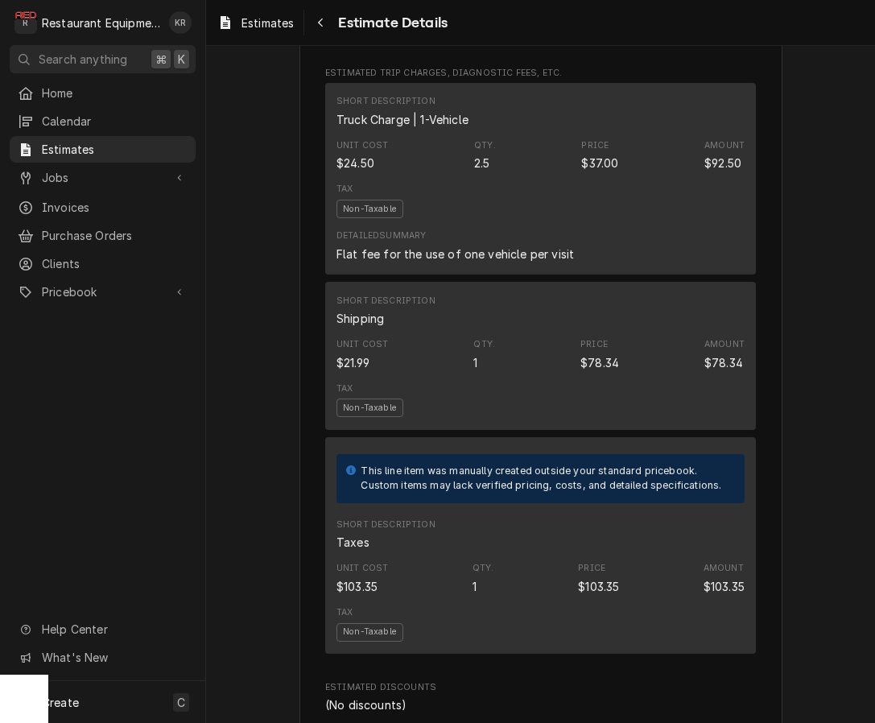
scroll to position [2937, 0]
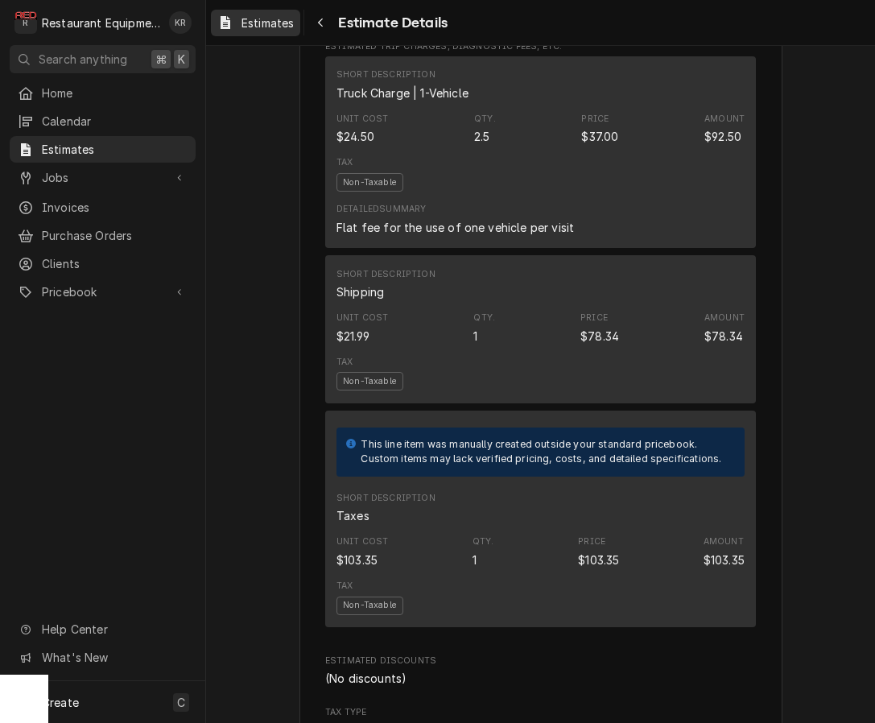
click at [258, 25] on span "Estimates" at bounding box center [268, 22] width 52 height 17
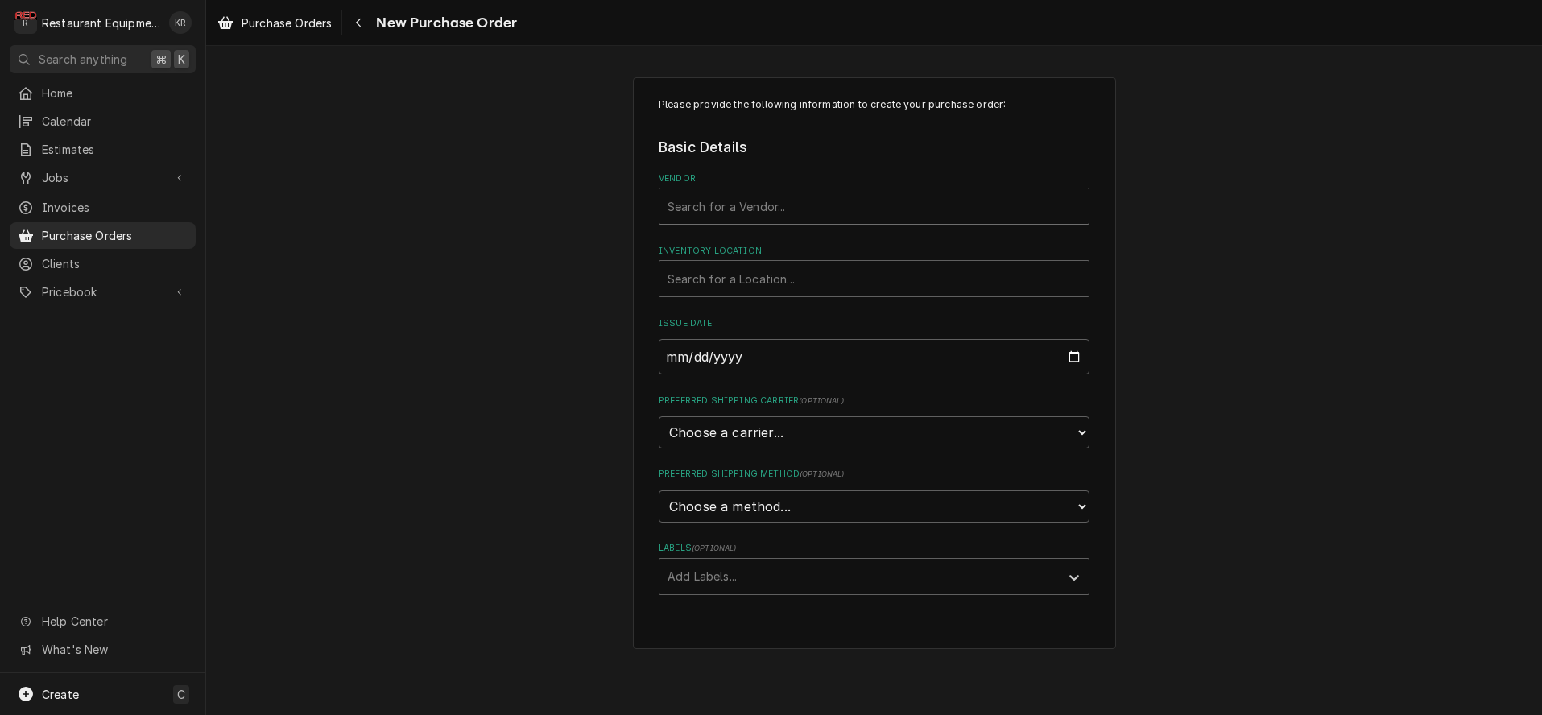
click at [720, 198] on div "Vendor" at bounding box center [874, 206] width 413 height 29
type input "fra"
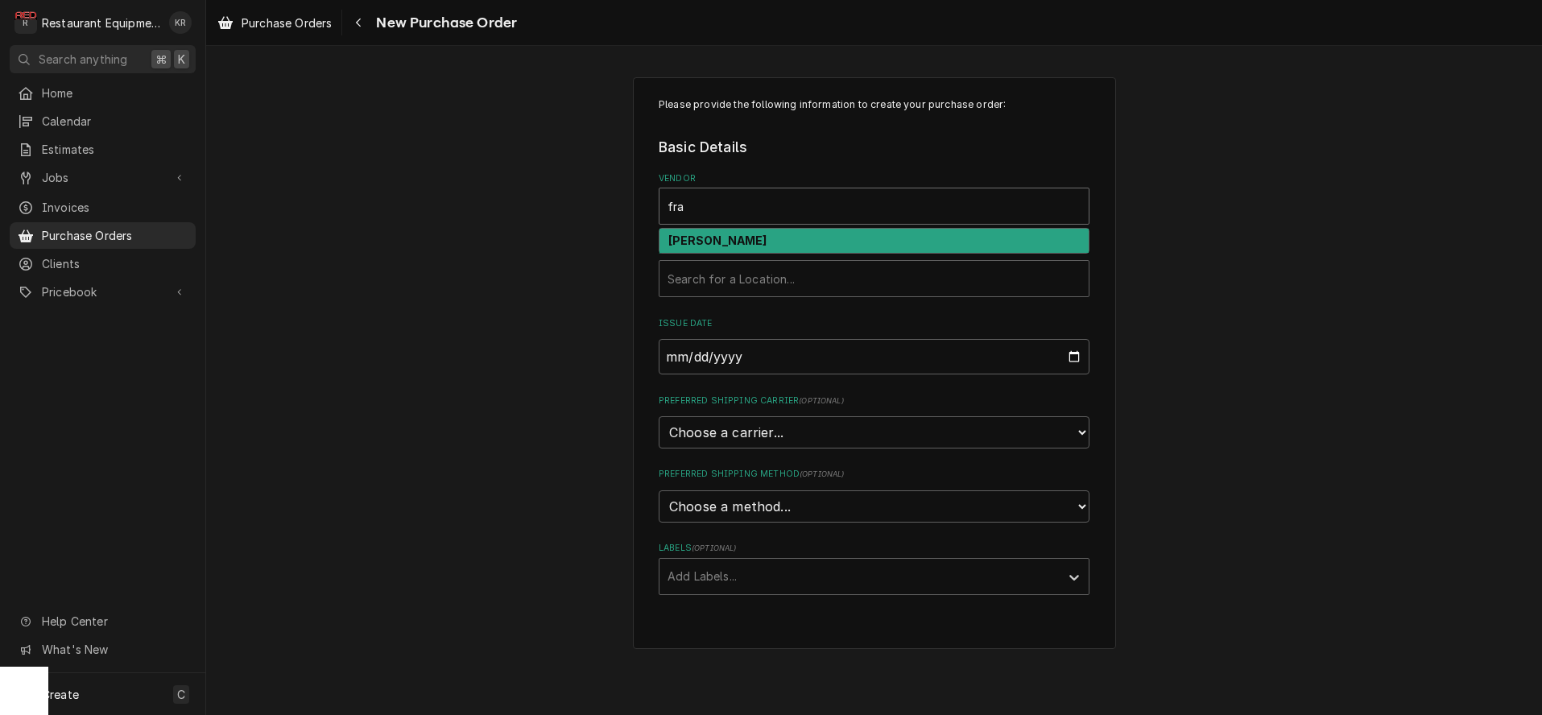
click at [703, 246] on strong "[PERSON_NAME]" at bounding box center [717, 241] width 99 height 14
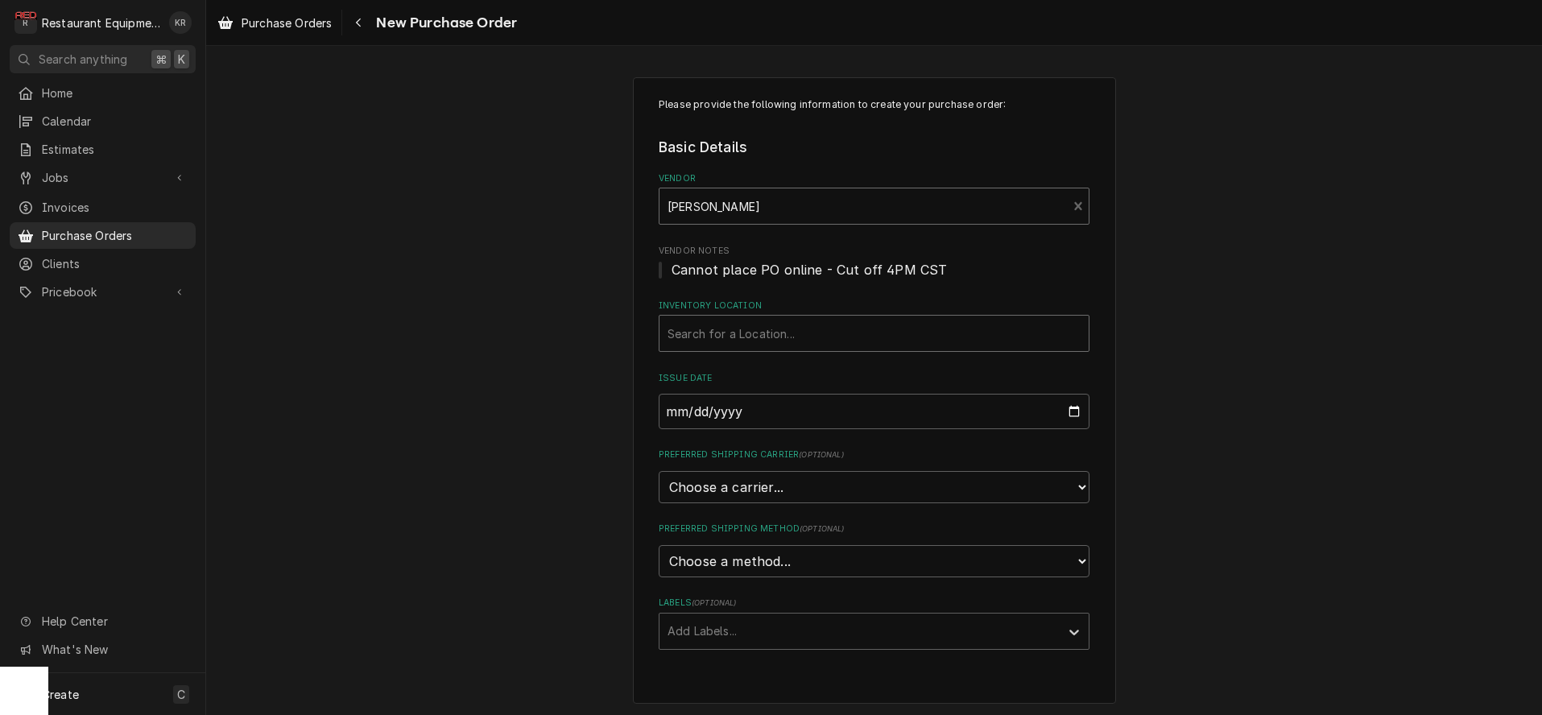
click at [713, 324] on div "Inventory Location" at bounding box center [874, 333] width 413 height 29
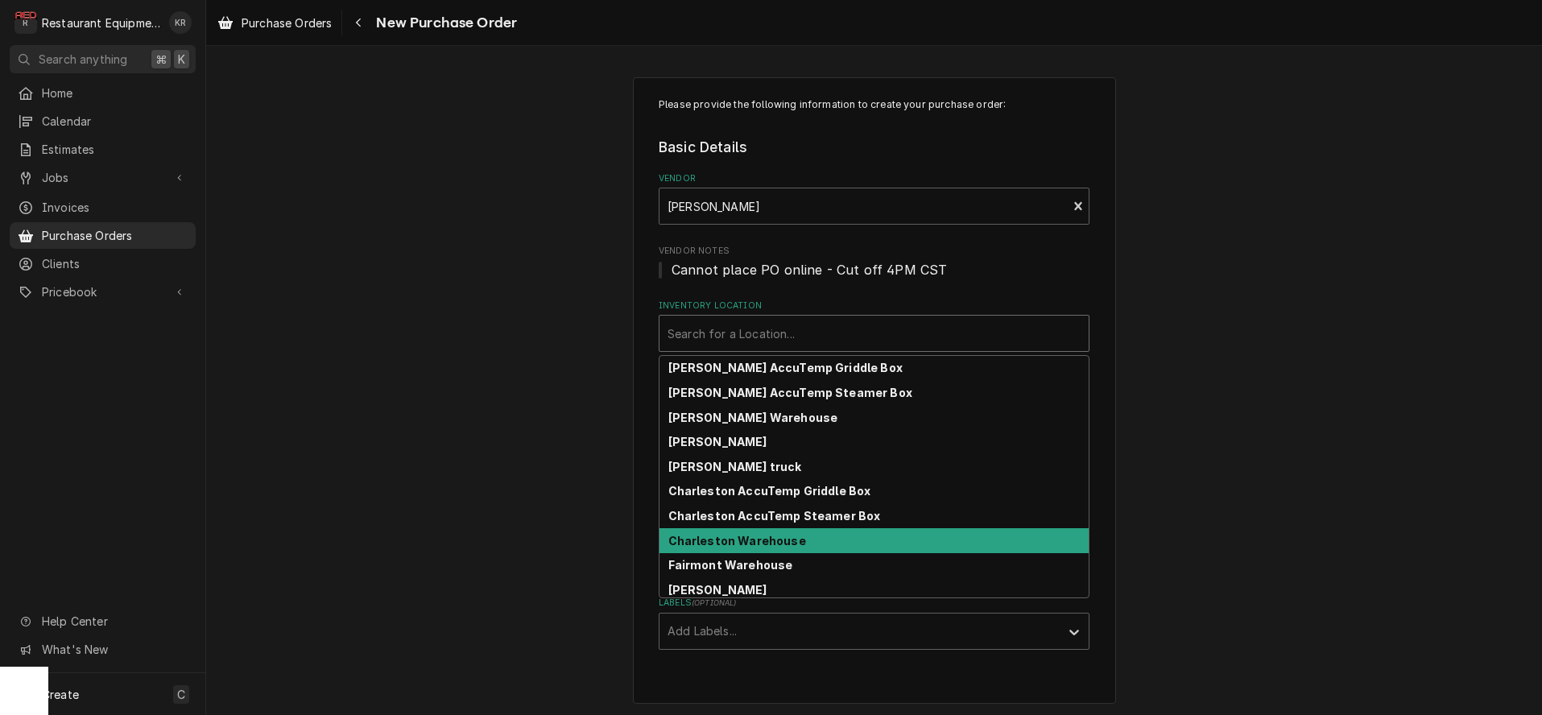
click at [766, 541] on strong "Charleston Warehouse" at bounding box center [737, 541] width 138 height 14
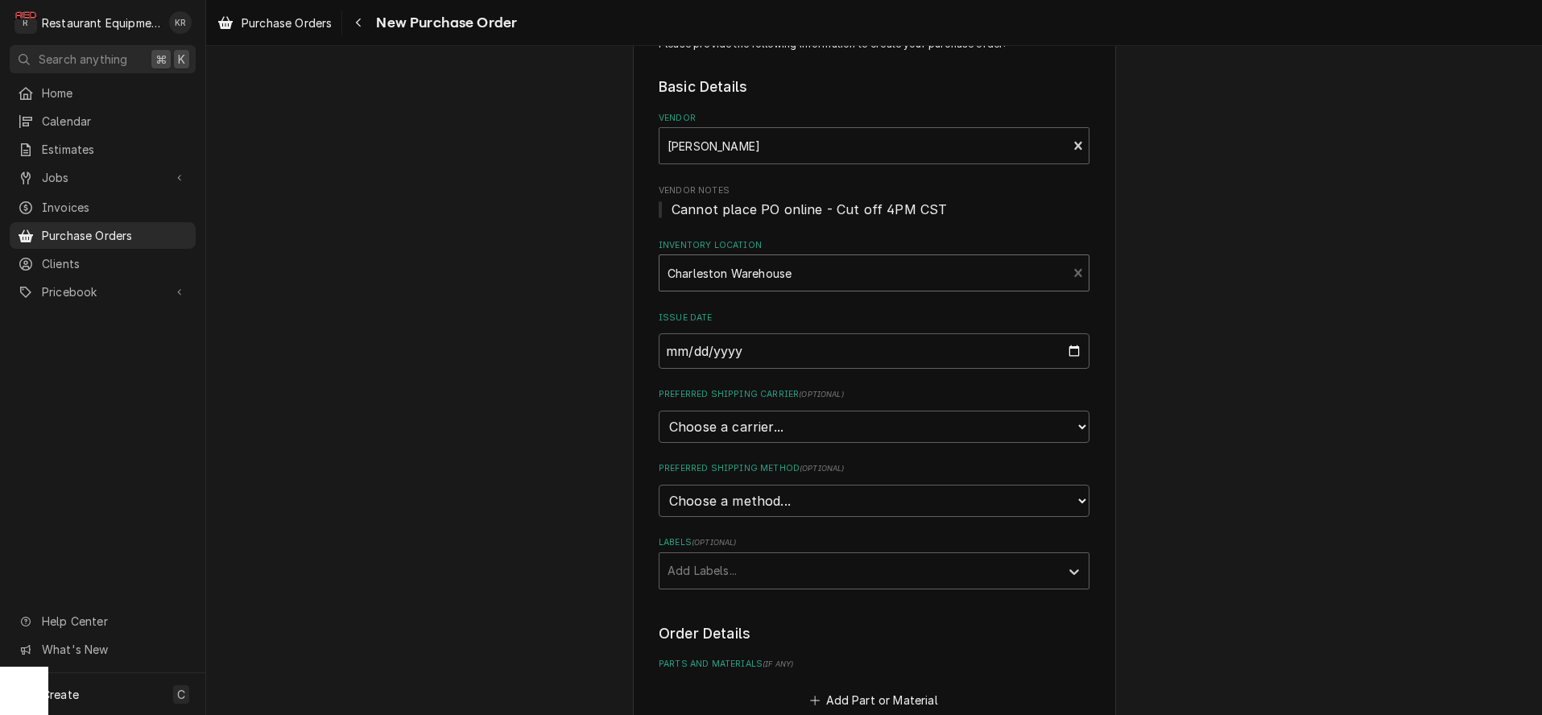
scroll to position [145, 0]
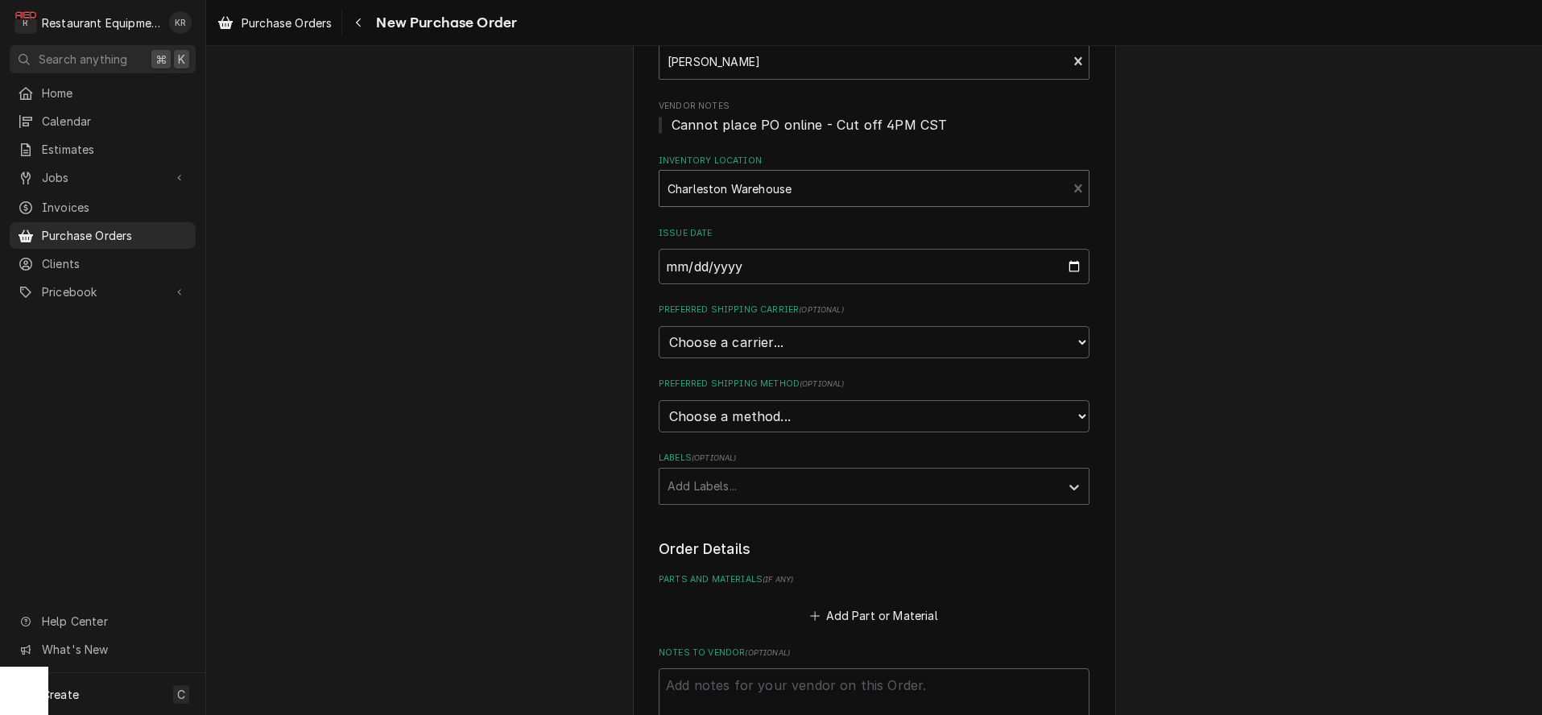
click at [775, 358] on fieldset "Basic Details Vendor [PERSON_NAME] Vendor Notes Cannot place PO online - Cut of…" at bounding box center [874, 248] width 431 height 513
click at [659, 326] on select "Choose a carrier... U.S. Postal Service [DOMAIN_NAME] FedEx UPS DHL Express DHL…" at bounding box center [874, 342] width 431 height 32
select select "4"
click option "UPS" at bounding box center [0, 0] width 0 height 0
type textarea "x"
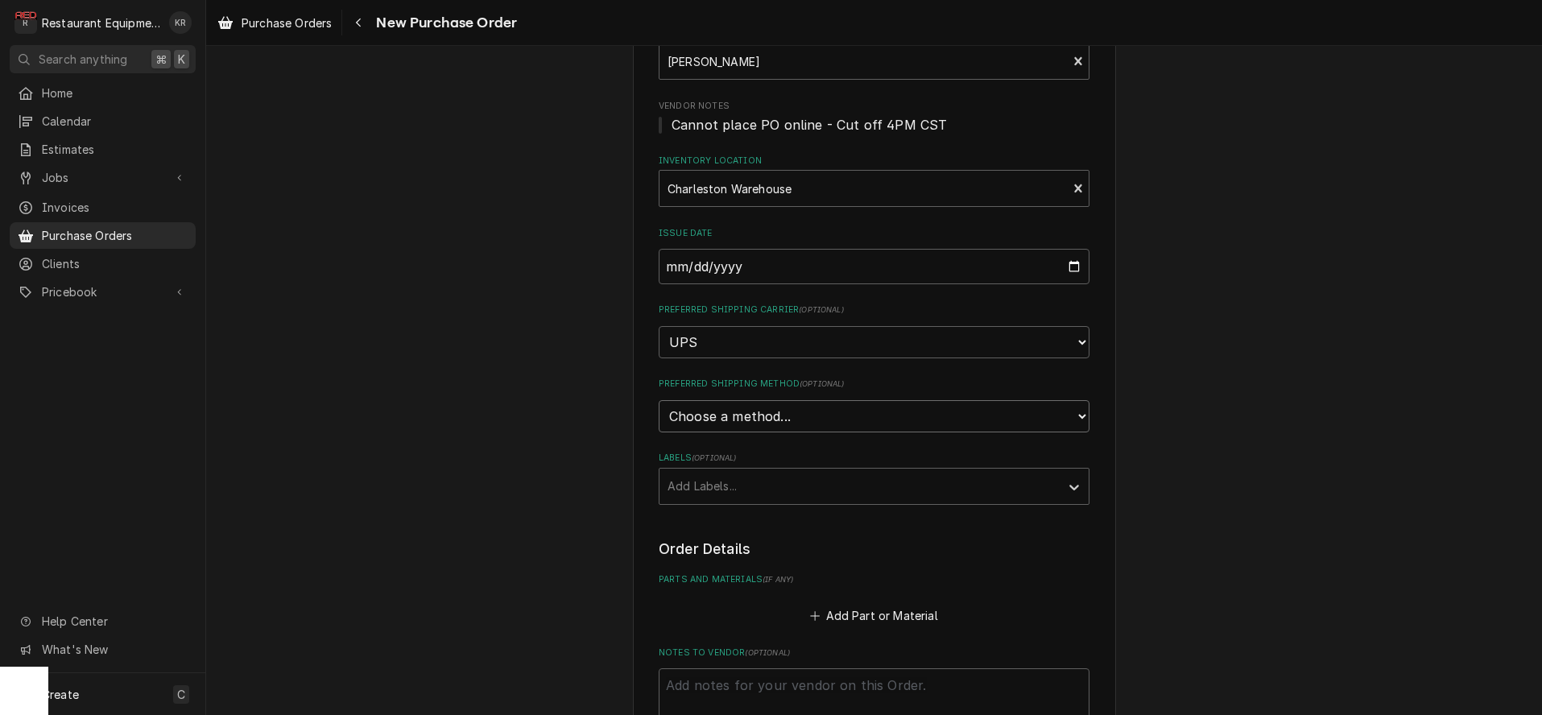
select select "1"
click option "Ground" at bounding box center [0, 0] width 0 height 0
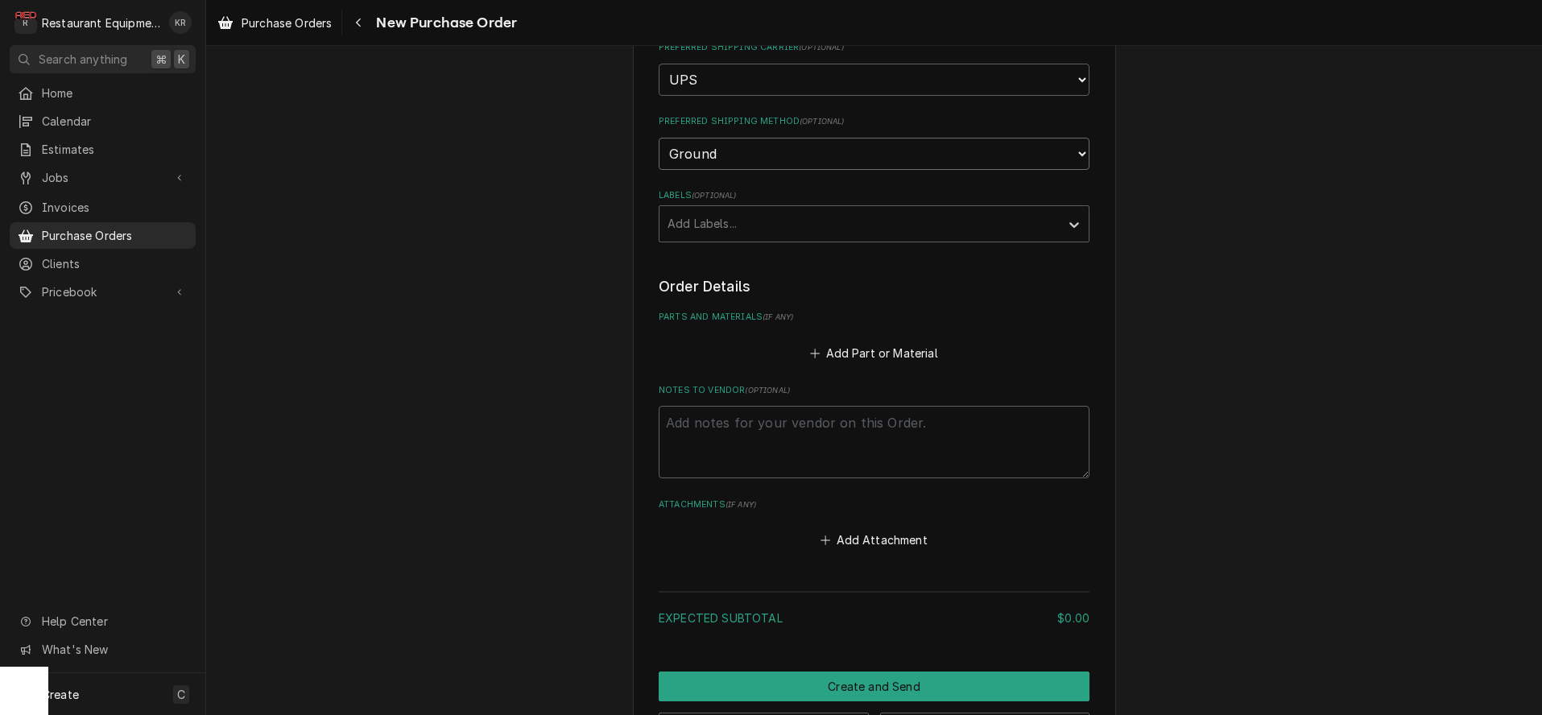
scroll to position [466, 0]
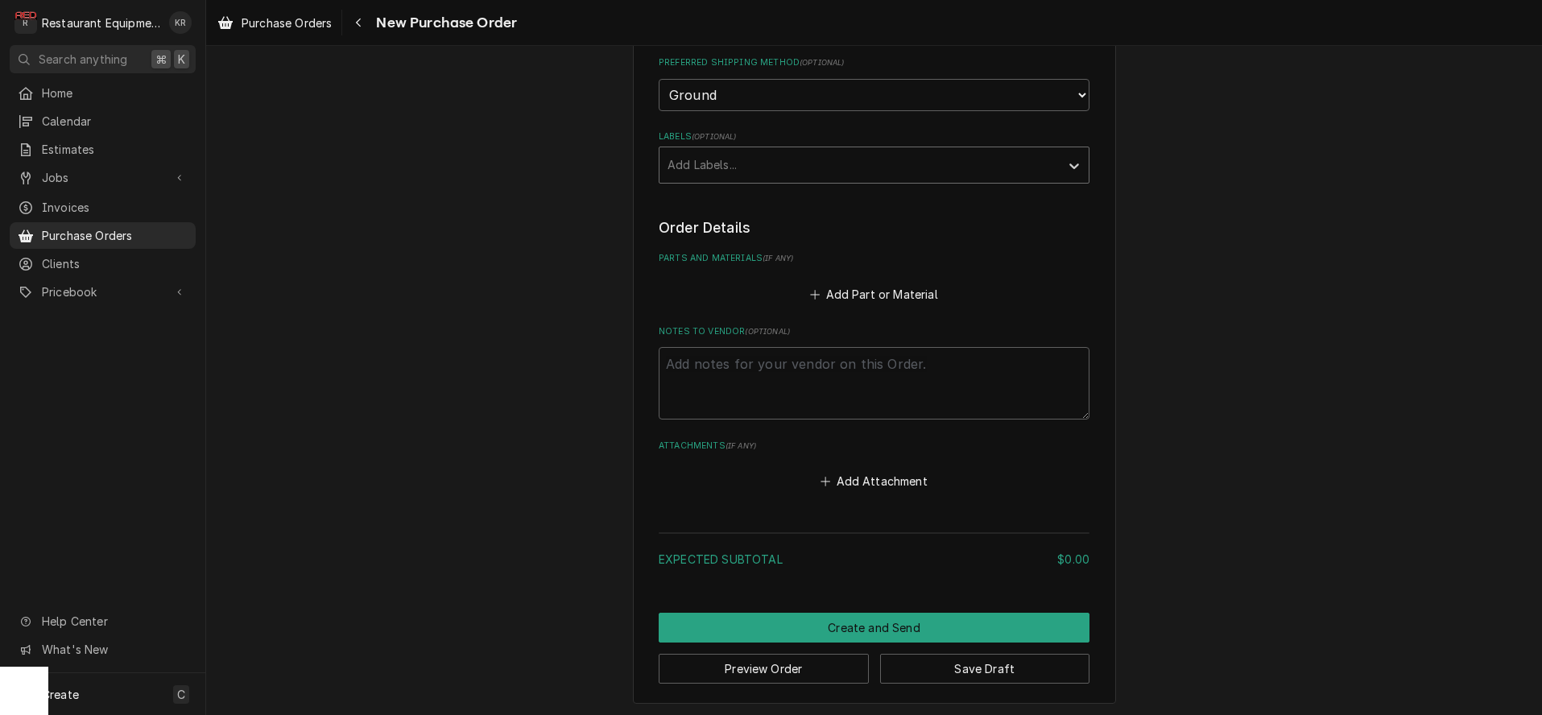
click at [738, 164] on div "Labels" at bounding box center [860, 165] width 384 height 29
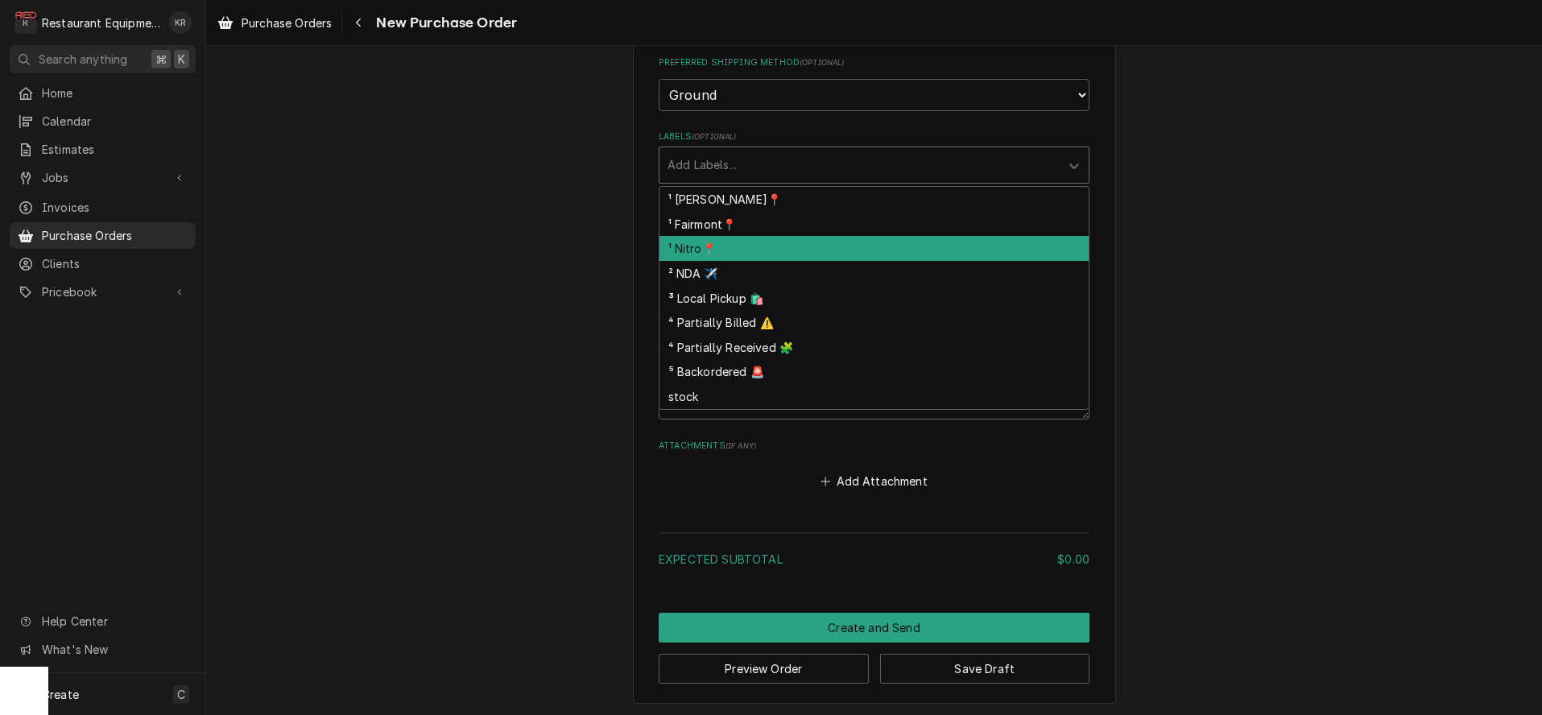
click at [748, 246] on div "¹ Nitro📍" at bounding box center [873, 248] width 429 height 25
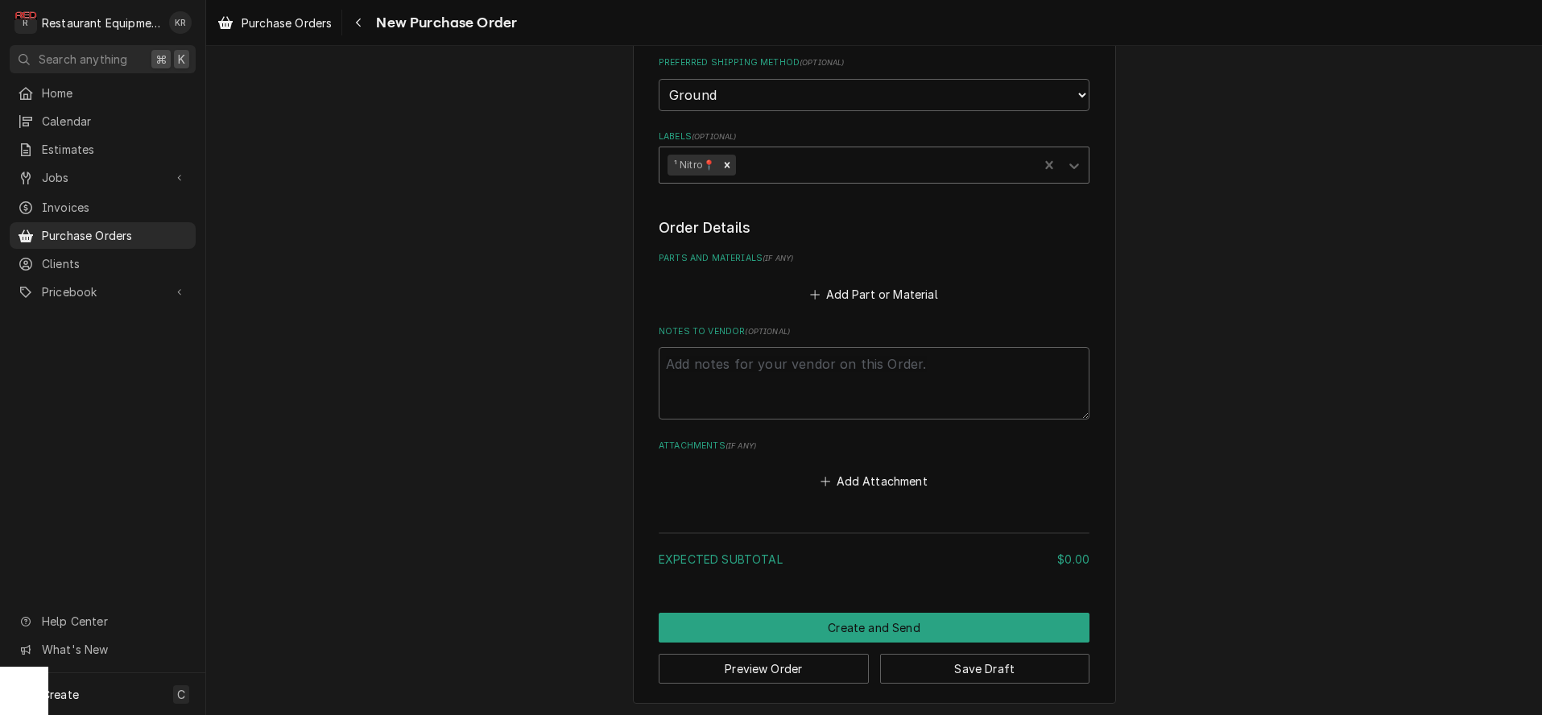
drag, startPoint x: 808, startPoint y: 159, endPoint x: 811, endPoint y: 178, distance: 19.5
click at [808, 160] on div "Labels" at bounding box center [884, 165] width 291 height 29
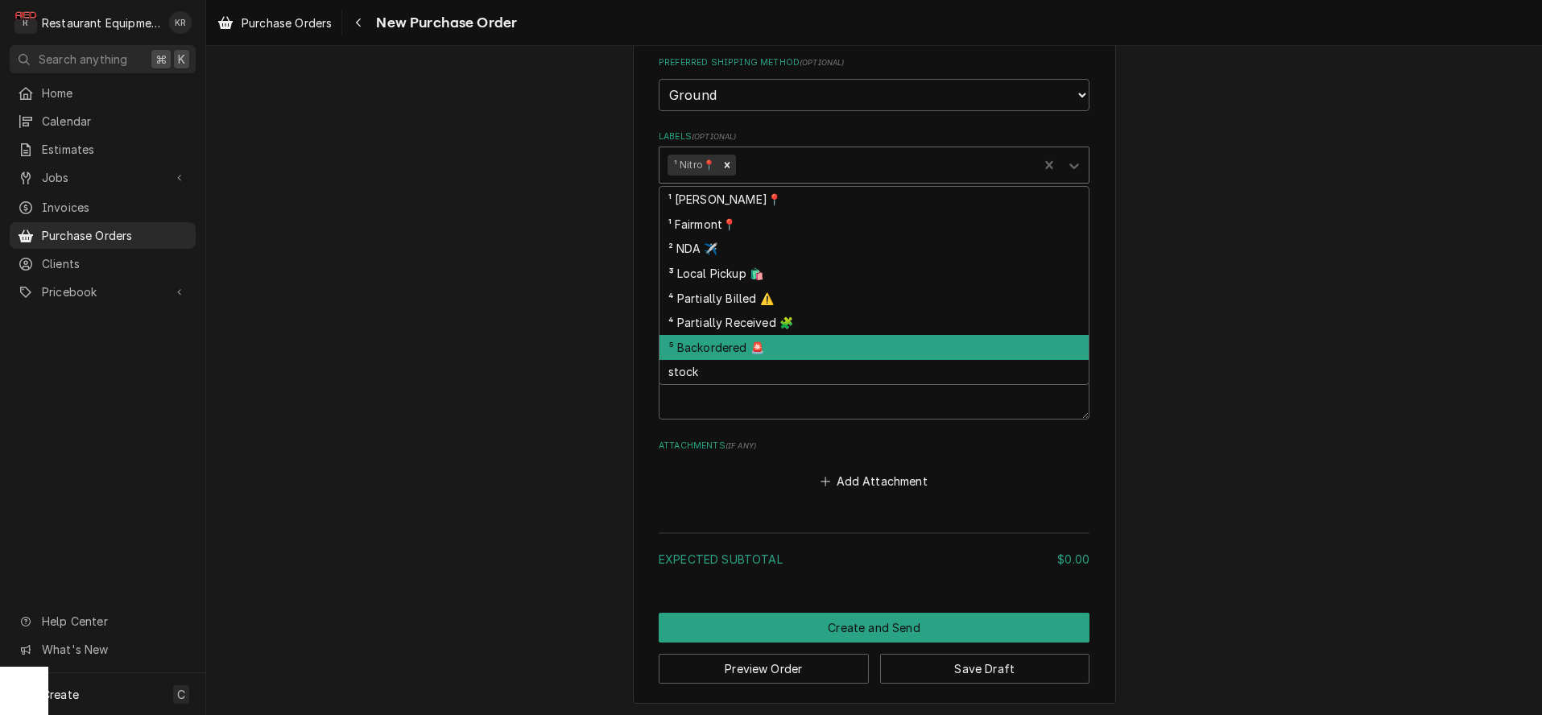
click at [815, 345] on div "⁵ Backordered 🚨" at bounding box center [873, 347] width 429 height 25
type textarea "x"
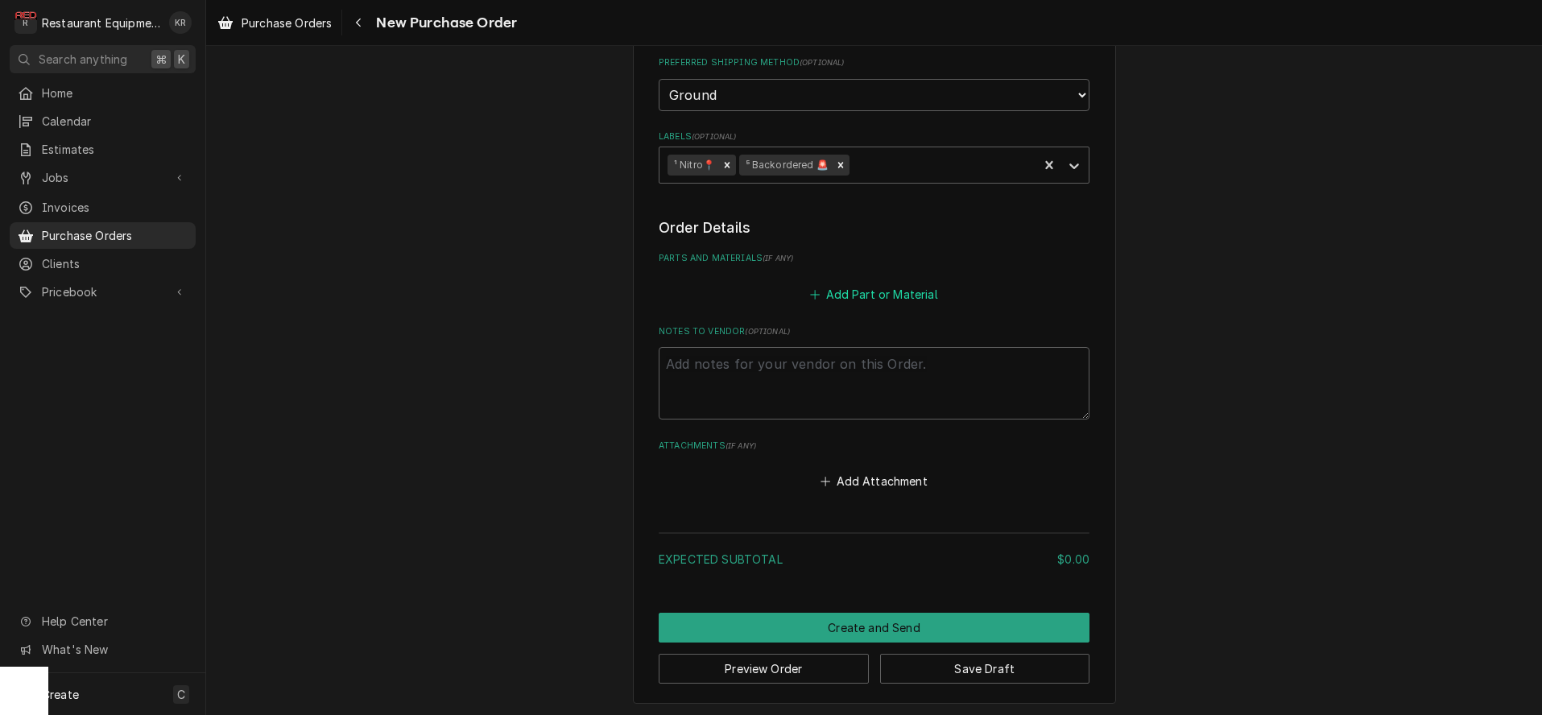
click at [859, 298] on button "Add Part or Material" at bounding box center [874, 294] width 133 height 23
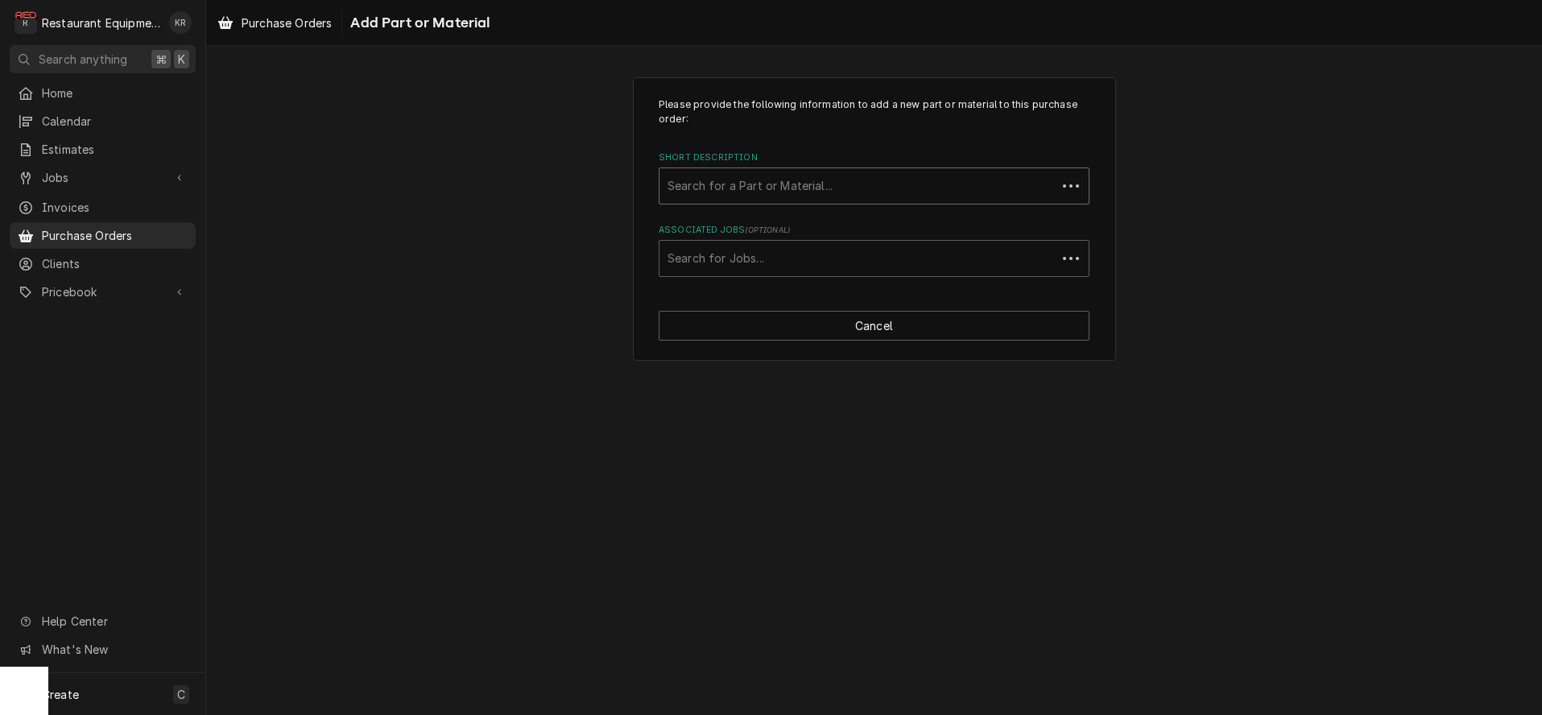
click at [747, 194] on div "Short Description" at bounding box center [858, 186] width 381 height 29
type input "3588074"
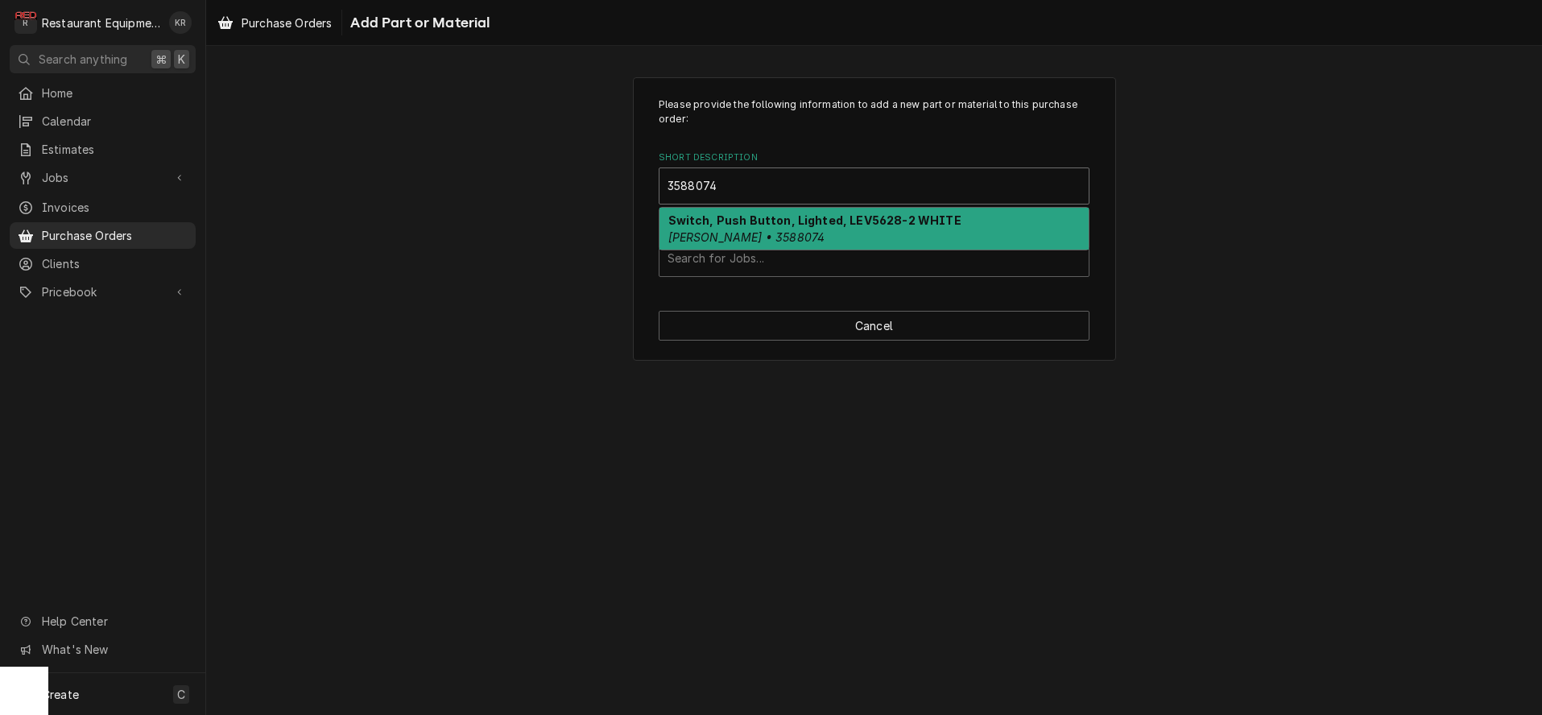
click at [740, 229] on div "Switch, Push Button, Lighted, LEV5628-2 WHITE Franke • 3588074" at bounding box center [873, 229] width 429 height 42
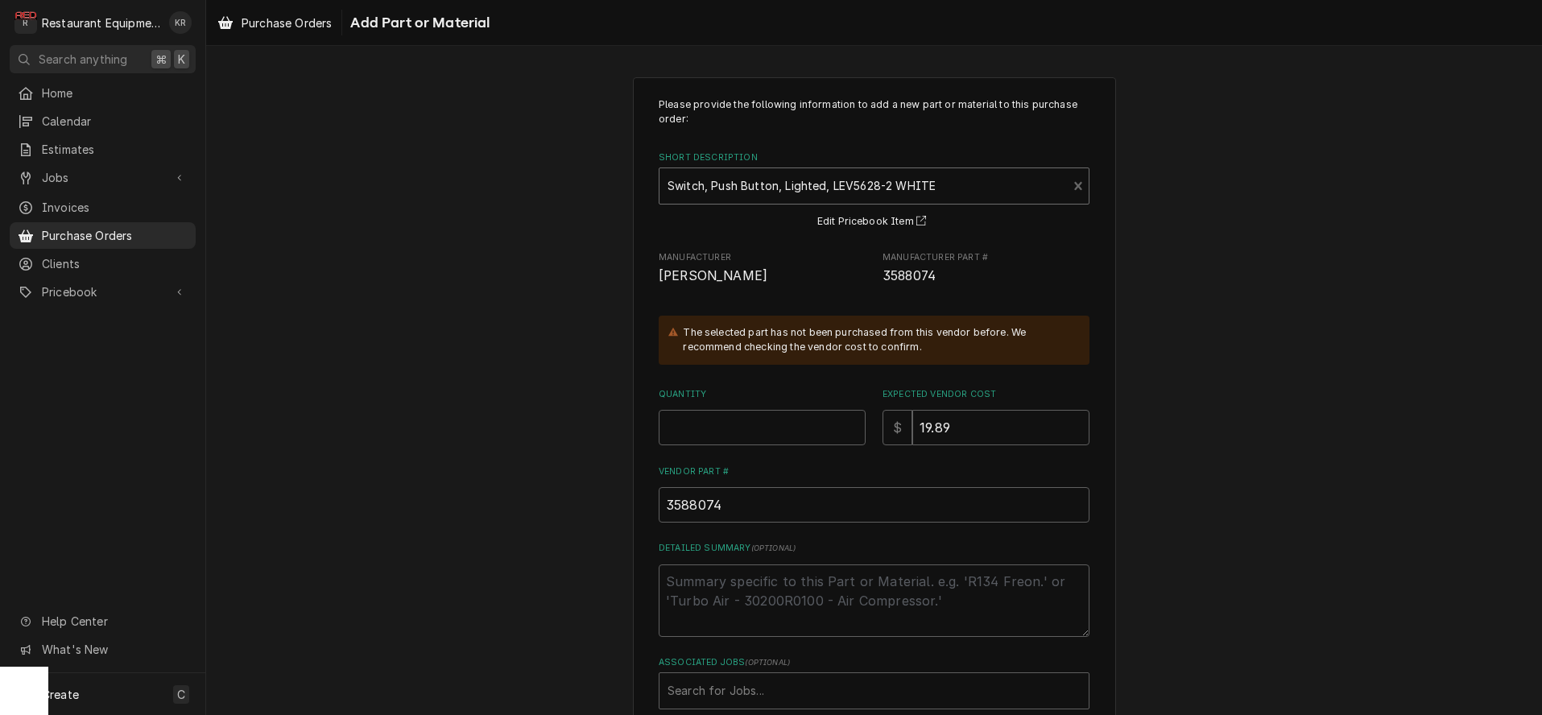
drag, startPoint x: 730, startPoint y: 449, endPoint x: 723, endPoint y: 444, distance: 8.7
click at [726, 446] on div "Please provide the following information to add a new part or material to this …" at bounding box center [874, 403] width 431 height 612
click at [721, 432] on input "Quantity" at bounding box center [762, 427] width 207 height 35
click at [715, 430] on input "Quantity" at bounding box center [762, 427] width 207 height 35
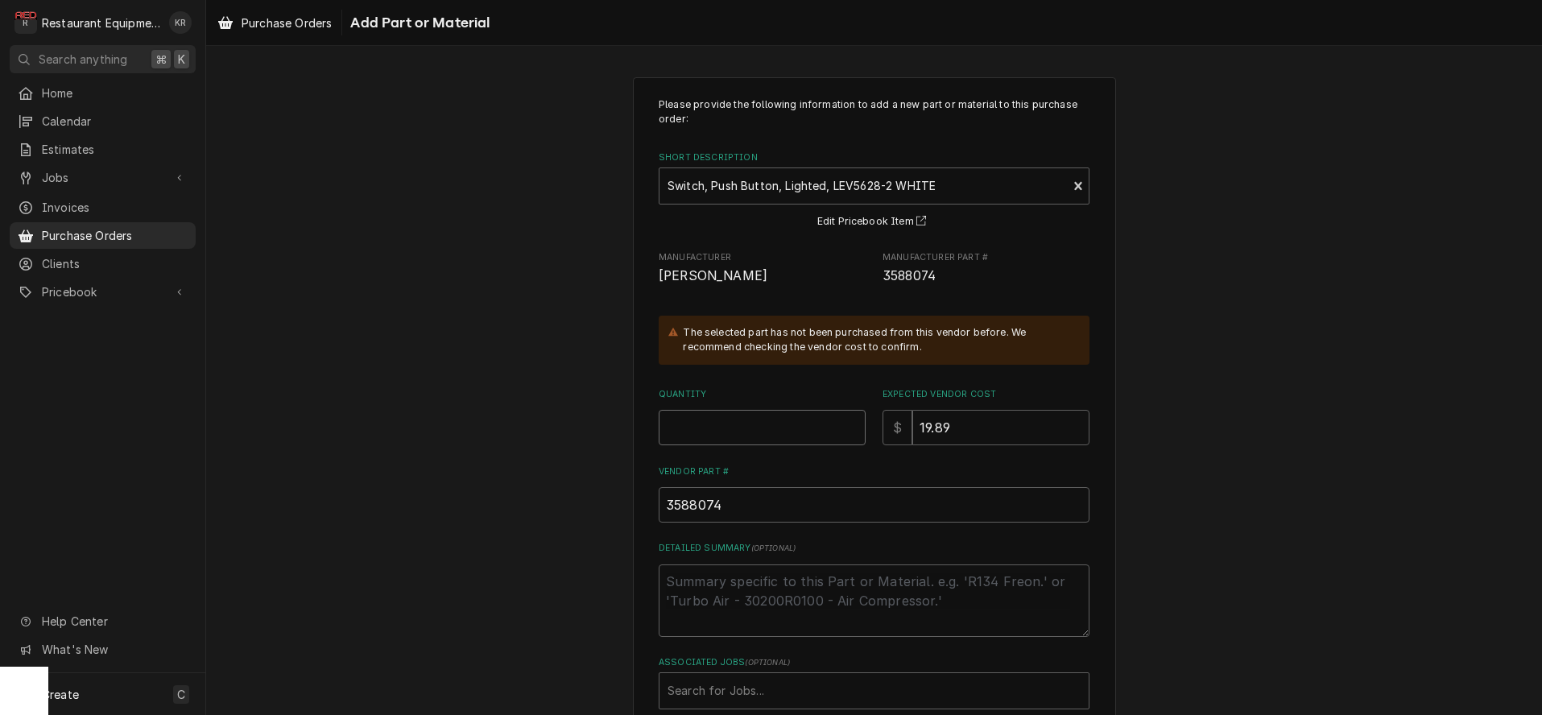
type textarea "x"
type input "1"
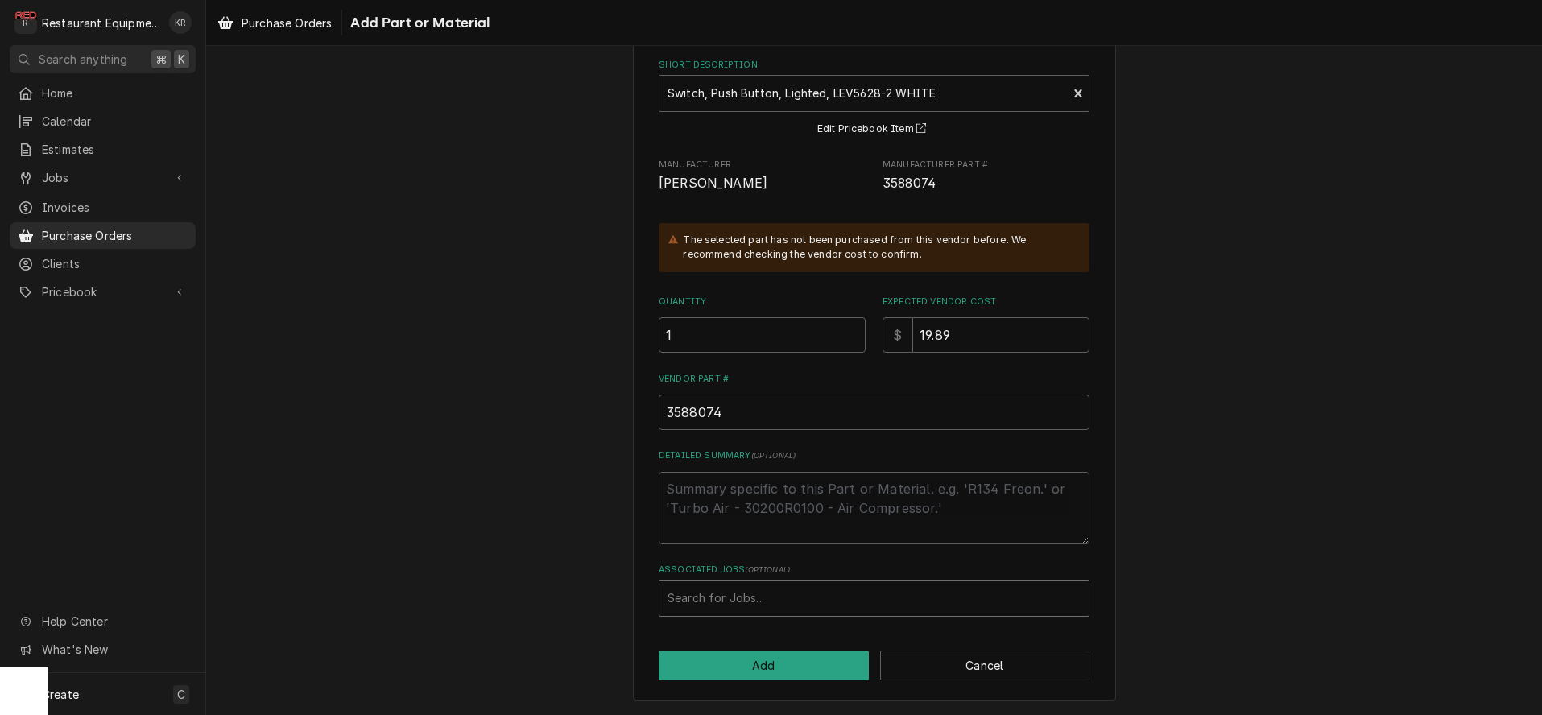
click at [742, 597] on div "Associated Jobs" at bounding box center [874, 598] width 413 height 29
type input "8816"
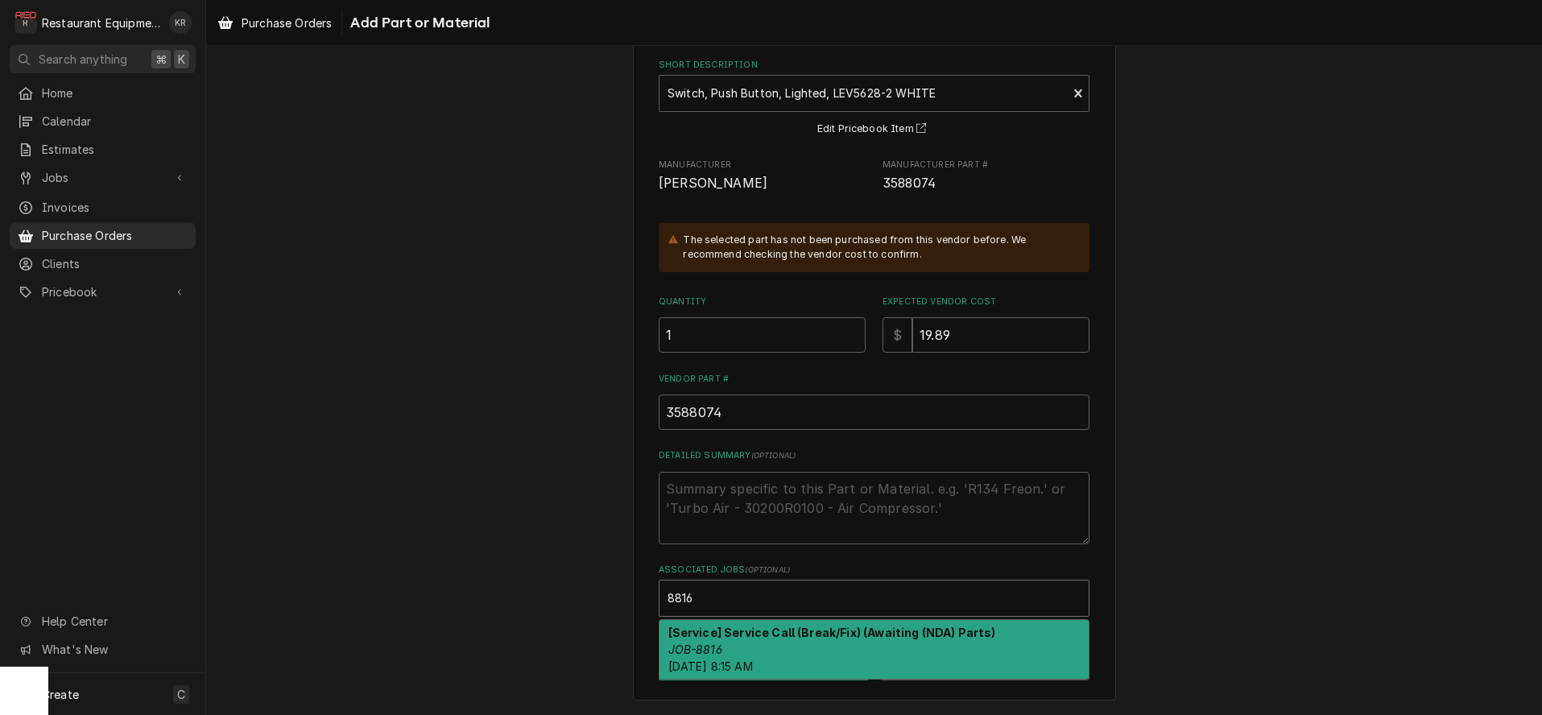
click at [759, 648] on div "[Service] Service Call (Break/Fix) (Awaiting (NDA) Parts) JOB-8816 Tue, Sep 9th…" at bounding box center [873, 649] width 429 height 59
type textarea "x"
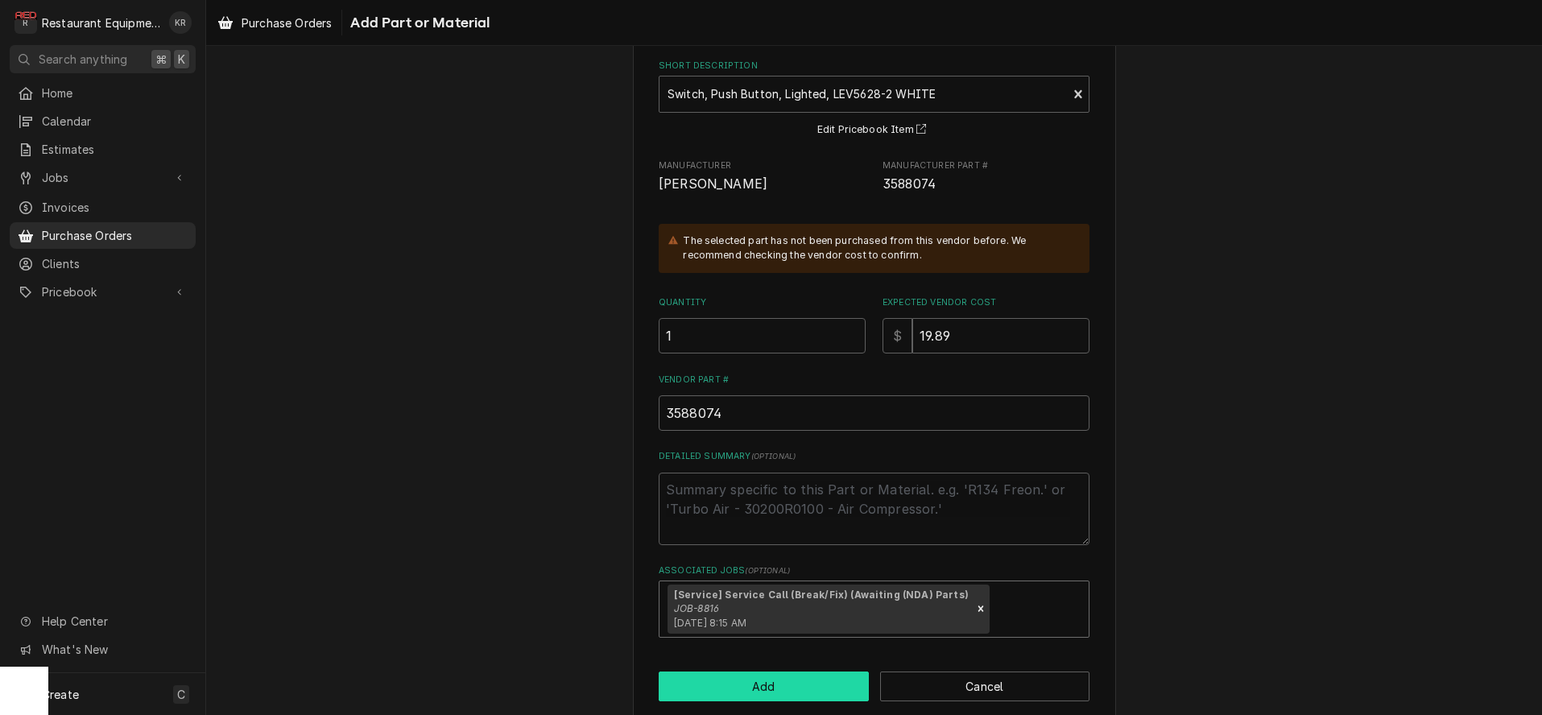
click at [745, 692] on button "Add" at bounding box center [764, 687] width 210 height 30
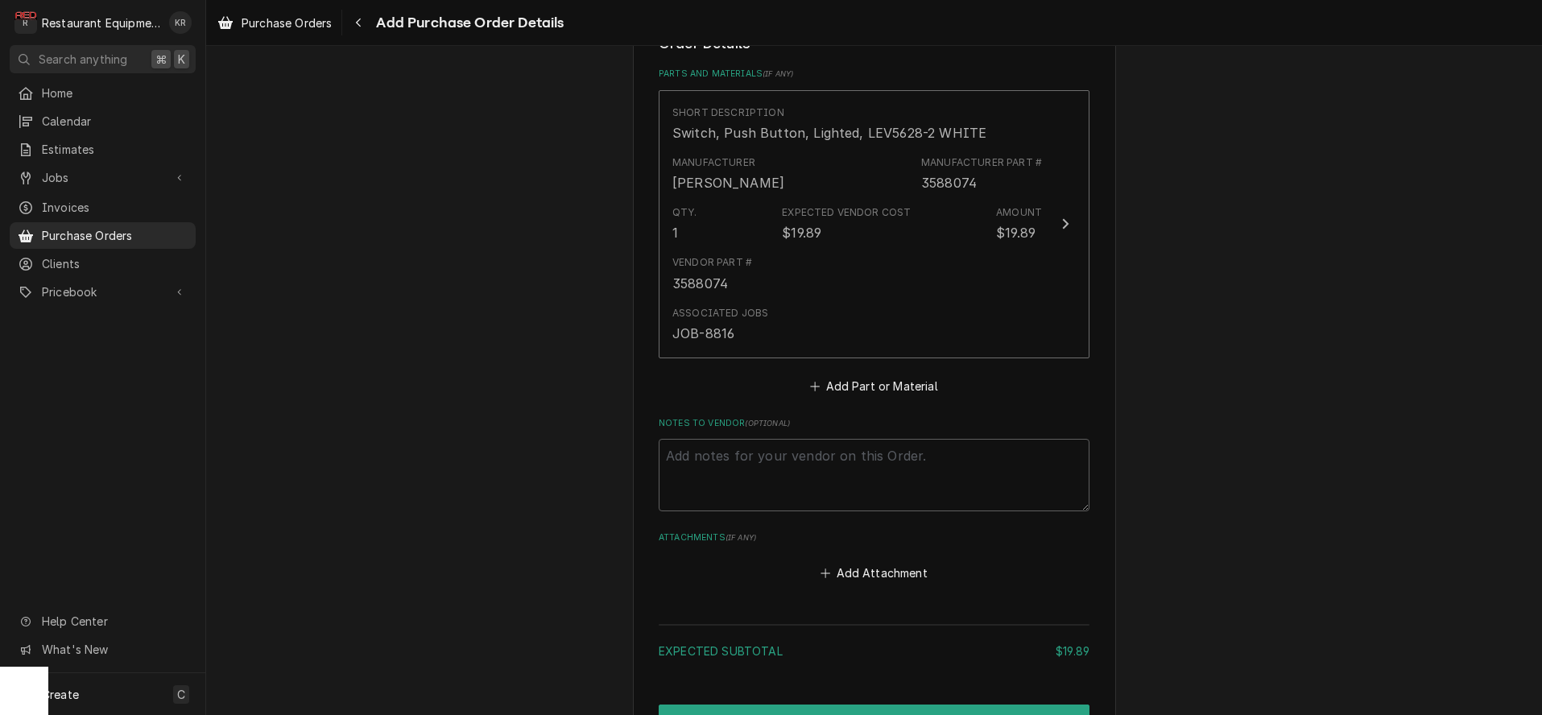
scroll to position [742, 0]
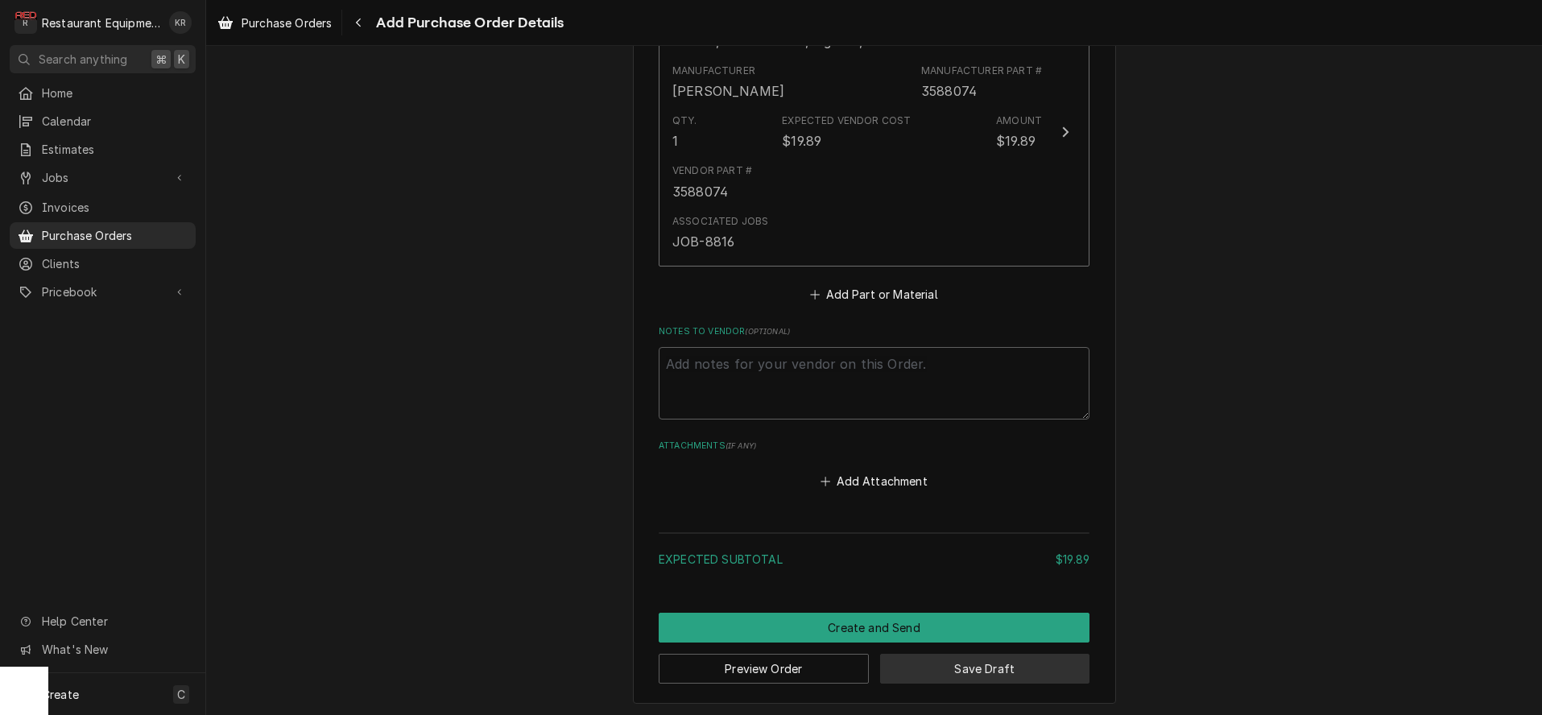
click at [919, 659] on button "Save Draft" at bounding box center [985, 669] width 210 height 30
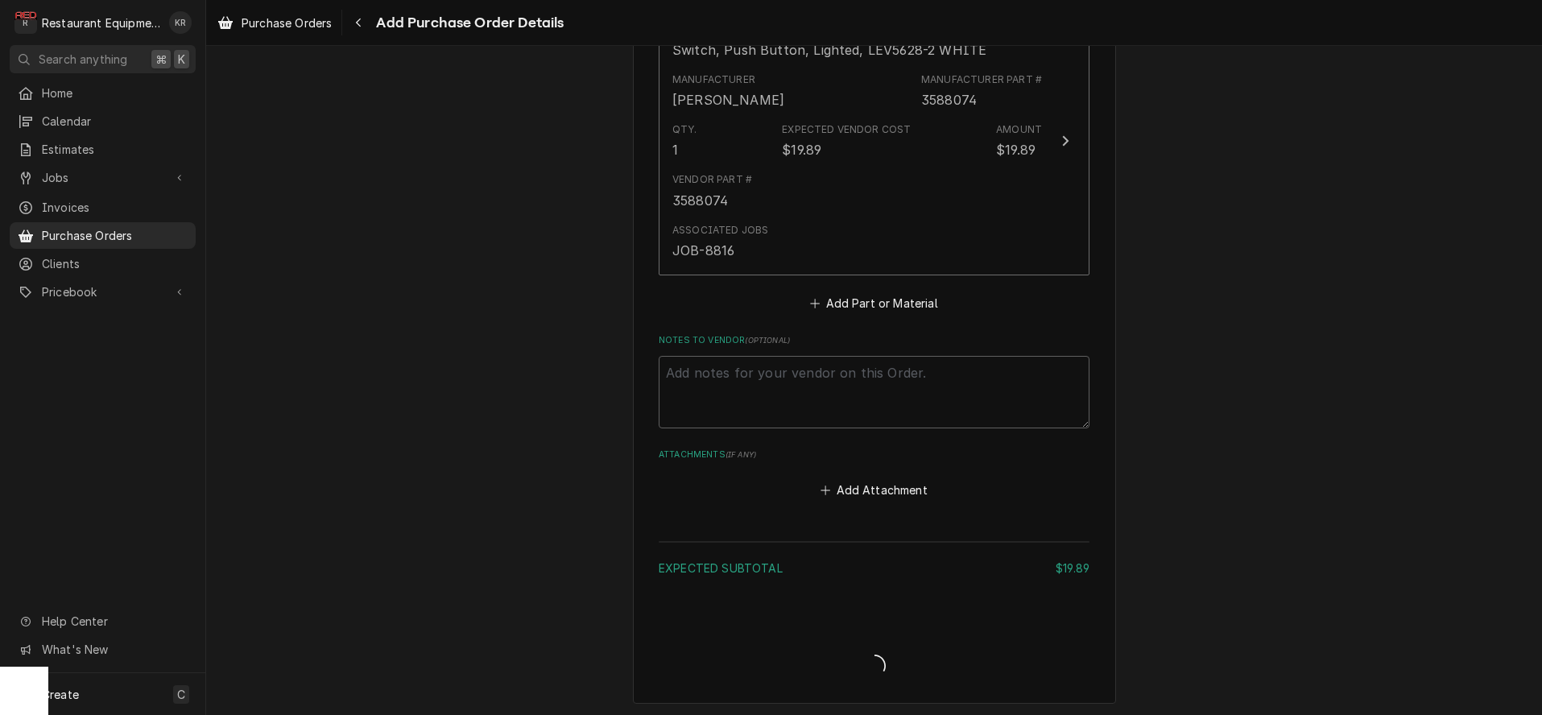
type textarea "x"
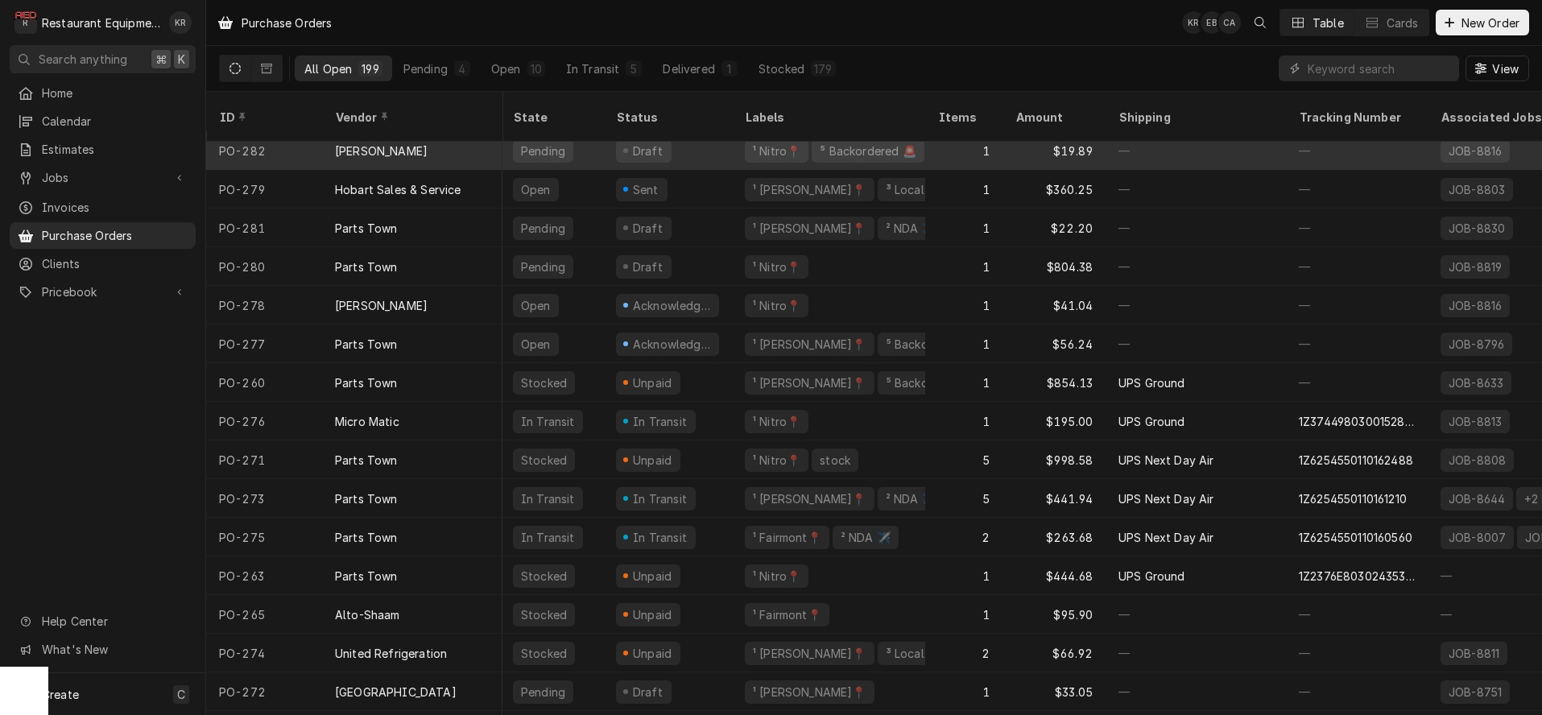
scroll to position [0, 2]
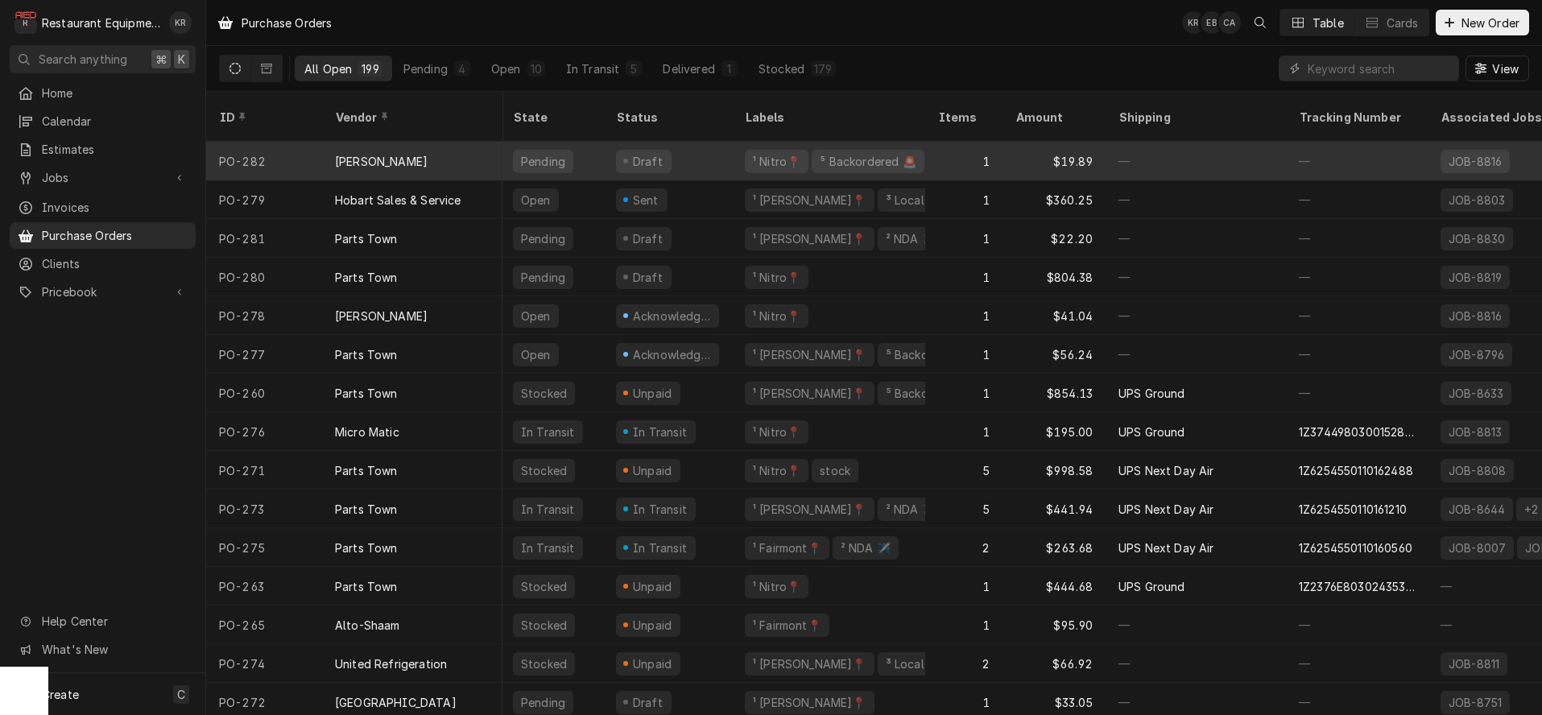
click at [643, 153] on div "Draft" at bounding box center [647, 161] width 35 height 17
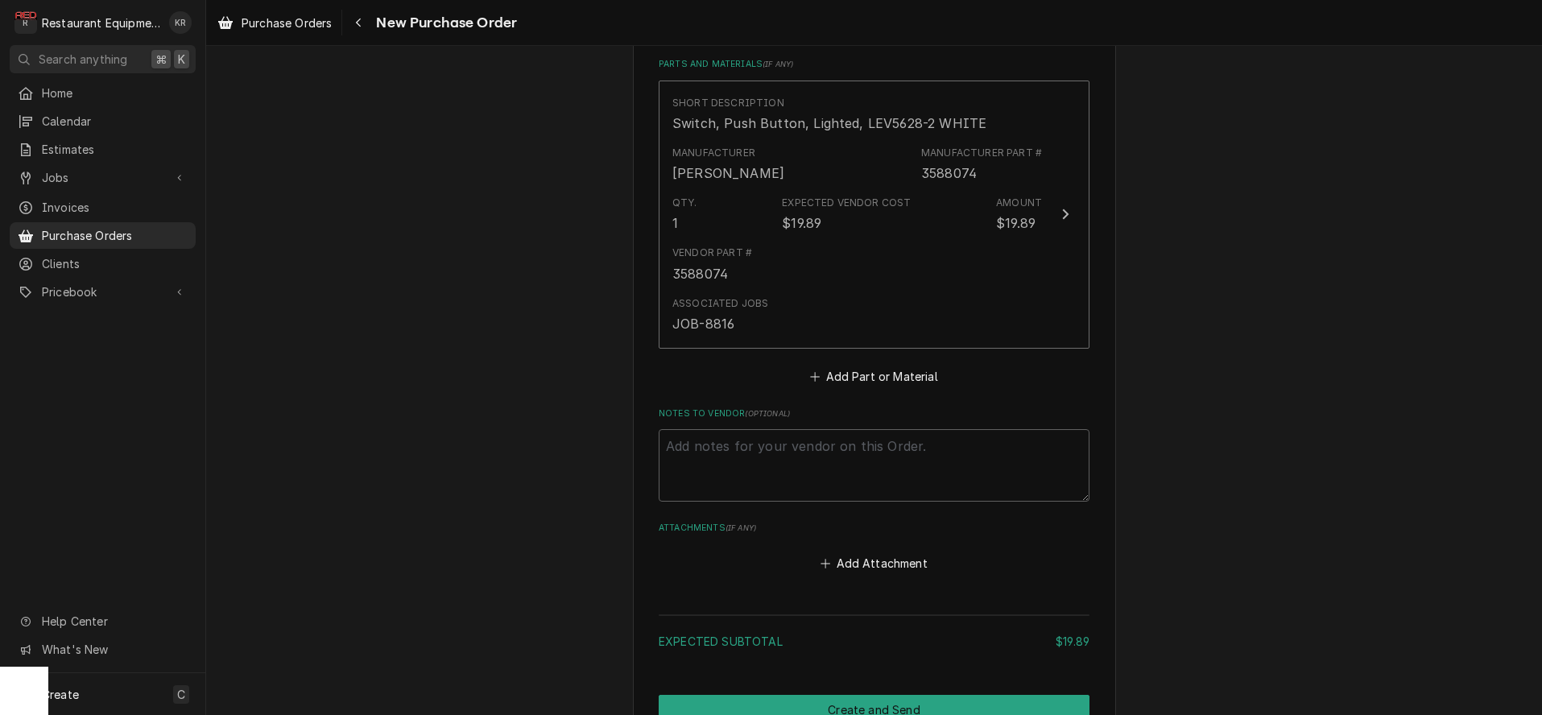
scroll to position [859, 0]
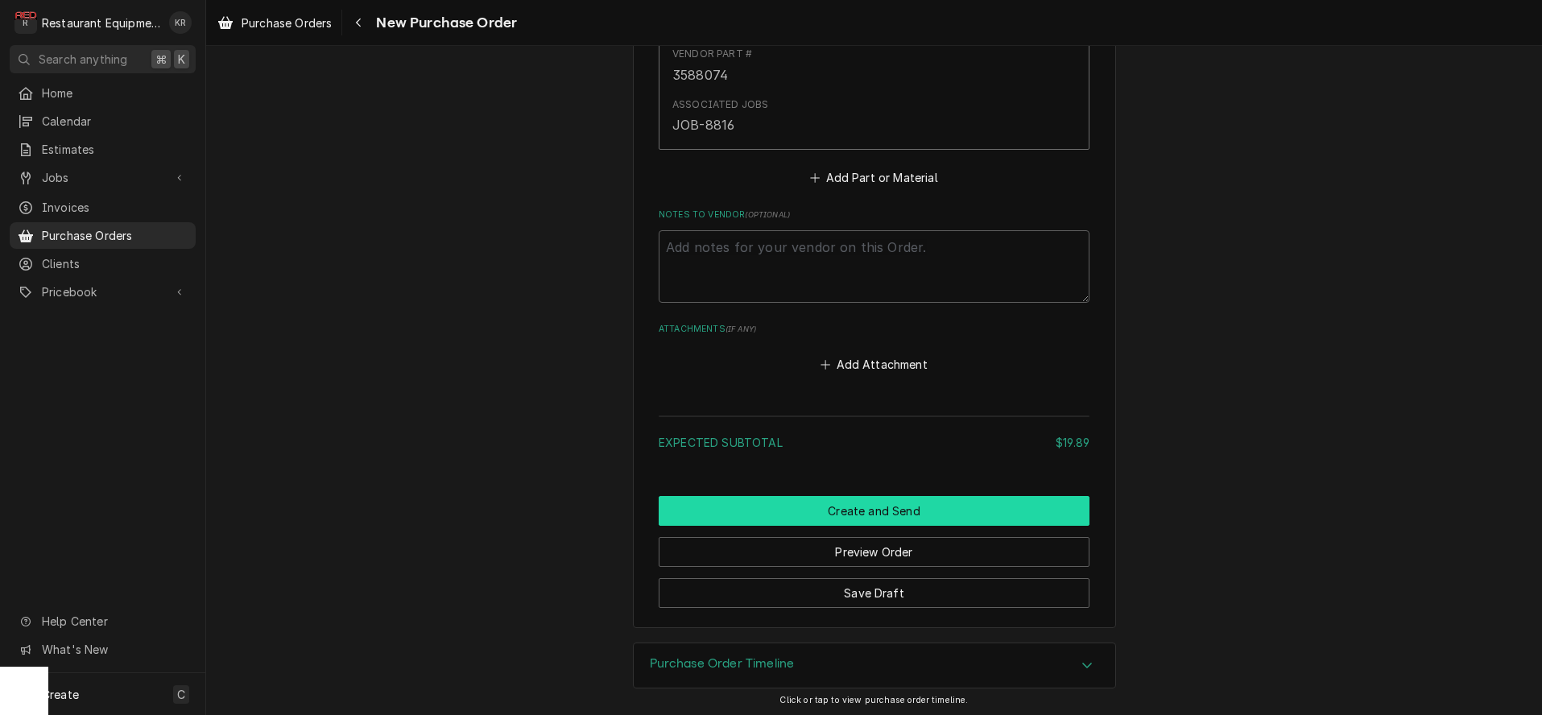
click at [874, 510] on button "Create and Send" at bounding box center [874, 511] width 431 height 30
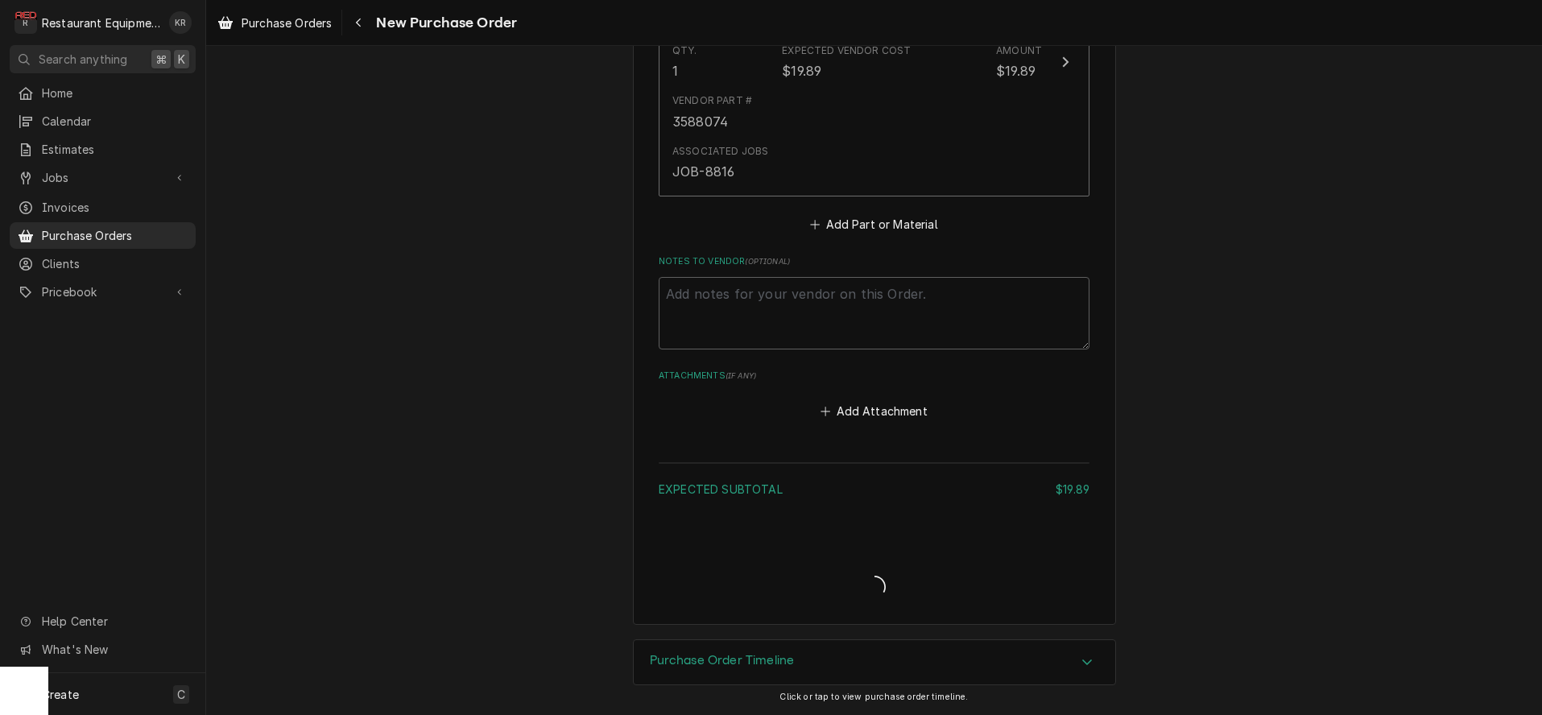
scroll to position [809, 0]
type textarea "x"
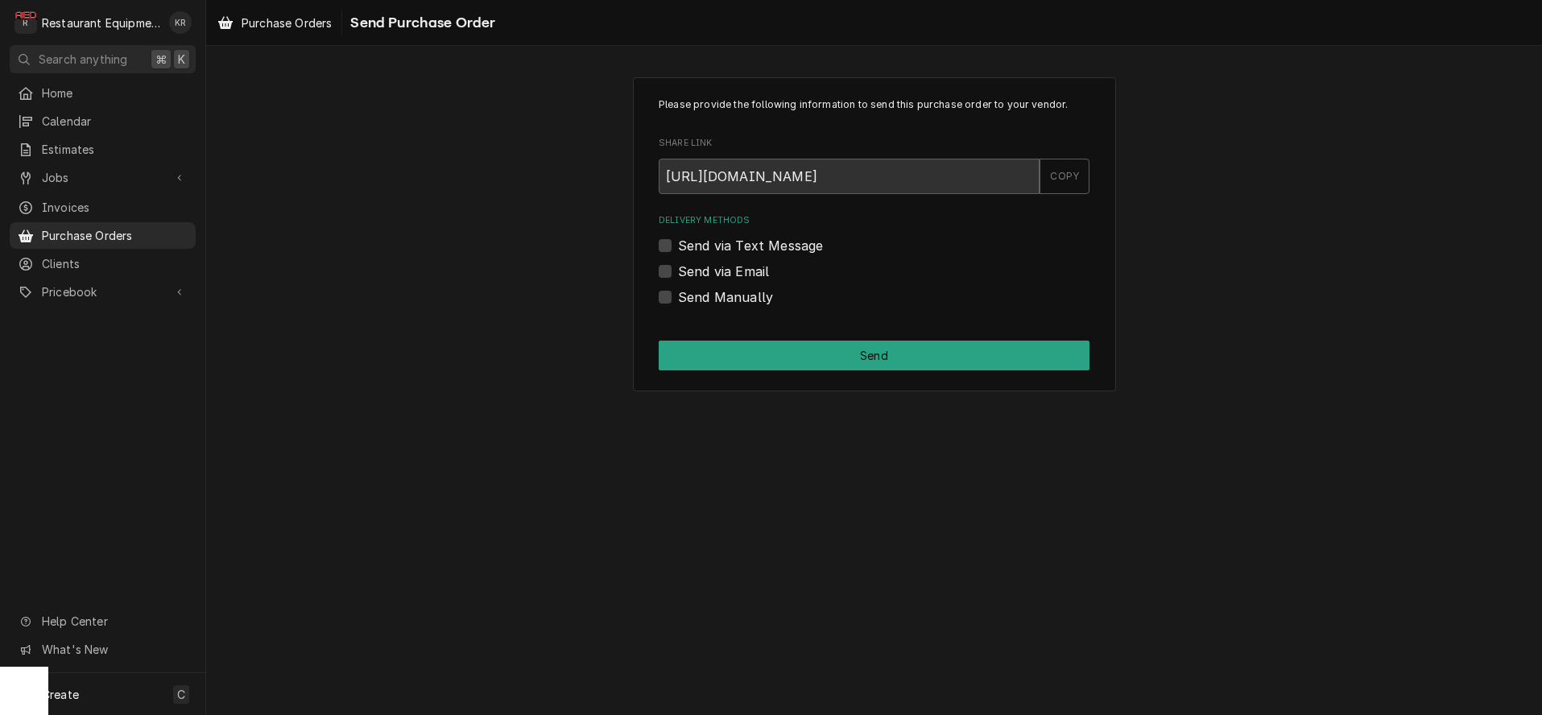
click at [678, 297] on label "Send Manually" at bounding box center [725, 296] width 95 height 19
click at [678, 297] on input "Send Manually" at bounding box center [893, 304] width 431 height 35
checkbox input "true"
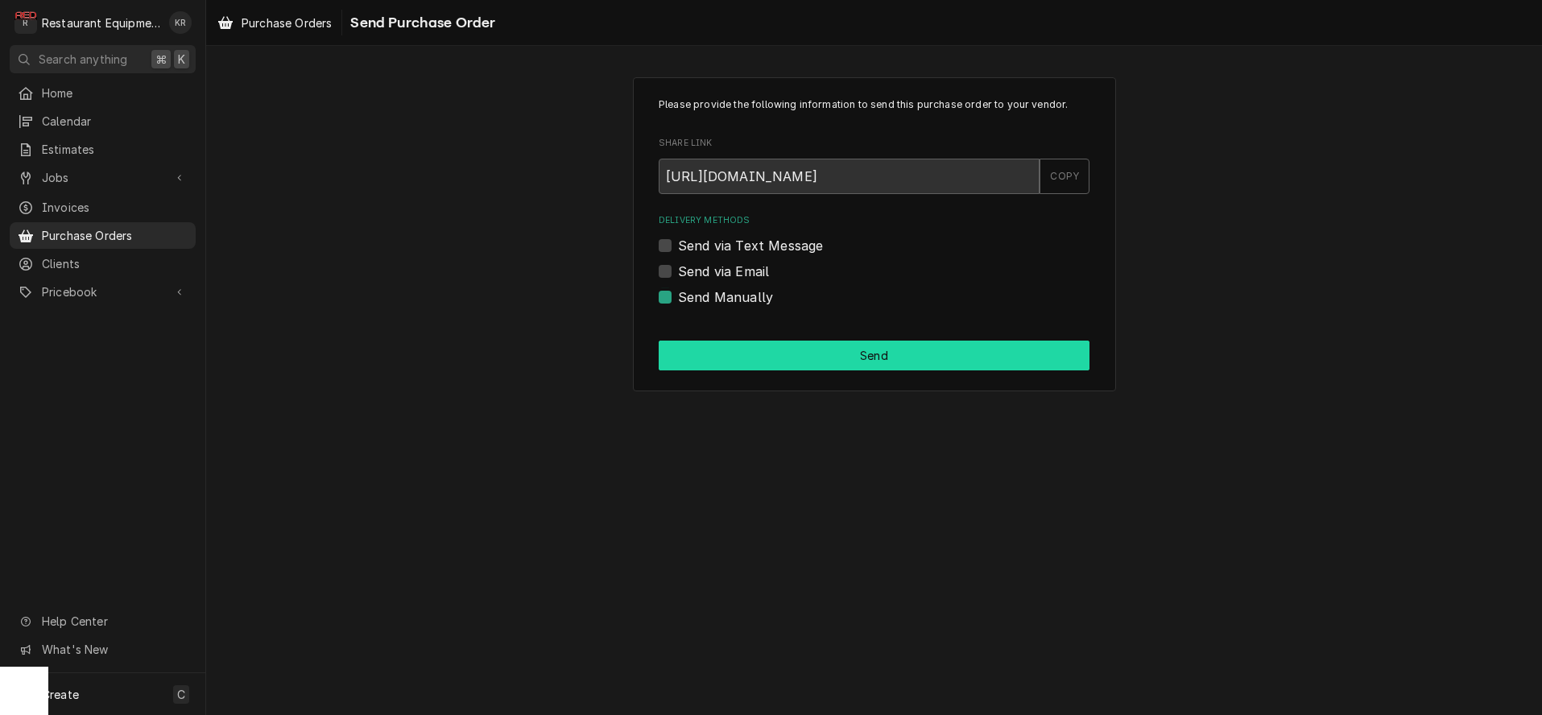
click at [722, 352] on button "Send" at bounding box center [874, 356] width 431 height 30
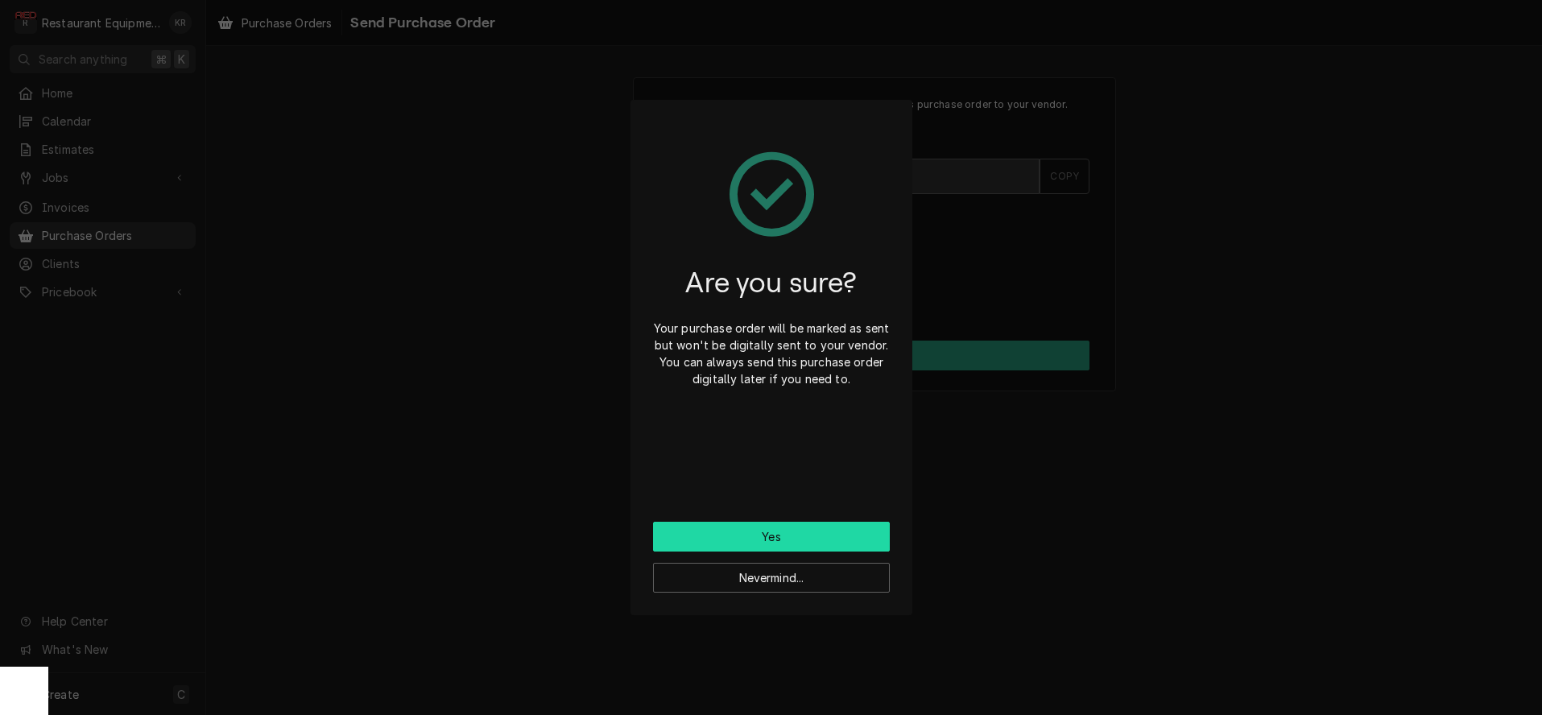
click at [754, 535] on button "Yes" at bounding box center [771, 537] width 237 height 30
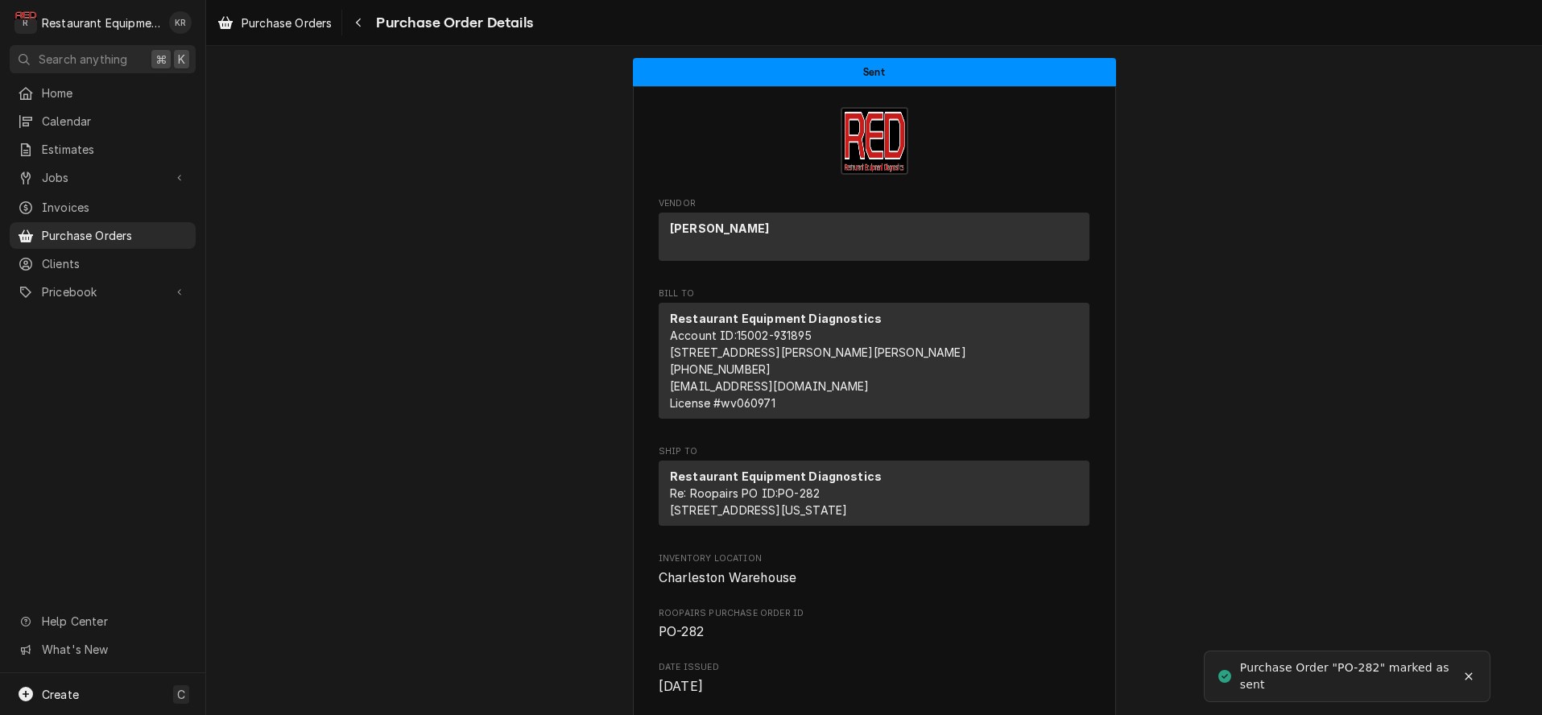
scroll to position [1074, 0]
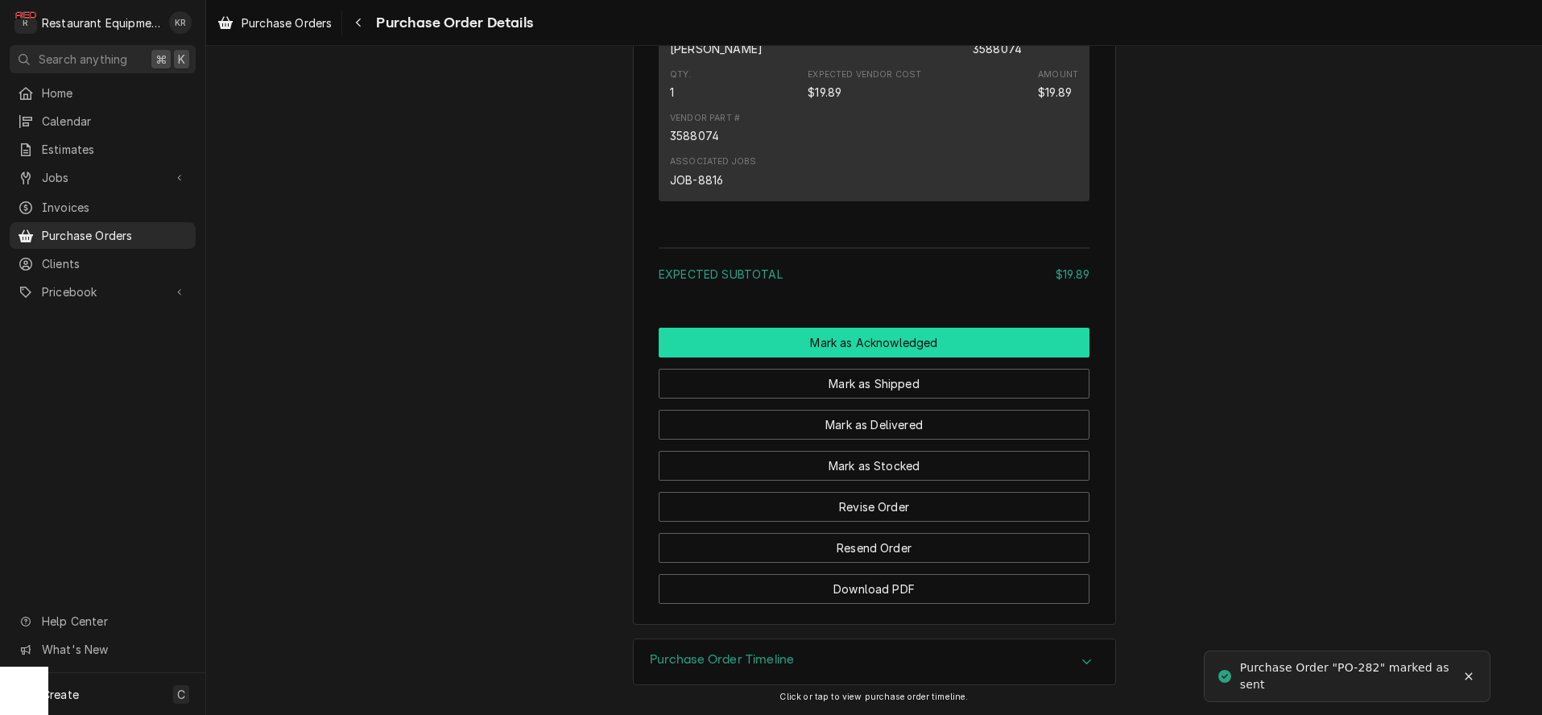
click at [850, 348] on button "Mark as Acknowledged" at bounding box center [874, 343] width 431 height 30
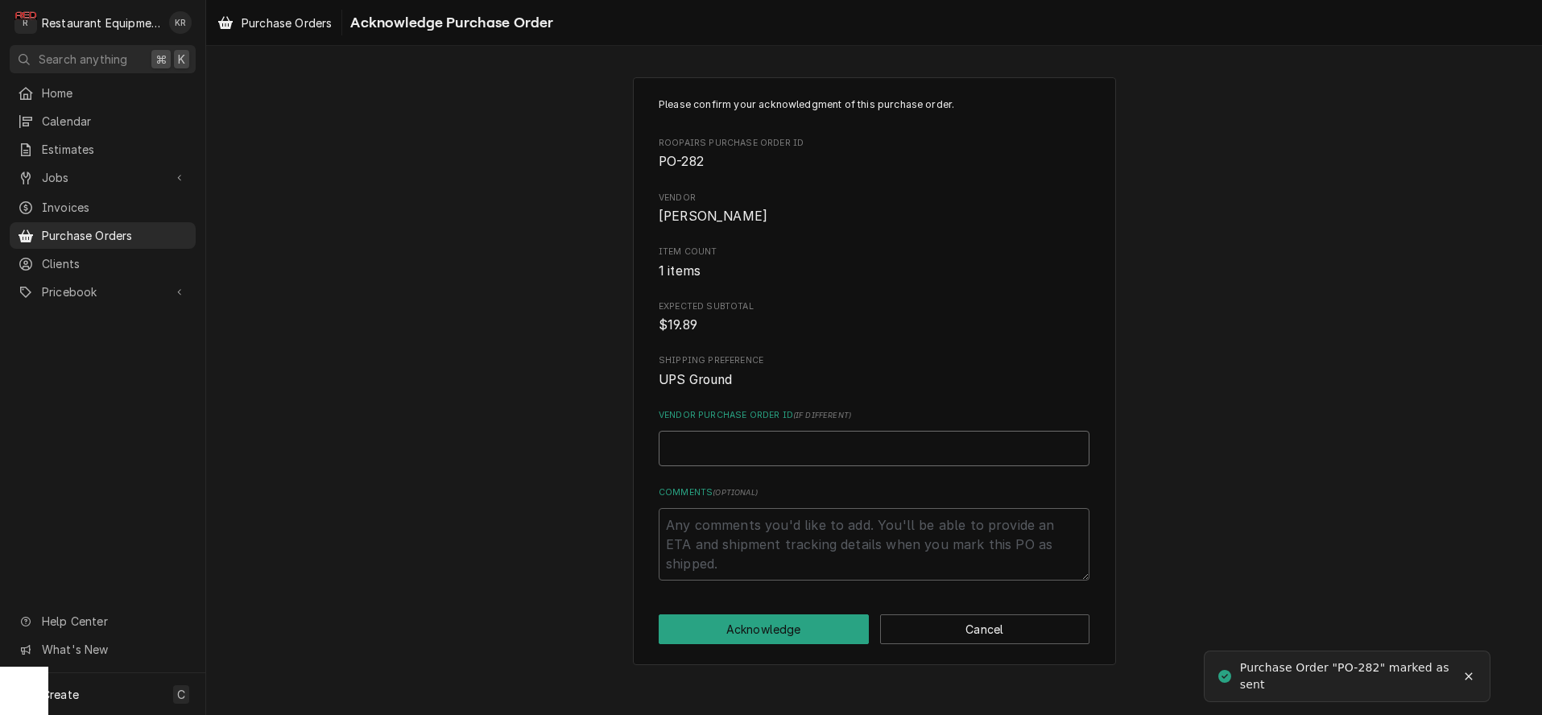
click at [731, 448] on input "Vendor Purchase Order ID ( if different )" at bounding box center [874, 448] width 431 height 35
paste input "47606304"
type textarea "x"
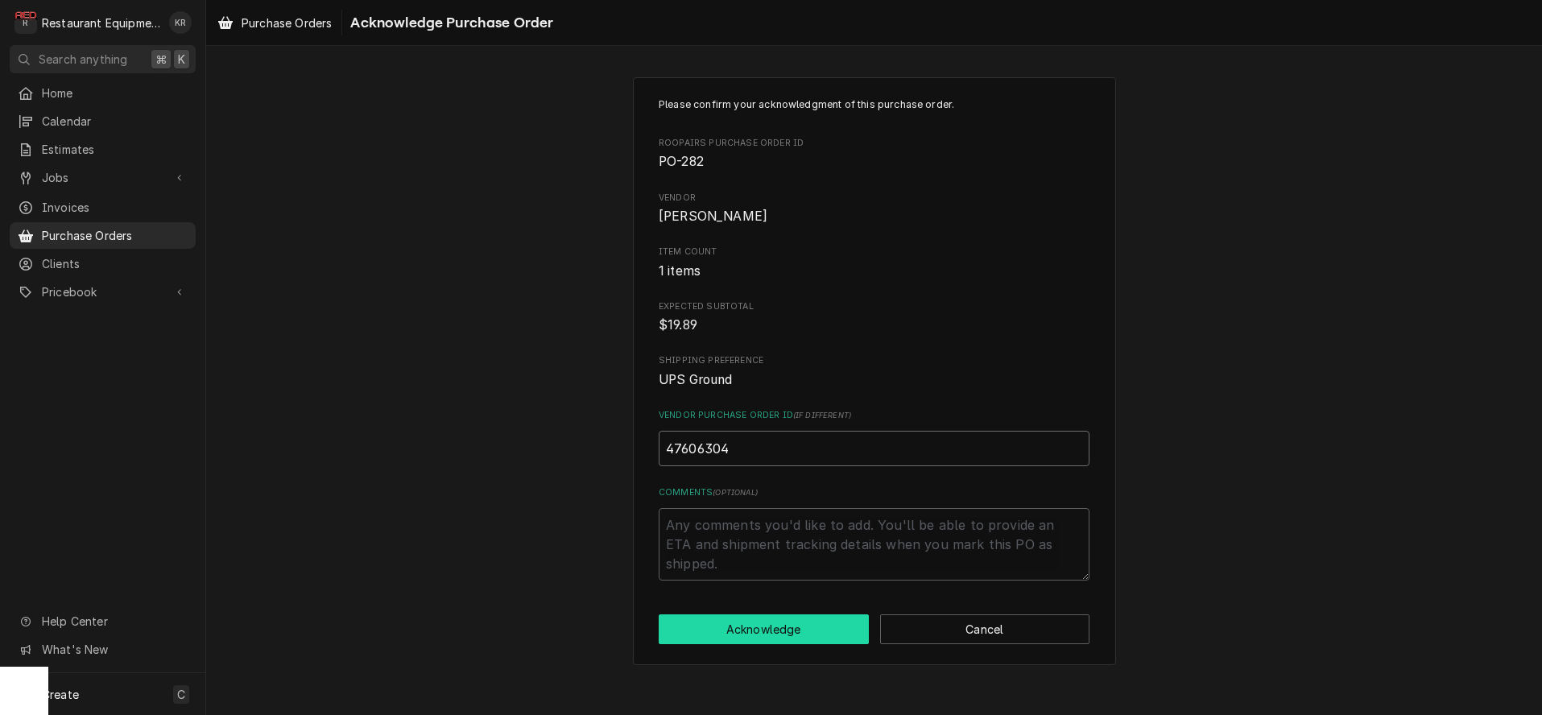
type input "47606304"
click at [769, 622] on button "Acknowledge" at bounding box center [764, 629] width 210 height 30
type textarea "x"
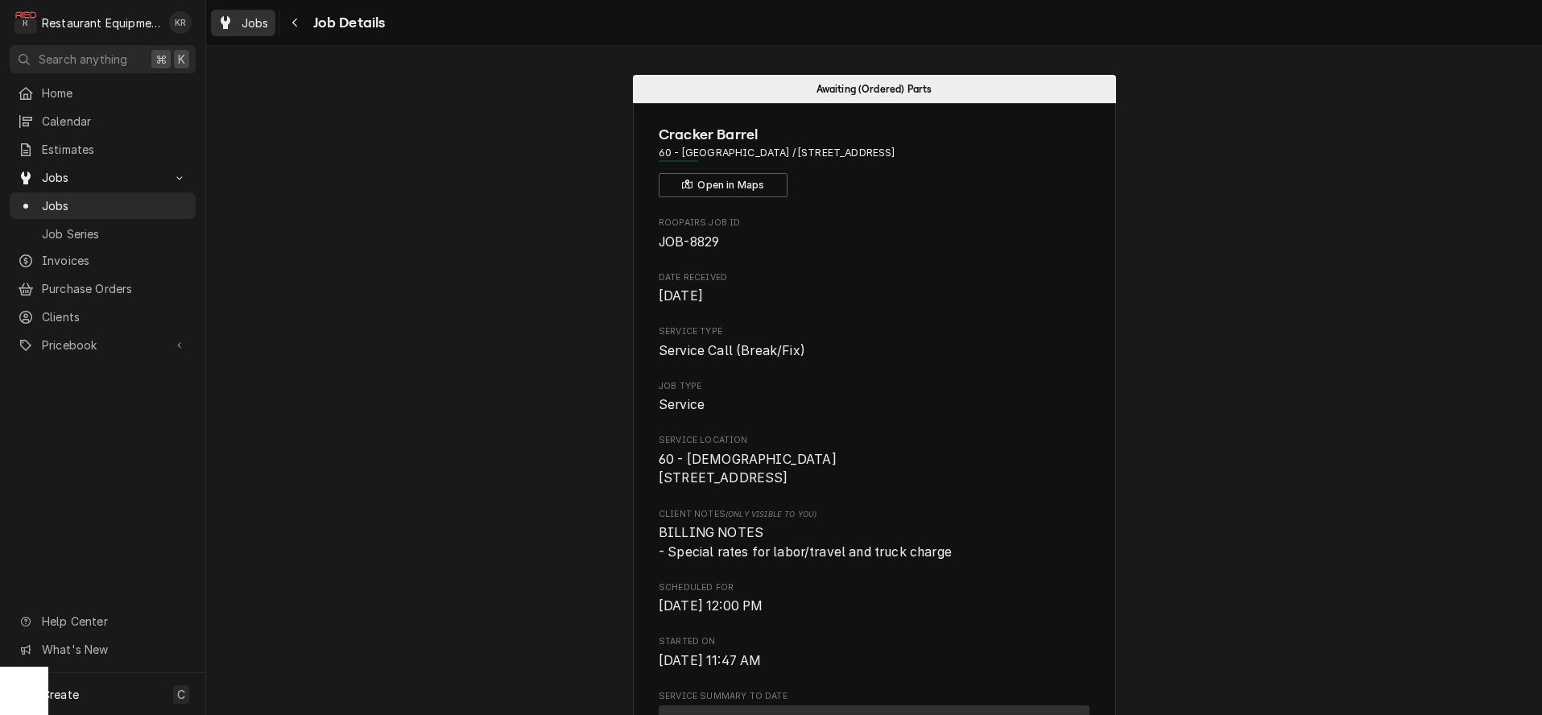
click at [267, 17] on span "Jobs" at bounding box center [255, 22] width 27 height 17
